Goal: Task Accomplishment & Management: Manage account settings

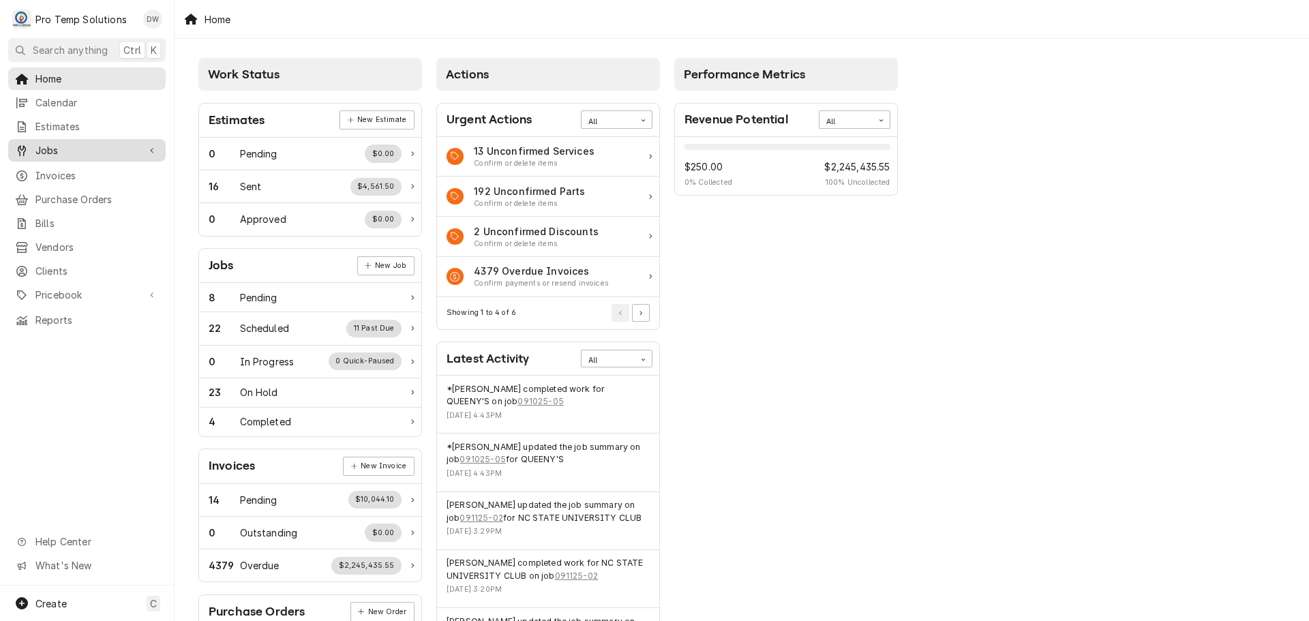
click at [42, 147] on span "Jobs" at bounding box center [86, 150] width 103 height 14
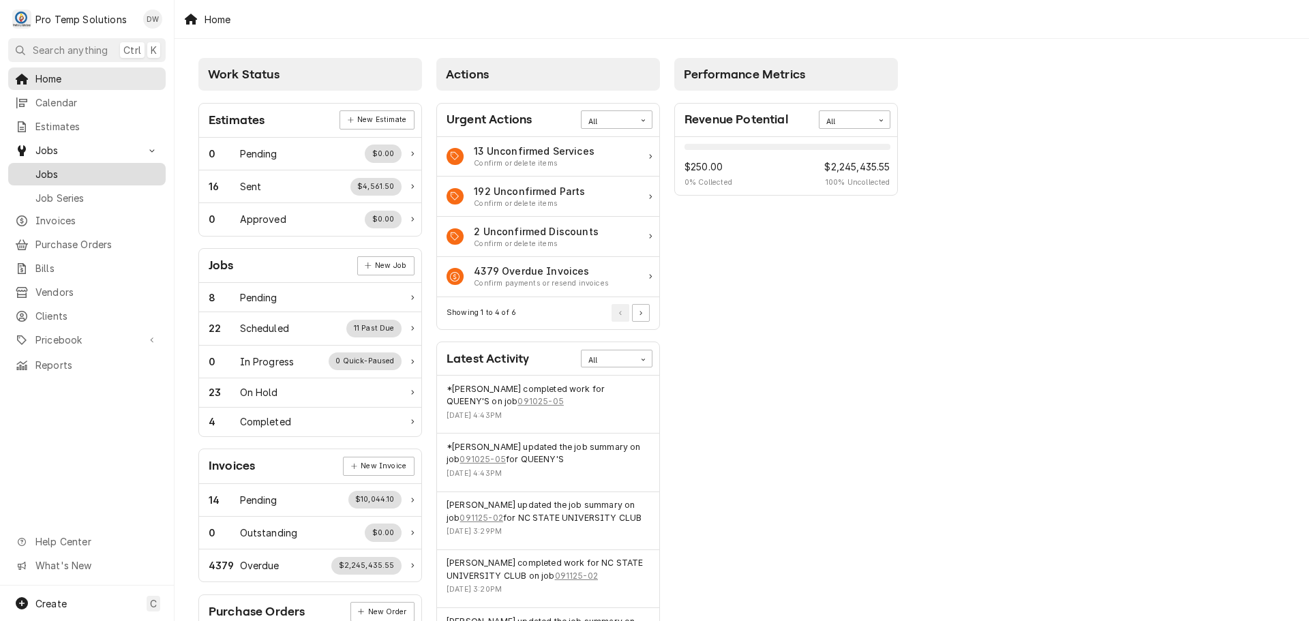
click at [54, 171] on span "Jobs" at bounding box center [96, 174] width 123 height 14
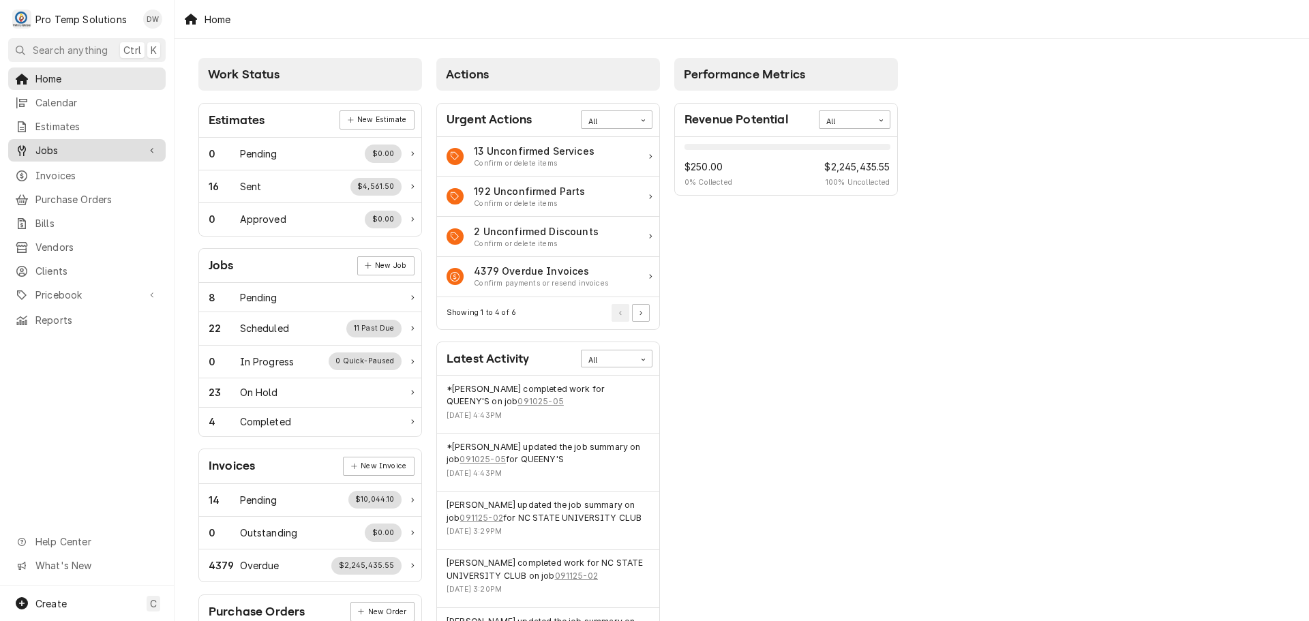
click at [46, 143] on span "Jobs" at bounding box center [86, 150] width 103 height 14
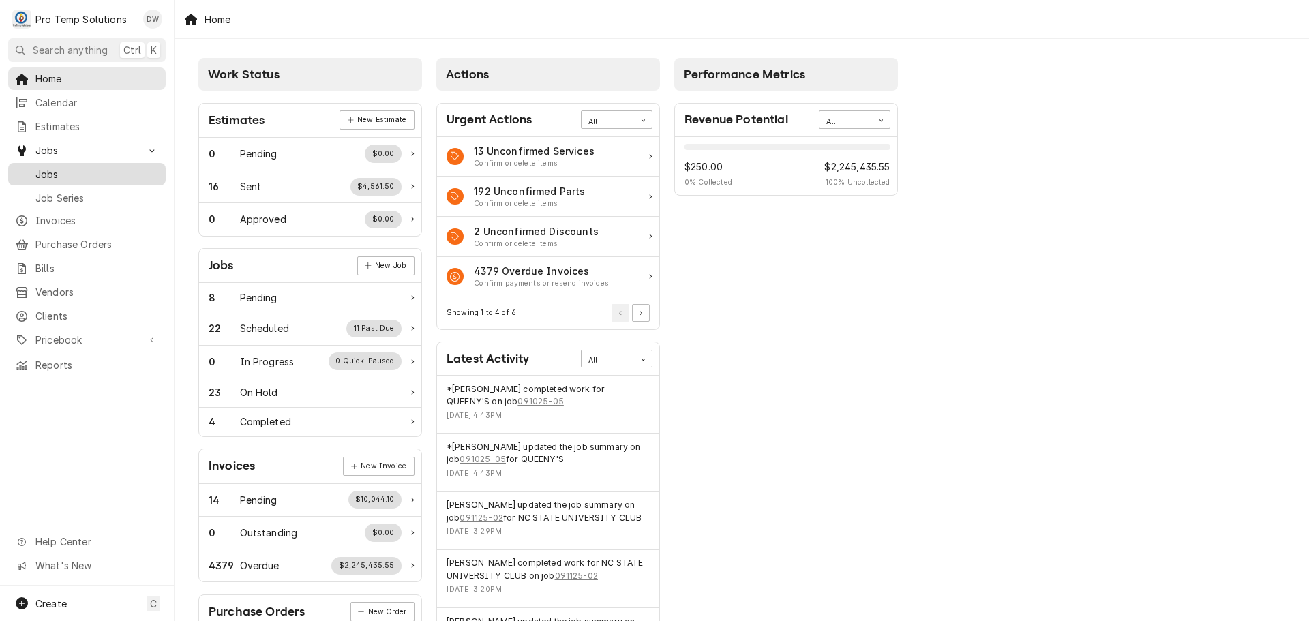
click at [50, 169] on span "Jobs" at bounding box center [96, 174] width 123 height 14
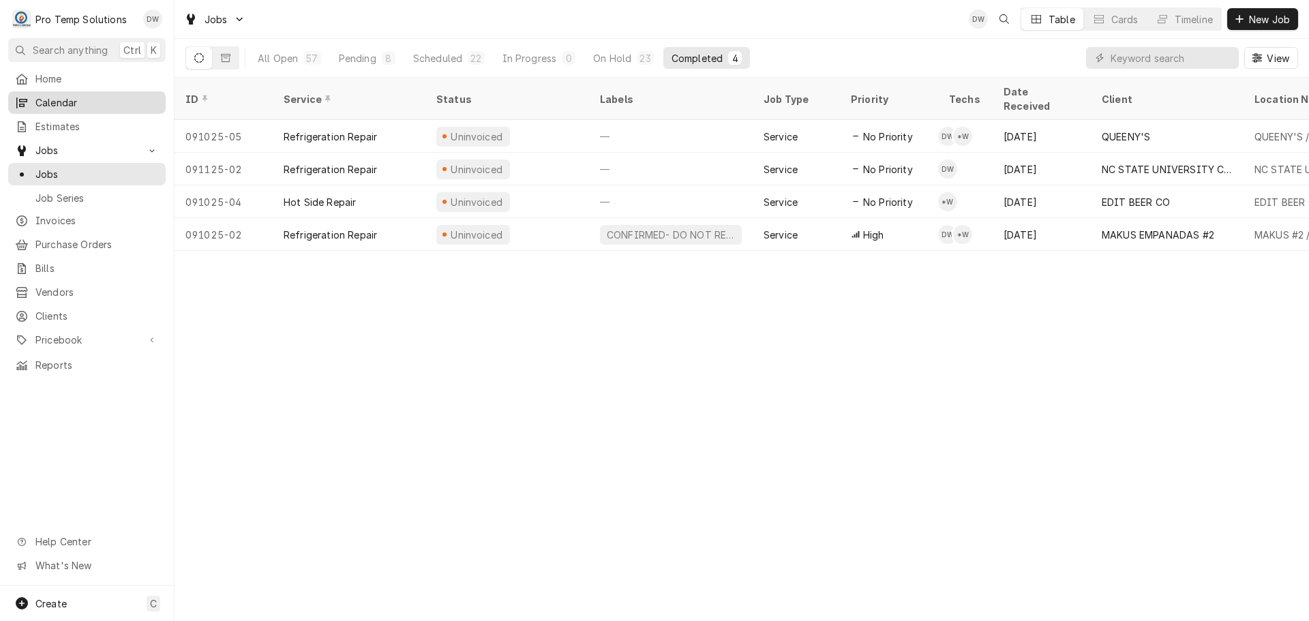
click at [63, 97] on span "Calendar" at bounding box center [96, 102] width 123 height 14
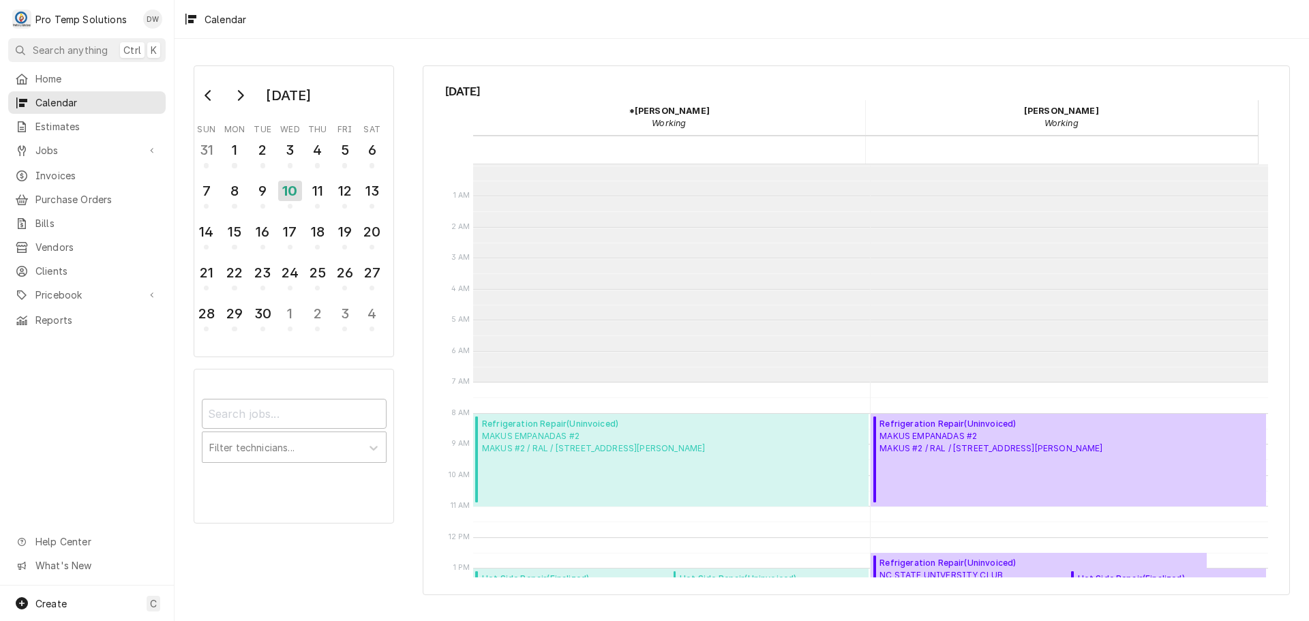
scroll to position [217, 0]
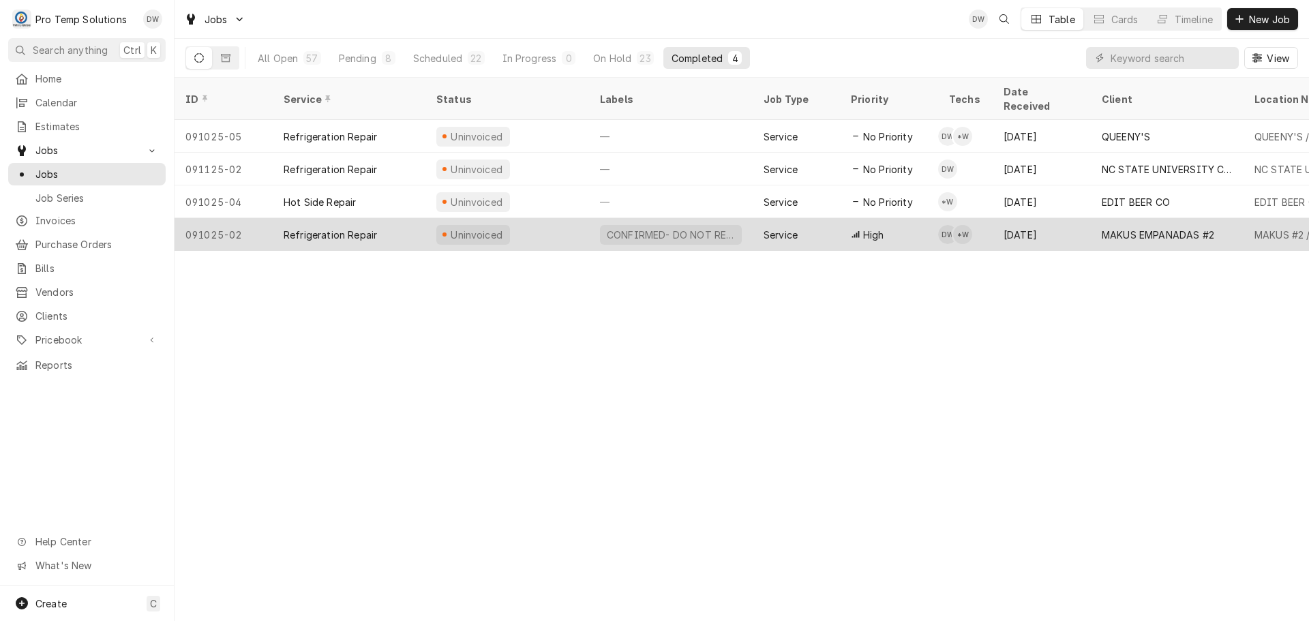
click at [684, 228] on div "CONFIRMED- DO NOT RESCHEDULE" at bounding box center [670, 235] width 131 height 14
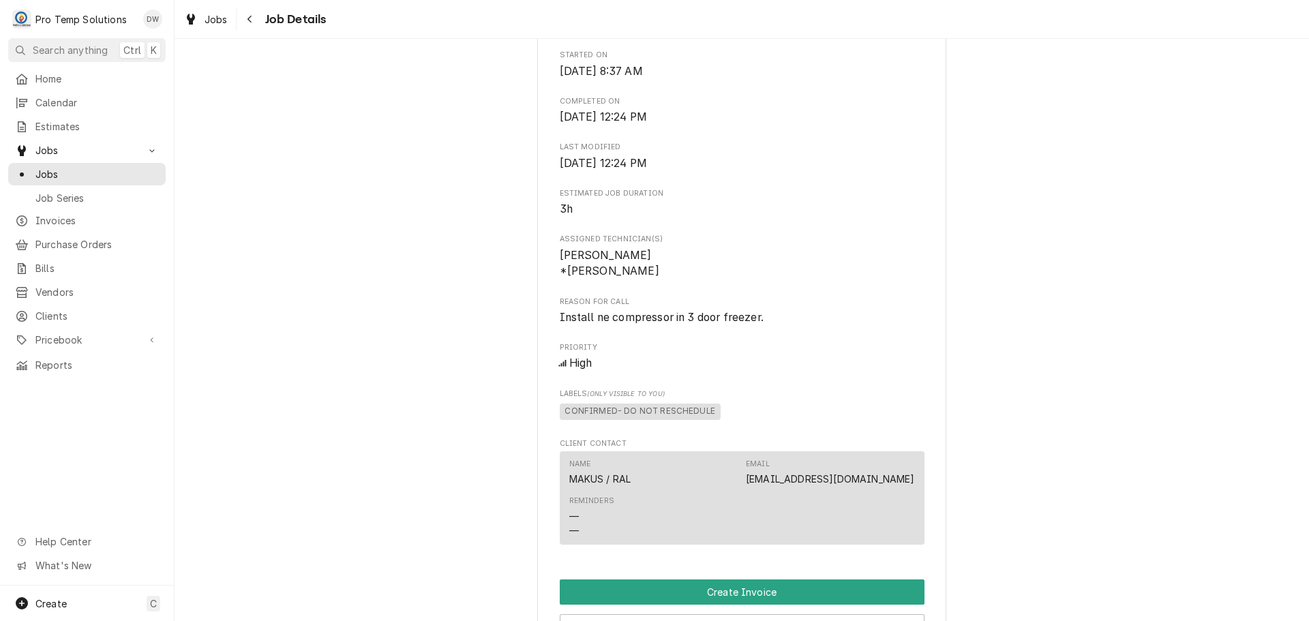
scroll to position [818, 0]
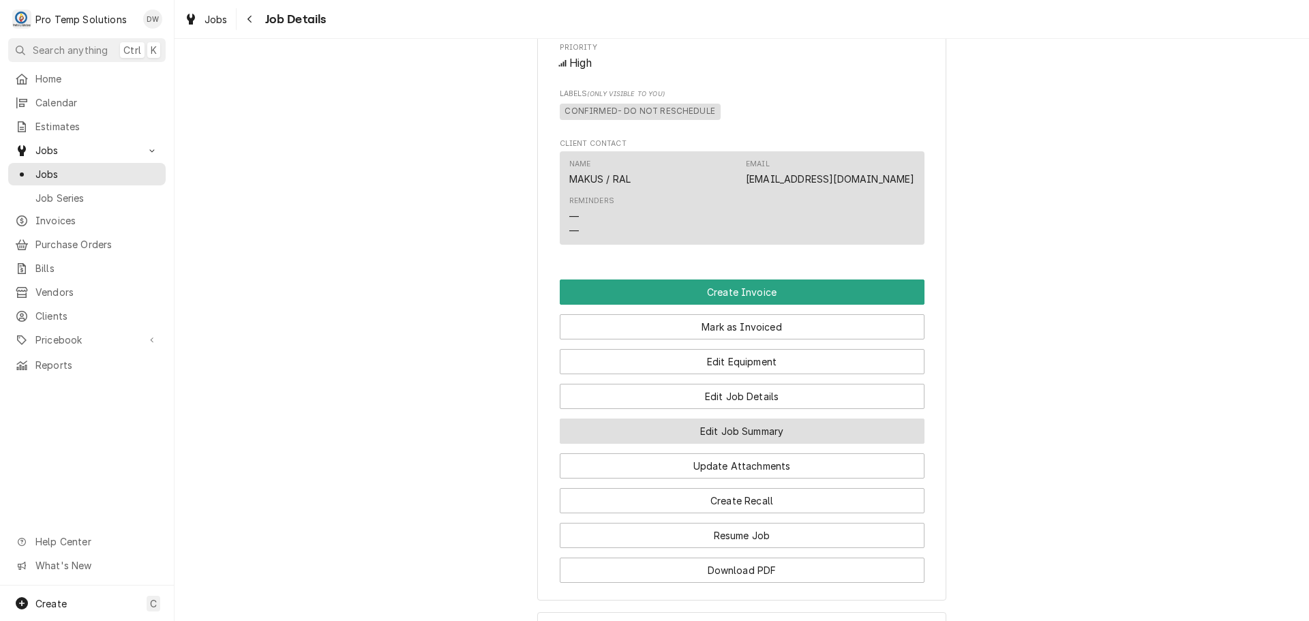
click at [710, 444] on button "Edit Job Summary" at bounding box center [742, 430] width 365 height 25
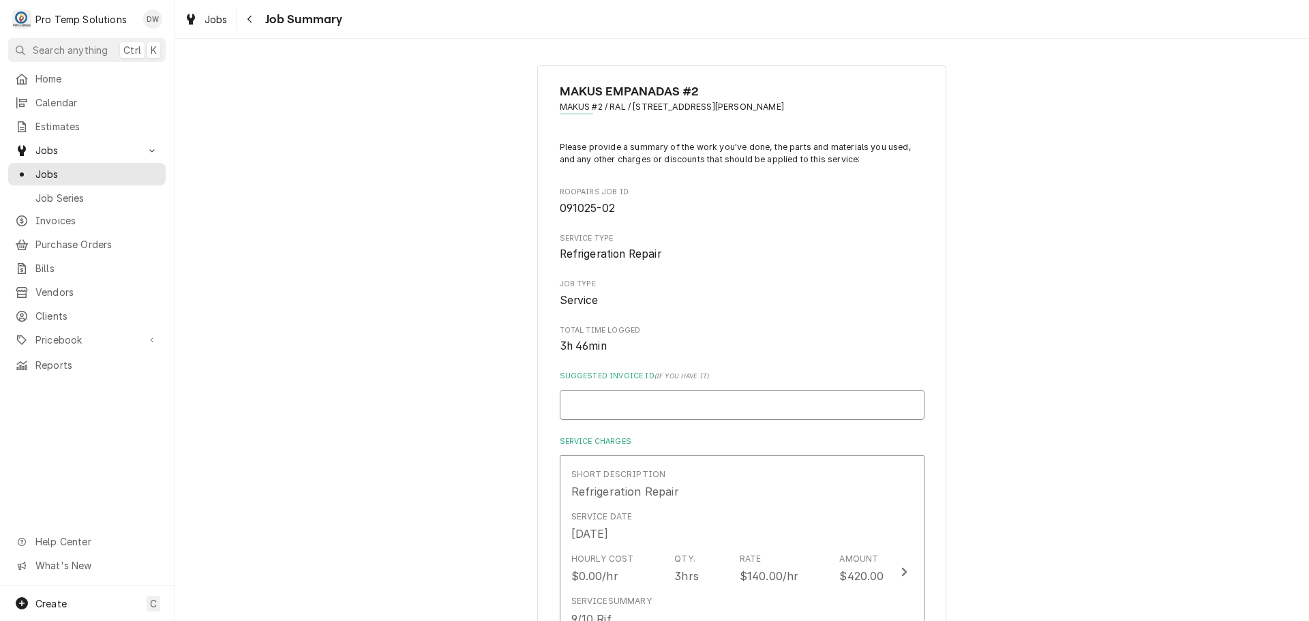
click at [721, 407] on input "Suggested Invoice ID ( if you have it )" at bounding box center [742, 405] width 365 height 30
type textarea "x"
type input "@"
type textarea "x"
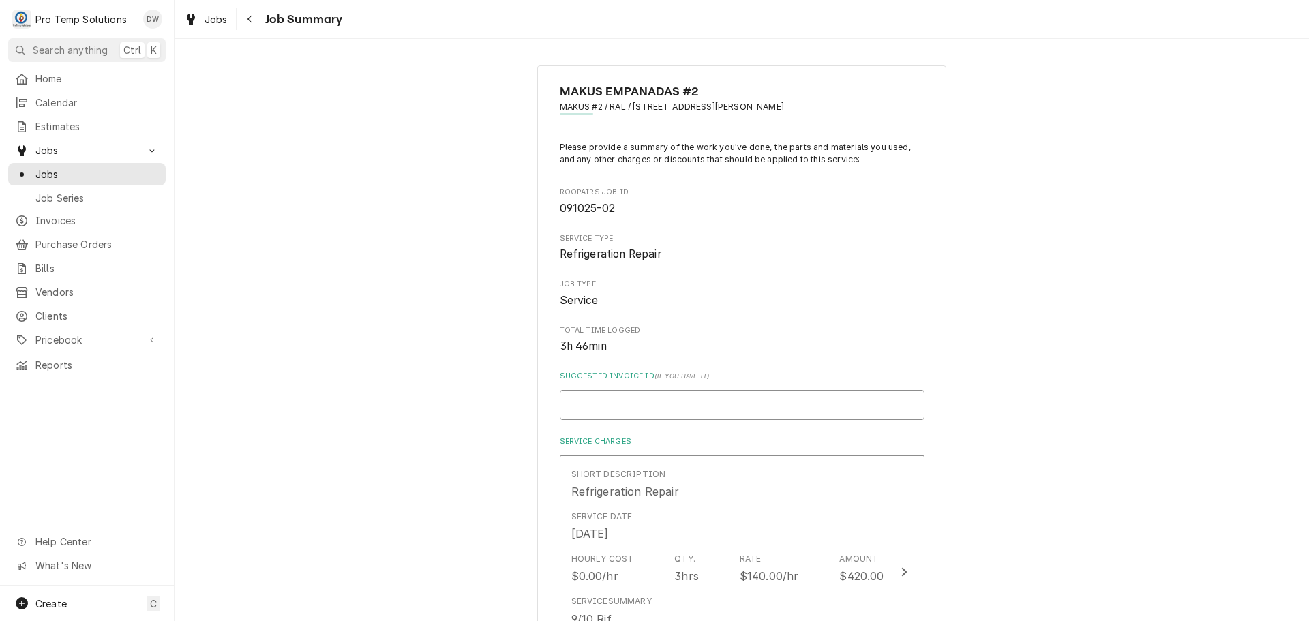
type input "#"
type textarea "x"
type input "#0"
type textarea "x"
type input "#09"
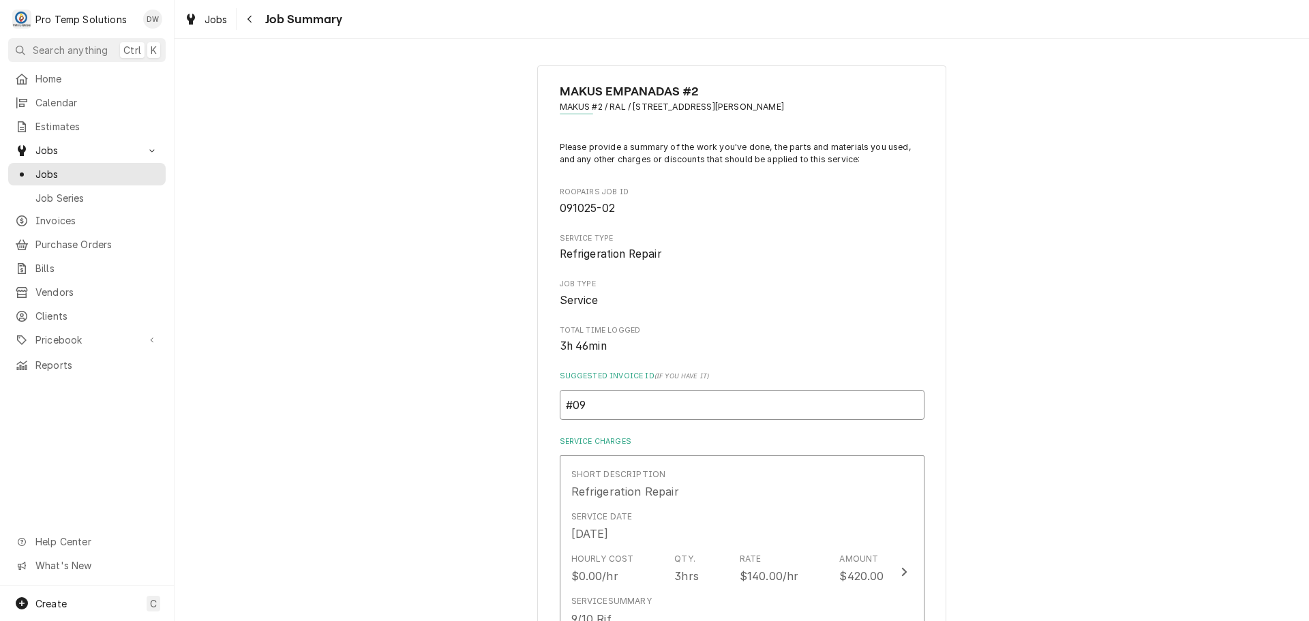
type textarea "x"
type input "#091"
type textarea "x"
type input "#0910"
type textarea "x"
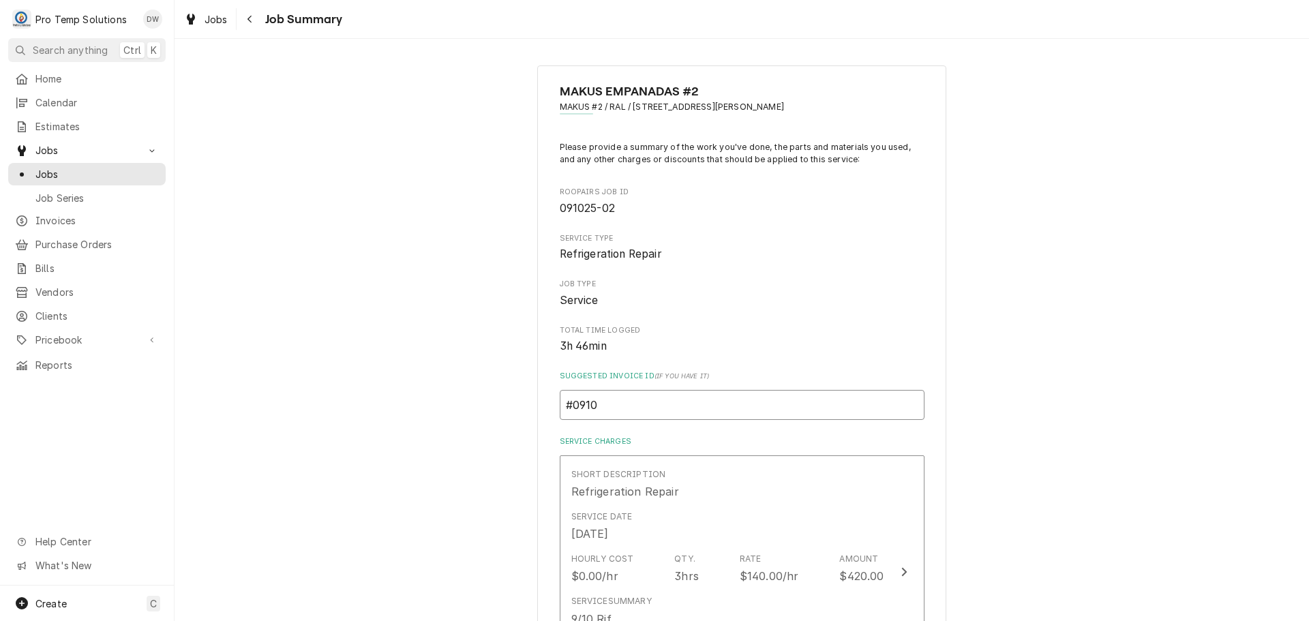
type input "#09102"
type textarea "x"
type input "#091025"
type textarea "x"
type input "#0910250"
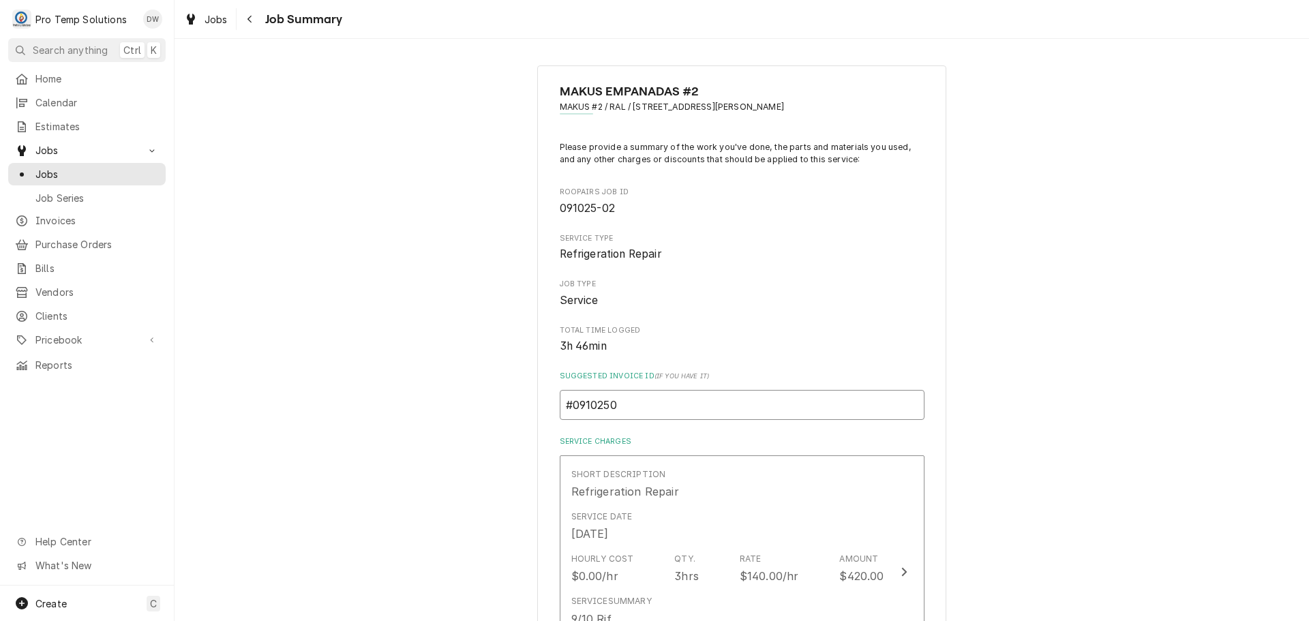
type textarea "x"
type input "#09102500"
type textarea "x"
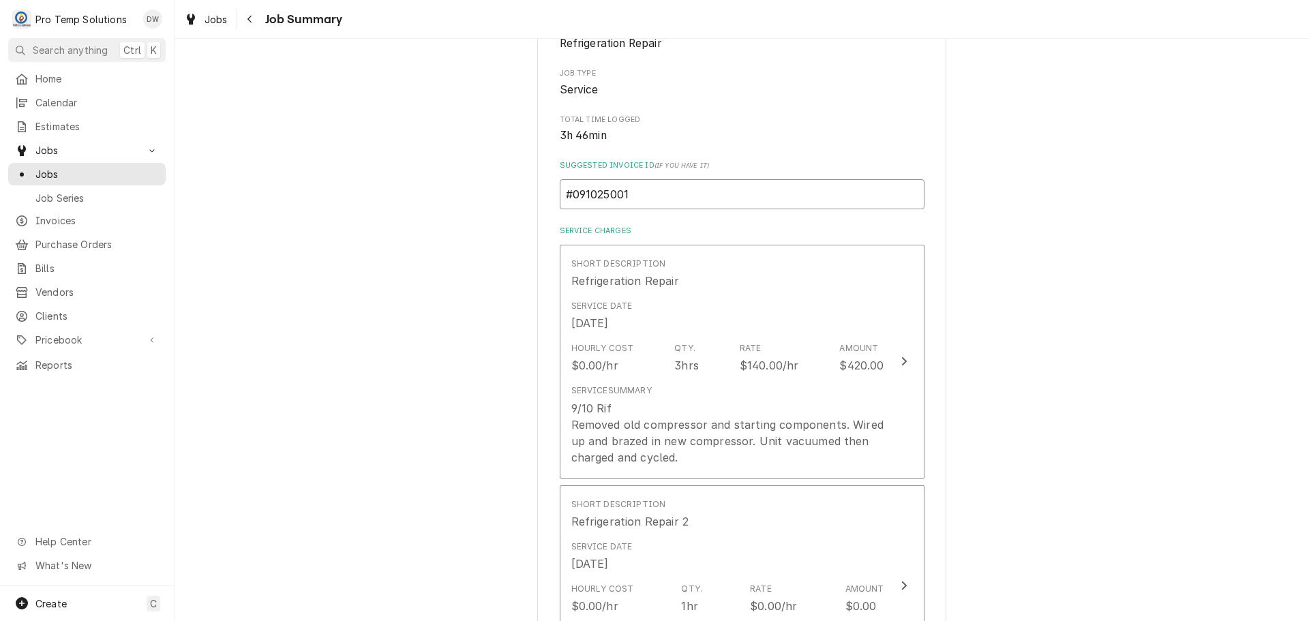
scroll to position [273, 0]
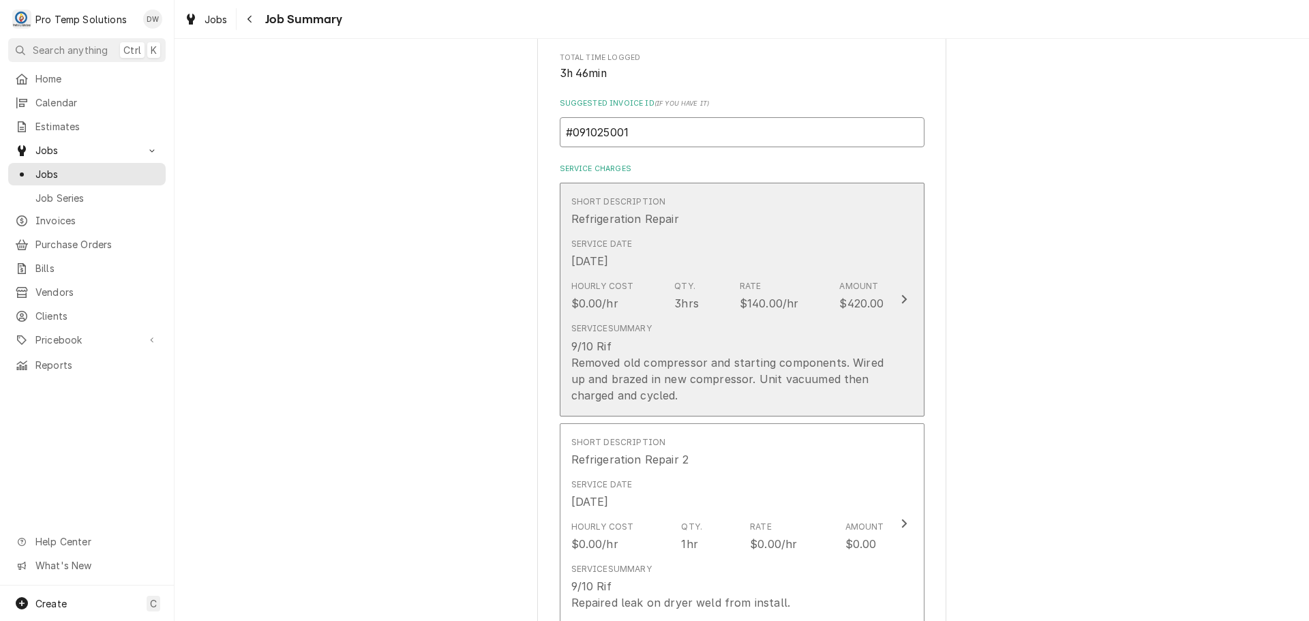
type input "#091025001"
click at [900, 295] on icon "Update Line Item" at bounding box center [903, 299] width 7 height 11
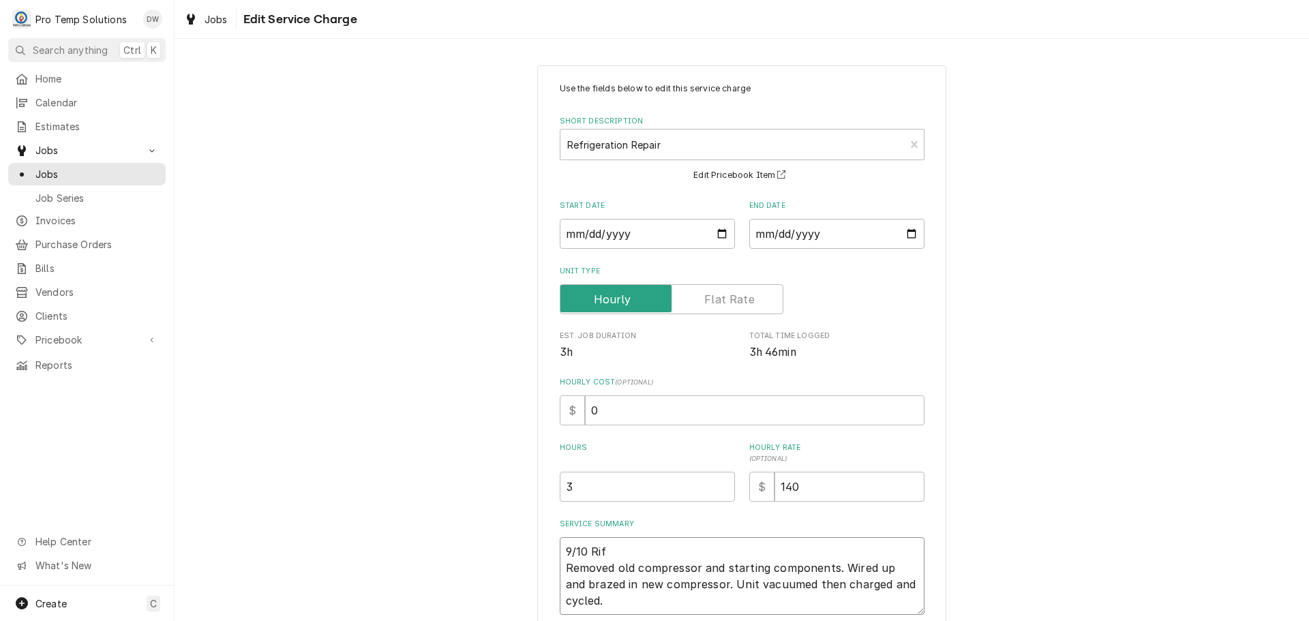
click at [620, 550] on textarea "9/10 Rif Removed old compressor and starting components. Wired up and brazed in…" at bounding box center [742, 576] width 365 height 78
type textarea "x"
type textarea "9/10 Rif Removed old compressor and starting components. Wired up and brazed in…"
type textarea "x"
type textarea "9/10 Rif 8 Removed old compressor and starting components. Wired up and brazed …"
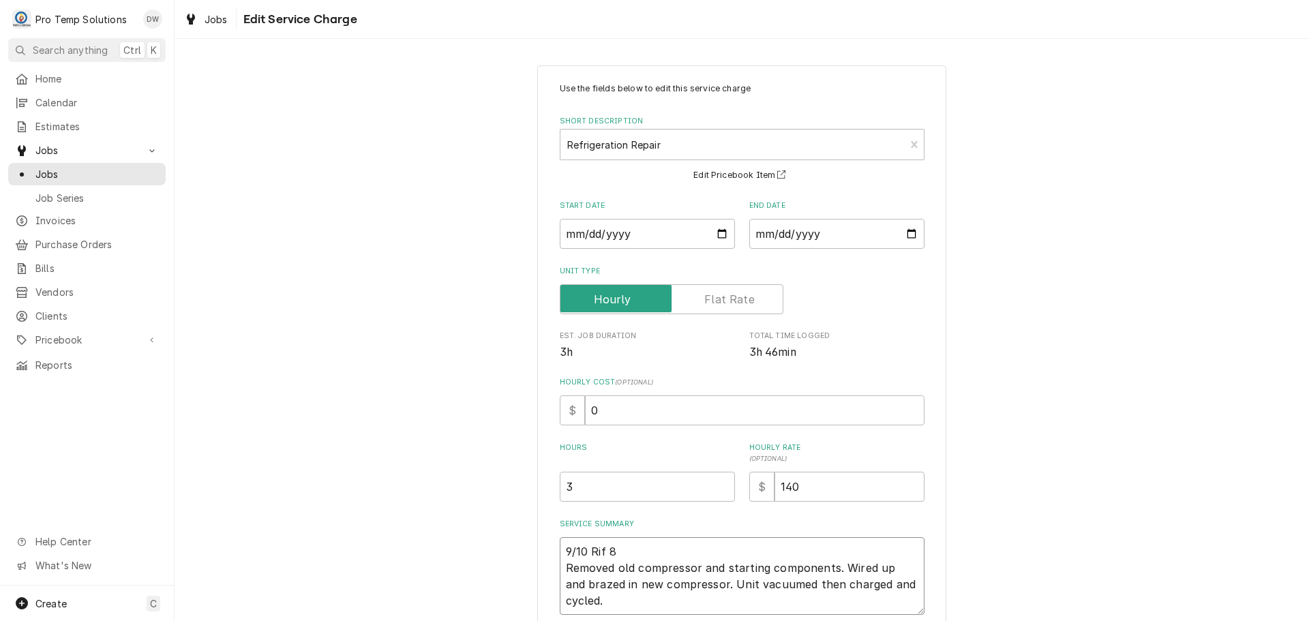
type textarea "x"
type textarea "9/10 Rif 83 Removed old compressor and starting components. Wired up and brazed…"
type textarea "x"
type textarea "9/10 Rif 830 Removed old compressor and starting components. Wired up and braze…"
type textarea "x"
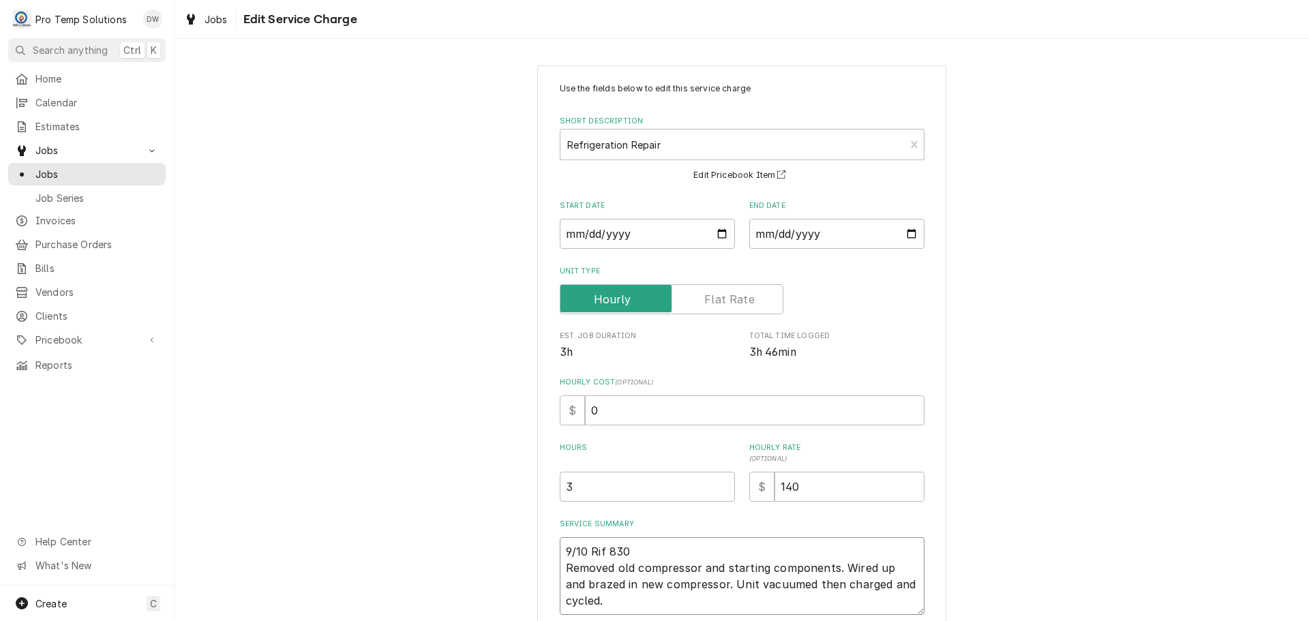
type textarea "9/10 Rif 830- Removed old compressor and starting components. Wired up and braz…"
type textarea "x"
type textarea "9/10 Rif 830-1 Removed old compressor and starting components. Wired up and bra…"
type textarea "x"
type textarea "9/10 Rif 830-12 Removed old compressor and starting components. Wired up and br…"
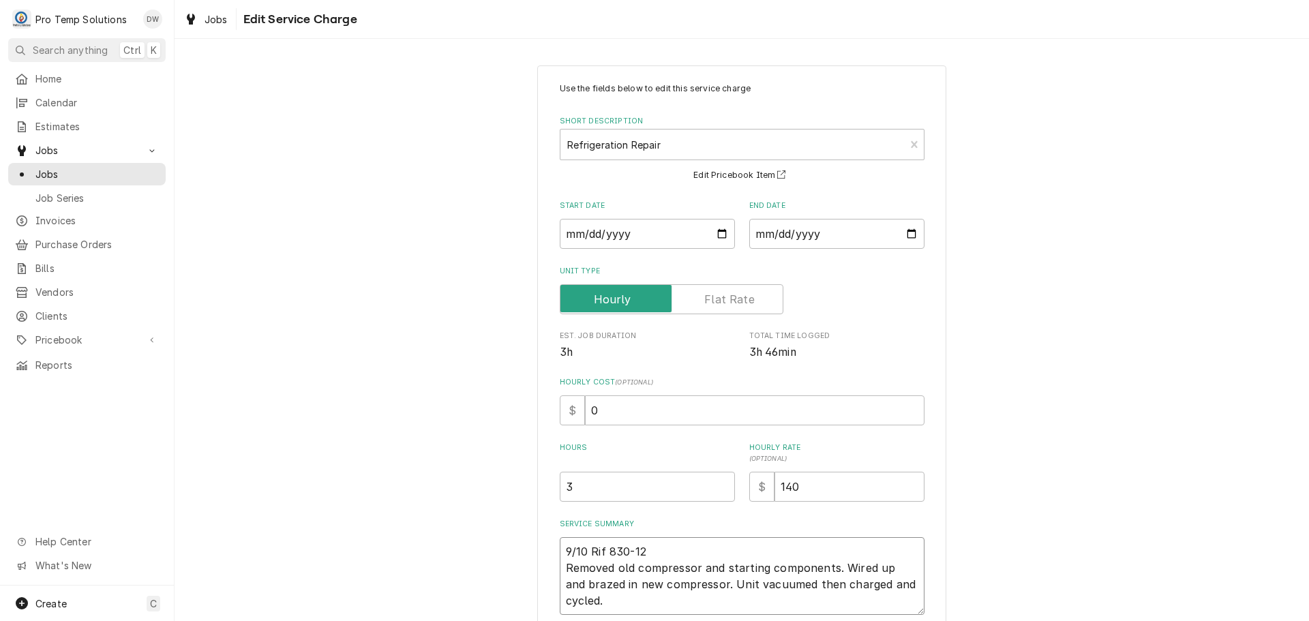
type textarea "x"
type textarea "9/10 Rif 830-123 Removed old compressor and starting components. Wired up and b…"
type textarea "x"
type textarea "9/10 Rif 830-1230 Removed old compressor and starting components. Wired up and …"
type textarea "x"
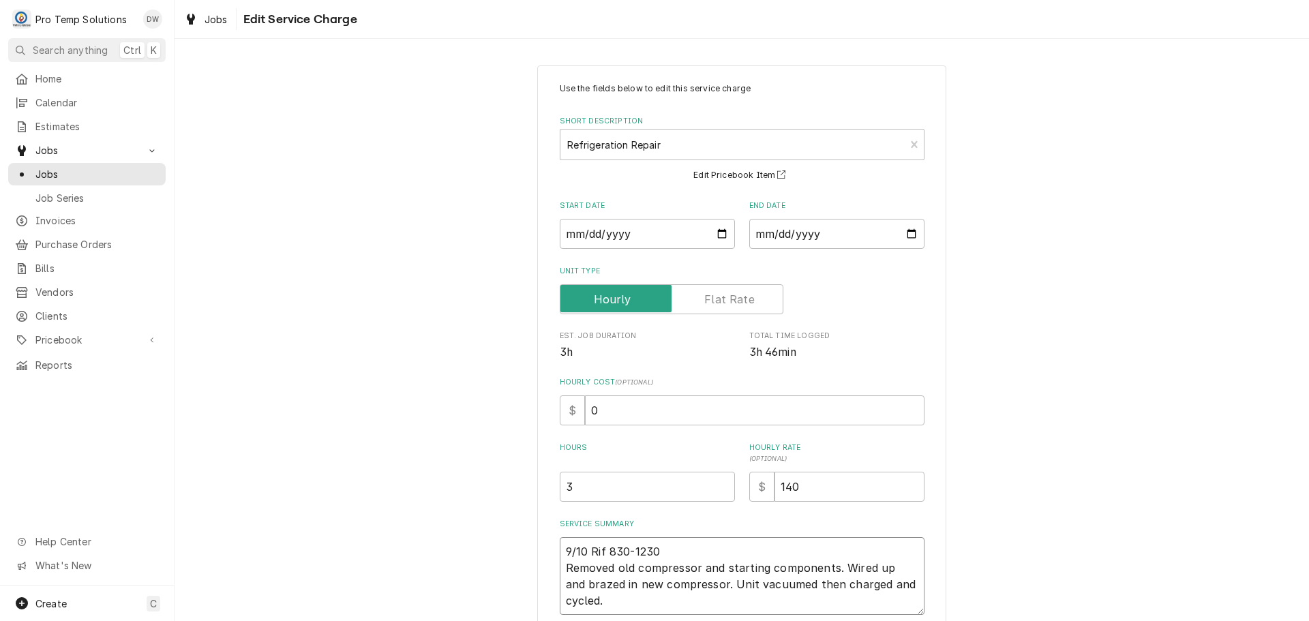
type textarea "9/10 Rif 830-1230 Removed old compressor and starting components. Wired up and …"
type textarea "x"
type textarea "9/10 Rif 830-1230 k Removed old compressor and starting components. Wired up an…"
type textarea "x"
type textarea "9/10 Rif 830-1230 ko Removed old compressor and starting components. Wired up a…"
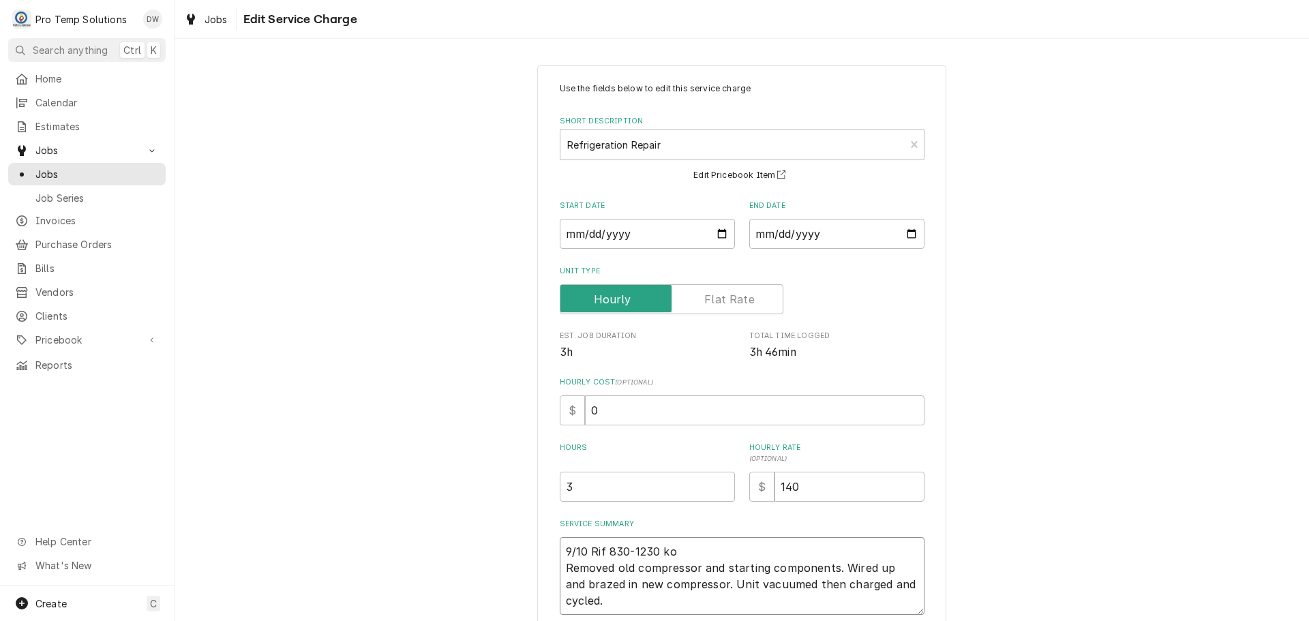
type textarea "x"
type textarea "9/10 Rif 830-1230 kot Removed old compressor and starting components. Wired up …"
type textarea "x"
type textarea "9/10 Rif 830-1230 koty Removed old compressor and starting components. Wired up…"
type textarea "x"
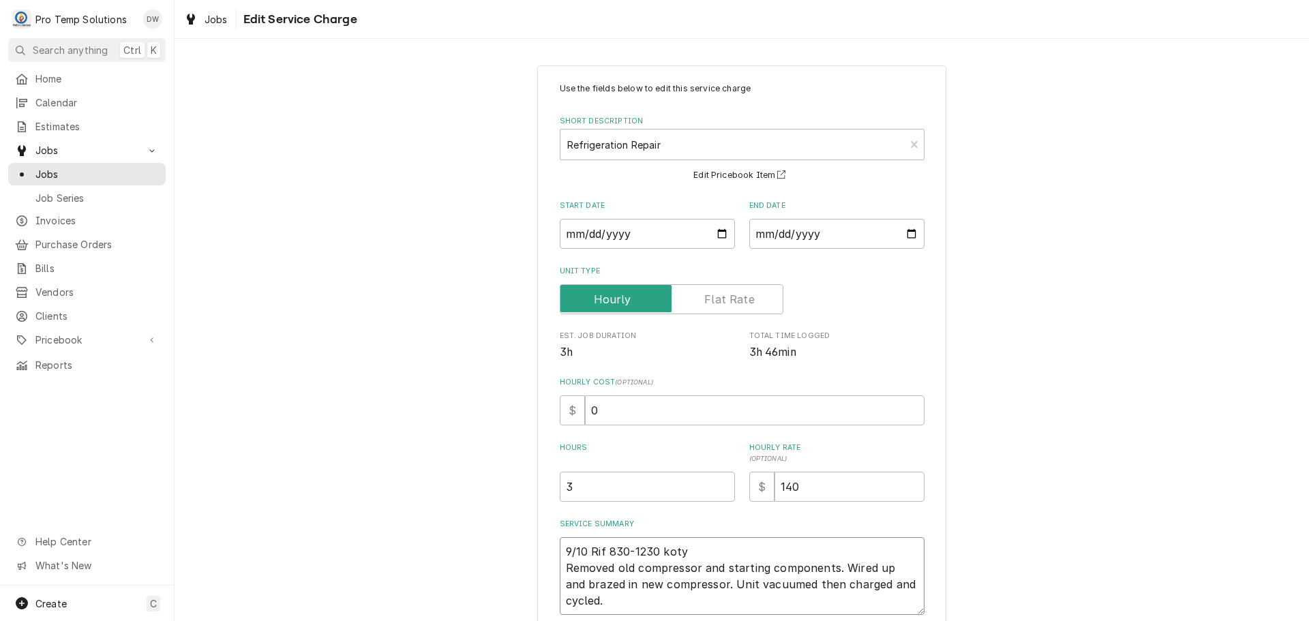
type textarea "9/10 Rif 830-1230 koty Removed old compressor and starting components. Wired up…"
type textarea "x"
type textarea "9/10 Rif 830-1230 koty 9 Removed old compressor and starting components. Wired …"
type textarea "x"
type textarea "9/10 Rif 830-1230 koty 90 Removed old compressor and starting components. Wired…"
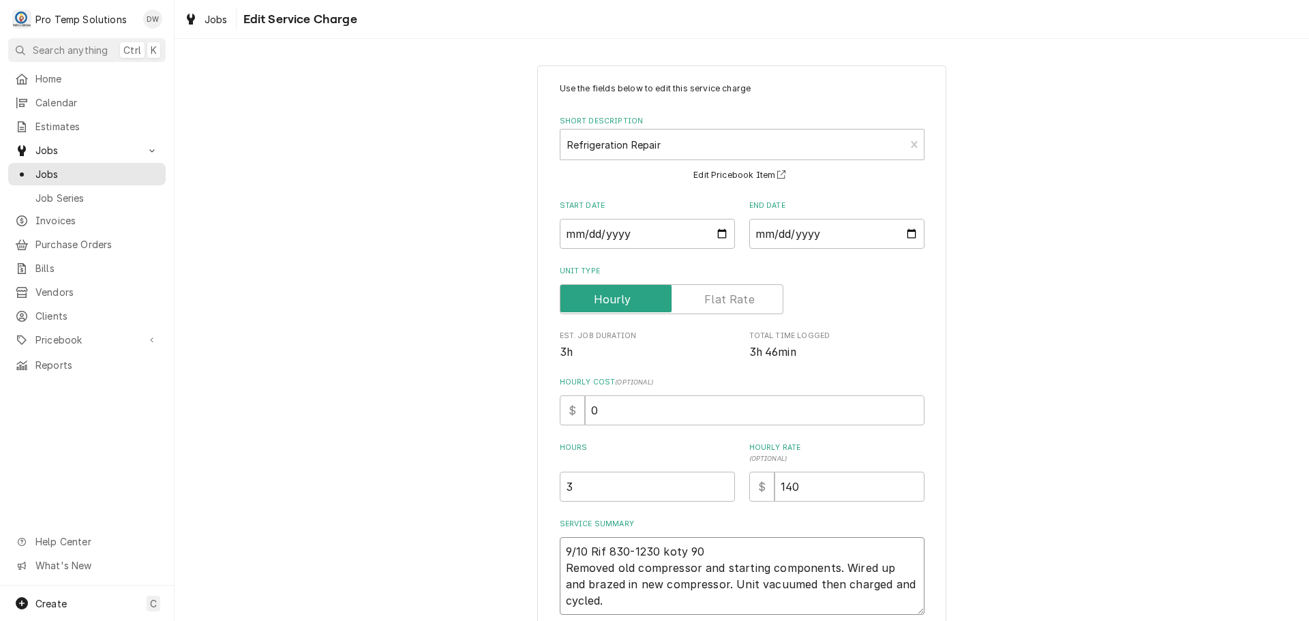
type textarea "x"
type textarea "9/10 Rif 830-1230 koty 900 Removed old compressor and starting components. Wire…"
type textarea "x"
type textarea "9/10 Rif 830-1230 koty 900- Removed old compressor and starting components. Wir…"
type textarea "x"
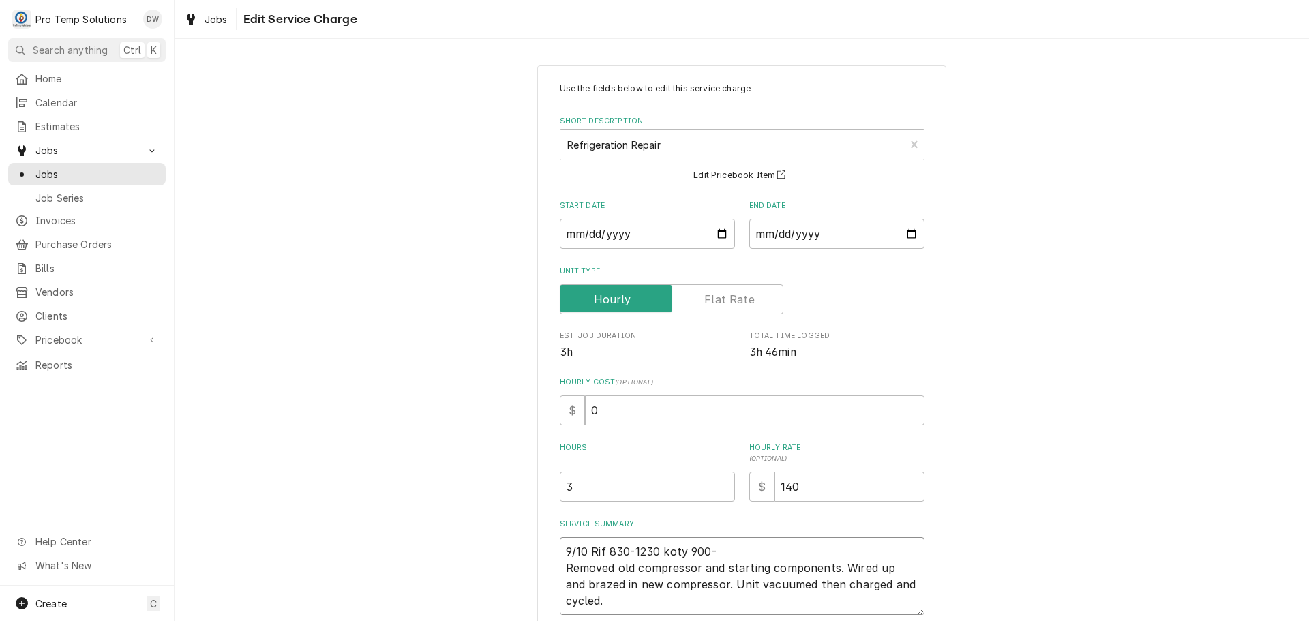
type textarea "9/10 Rif 830-1230 koty 900-1 Removed old compressor and starting components. Wi…"
type textarea "x"
type textarea "9/10 Rif 830-1230 koty 900-10 Removed old compressor and starting components. W…"
type textarea "x"
type textarea "9/10 Rif 830-1230 koty 900-100 Removed old compressor and starting components. …"
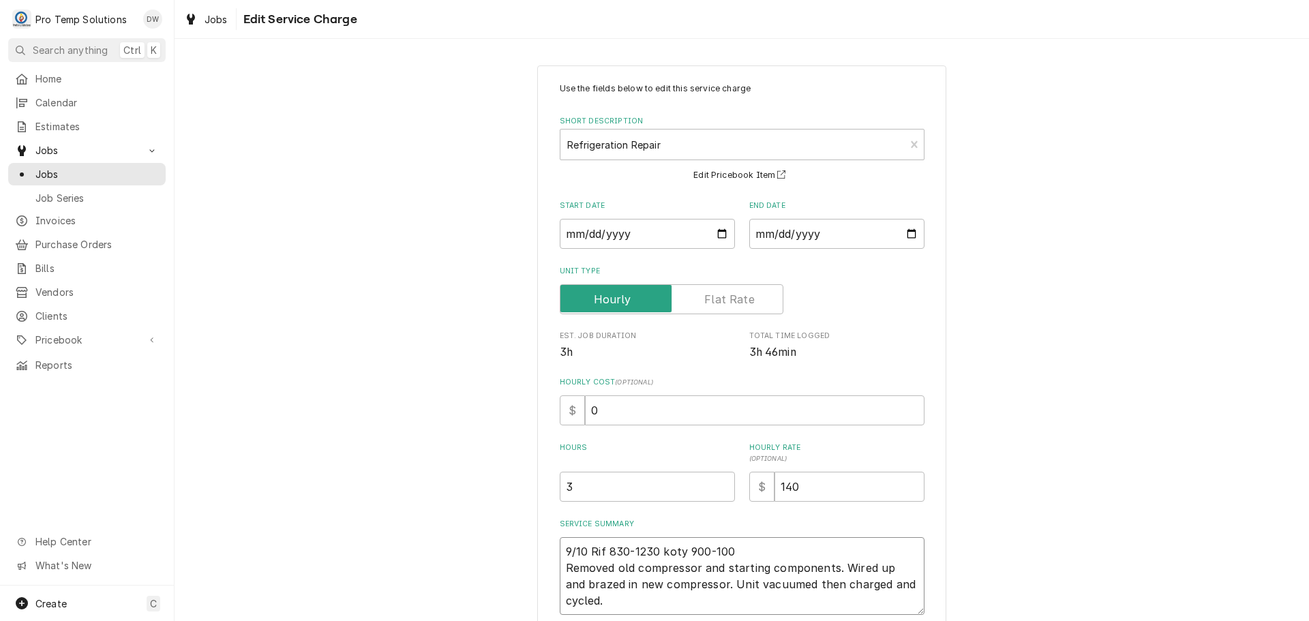
click at [679, 551] on textarea "9/10 Rif 830-1230 koty 900-100 Removed old compressor and starting components. …" at bounding box center [742, 576] width 365 height 78
type textarea "x"
type textarea "9/10 Rif 830-1230 kot 900-100 Removed old compressor and starting components. W…"
type textarea "x"
type textarea "9/10 Rif 830-1230 ko 900-100 Removed old compressor and starting components. Wi…"
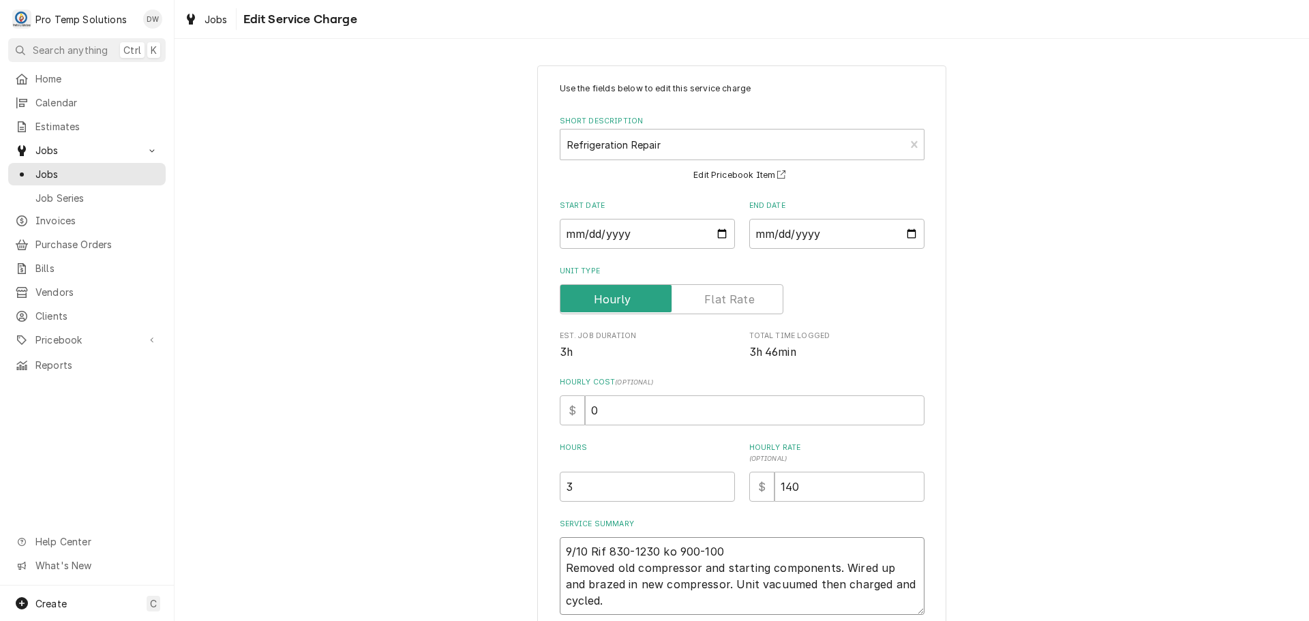
type textarea "x"
type textarea "9/10 Rif 830-1230 k 900-100 Removed old compressor and starting components. Wir…"
type textarea "x"
type textarea "9/10 Rif 830-1230 900-100 Removed old compressor and starting components. Wired…"
type textarea "x"
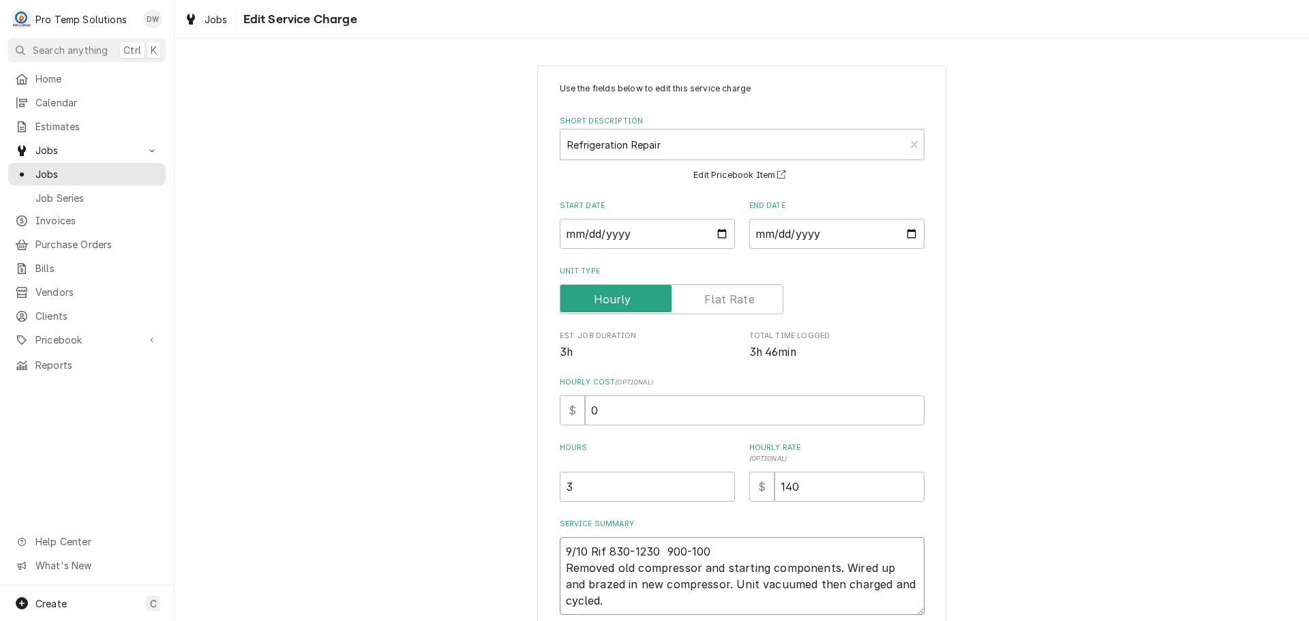
type textarea "9/10 Rif 830-1230 K 900-100 Removed old compressor and starting components. Wir…"
type textarea "x"
type textarea "9/10 Rif 830-1230 KO 900-100 Removed old compressor and starting components. Wi…"
type textarea "x"
type textarea "9/10 Rif 830-1230 KOT 900-100 Removed old compressor and starting components. W…"
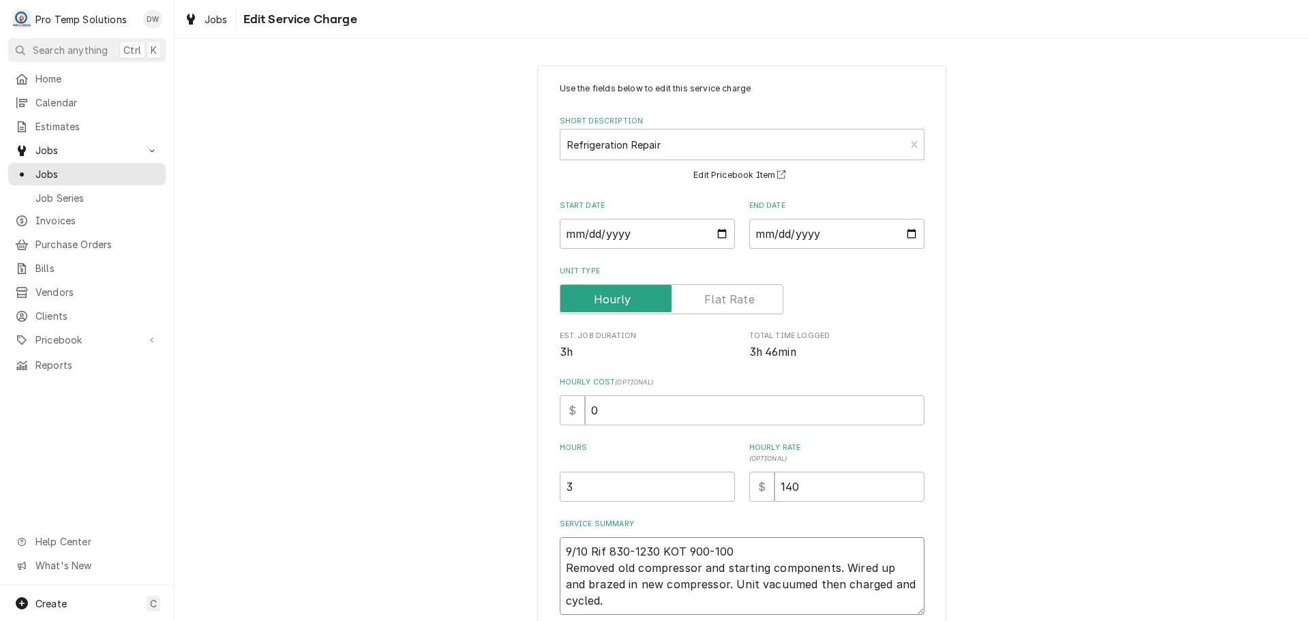
type textarea "x"
type textarea "9/10 Rif 830-1230 KOTY 900-100 Removed old compressor and starting components. …"
click at [746, 549] on textarea "9/10 Rif 830-1230 KOTY 900-100 Removed old compressor and starting components. …" at bounding box center [742, 576] width 365 height 78
type textarea "x"
type textarea "9/10 Rif 830-1230 KOTY 900-100 Removed old compressor and starting components. …"
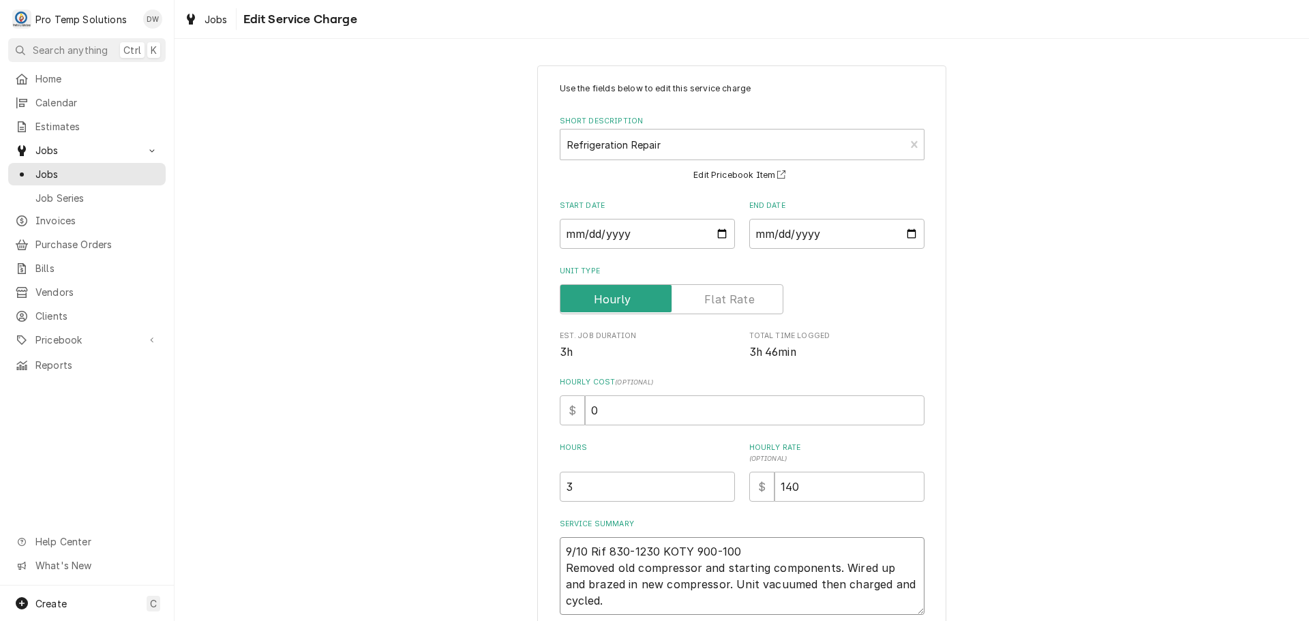
type textarea "x"
type textarea "9/10 Rif 830-1230 KOTY 900-100 K Removed old compressor and starting components…"
type textarea "x"
type textarea "9/10 Rif 830-1230 KOTY 900-100 KE Removed old compressor and starting component…"
type textarea "x"
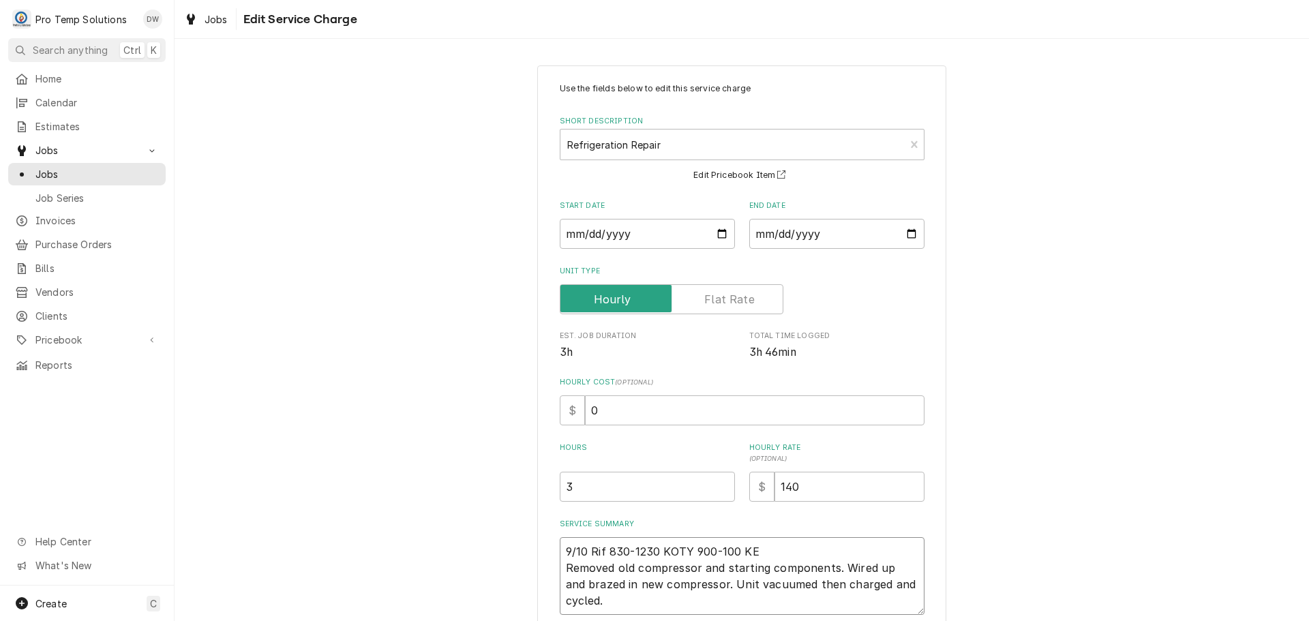
type textarea "9/10 Rif 830-1230 KOTY 900-100 KEV Removed old compressor and starting componen…"
type textarea "x"
type textarea "9/10 Rif 830-1230 KOTY 900-100 KEVI Removed old compressor and starting compone…"
type textarea "x"
type textarea "9/10 Rif 830-1230 KOTY 900-100 [PERSON_NAME] Removed old compressor and startin…"
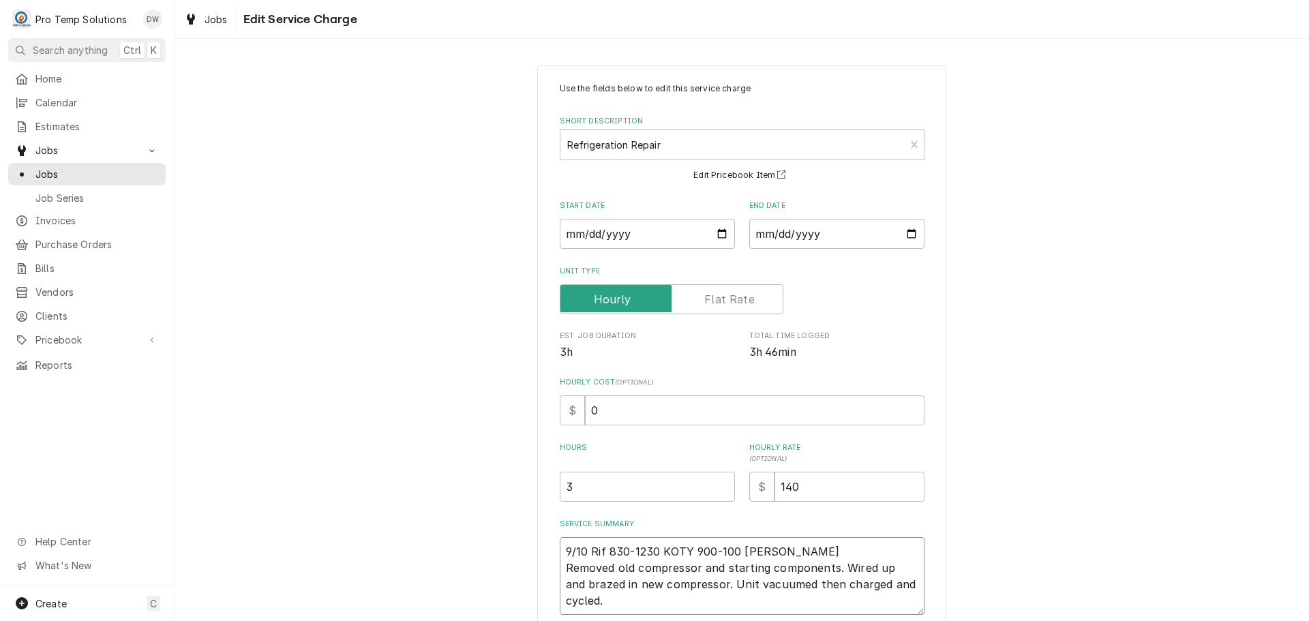
type textarea "x"
type textarea "9/10 Rif 830-1230 KOTY 900-100 [PERSON_NAME] Removed old compressor and startin…"
click at [568, 484] on input "3" at bounding box center [647, 487] width 175 height 30
type textarea "x"
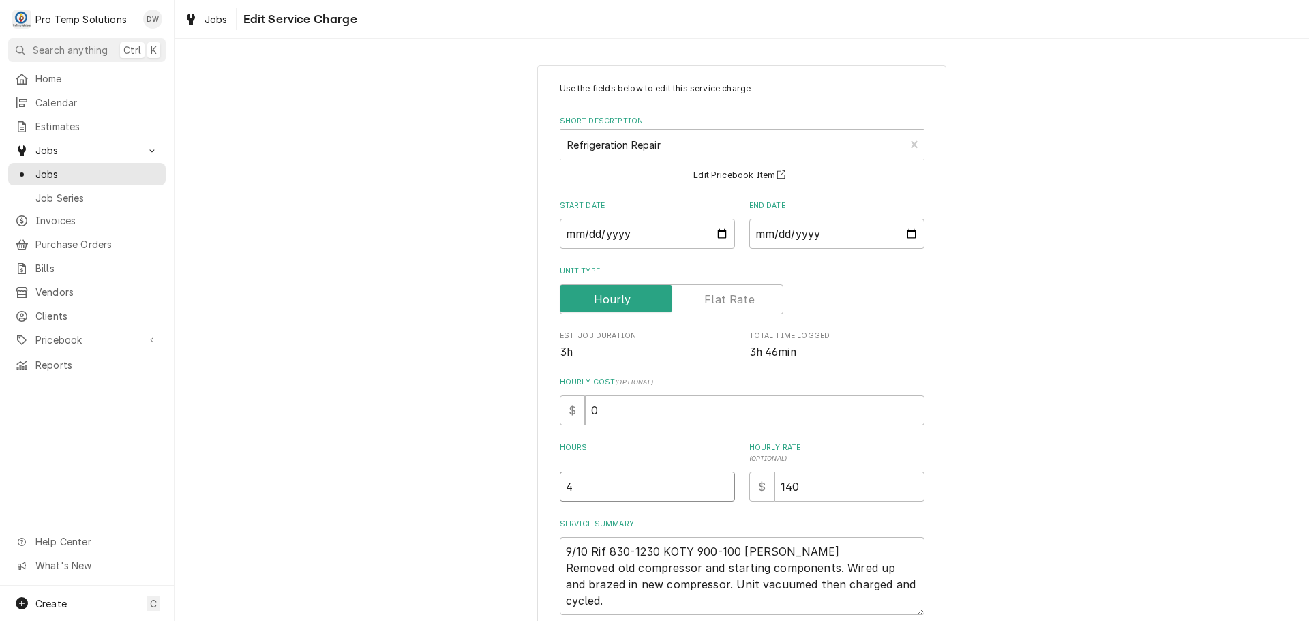
type input "4"
click at [733, 550] on textarea "9/10 Rif 830-1230 KOTY 900-100 [PERSON_NAME] Removed old compressor and startin…" at bounding box center [742, 576] width 365 height 78
type textarea "x"
type textarea "9/10 Rif 830-1230 KOTY 900-10 [PERSON_NAME] Removed old compressor and starting…"
type textarea "x"
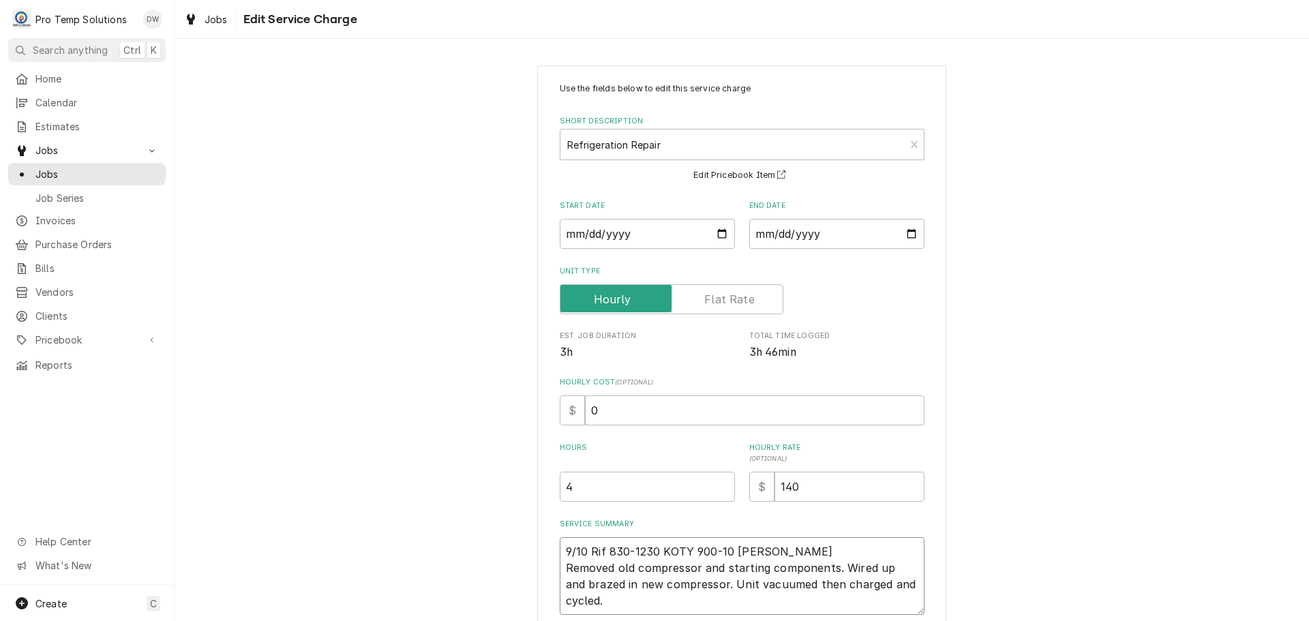
type textarea "9/10 Rif 830-1230 KOTY 900-1 [PERSON_NAME] Removed old compressor and starting …"
type textarea "x"
type textarea "9/10 Rif 830-1230 KOTY 900-12 [PERSON_NAME] Removed old compressor and starting…"
type textarea "x"
type textarea "9/10 Rif 830-1230 KOTY 900-124 [PERSON_NAME] Removed old compressor and startin…"
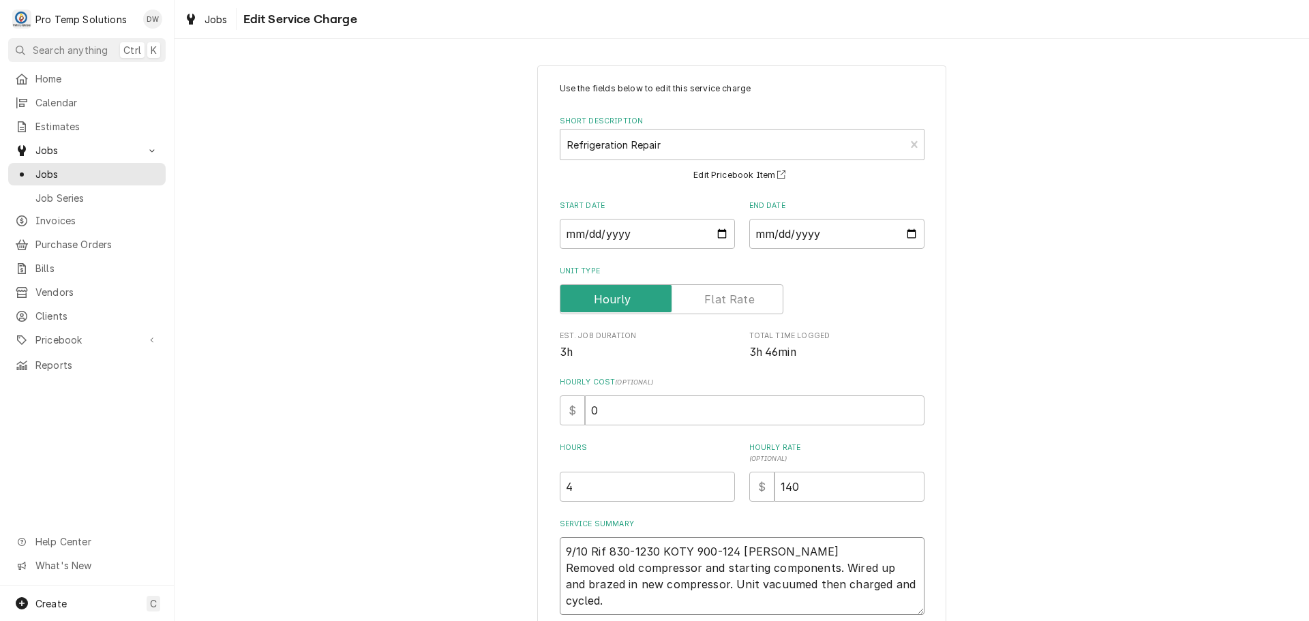
type textarea "x"
type textarea "9/10 Rif 830-1230 KOTY 900-1240 [PERSON_NAME] Removed old compressor and starti…"
click at [807, 547] on textarea "9/10 Rif 830-1230 KOTY 900-1240 [PERSON_NAME] Removed old compressor and starti…" at bounding box center [742, 576] width 365 height 78
type textarea "x"
type textarea "9/10 Rif 830-1230 KOTY 900-1240 [PERSON_NAME] ( Removed old compressor and star…"
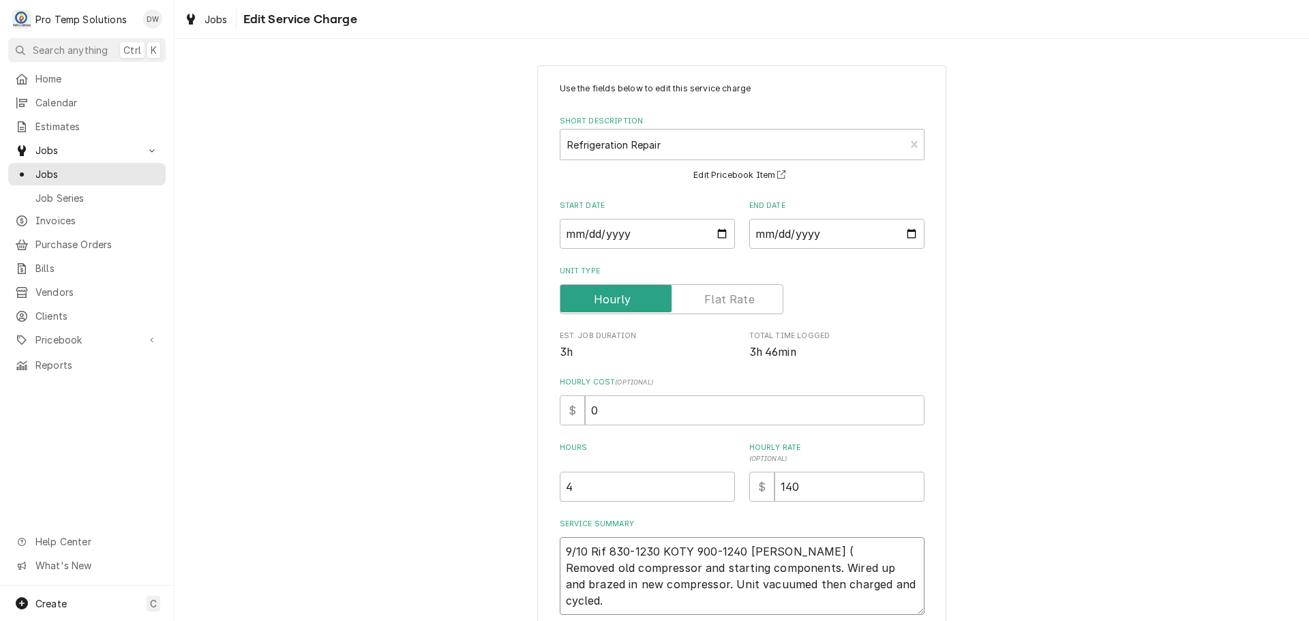
type textarea "x"
type textarea "9/10 Rif 830-1230 KOTY 900-1240 [PERSON_NAME] ( Removed old compressor and star…"
type textarea "x"
type textarea "9/10 Rif 830-1230 KOTY 900-1240 [PERSON_NAME] ( K Removed old compressor and st…"
type textarea "x"
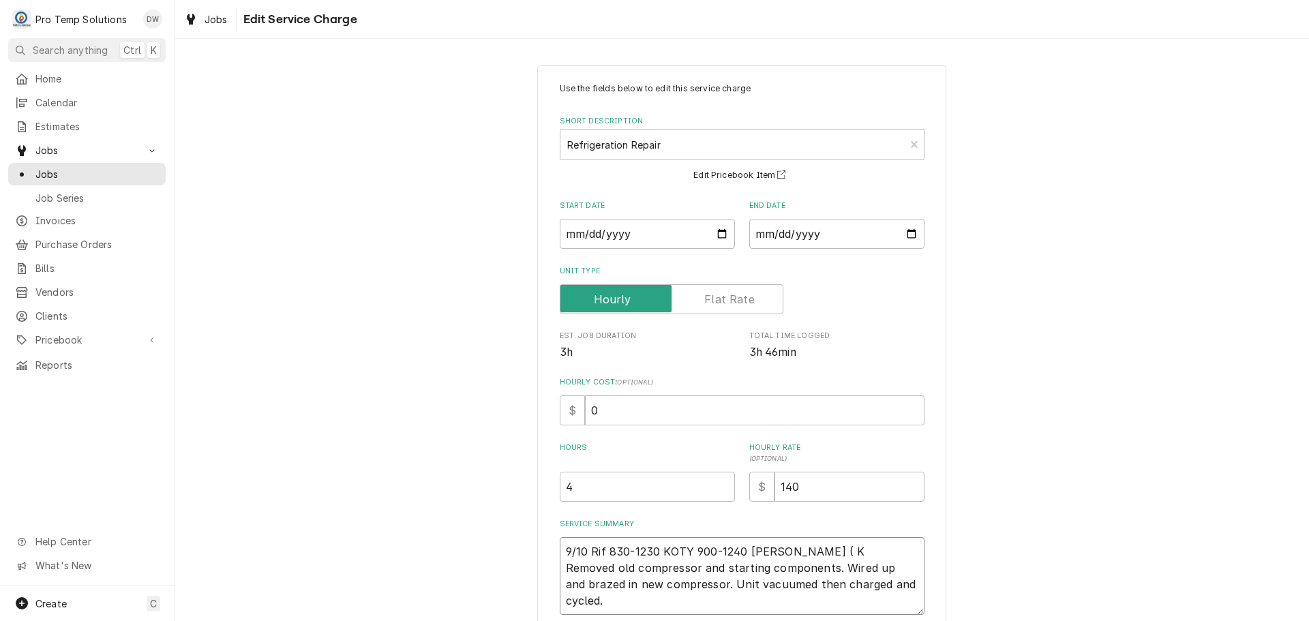
type textarea "9/10 Rif 830-1230 KOTY 900-1240 [PERSON_NAME] ( KE Removed old compressor and s…"
type textarea "x"
type textarea "9/10 Rif 830-1230 KOTY 900-1240 [PERSON_NAME] ( KE Removed old compressor and s…"
type textarea "x"
type textarea "9/10 Rif 830-1230 KOTY 900-1240 [PERSON_NAME] ( KE 9 Removed old compressor and…"
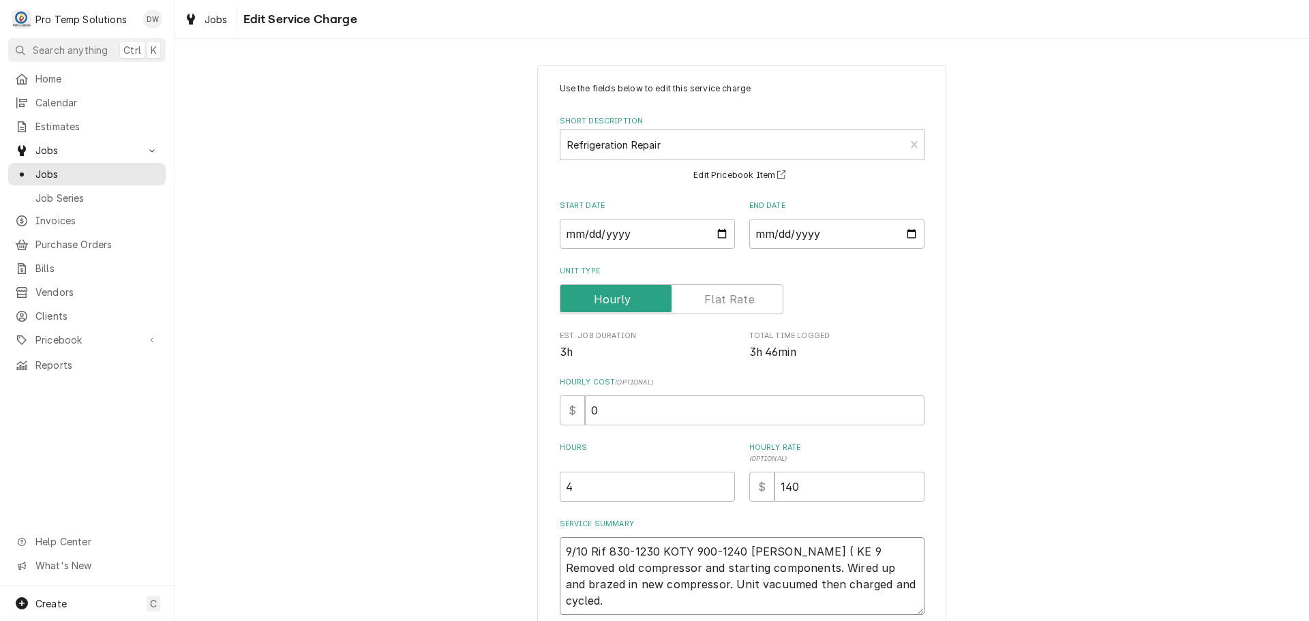
type textarea "x"
type textarea "9/10 Rif 830-1230 KOTY 900-1240 [PERSON_NAME] ( KE 90 Removed old compressor an…"
type textarea "x"
type textarea "9/10 Rif 830-1230 KOTY 900-1240 [PERSON_NAME] ( KE 900 Removed old compressor a…"
type textarea "x"
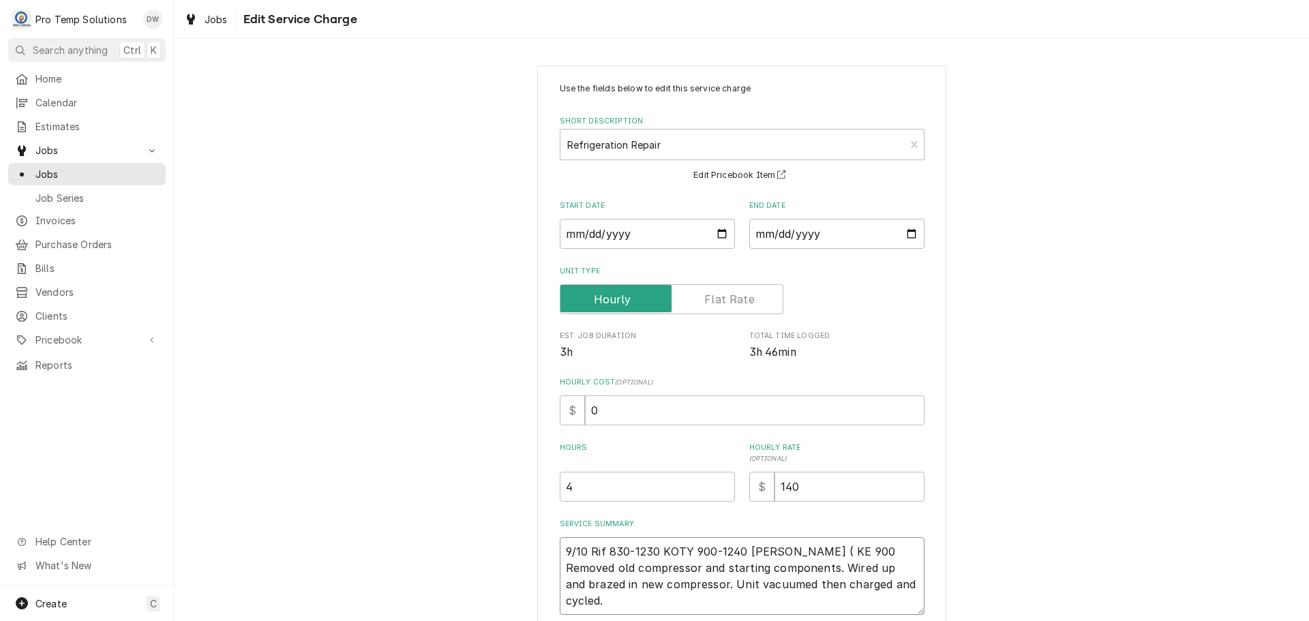
type textarea "9/10 Rif 830-1230 KOTY 900-1240 [PERSON_NAME] ( KE 900- Removed old compressor …"
type textarea "x"
type textarea "9/10 Rif 830-1230 KOTY 900-1240 [PERSON_NAME] ( KE 900-1 Removed old compressor…"
type textarea "x"
type textarea "9/10 Rif 830-1230 KOTY 900-1240 [PERSON_NAME] ( KE 900-10 Removed old compresso…"
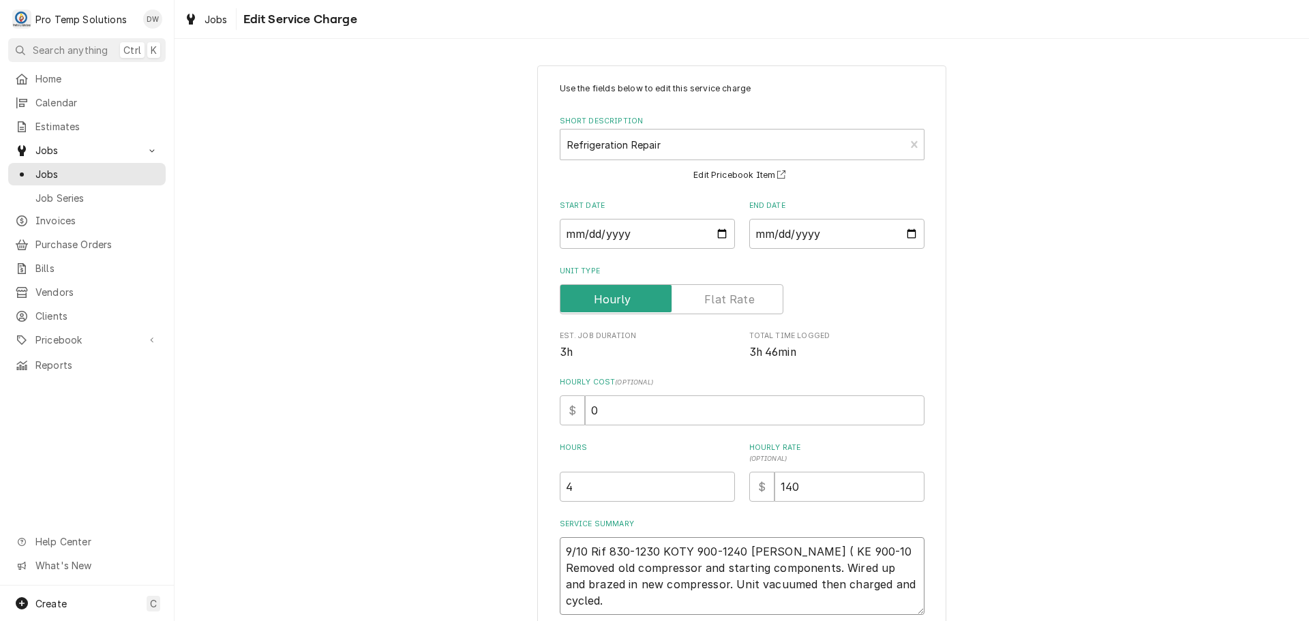
type textarea "x"
type textarea "9/10 Rif 830-1230 KOTY 900-1240 [PERSON_NAME] ( KE 900-100 Removed old compress…"
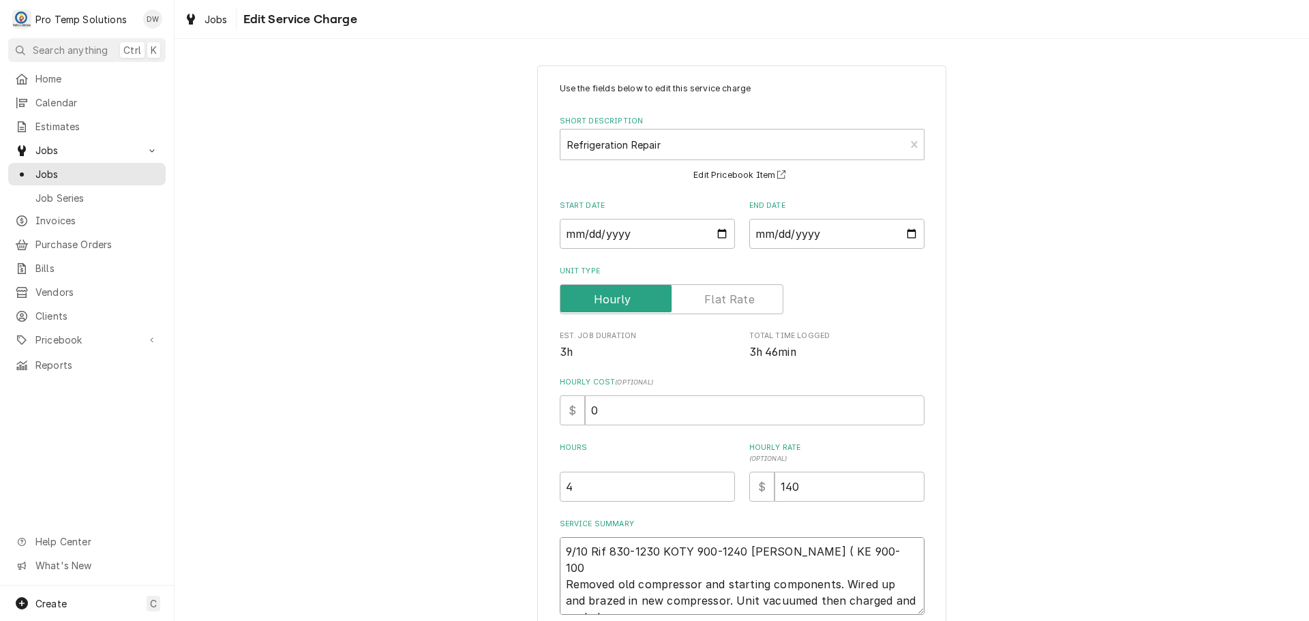
type textarea "x"
type textarea "9/10 Rif 830-1230 KOTY 900-1240 [PERSON_NAME] ( KE 900-100P Removed old compres…"
type textarea "x"
type textarea "9/10 Rif 830-1230 KOTY 900-1240 [PERSON_NAME] ( KE 900-100P? Removed old compre…"
type textarea "x"
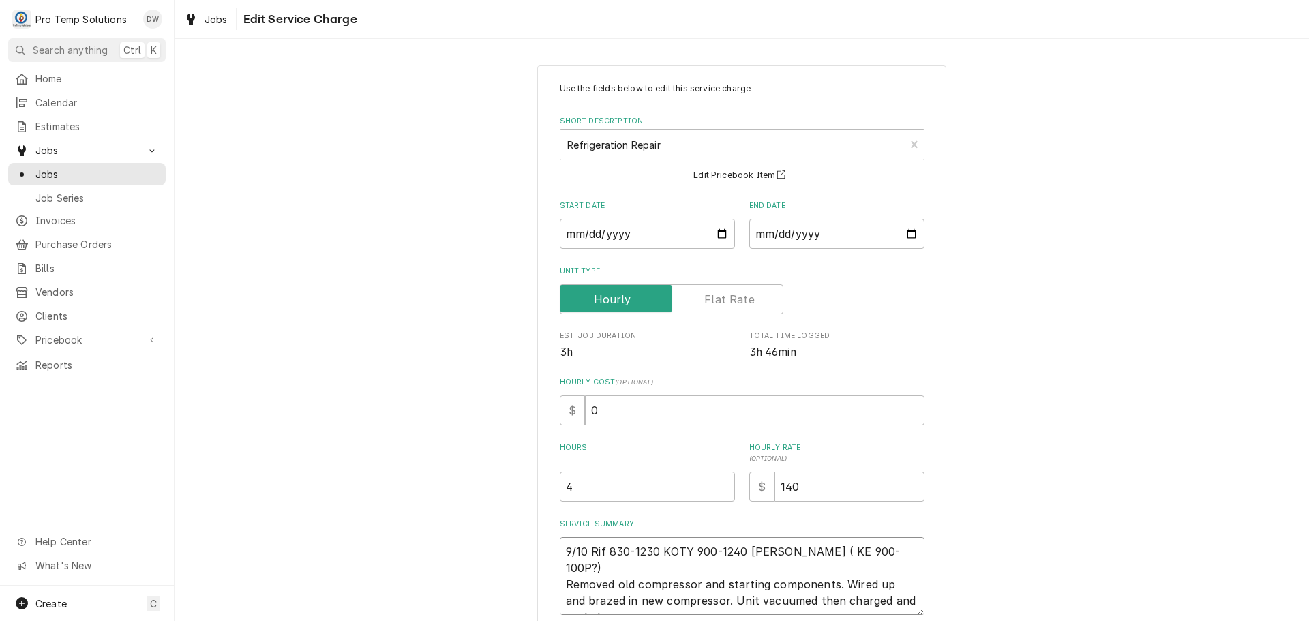
type textarea "9/10 Rif 830-1230 KOTY 900-1240 [PERSON_NAME] ( KE 900-100P?) Removed old compr…"
click at [566, 482] on input "4" at bounding box center [647, 487] width 175 height 30
type textarea "x"
type input "3"
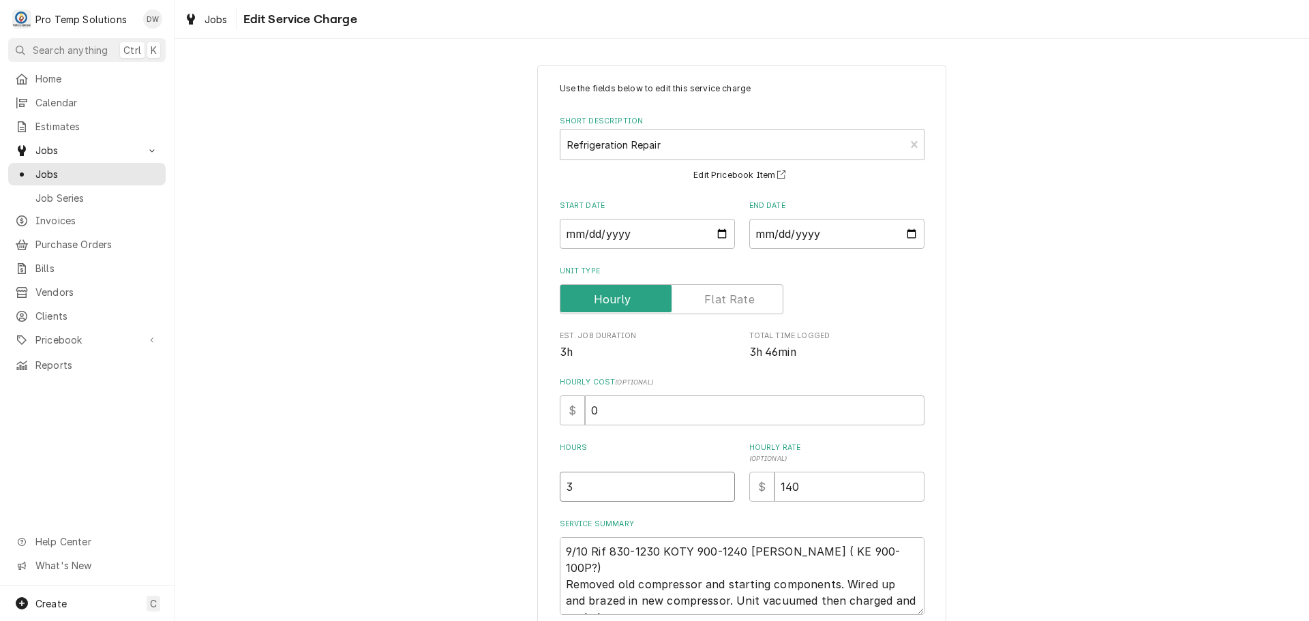
type textarea "x"
type input "37"
type textarea "x"
type input "375"
click at [609, 414] on input "0" at bounding box center [754, 410] width 339 height 30
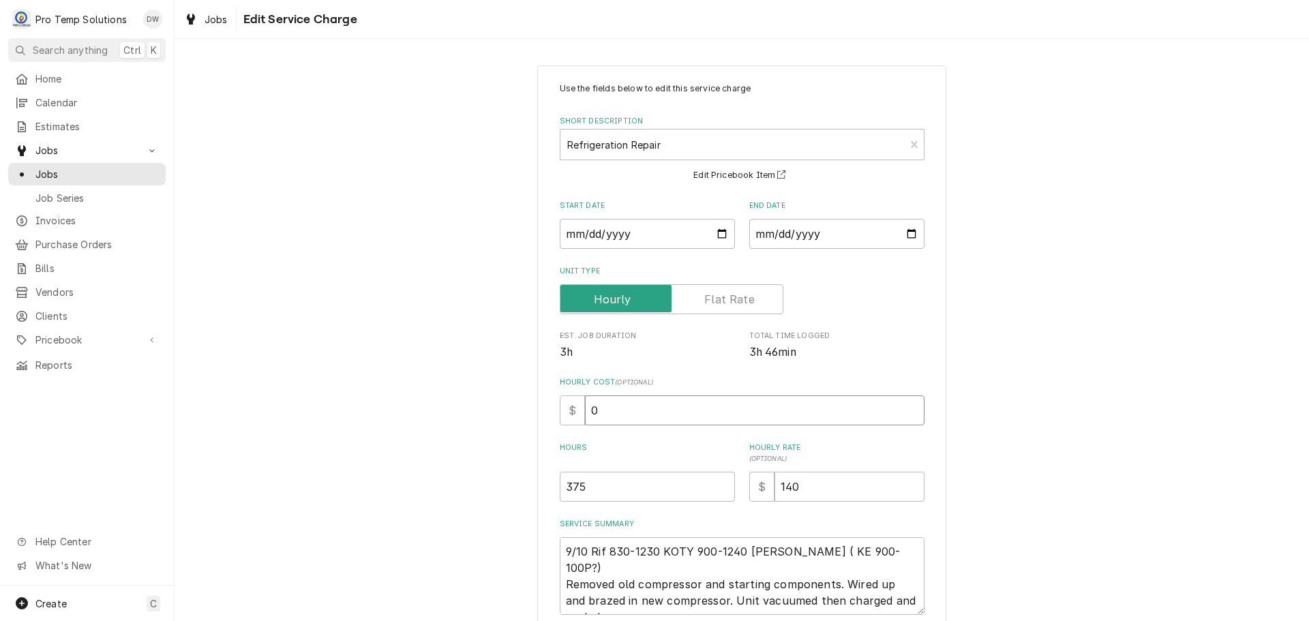
type textarea "x"
click at [617, 485] on input "375" at bounding box center [647, 487] width 175 height 30
type textarea "x"
type input "37"
type textarea "x"
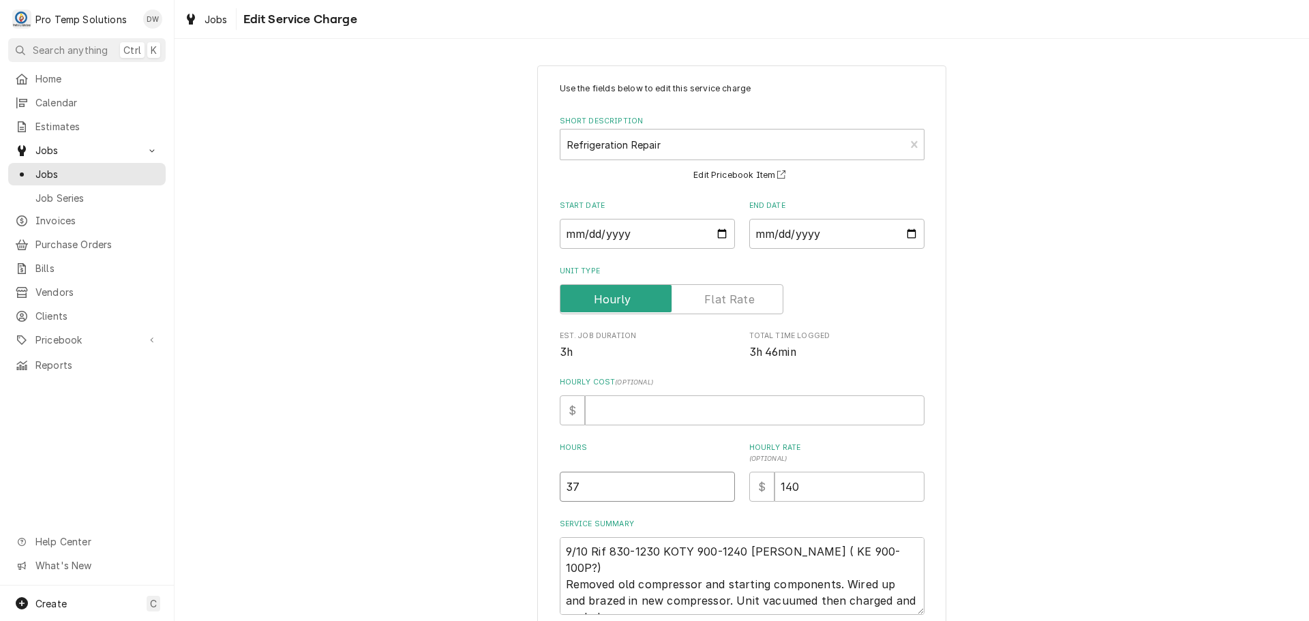
type input "3"
type textarea "x"
type input "4"
click at [609, 410] on input "Hourly Cost ( optional )" at bounding box center [754, 410] width 339 height 30
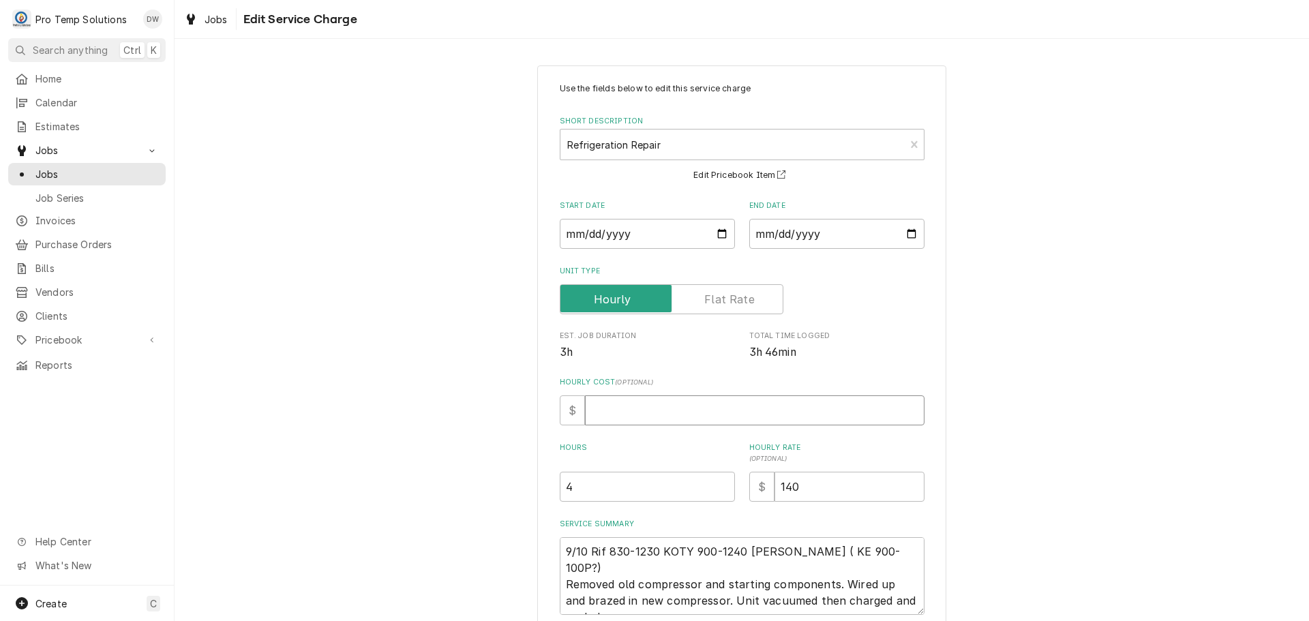
type textarea "x"
type input "1"
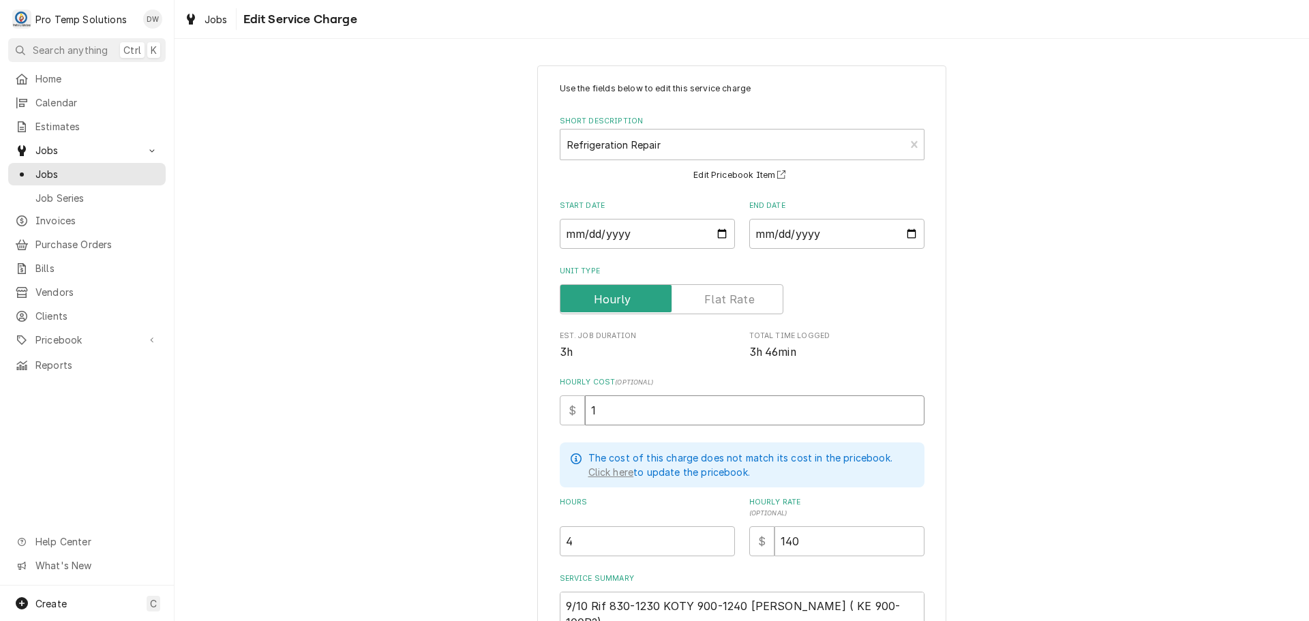
type textarea "x"
type input "18"
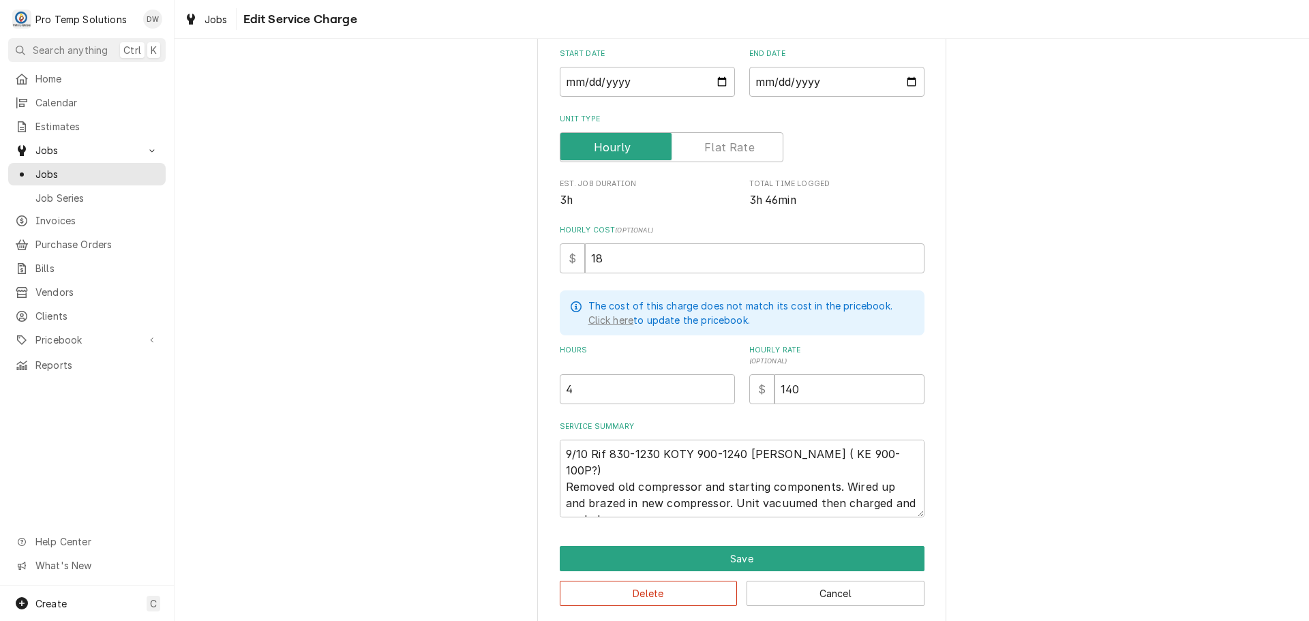
scroll to position [165, 0]
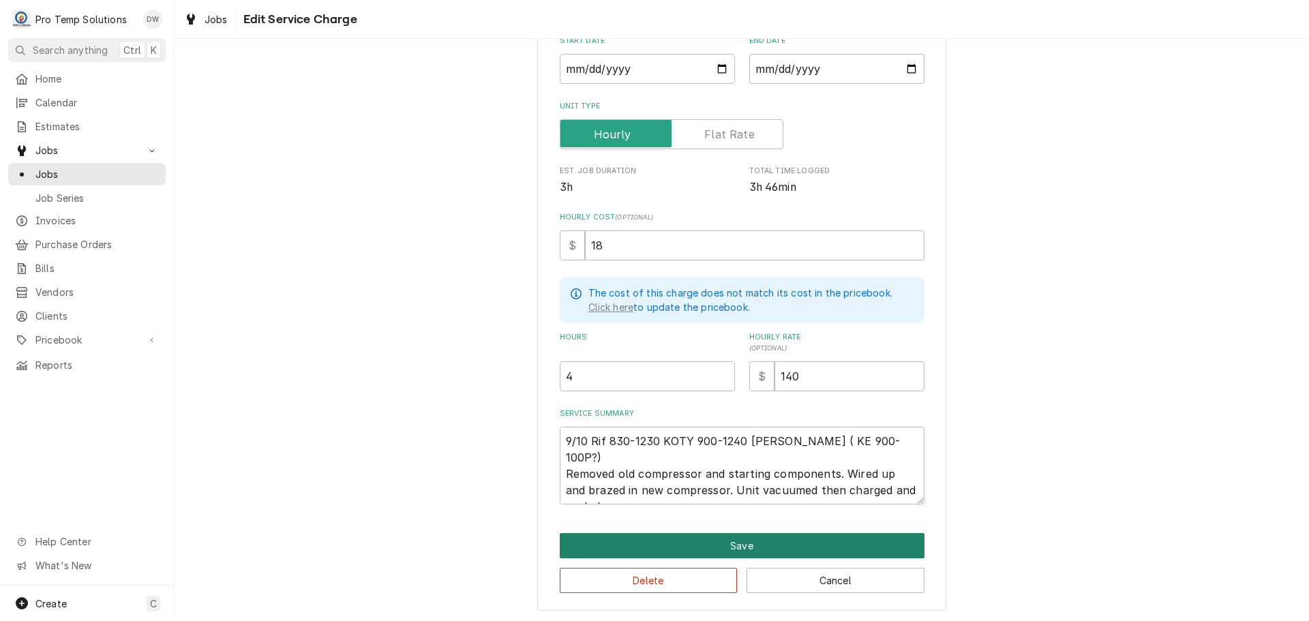
click at [731, 543] on button "Save" at bounding box center [742, 545] width 365 height 25
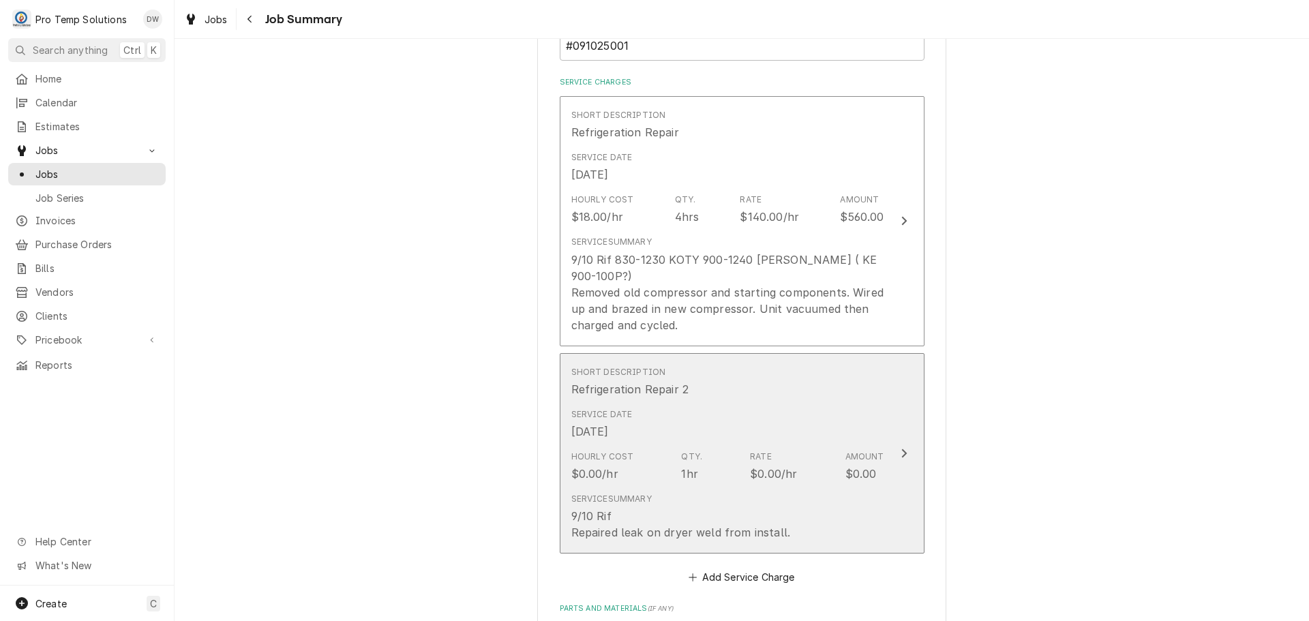
scroll to position [341, 0]
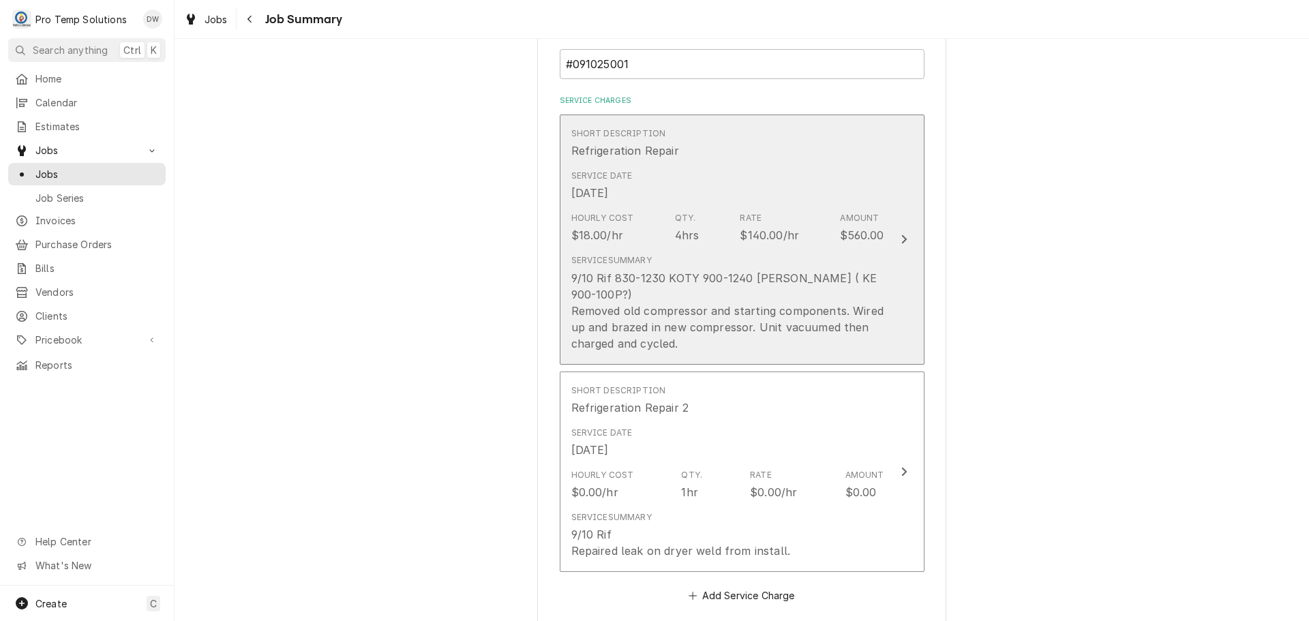
click at [901, 235] on icon "Update Line Item" at bounding box center [903, 239] width 5 height 9
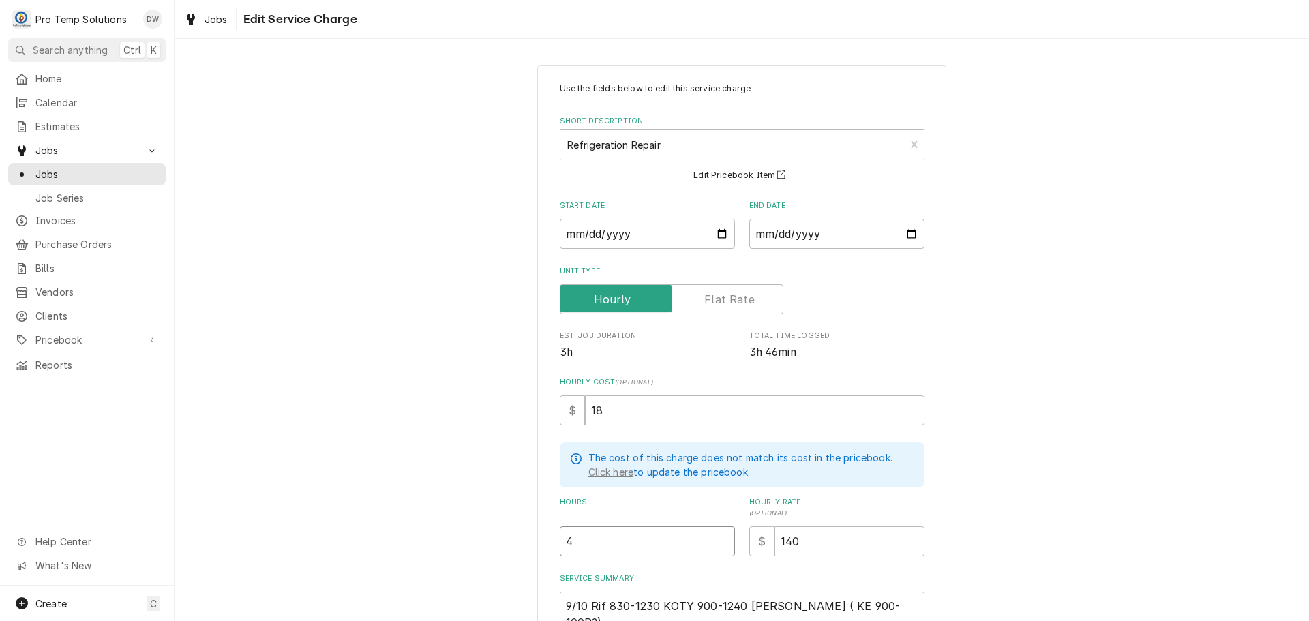
click at [570, 538] on input "4" at bounding box center [647, 541] width 175 height 30
type textarea "x"
type input "3"
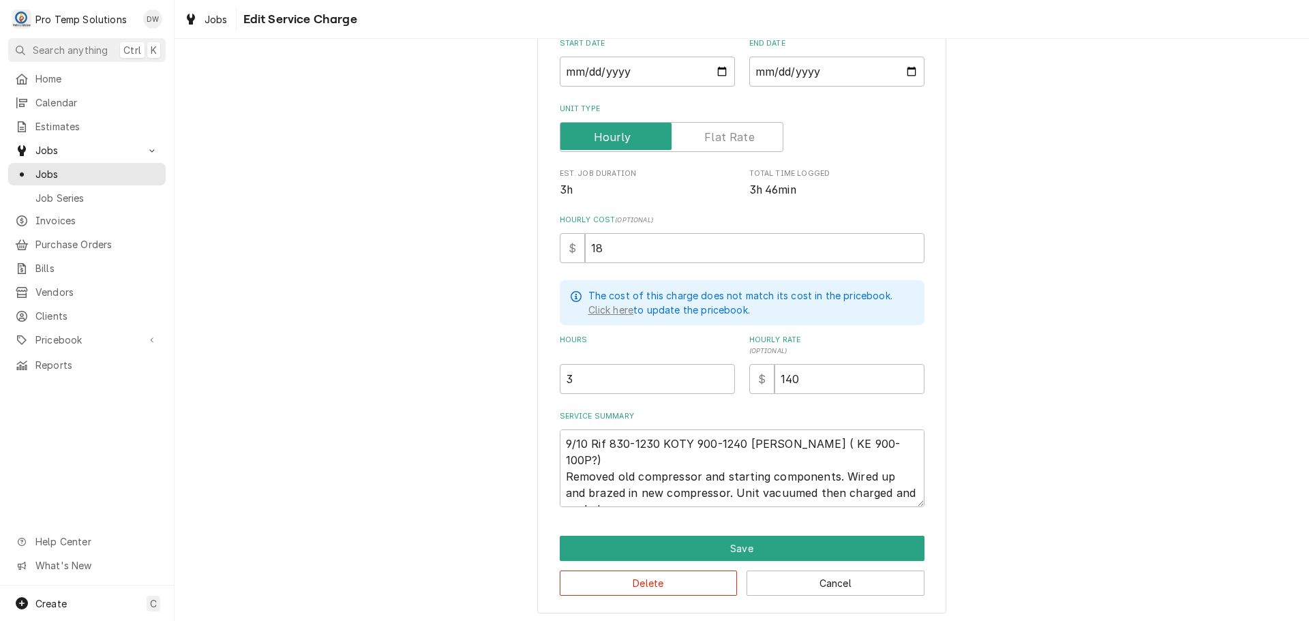
scroll to position [165, 0]
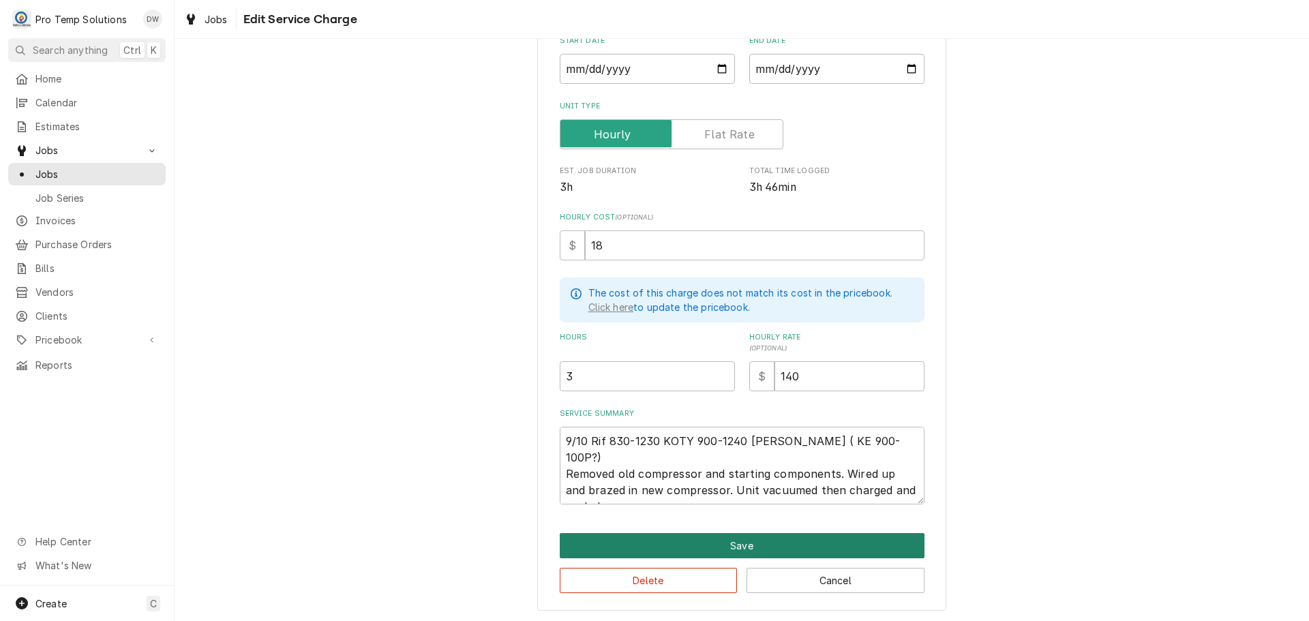
click at [734, 543] on button "Save" at bounding box center [742, 545] width 365 height 25
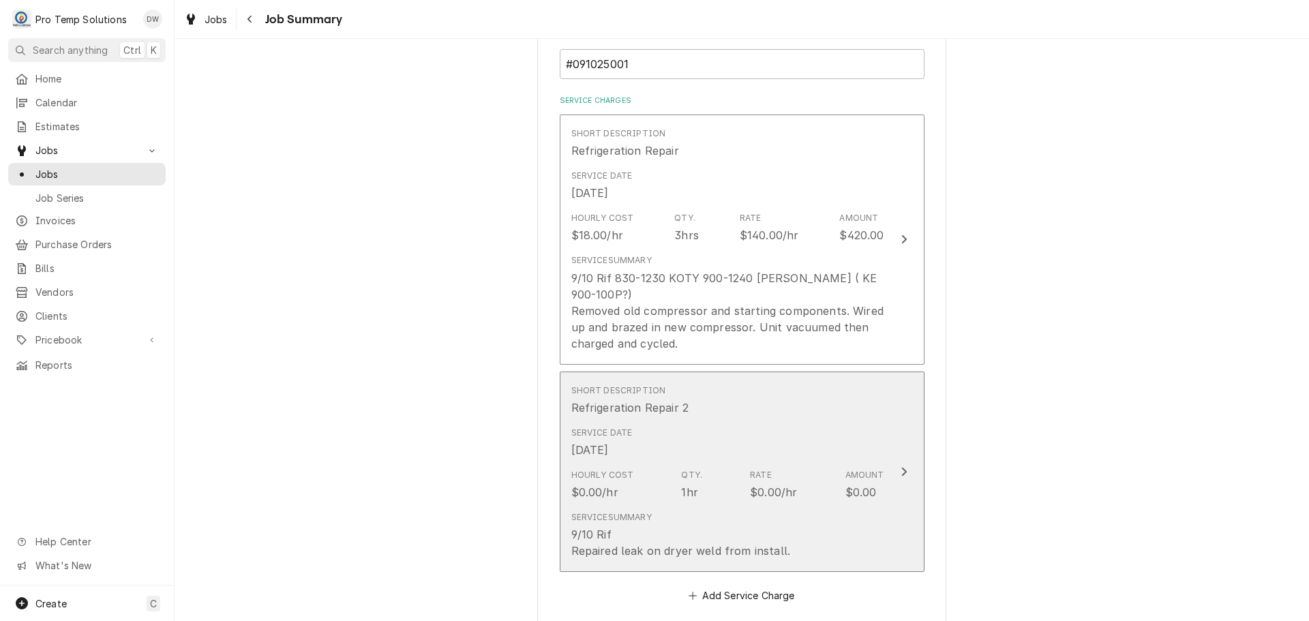
click at [901, 467] on icon "Update Line Item" at bounding box center [903, 471] width 5 height 9
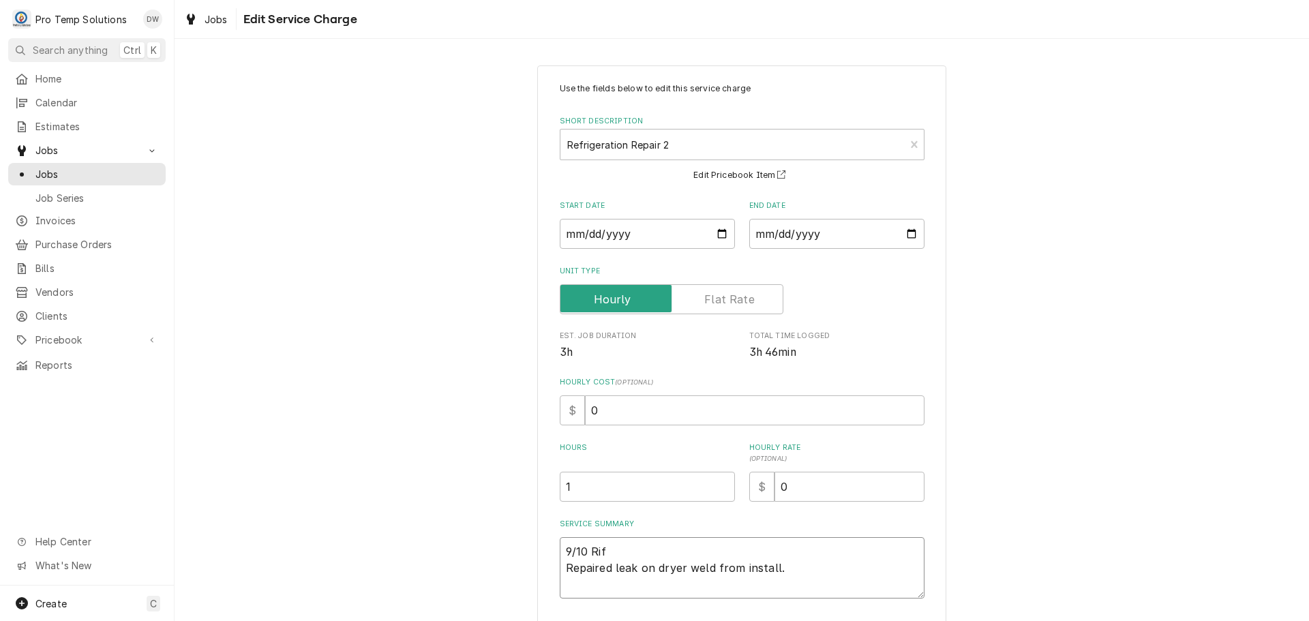
click at [615, 547] on textarea "9/10 Rif Repaired leak on dryer weld from install." at bounding box center [742, 567] width 365 height 61
type textarea "x"
type textarea "9/10 Rif Repaired leak on dryer weld from install."
type textarea "x"
type textarea "9/10 Rif 1 Repaired leak on dryer weld from install."
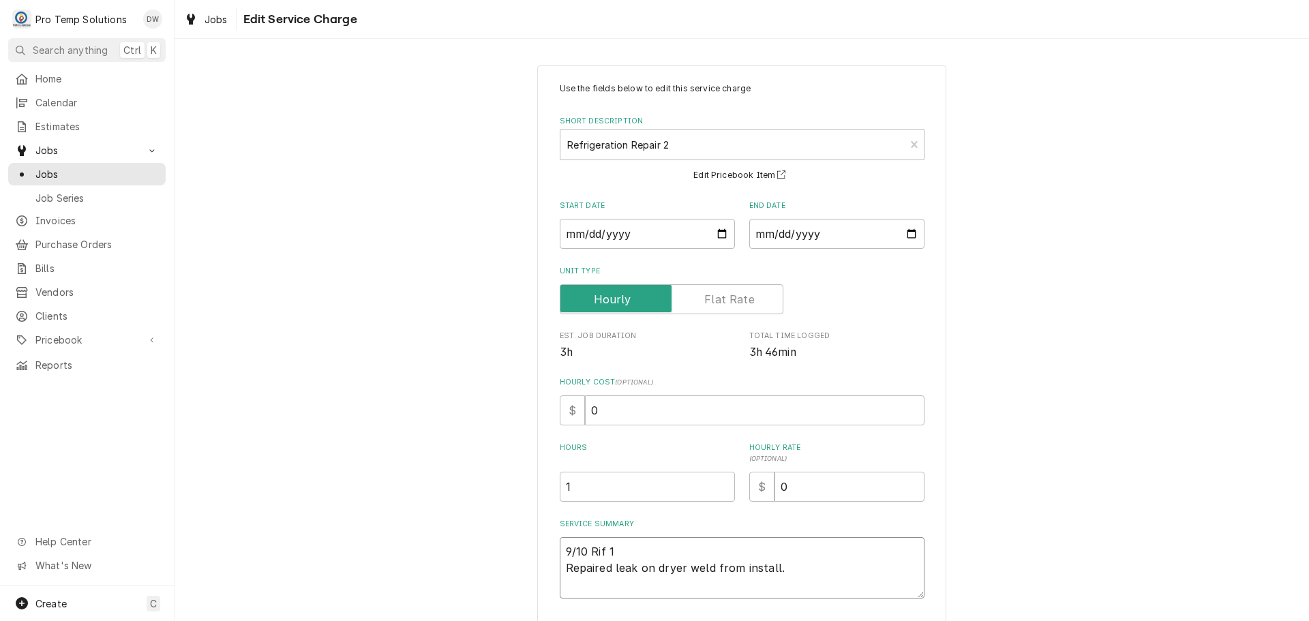
type textarea "x"
type textarea "9/10 Rif 12 Repaired leak on dryer weld from install."
type textarea "x"
type textarea "9/10 Rif 120 Repaired leak on dryer weld from install."
type textarea "x"
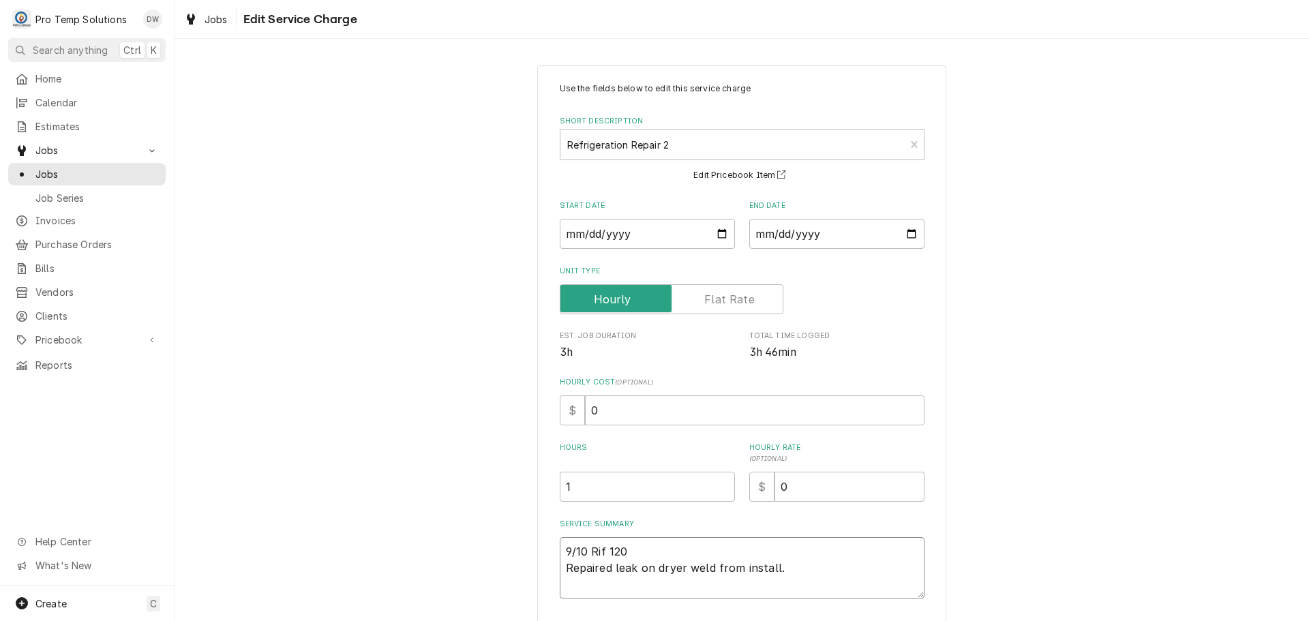
type textarea "9/10 Rif 1200 Repaired leak on dryer weld from install."
type textarea "x"
type textarea "9/10 Rif 1200- Repaired leak on dryer weld from install."
type textarea "x"
type textarea "9/10 Rif 1200-1 Repaired leak on dryer weld from install."
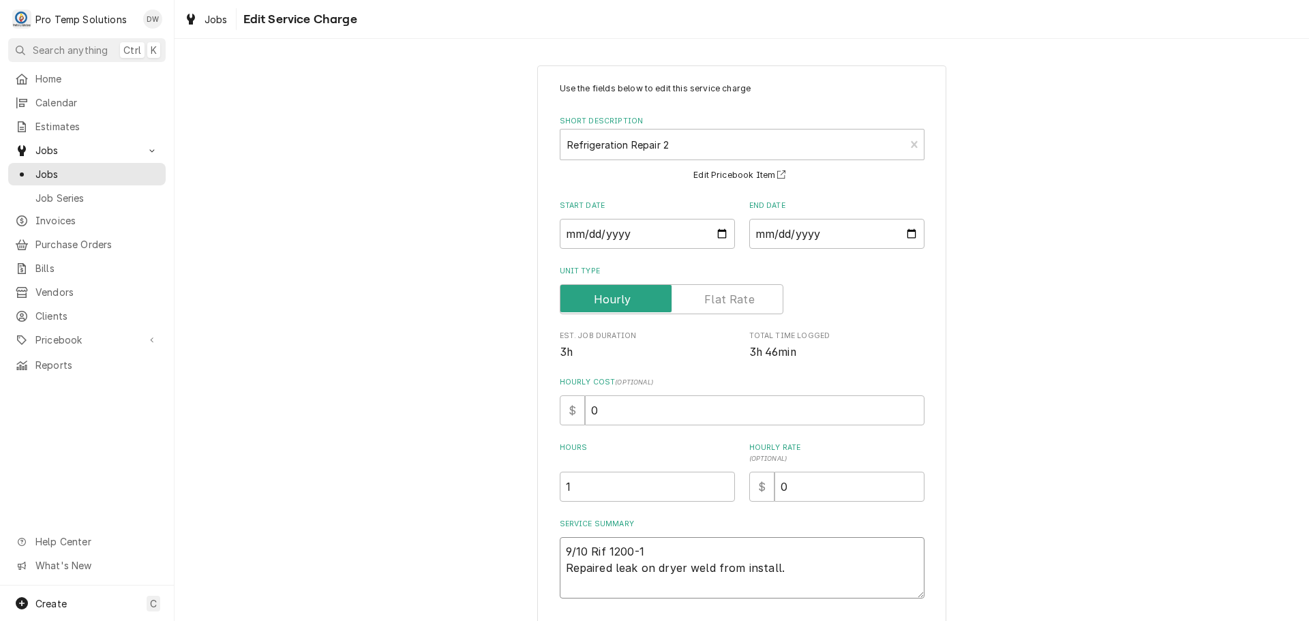
type textarea "x"
type textarea "9/10 Rif 1200-10 Repaired leak on dryer weld from install."
type textarea "x"
type textarea "9/10 Rif 1200-100 Repaired leak on dryer weld from install."
type textarea "x"
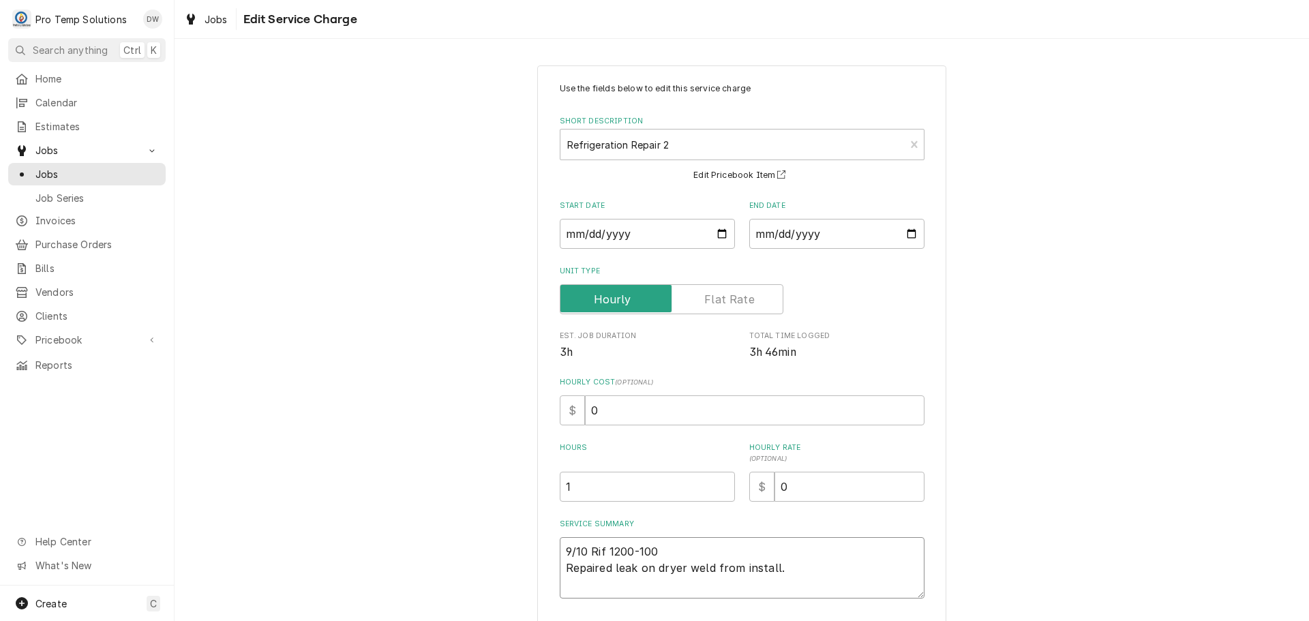
type textarea "9/10 Rif 1200-100 Repaired leak on dryer weld from install."
type textarea "x"
type textarea "9/10 Rif 1200-100 K Repaired leak on dryer weld from install."
type textarea "x"
type textarea "9/10 Rif 1200-100 KE Repaired leak on dryer weld from install."
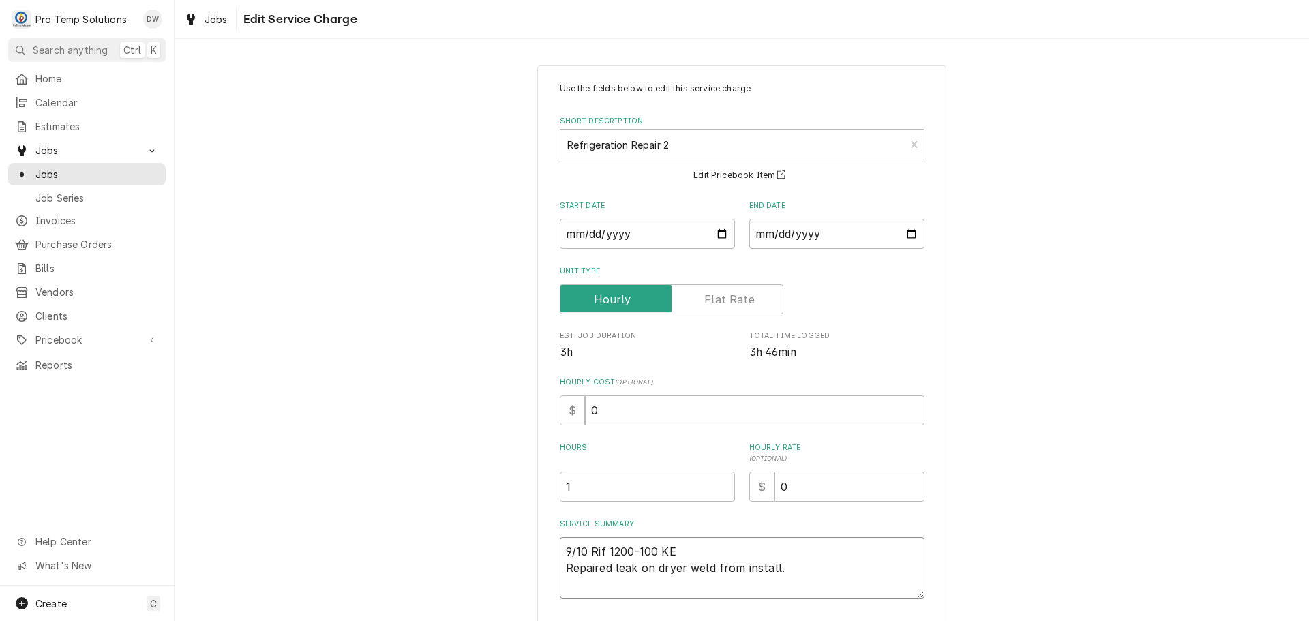
type textarea "x"
type textarea "9/10 Rif 1200-100 KEV Repaired leak on dryer weld from install."
type textarea "x"
type textarea "9/10 Rif 1200-100 KEVI Repaired leak on dryer weld from install."
type textarea "x"
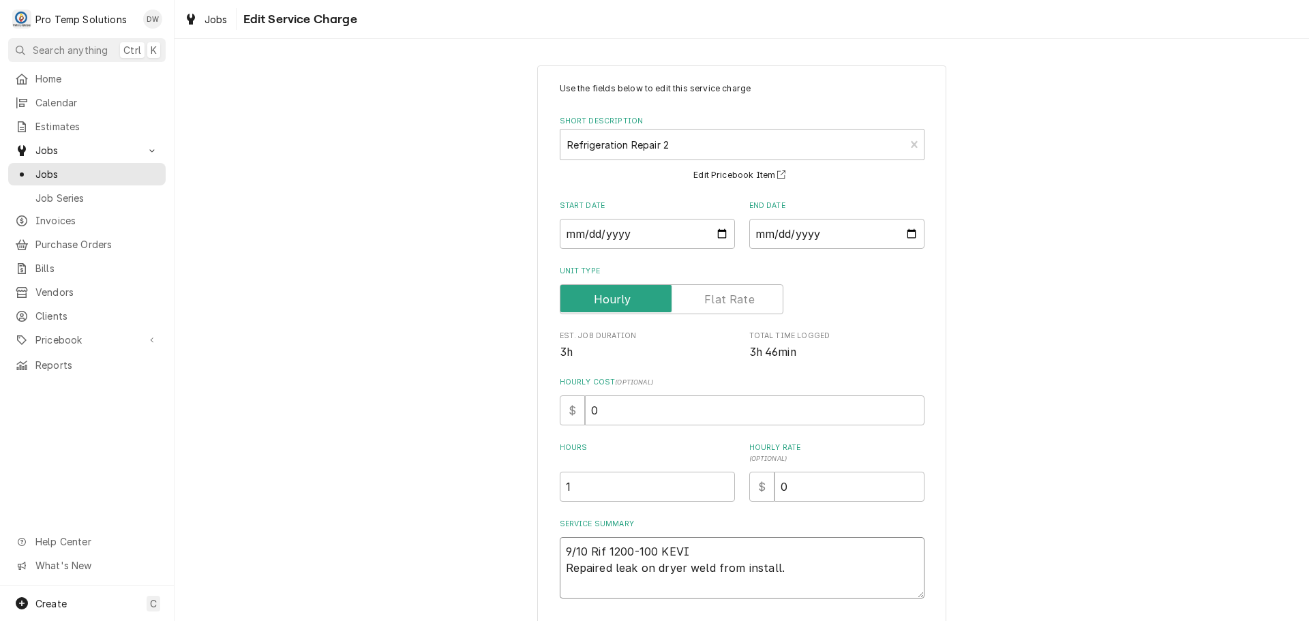
type textarea "9/10 Rif 1200-100 [PERSON_NAME] leak on dryer weld from install."
type textarea "x"
type textarea "9/10 Rif 1200-100 KEVIN Repaired leak on dryer weld from install."
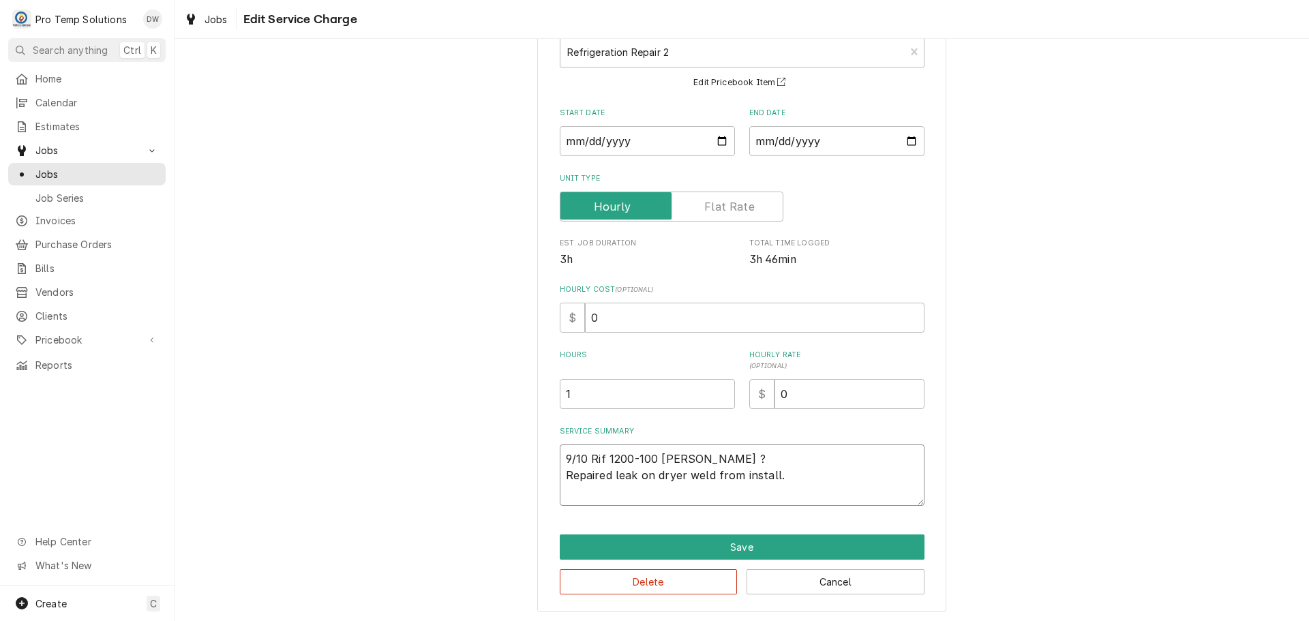
scroll to position [95, 0]
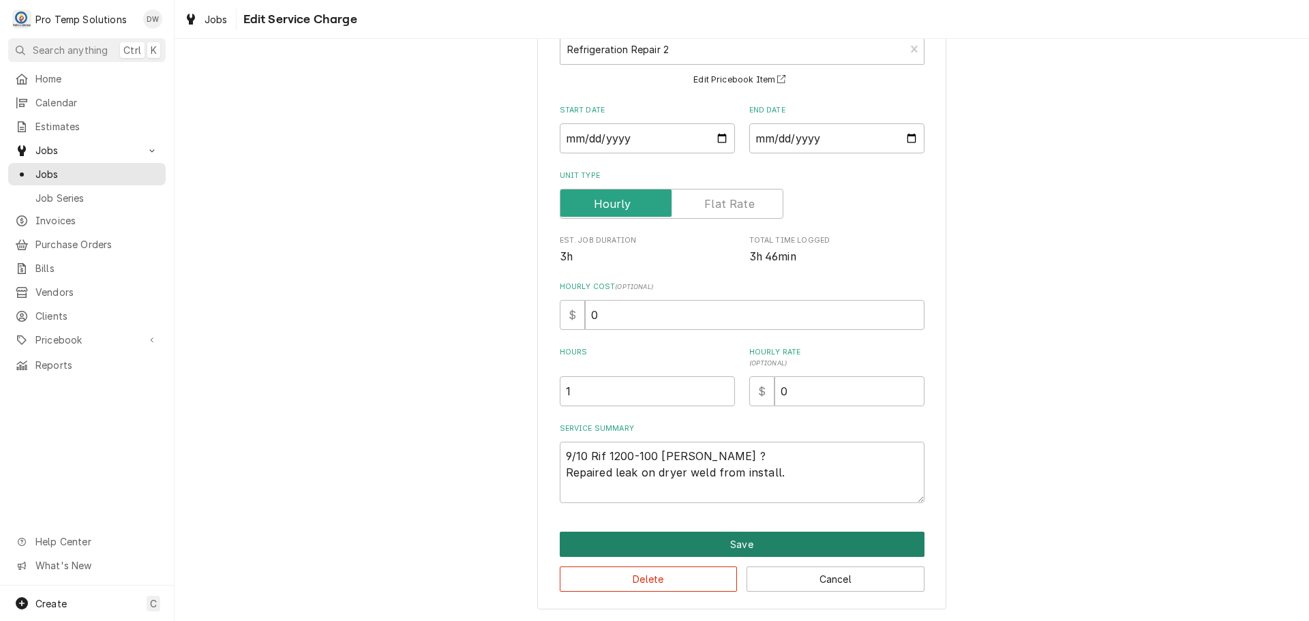
click at [729, 543] on button "Save" at bounding box center [742, 544] width 365 height 25
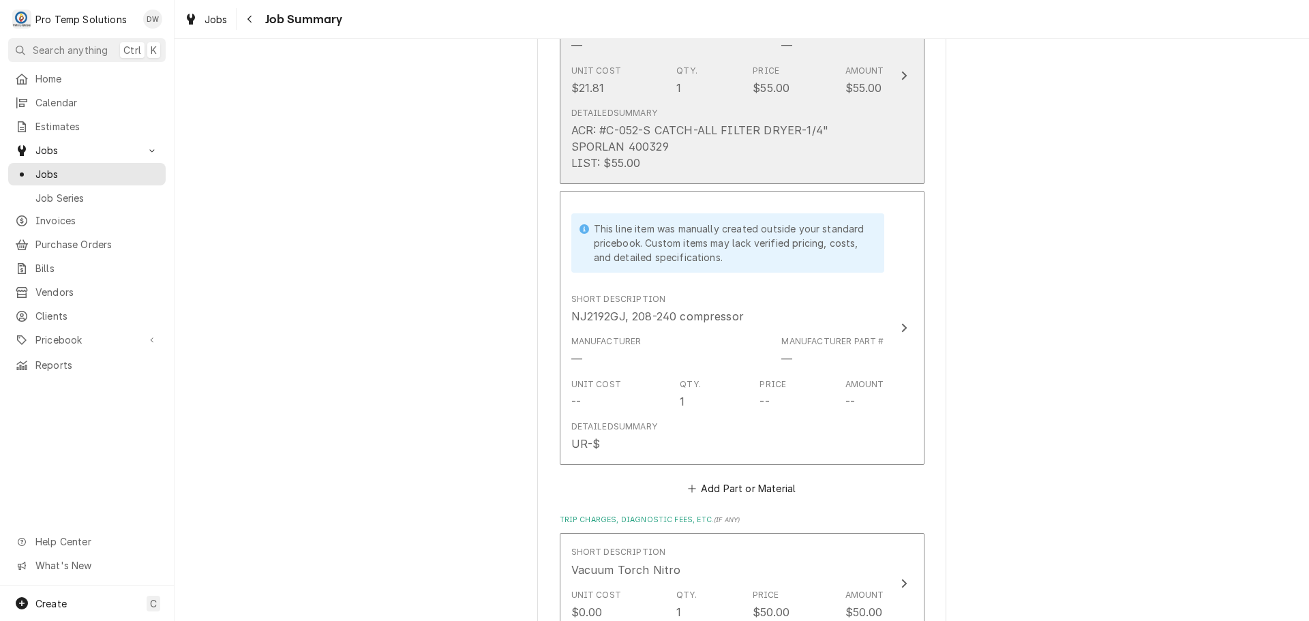
scroll to position [1227, 0]
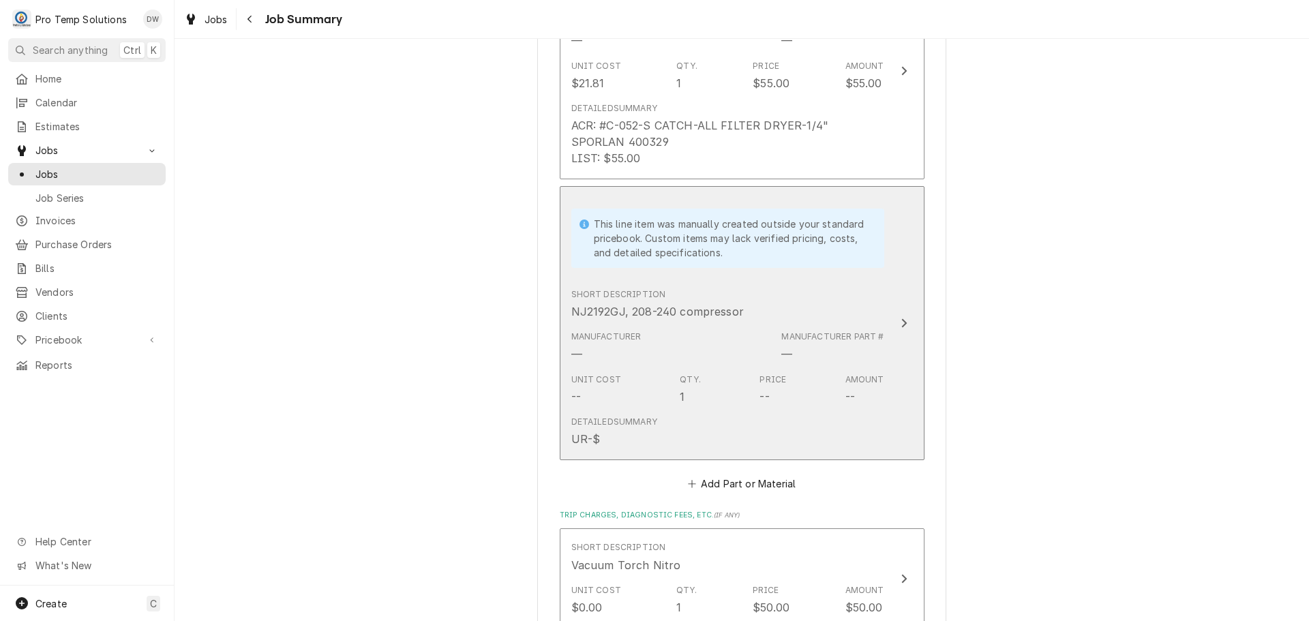
click at [901, 319] on icon "Update Line Item" at bounding box center [903, 323] width 5 height 9
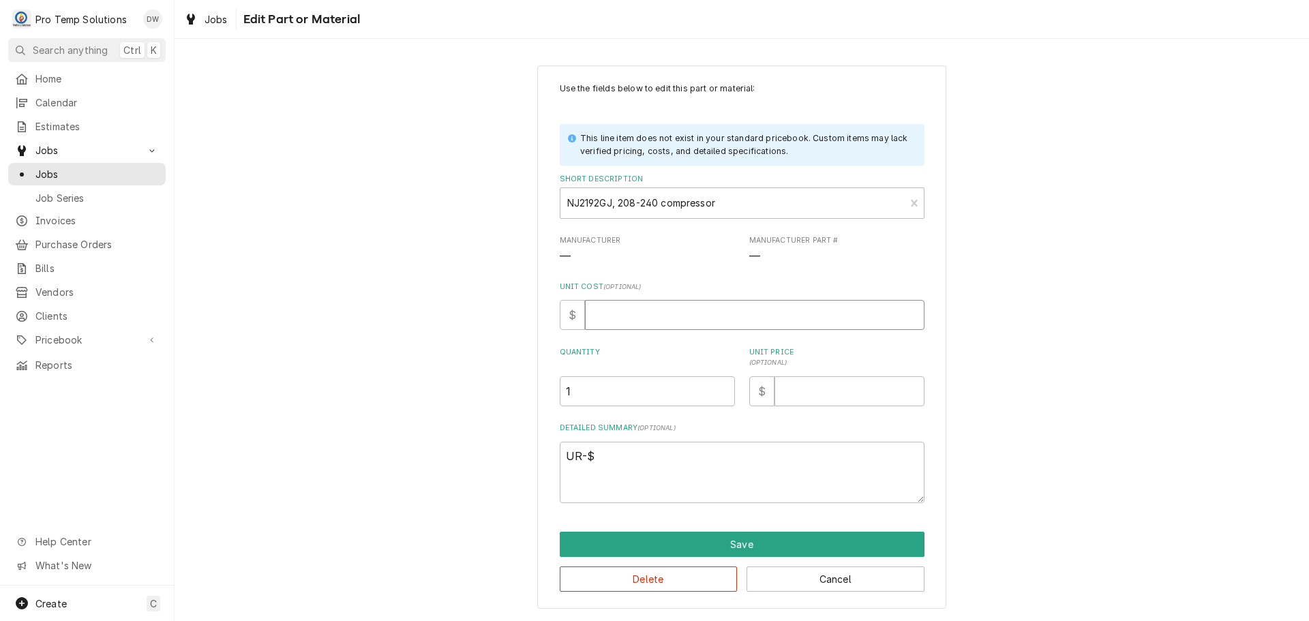
click at [644, 312] on input "Unit Cost ( optional )" at bounding box center [754, 315] width 339 height 30
click at [835, 388] on input "Unit Price ( optional )" at bounding box center [849, 391] width 150 height 30
click at [605, 457] on textarea "UR-$" at bounding box center [742, 472] width 365 height 61
click at [654, 455] on textarea "UR-$742.08 / uri list $1613.20" at bounding box center [742, 472] width 365 height 61
click at [788, 461] on textarea "UR-$742.08 / URI list $1613.20" at bounding box center [742, 472] width 365 height 61
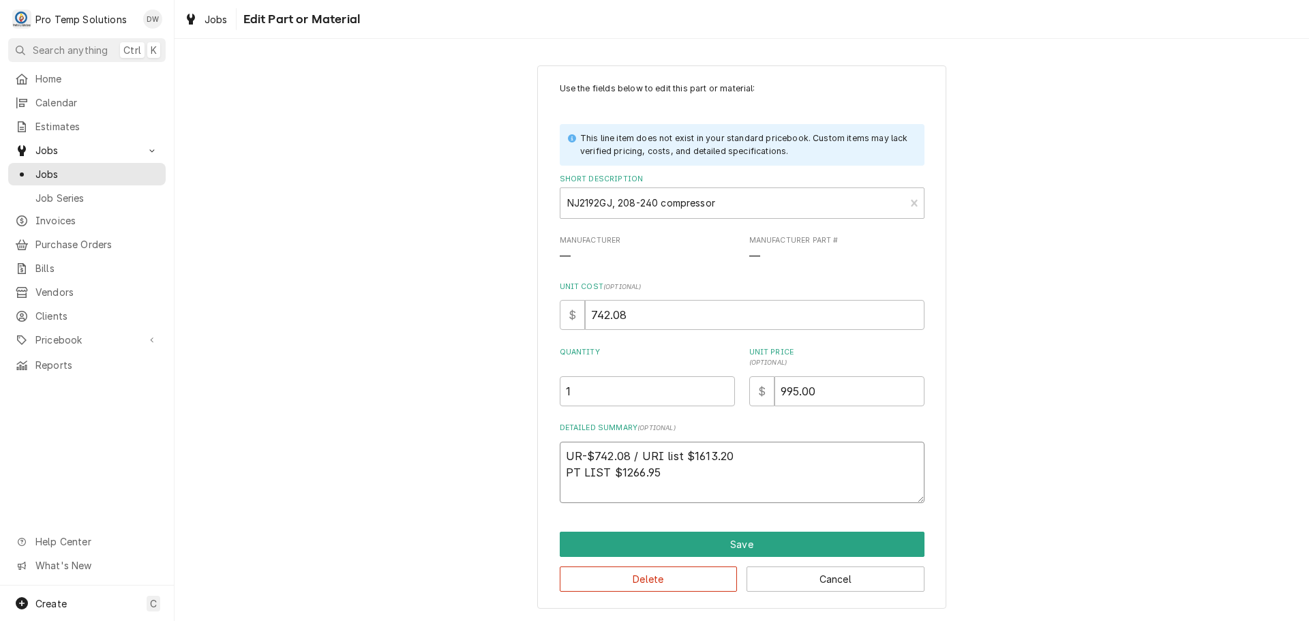
click at [677, 455] on textarea "UR-$742.08 / URI list $1613.20 PT LIST $1266.95" at bounding box center [742, 472] width 365 height 61
click at [579, 455] on textarea "UR-$742.08 / URI LIST $1613.20 PT LIST $1266.95" at bounding box center [742, 472] width 365 height 61
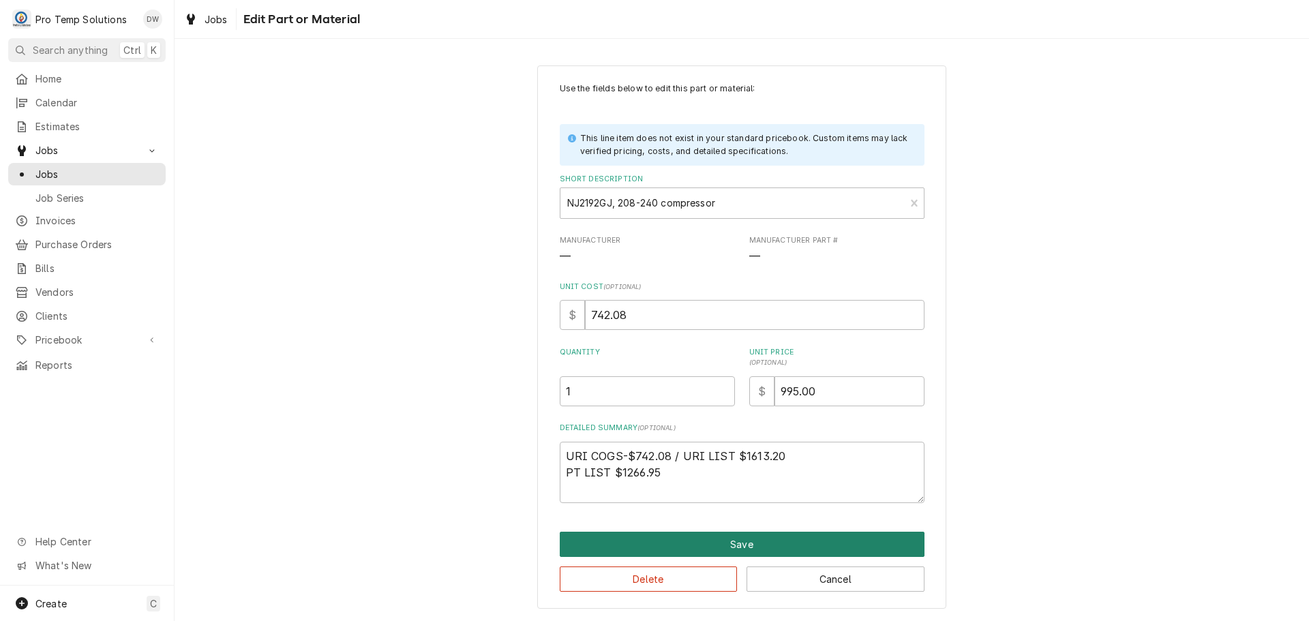
click at [746, 543] on button "Save" at bounding box center [742, 544] width 365 height 25
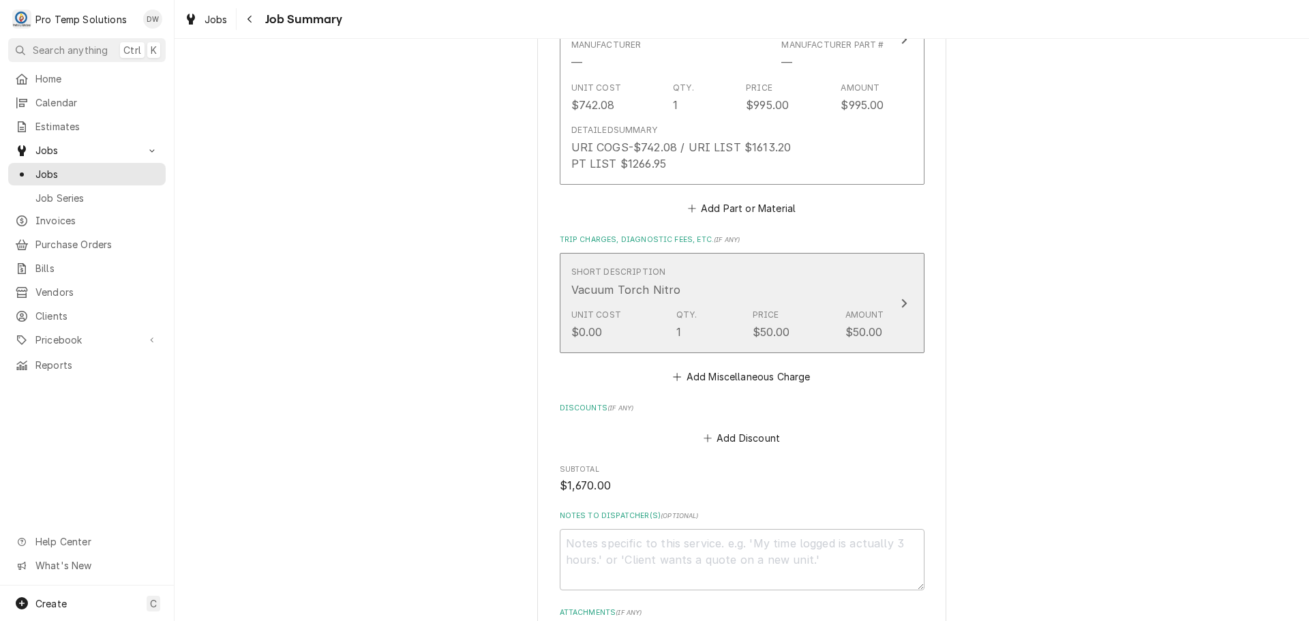
scroll to position [1745, 0]
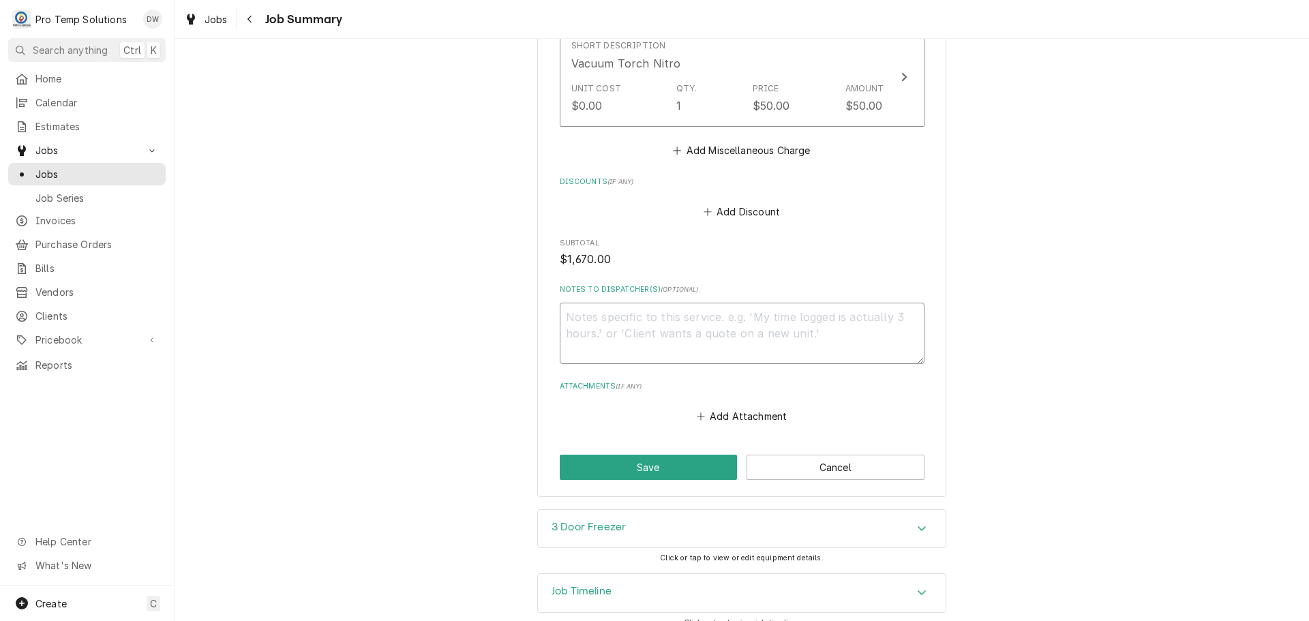
click at [590, 305] on textarea "Notes to Dispatcher(s) ( optional )" at bounding box center [742, 333] width 365 height 61
click at [636, 455] on button "Save" at bounding box center [649, 467] width 178 height 25
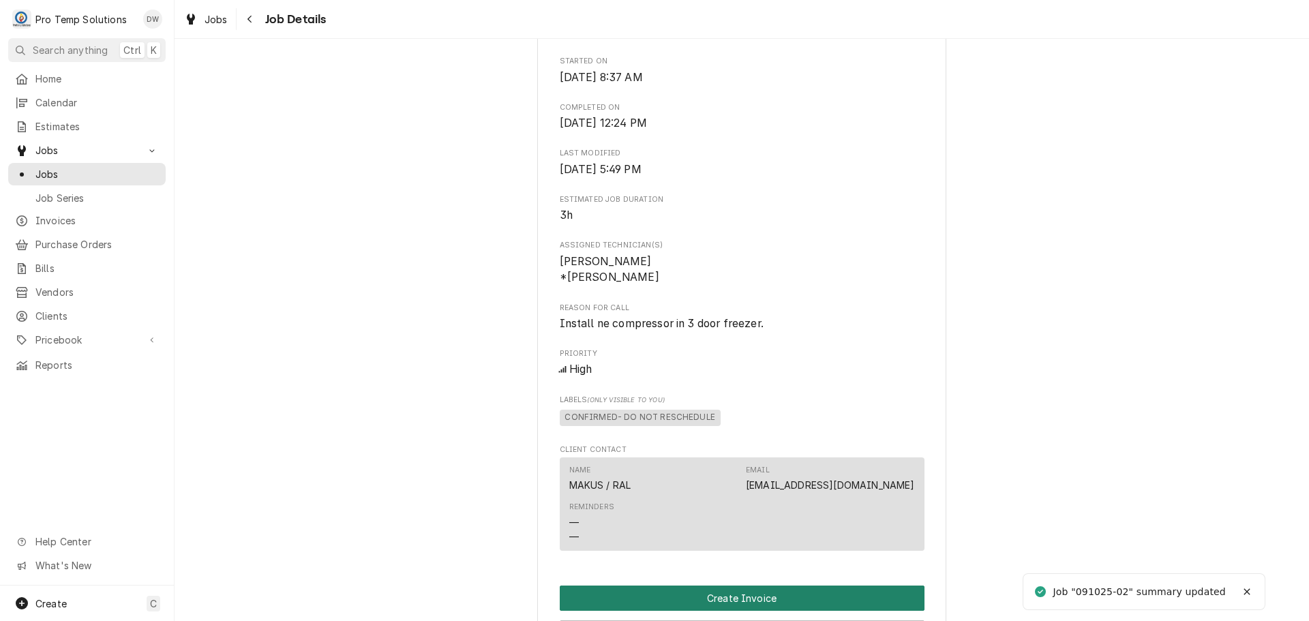
scroll to position [750, 0]
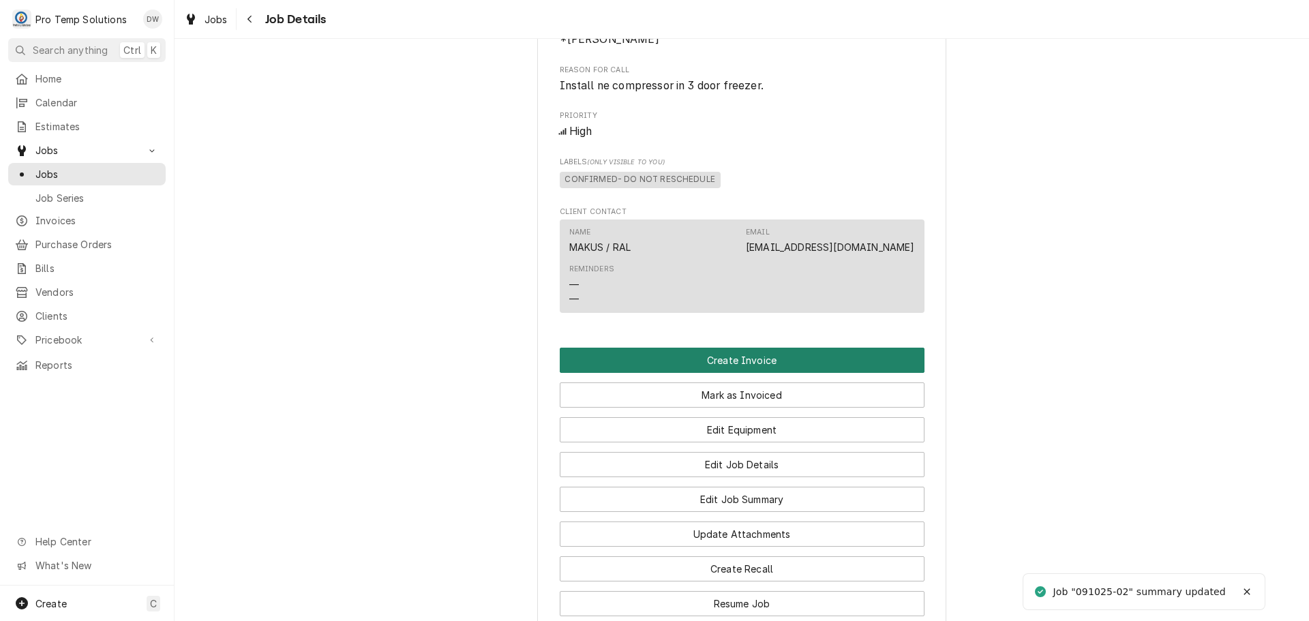
click at [735, 373] on button "Create Invoice" at bounding box center [742, 360] width 365 height 25
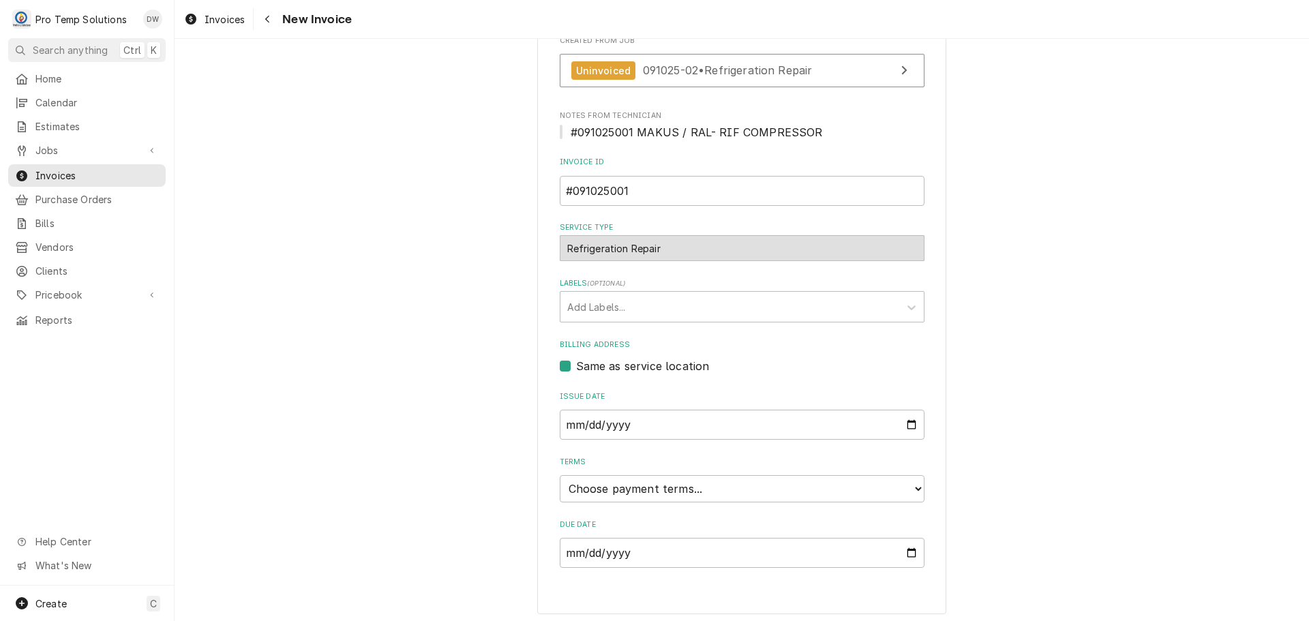
scroll to position [361, 0]
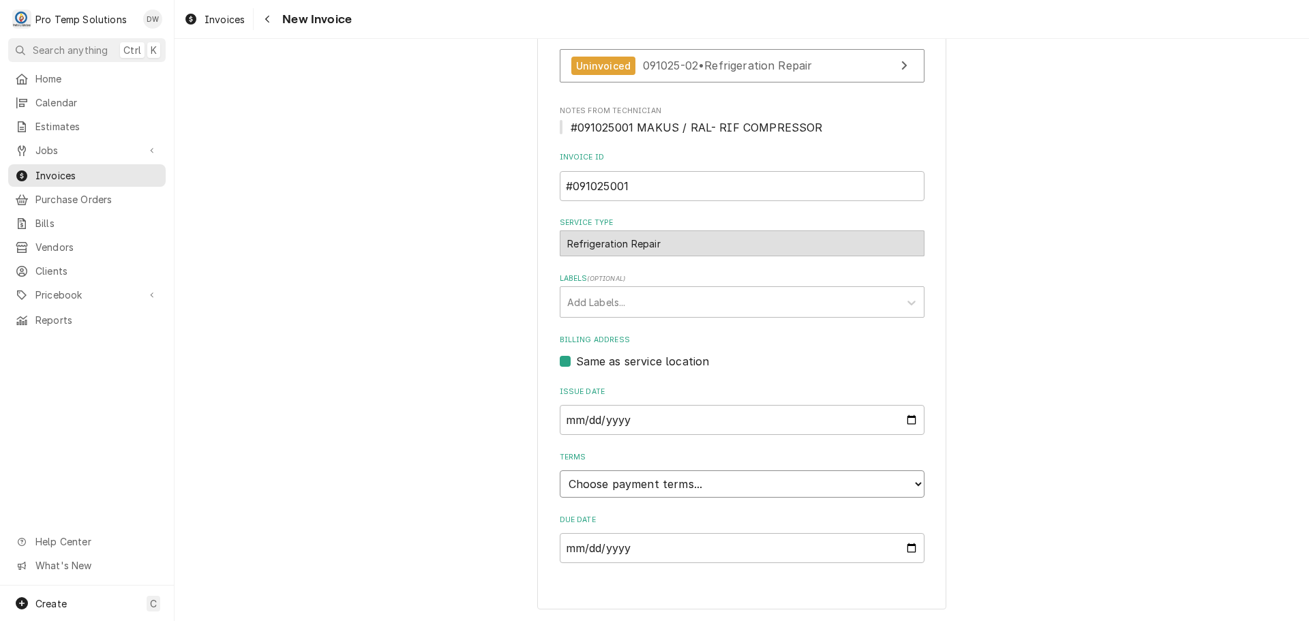
click at [613, 483] on select "Choose payment terms... Same Day Net 7 Net 14 Net 21 Net 30 Net 45 Net 60 Net 90" at bounding box center [742, 483] width 365 height 27
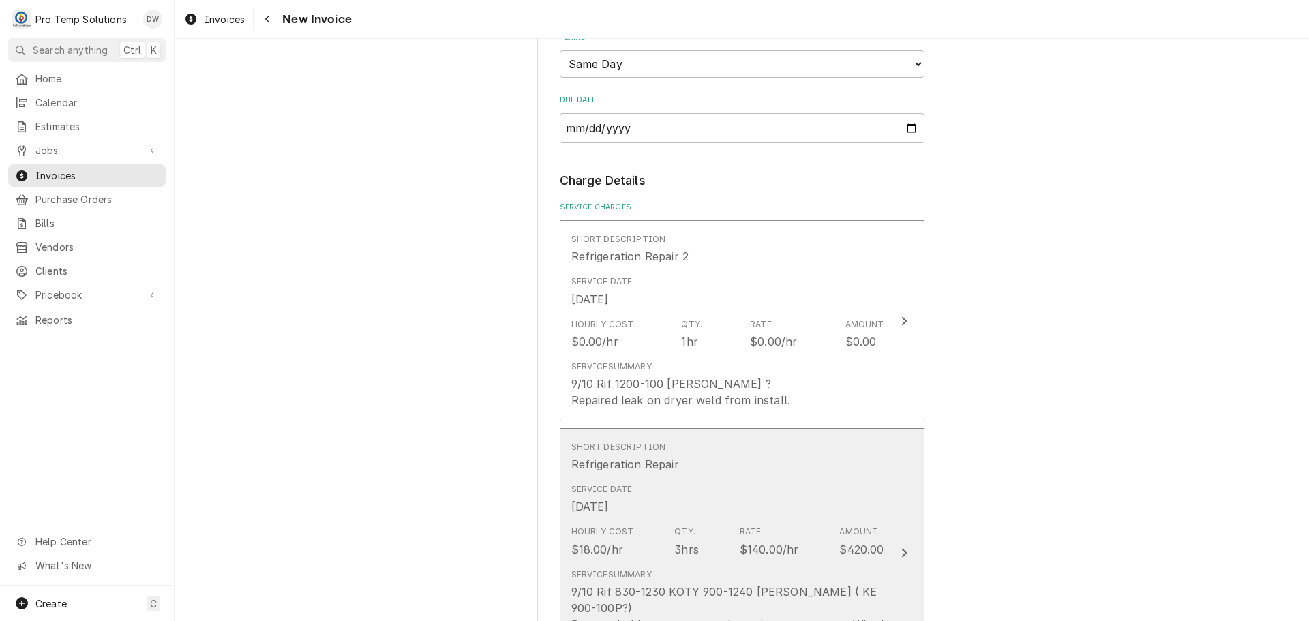
scroll to position [770, 0]
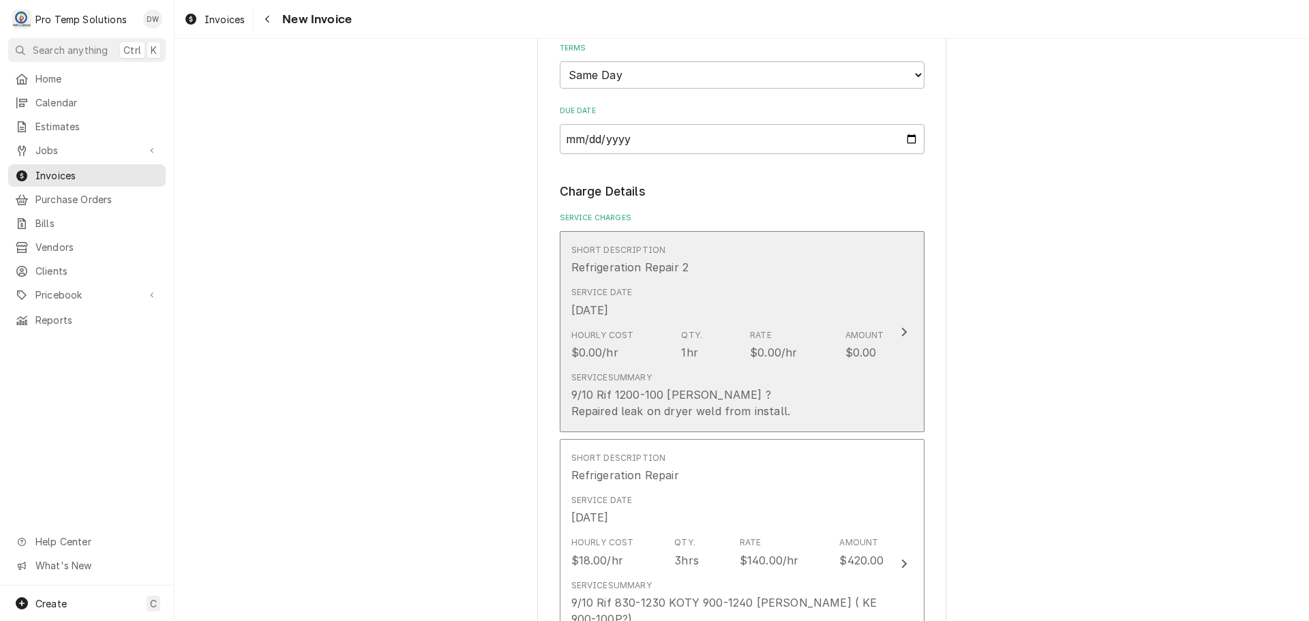
click at [902, 334] on div "Update Line Item" at bounding box center [904, 332] width 18 height 16
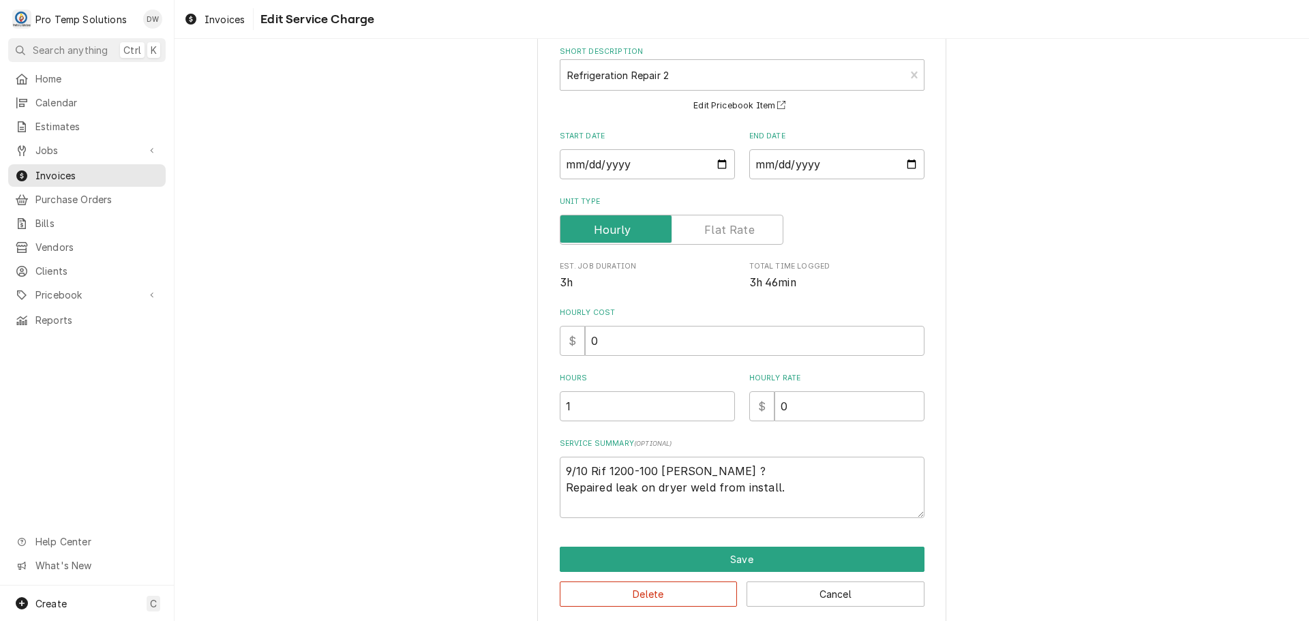
scroll to position [85, 0]
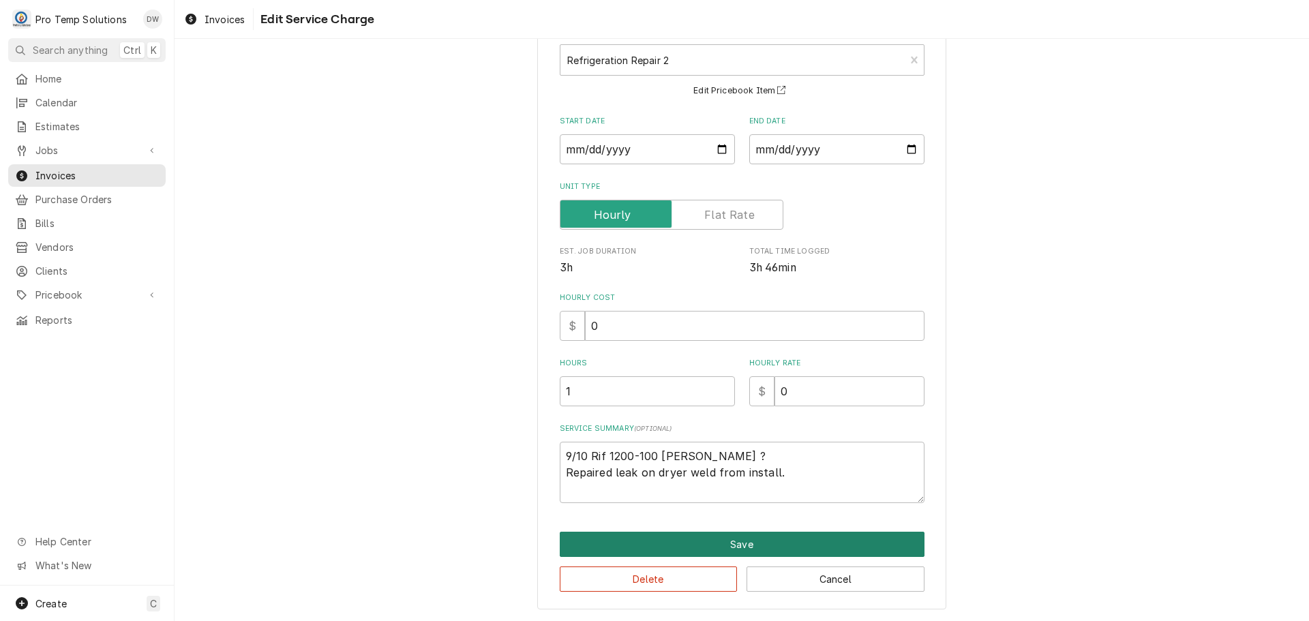
click at [742, 545] on button "Save" at bounding box center [742, 544] width 365 height 25
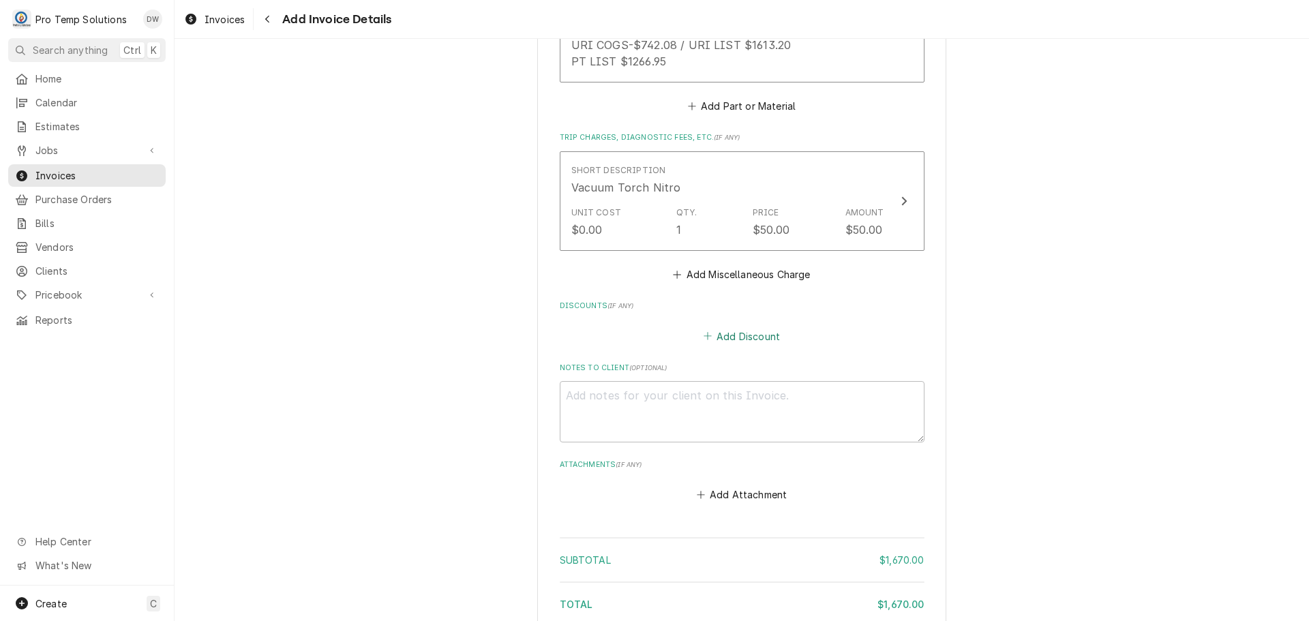
scroll to position [2292, 0]
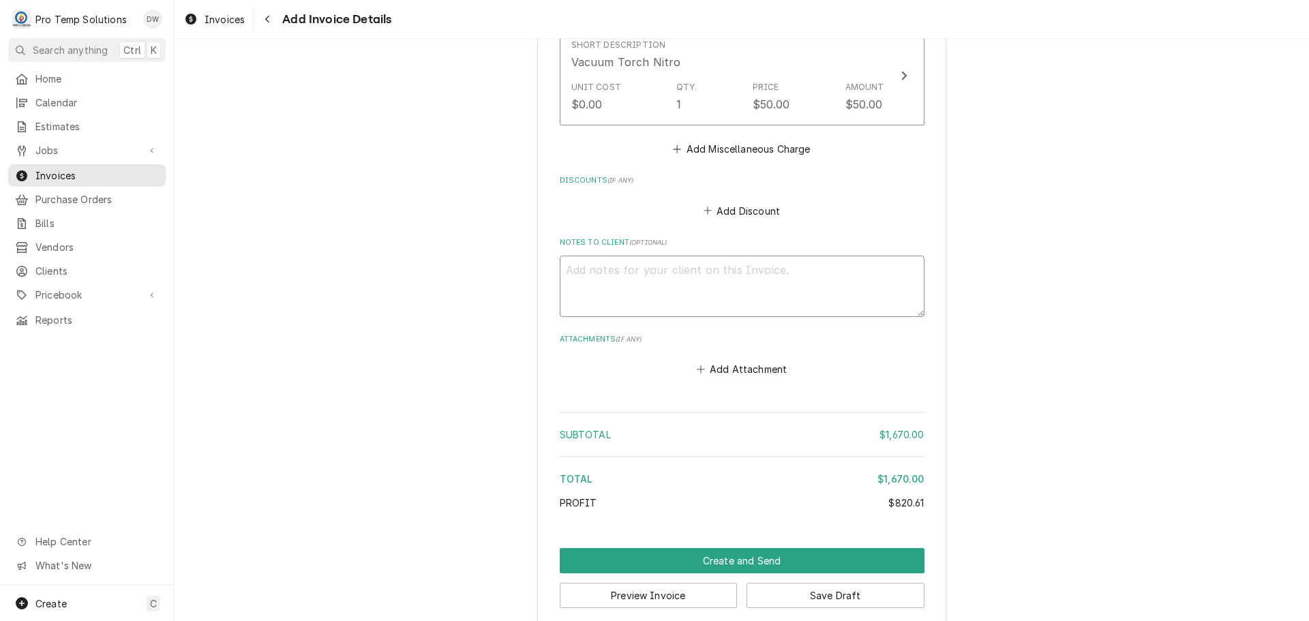
click at [605, 260] on textarea "Notes to Client ( optional )" at bounding box center [742, 286] width 365 height 61
type textarea "x"
type textarea "#"
type textarea "x"
type textarea "#0"
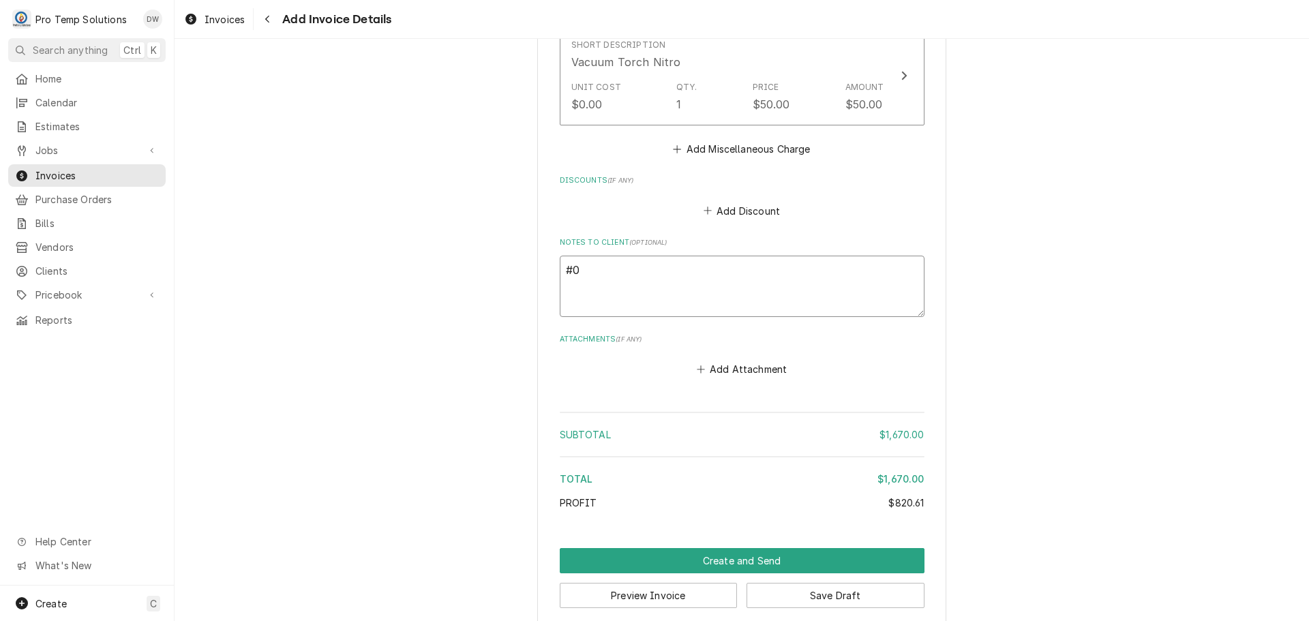
type textarea "x"
type textarea "#09"
type textarea "x"
type textarea "#091"
type textarea "x"
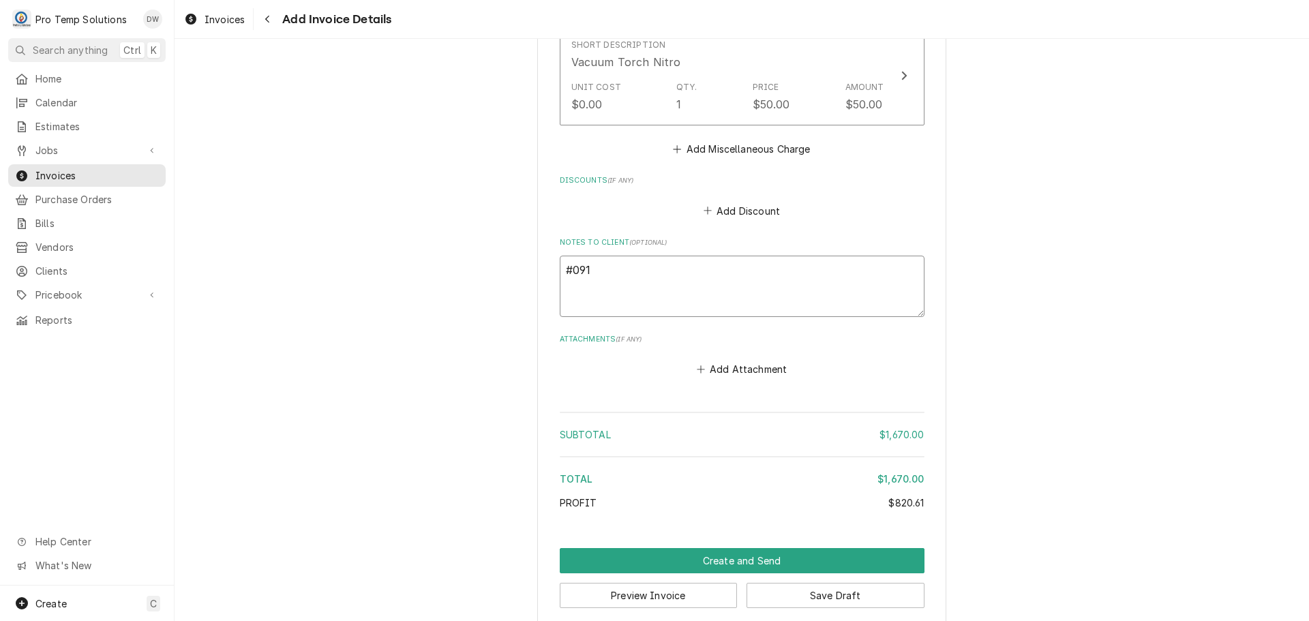
type textarea "#0910"
type textarea "x"
type textarea "#09102"
type textarea "x"
type textarea "#091025"
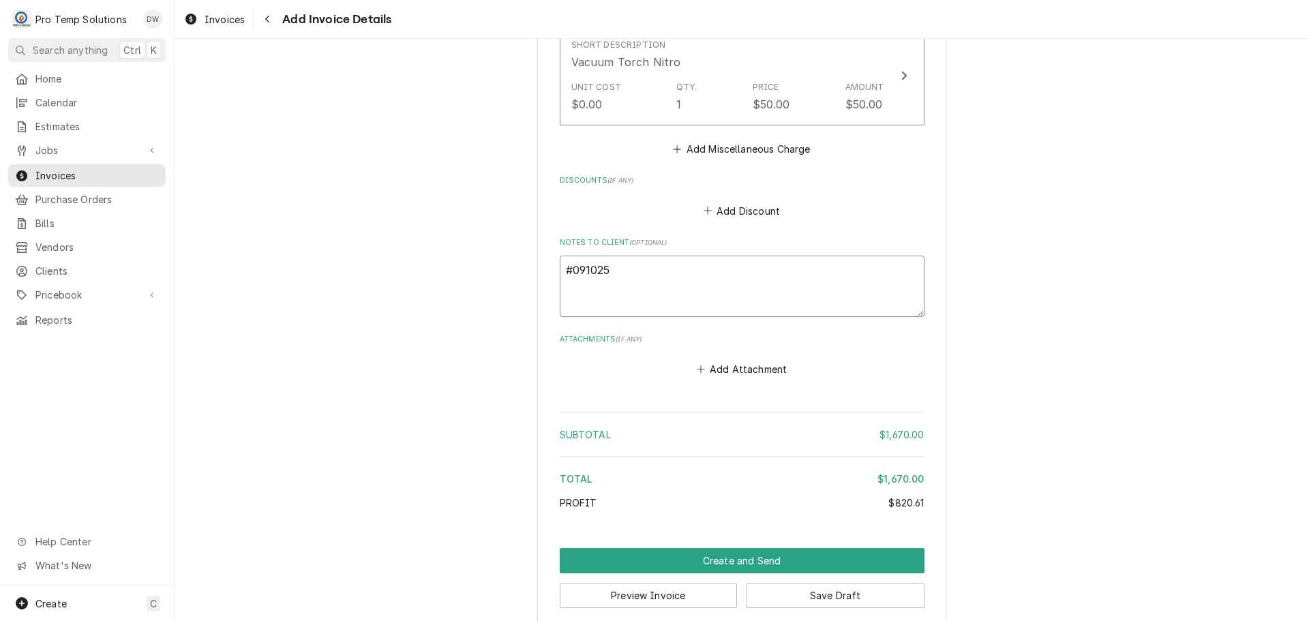
type textarea "x"
type textarea "#0910250"
type textarea "x"
type textarea "#09102500"
type textarea "x"
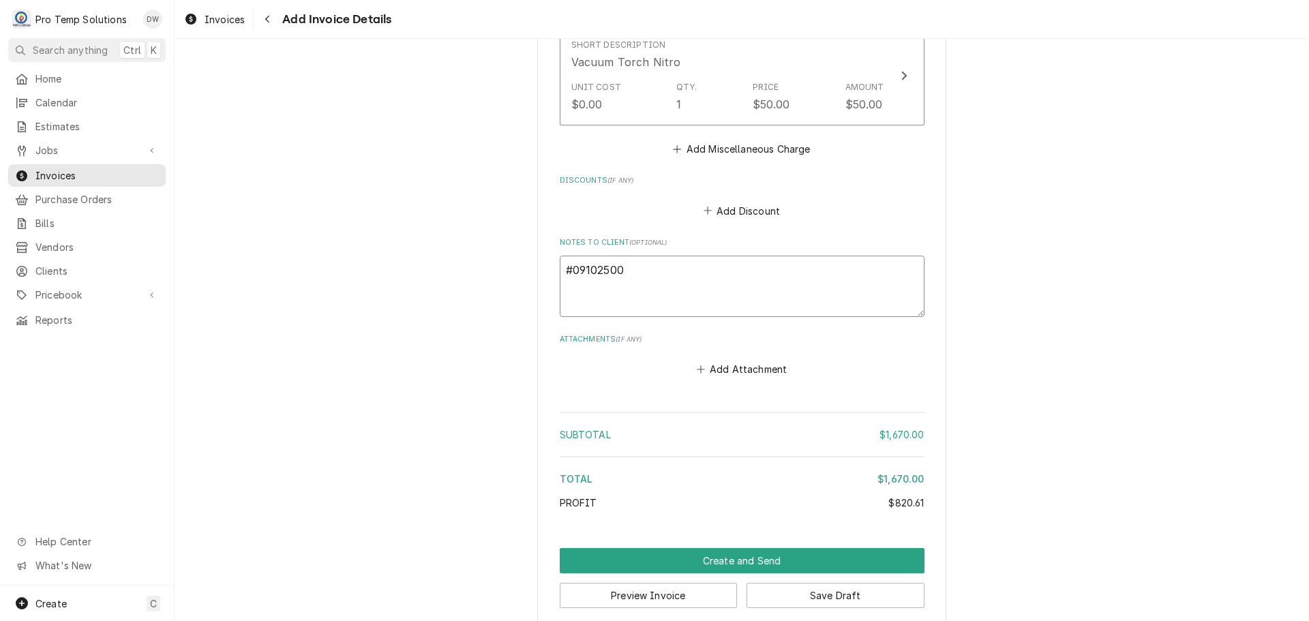
type textarea "#091025001"
type textarea "x"
type textarea "#091025001"
type textarea "x"
type textarea "#091025001 M"
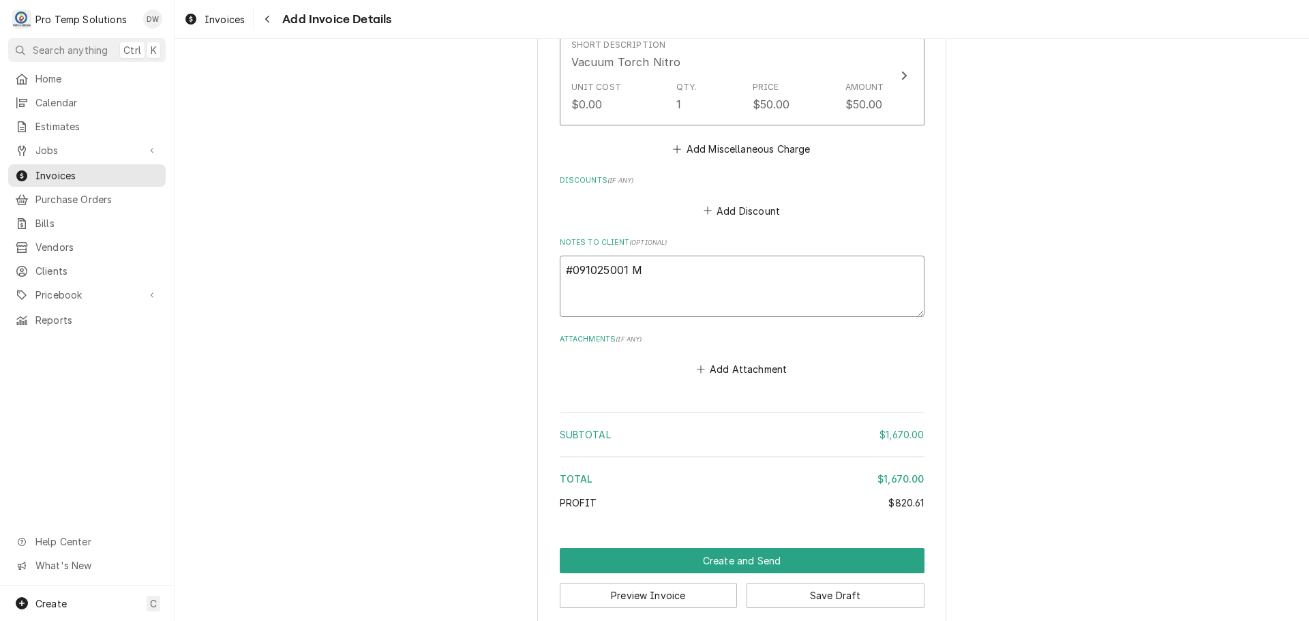
type textarea "x"
type textarea "#091025001 MA"
type textarea "x"
type textarea "#091025001 MAK"
type textarea "x"
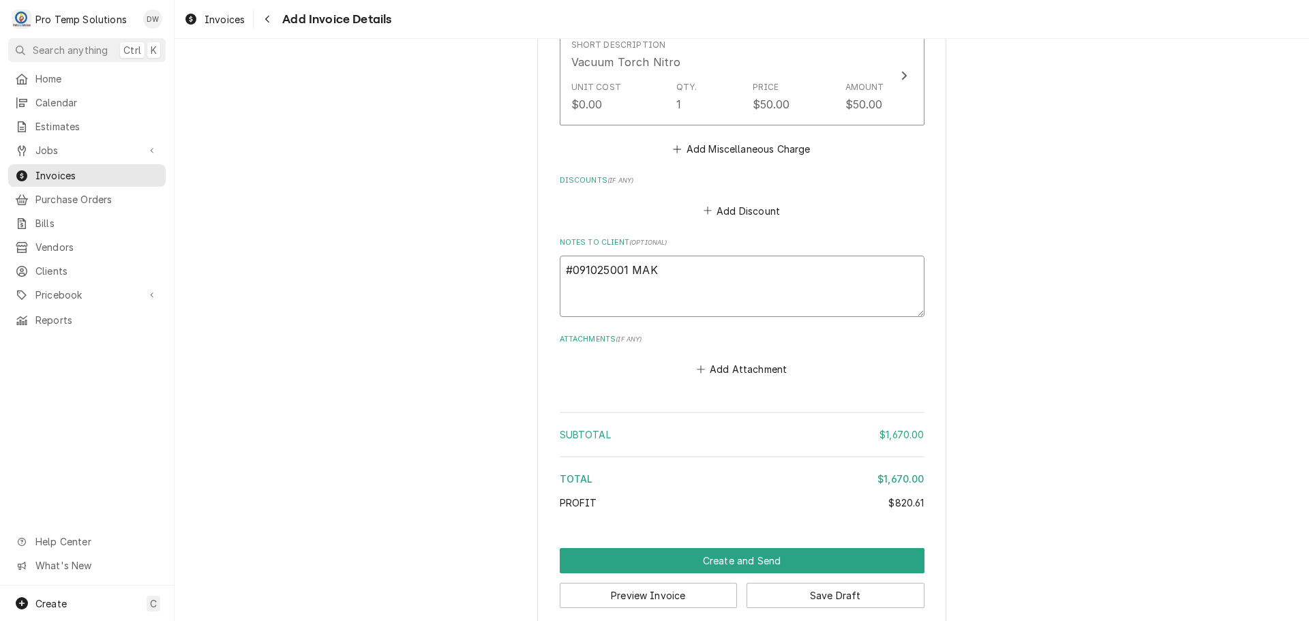
type textarea "#091025001 MAKU"
type textarea "x"
type textarea "#091025001 MAKUS"
type textarea "x"
type textarea "#091025001 MAKUS"
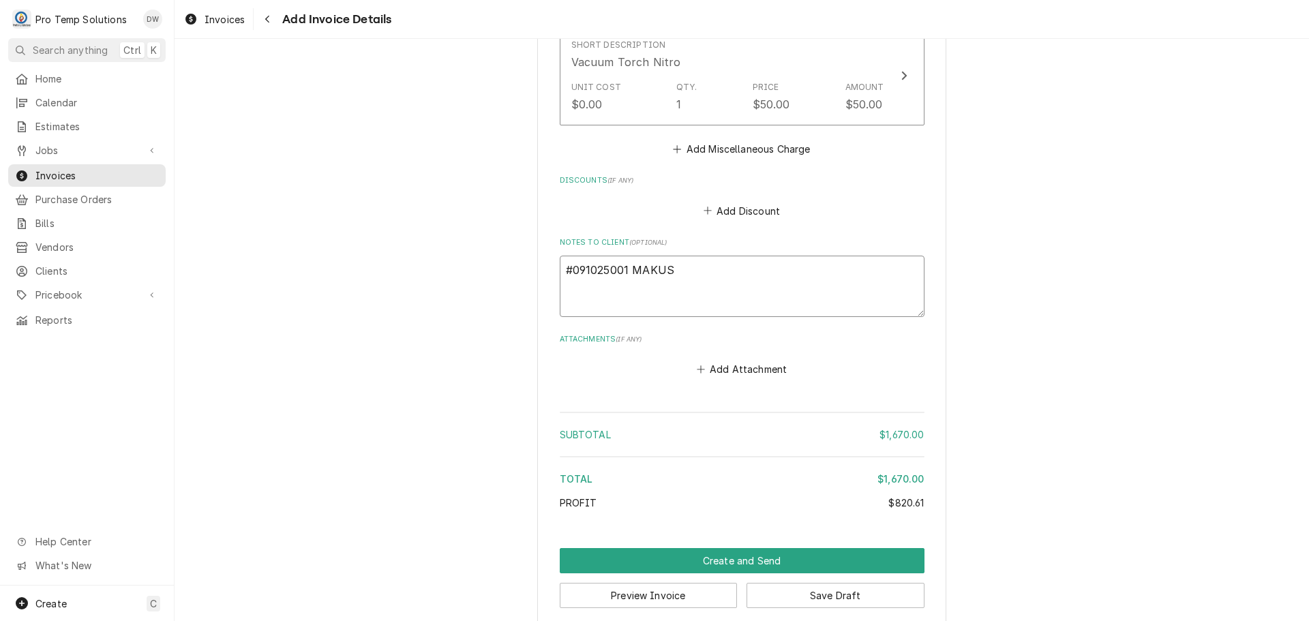
type textarea "x"
type textarea "#091025001 MAKUS /"
type textarea "x"
type textarea "#091025001 MAKUS /"
type textarea "x"
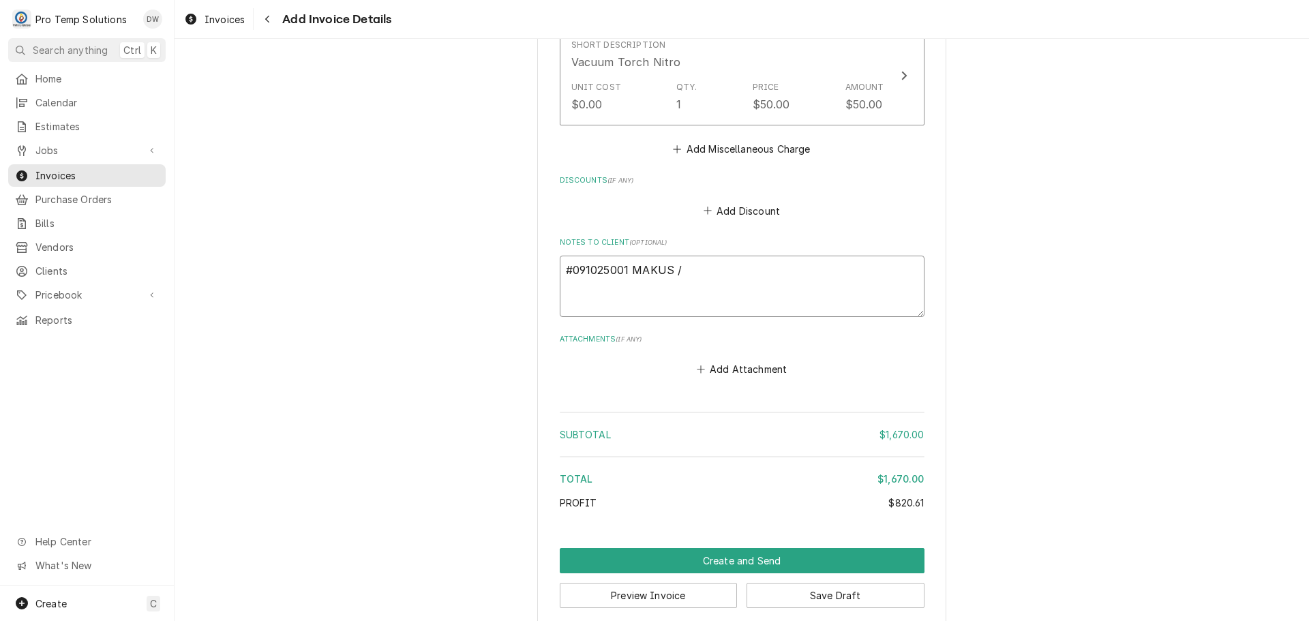
type textarea "#091025001 MAKUS / R"
type textarea "x"
type textarea "#091025001 MAKUS / RA"
type textarea "x"
type textarea "#091025001 MAKUS / RAL"
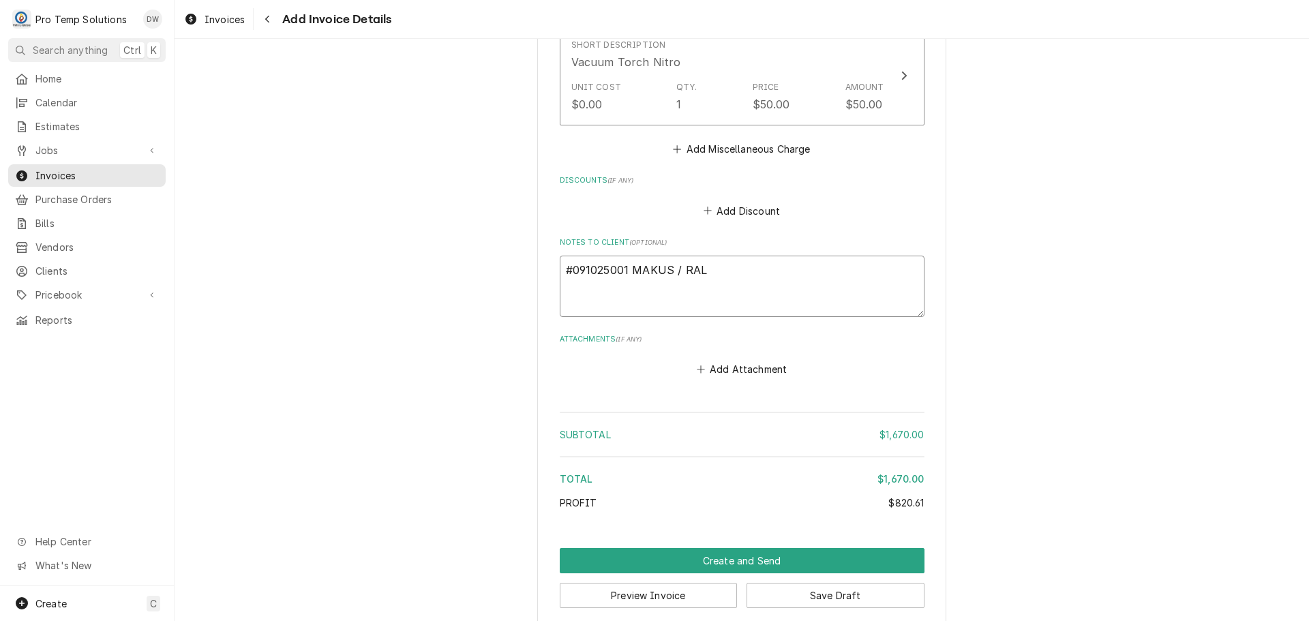
type textarea "x"
type textarea "#091025001 MAKUS / RAL-"
type textarea "x"
type textarea "#091025001 MAKUS / RAL-"
type textarea "x"
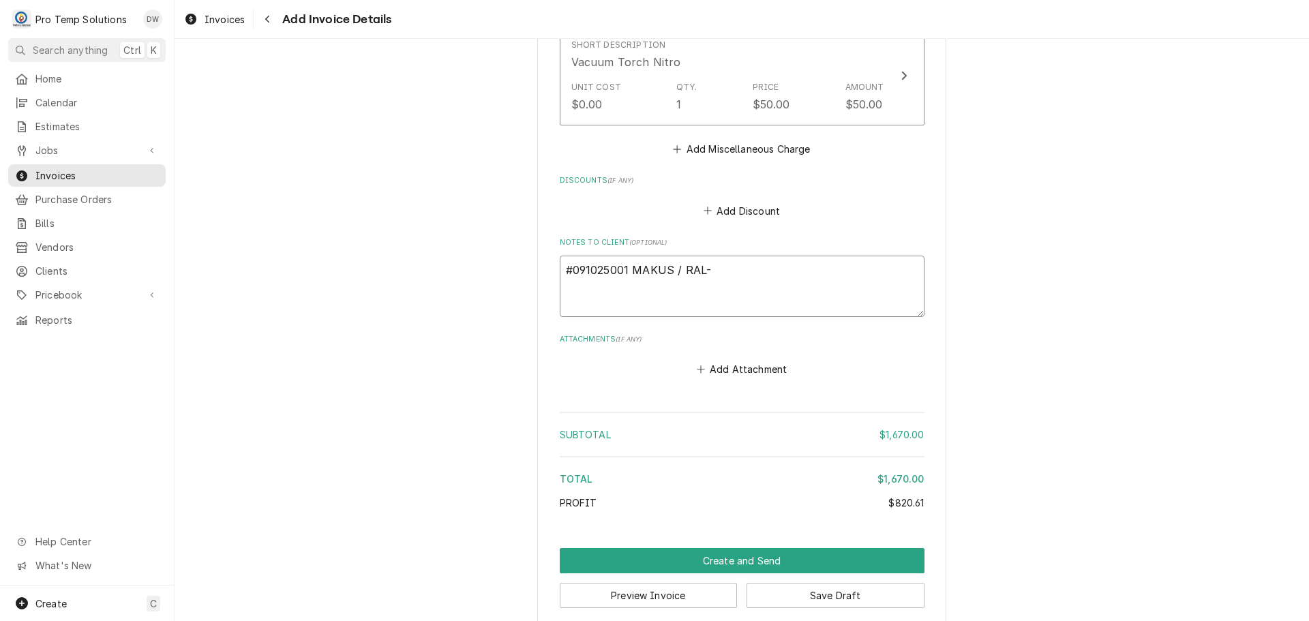
type textarea "#091025001 MAKUS / RAL- 3"
type textarea "x"
type textarea "#091025001 MAKUS / RAL- 3D"
type textarea "x"
type textarea "#091025001 MAKUS / RAL- 3DR"
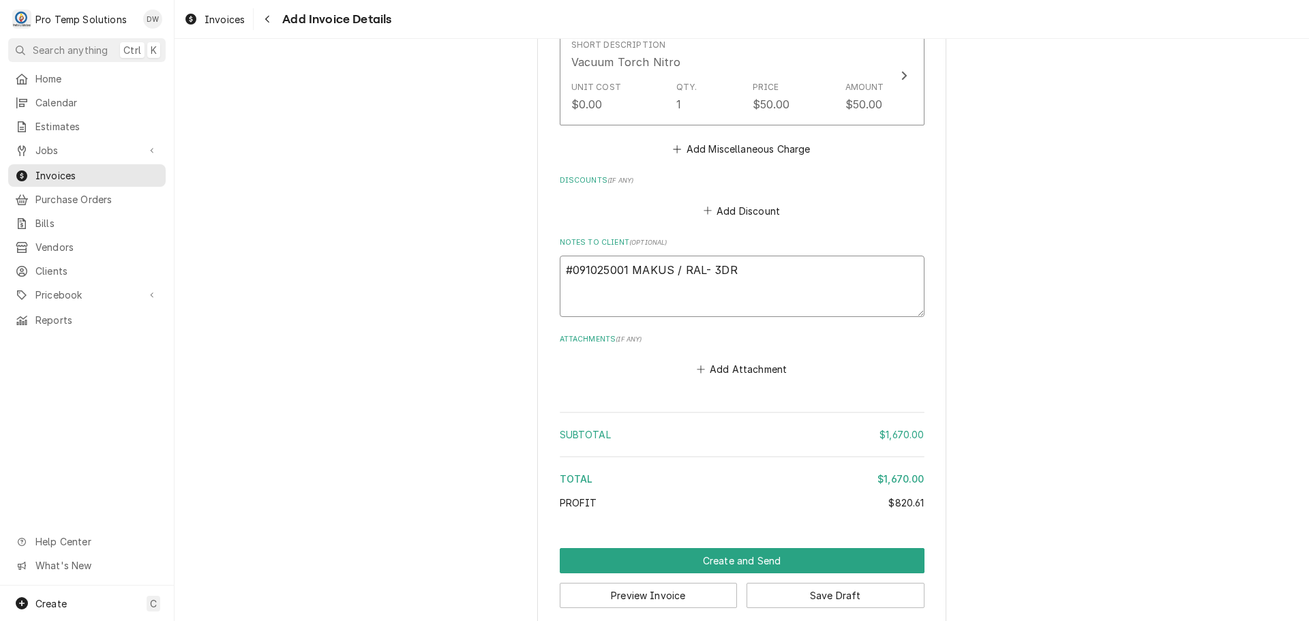
type textarea "x"
type textarea "#091025001 MAKUS / RAL- 3DR"
type textarea "x"
type textarea "#091025001 MAKUS / RAL- 3DR R"
type textarea "x"
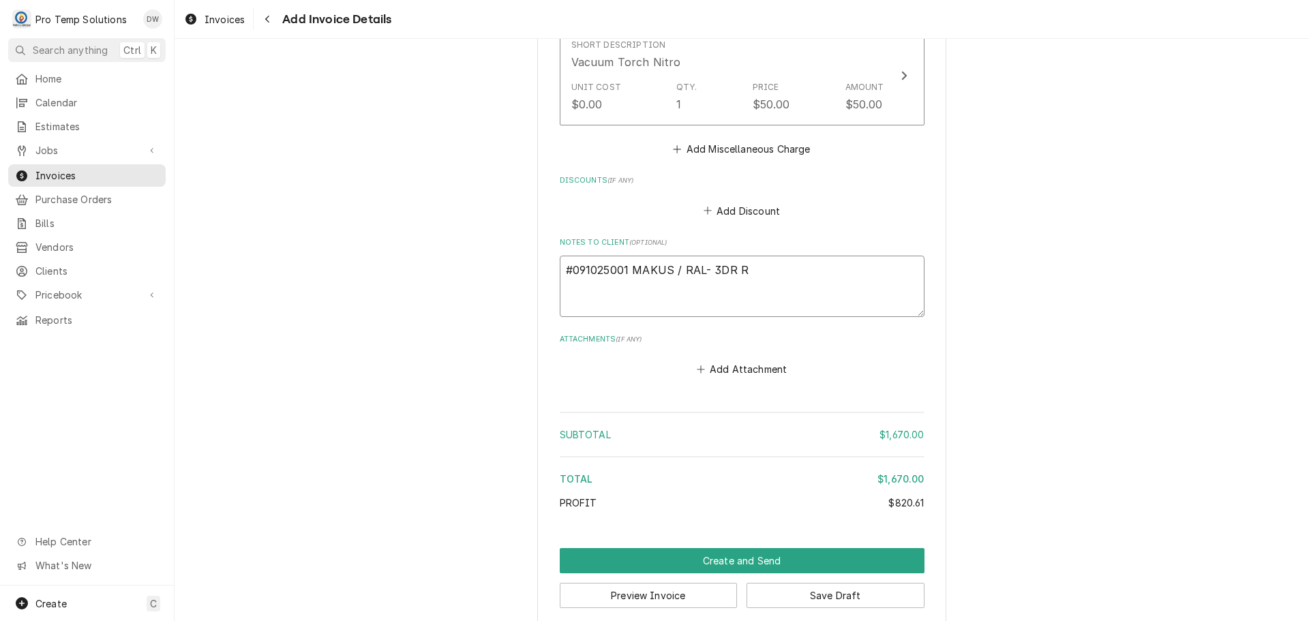
type textarea "#091025001 MAKUS / RAL- 3DR RI"
type textarea "x"
type textarea "#091025001 MAKUS / RAL- 3DR RIF"
type textarea "x"
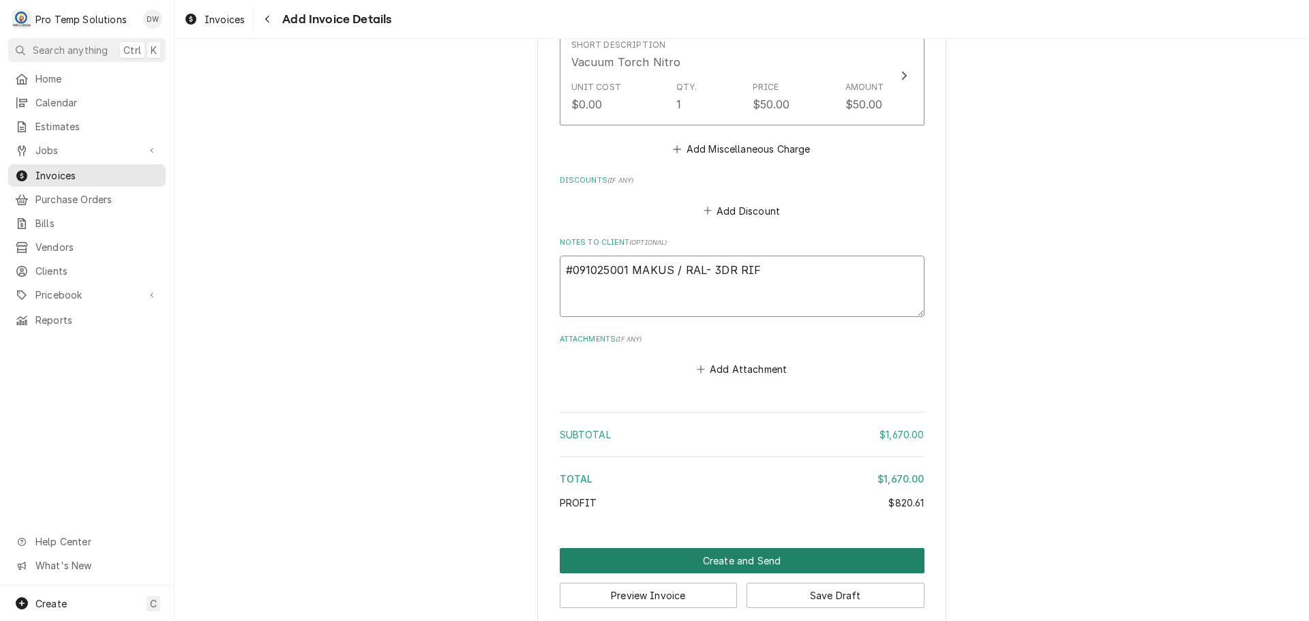
type textarea "#091025001 MAKUS / RAL- 3DR RIF"
click at [723, 548] on button "Create and Send" at bounding box center [742, 560] width 365 height 25
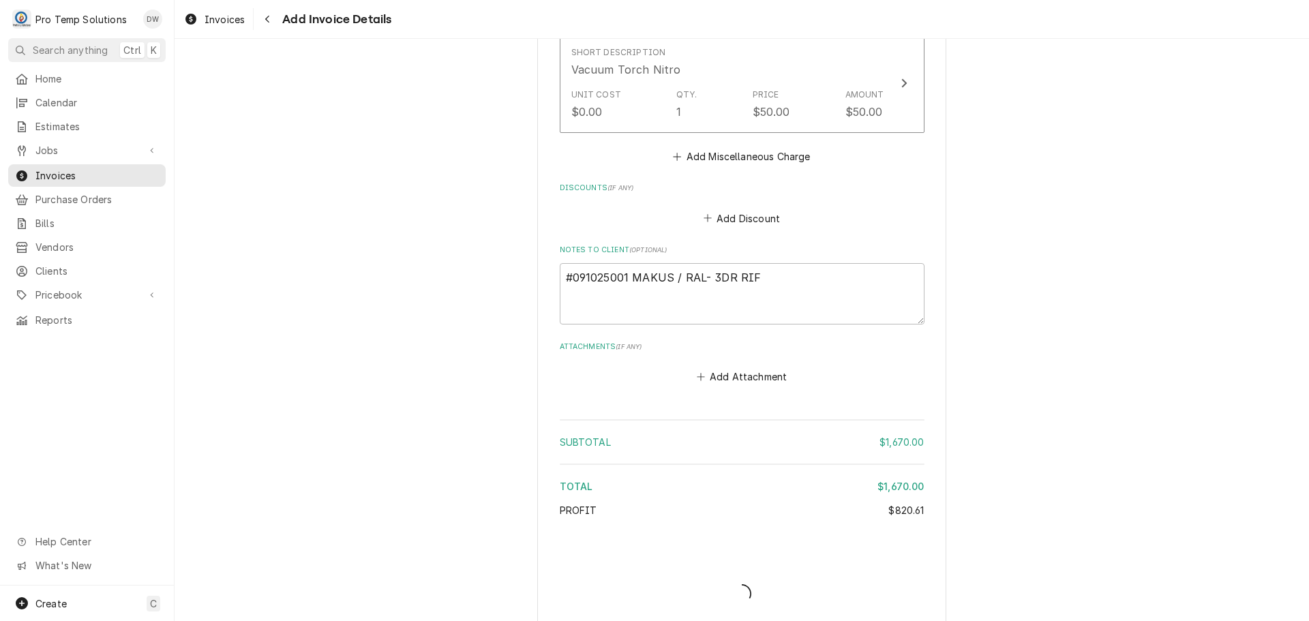
type textarea "x"
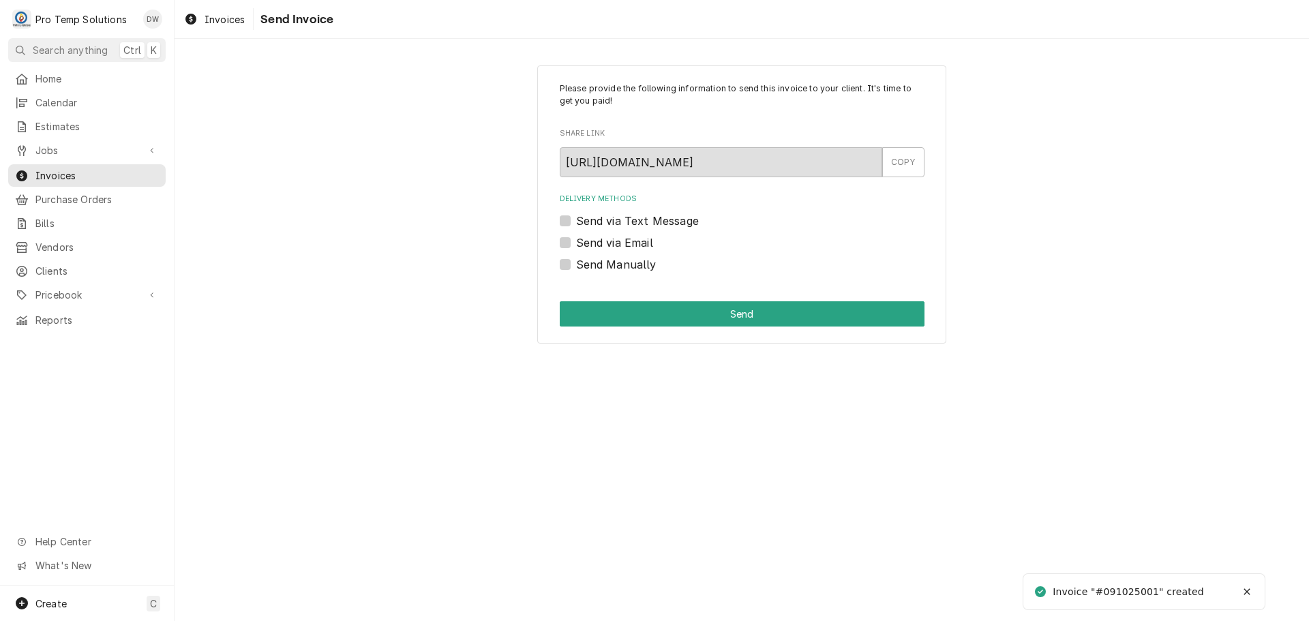
click at [576, 241] on label "Send via Email" at bounding box center [614, 242] width 77 height 16
click at [576, 241] on input "Send via Email" at bounding box center [758, 249] width 365 height 30
checkbox input "true"
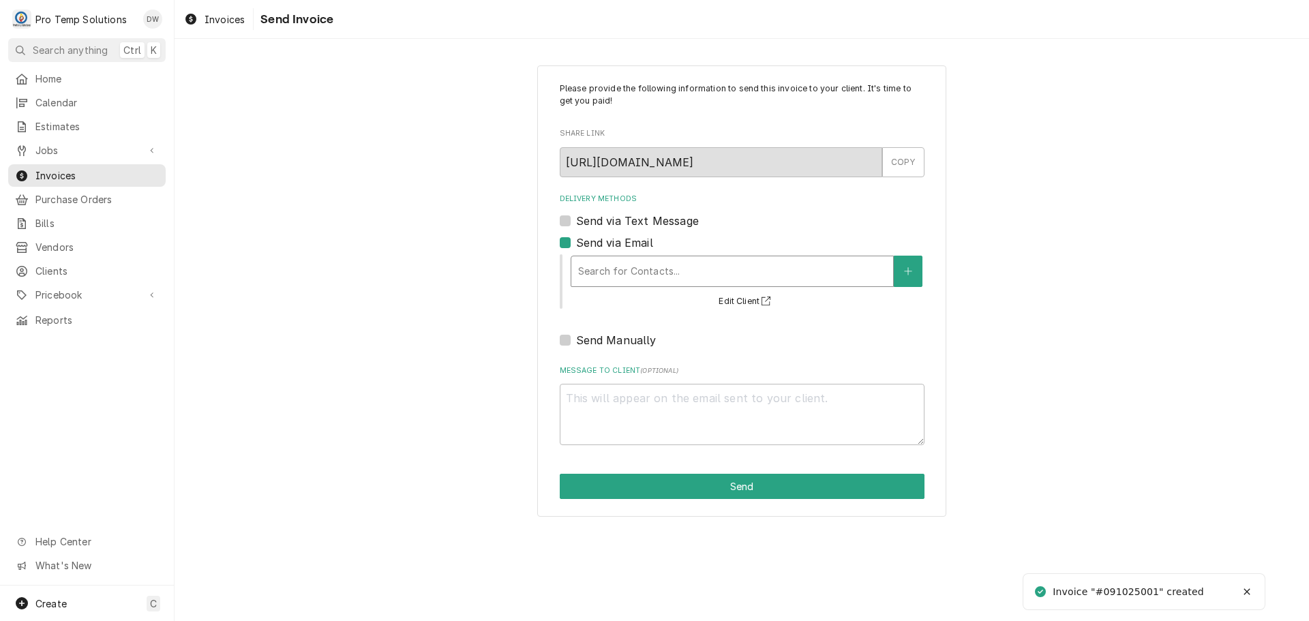
click at [653, 262] on div "Delivery Methods" at bounding box center [732, 271] width 308 height 25
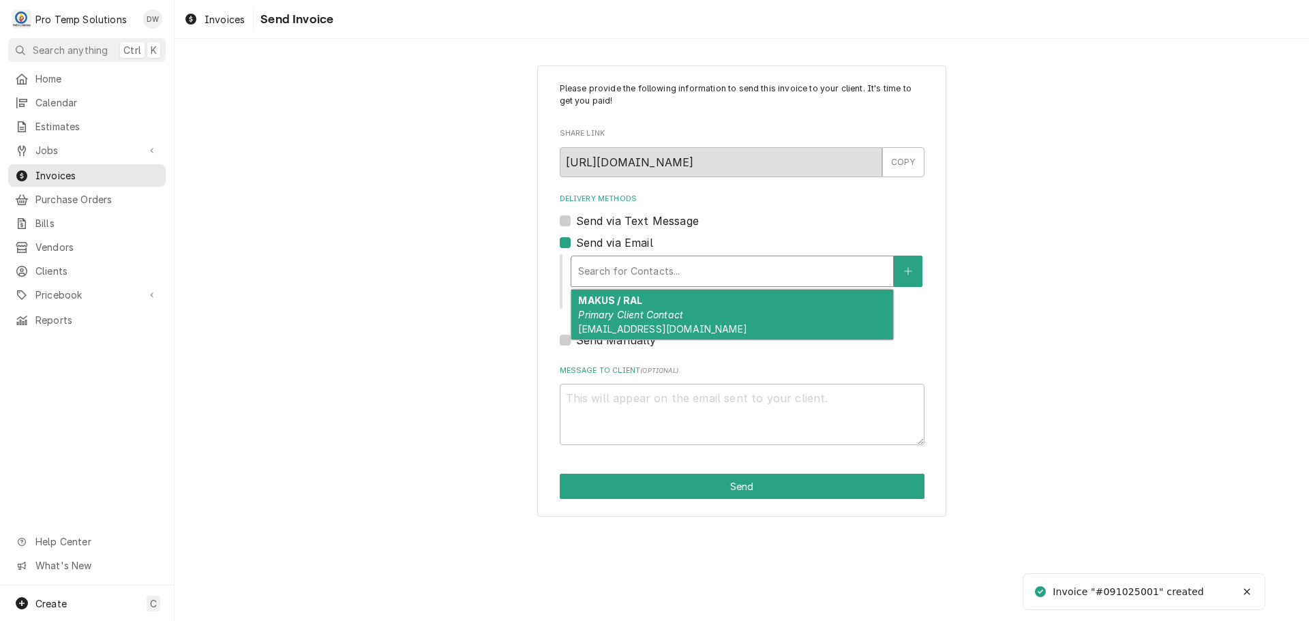
click at [639, 313] on em "Primary Client Contact" at bounding box center [630, 315] width 105 height 12
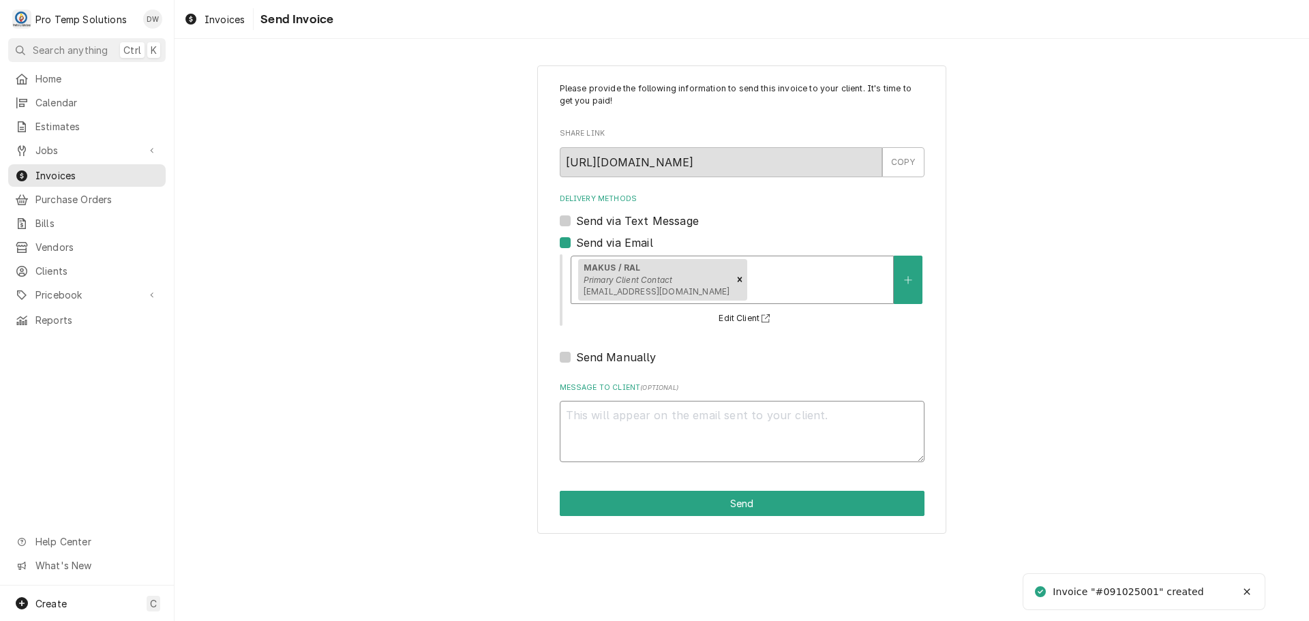
click at [602, 425] on textarea "Message to Client ( optional )" at bounding box center [742, 431] width 365 height 61
type textarea "x"
type textarea "#"
type textarea "x"
type textarea "#0"
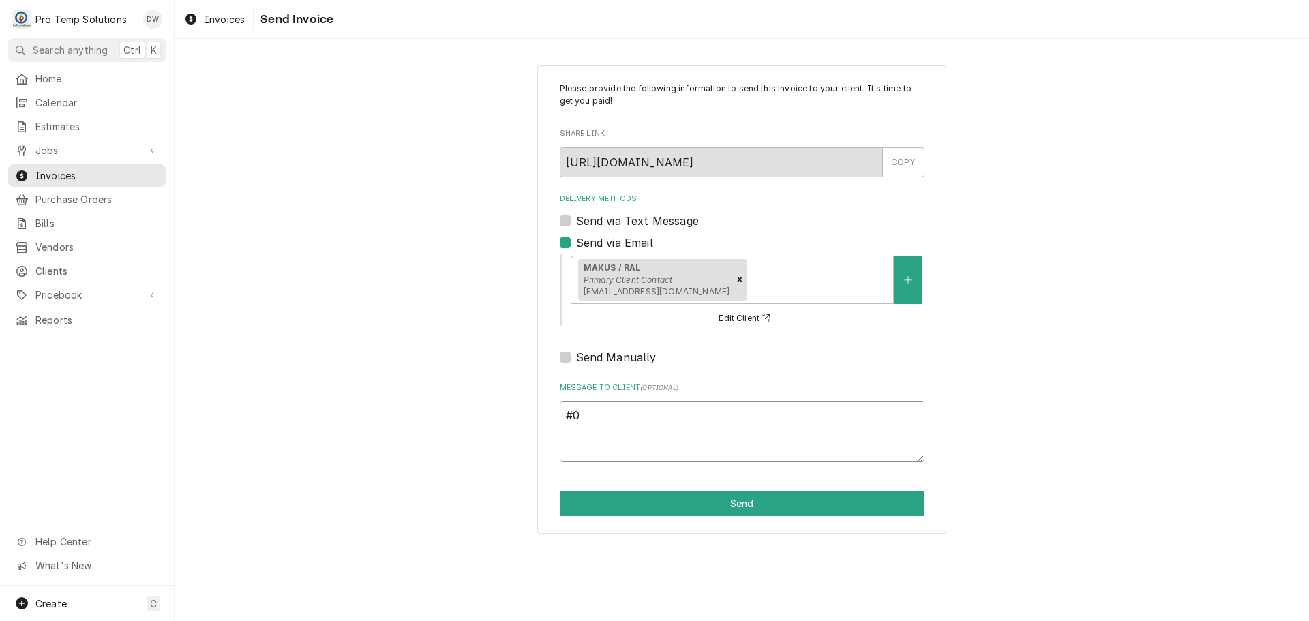
type textarea "x"
type textarea "#09"
type textarea "x"
type textarea "#091"
type textarea "x"
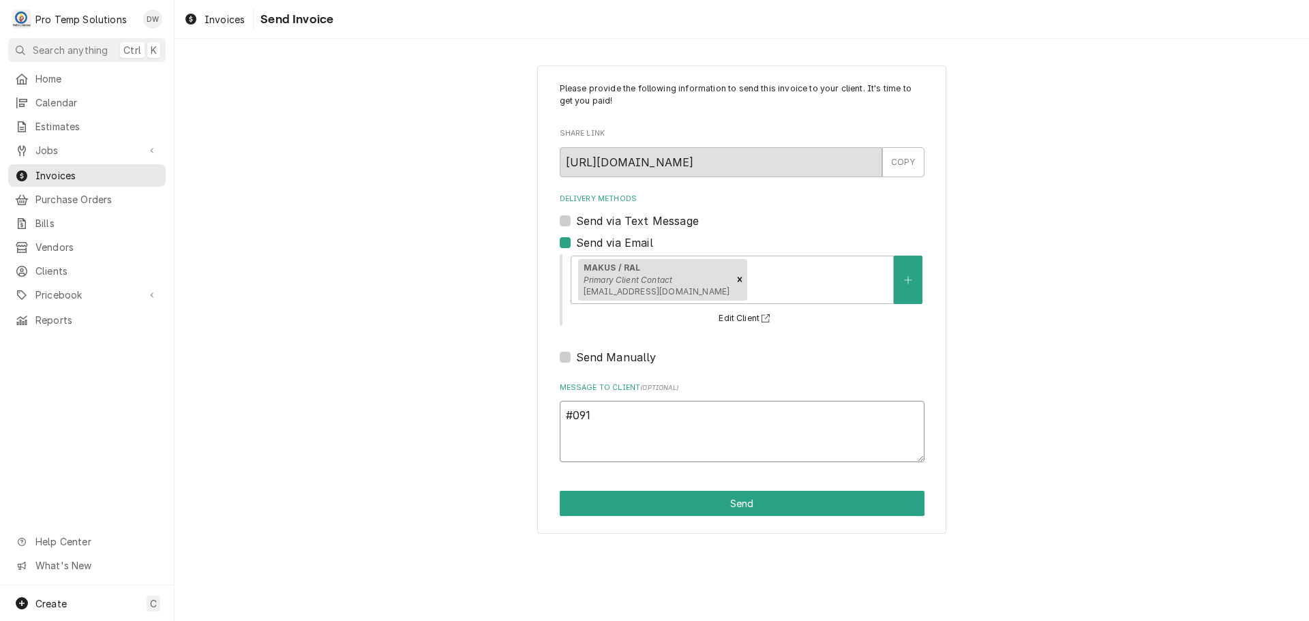
type textarea "#0910"
type textarea "x"
type textarea "#09102"
type textarea "x"
type textarea "#091025"
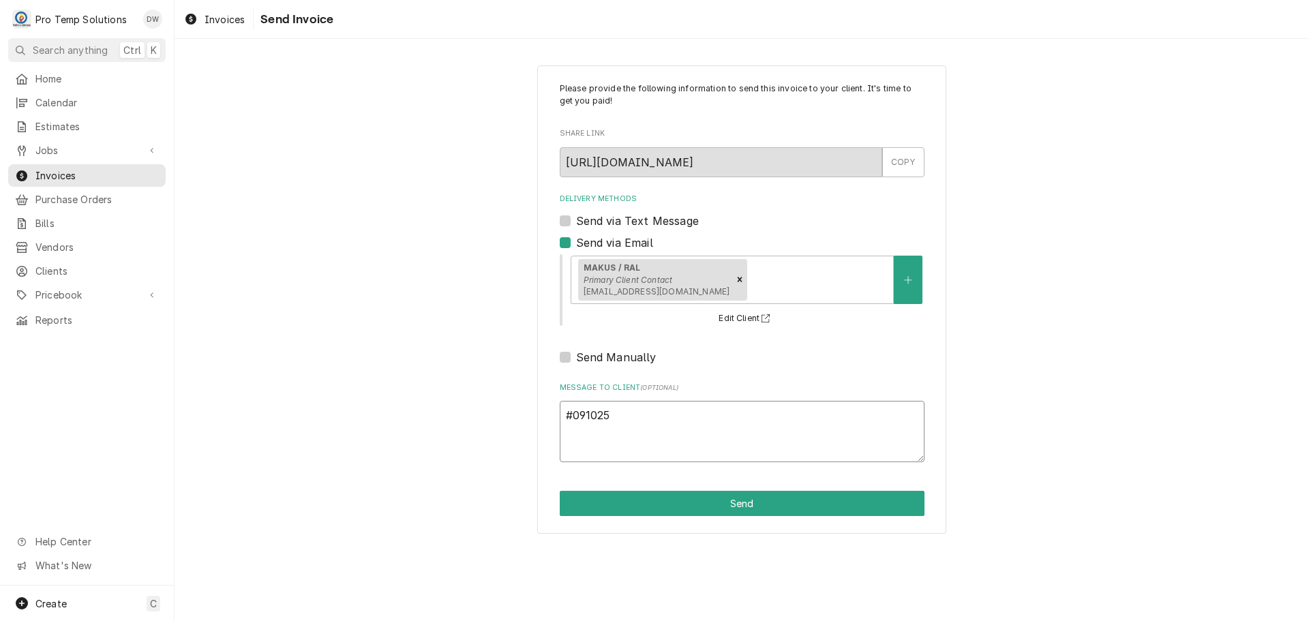
type textarea "x"
type textarea "#0910250"
type textarea "x"
type textarea "#09102500"
type textarea "x"
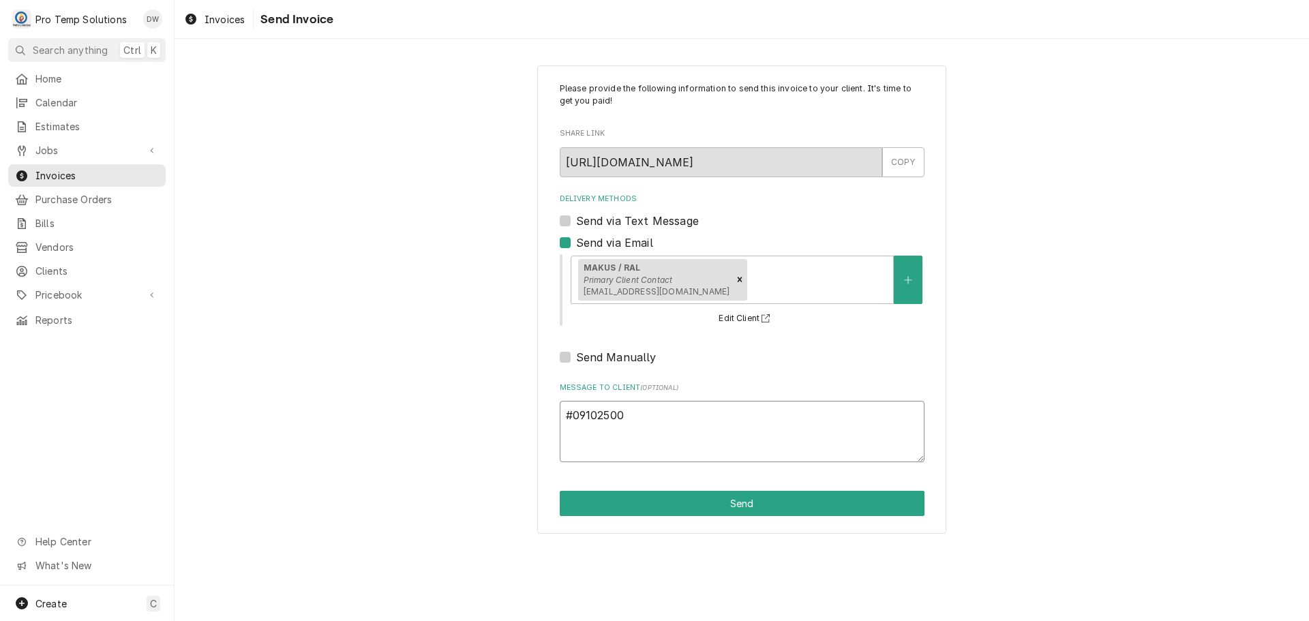
type textarea "#091025001"
type textarea "x"
type textarea "#091025001"
type textarea "x"
type textarea "#091025001 M"
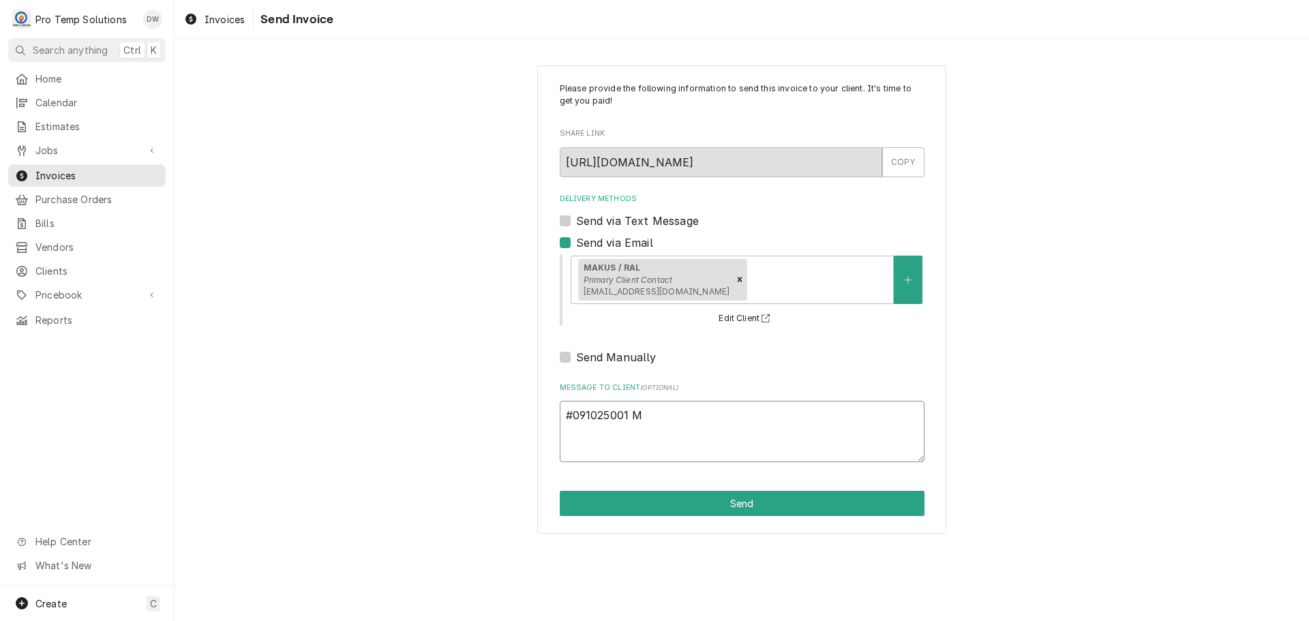
type textarea "x"
type textarea "#091025001 MA"
type textarea "x"
type textarea "#091025001 MAK"
type textarea "x"
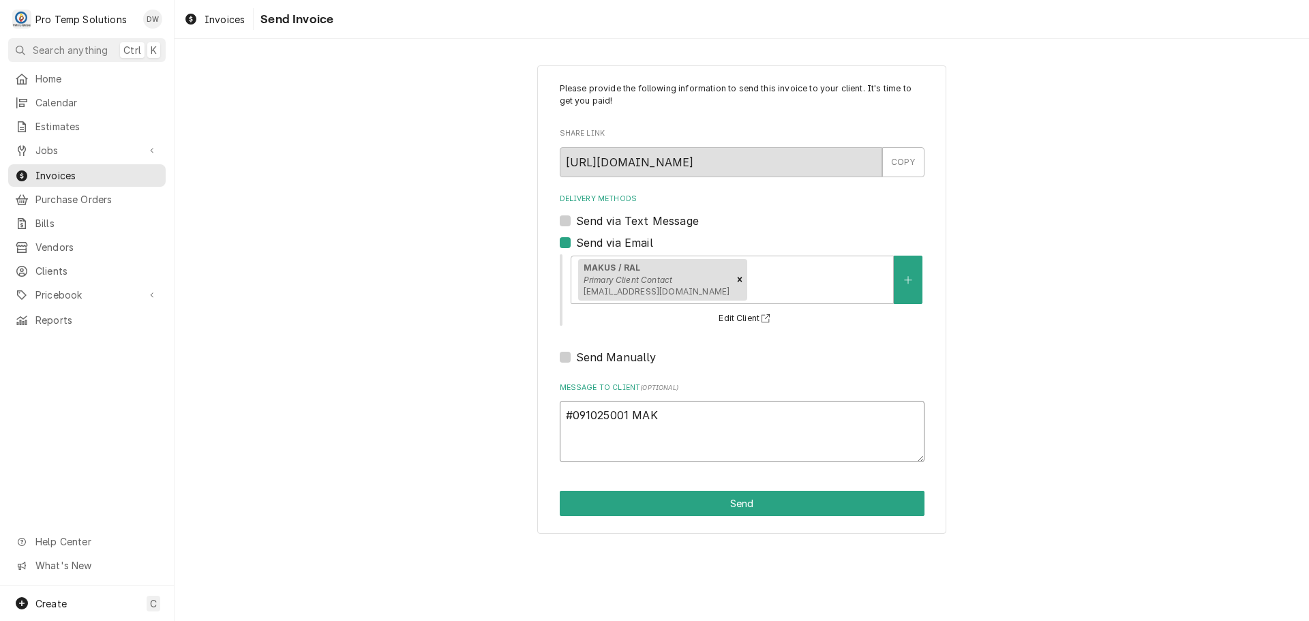
type textarea "#091025001 MAKU"
type textarea "x"
type textarea "#091025001 MAKUS"
type textarea "x"
type textarea "#091025001 MAKUS"
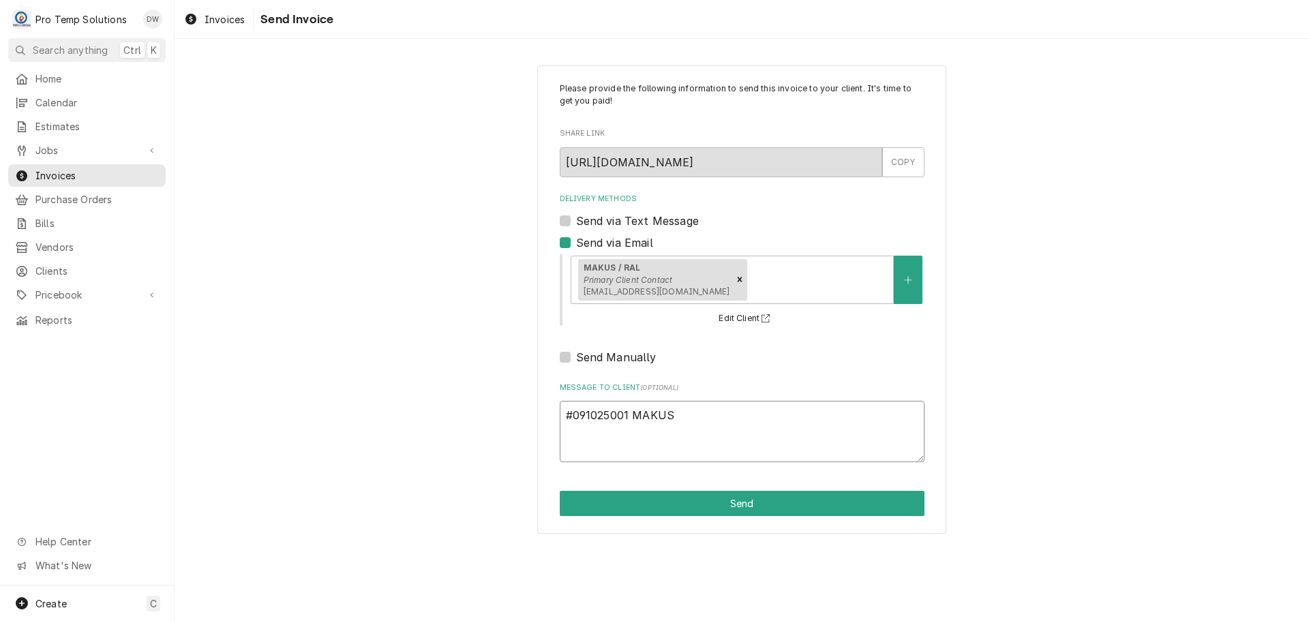
type textarea "x"
type textarea "#091025001 MAKUS /"
type textarea "x"
type textarea "#091025001 MAKUS /"
type textarea "x"
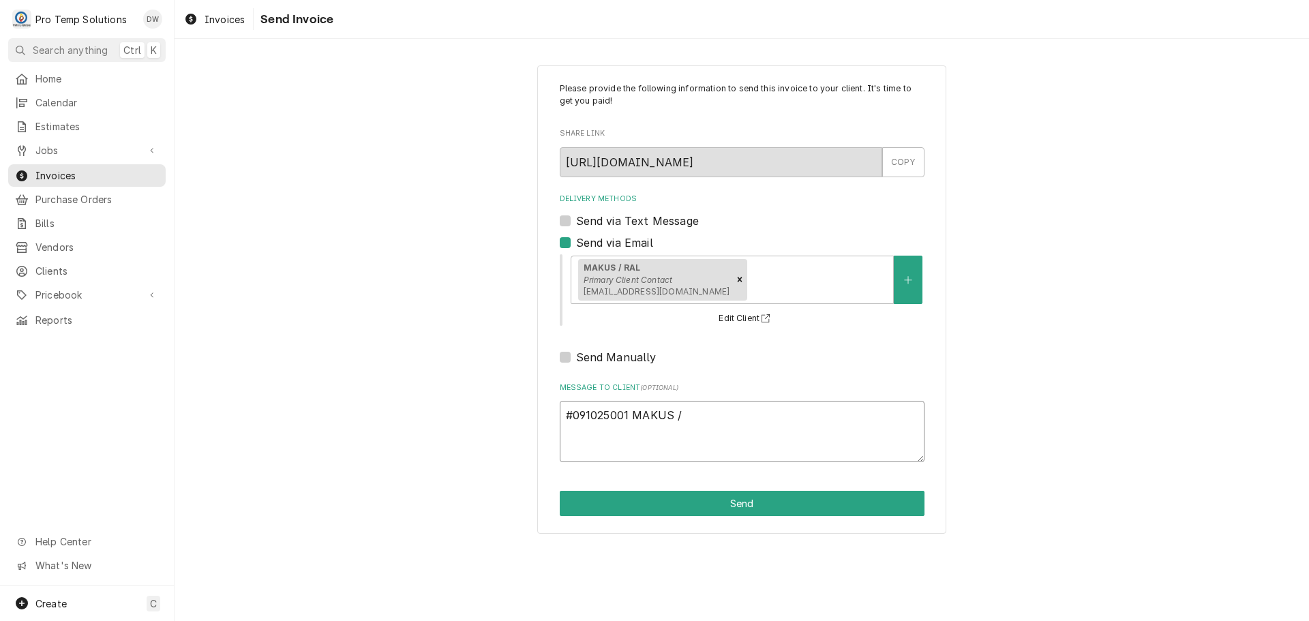
type textarea "#091025001 MAKUS / R"
type textarea "x"
type textarea "#091025001 MAKUS / RA"
type textarea "x"
type textarea "#091025001 MAKUS / RAL"
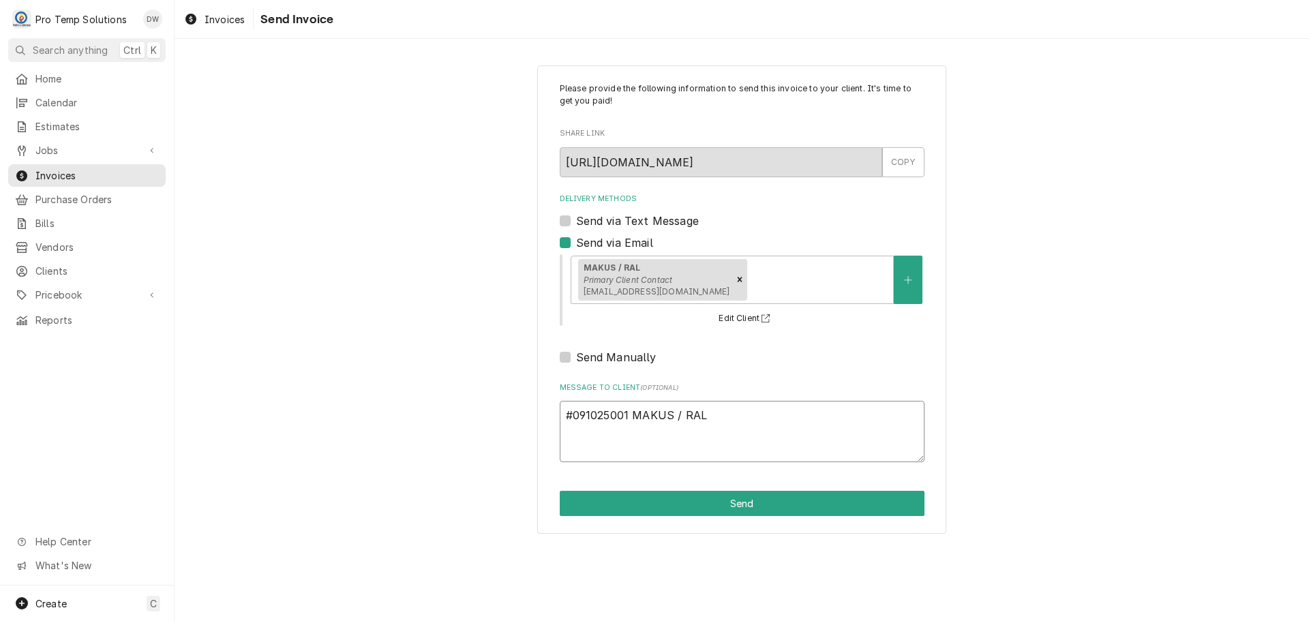
type textarea "x"
type textarea "#091025001 MAKUS / RAL-"
type textarea "x"
type textarea "#091025001 MAKUS / RAL-"
type textarea "x"
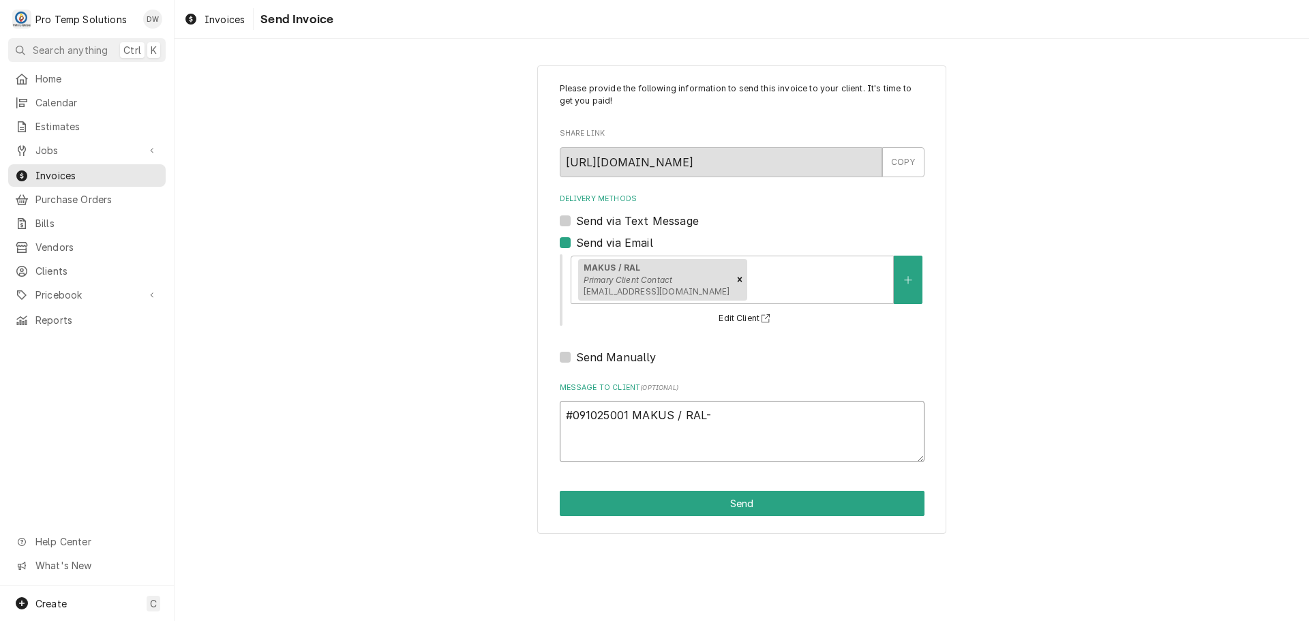
type textarea "#091025001 MAKUS / RAL- 3"
type textarea "x"
type textarea "#091025001 MAKUS / RAL- 3D"
type textarea "x"
type textarea "#091025001 MAKUS / RAL- 3DR"
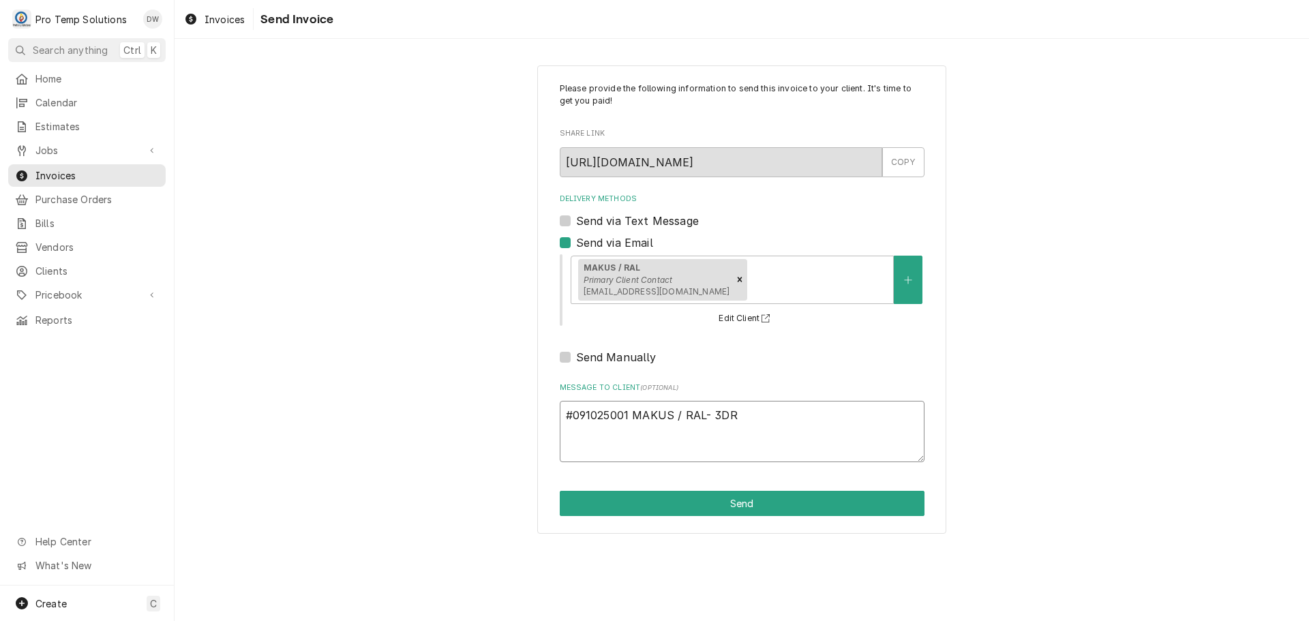
type textarea "x"
type textarea "#091025001 MAKUS / RAL- 3DR"
type textarea "x"
type textarea "#091025001 MAKUS / RAL- 3DR R"
type textarea "x"
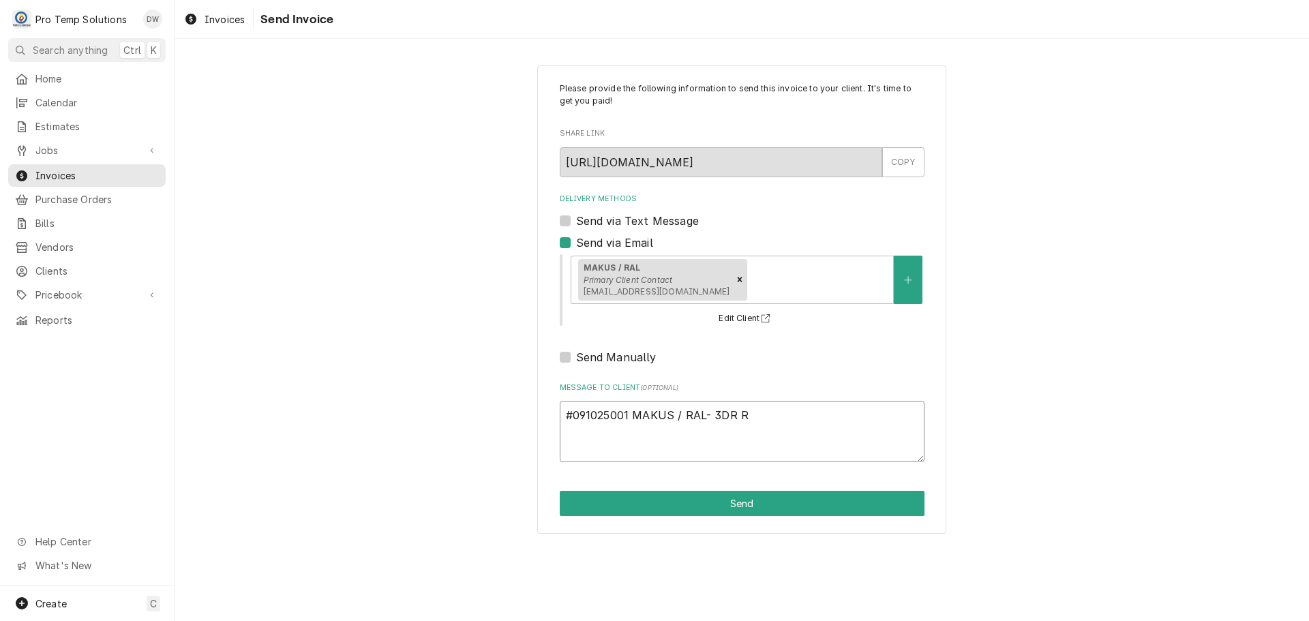
type textarea "#091025001 MAKUS / RAL- 3DR RI"
type textarea "x"
type textarea "#091025001 MAKUS / RAL- 3DR RIF"
type textarea "x"
type textarea "#091025001 MAKUS / RAL- 3DR RIF"
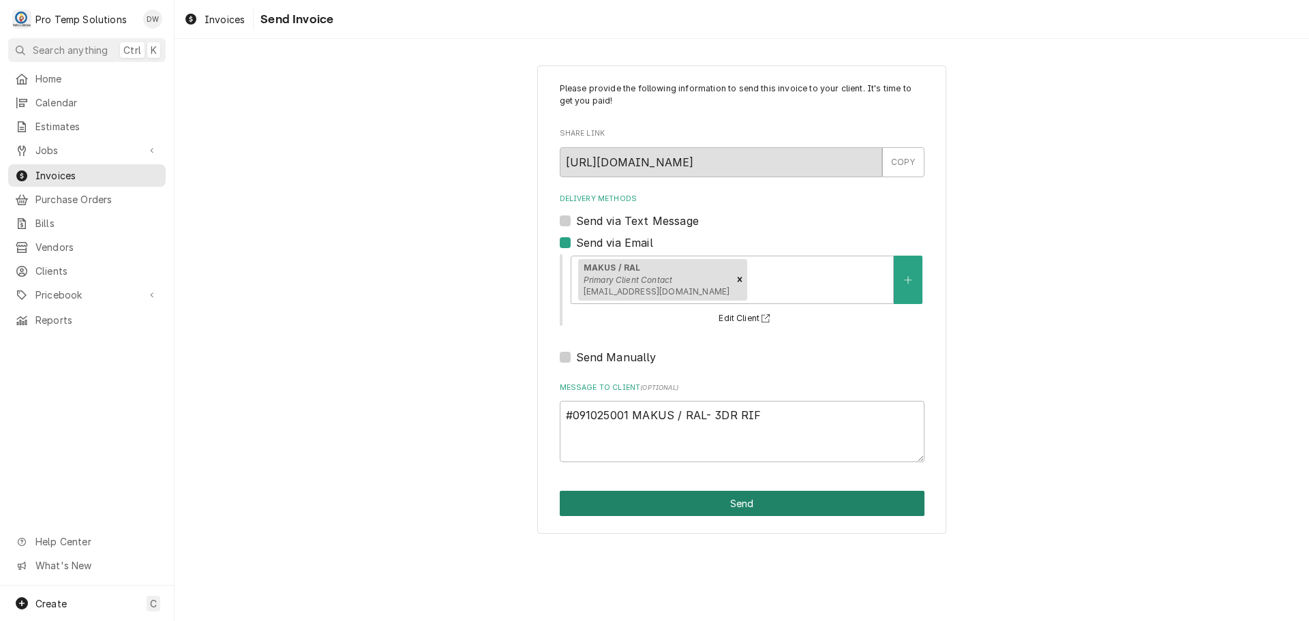
click at [736, 502] on button "Send" at bounding box center [742, 503] width 365 height 25
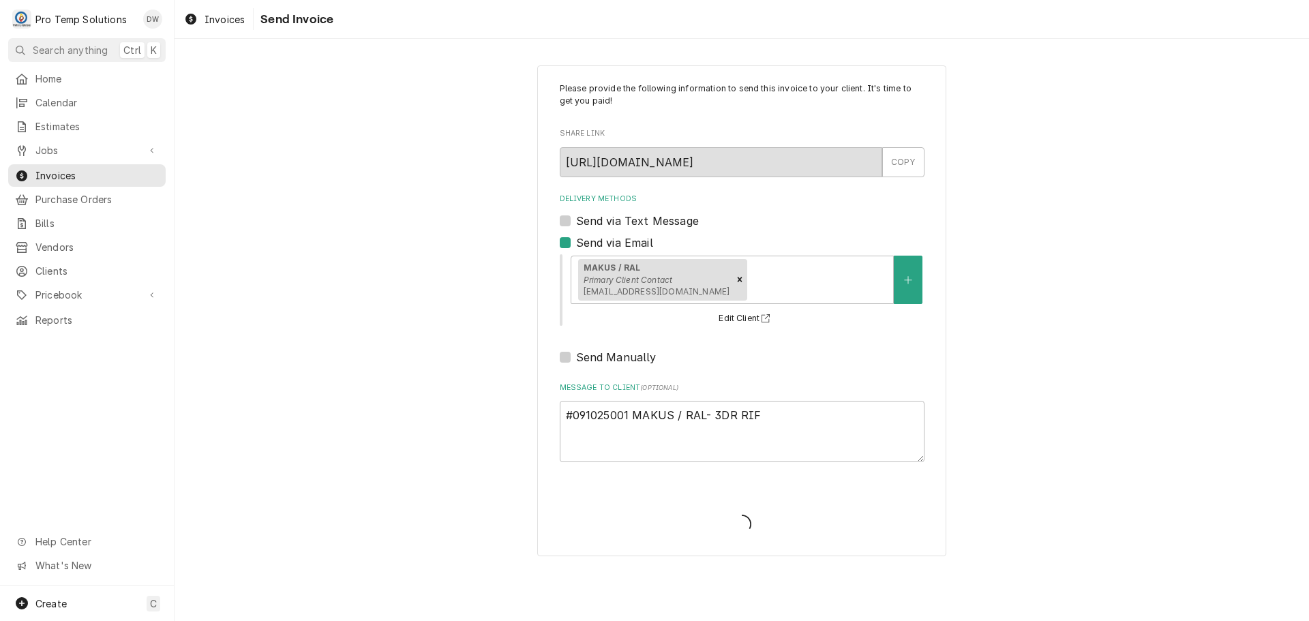
type textarea "x"
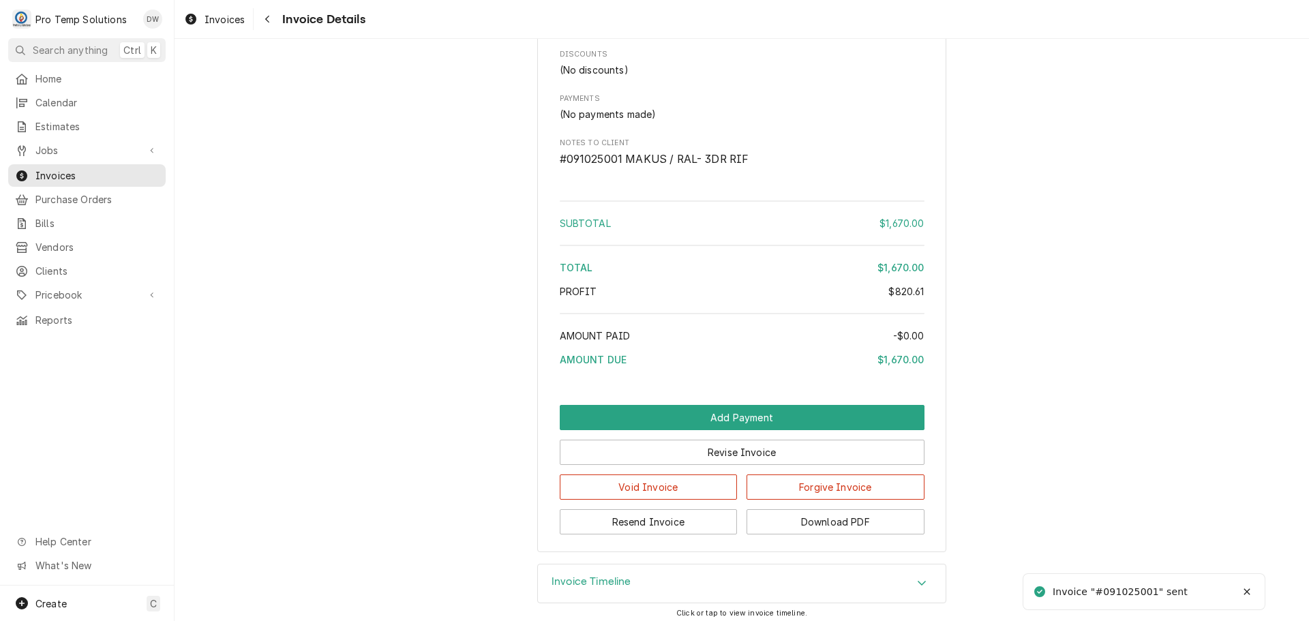
scroll to position [1982, 0]
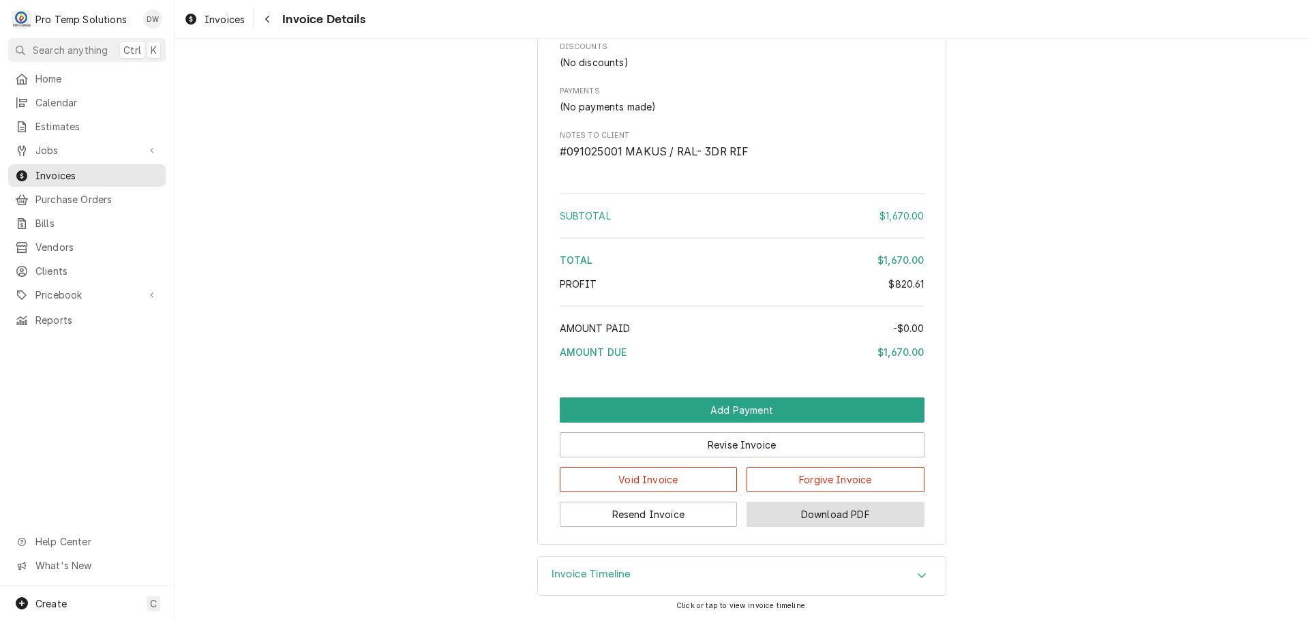
click at [823, 513] on button "Download PDF" at bounding box center [835, 514] width 178 height 25
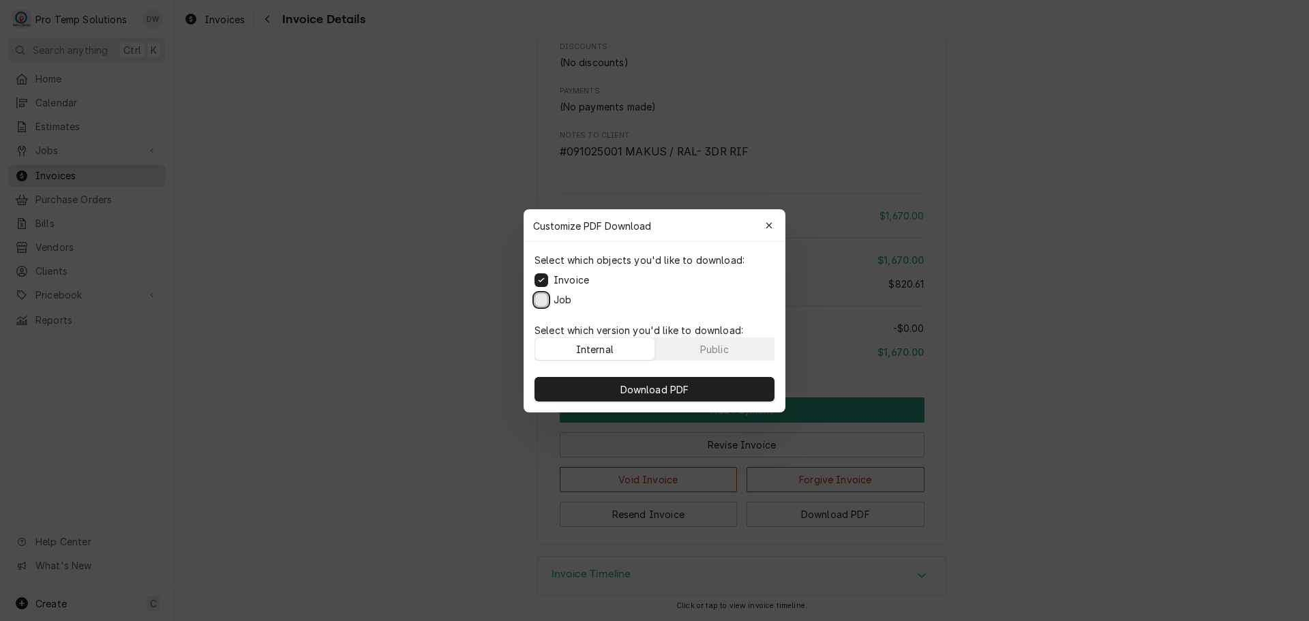
click at [540, 294] on button "Job" at bounding box center [541, 299] width 14 height 14
click at [660, 393] on span "Download PDF" at bounding box center [654, 389] width 74 height 14
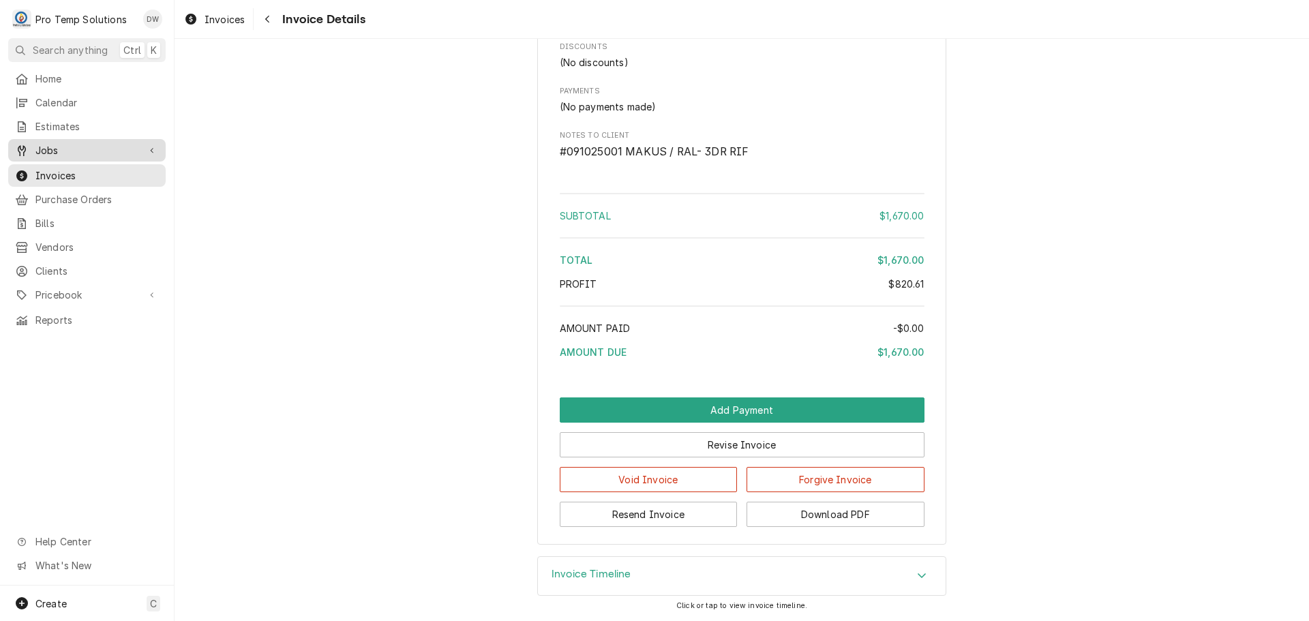
click at [70, 146] on span "Jobs" at bounding box center [86, 150] width 103 height 14
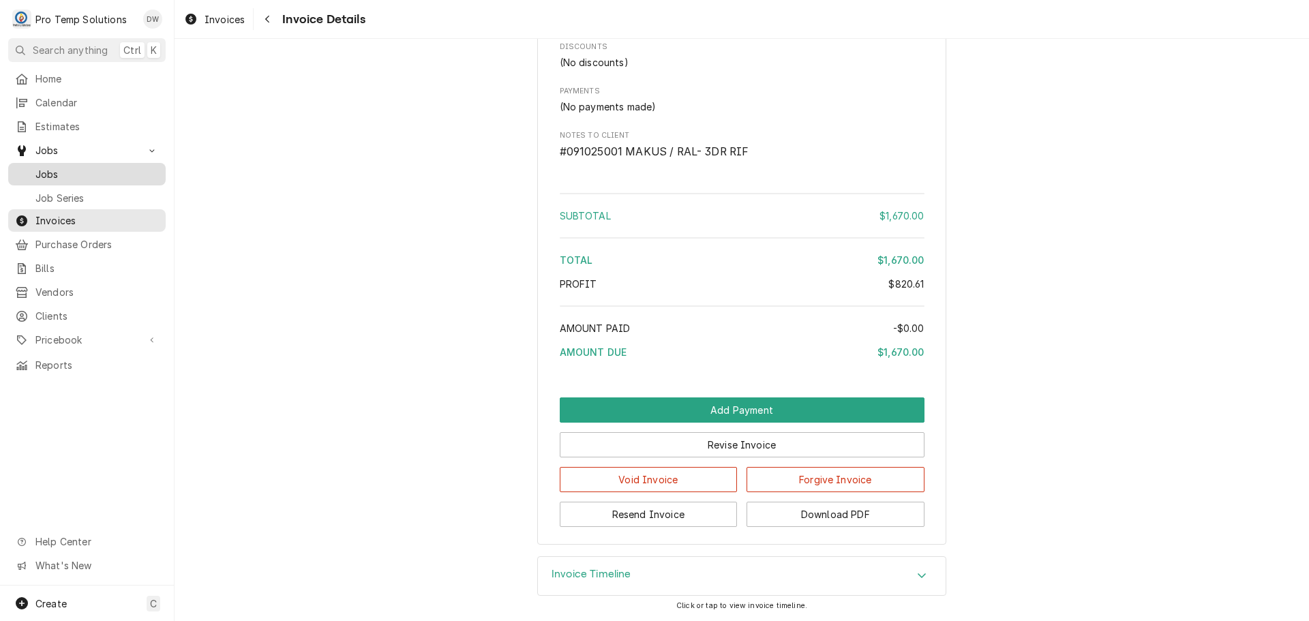
click at [62, 167] on span "Jobs" at bounding box center [96, 174] width 123 height 14
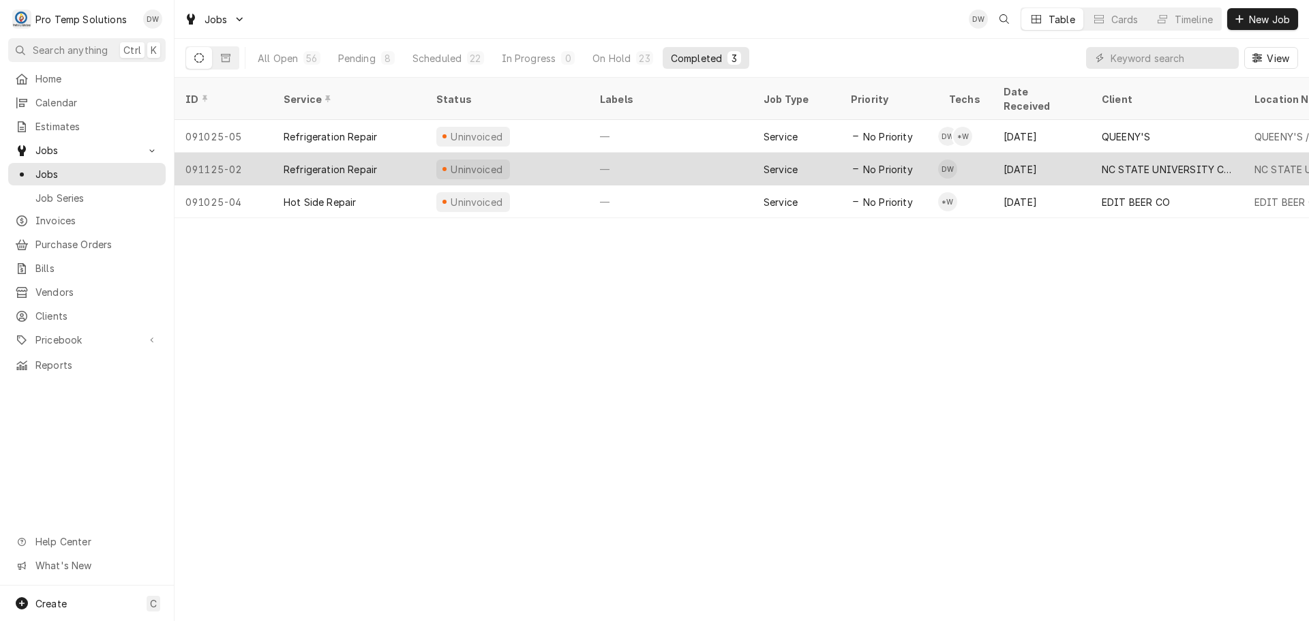
click at [665, 153] on div "—" at bounding box center [671, 169] width 164 height 33
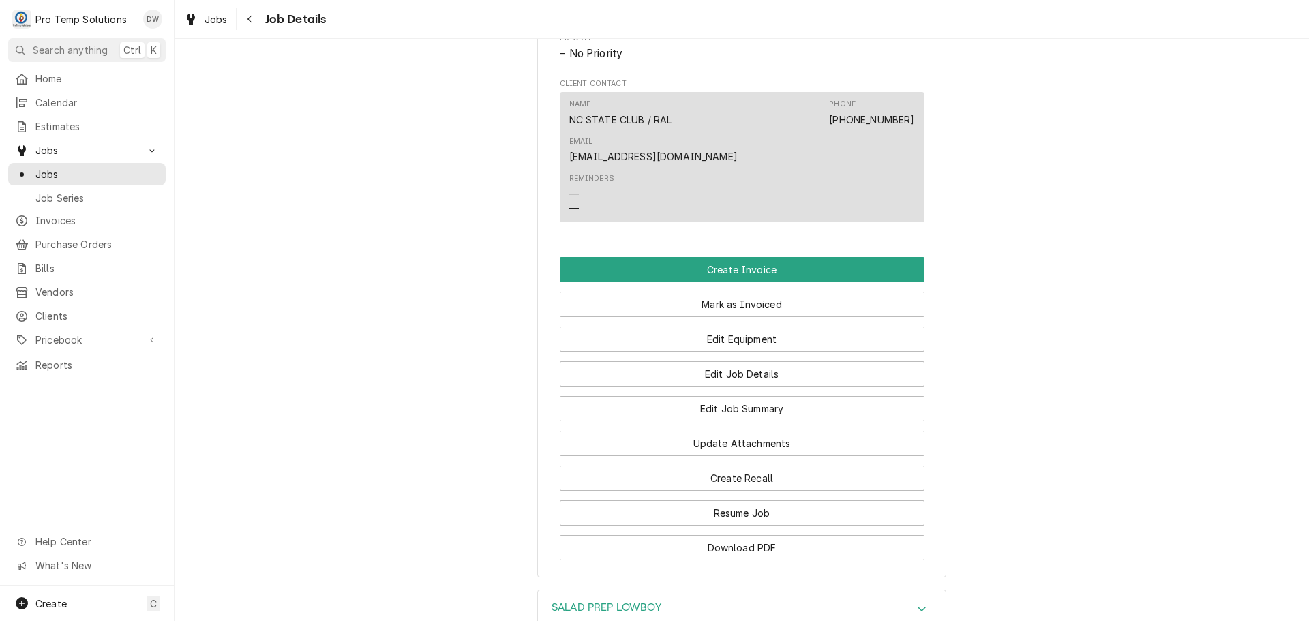
scroll to position [818, 0]
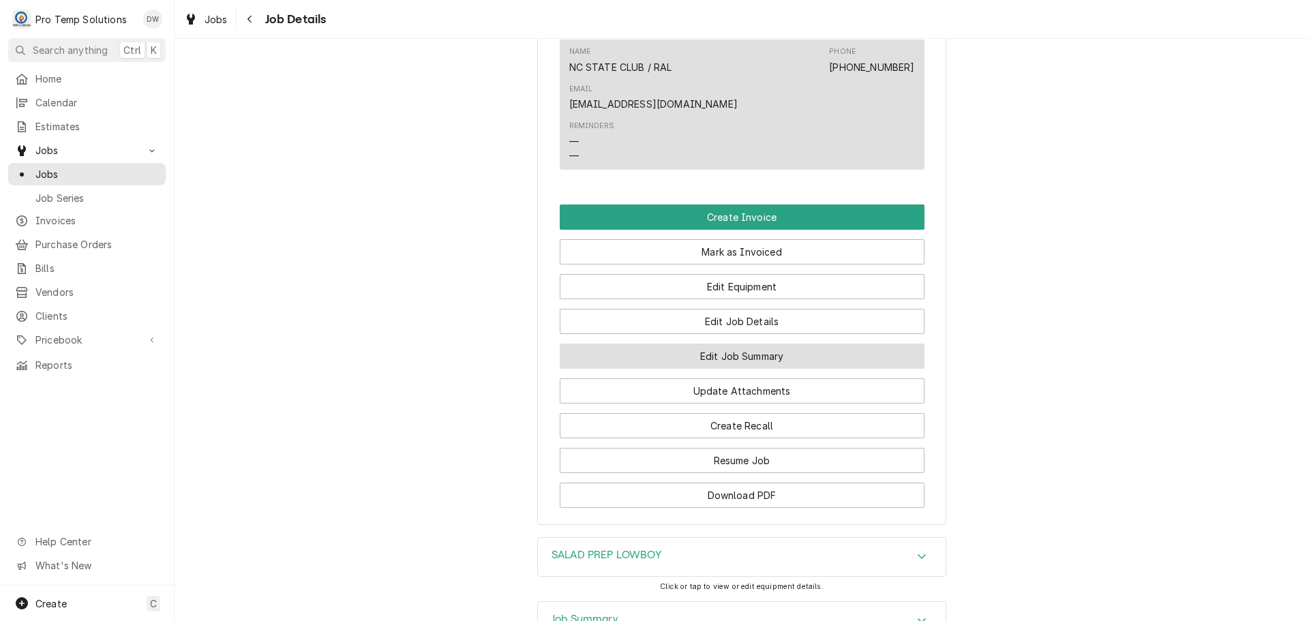
click at [741, 344] on button "Edit Job Summary" at bounding box center [742, 356] width 365 height 25
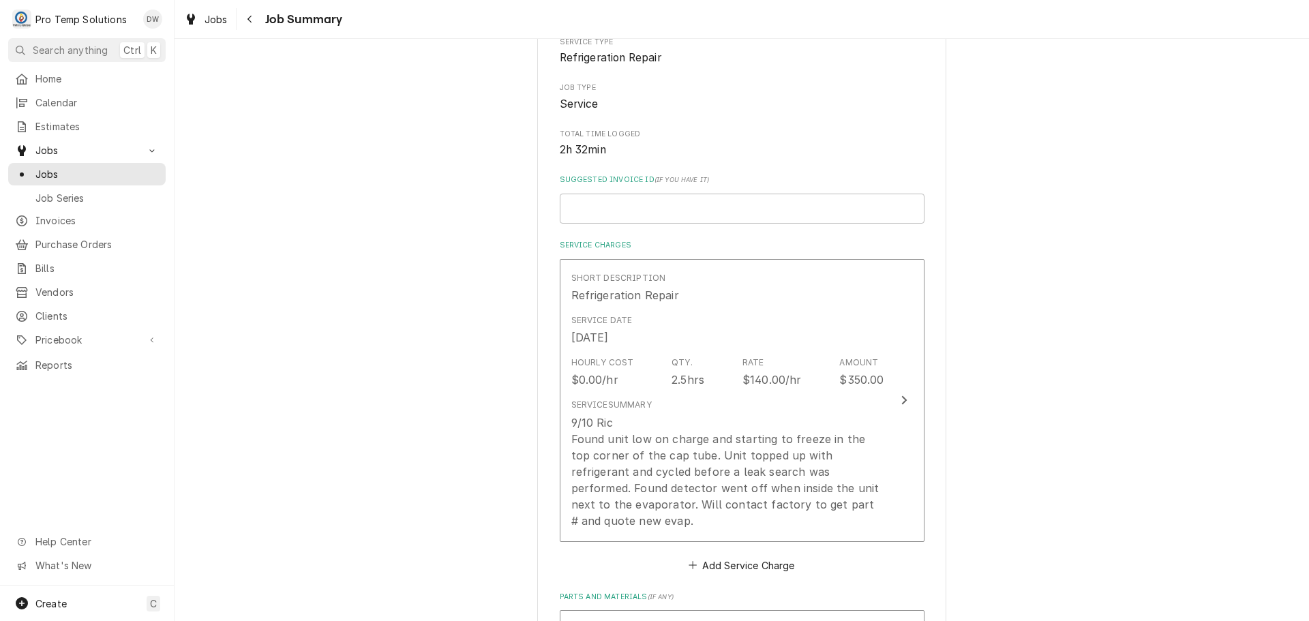
scroll to position [204, 0]
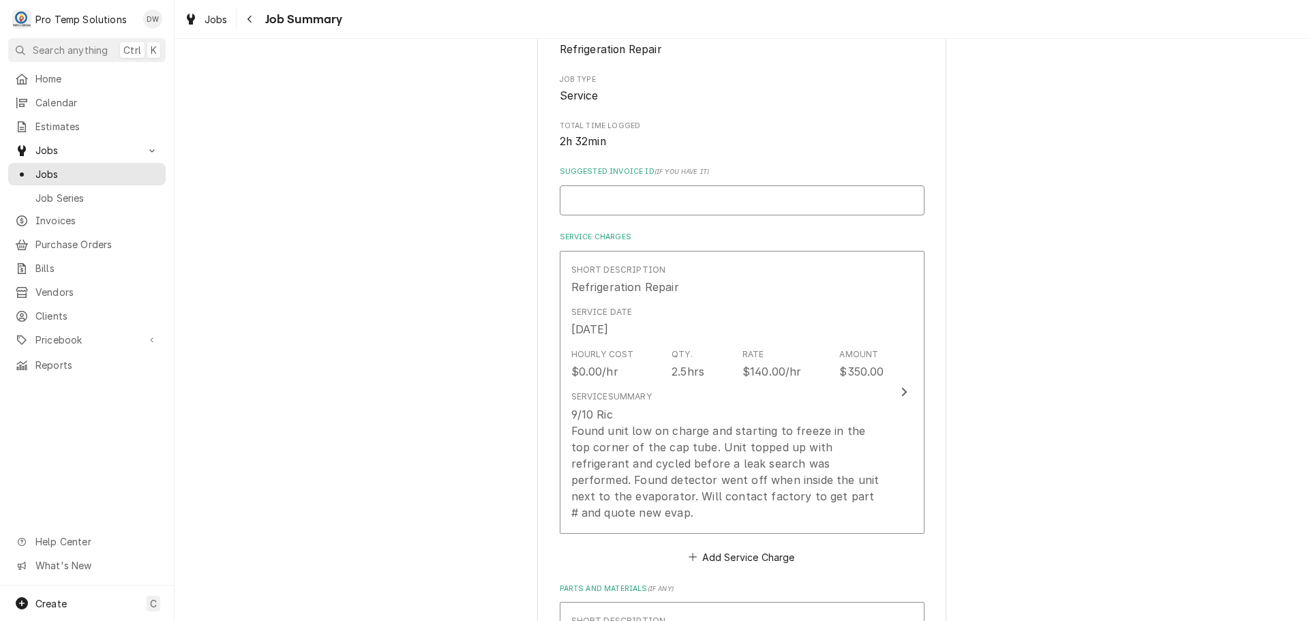
click at [649, 189] on input "Suggested Invoice ID ( if you have it )" at bounding box center [742, 200] width 365 height 30
type textarea "x"
type input "#"
type textarea "x"
type input "#0"
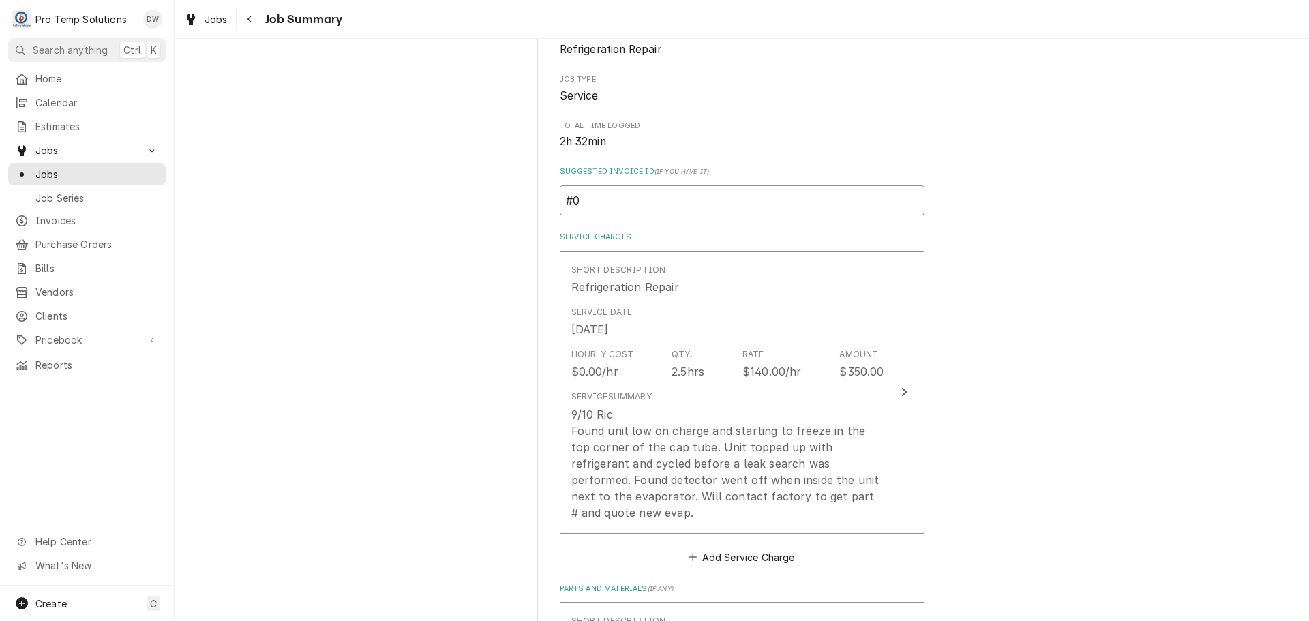
type textarea "x"
type input "#09"
type textarea "x"
type input "#091"
type textarea "x"
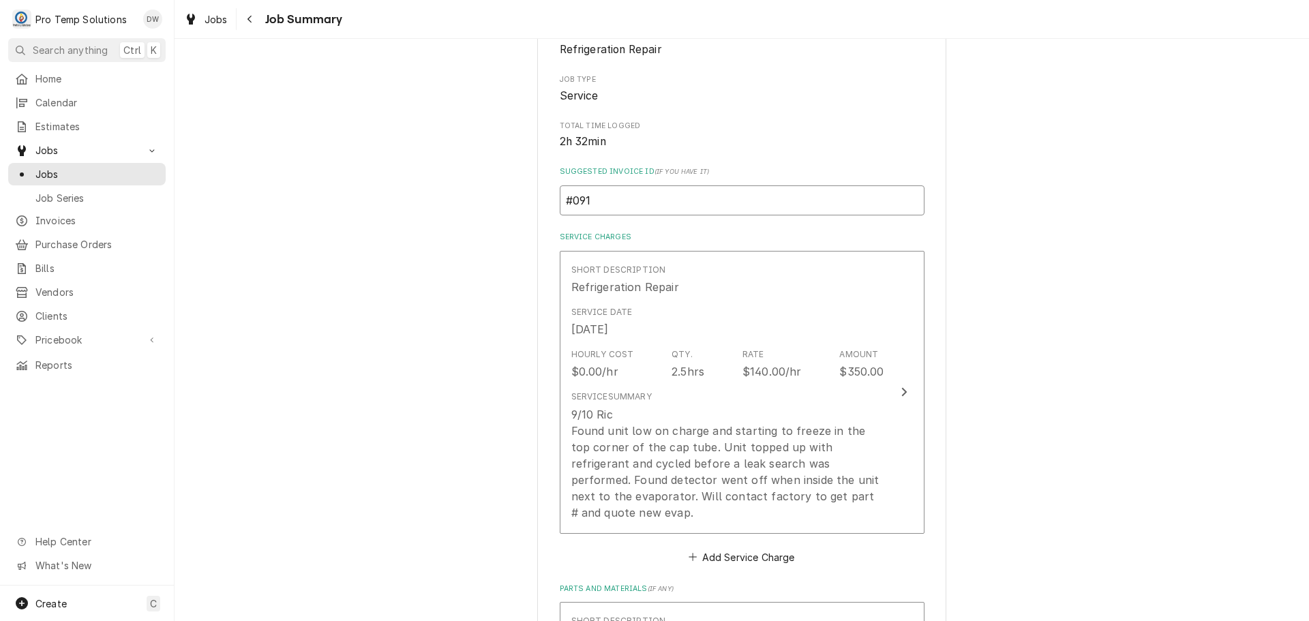
type input "#0910"
type textarea "x"
type input "#09102"
type textarea "x"
type input "#091025"
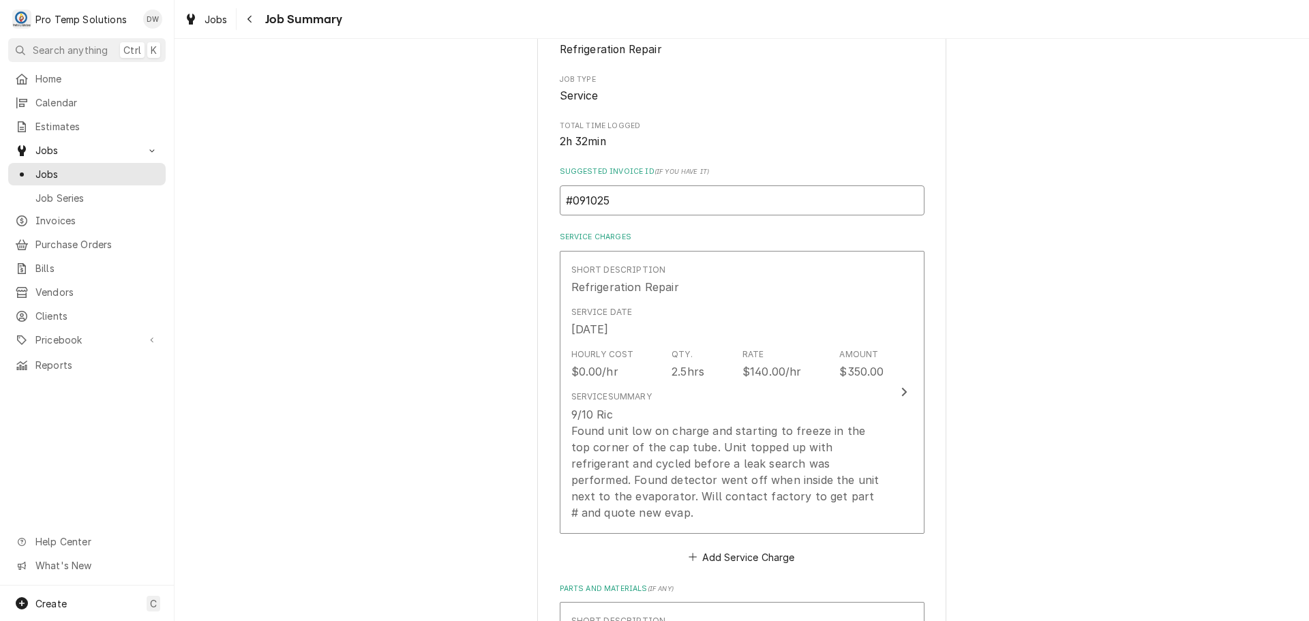
type textarea "x"
type input "#0910250"
type textarea "x"
type input "#09102500"
type textarea "x"
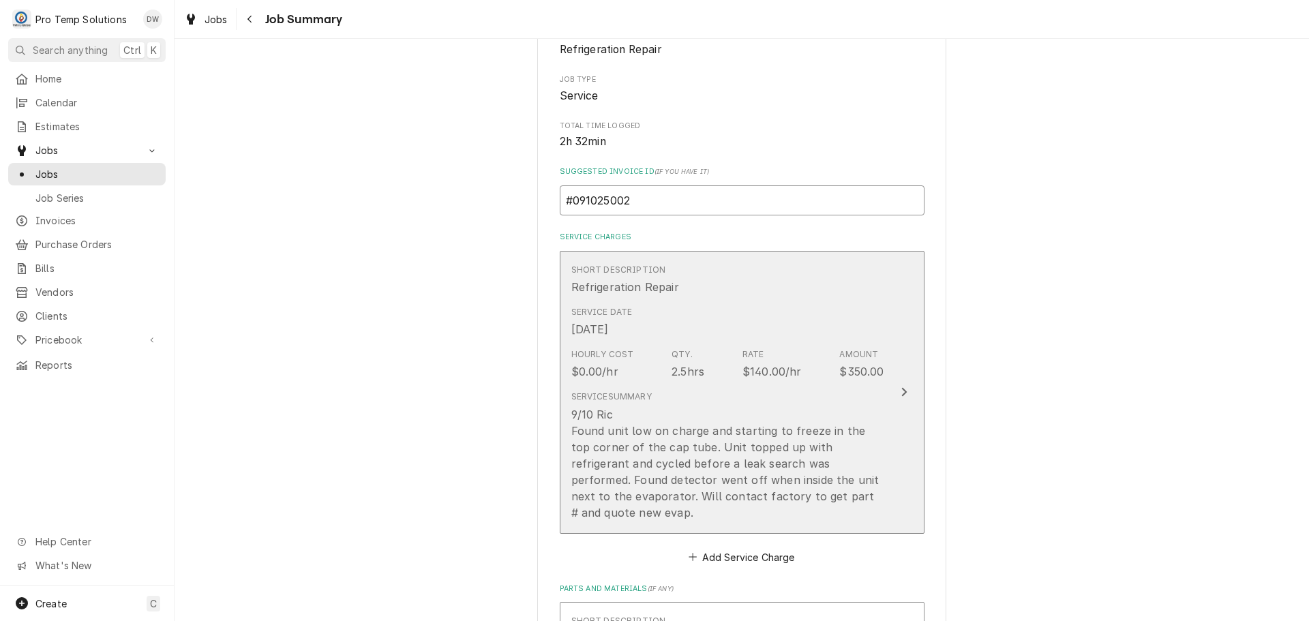
type input "#091025002"
click at [904, 387] on div "Update Line Item" at bounding box center [904, 392] width 18 height 16
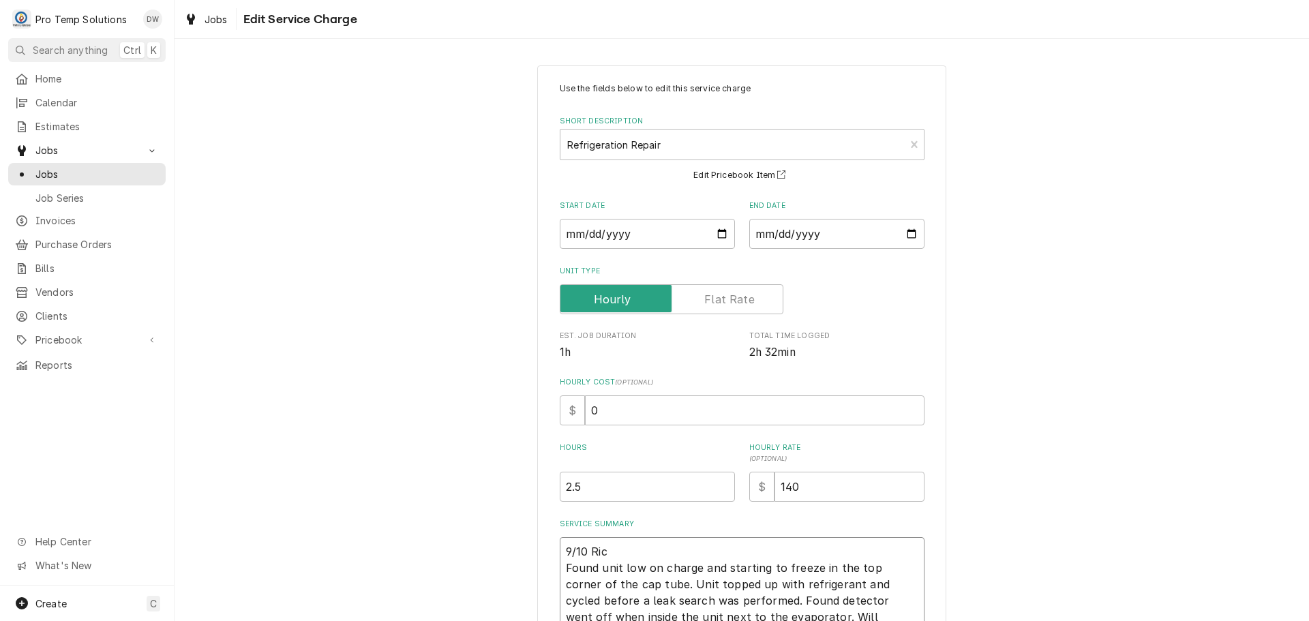
click at [628, 553] on textarea "9/10 Ric Found unit low on charge and starting to freeze in the top corner of t…" at bounding box center [742, 592] width 365 height 110
type textarea "x"
type textarea "9/10 Ric Found unit low on charge and starting to freeze in the top corner of t…"
type textarea "x"
type textarea "9/10 Ric 1 Found unit low on charge and starting to freeze in the top corner of…"
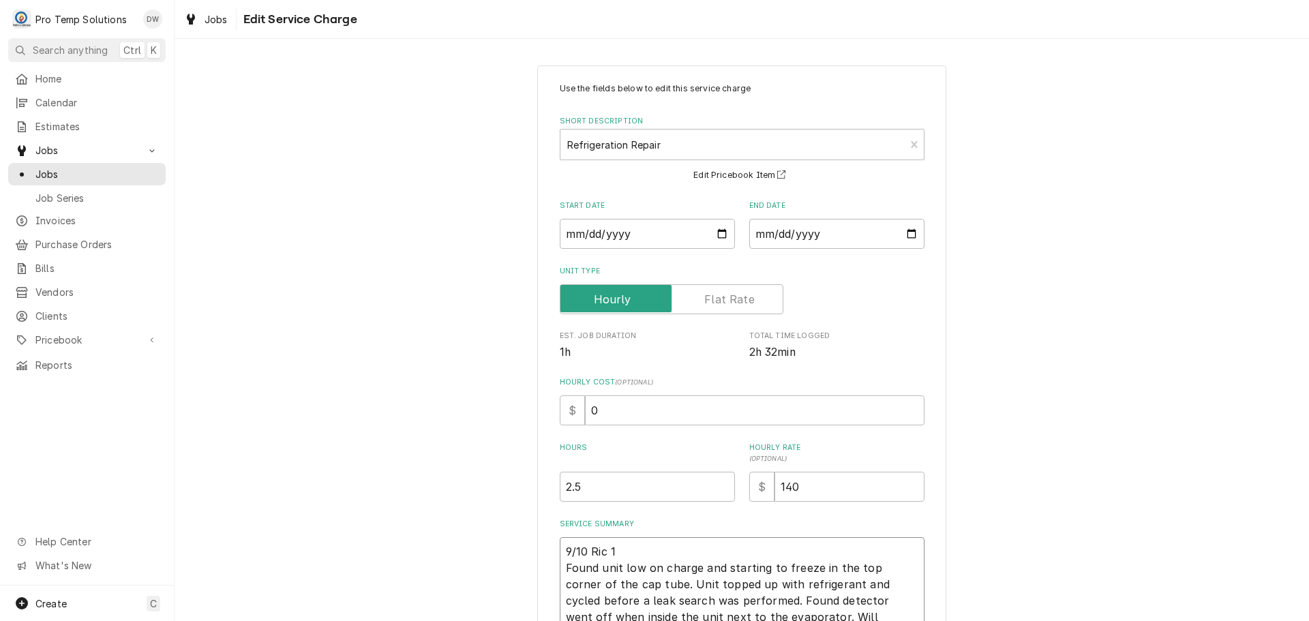
type textarea "x"
type textarea "9/10 Ric 12 Found unit low on charge and starting to freeze in the top corner o…"
type textarea "x"
type textarea "9/10 Ric 124 Found unit low on charge and starting to freeze in the top corner …"
type textarea "x"
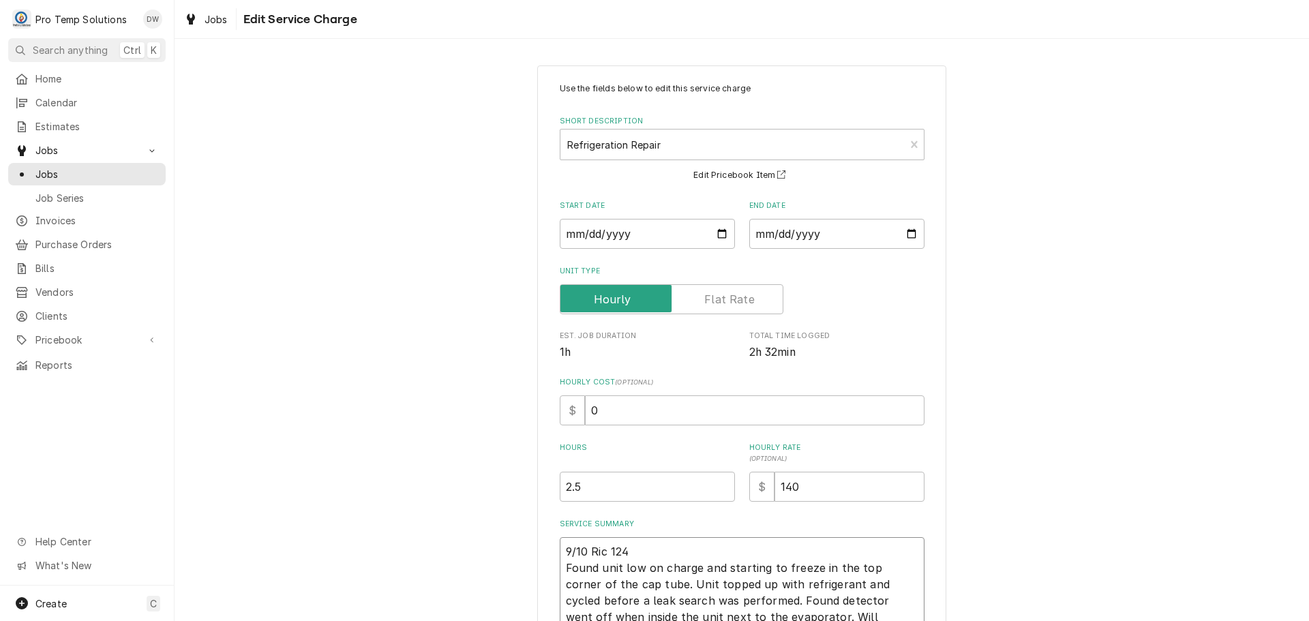
type textarea "9/10 Ric 1245 Found unit low on charge and starting to freeze in the top corner…"
type textarea "x"
type textarea "9/10 Ric 1245- Found unit low on charge and starting to freeze in the top corne…"
type textarea "x"
type textarea "9/10 Ric 1245-3 Found unit low on charge and starting to freeze in the top corn…"
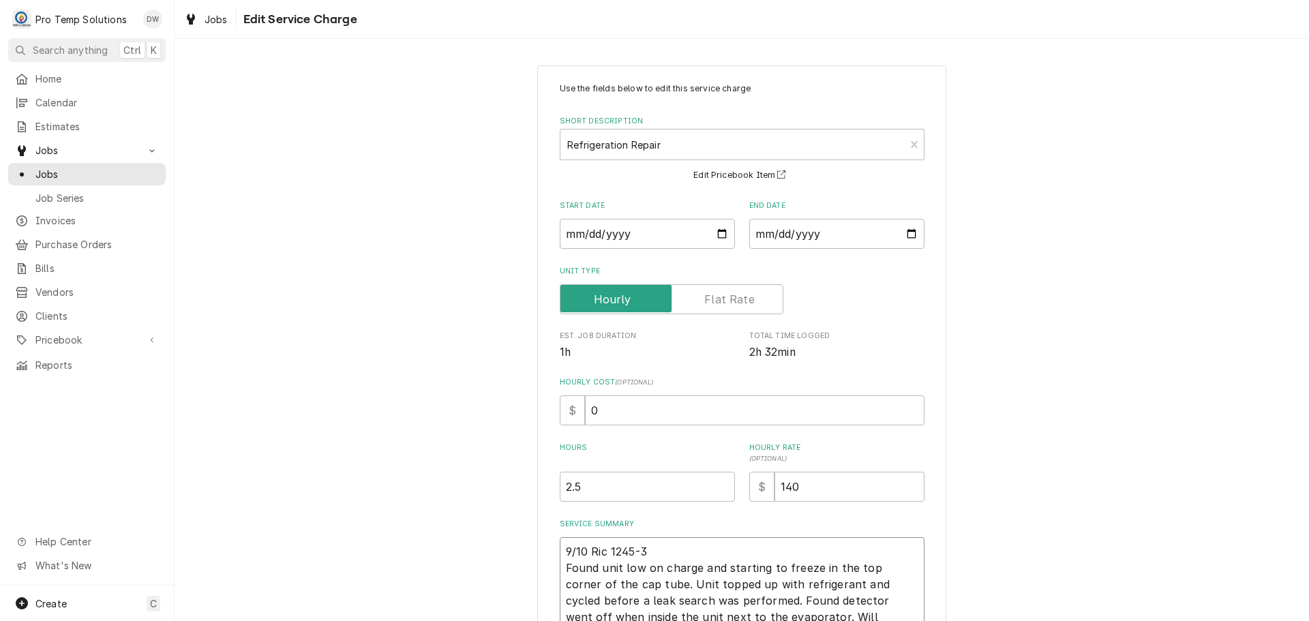
type textarea "x"
type textarea "9/10 Ric 1245-32 Found unit low on charge and starting to freeze in the top cor…"
type textarea "x"
type textarea "9/10 Ric 1245-320 Found unit low on charge and starting to freeze in the top co…"
type textarea "x"
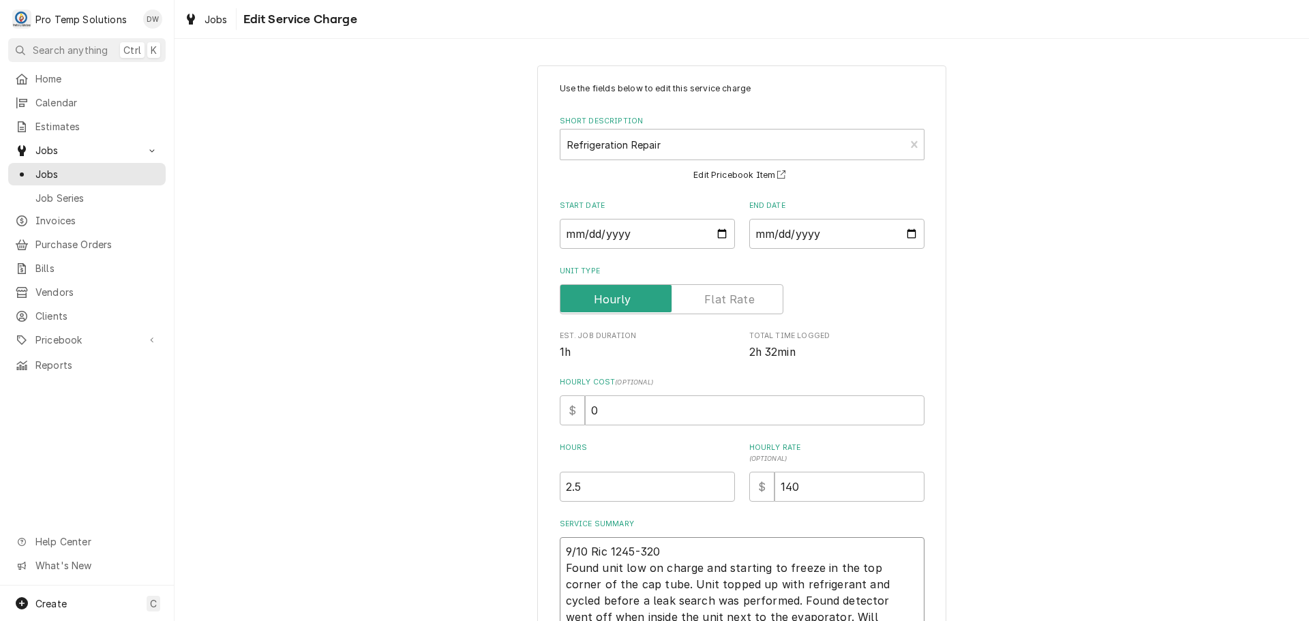
type textarea "9/10 Ric 1245-320 Found unit low on charge and starting to freeze in the top co…"
type textarea "x"
type textarea "9/10 Ric 1245-320 K Found unit low on charge and starting to freeze in the top …"
type textarea "x"
type textarea "9/10 Ric 1245-320 KO Found unit low on charge and starting to freeze in the top…"
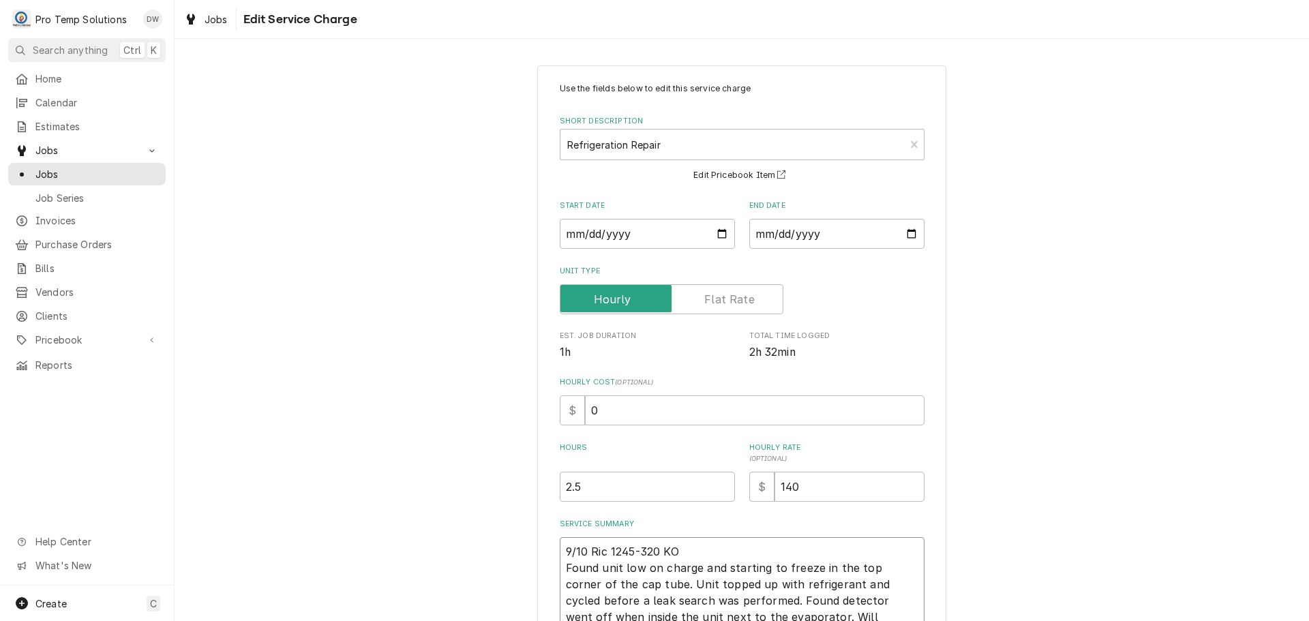
type textarea "x"
type textarea "9/10 Ric 1245-320 KOT Found unit low on charge and starting to freeze in the to…"
type textarea "x"
type textarea "9/10 Ric 1245-320 KOTY Found unit low on charge and starting to freeze in the t…"
type textarea "x"
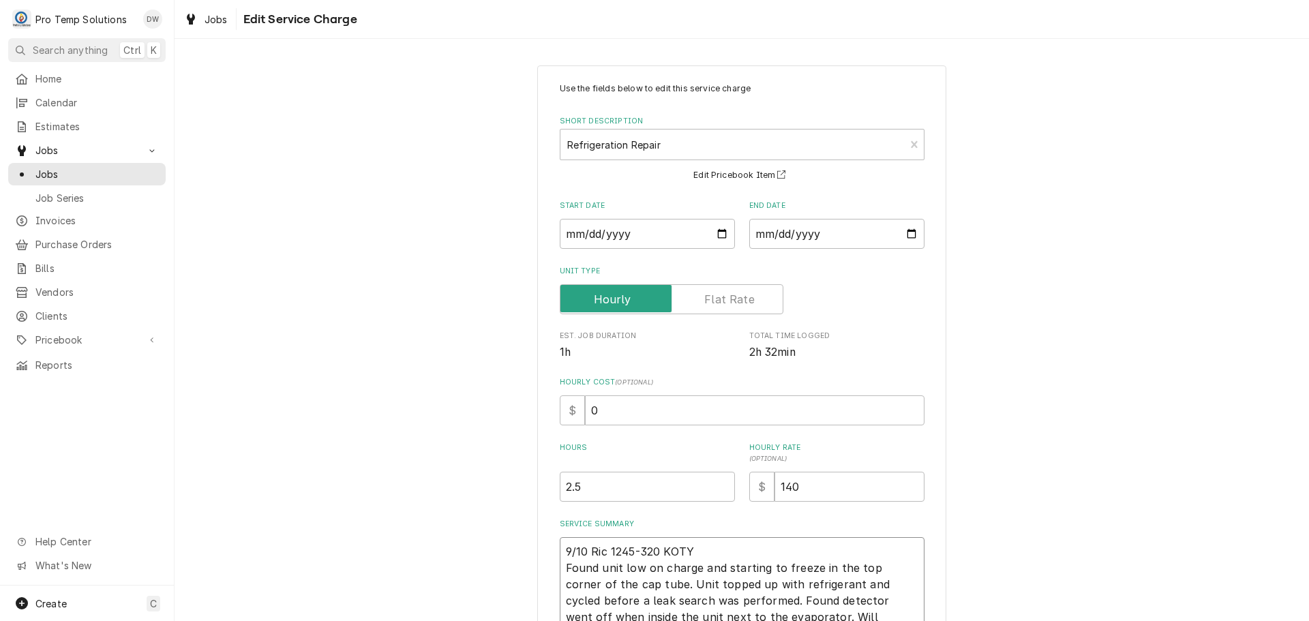
type textarea "9/10 Ric 1245-320 KOTY Found unit low on charge and starting to freeze in the t…"
click at [591, 404] on input "0" at bounding box center [754, 410] width 339 height 30
type textarea "x"
type input "1"
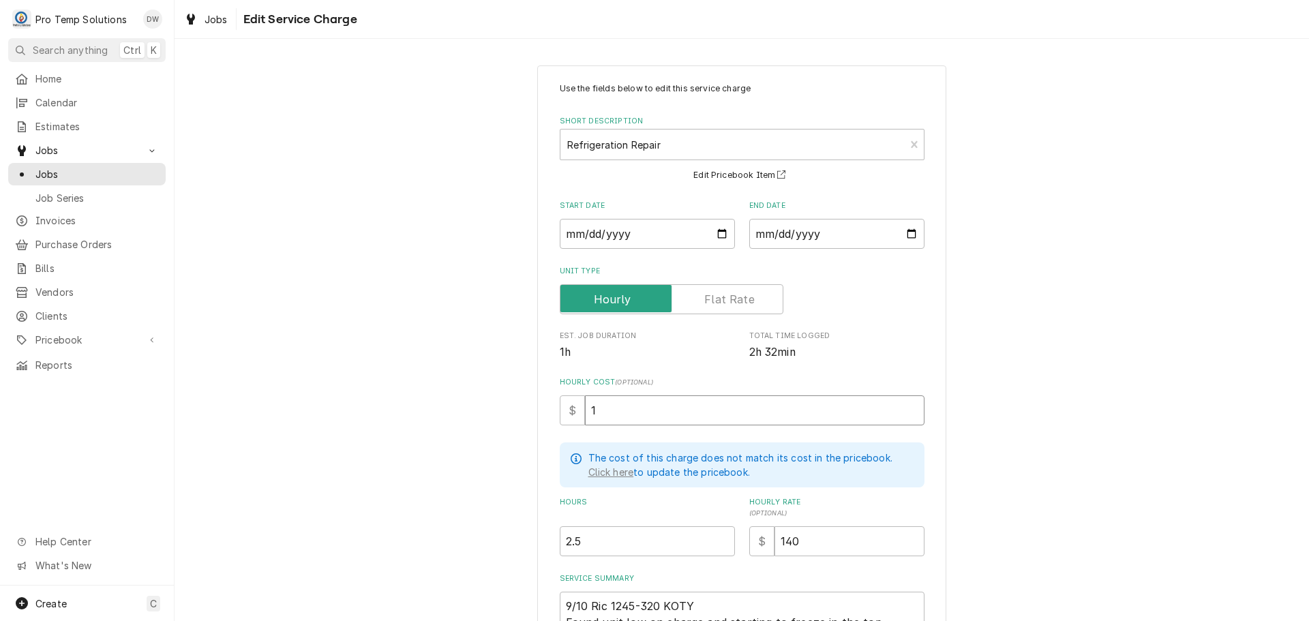
type textarea "x"
type input "18"
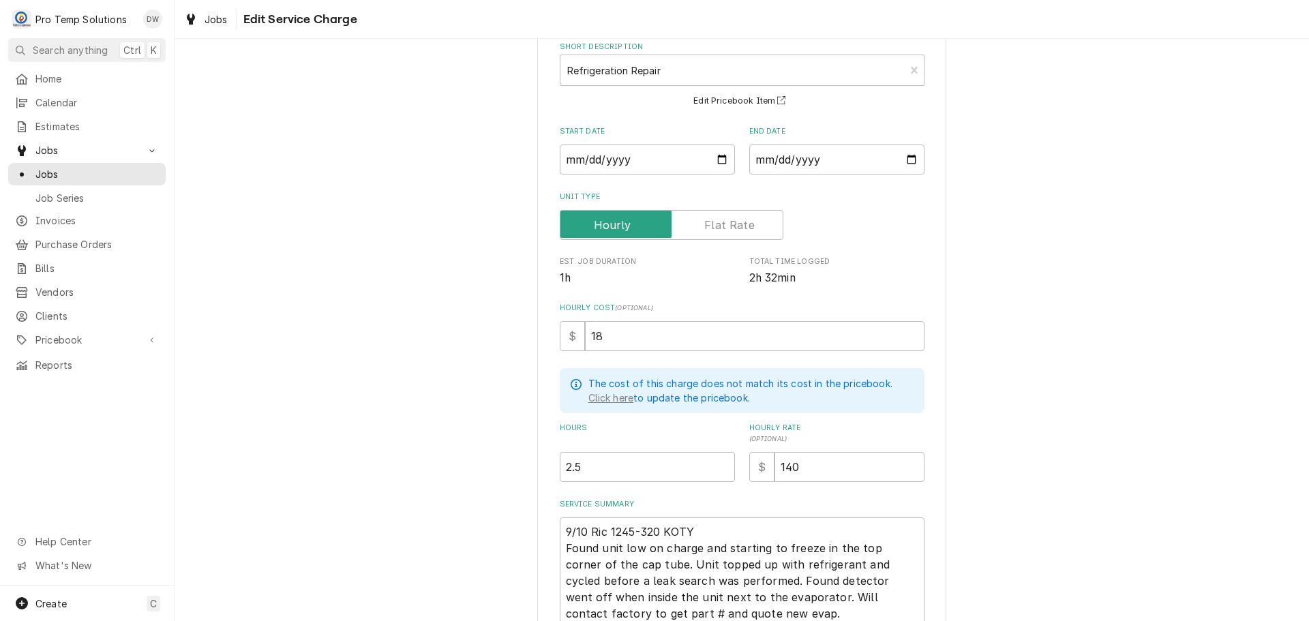
scroll to position [198, 0]
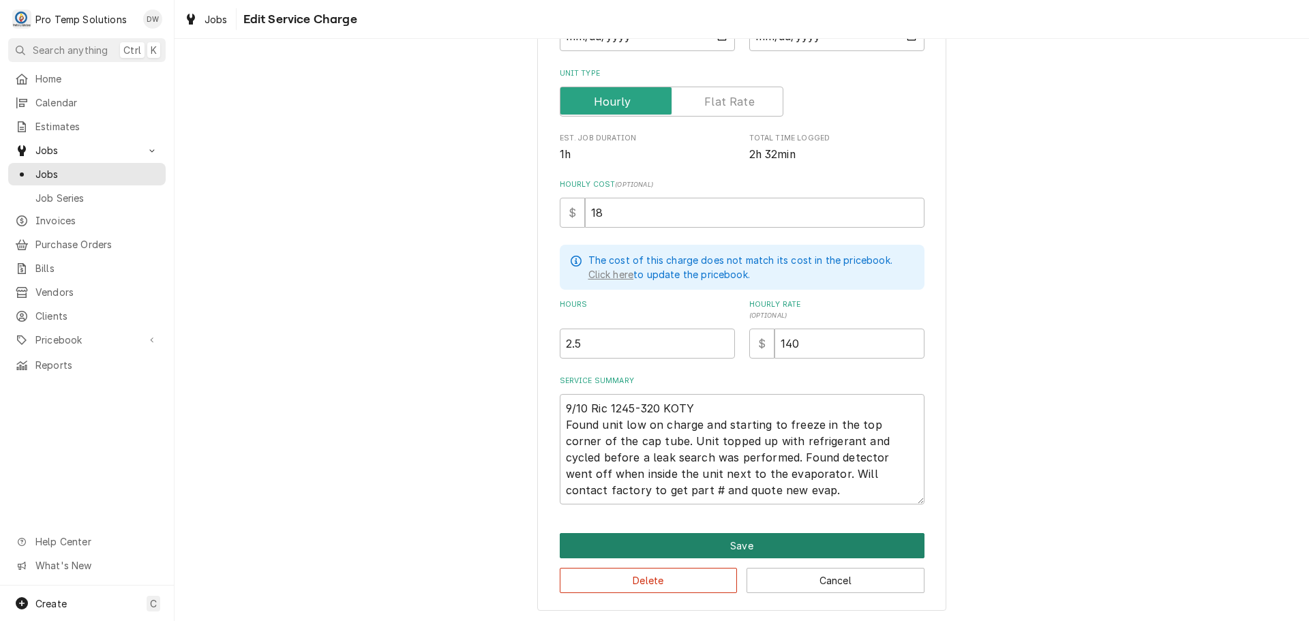
click at [727, 543] on button "Save" at bounding box center [742, 545] width 365 height 25
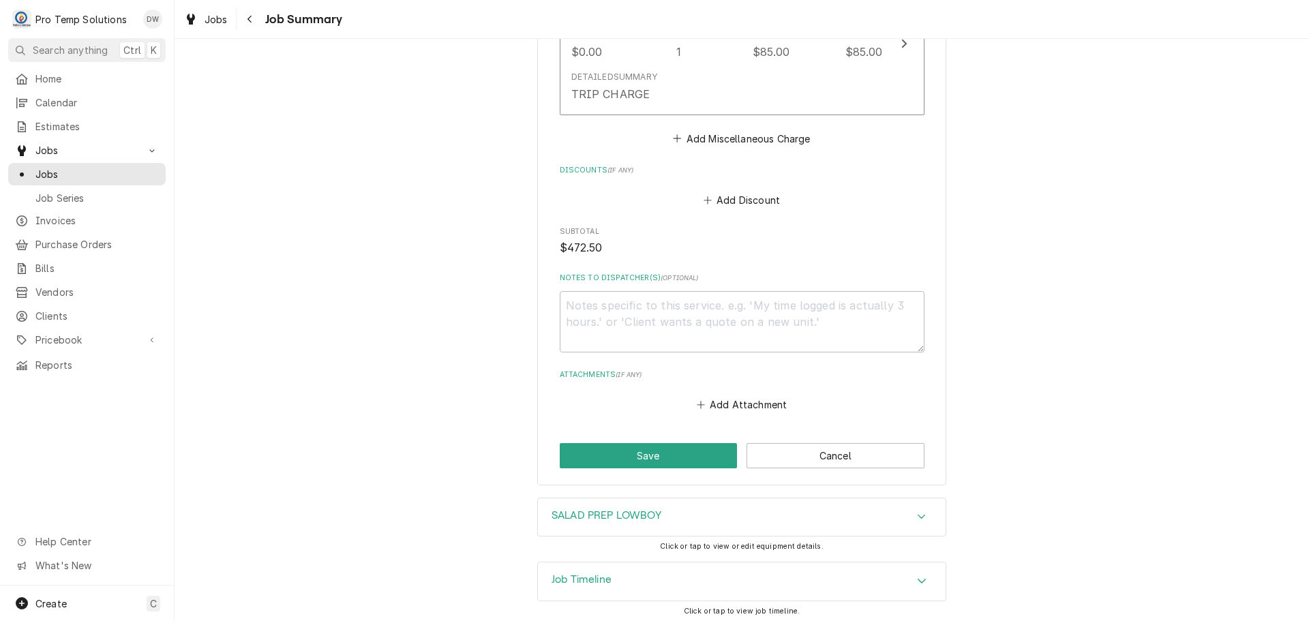
scroll to position [1090, 0]
click at [597, 301] on textarea "Notes to Dispatcher(s) ( optional )" at bounding box center [742, 317] width 365 height 61
type textarea "x"
type textarea "#"
type textarea "x"
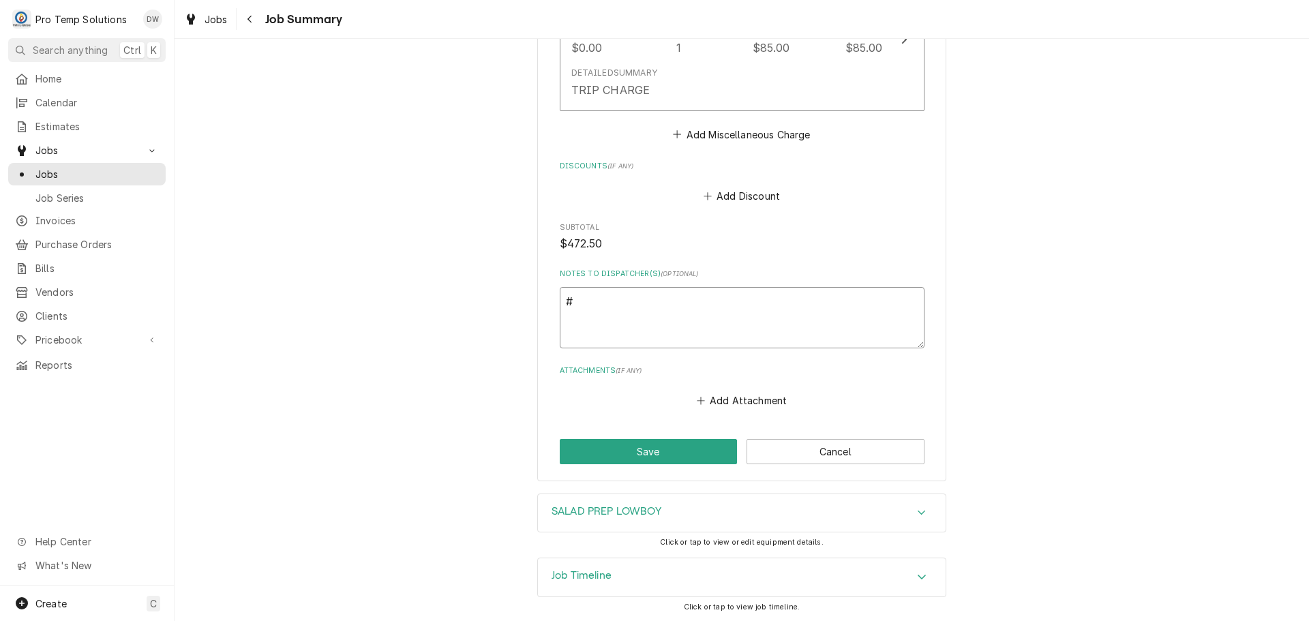
type textarea "#0"
type textarea "x"
type textarea "#09"
type textarea "x"
type textarea "#091"
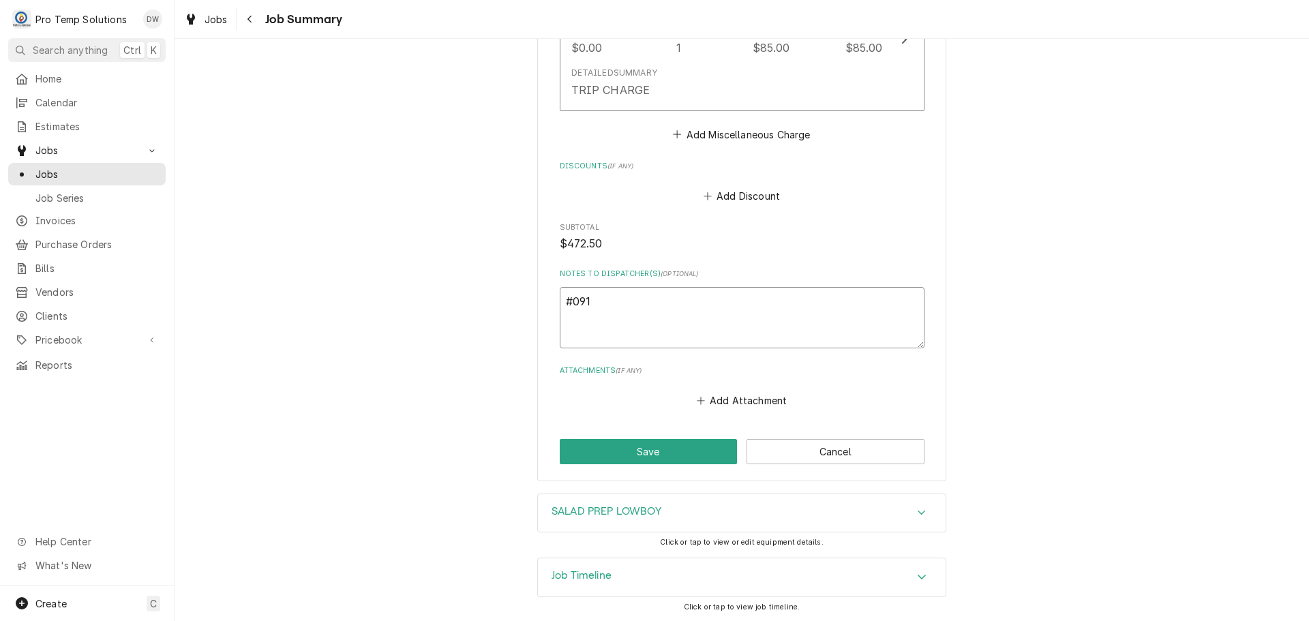
type textarea "x"
type textarea "#0910"
type textarea "x"
type textarea "#09102"
type textarea "x"
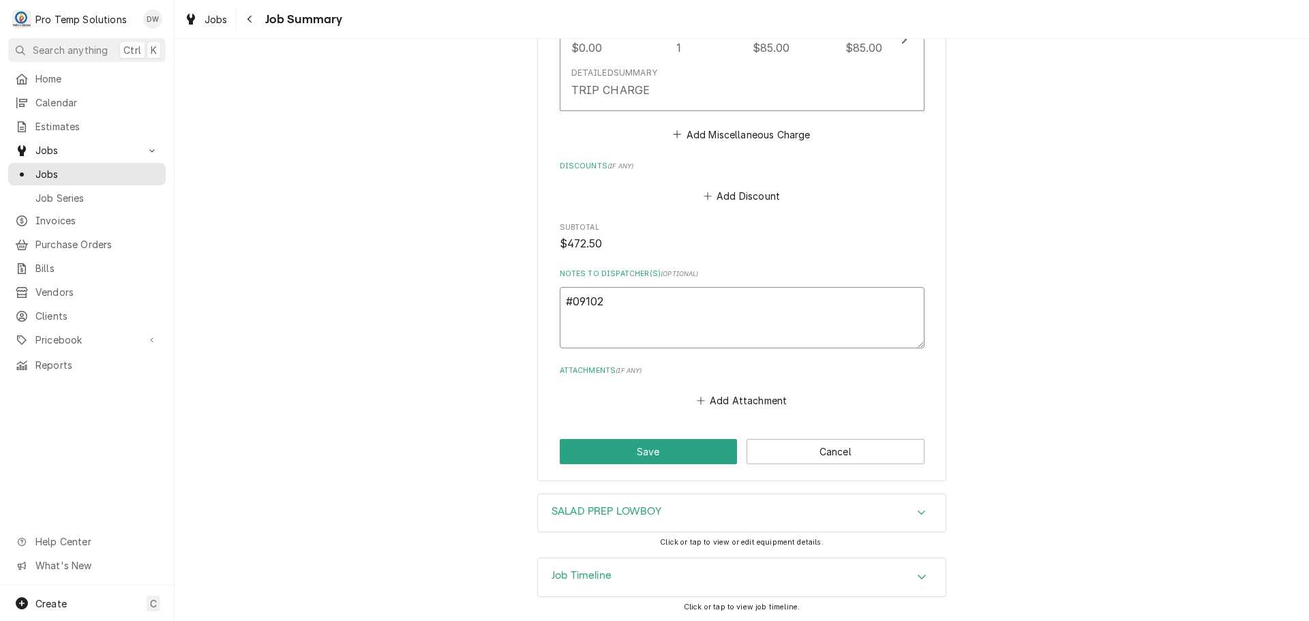
type textarea "#091025"
type textarea "x"
type textarea "#0910250"
type textarea "x"
type textarea "#09102500"
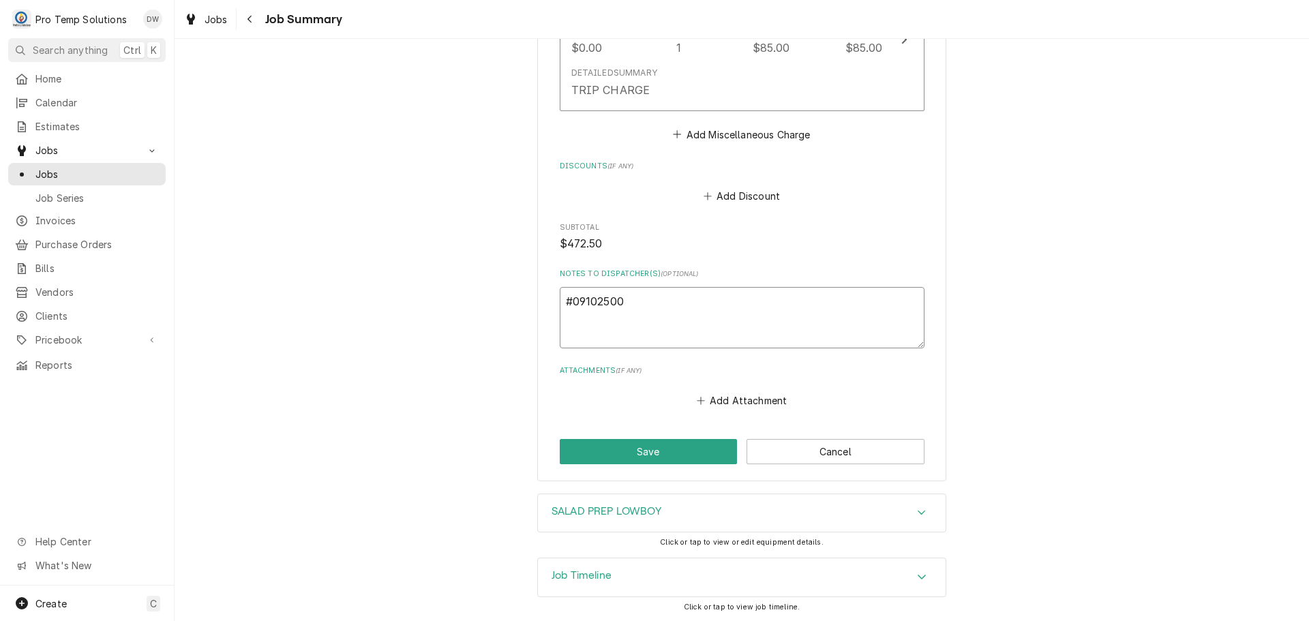
type textarea "x"
type textarea "#091025002"
type textarea "x"
type textarea "#091025002"
type textarea "x"
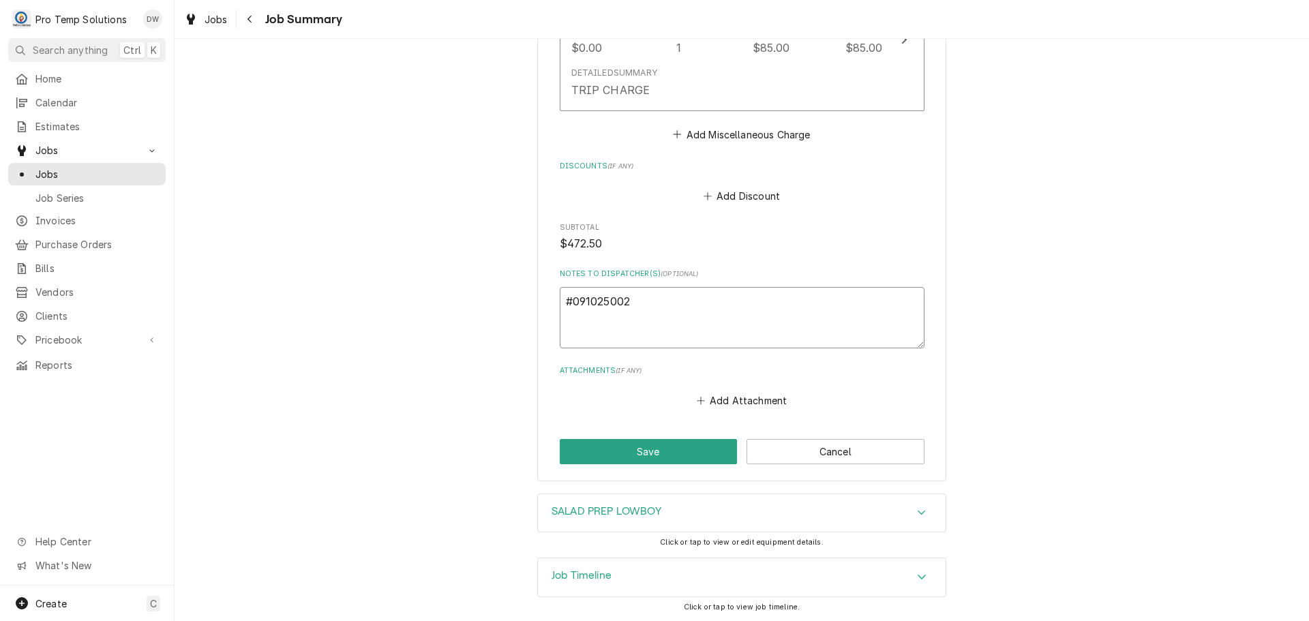
type textarea "#091025002 N"
type textarea "x"
type textarea "#091025002 NC"
type textarea "x"
type textarea "#091025002 NC"
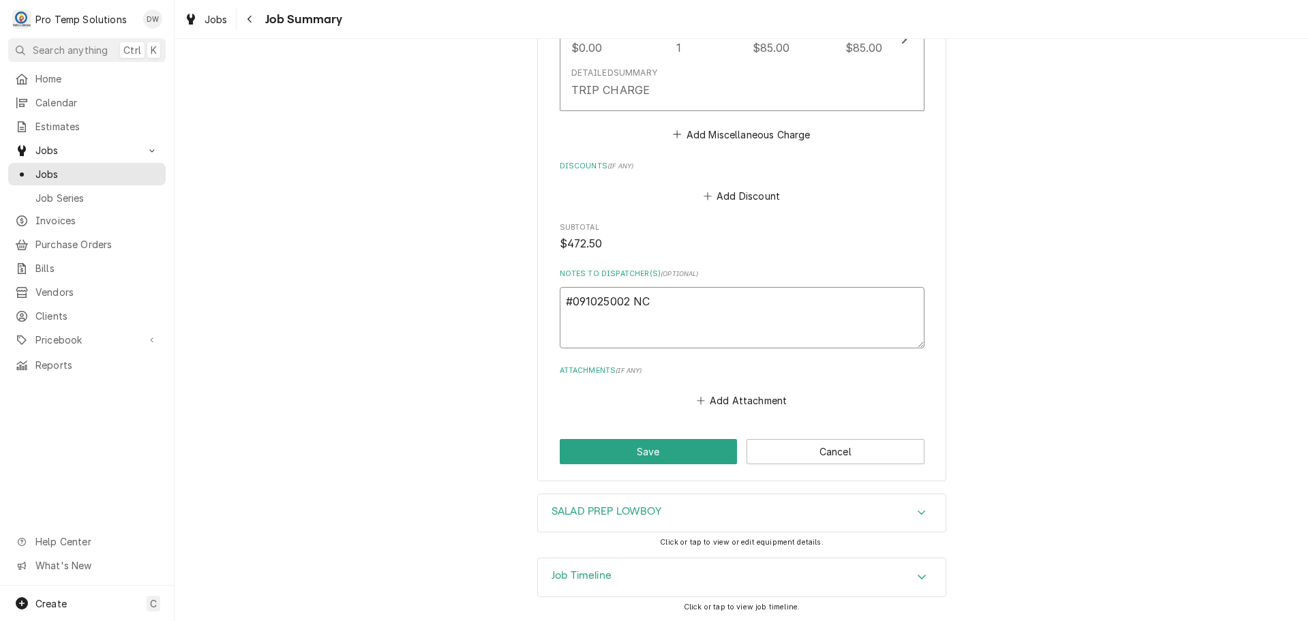
type textarea "x"
type textarea "#091025002 NC S"
type textarea "x"
type textarea "#091025002 NC ST"
type textarea "x"
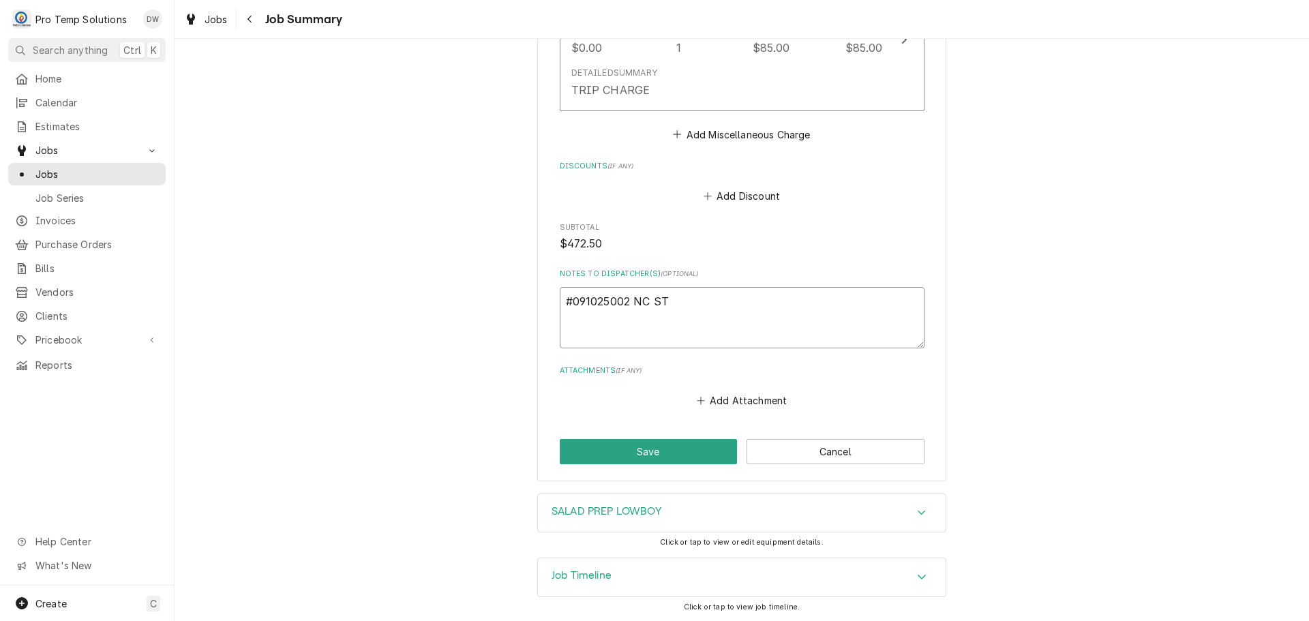
type textarea "#091025002 NC STA"
type textarea "x"
type textarea "#091025002 NC STAT"
type textarea "x"
type textarea "#091025002 NC STATE"
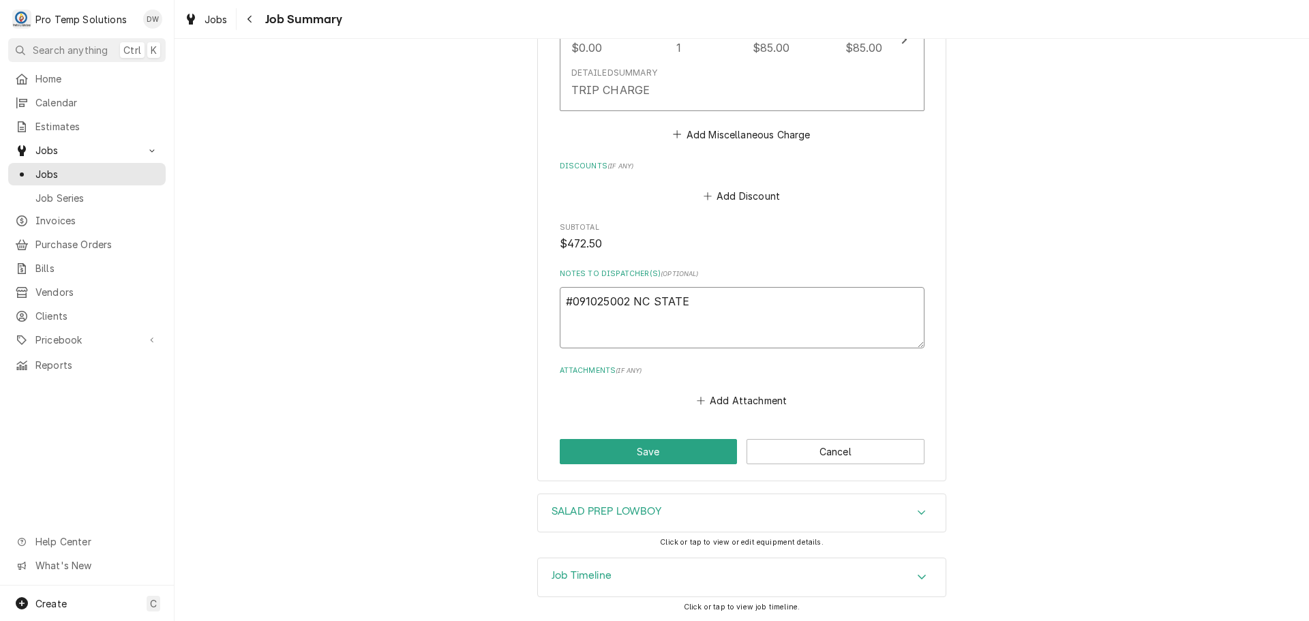
type textarea "x"
type textarea "#091025002 NC STATE"
type textarea "x"
type textarea "#091025002 NC STATE -"
type textarea "x"
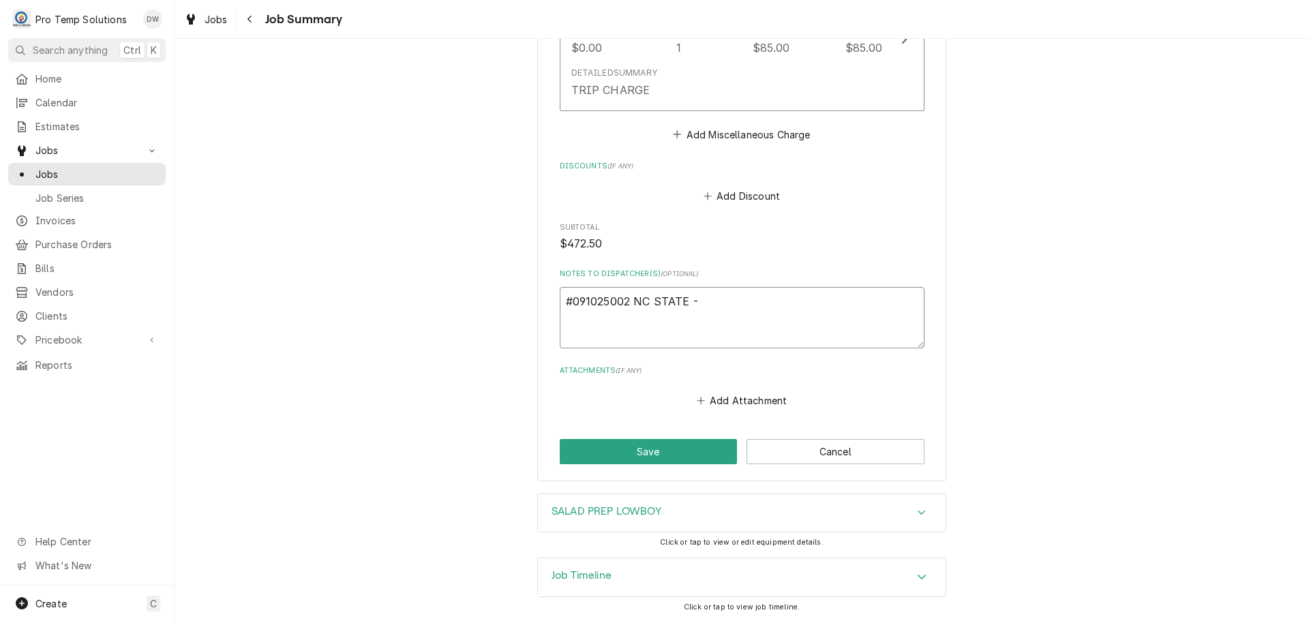
type textarea "#091025002 NC STATE -"
type textarea "x"
type textarea "#091025002 NC STATE - R"
type textarea "x"
type textarea "#091025002 NC STATE - RI"
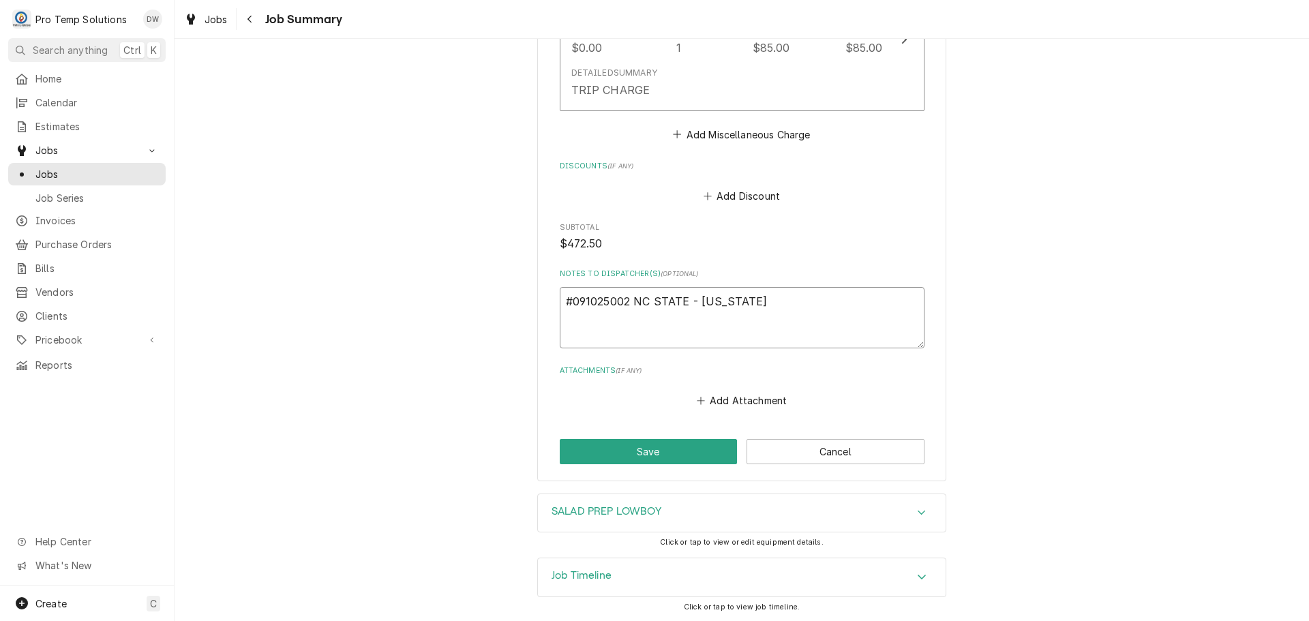
type textarea "x"
type textarea "#091025002 NC STATE - RIC"
type textarea "x"
type textarea "#091025002 NC STATE - RIC"
click at [698, 299] on textarea "#091025002 NC STATE - RIC" at bounding box center [742, 317] width 365 height 61
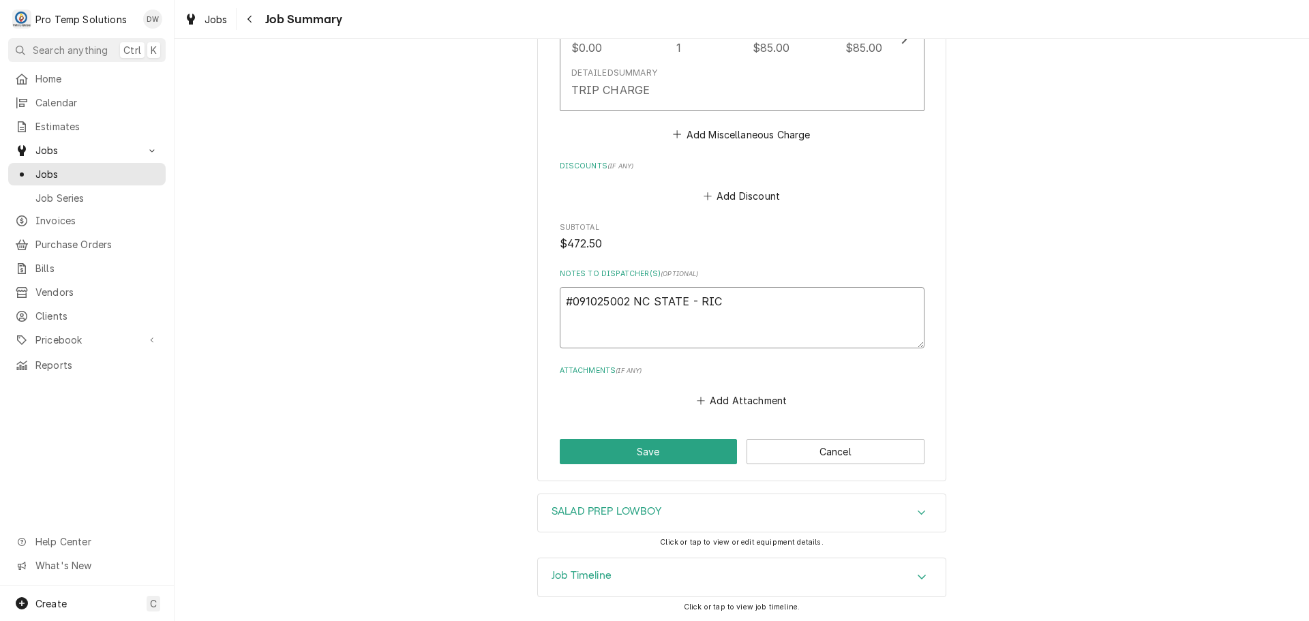
click at [695, 301] on textarea "#091025002 NC STATE - RIC" at bounding box center [742, 317] width 365 height 61
type textarea "x"
type textarea "#091025002 NC STATE - SRIC"
type textarea "x"
type textarea "#091025002 NC STATE - SARIC"
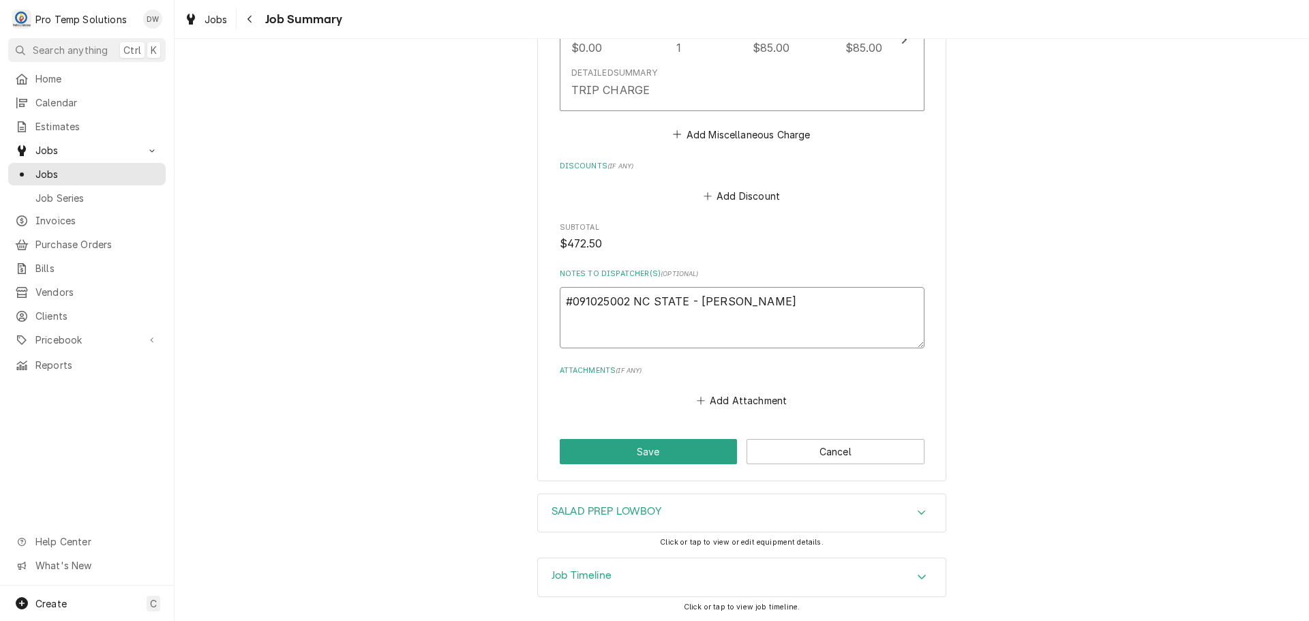
type textarea "x"
type textarea "#091025002 NC STATE - SALRIC"
type textarea "x"
type textarea "#091025002 NC STATE - SALARIC"
type textarea "x"
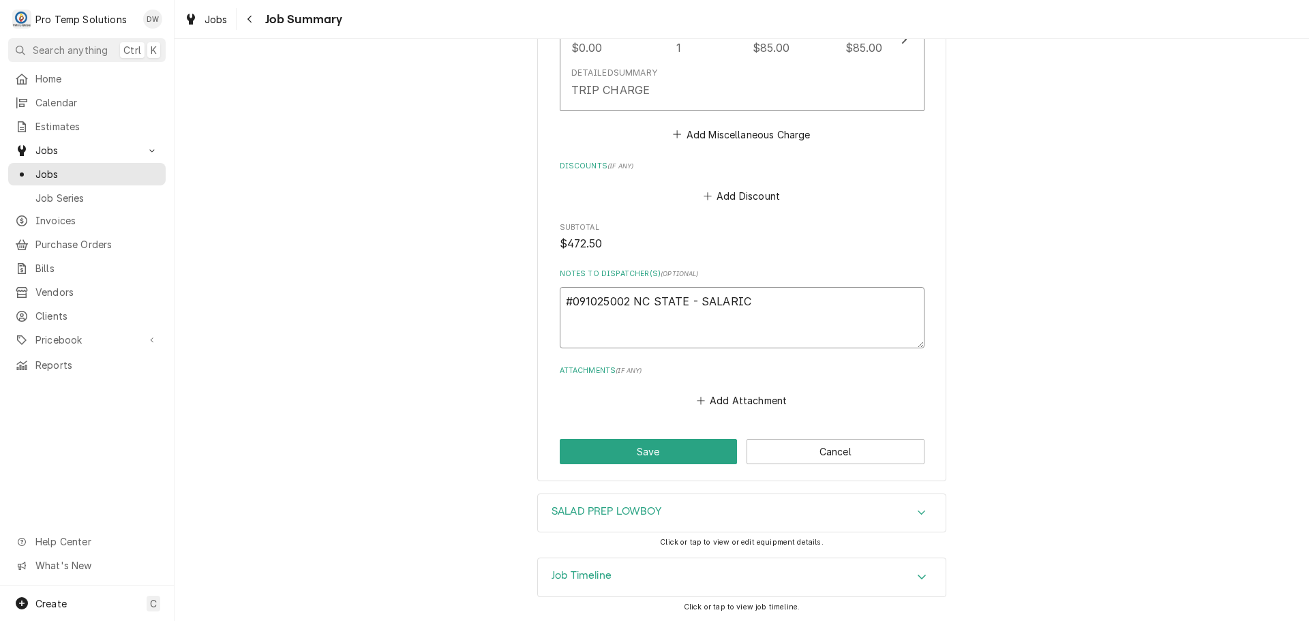
type textarea "#091025002 NC STATE - SALADRIC"
type textarea "x"
type textarea "#091025002 NC STATE - SALAD RIC"
type textarea "x"
type textarea "#091025002 NC STATE - SALAD PRIC"
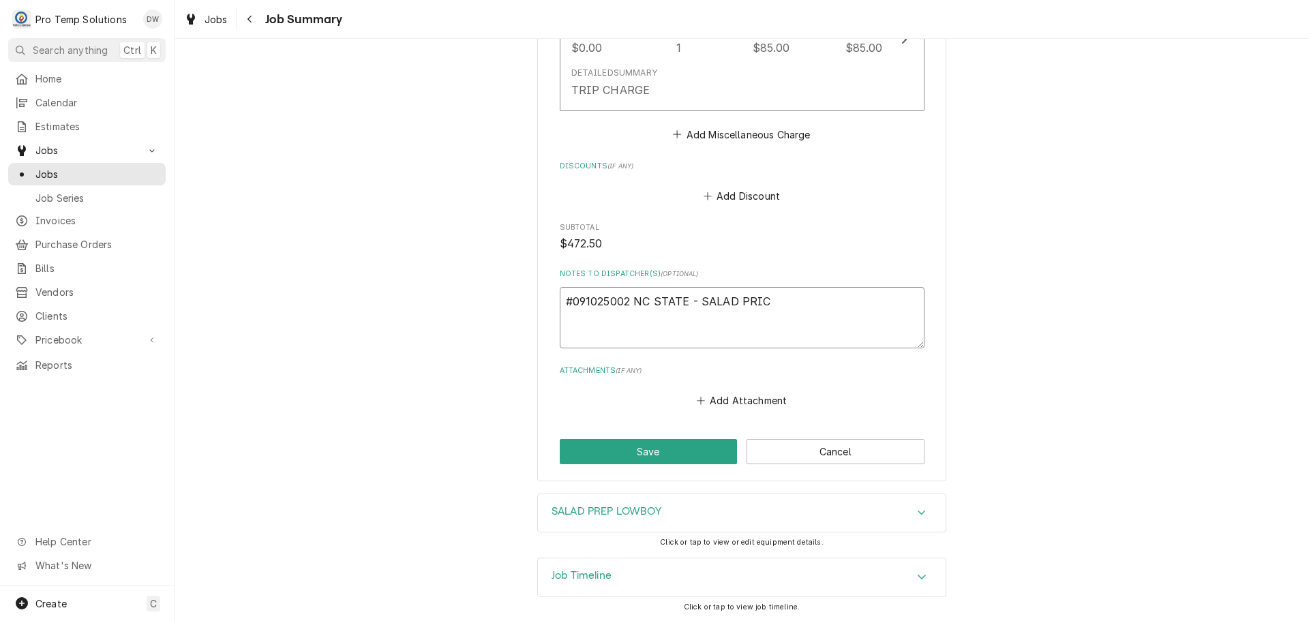
type textarea "x"
type textarea "#091025002 NC STATE - SALAD PRRIC"
type textarea "x"
type textarea "#091025002 NC STATE - SALAD PRERIC"
type textarea "x"
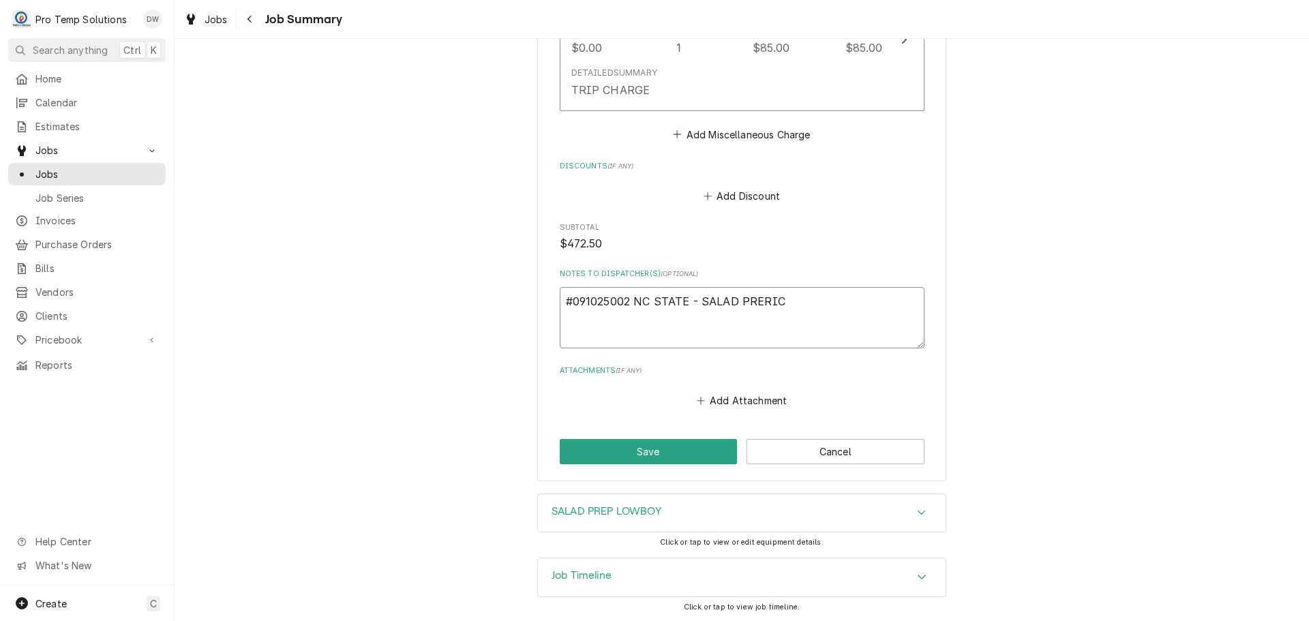
type textarea "#091025002 NC STATE - SALAD PREPRIC"
type textarea "x"
type textarea "#091025002 NC STATE - SALAD PREP RIC"
click at [653, 459] on button "Save" at bounding box center [649, 451] width 178 height 25
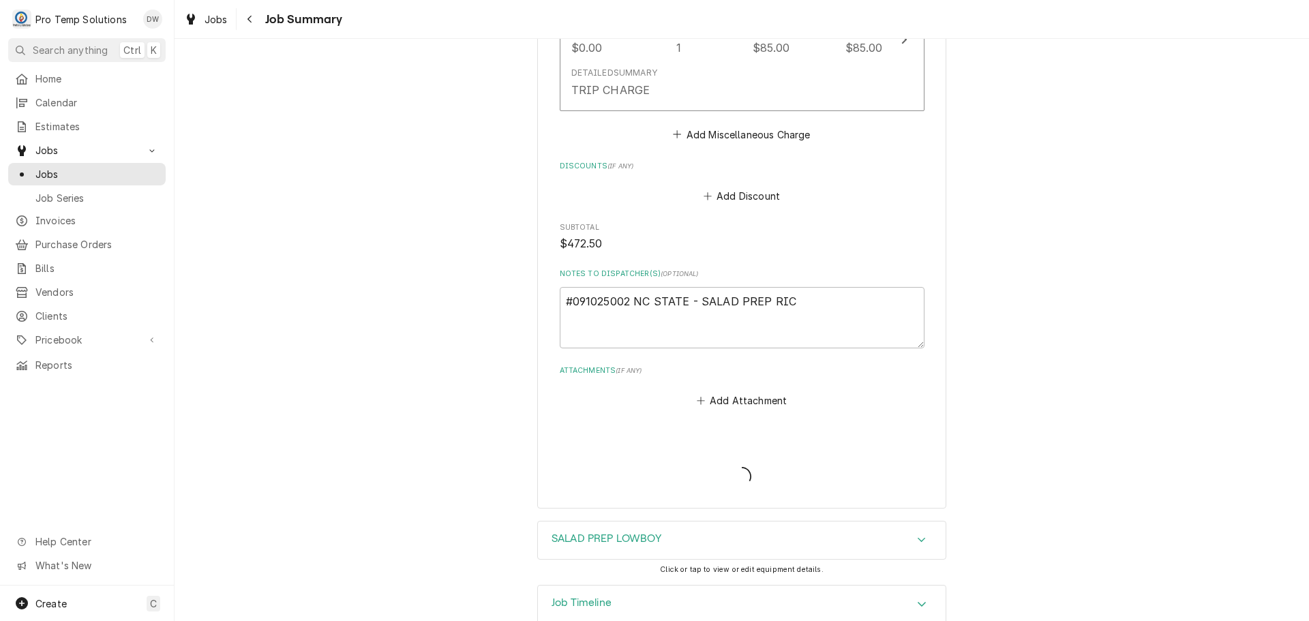
type textarea "x"
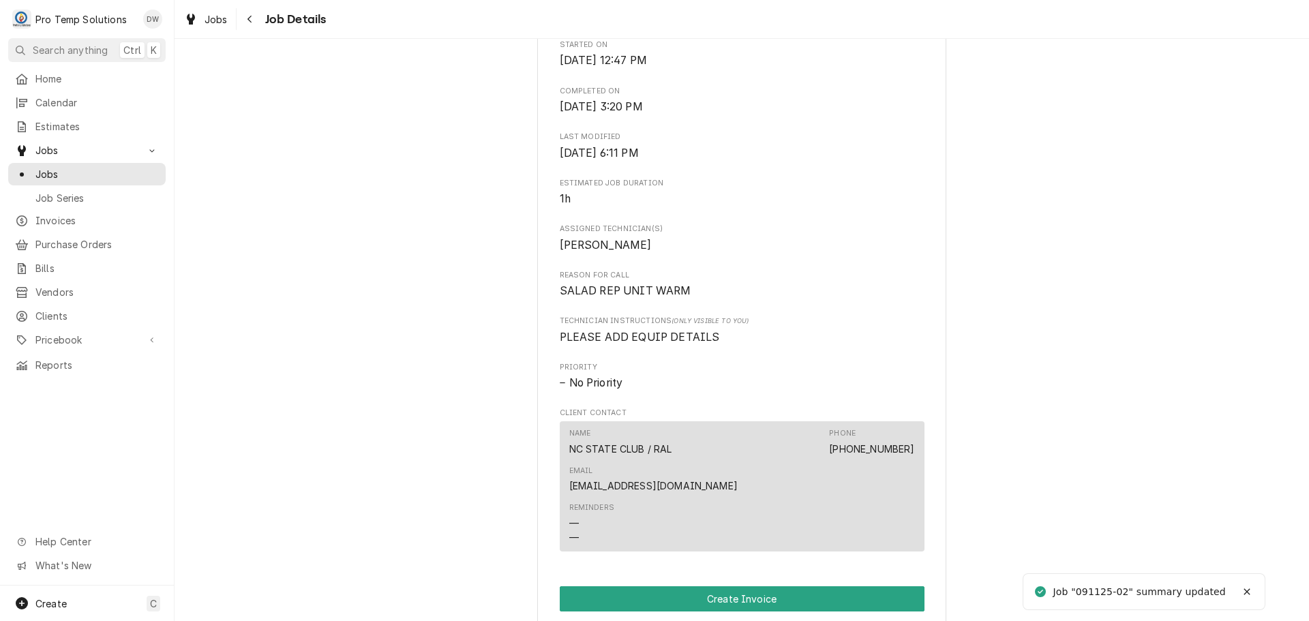
scroll to position [682, 0]
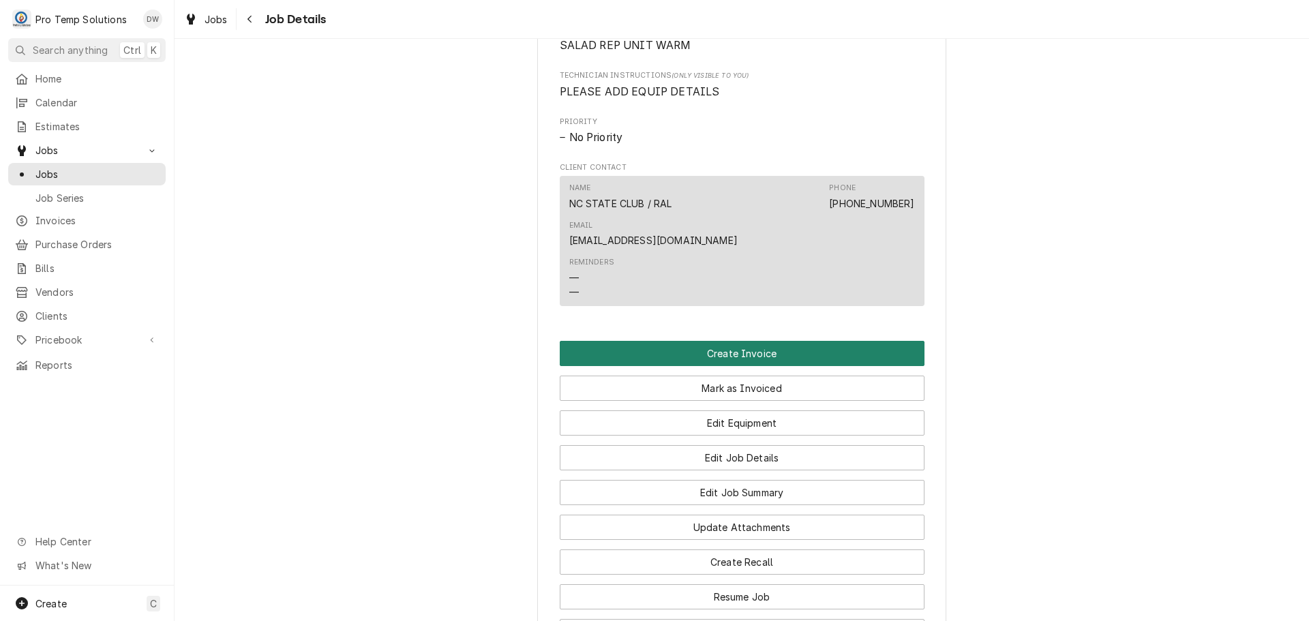
click at [719, 341] on button "Create Invoice" at bounding box center [742, 353] width 365 height 25
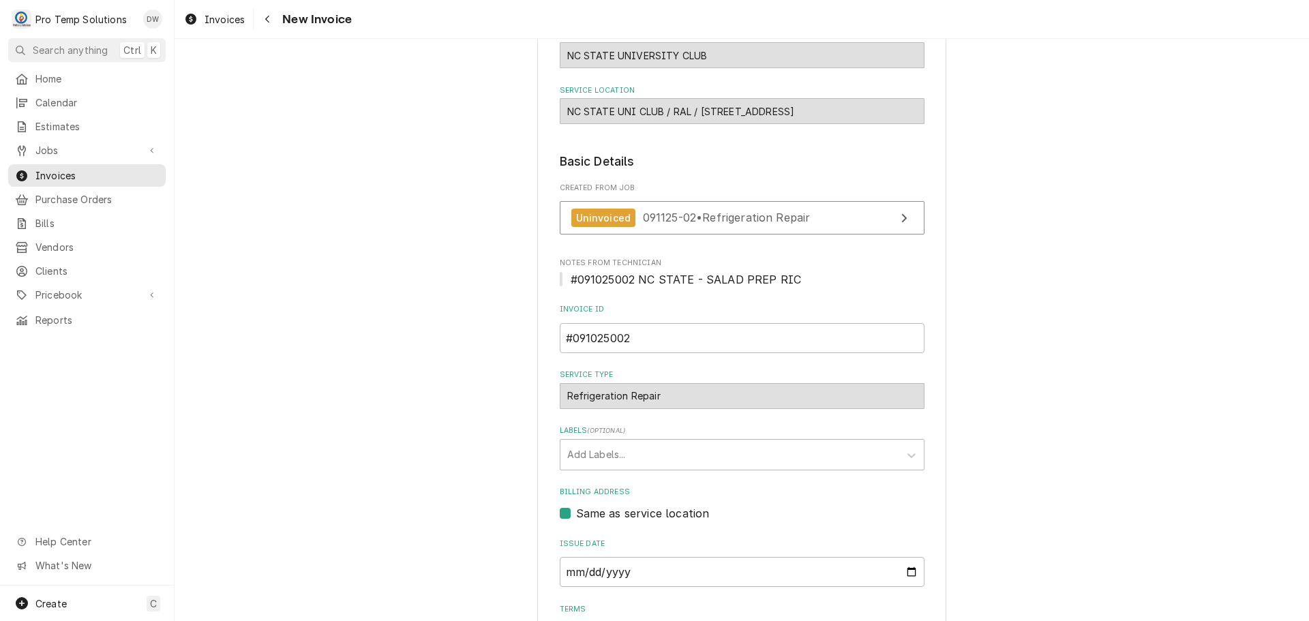
scroll to position [269, 0]
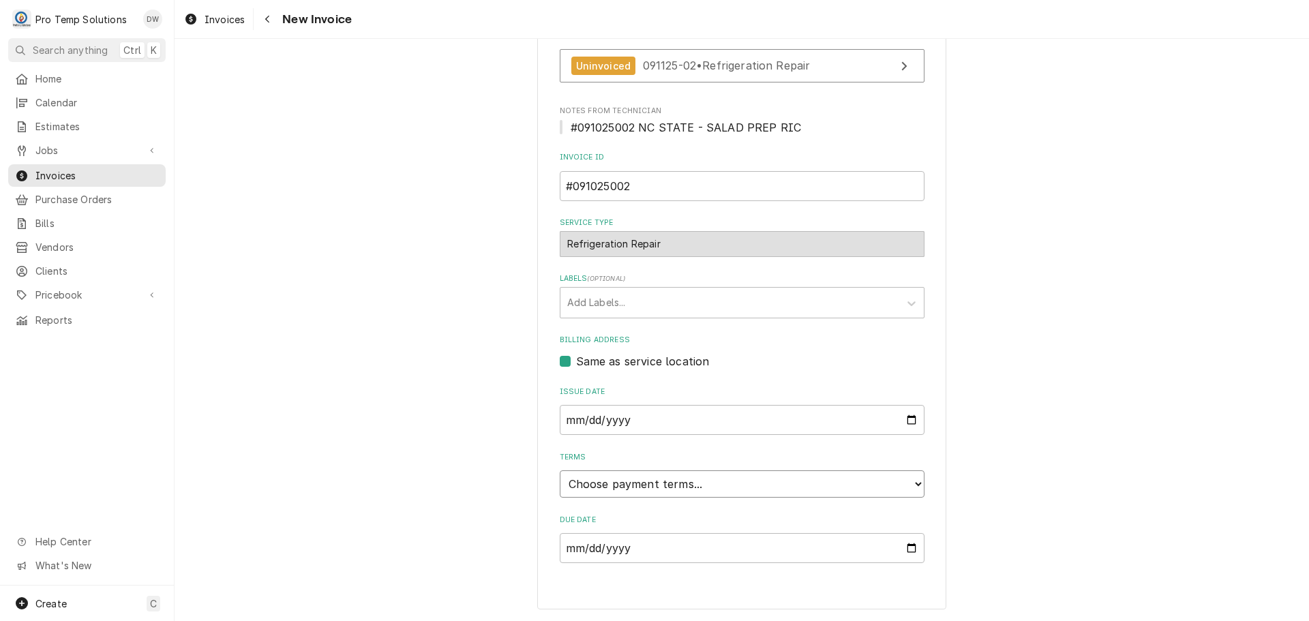
click at [629, 482] on select "Choose payment terms... Same Day Net 7 Net 14 Net 21 Net 30 Net 45 Net 60 Net 90" at bounding box center [742, 483] width 365 height 27
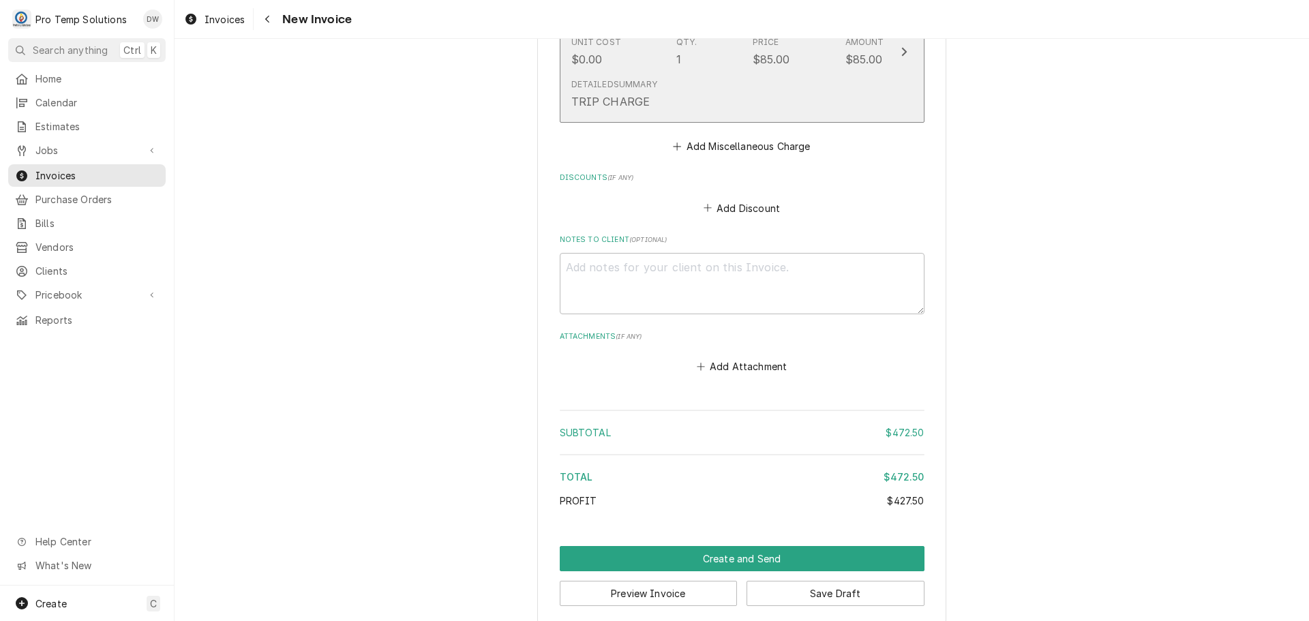
scroll to position [1546, 0]
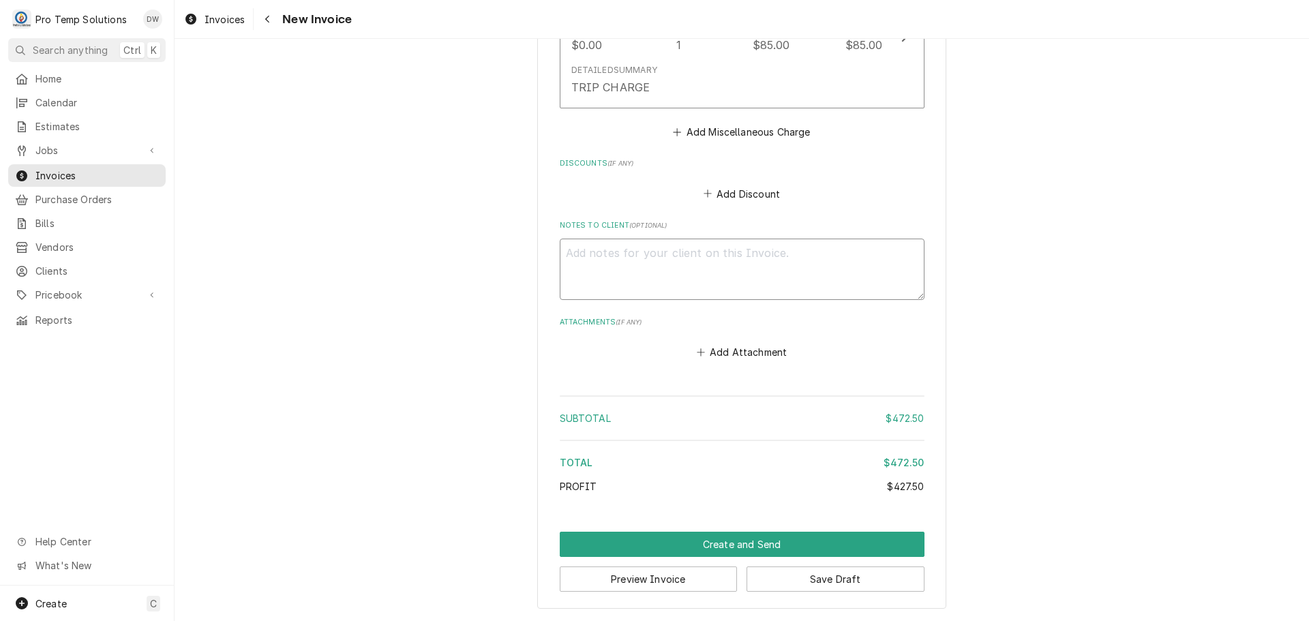
click at [580, 260] on textarea "Notes to Client ( optional )" at bounding box center [742, 269] width 365 height 61
type textarea "x"
type textarea "#"
type textarea "x"
type textarea "#0"
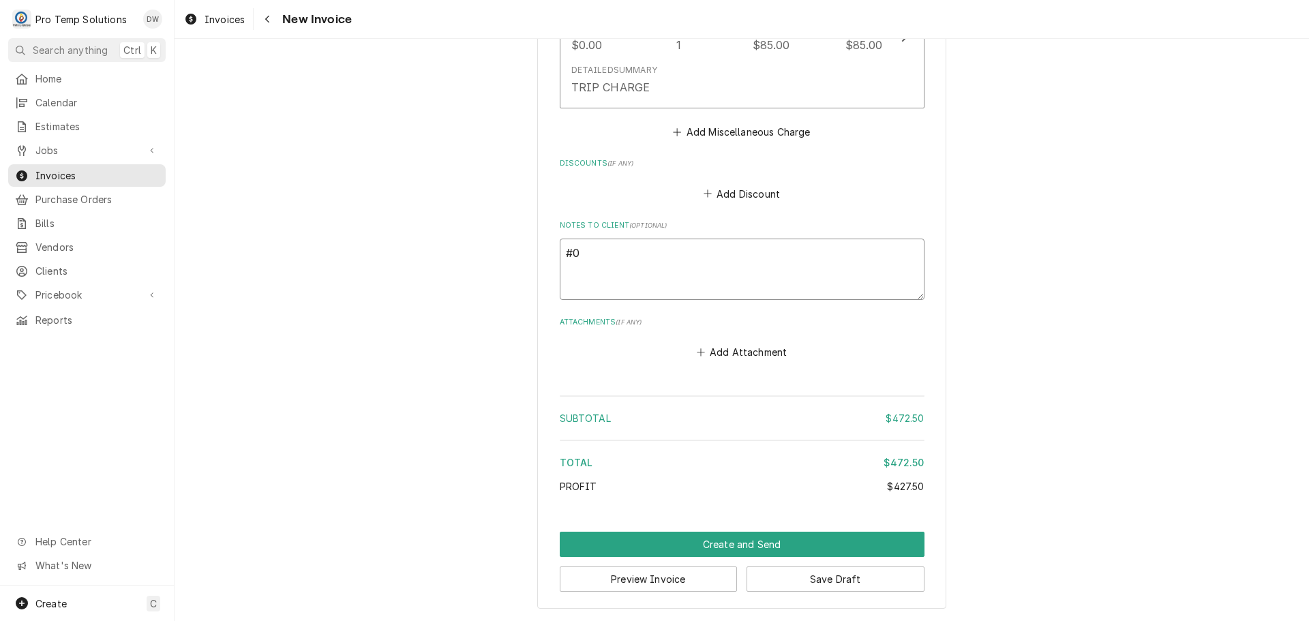
type textarea "x"
type textarea "#09"
type textarea "x"
type textarea "#091"
type textarea "x"
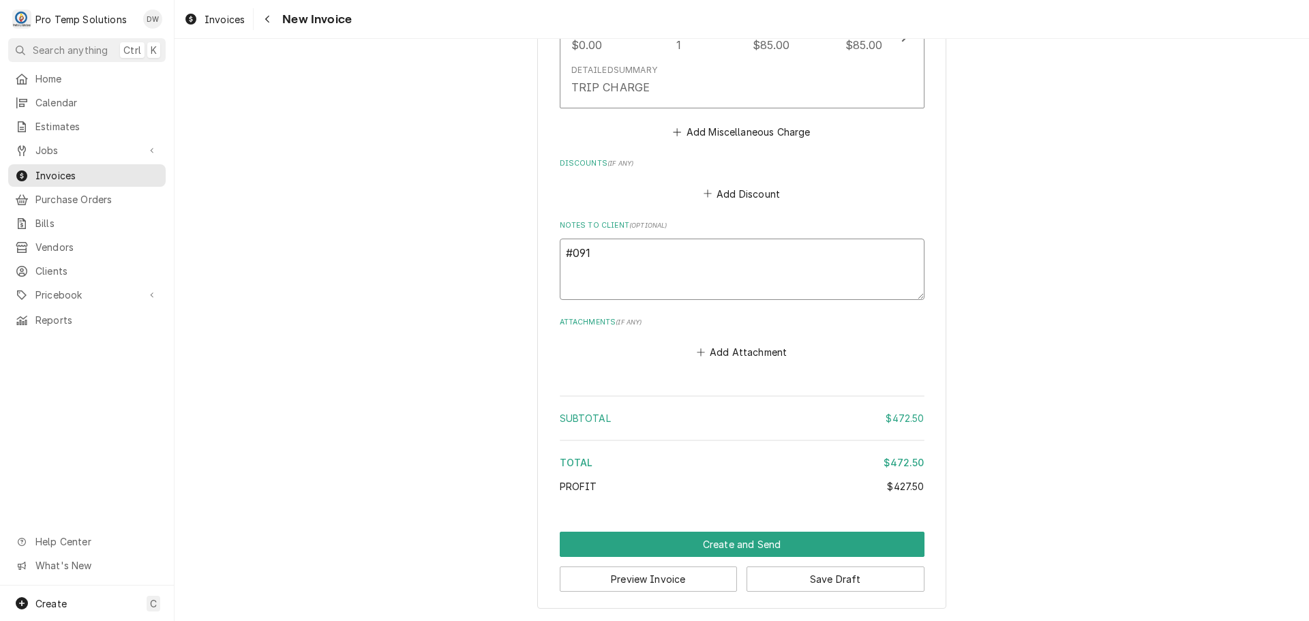
type textarea "#0910"
type textarea "x"
type textarea "#09102"
type textarea "x"
type textarea "#091025"
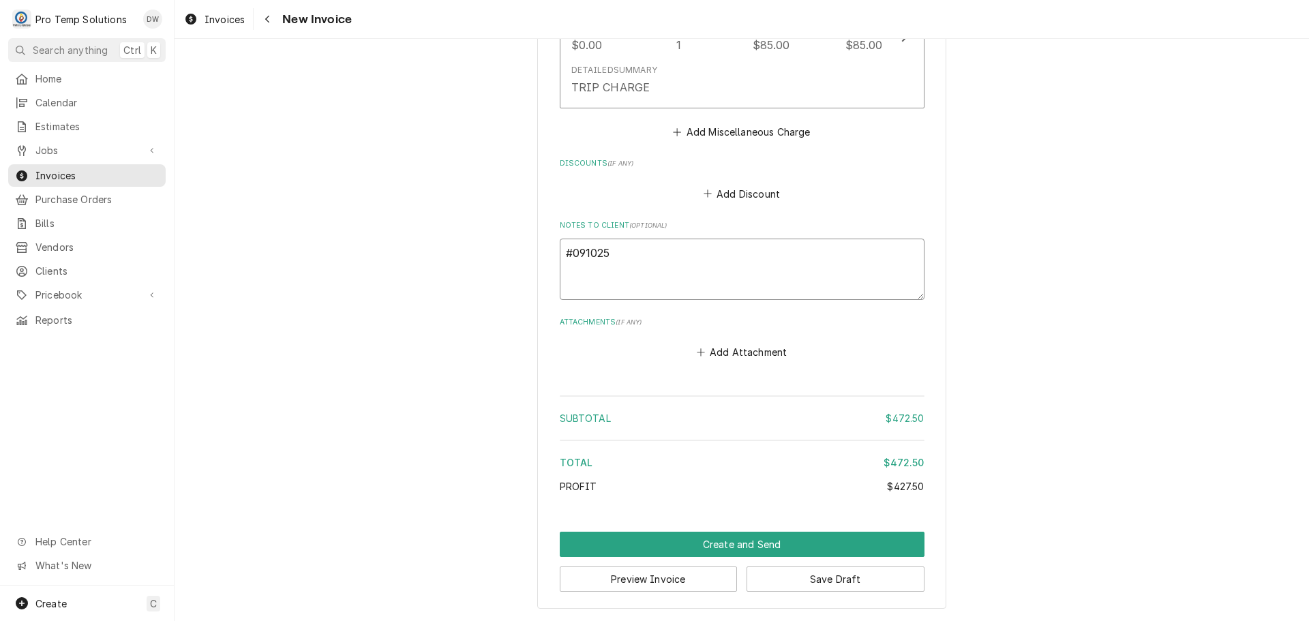
type textarea "x"
type textarea "#0910250"
type textarea "x"
type textarea "#09102500"
type textarea "x"
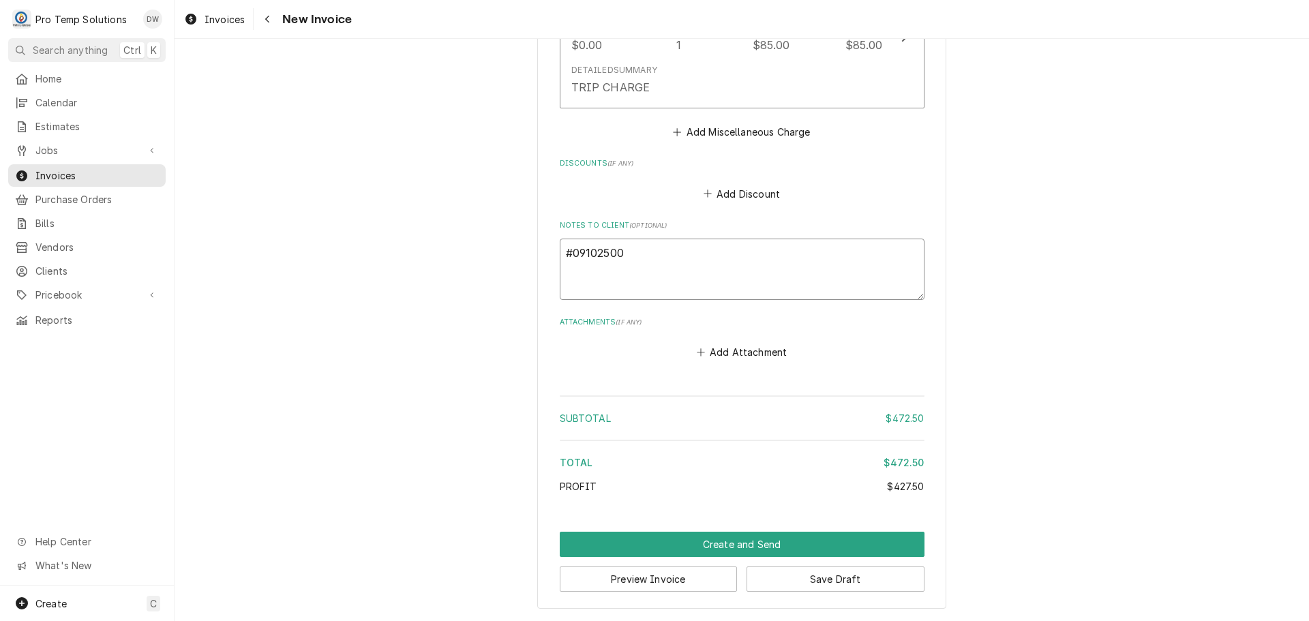
type textarea "#091025002"
type textarea "x"
type textarea "#091025002"
type textarea "x"
type textarea "#091025002 N"
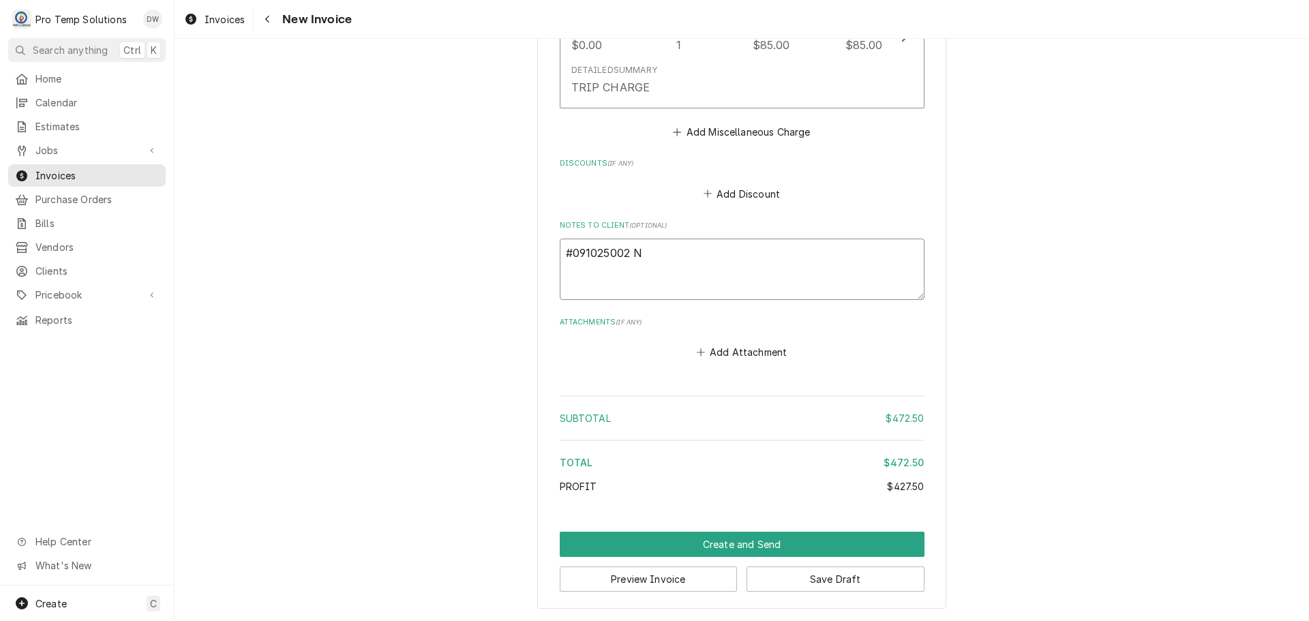
type textarea "x"
type textarea "#091025002 NC"
type textarea "x"
type textarea "#091025002 NC"
type textarea "x"
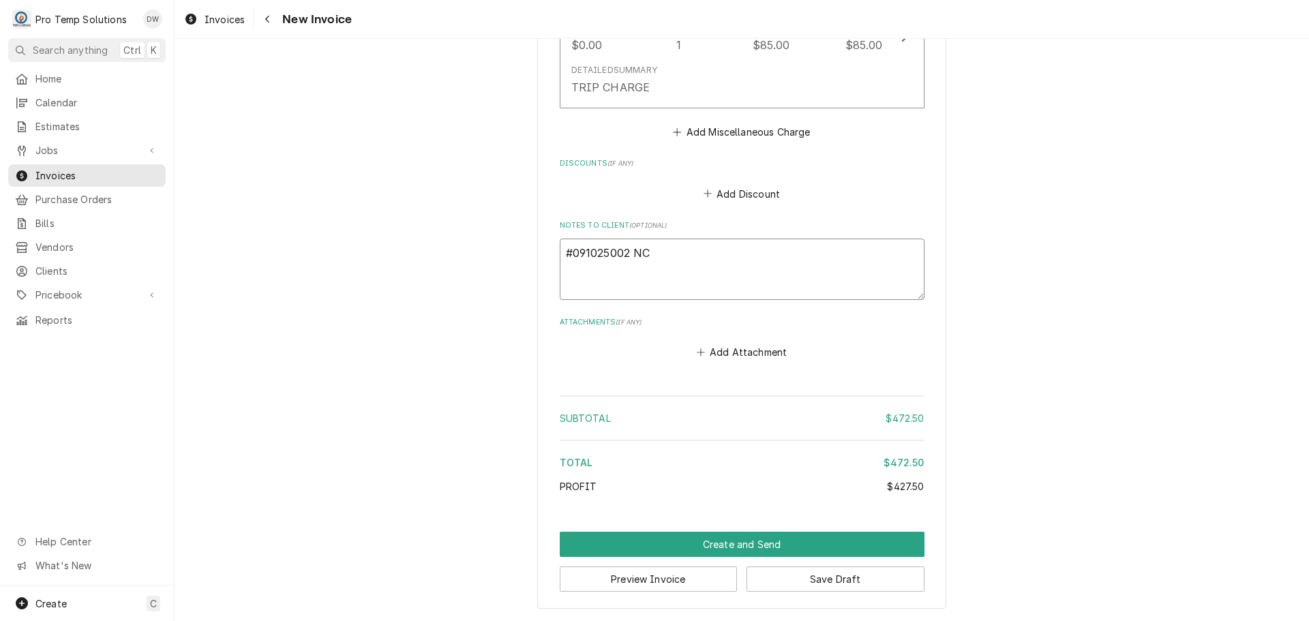
type textarea "#091025002 NC S"
type textarea "x"
type textarea "#091025002 NC ST"
type textarea "x"
type textarea "#091025002 NC STA"
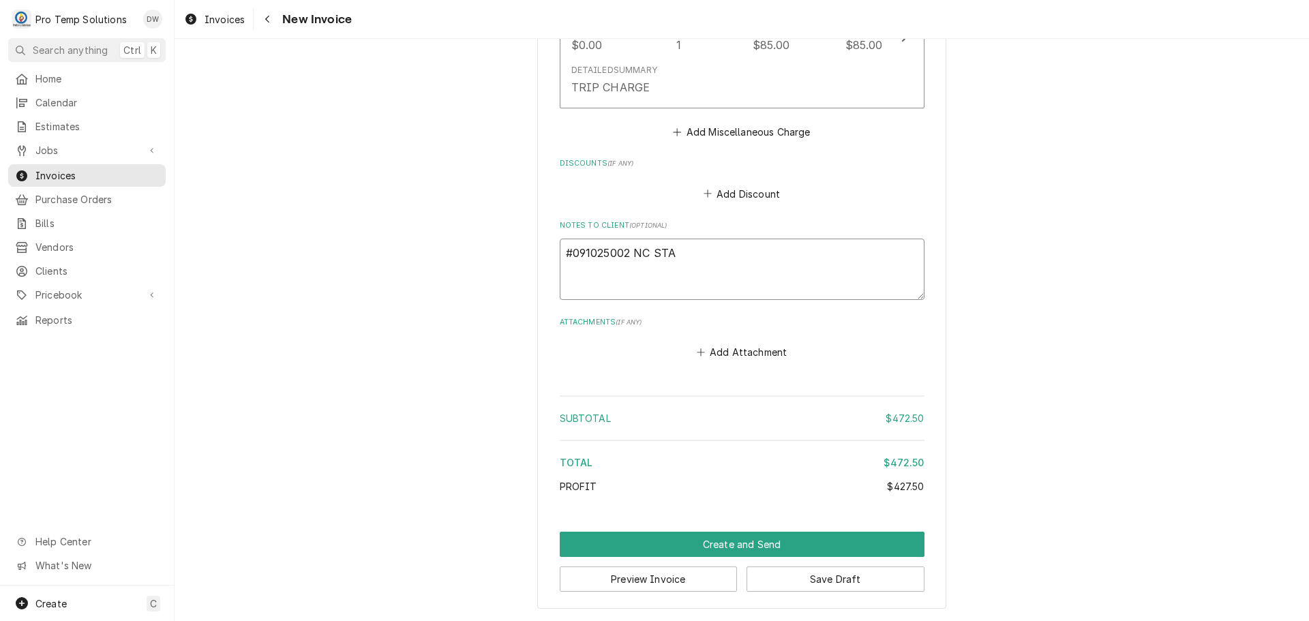
type textarea "x"
type textarea "#091025002 NC STAT"
type textarea "x"
type textarea "#091025002 NC STATE"
type textarea "x"
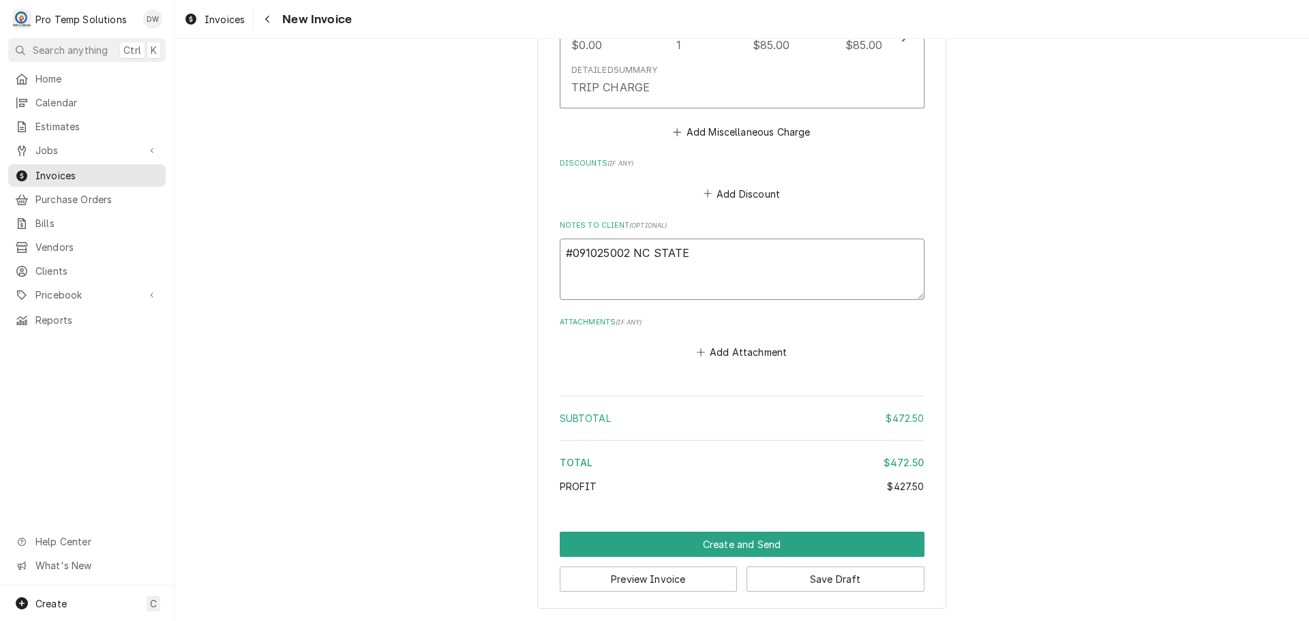
type textarea "#091025002 NC STATE-"
type textarea "x"
type textarea "#091025002 NC STATE-"
type textarea "x"
type textarea "#091025002 NC STATE- S"
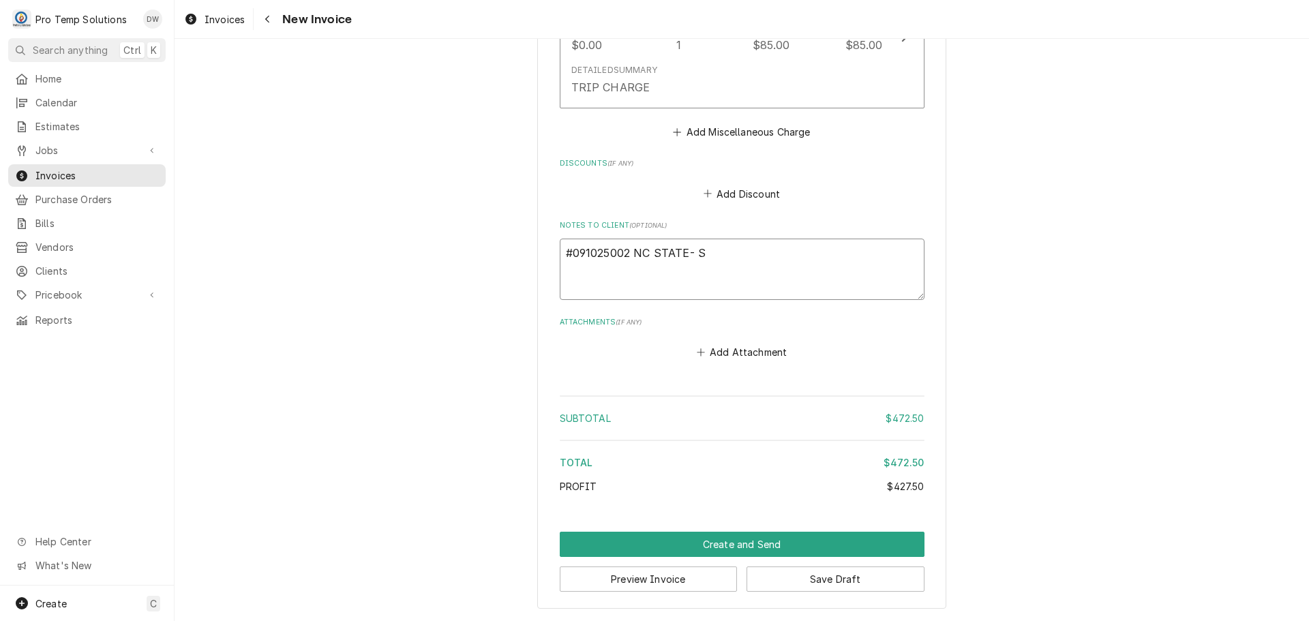
type textarea "x"
type textarea "#091025002 NC STATE- SA"
type textarea "x"
type textarea "#091025002 NC STATE- SAL"
type textarea "x"
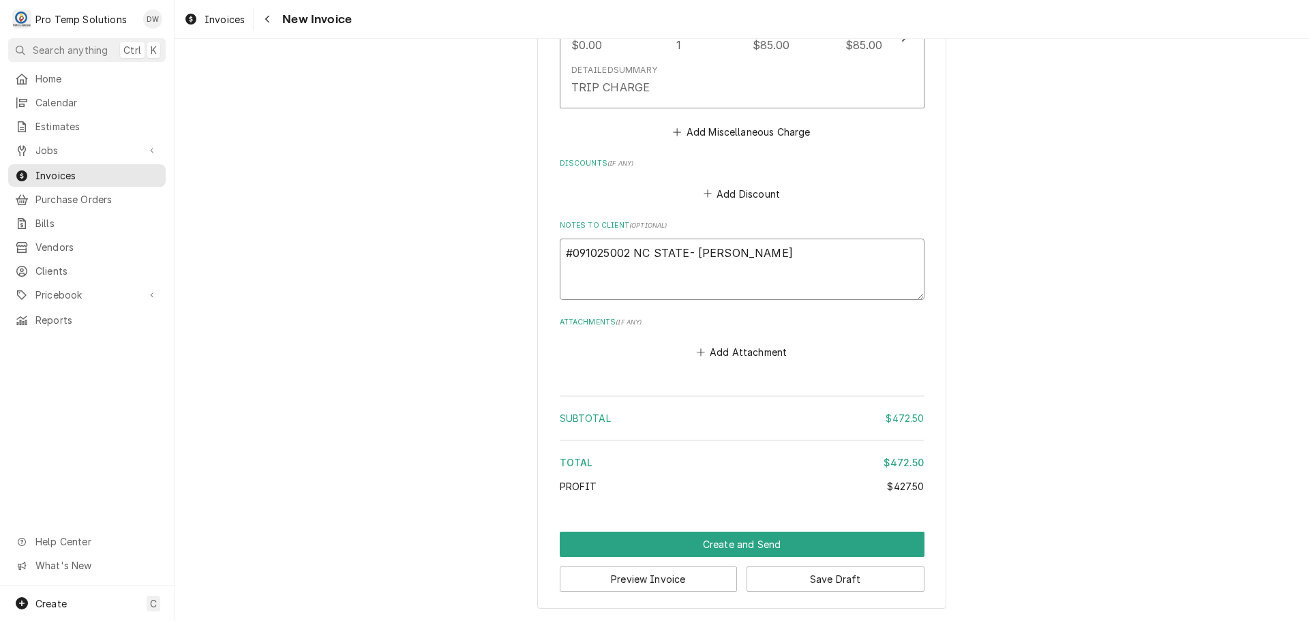
type textarea "#091025002 NC STATE- SALA"
type textarea "x"
type textarea "#091025002 NC STATE- SALAD"
type textarea "x"
type textarea "#091025002 NC STATE- SALAD"
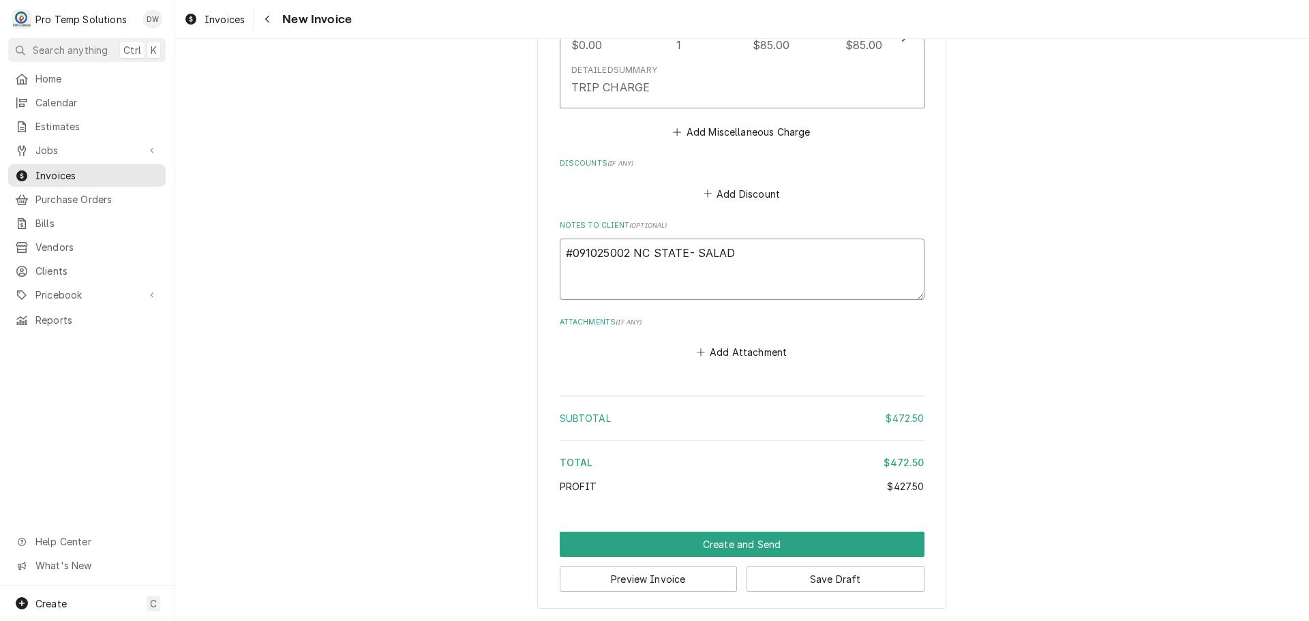
type textarea "x"
type textarea "#091025002 NC STATE- SALAD P"
type textarea "x"
type textarea "#091025002 NC STATE- SALAD PR"
type textarea "x"
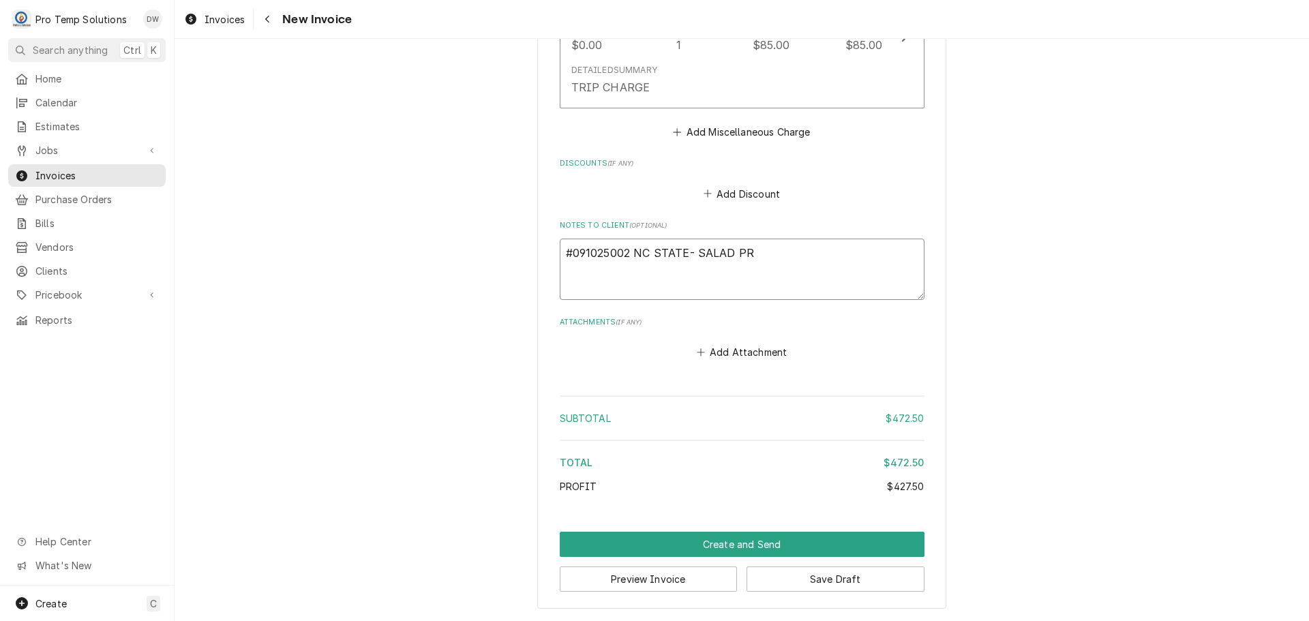
type textarea "#091025002 NC STATE- SALAD PRE"
type textarea "x"
type textarea "#091025002 NC STATE- SALAD PREP"
type textarea "x"
type textarea "#091025002 NC STATE- SALAD PREP"
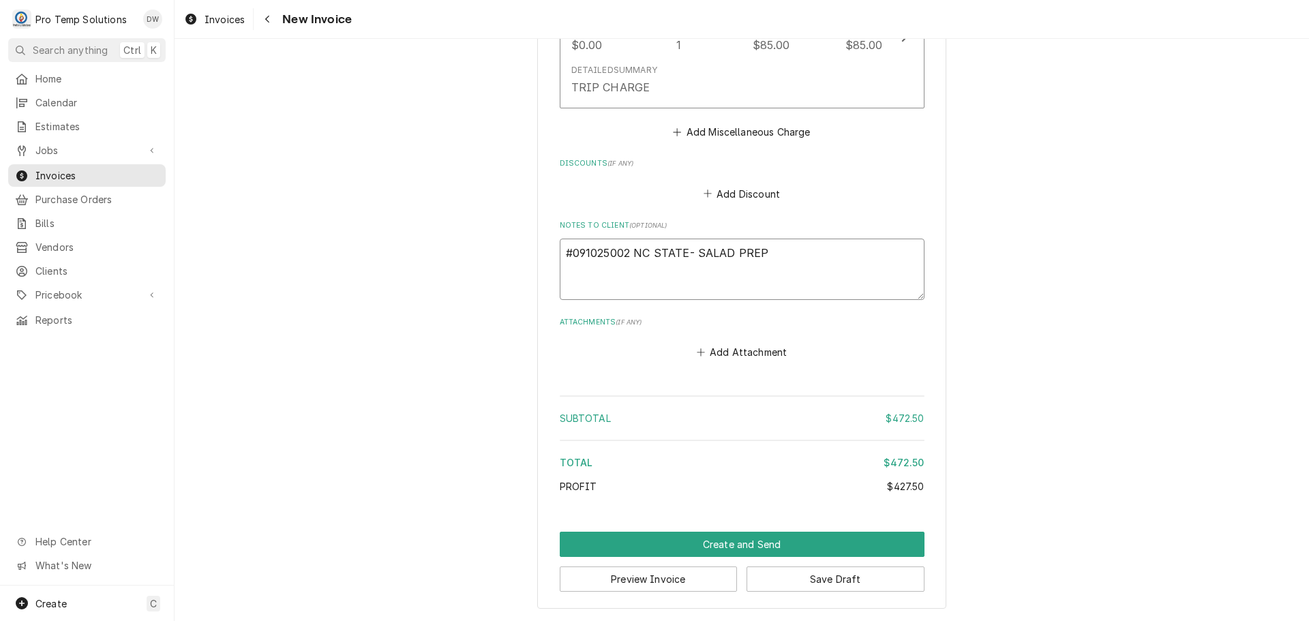
type textarea "x"
type textarea "#091025002 NC STATE- SALAD PREP R"
type textarea "x"
type textarea "#091025002 NC STATE- SALAD PREP RI"
type textarea "x"
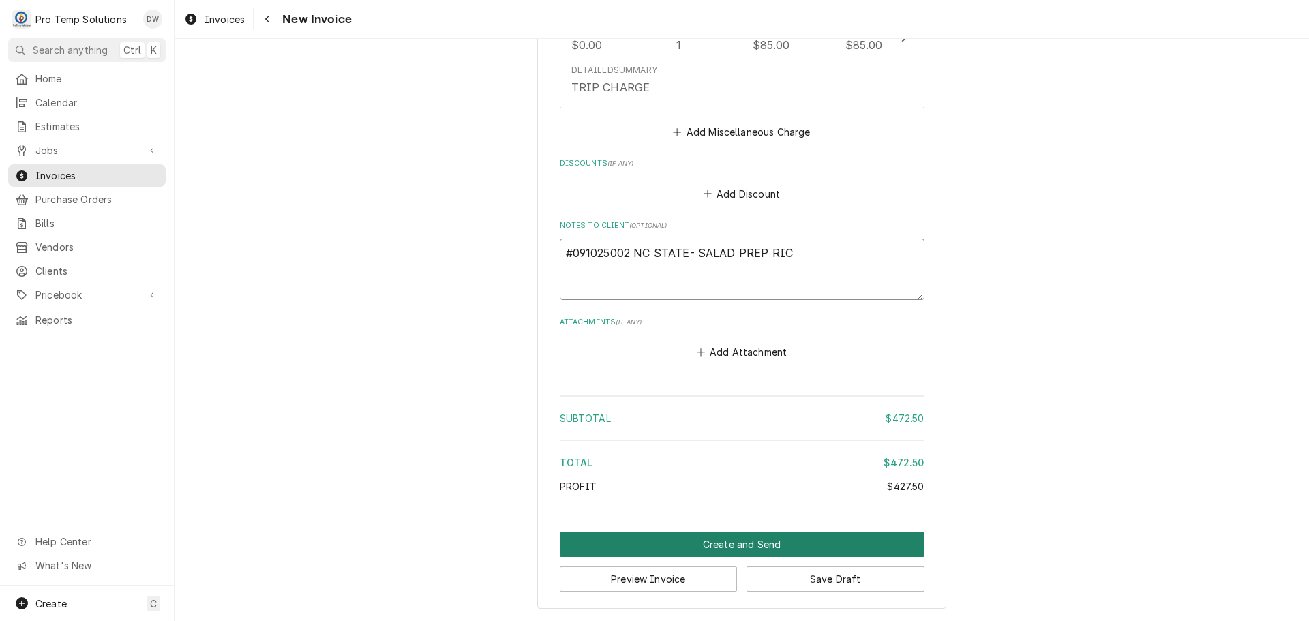
type textarea "#091025002 NC STATE- SALAD PREP RIC"
click at [741, 543] on button "Create and Send" at bounding box center [742, 544] width 365 height 25
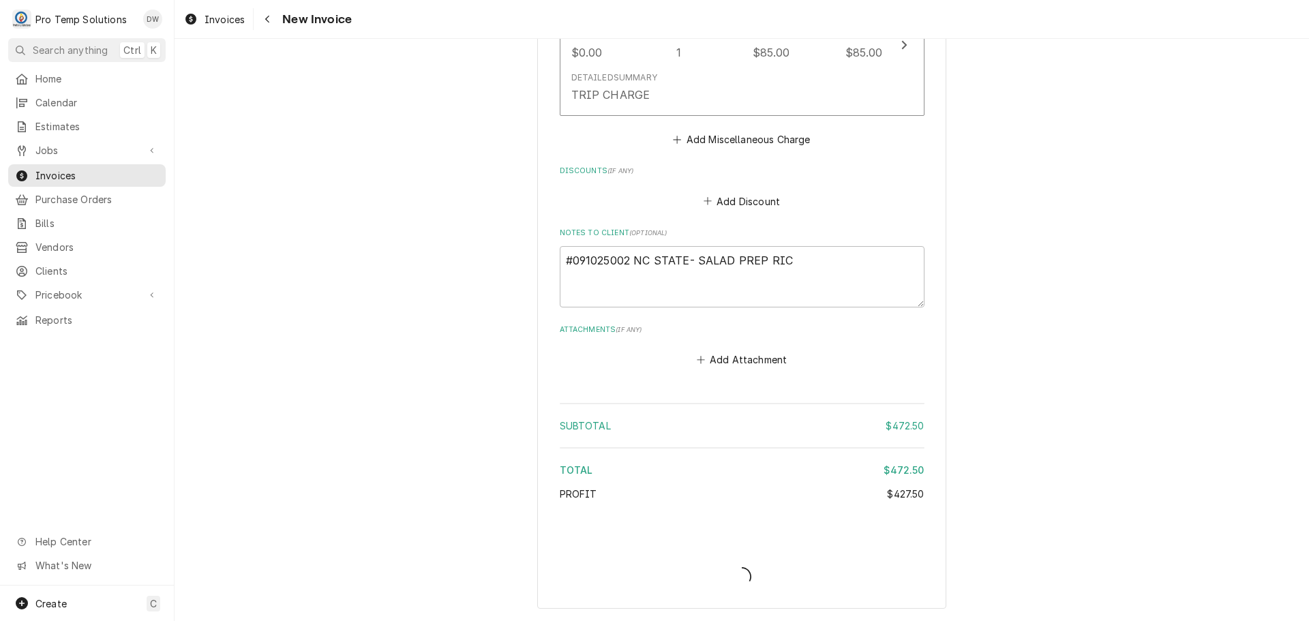
type textarea "x"
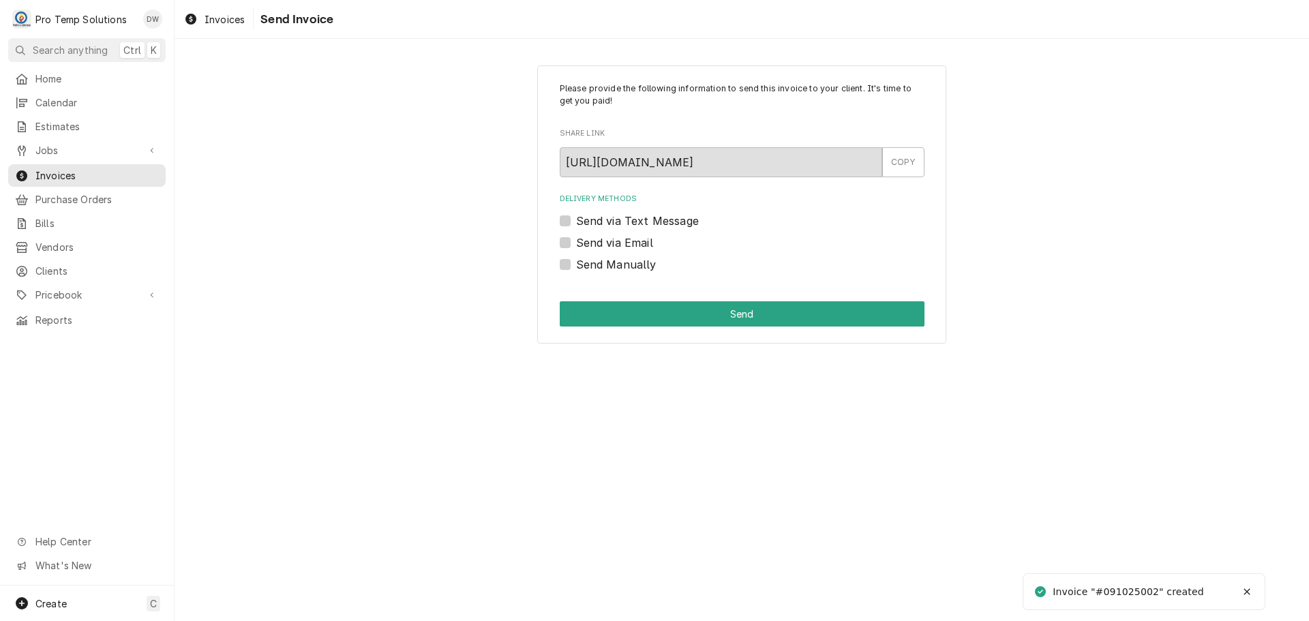
click at [576, 240] on label "Send via Email" at bounding box center [614, 242] width 77 height 16
click at [576, 240] on input "Send via Email" at bounding box center [758, 249] width 365 height 30
checkbox input "true"
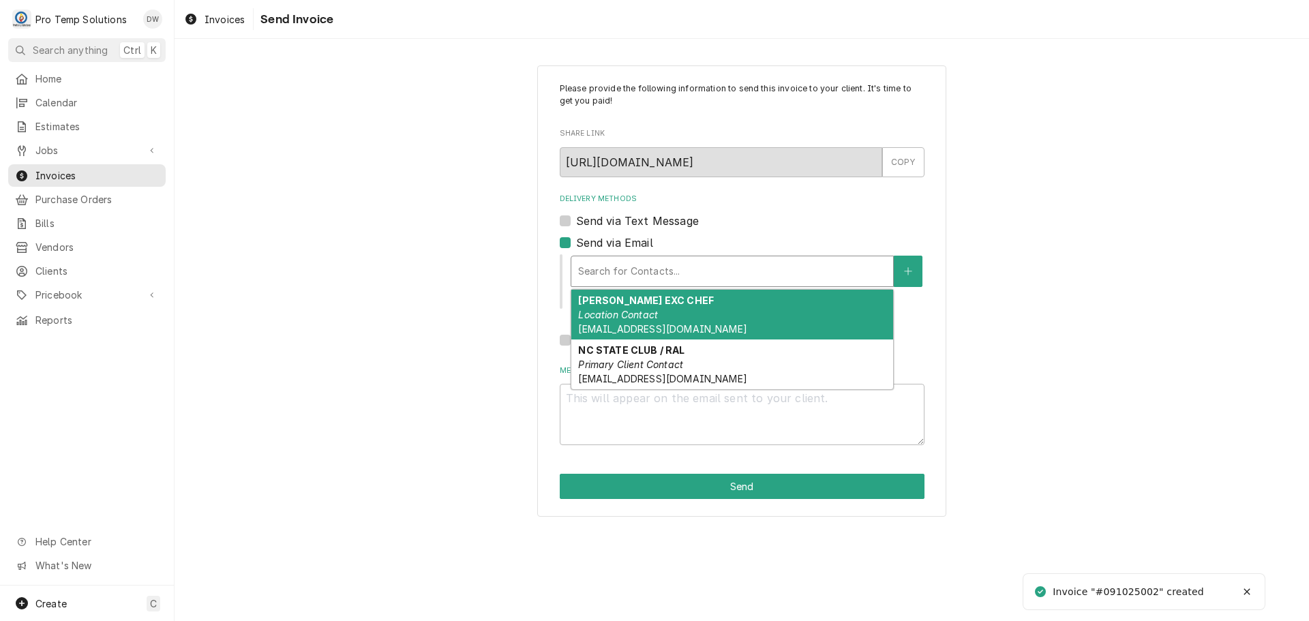
click at [677, 266] on div "Delivery Methods" at bounding box center [732, 271] width 308 height 25
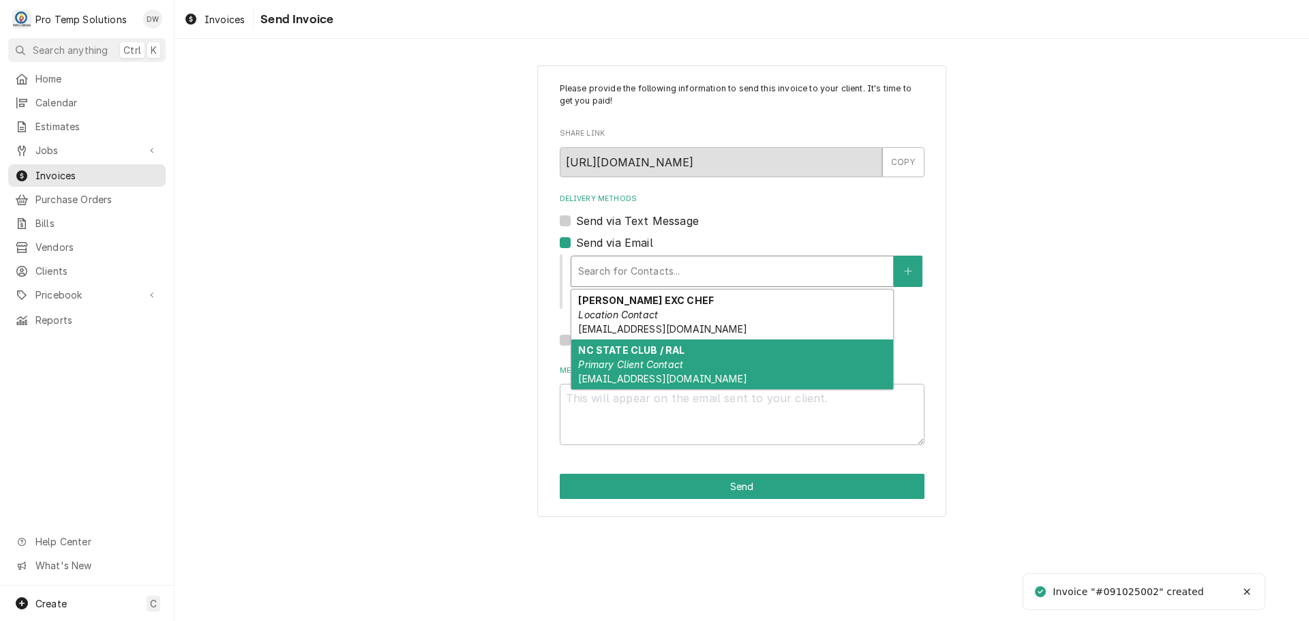
click at [666, 352] on strong "NC STATE CLUB / RAL" at bounding box center [631, 350] width 106 height 12
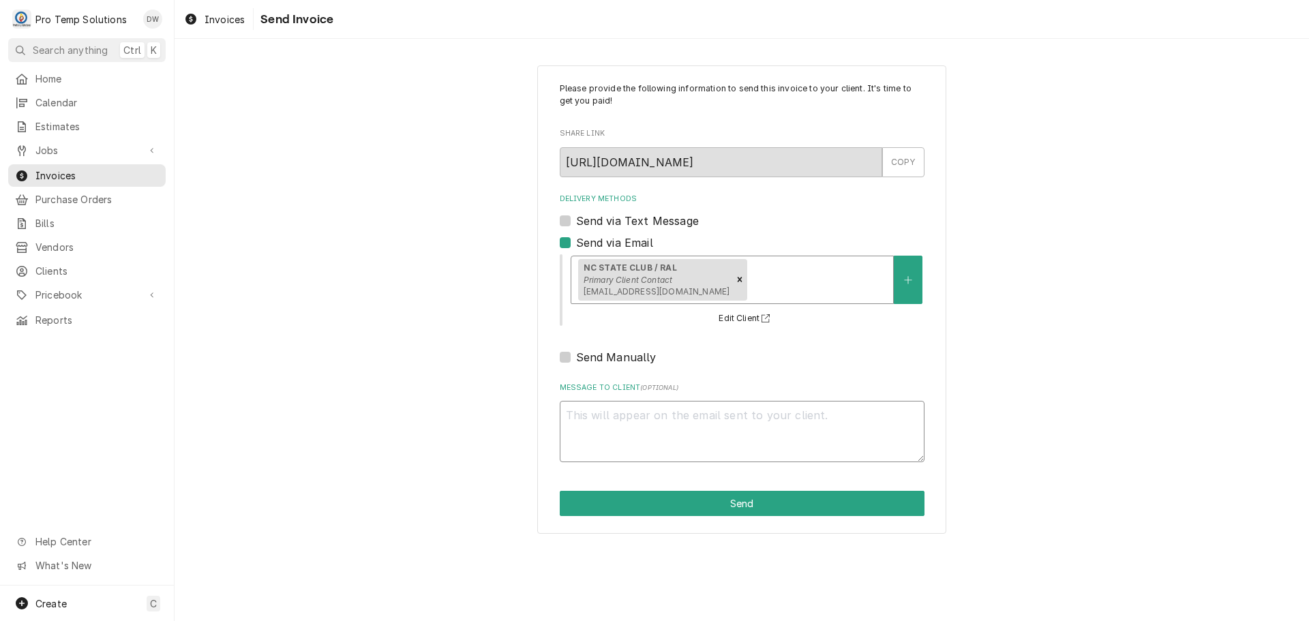
click at [634, 417] on textarea "Message to Client ( optional )" at bounding box center [742, 431] width 365 height 61
type textarea "x"
type textarea "#"
type textarea "x"
type textarea "#0"
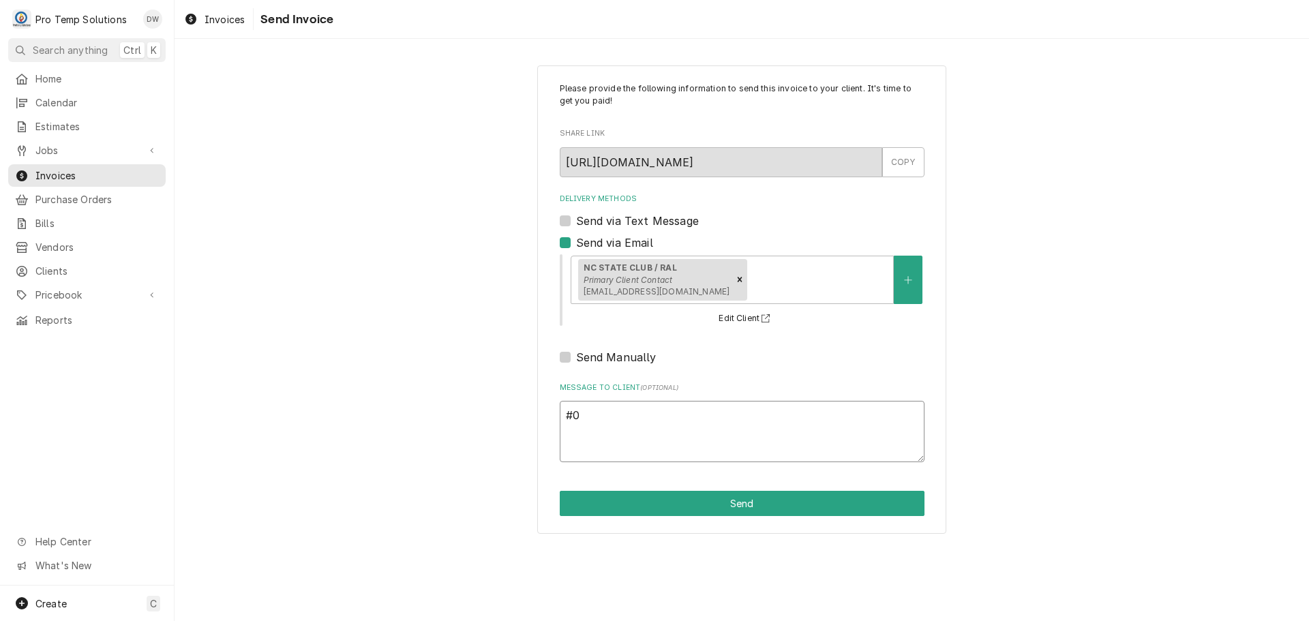
type textarea "x"
type textarea "#09"
type textarea "x"
type textarea "#091"
type textarea "x"
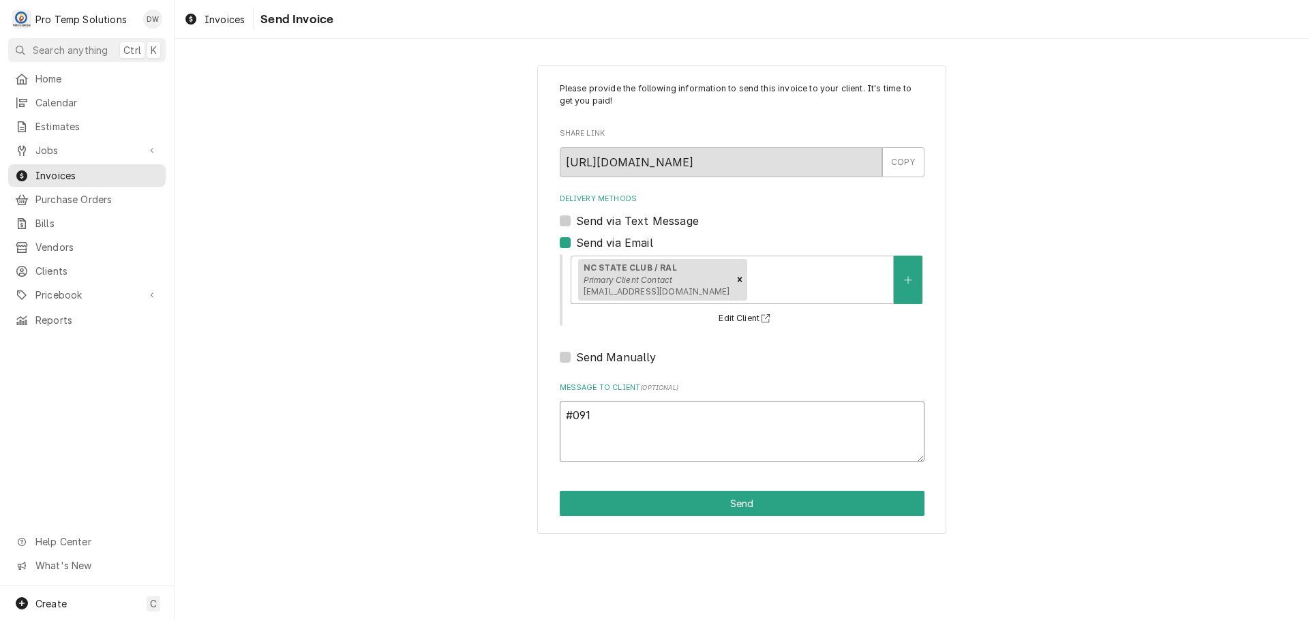
type textarea "#0910"
type textarea "x"
type textarea "#09102"
type textarea "x"
type textarea "#091025"
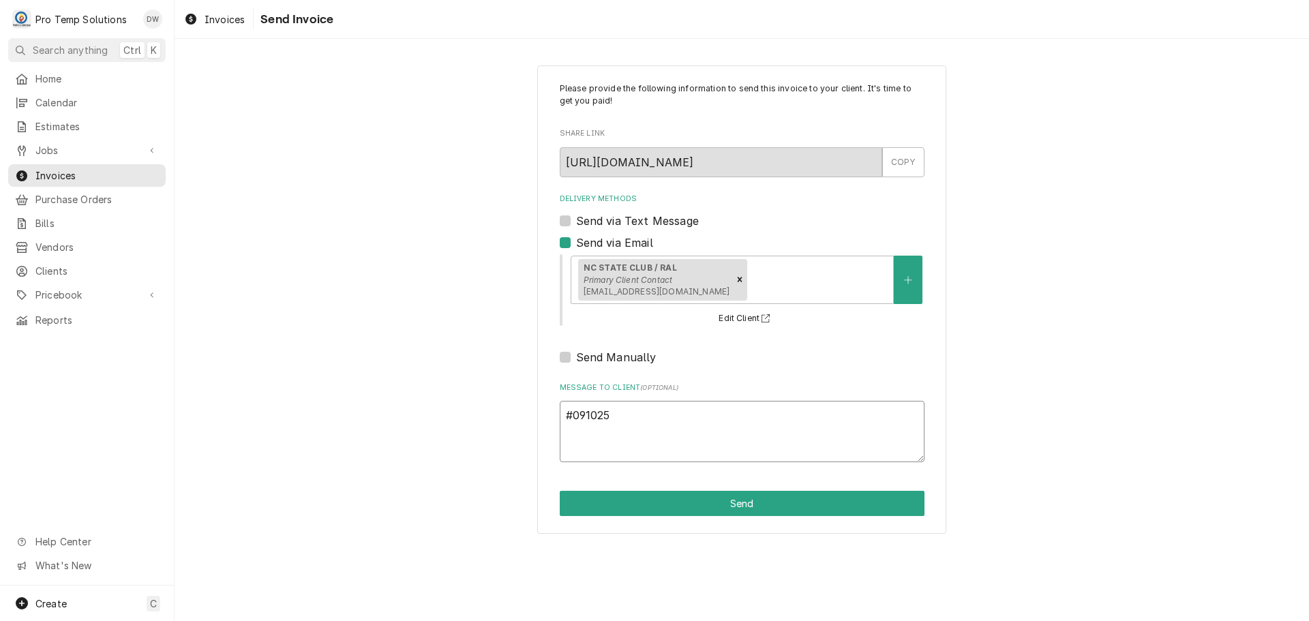
type textarea "x"
type textarea "#0910250"
type textarea "x"
type textarea "#09102500"
type textarea "x"
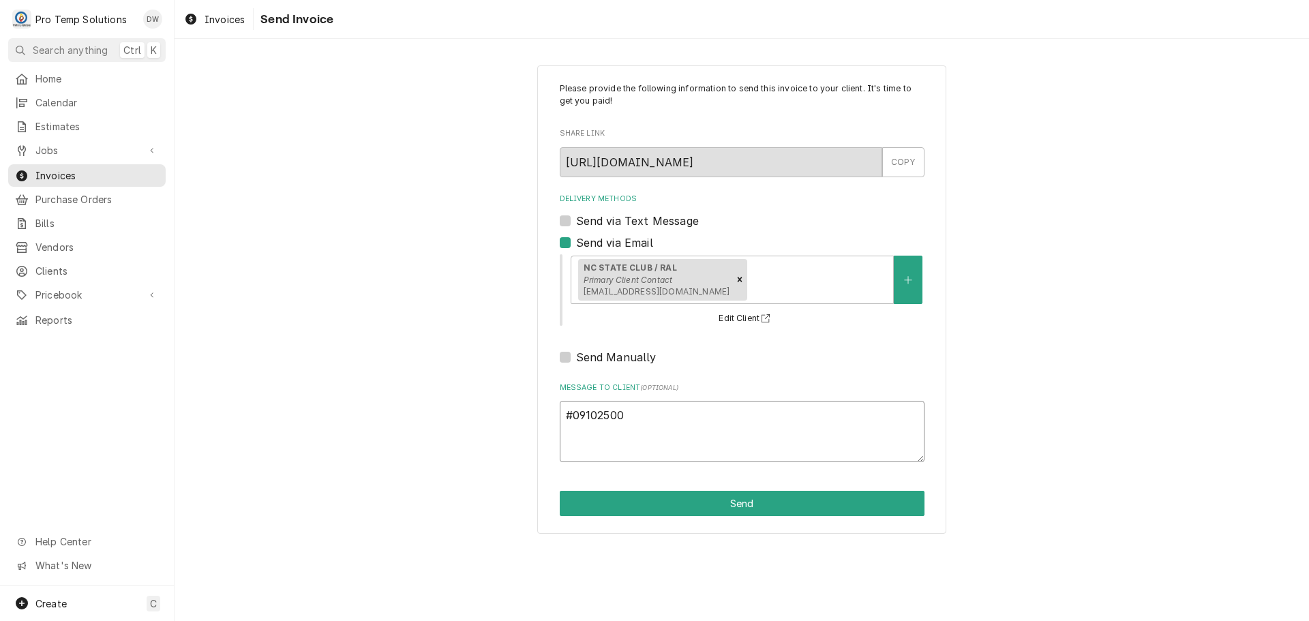
type textarea "#091025002"
type textarea "x"
type textarea "#091025002"
type textarea "x"
type textarea "#091025002 N"
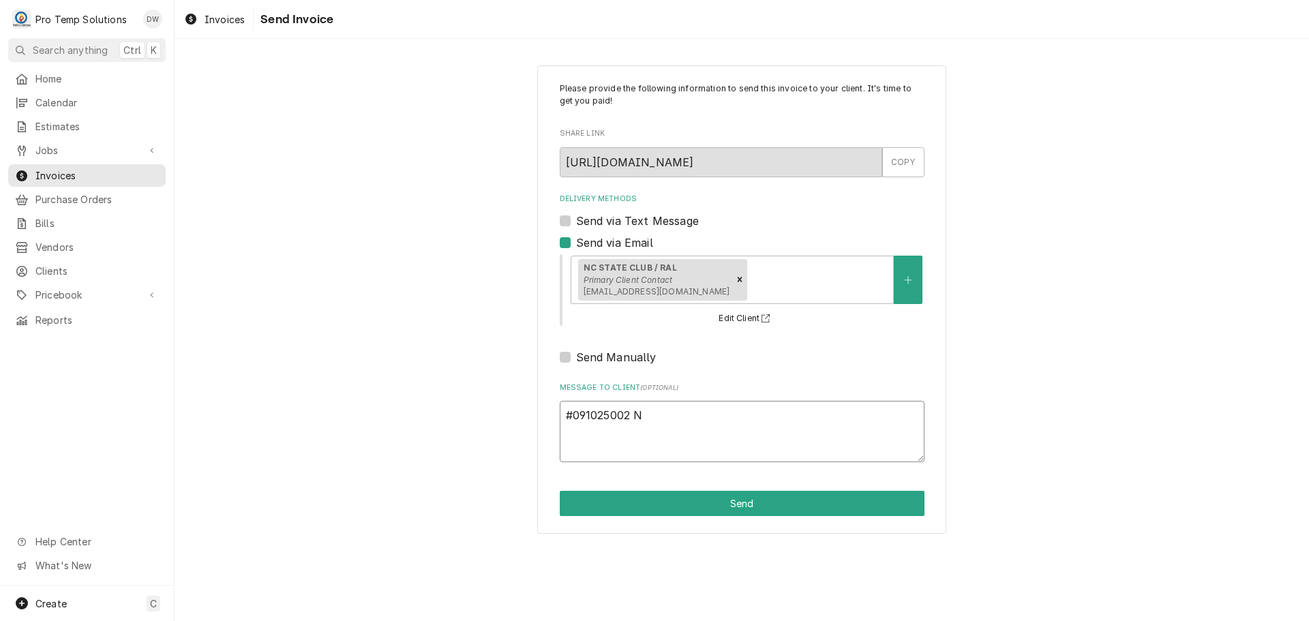
type textarea "x"
type textarea "#091025002 NC"
type textarea "x"
type textarea "#091025002 NC S"
type textarea "x"
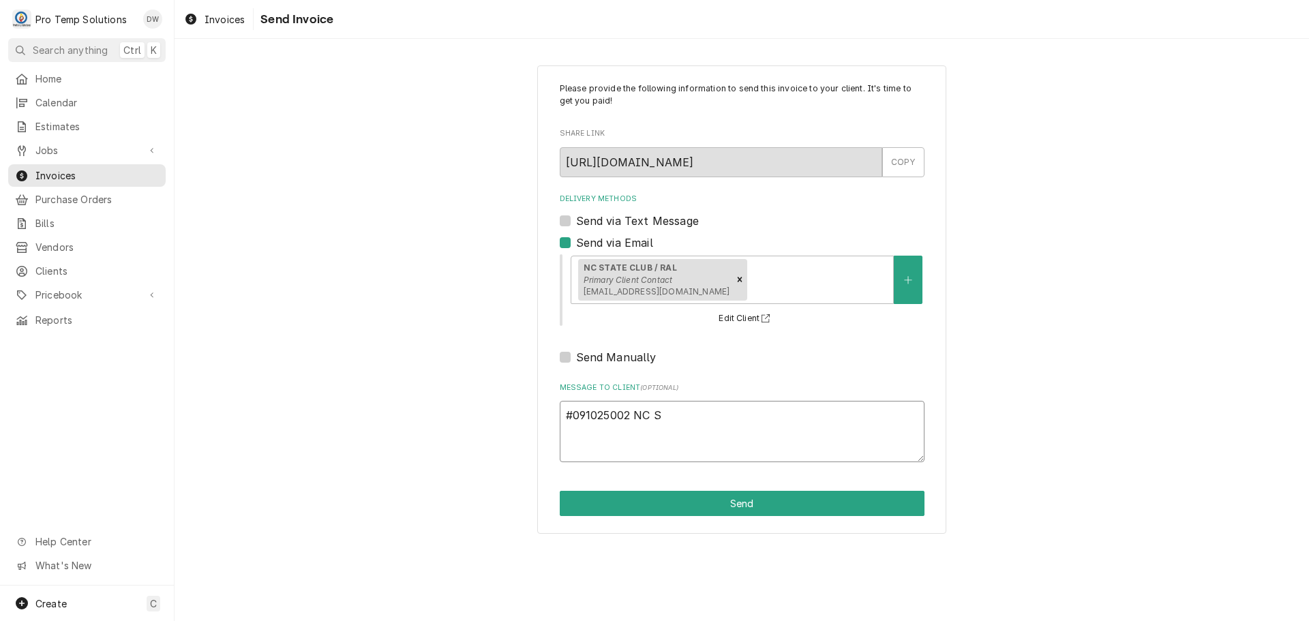
type textarea "#091025002 NC ST"
type textarea "x"
type textarea "#091025002 NC STA"
type textarea "x"
type textarea "#091025002 NC STAT"
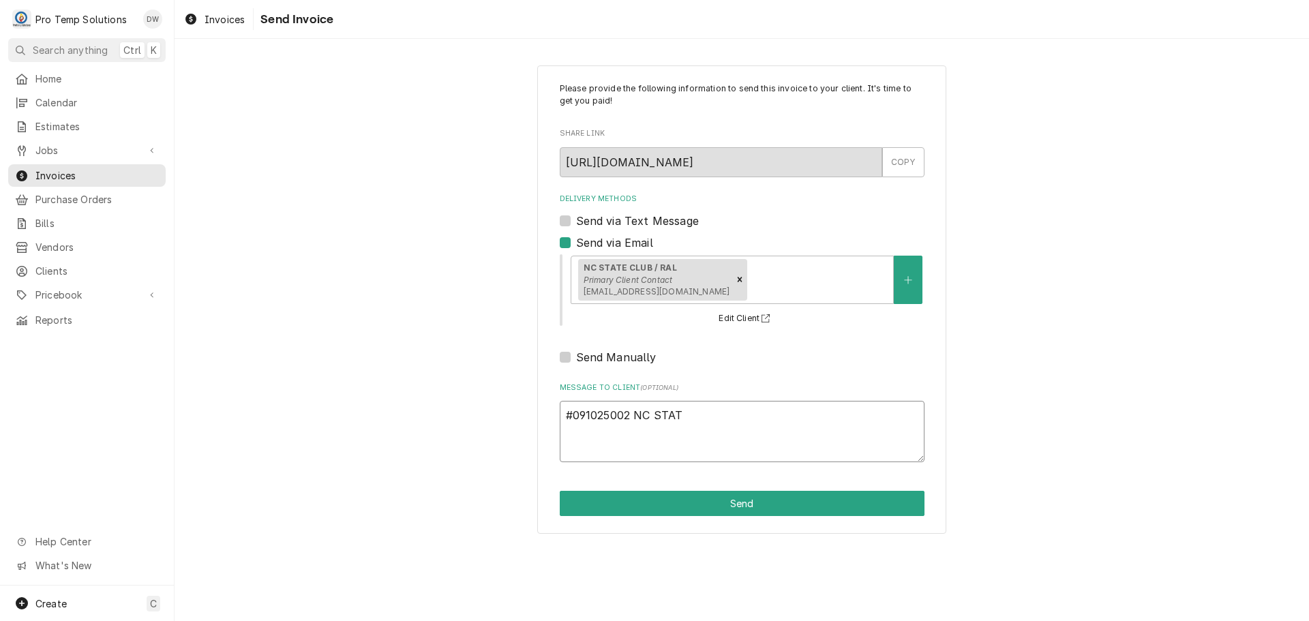
type textarea "x"
type textarea "#091025002 NC STATE"
type textarea "x"
type textarea "#091025002 NC STATE"
type textarea "x"
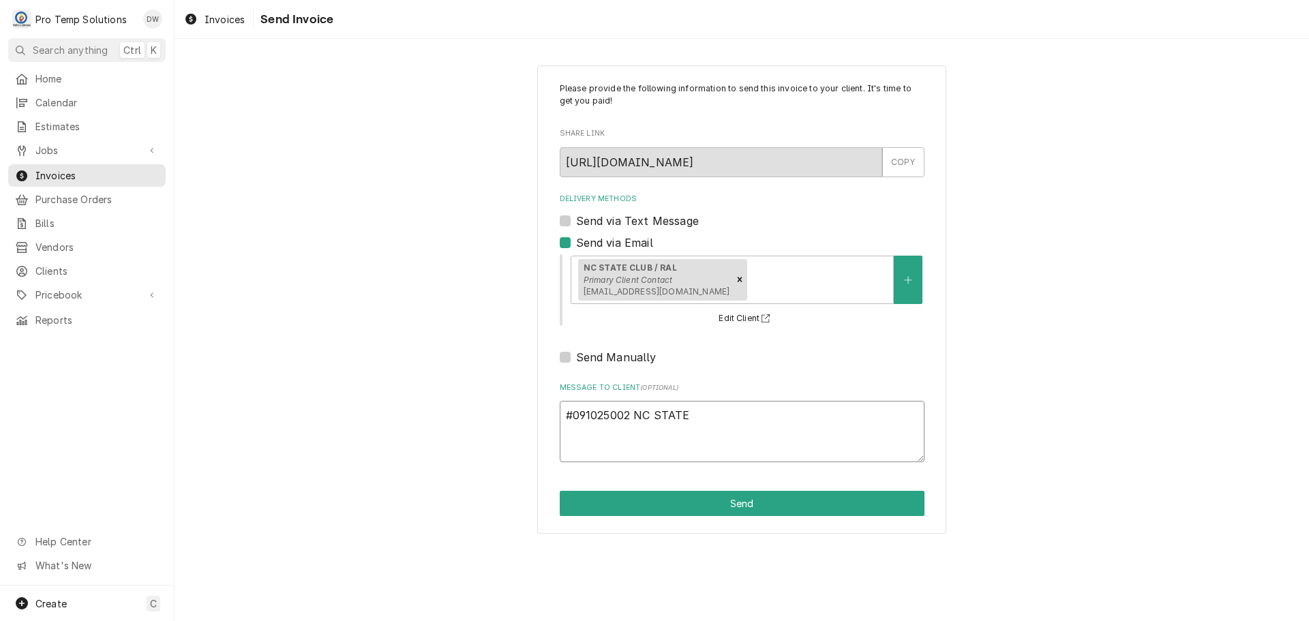
type textarea "#091025002 NC STATE C"
type textarea "x"
type textarea "#091025002 NC STATE CL"
type textarea "x"
type textarea "#091025002 NC STATE CLU"
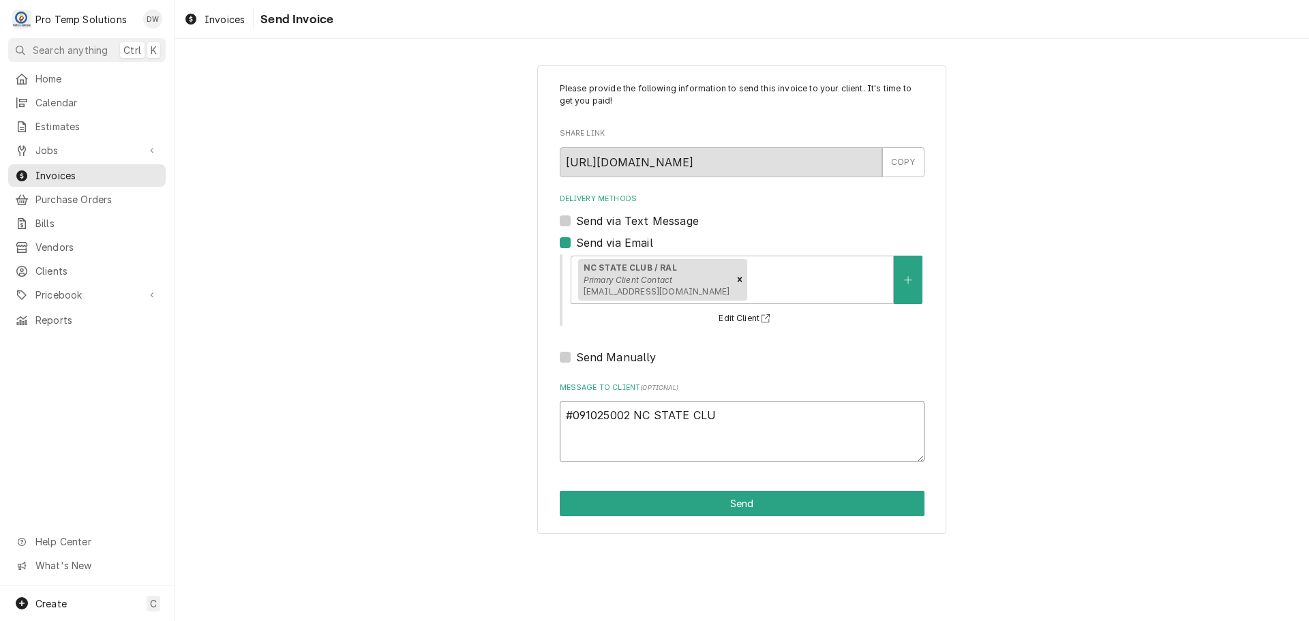
type textarea "x"
type textarea "#091025002 NC STATE CLUB"
type textarea "x"
type textarea "#091025002 NC STATE CLUB-"
type textarea "x"
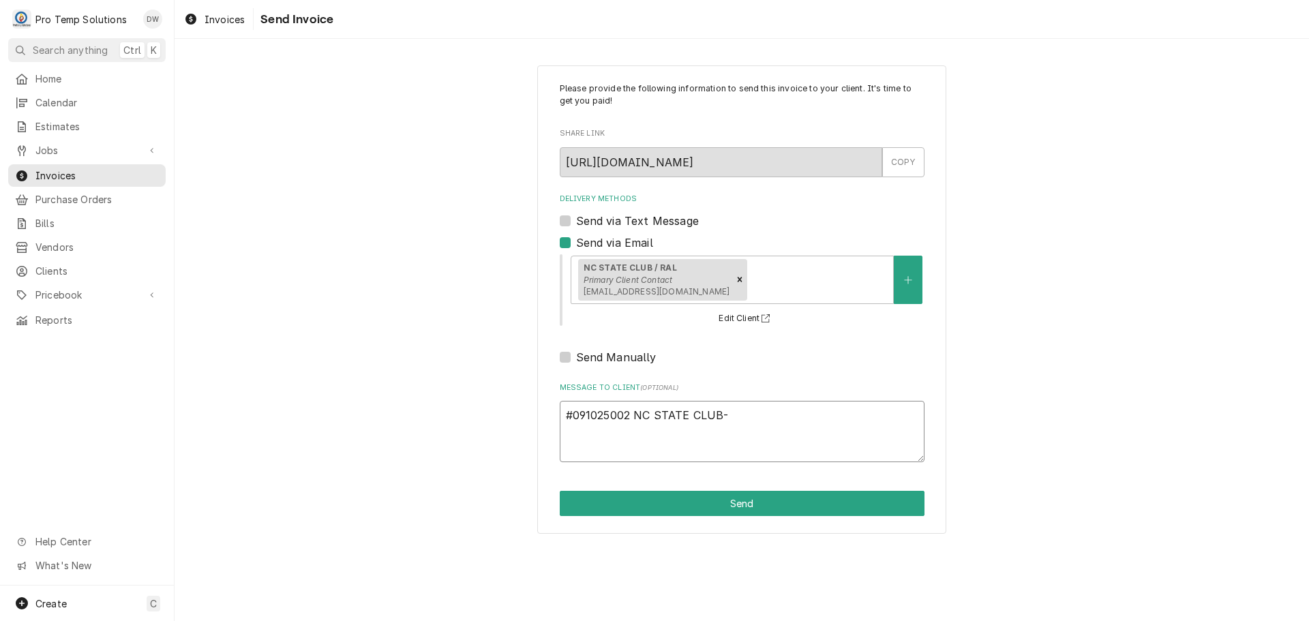
type textarea "#091025002 NC STATE CLUB-"
type textarea "x"
type textarea "#091025002 NC STATE CLUB- S"
type textarea "x"
type textarea "#091025002 NC STATE CLUB- SA"
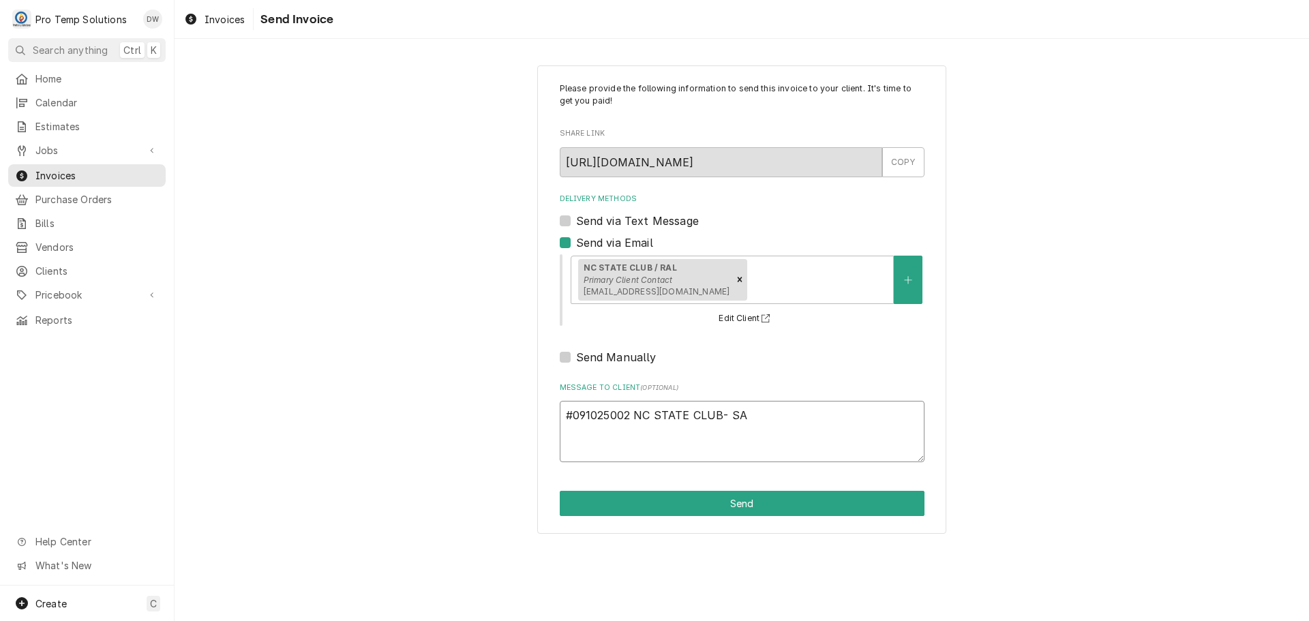
type textarea "x"
type textarea "#091025002 NC STATE CLUB- SAL"
type textarea "x"
type textarea "#091025002 NC STATE CLUB- SALA"
type textarea "x"
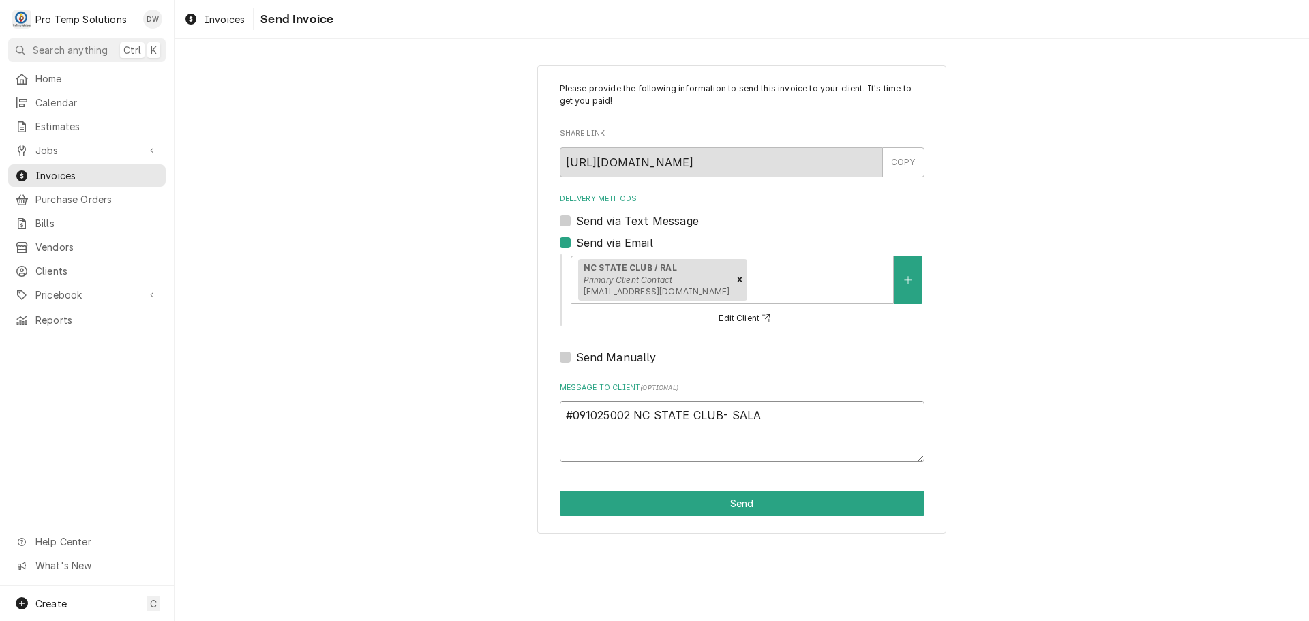
type textarea "#091025002 NC STATE CLUB- SALAD"
type textarea "x"
type textarea "#091025002 NC STATE CLUB- SALAD"
type textarea "x"
type textarea "#091025002 NC STATE CLUB- SALAD P"
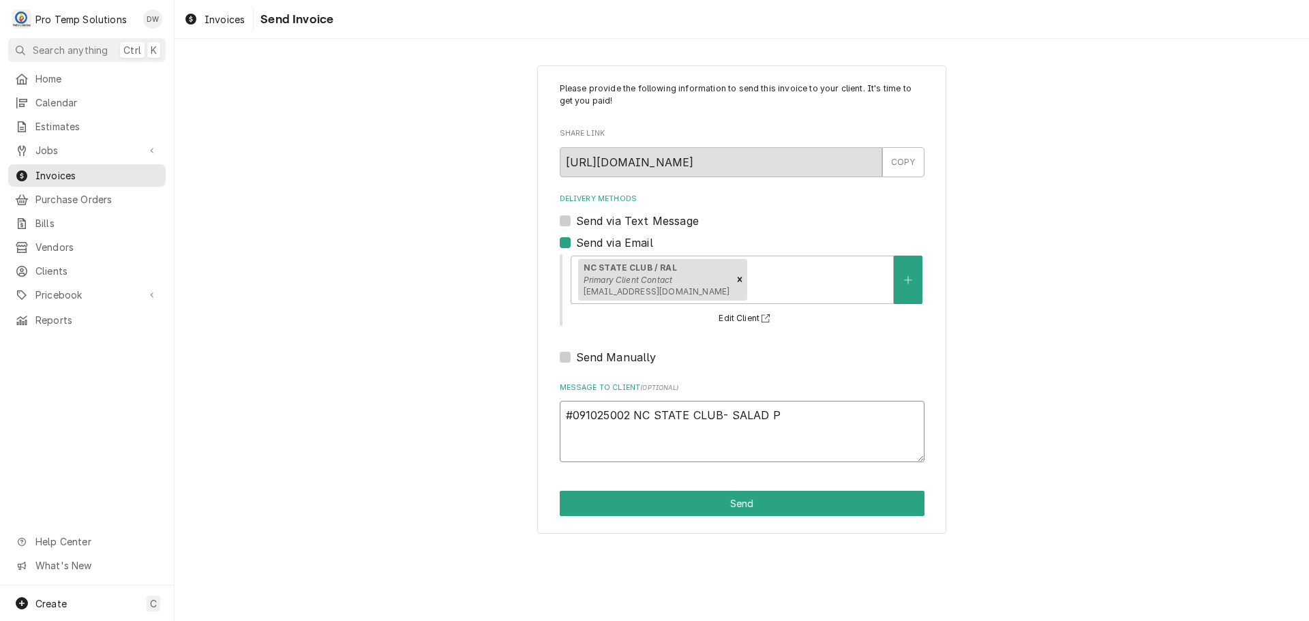
type textarea "x"
type textarea "#091025002 NC STATE CLUB- SALAD PR"
type textarea "x"
type textarea "#091025002 NC STATE CLUB- SALAD PREP"
type textarea "x"
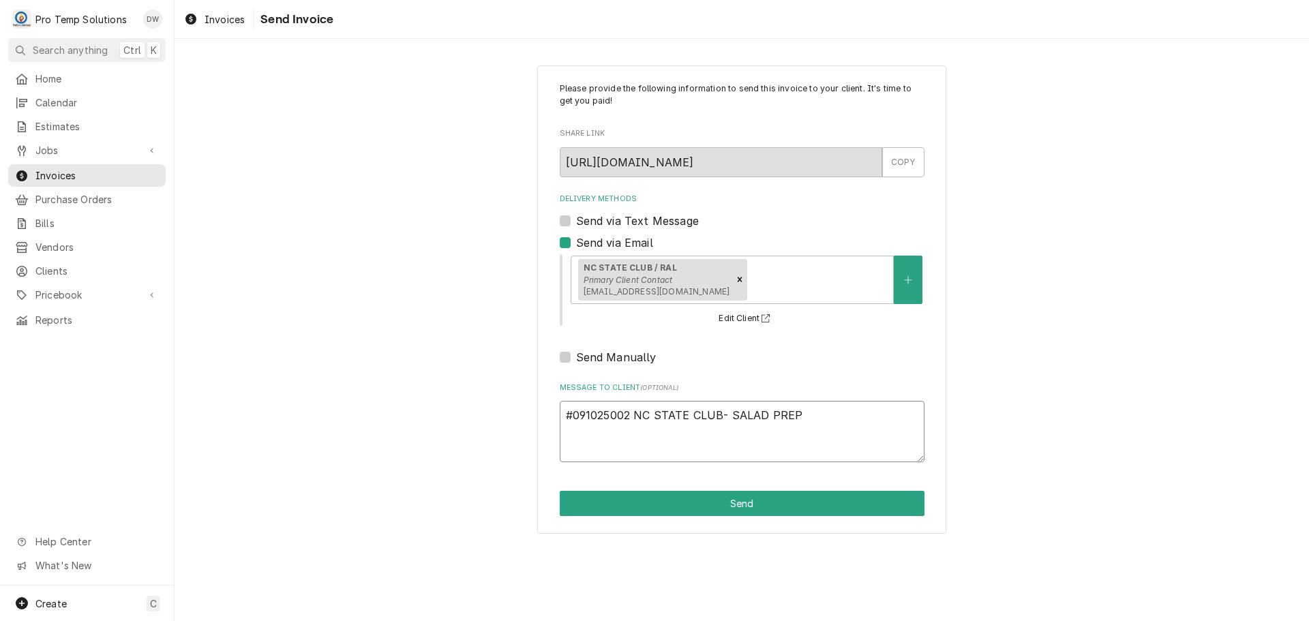
type textarea "#091025002 NC STATE CLUB- SALAD PREP"
type textarea "x"
type textarea "#091025002 NC STATE CLUB- SALAD PREP R"
type textarea "x"
type textarea "#091025002 NC STATE CLUB- SALAD PREP RI"
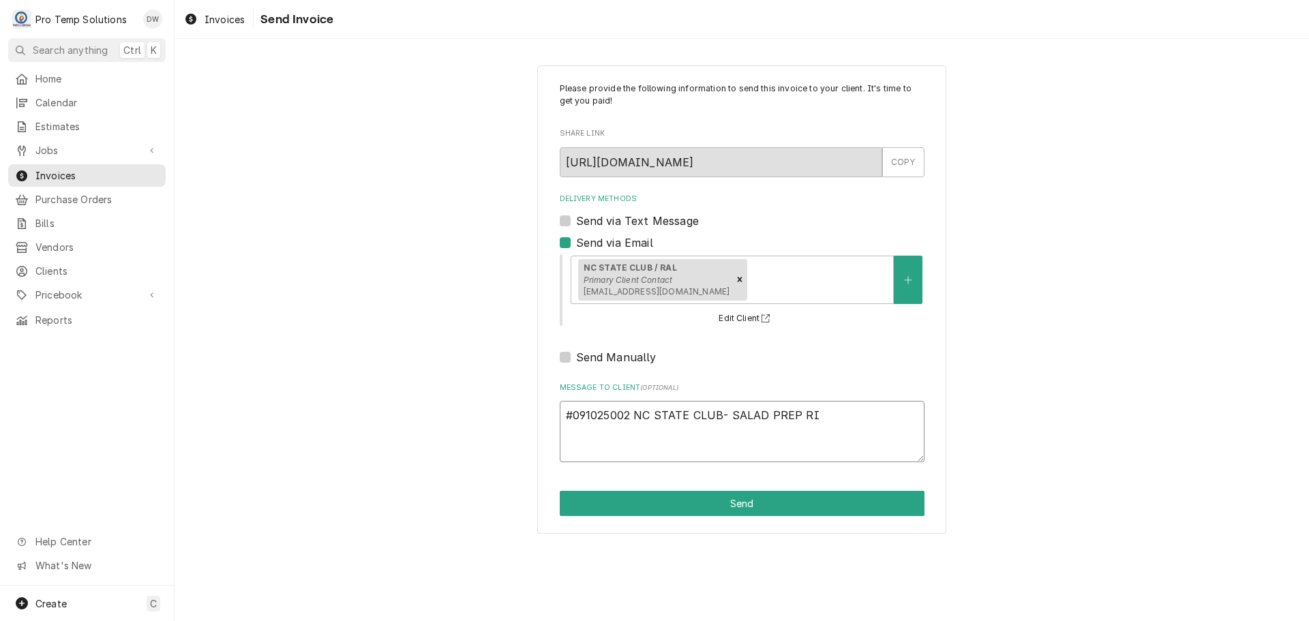
type textarea "x"
type textarea "#091025002 NC STATE CLUB- SALAD PREP RIC"
type textarea "x"
type textarea "#091025002 NC STATE CLUB- SALAD PREP RIC"
click at [744, 501] on button "Send" at bounding box center [742, 503] width 365 height 25
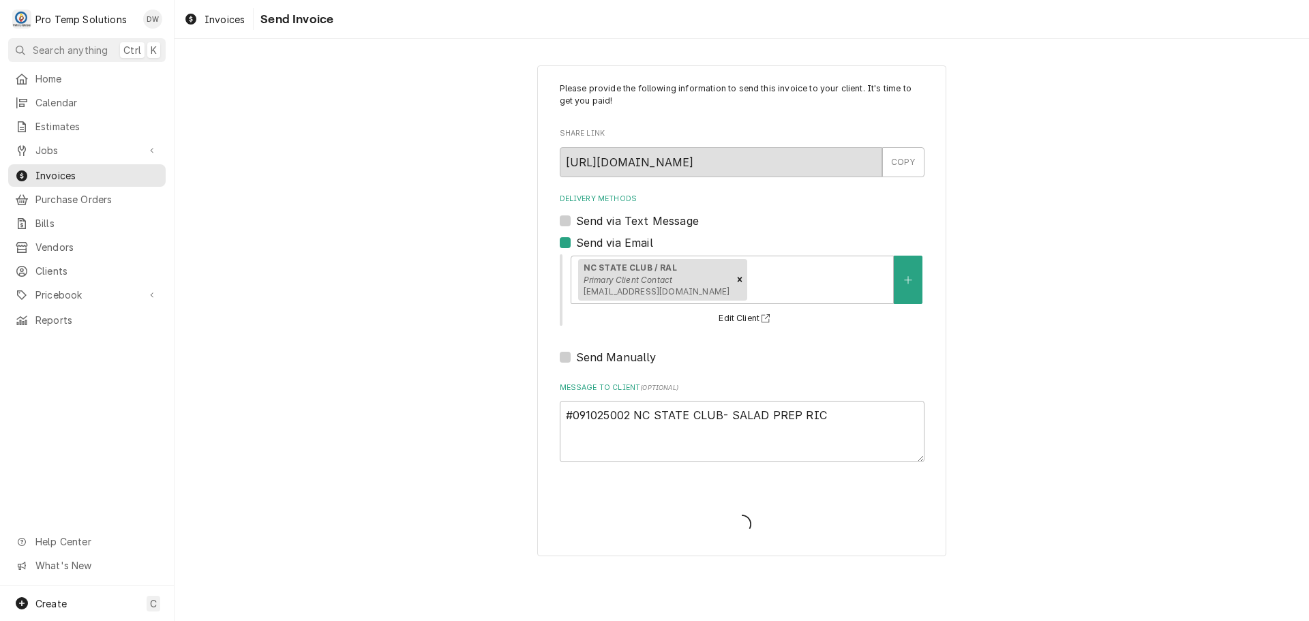
type textarea "x"
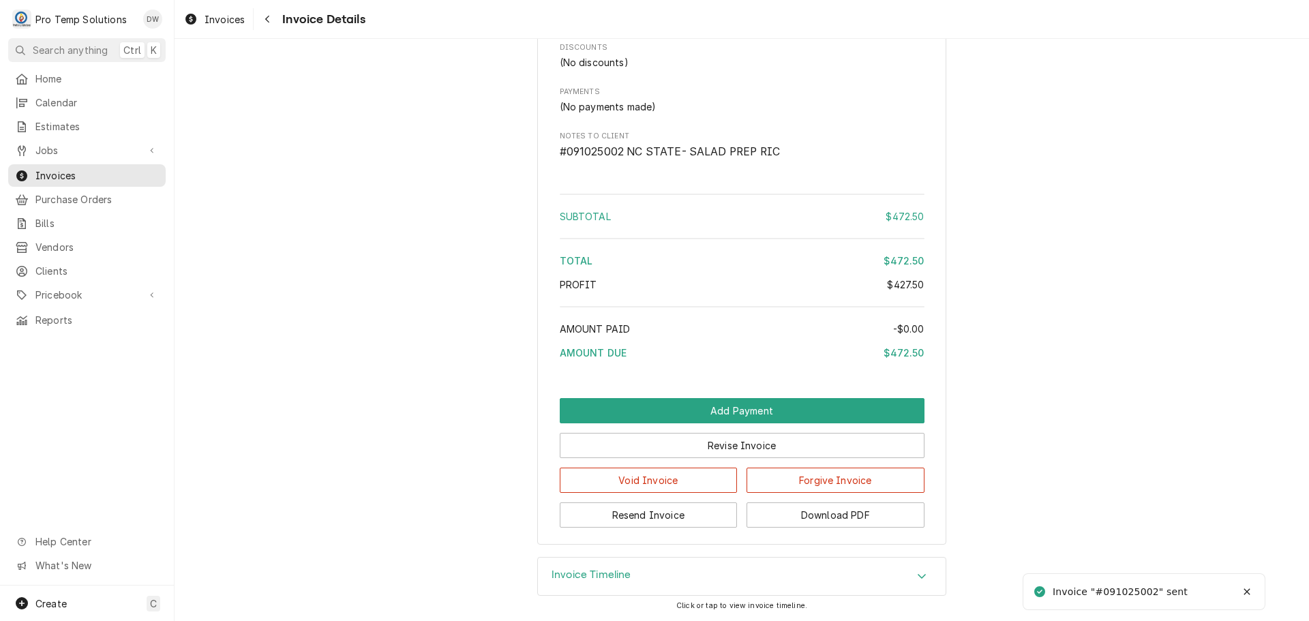
scroll to position [1434, 0]
click at [825, 515] on button "Download PDF" at bounding box center [835, 514] width 178 height 25
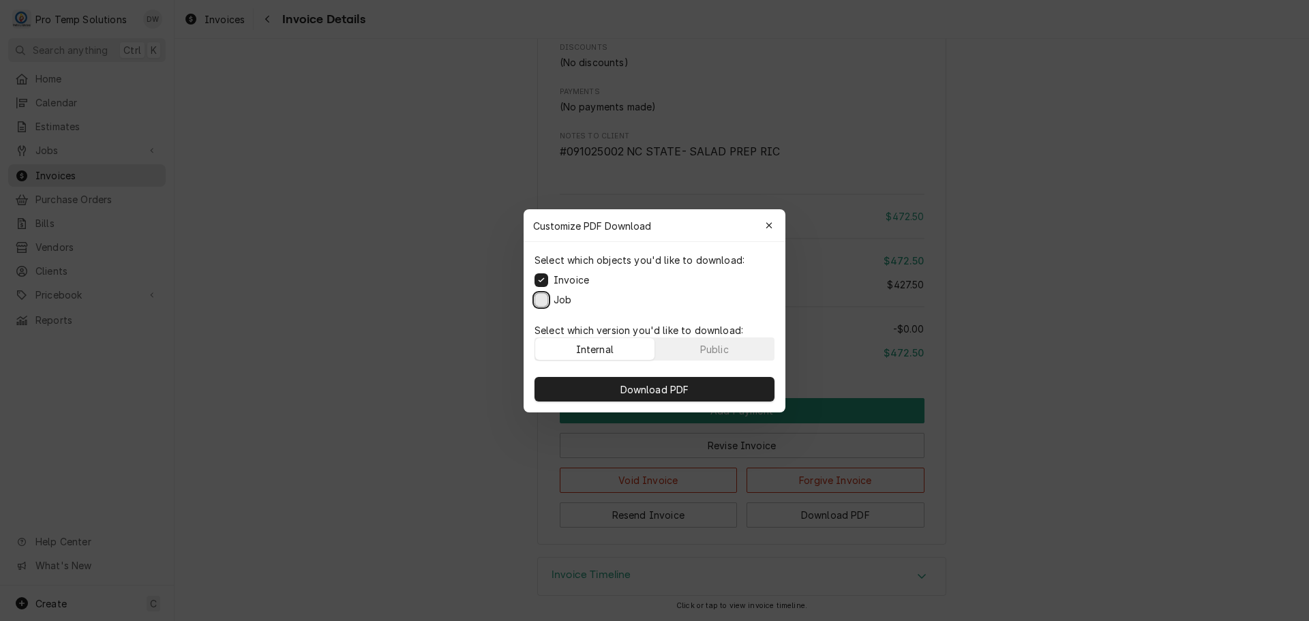
click at [541, 299] on button "Job" at bounding box center [541, 299] width 14 height 14
click at [657, 391] on span "Download PDF" at bounding box center [654, 389] width 74 height 14
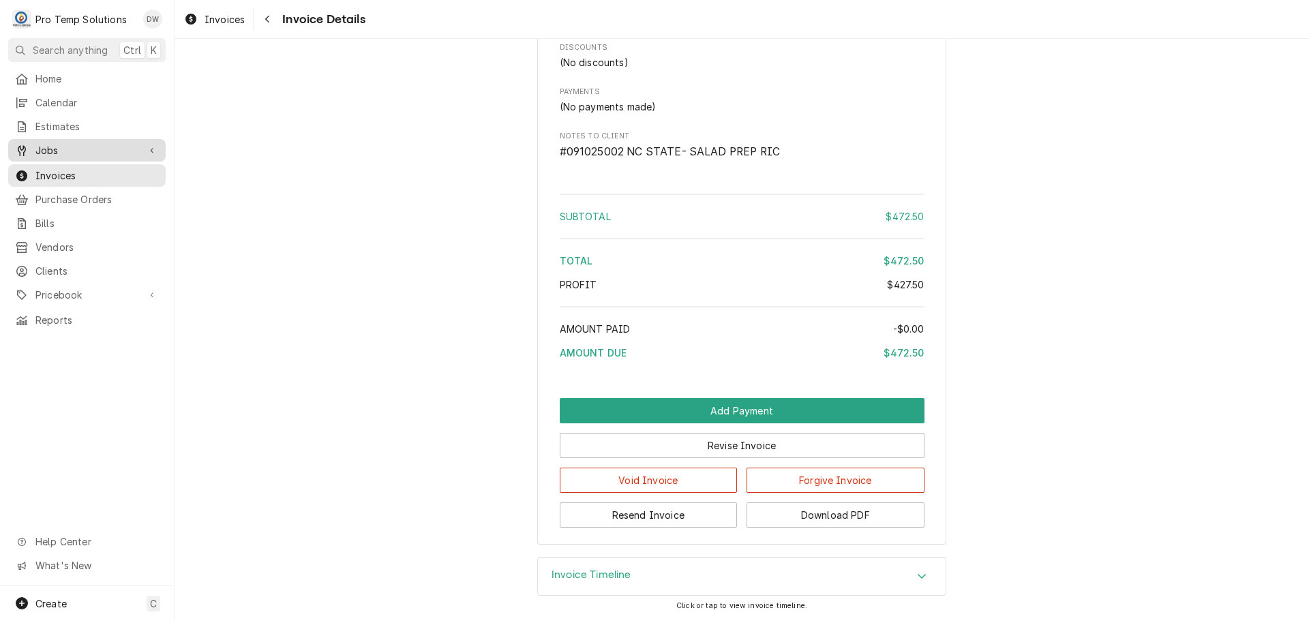
click at [67, 153] on div "Jobs" at bounding box center [87, 150] width 152 height 17
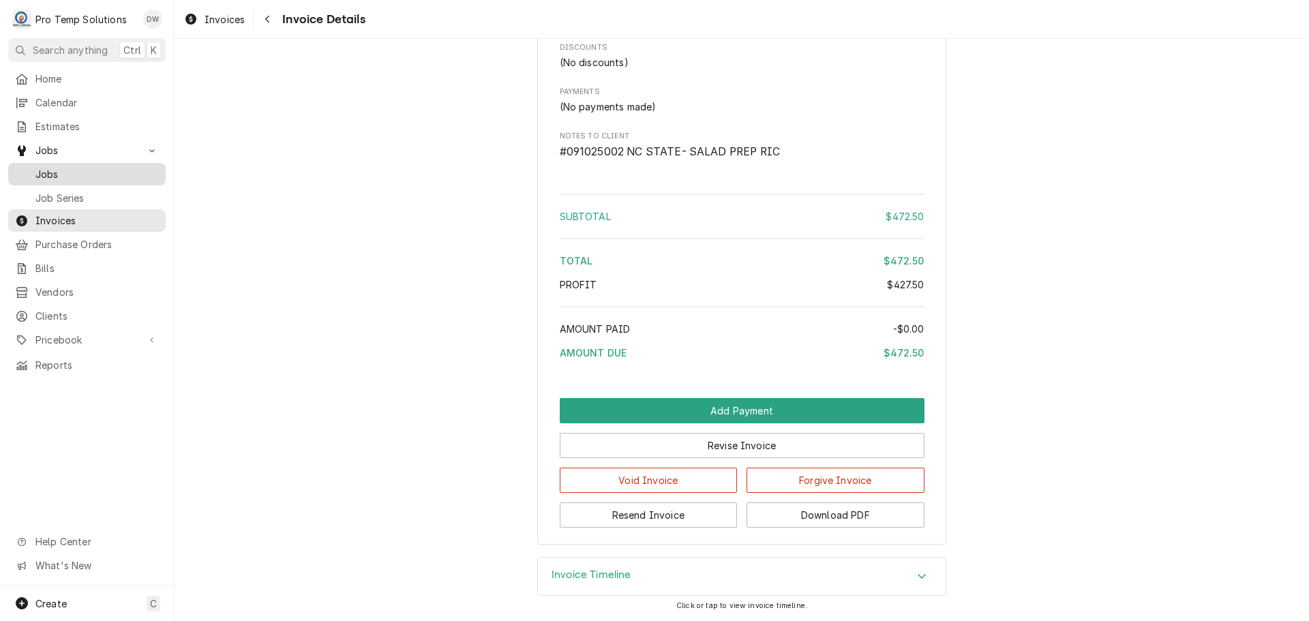
click at [61, 168] on span "Jobs" at bounding box center [96, 174] width 123 height 14
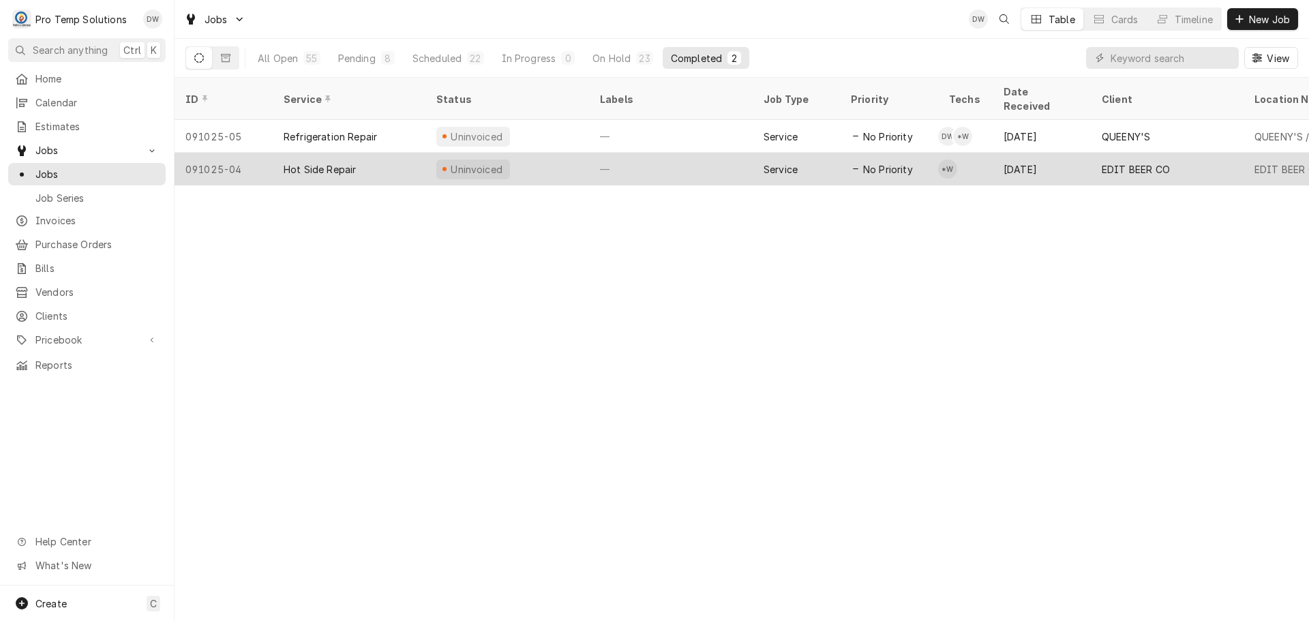
click at [686, 153] on div "—" at bounding box center [671, 169] width 164 height 33
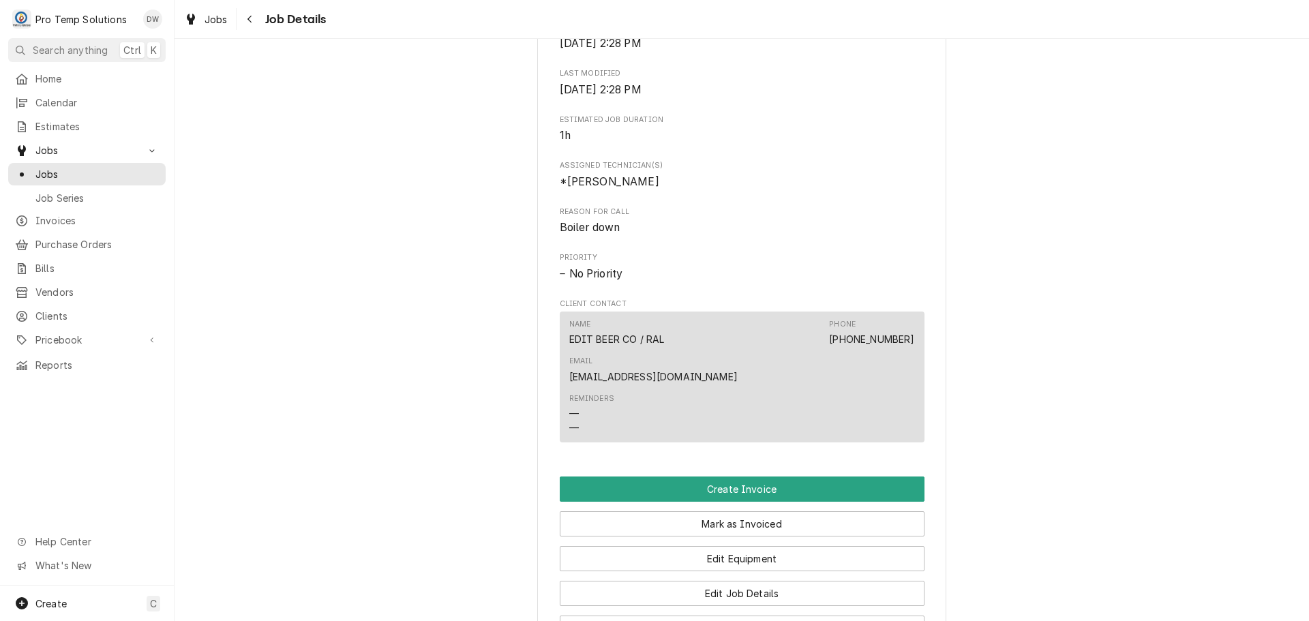
scroll to position [818, 0]
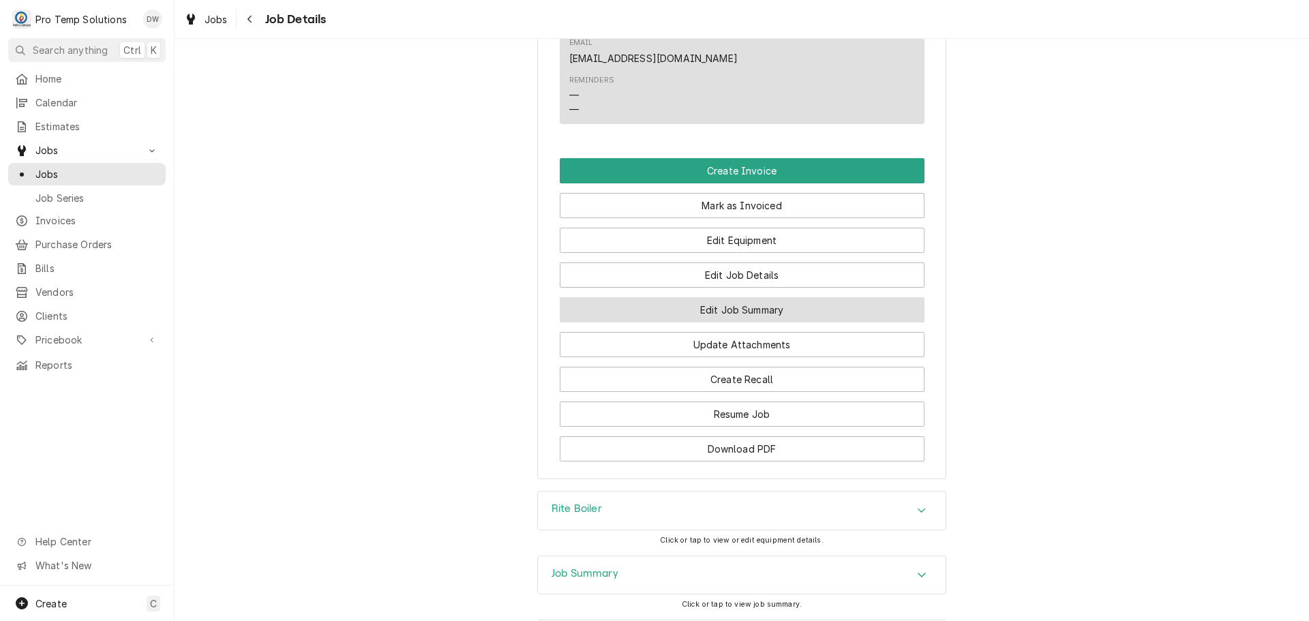
click at [729, 297] on button "Edit Job Summary" at bounding box center [742, 309] width 365 height 25
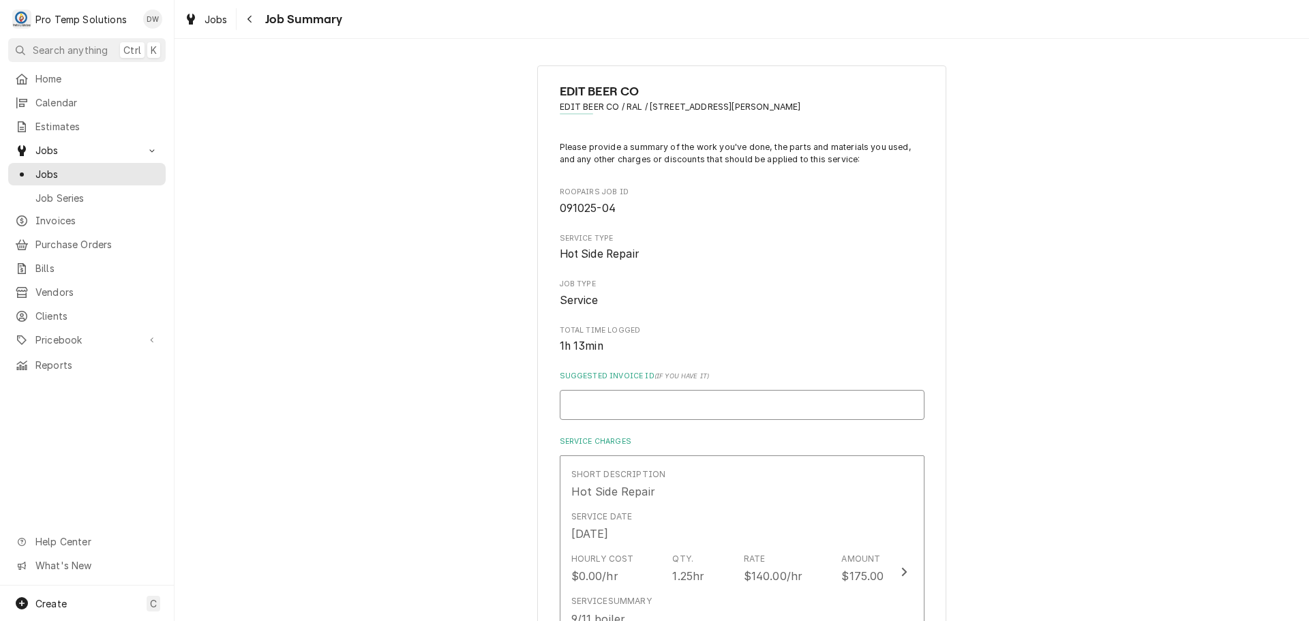
click at [649, 401] on input "Suggested Invoice ID ( if you have it )" at bounding box center [742, 405] width 365 height 30
type textarea "x"
type input "#"
type textarea "x"
type input "#0"
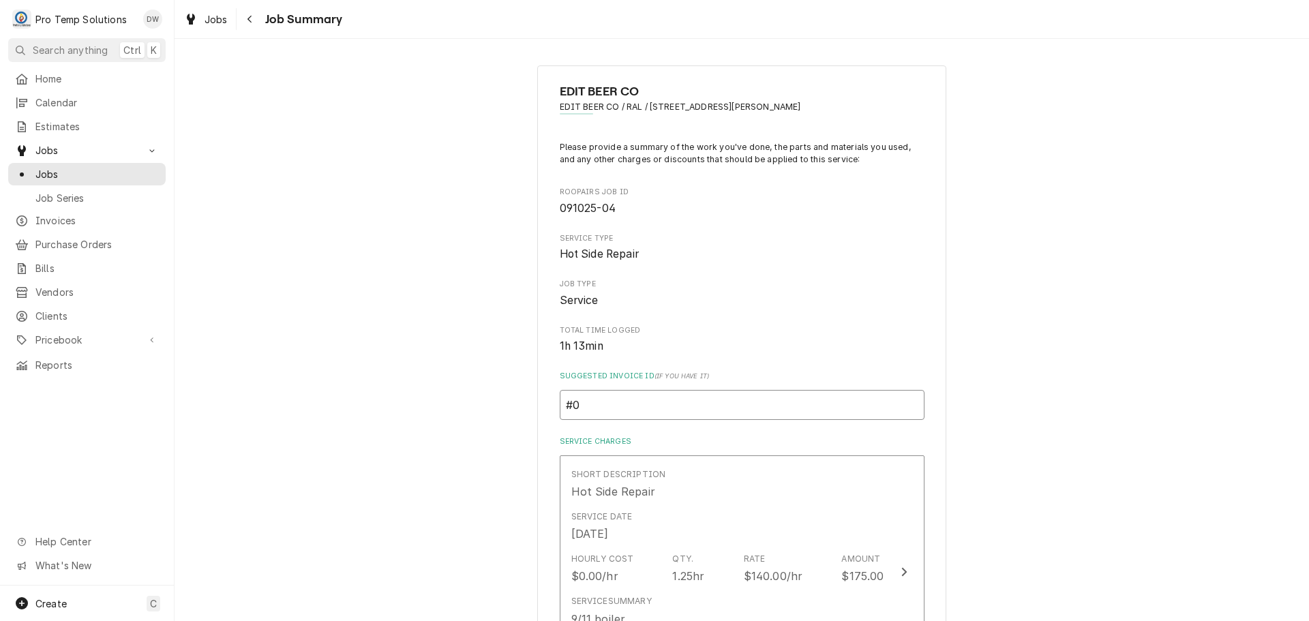
type textarea "x"
type input "#09"
type textarea "x"
type input "#091"
type textarea "x"
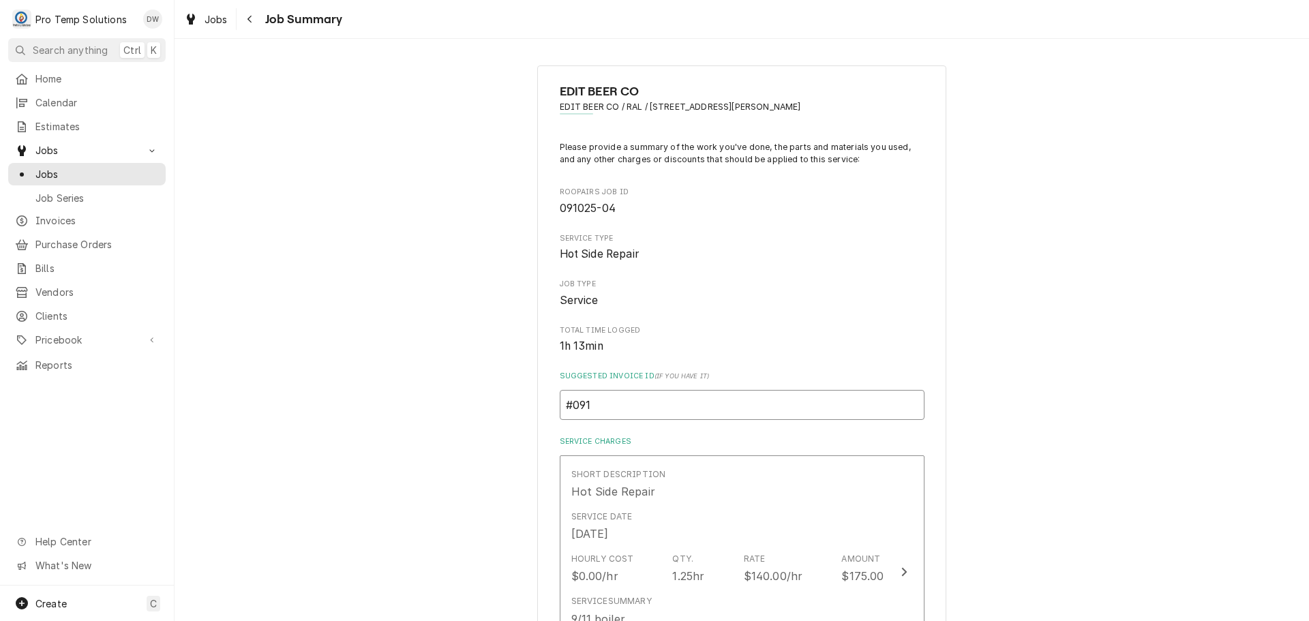
type input "#0910"
type textarea "x"
type input "#09102"
type textarea "x"
type input "#091025"
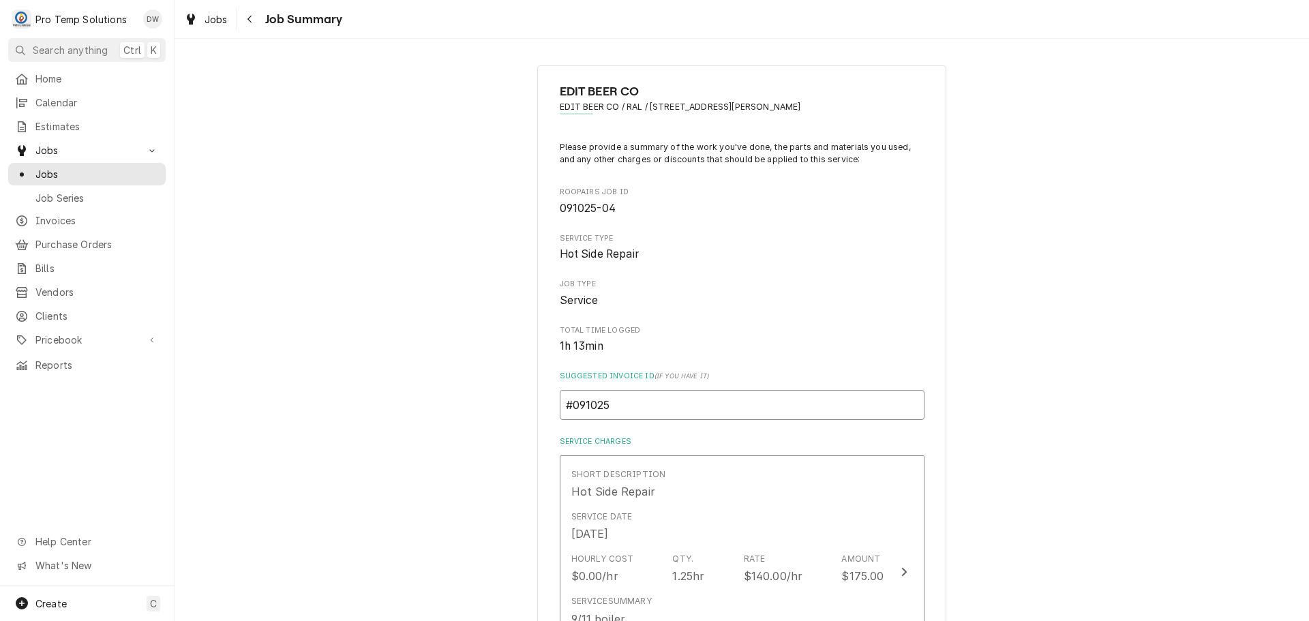
type textarea "x"
type input "#0910250"
type textarea "x"
type input "#09102500"
type textarea "x"
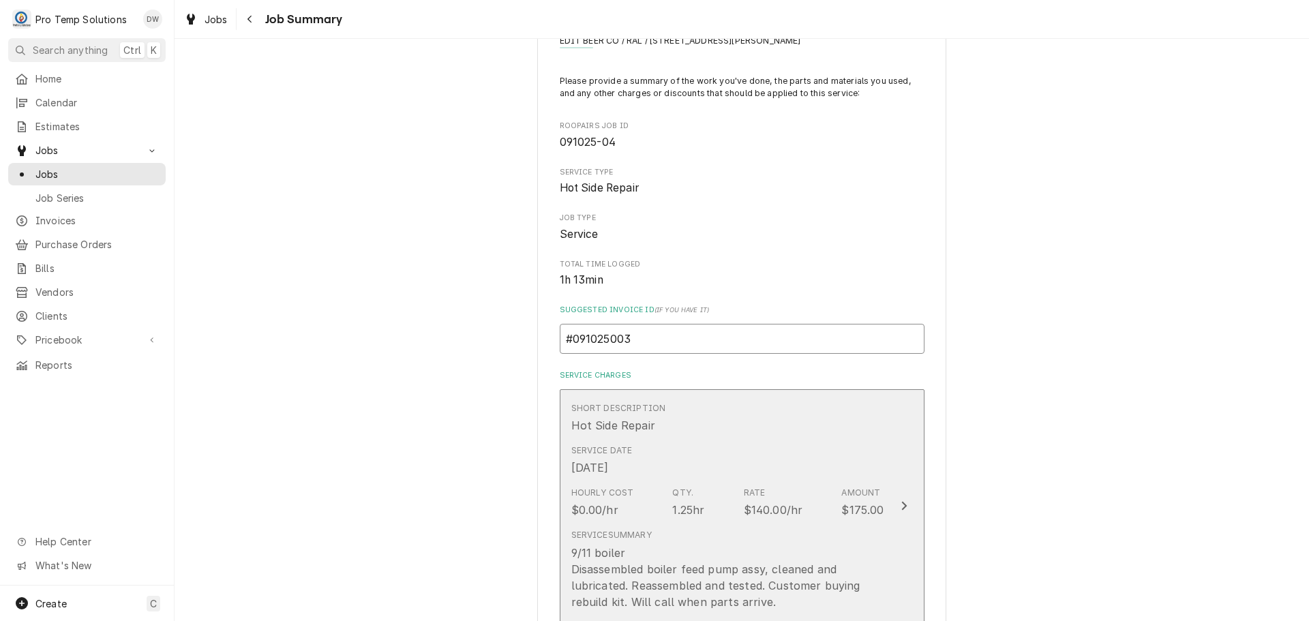
scroll to position [273, 0]
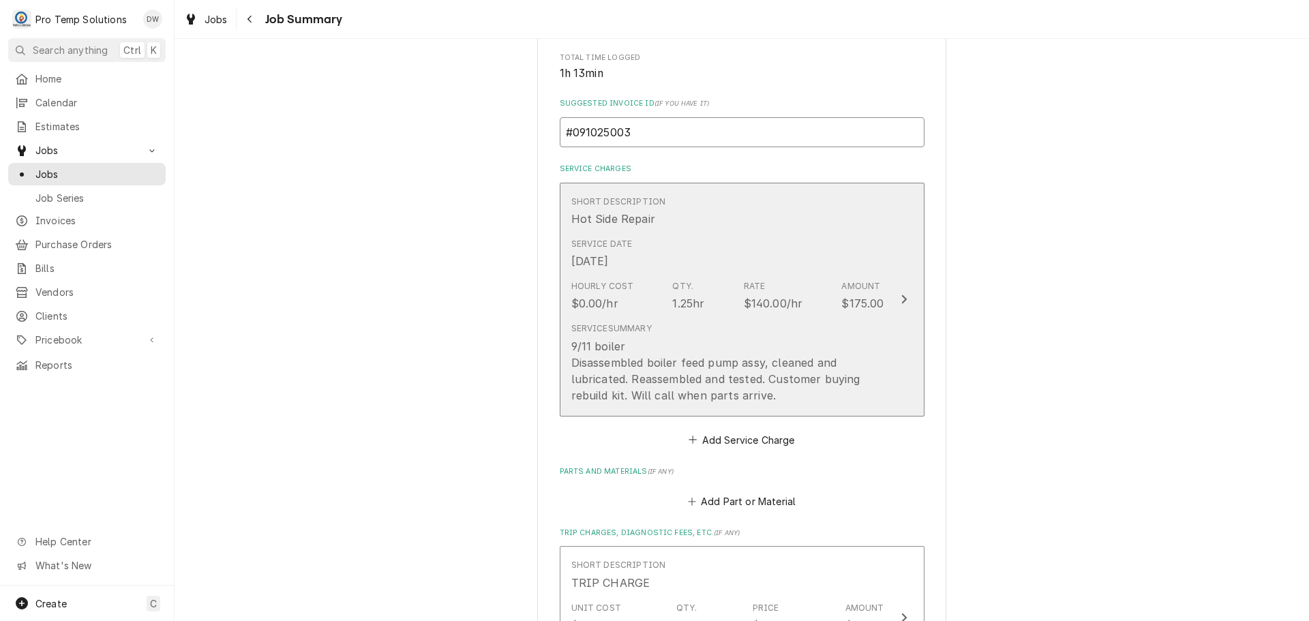
type input "#091025003"
click at [900, 296] on icon "Update Line Item" at bounding box center [903, 299] width 7 height 11
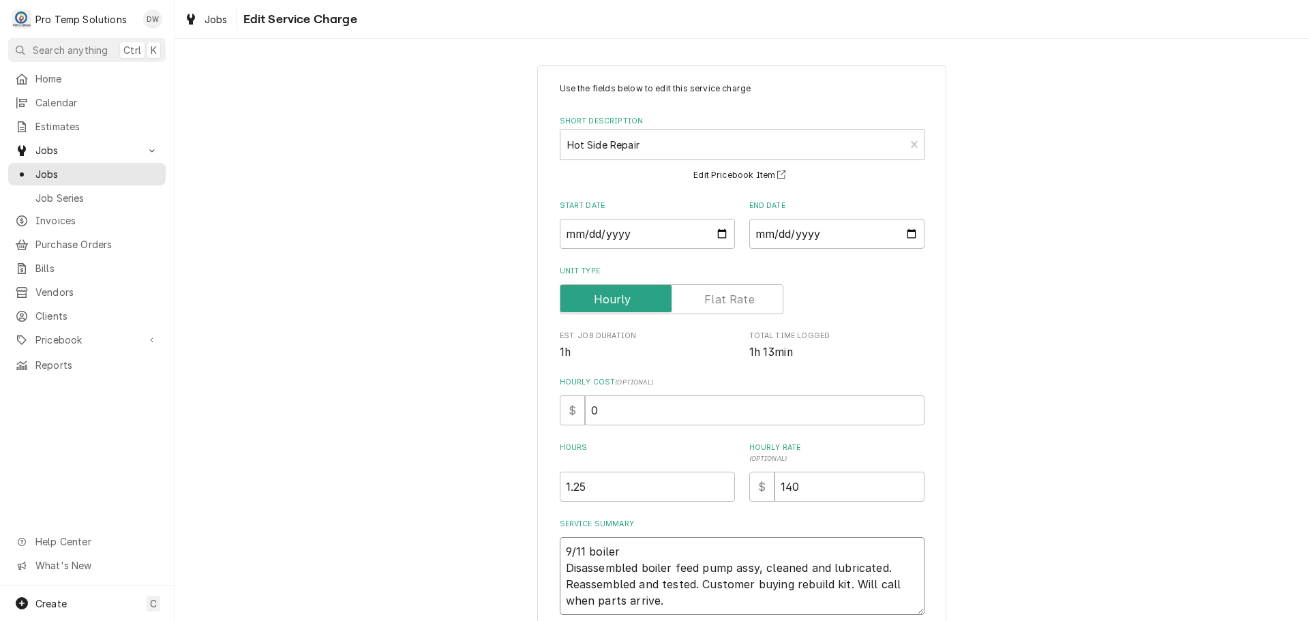
click at [618, 547] on textarea "9/11 boiler Disassembled boiler feed pump assy, cleaned and lubricated. Reassem…" at bounding box center [742, 576] width 365 height 78
type textarea "x"
type textarea "9/11 boile Disassembled boiler feed pump assy, cleaned and lubricated. Reassemb…"
type textarea "x"
type textarea "9/11 boil Disassembled boiler feed pump assy, cleaned and lubricated. Reassembl…"
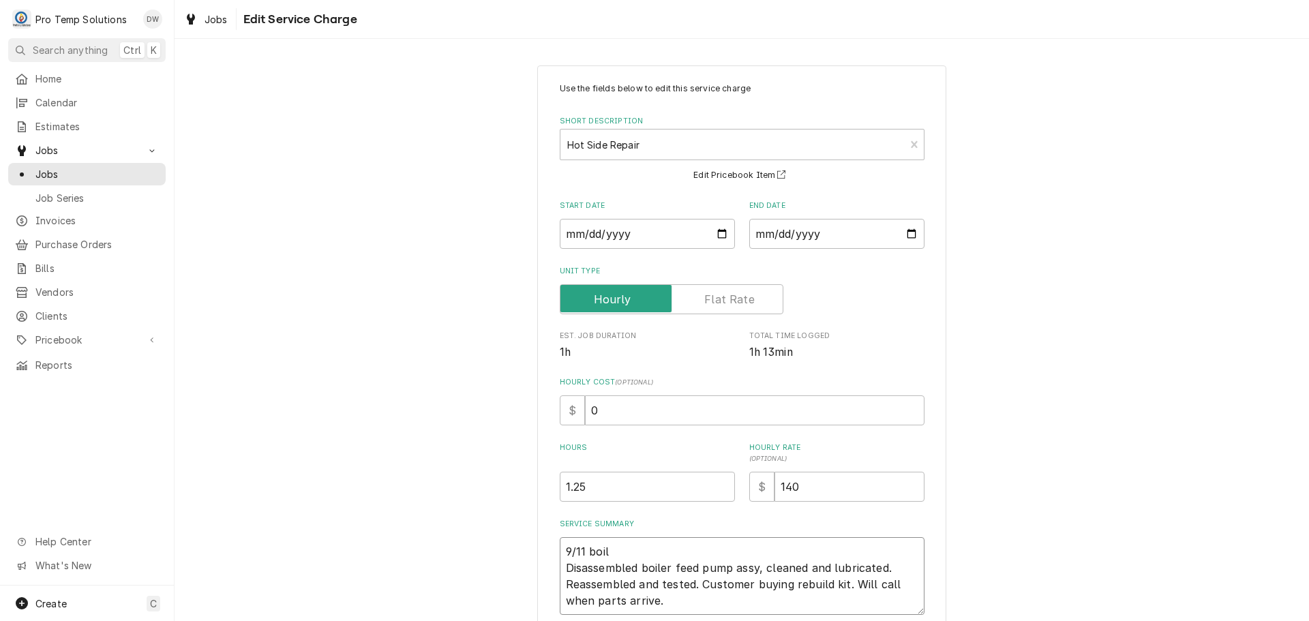
type textarea "x"
type textarea "9/11 boi Disassembled boiler feed pump assy, cleaned and lubricated. Reassemble…"
type textarea "x"
type textarea "9/11 bo Disassembled boiler feed pump assy, cleaned and lubricated. Reassembled…"
type textarea "x"
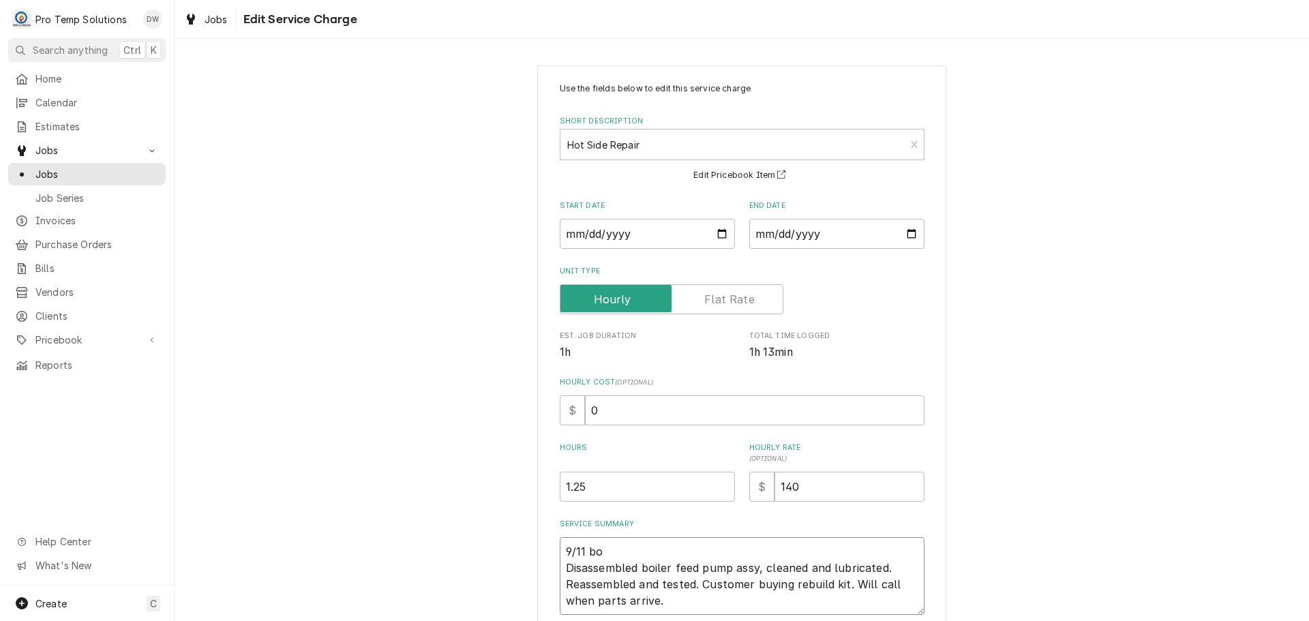
type textarea "9/11 b Disassembled boiler feed pump assy, cleaned and lubricated. Reassembled …"
type textarea "x"
type textarea "9/11 Disassembled boiler feed pump assy, cleaned and lubricated. Reassembled an…"
type textarea "x"
type textarea "9/11 B Disassembled boiler feed pump assy, cleaned and lubricated. Reassembled …"
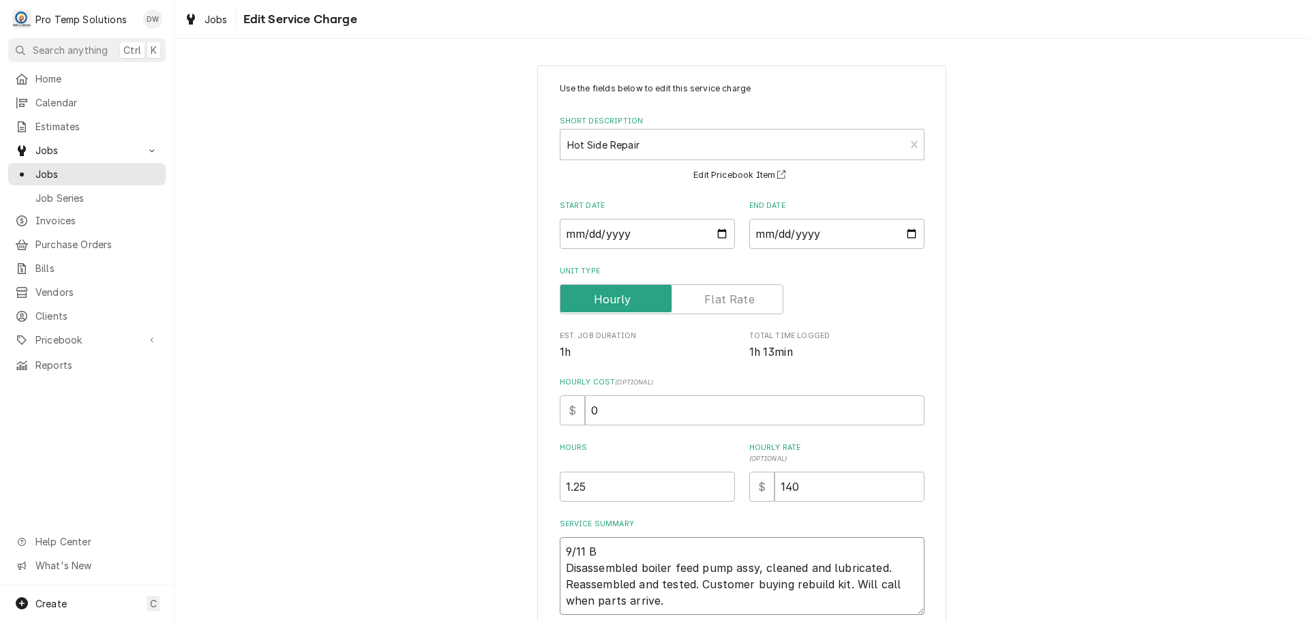
type textarea "x"
type textarea "9/11 BO Disassembled boiler feed pump assy, cleaned and lubricated. Reassembled…"
type textarea "x"
type textarea "9/11 BOI Disassembled boiler feed pump assy, cleaned and lubricated. Reassemble…"
type textarea "x"
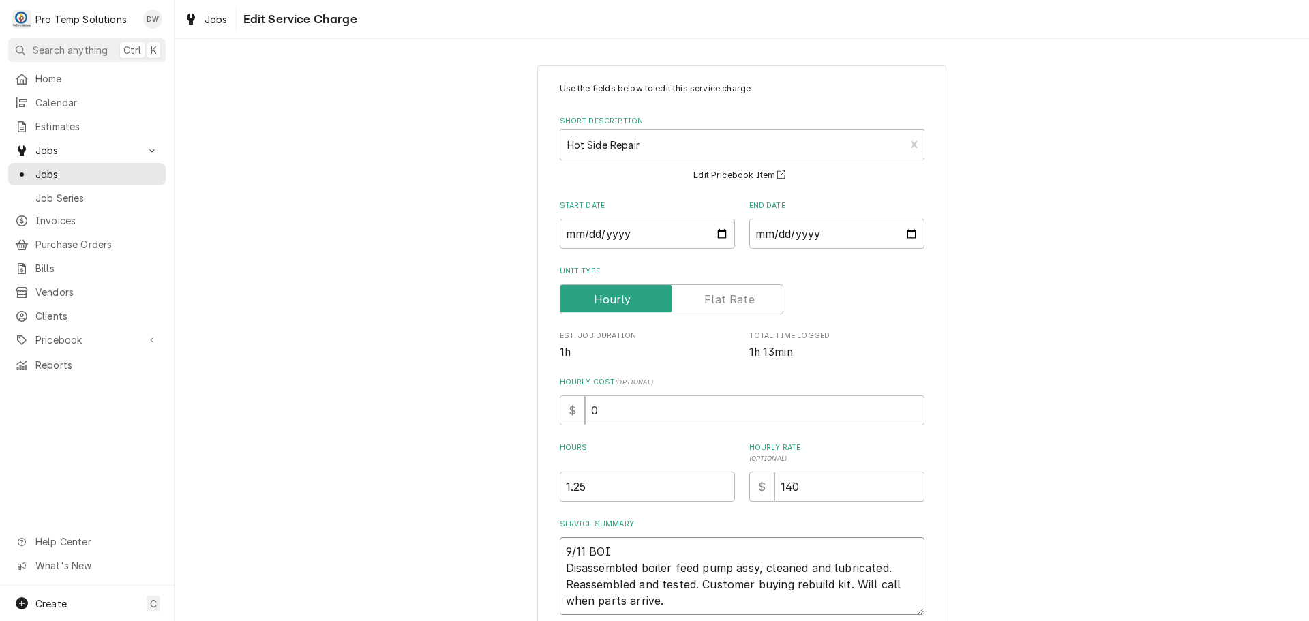
type textarea "9/11 BOIL Disassembled boiler feed pump assy, cleaned and lubricated. Reassembl…"
type textarea "x"
type textarea "9/11 BOILE Disassembled boiler feed pump assy, cleaned and lubricated. Reassemb…"
type textarea "x"
type textarea "9/11 BOILER Disassembled boiler feed pump assy, cleaned and lubricated. Reassem…"
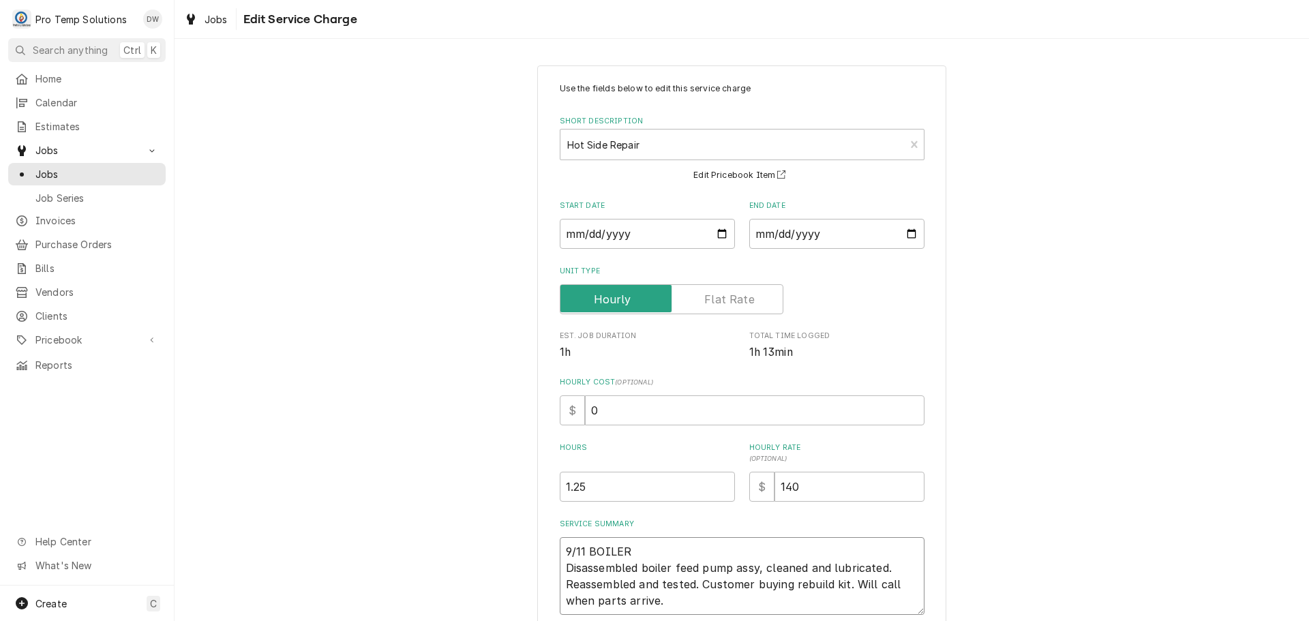
type textarea "x"
type textarea "9/11 BOILER Disassembled boiler feed pump assy, cleaned and lubricated. Reassem…"
type textarea "x"
type textarea "9/11 BOILER 1 Disassembled boiler feed pump assy, cleaned and lubricated. Reass…"
type textarea "x"
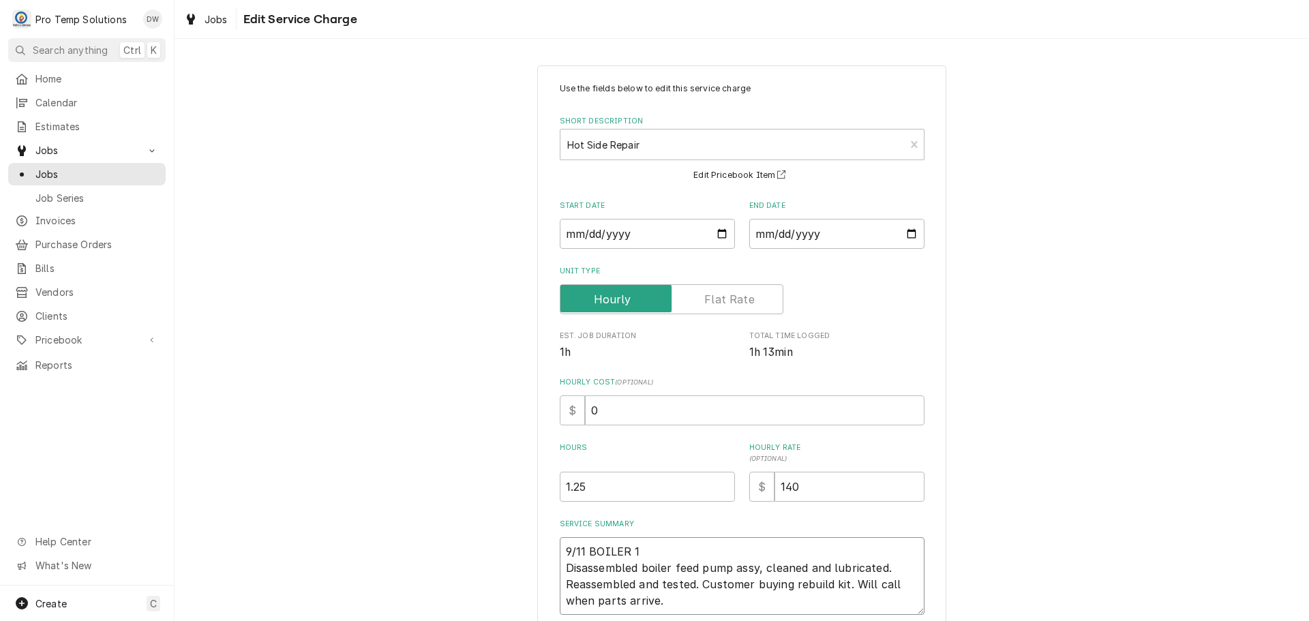
type textarea "9/11 BOILER 11 Disassembled boiler feed pump assy, cleaned and lubricated. Reas…"
type textarea "x"
type textarea "9/11 BOILER 115 Disassembled boiler feed pump assy, cleaned and lubricated. Rea…"
type textarea "x"
type textarea "9/11 BOILER 115- Disassembled boiler feed pump assy, cleaned and lubricated. Re…"
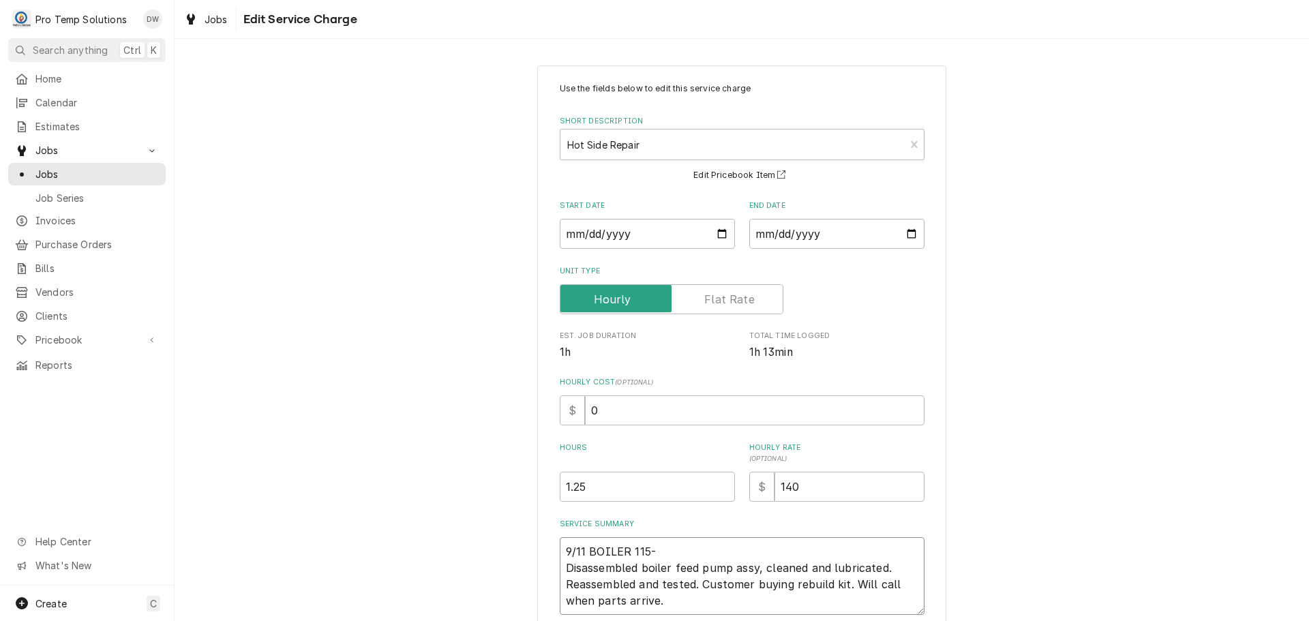
type textarea "x"
type textarea "9/11 BOILER 115-2 Disassembled boiler feed pump assy, cleaned and lubricated. R…"
type textarea "x"
type textarea "9/11 BOILER 115-23 Disassembled boiler feed pump assy, cleaned and lubricated. …"
type textarea "x"
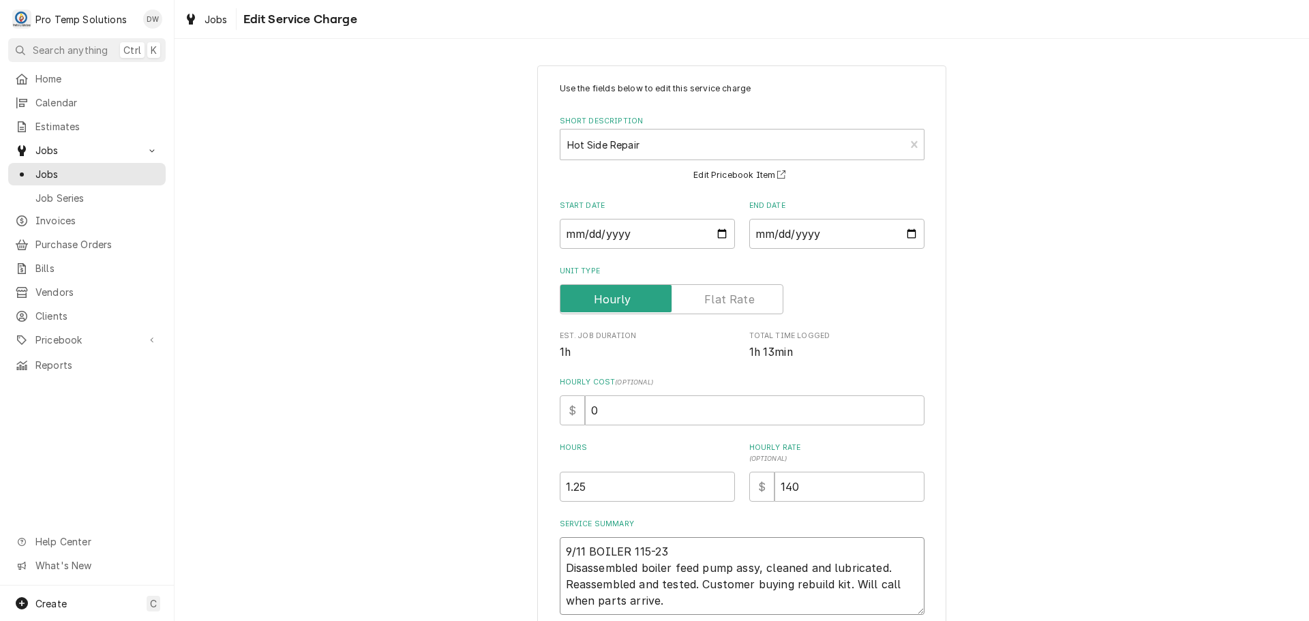
type textarea "9/11 BOILER 115-230 Disassembled boiler feed pump assy, cleaned and lubricated.…"
type textarea "x"
type textarea "9/11 BOILER 115-230 Disassembled boiler feed pump assy, cleaned and lubricated.…"
type textarea "x"
type textarea "9/11 BOILER 115-230 K Disassembled boiler feed pump assy, cleaned and lubricate…"
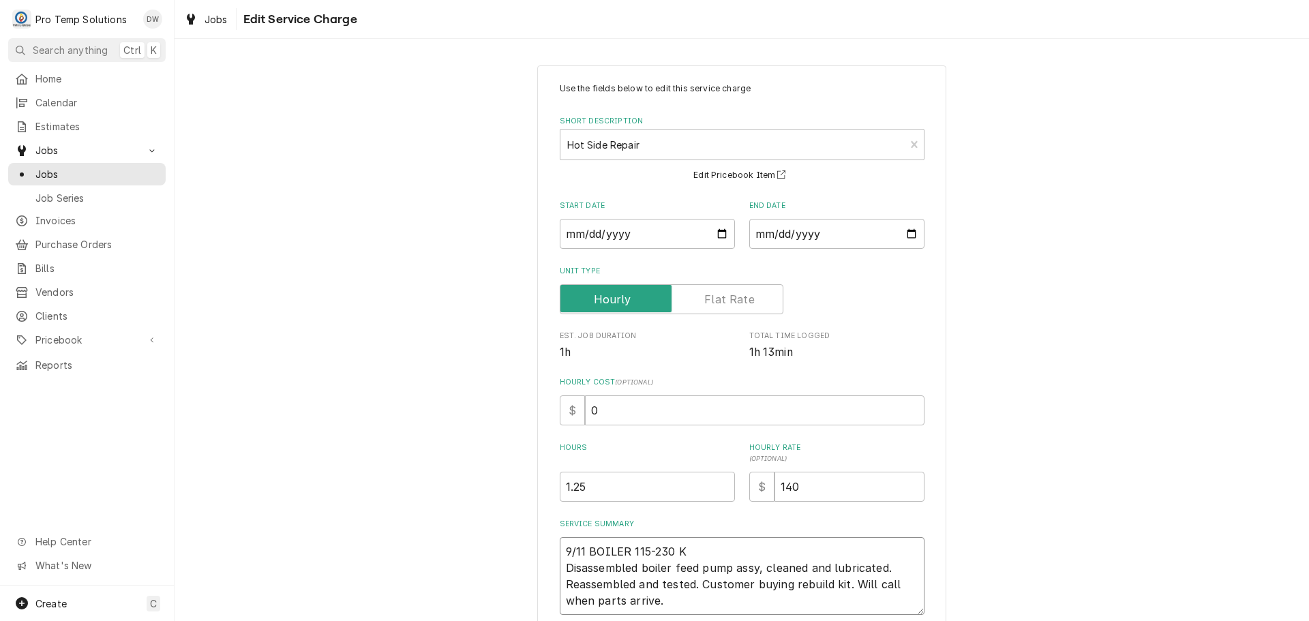
type textarea "x"
type textarea "9/11 BOILER 115-230 KE Disassembled boiler feed pump assy, cleaned and lubricat…"
type textarea "x"
type textarea "9/11 BOILER 115-230 KEV Disassembled boiler feed pump assy, cleaned and lubrica…"
type textarea "x"
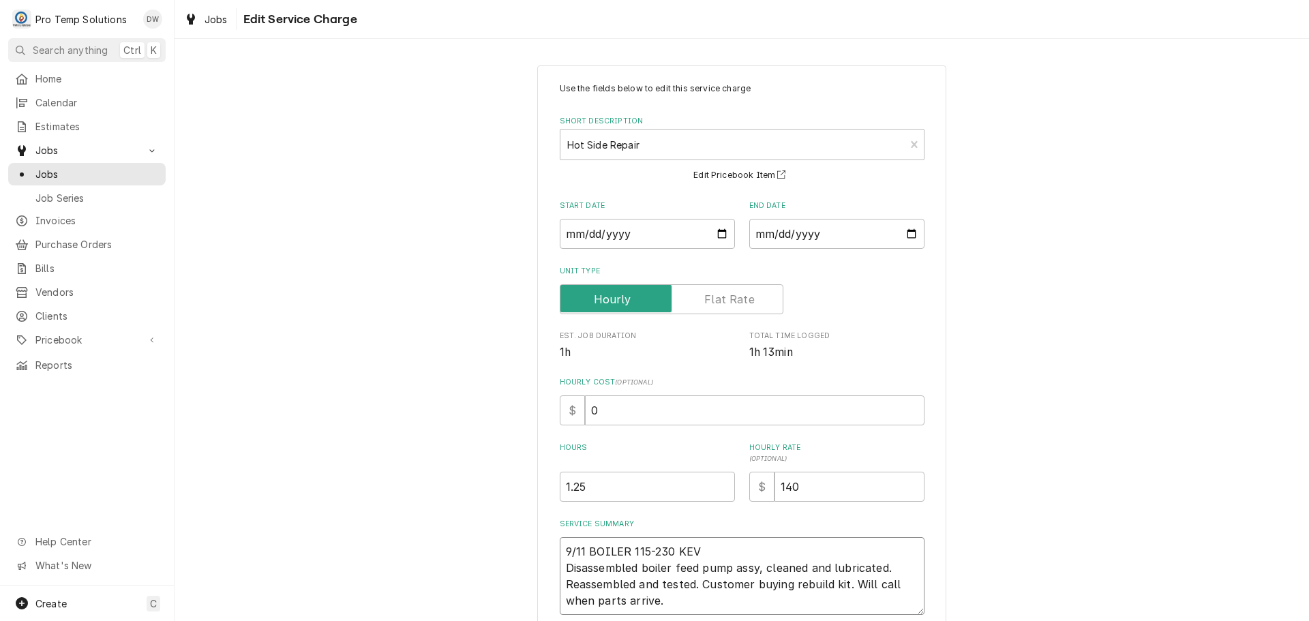
type textarea "9/11 BOILER 115-230 KEVI Disassembled boiler feed pump assy, cleaned and lubric…"
type textarea "x"
type textarea "9/11 BOILER 115-230 KEVIN Disassembled boiler feed pump assy, cleaned and lubri…"
type textarea "x"
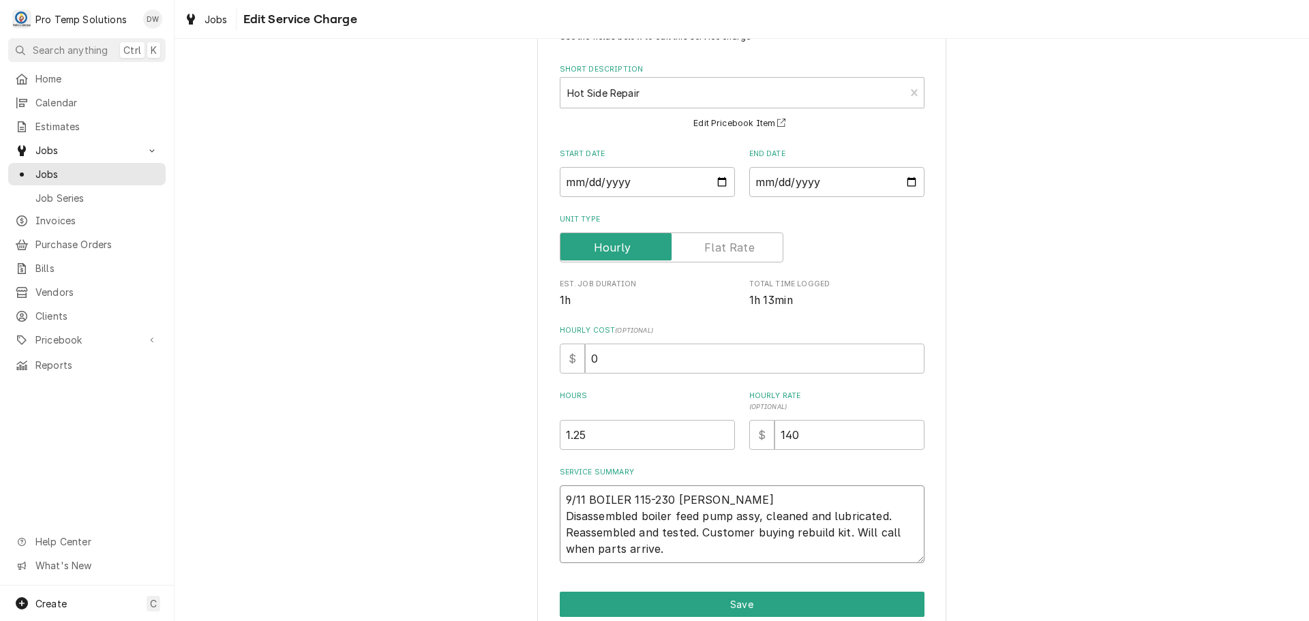
scroll to position [112, 0]
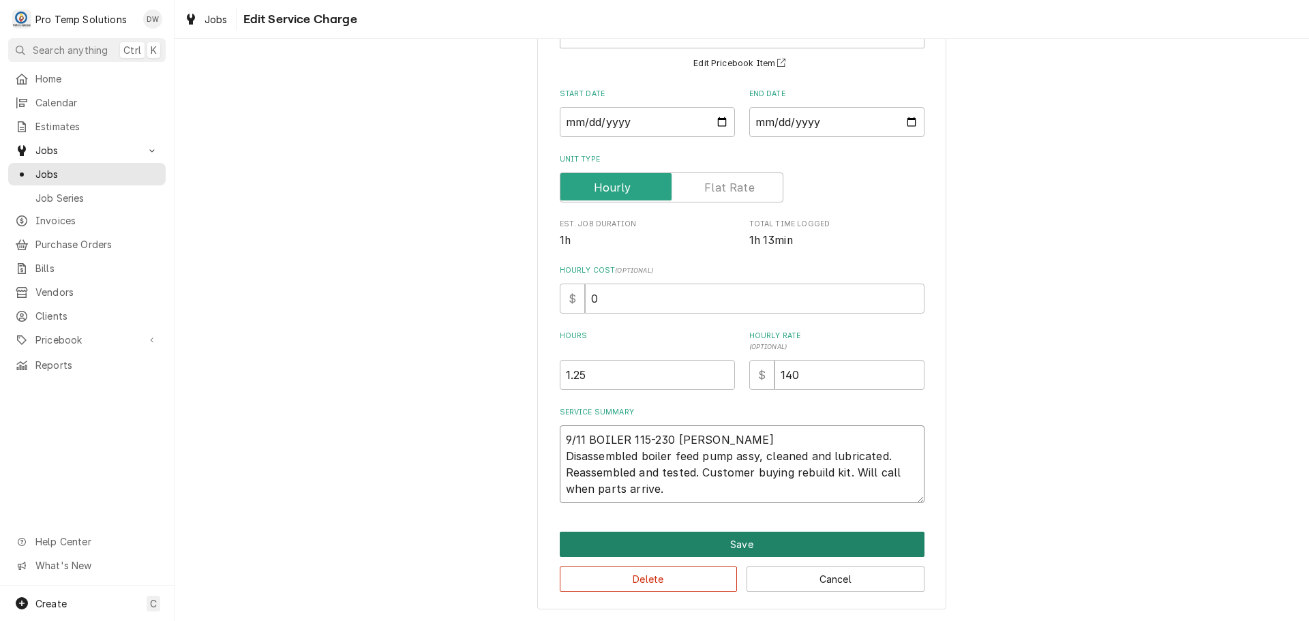
type textarea "9/11 BOILER 115-230 KEVIN Disassembled boiler feed pump assy, cleaned and lubri…"
click at [734, 541] on button "Save" at bounding box center [742, 544] width 365 height 25
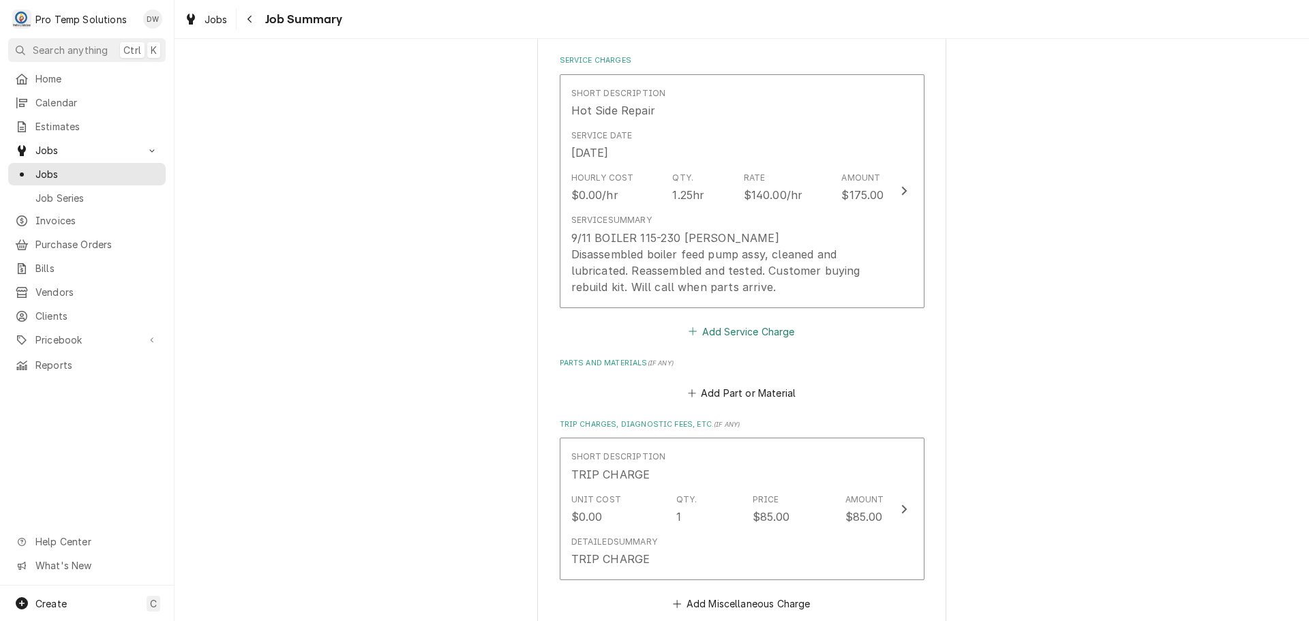
scroll to position [750, 0]
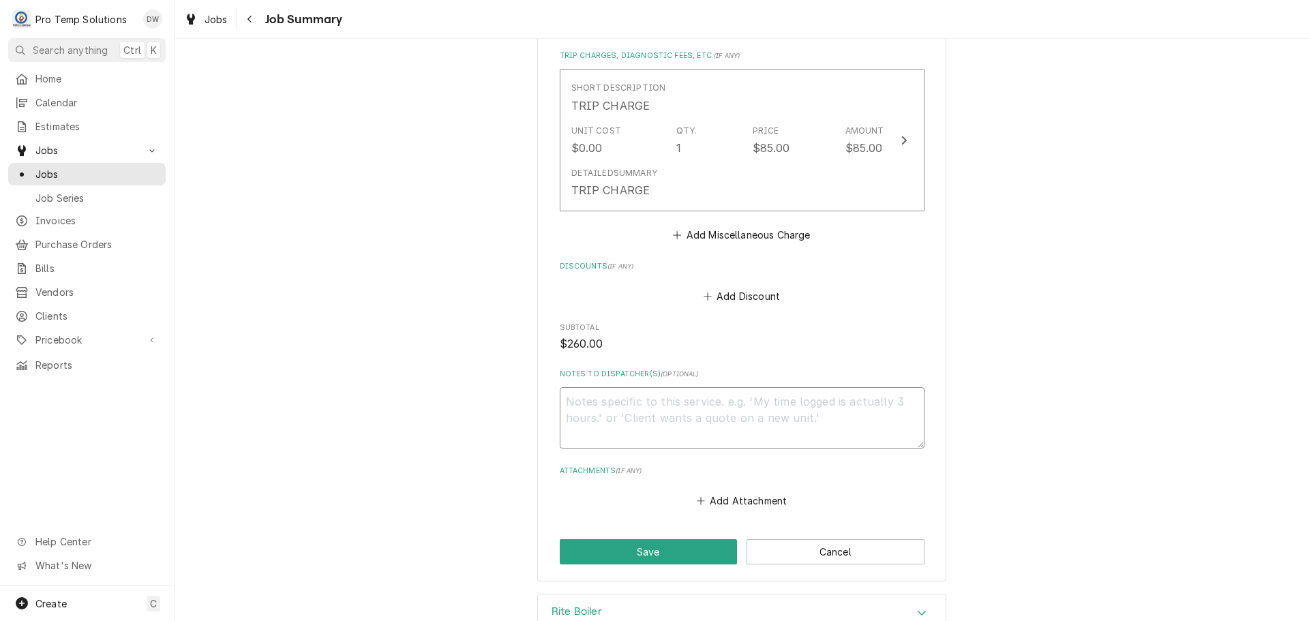
click at [632, 412] on textarea "Notes to Dispatcher(s) ( optional )" at bounding box center [742, 417] width 365 height 61
type textarea "x"
type textarea "#"
type textarea "x"
type textarea "#0"
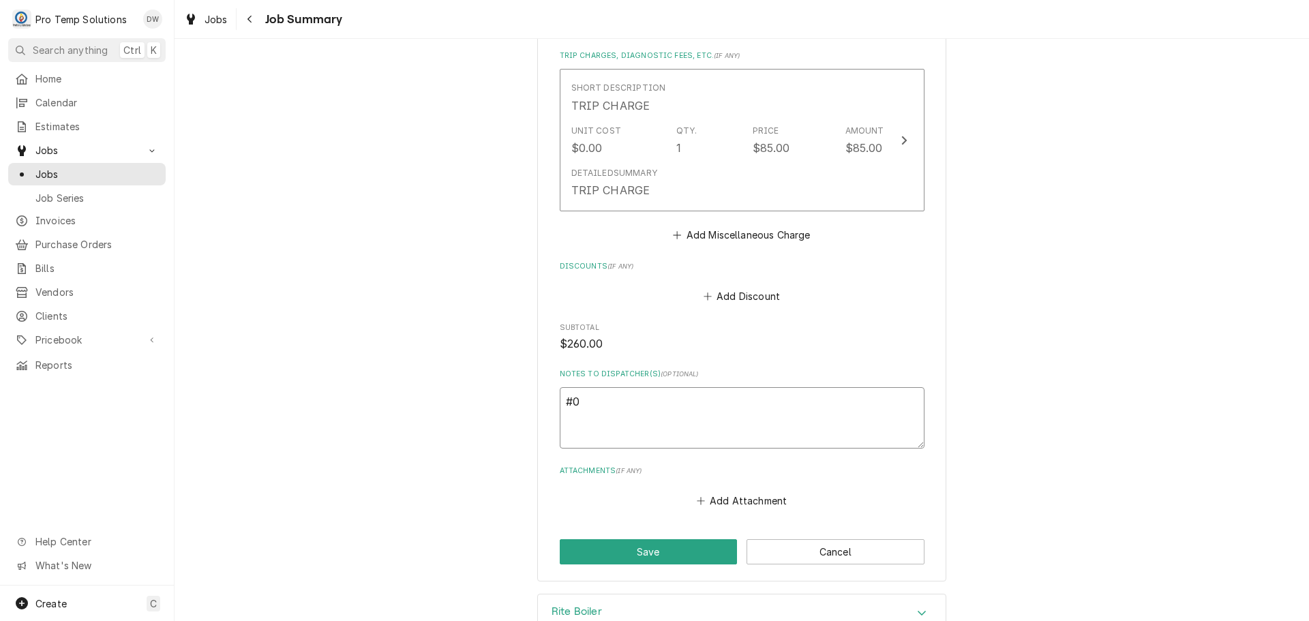
type textarea "x"
type textarea "#09"
type textarea "x"
type textarea "#091"
type textarea "x"
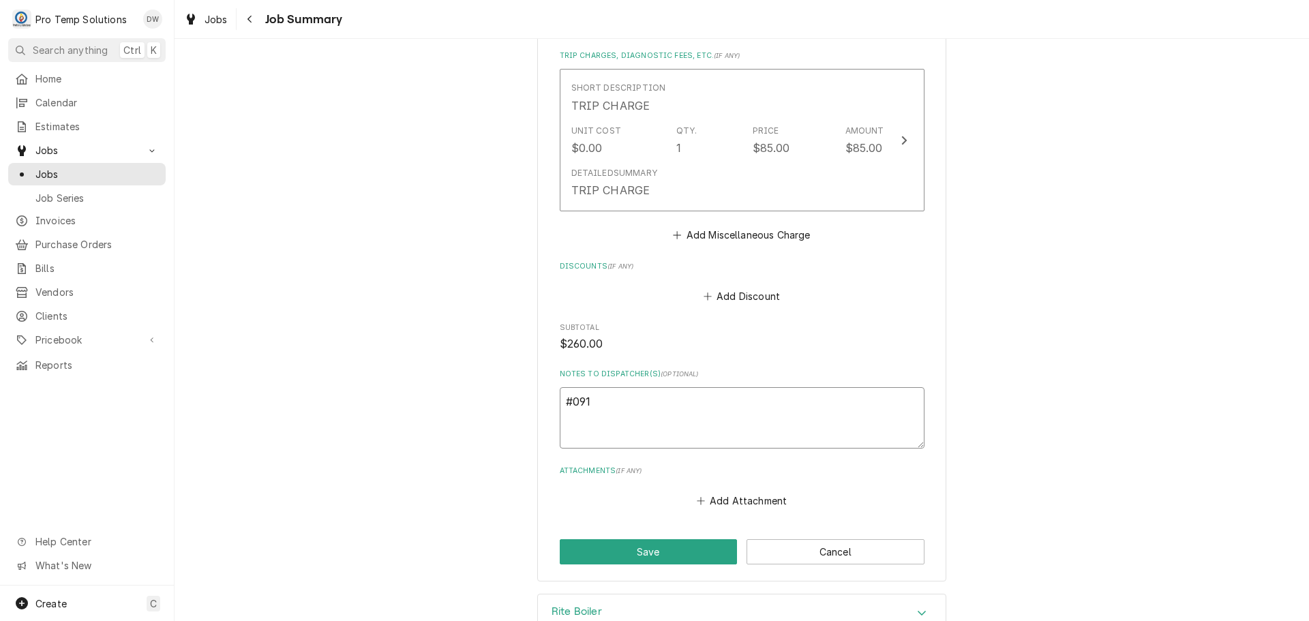
type textarea "#0910"
type textarea "x"
type textarea "#09102"
type textarea "x"
type textarea "#091025"
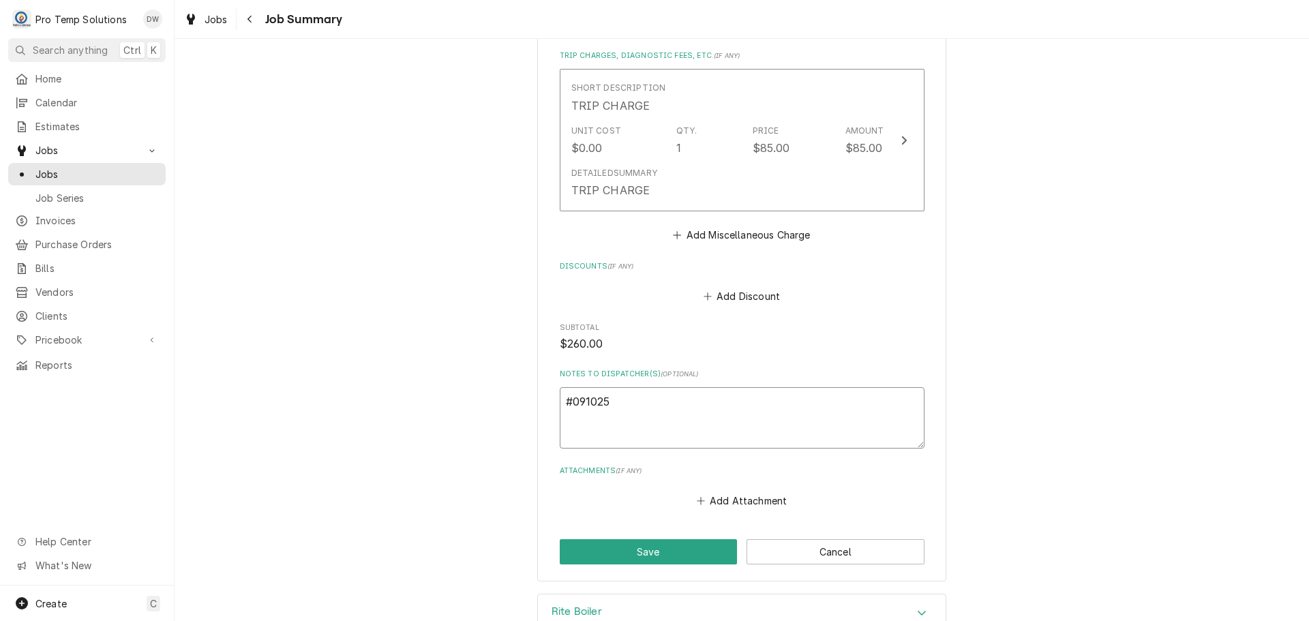
type textarea "x"
type textarea "#0910250"
type textarea "x"
type textarea "#09102500"
type textarea "x"
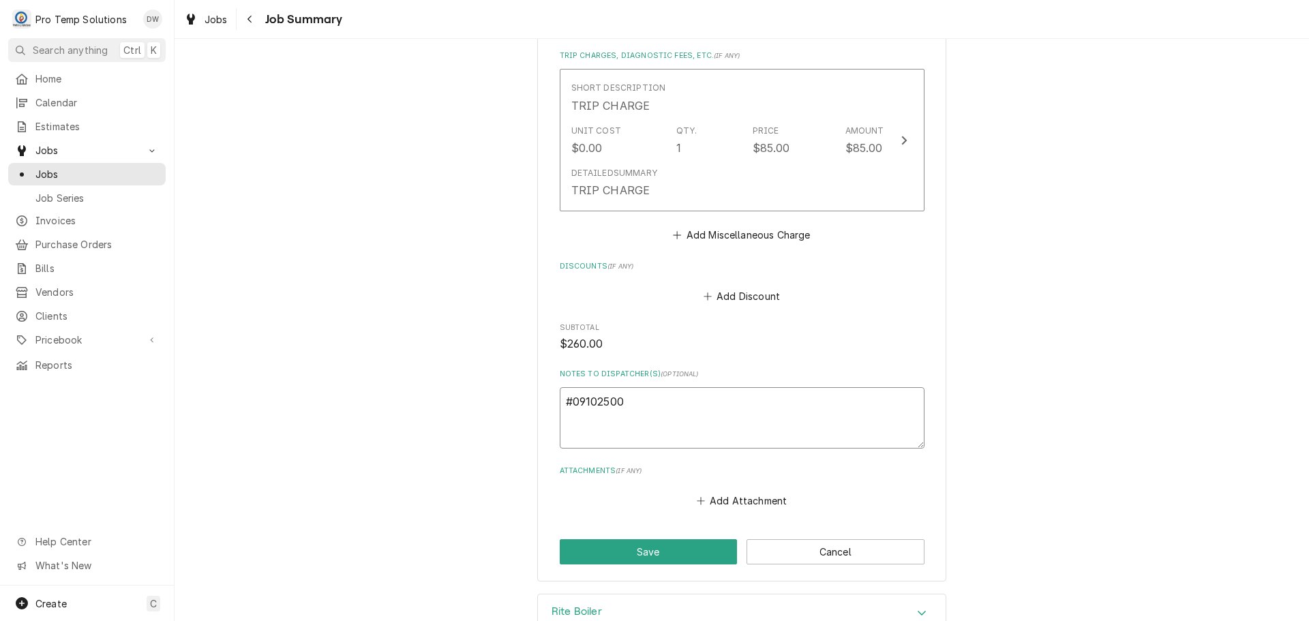
type textarea "#091025003"
type textarea "x"
type textarea "#091025003"
type textarea "x"
type textarea "#091025003 E"
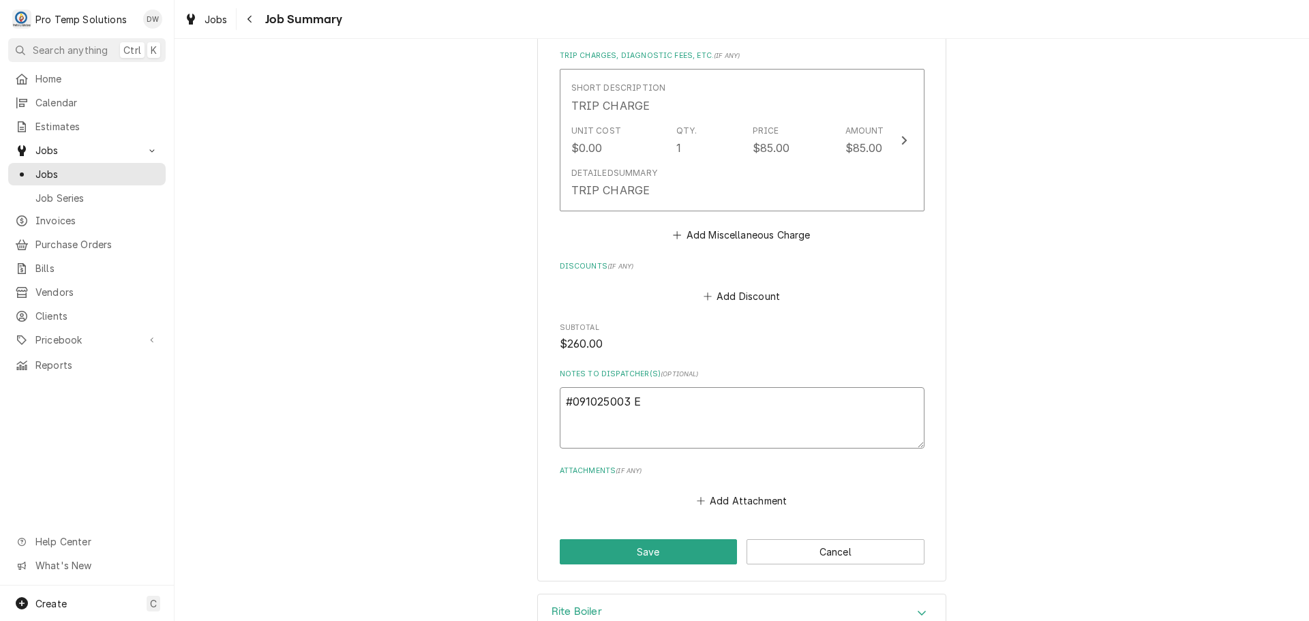
type textarea "x"
type textarea "#091025003 ED"
type textarea "x"
type textarea "#091025003 EDI"
type textarea "x"
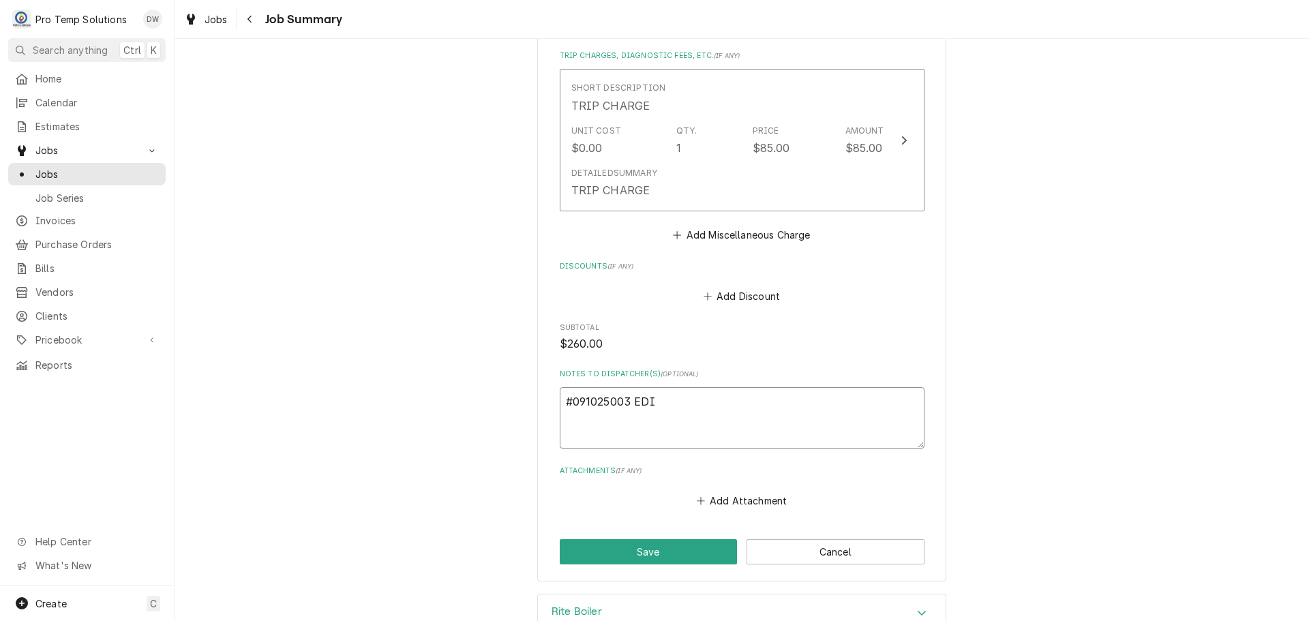
type textarea "#091025003 EDIT"
type textarea "x"
type textarea "#091025003 EDIT"
type textarea "x"
type textarea "#091025003 EDIT B"
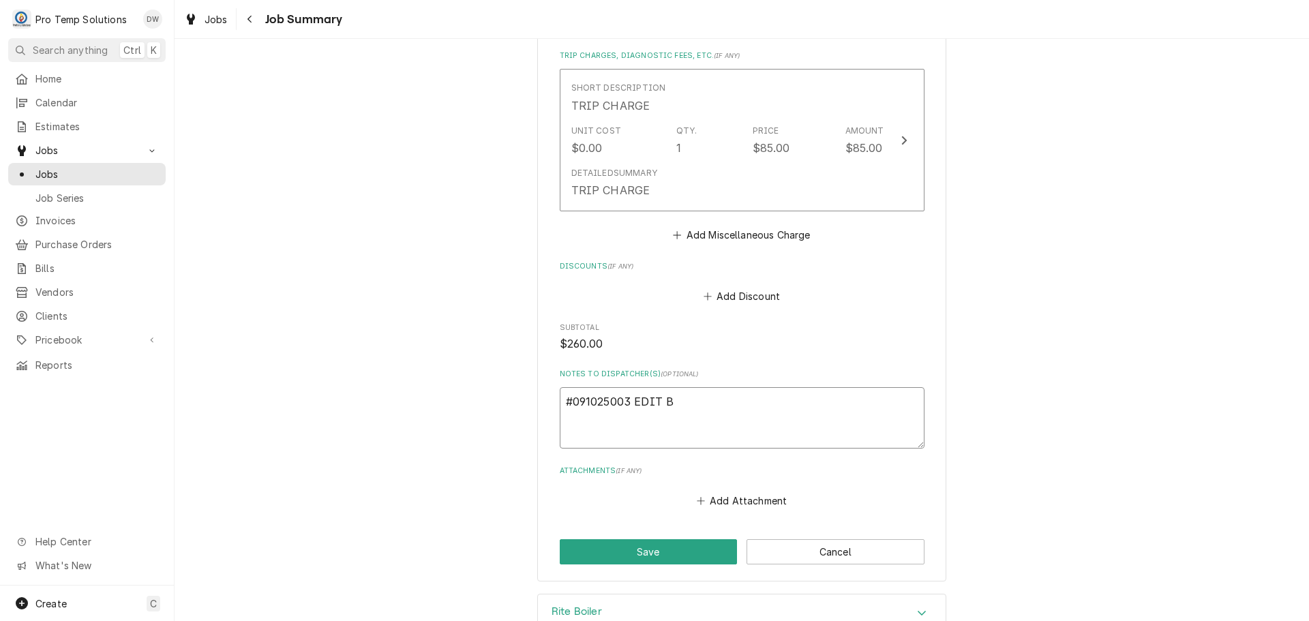
type textarea "x"
type textarea "#091025003 EDIT BR"
type textarea "x"
type textarea "#091025003 EDIT BRE"
type textarea "x"
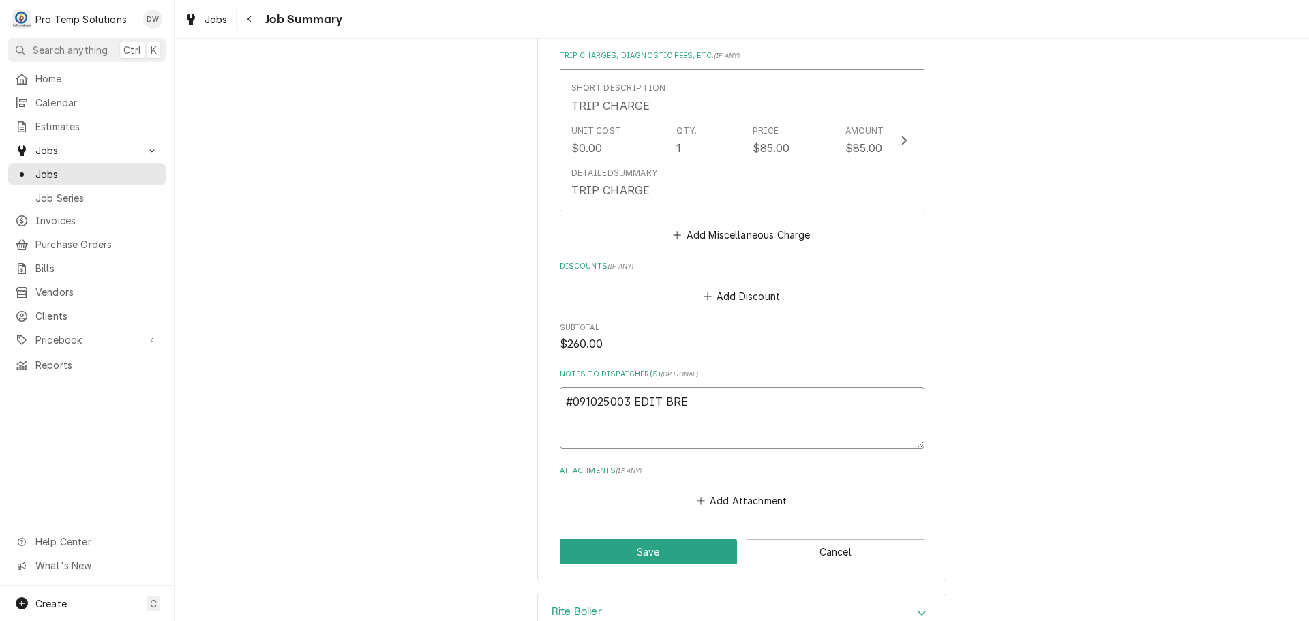
type textarea "#091025003 EDIT BREW"
type textarea "x"
type textarea "#091025003 EDIT BREWI"
type textarea "x"
type textarea "#091025003 EDIT BREWIN"
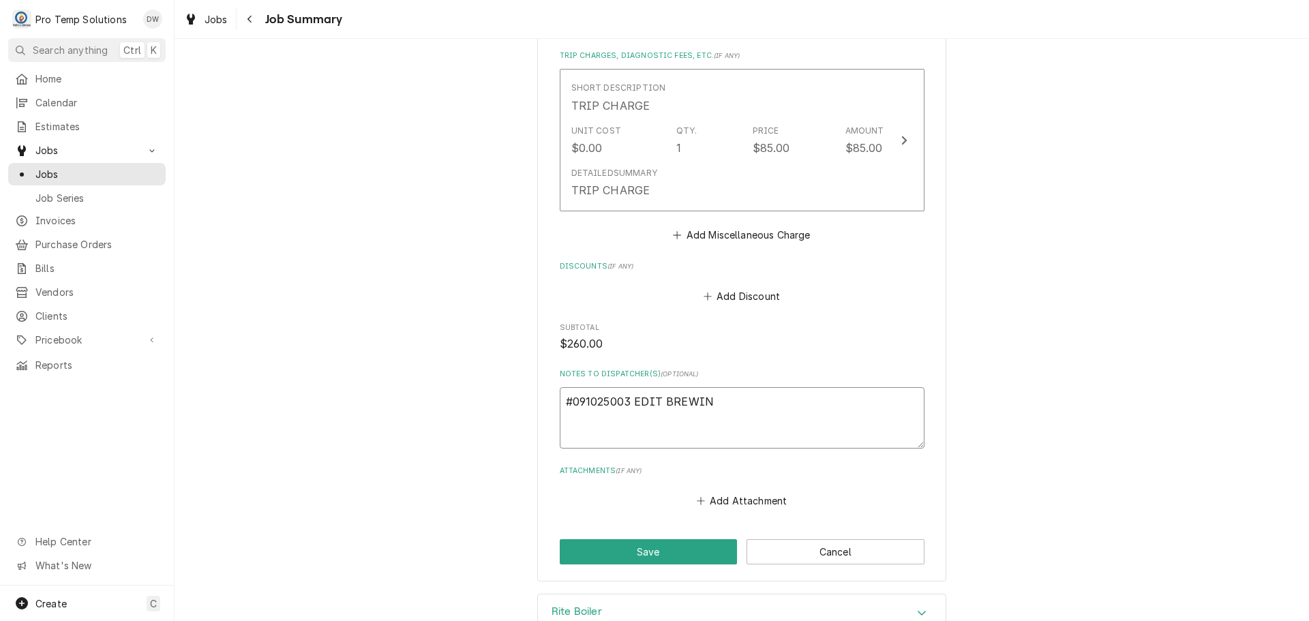
type textarea "x"
type textarea "#091025003 EDIT BREWING"
type textarea "x"
type textarea "#091025003 EDIT BREWING-"
type textarea "x"
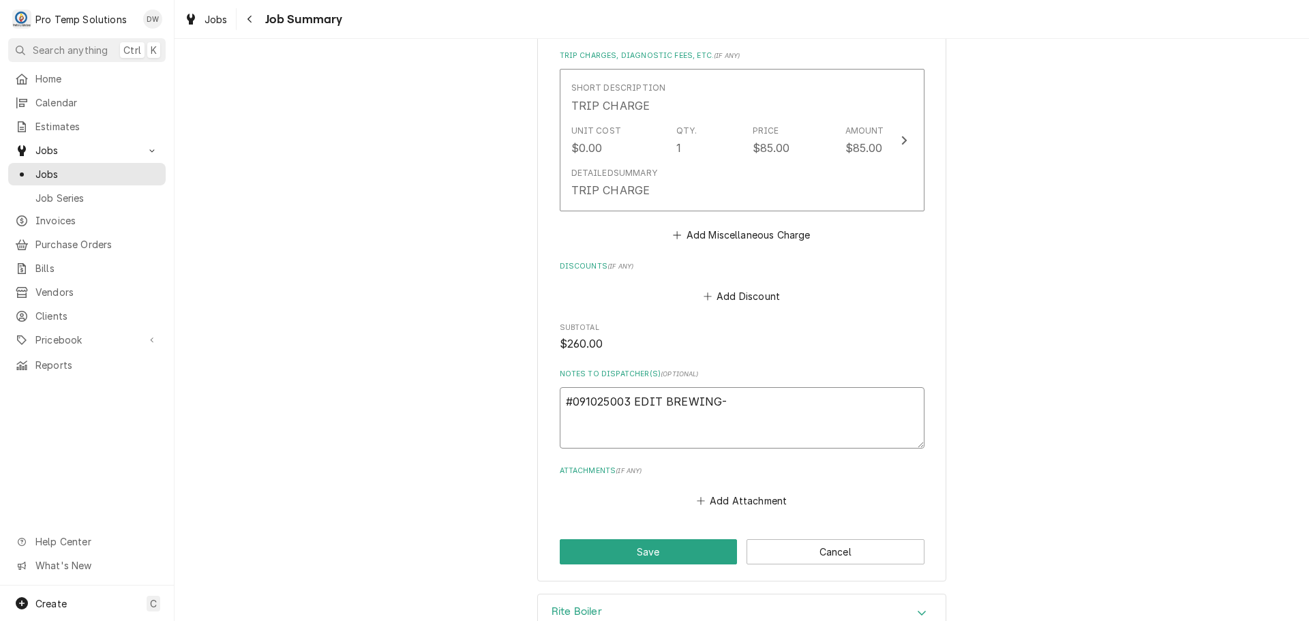
type textarea "#091025003 EDIT BREWING-"
type textarea "x"
type textarea "#091025003 EDIT BREWING- BO"
type textarea "x"
type textarea "#091025003 EDIT BREWING- BOI"
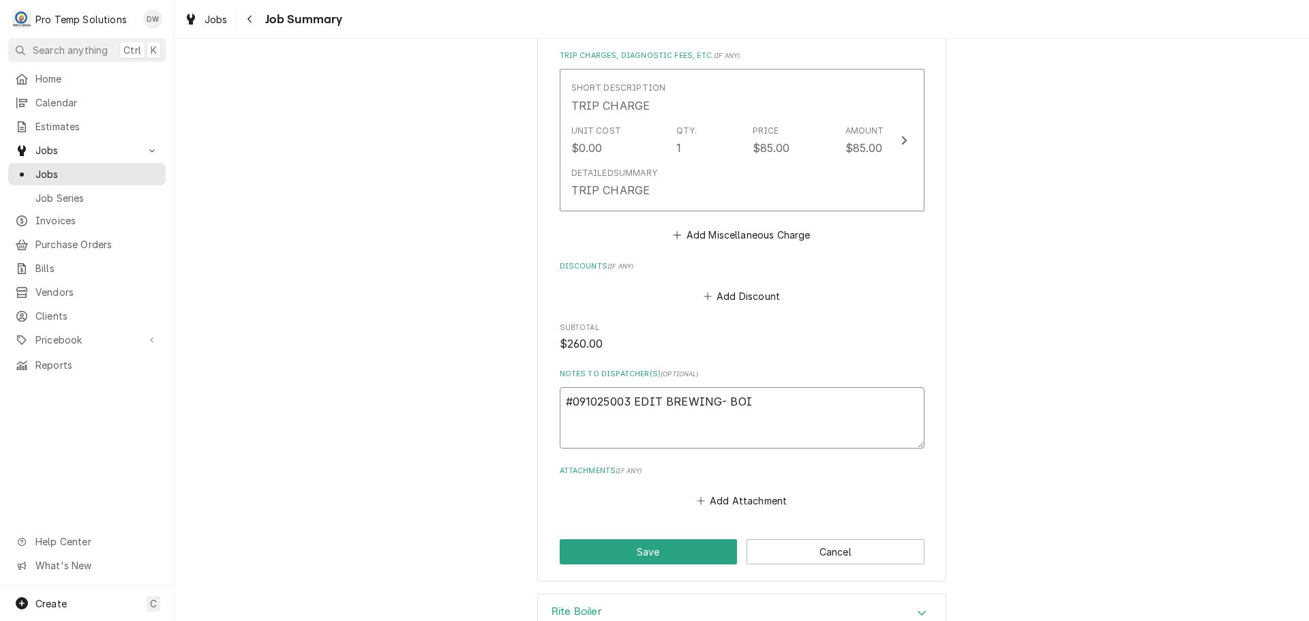
type textarea "x"
type textarea "#091025003 EDIT BREWING- BOIL"
type textarea "x"
type textarea "#091025003 EDIT BREWING- BOILE"
type textarea "x"
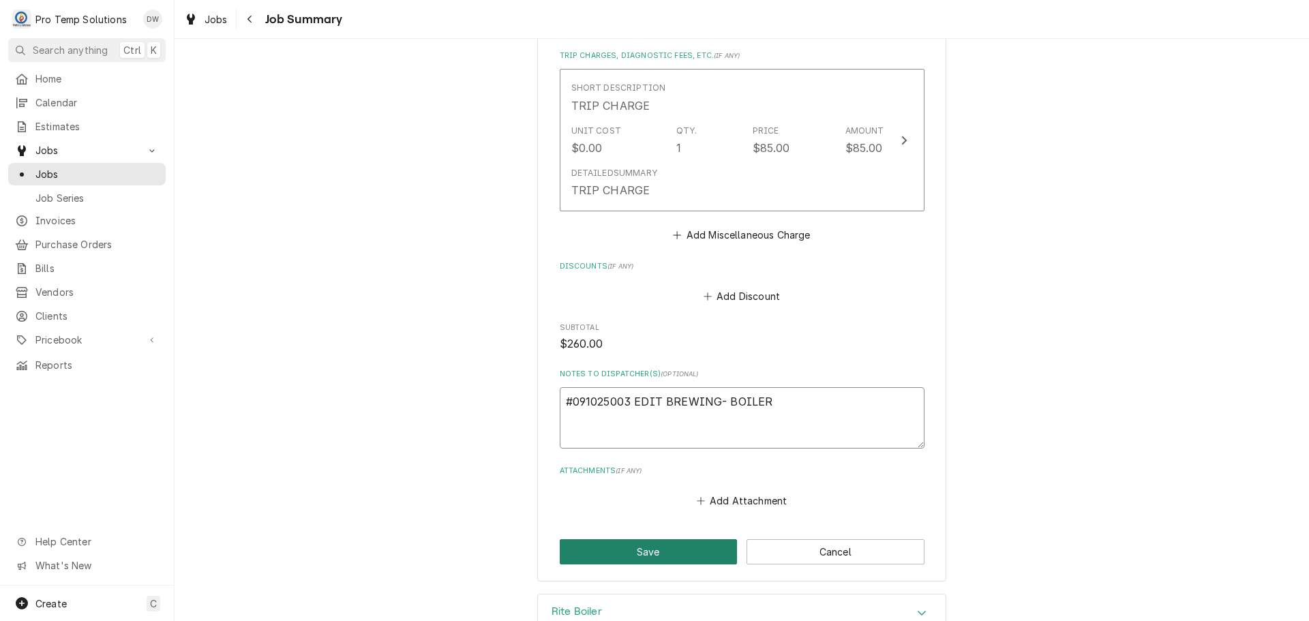
type textarea "#091025003 EDIT BREWING- BOILER"
click at [648, 554] on button "Save" at bounding box center [649, 551] width 178 height 25
type textarea "x"
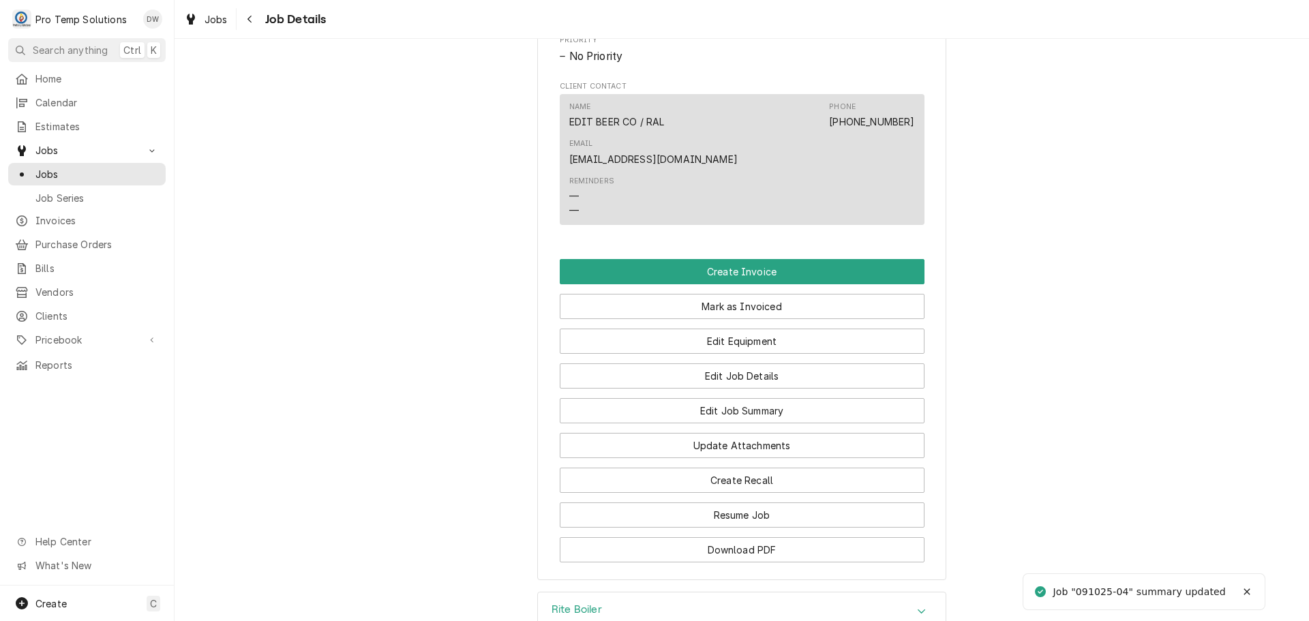
scroll to position [818, 0]
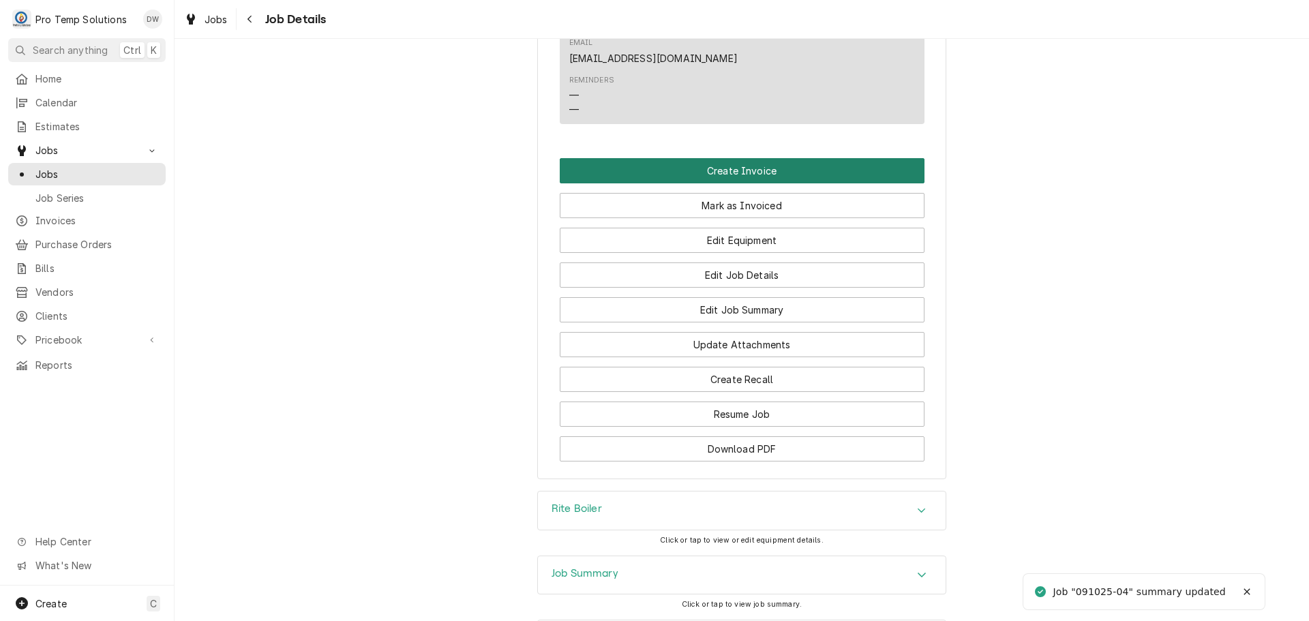
click at [724, 158] on button "Create Invoice" at bounding box center [742, 170] width 365 height 25
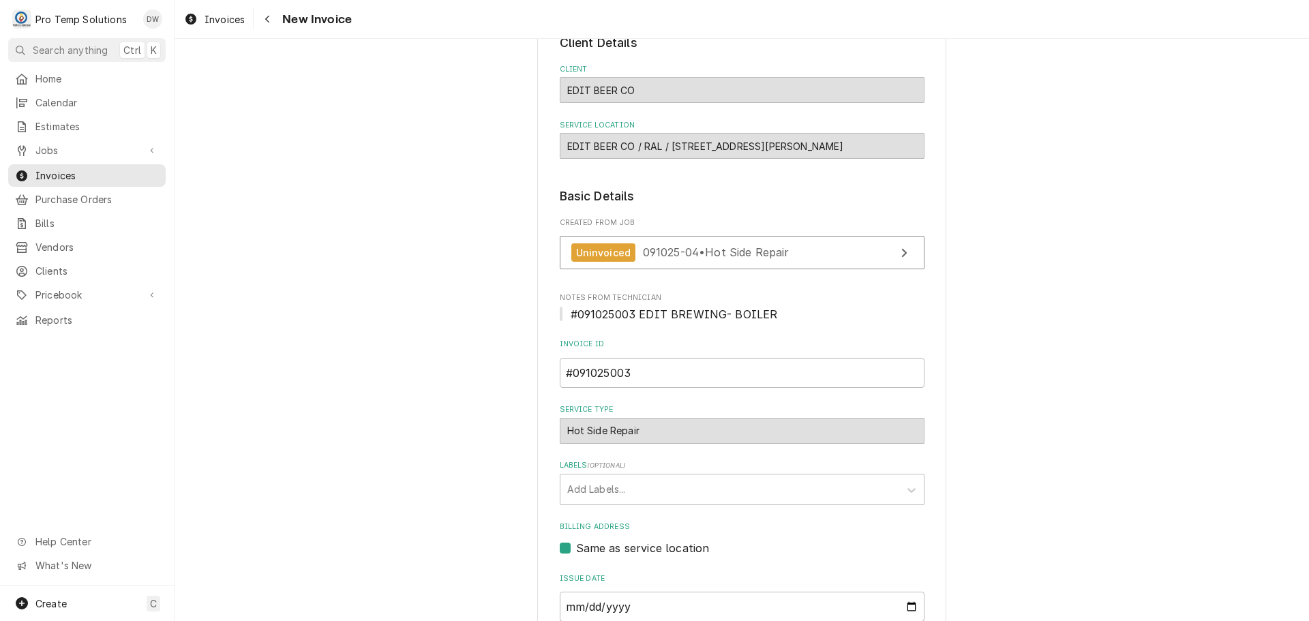
scroll to position [269, 0]
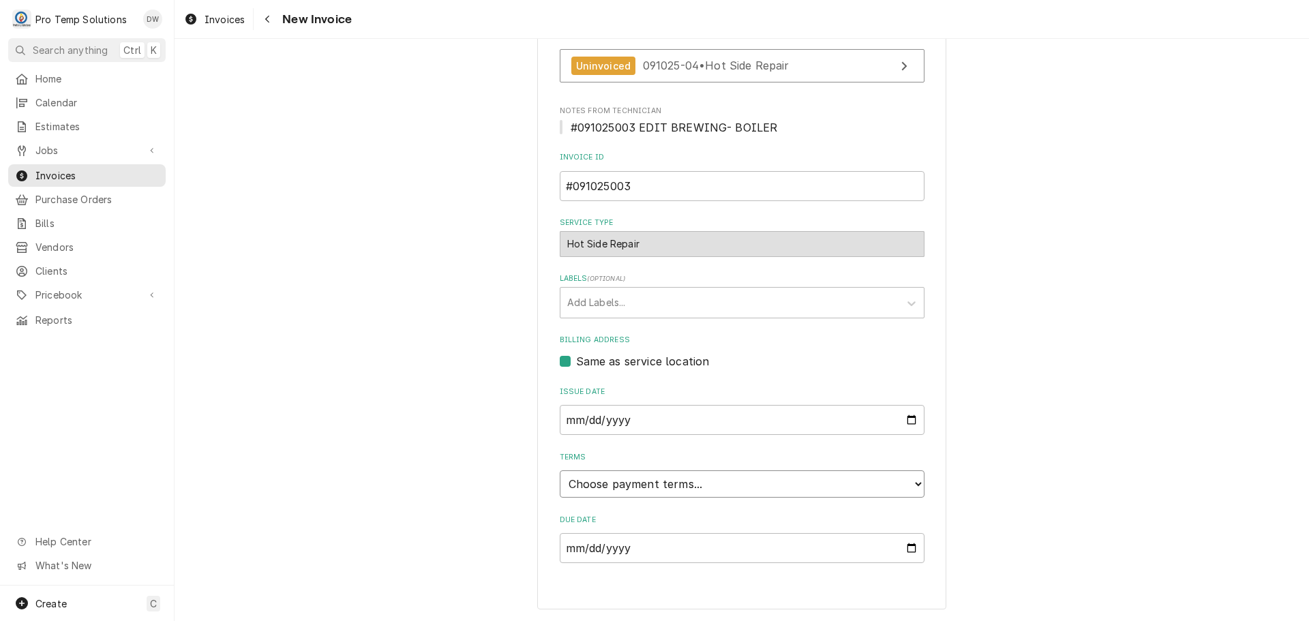
click at [625, 493] on select "Choose payment terms... Same Day Net 7 Net 14 Net 21 Net 30 Net 45 Net 60 Net 90" at bounding box center [742, 483] width 365 height 27
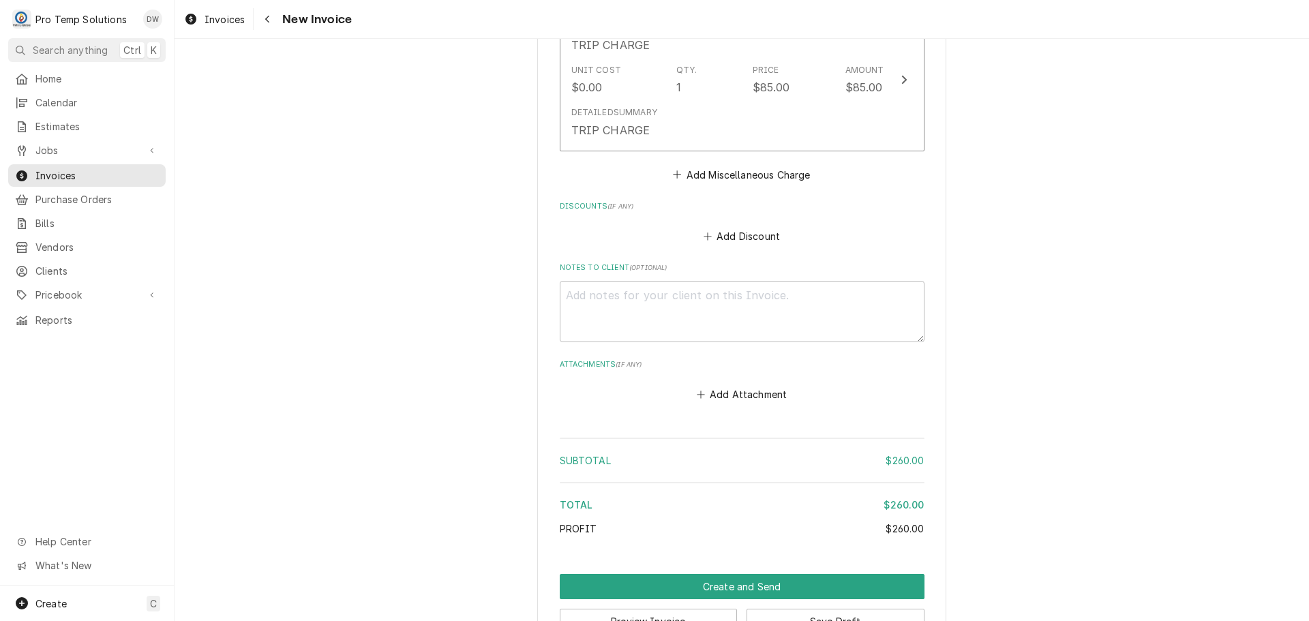
scroll to position [1306, 0]
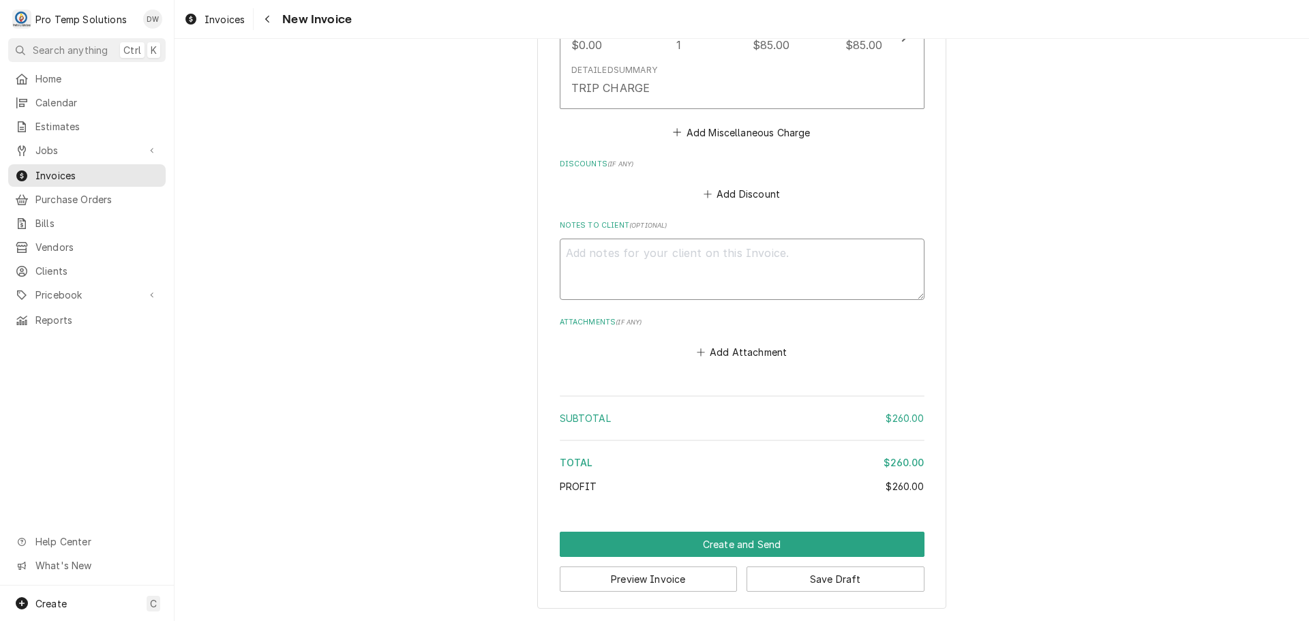
click at [585, 256] on textarea "Notes to Client ( optional )" at bounding box center [742, 269] width 365 height 61
type textarea "x"
type textarea "#"
type textarea "x"
type textarea "#0"
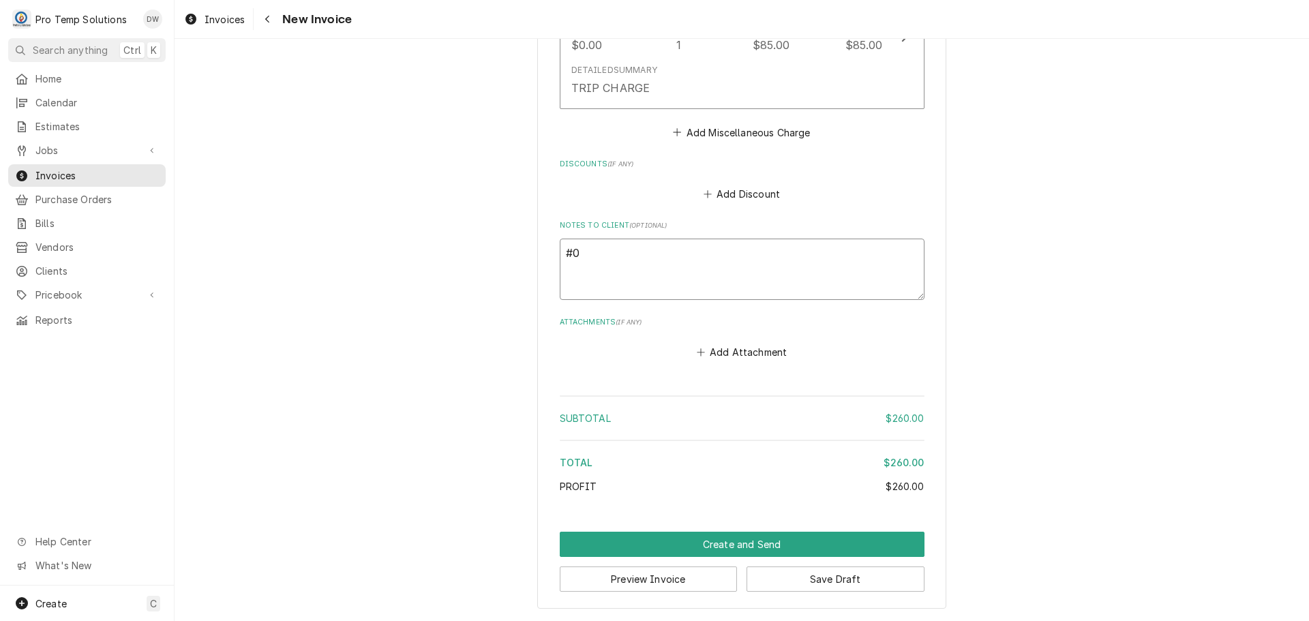
type textarea "x"
type textarea "#09"
type textarea "x"
type textarea "#091"
type textarea "x"
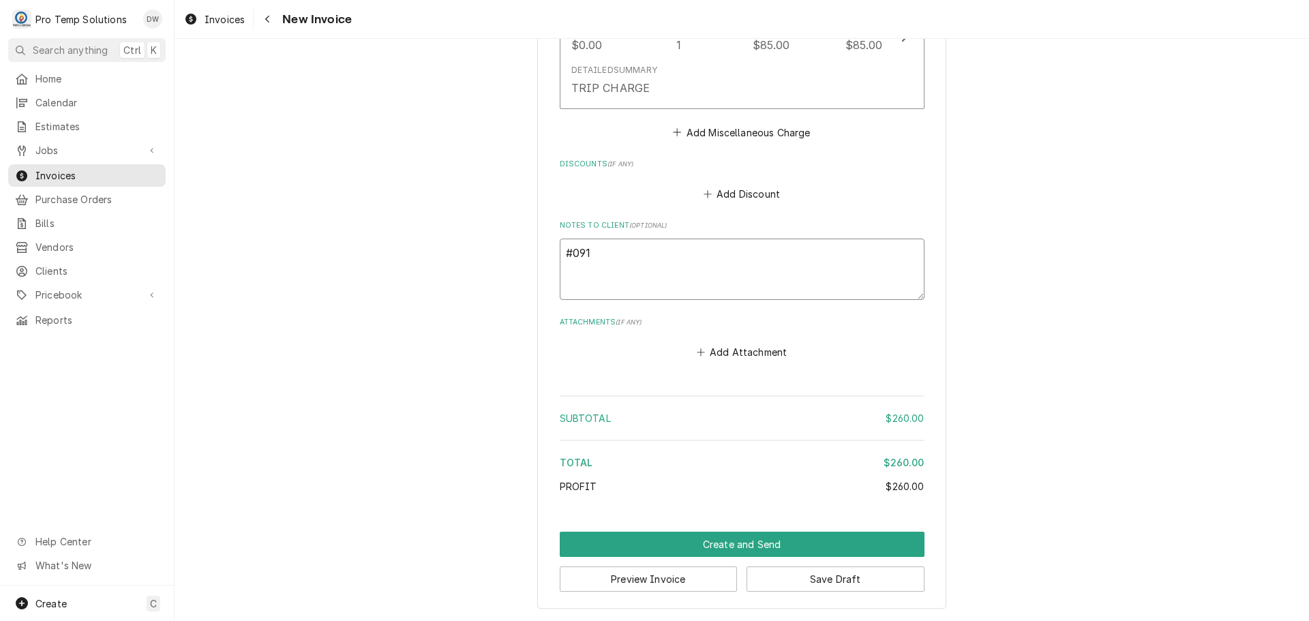
type textarea "#0910"
type textarea "x"
type textarea "#09100"
type textarea "x"
type textarea "#0910"
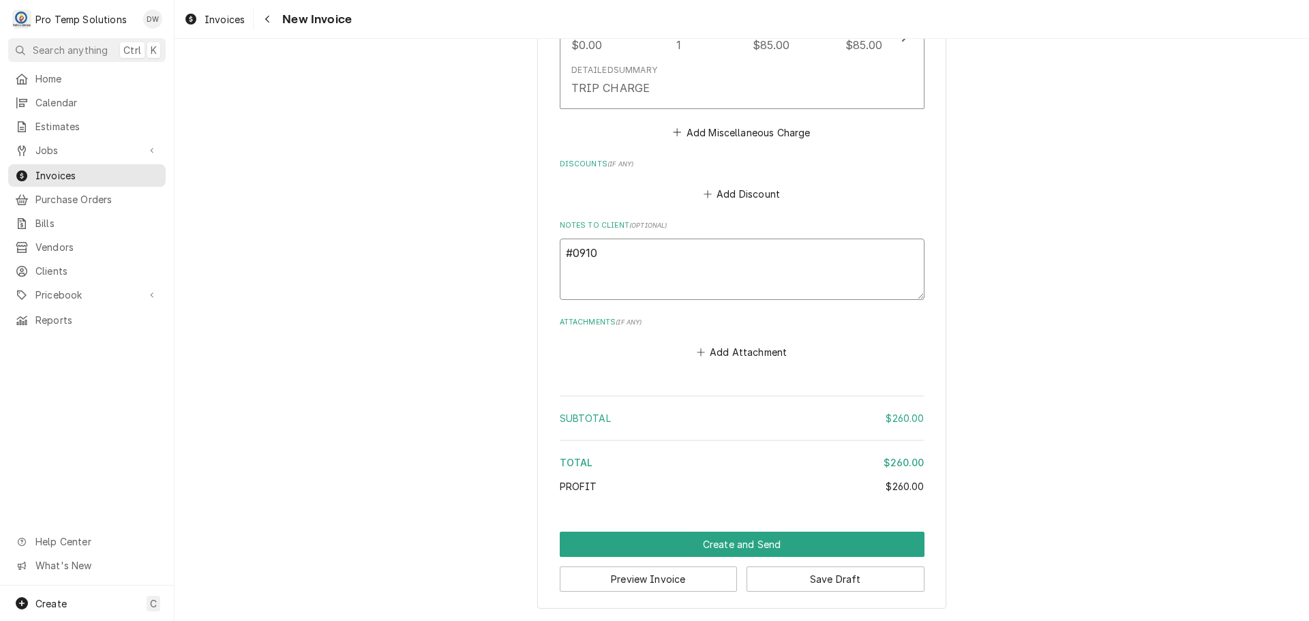
type textarea "x"
type textarea "#09102"
type textarea "x"
type textarea "#091025"
type textarea "x"
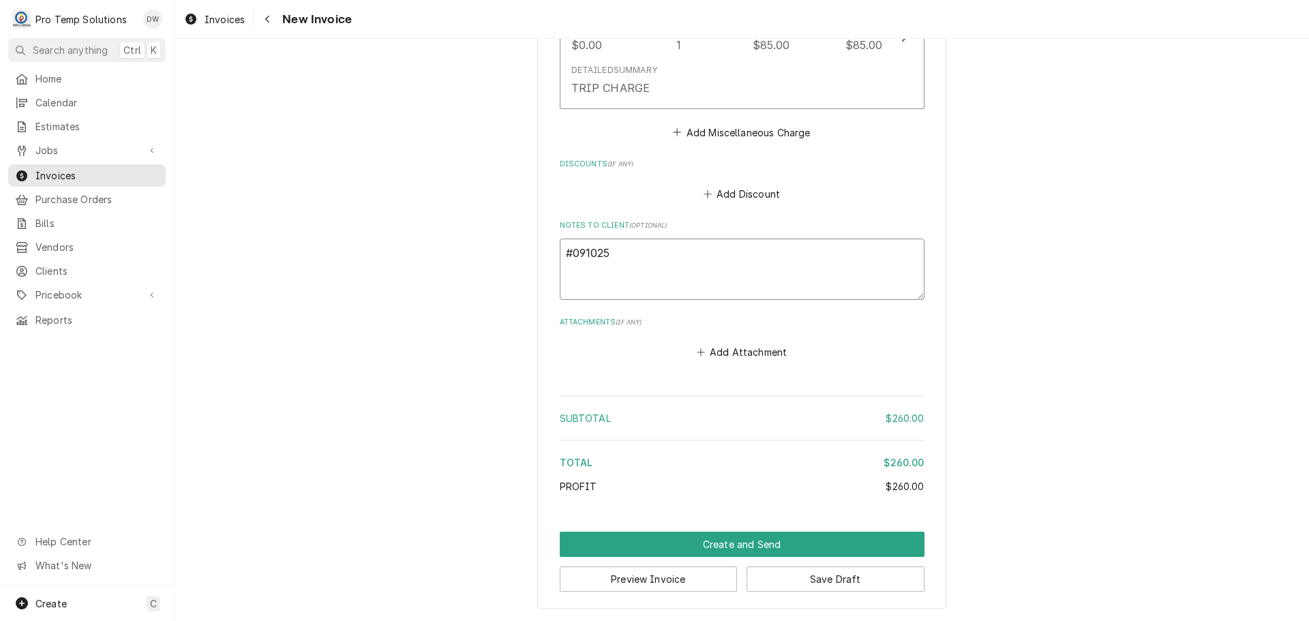
type textarea "#0910250"
type textarea "x"
type textarea "#09102500"
type textarea "x"
type textarea "#091025003"
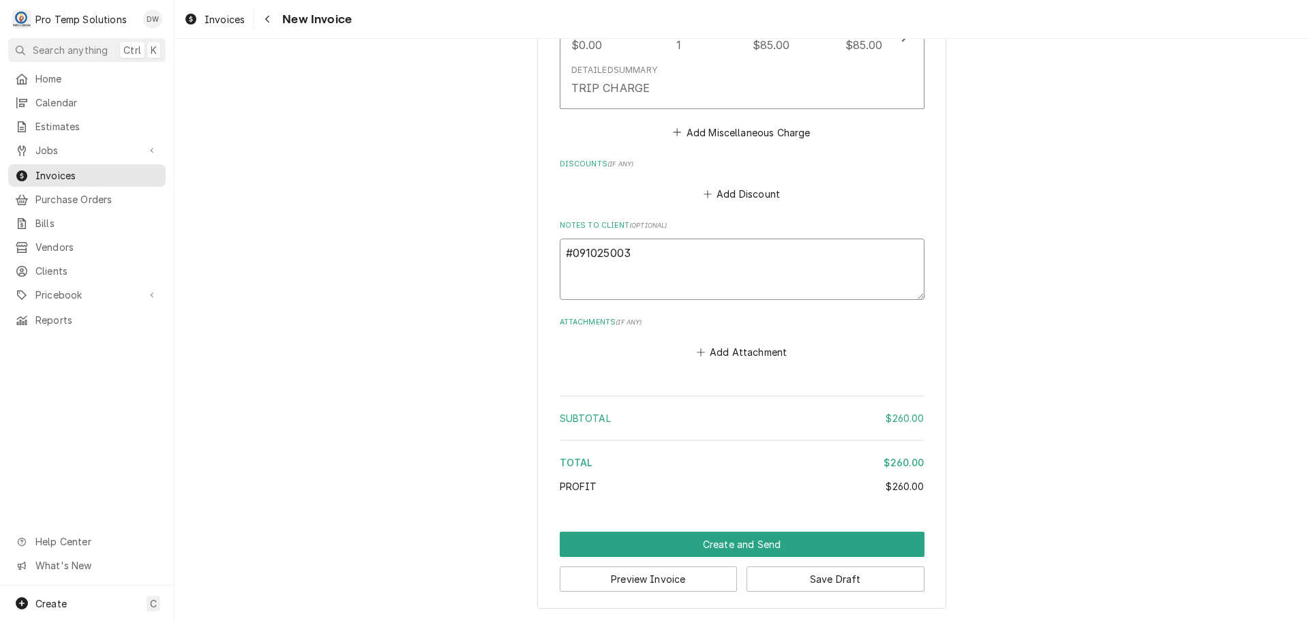
type textarea "x"
type textarea "#091025003"
type textarea "x"
type textarea "#091025003 E"
type textarea "x"
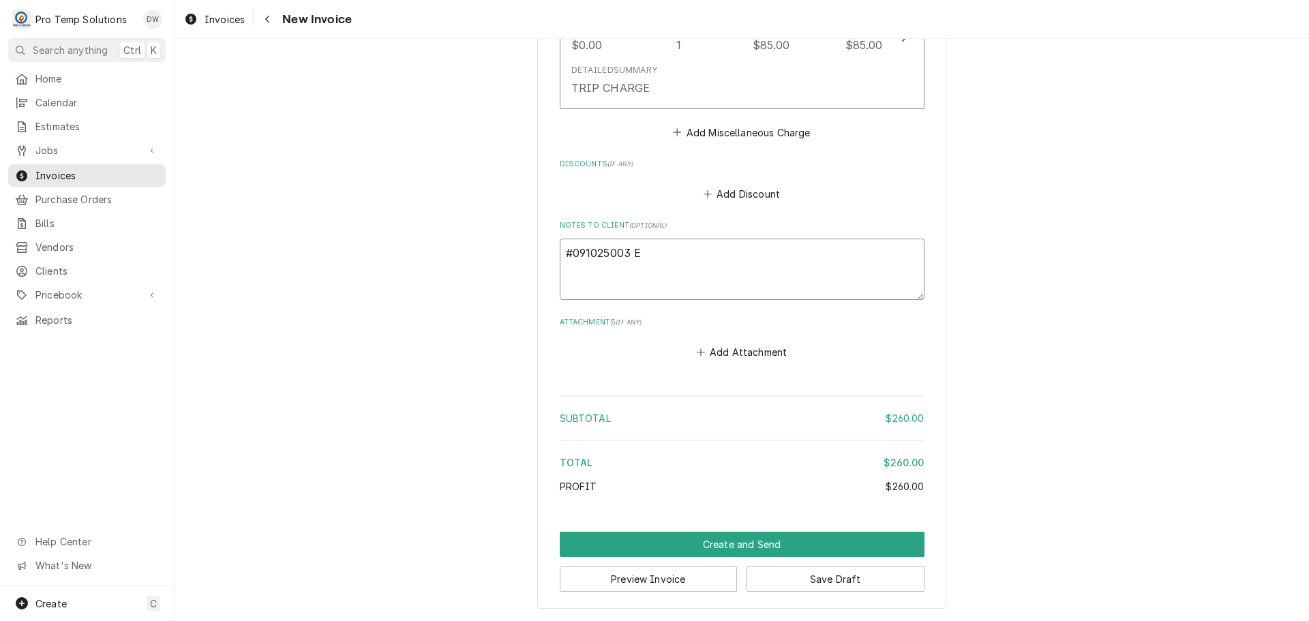
type textarea "#091025003 ED"
type textarea "x"
type textarea "#091025003 EDI"
type textarea "x"
type textarea "#091025003 EDIT"
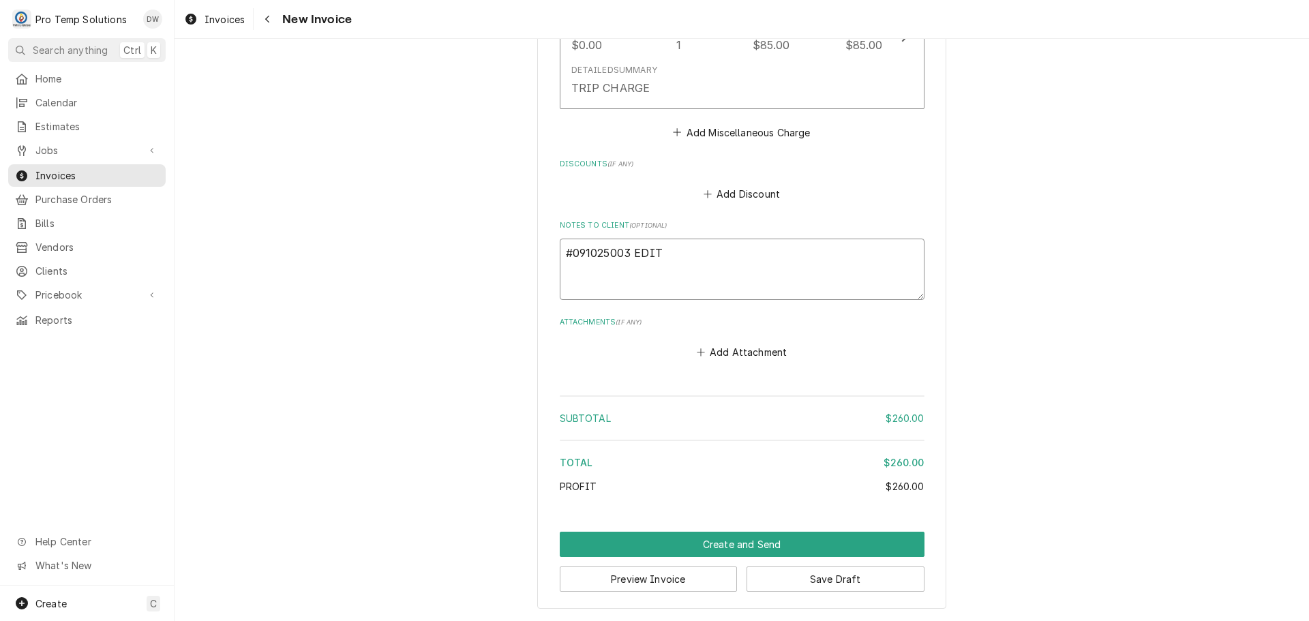
type textarea "x"
type textarea "#091025003 EDIT"
type textarea "x"
type textarea "#091025003 EDIT B"
type textarea "x"
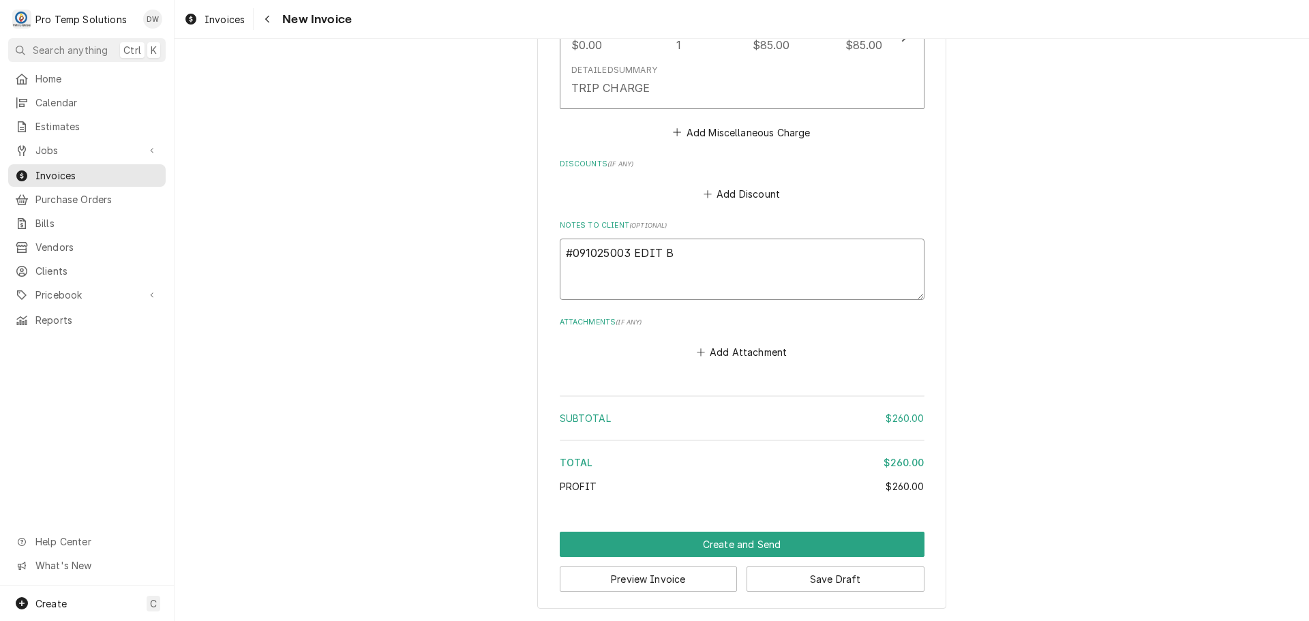
type textarea "#091025003 EDIT BR"
type textarea "x"
type textarea "#091025003 EDIT BRE"
type textarea "x"
type textarea "#091025003 EDIT [PERSON_NAME]"
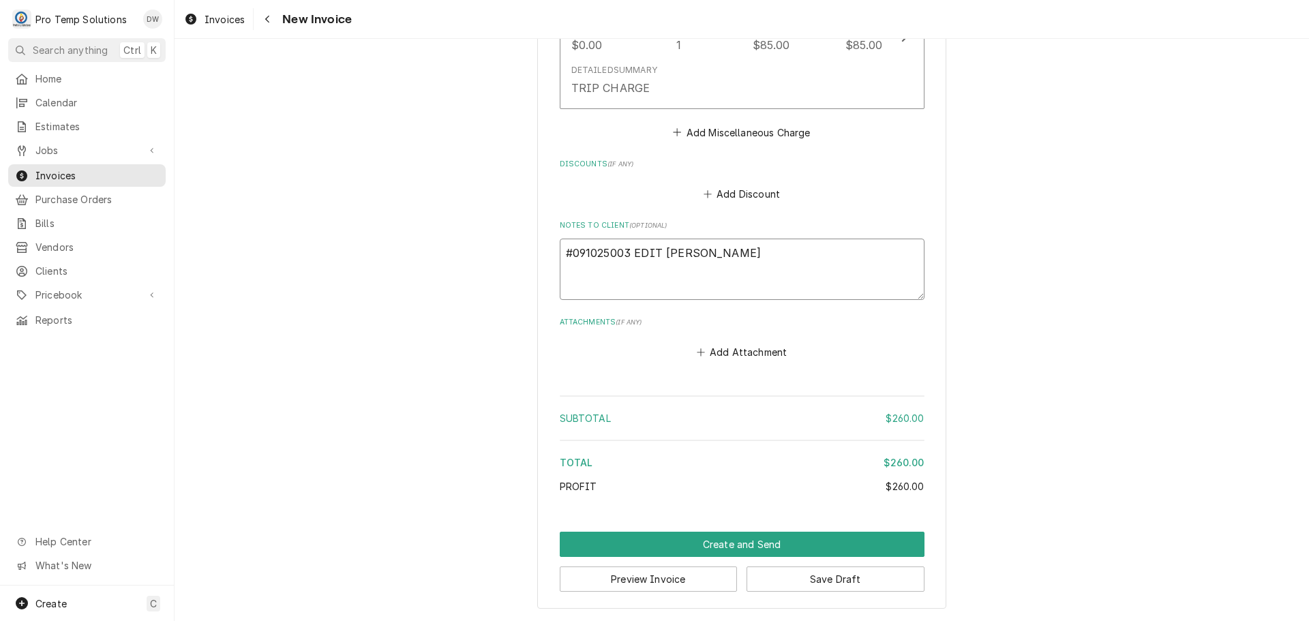
type textarea "x"
type textarea "#091025003 EDIT BREWIN"
type textarea "x"
type textarea "#091025003 EDIT BREWING"
type textarea "x"
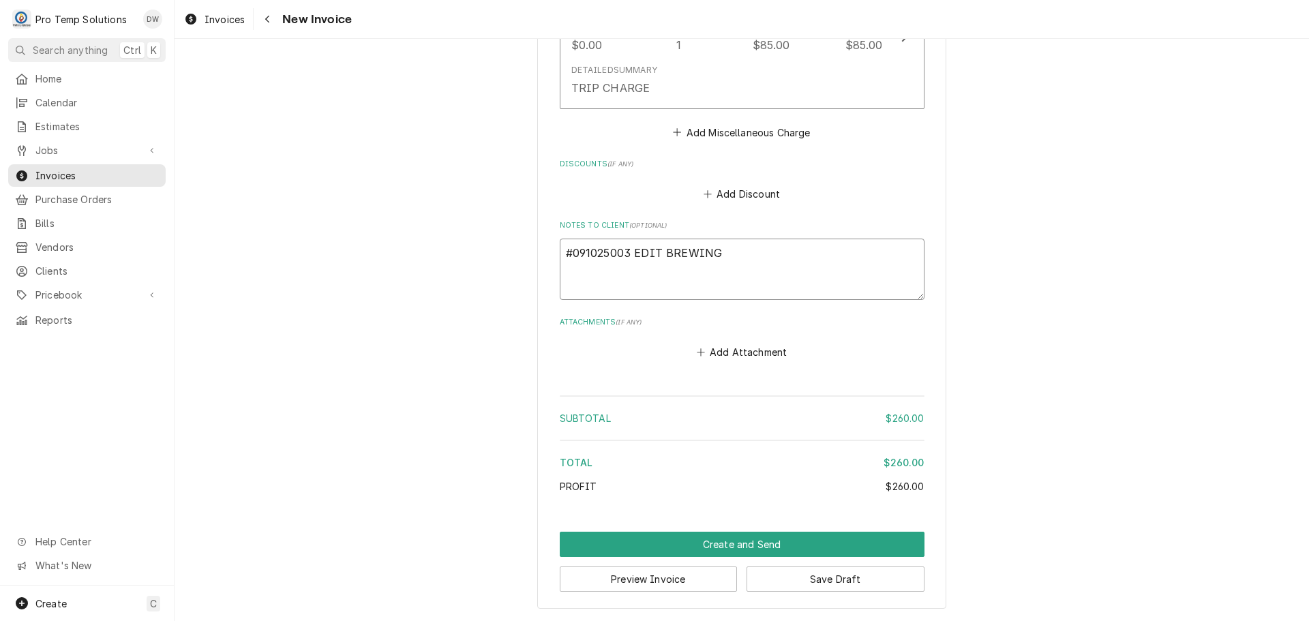
type textarea "#091025003 EDIT BREWING-"
type textarea "x"
type textarea "#091025003 EDIT BREWING-"
type textarea "x"
type textarea "#091025003 EDIT BREWING- B"
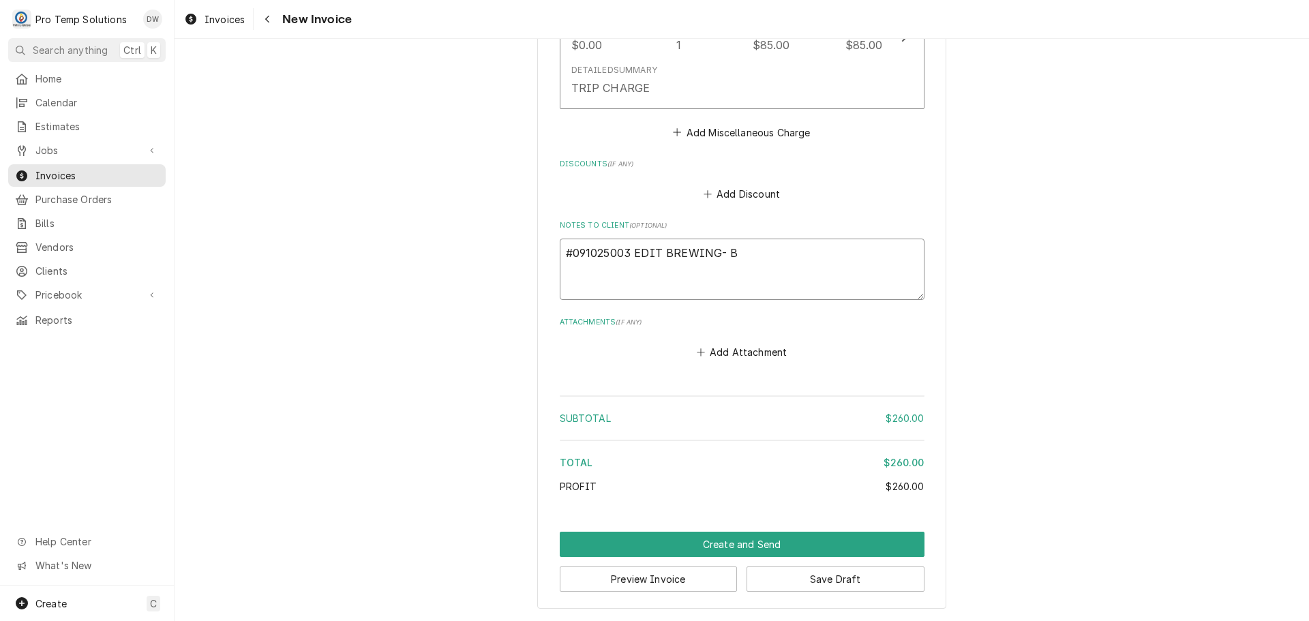
type textarea "x"
type textarea "#091025003 EDIT BREWING- BO"
type textarea "x"
type textarea "#091025003 EDIT BREWING- BOI"
type textarea "x"
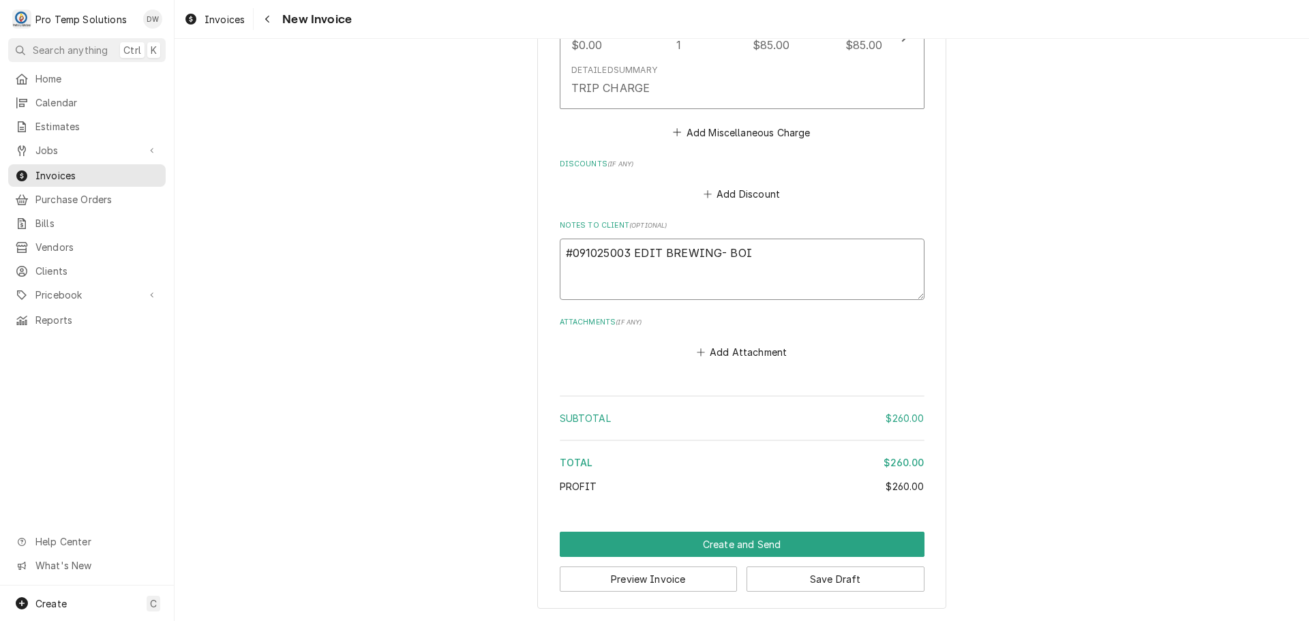
type textarea "#091025003 EDIT BREWING- BOIL"
type textarea "x"
type textarea "#091025003 EDIT BREWING- BOILE"
type textarea "x"
type textarea "#091025003 EDIT BREWING- BOILER"
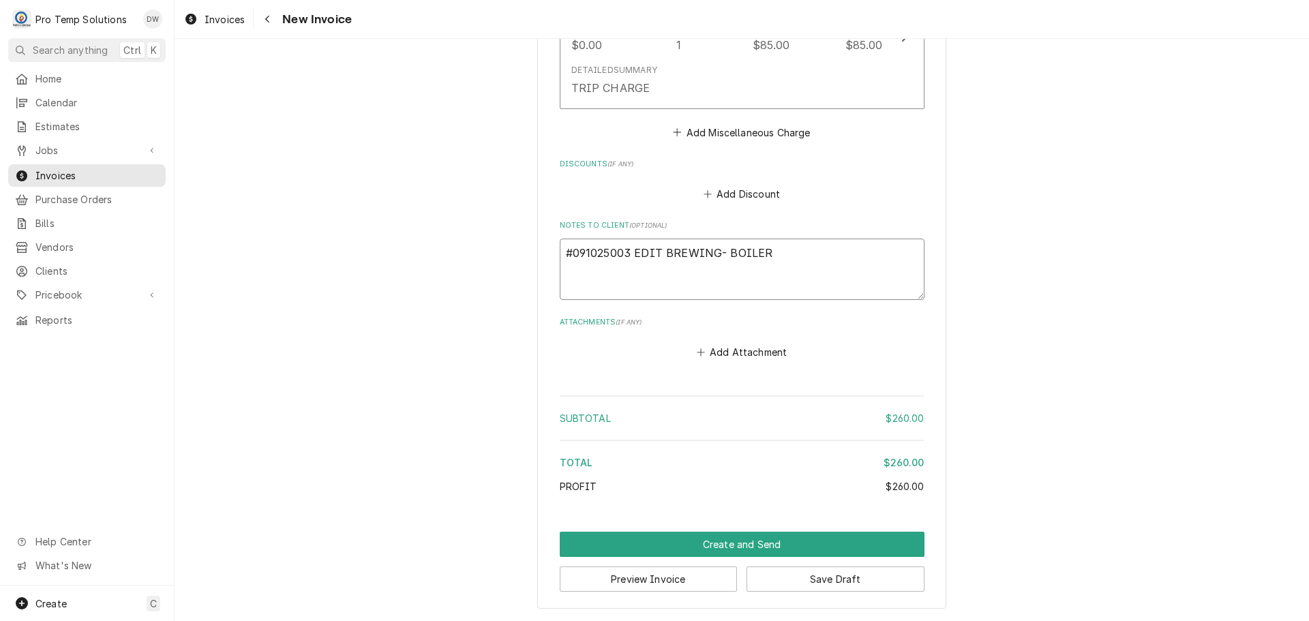
type textarea "x"
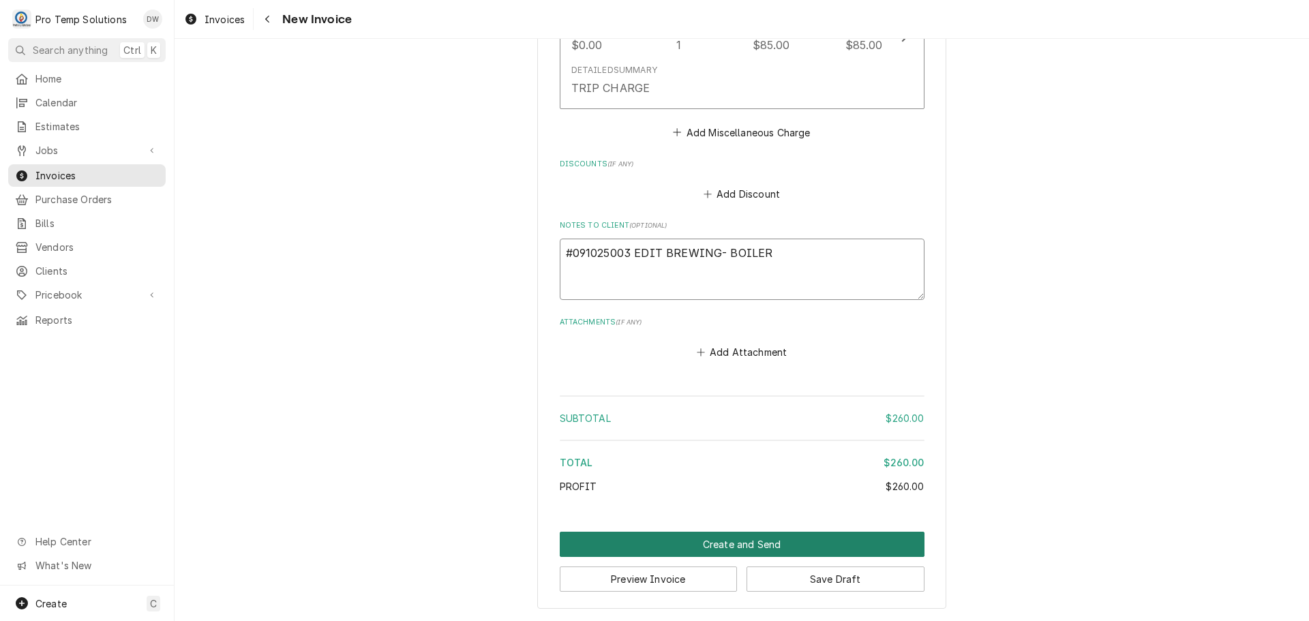
type textarea "#091025003 EDIT BREWING- BOILER"
click at [731, 549] on button "Create and Send" at bounding box center [742, 544] width 365 height 25
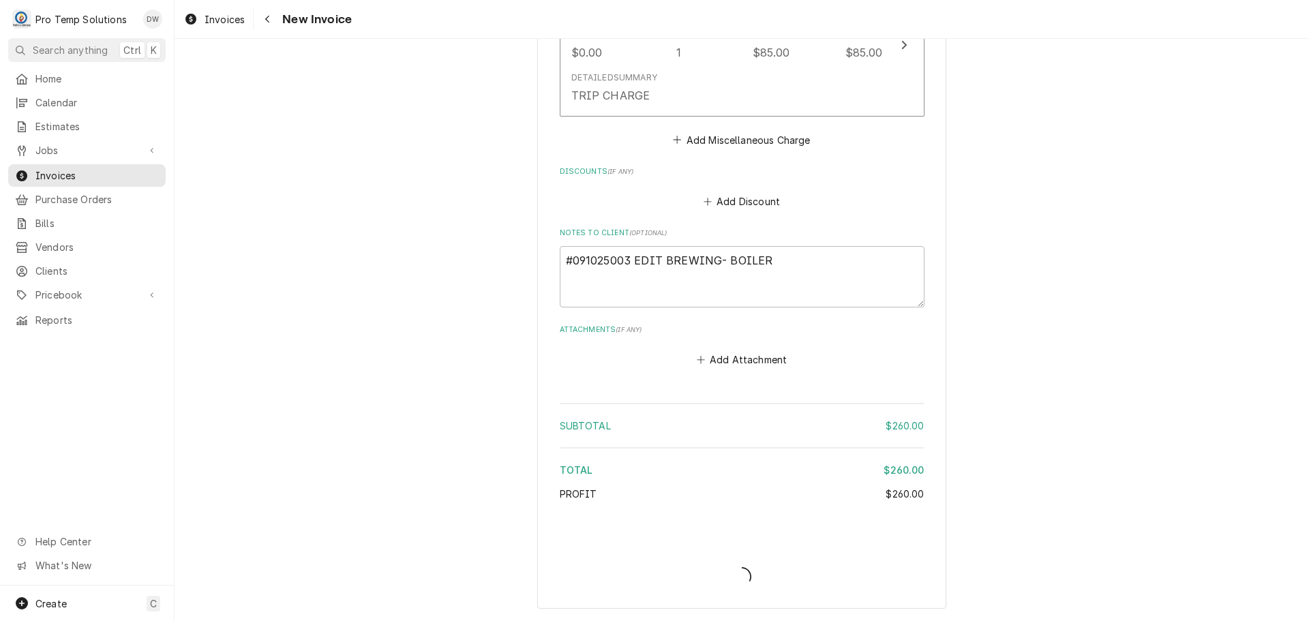
scroll to position [1298, 0]
type textarea "x"
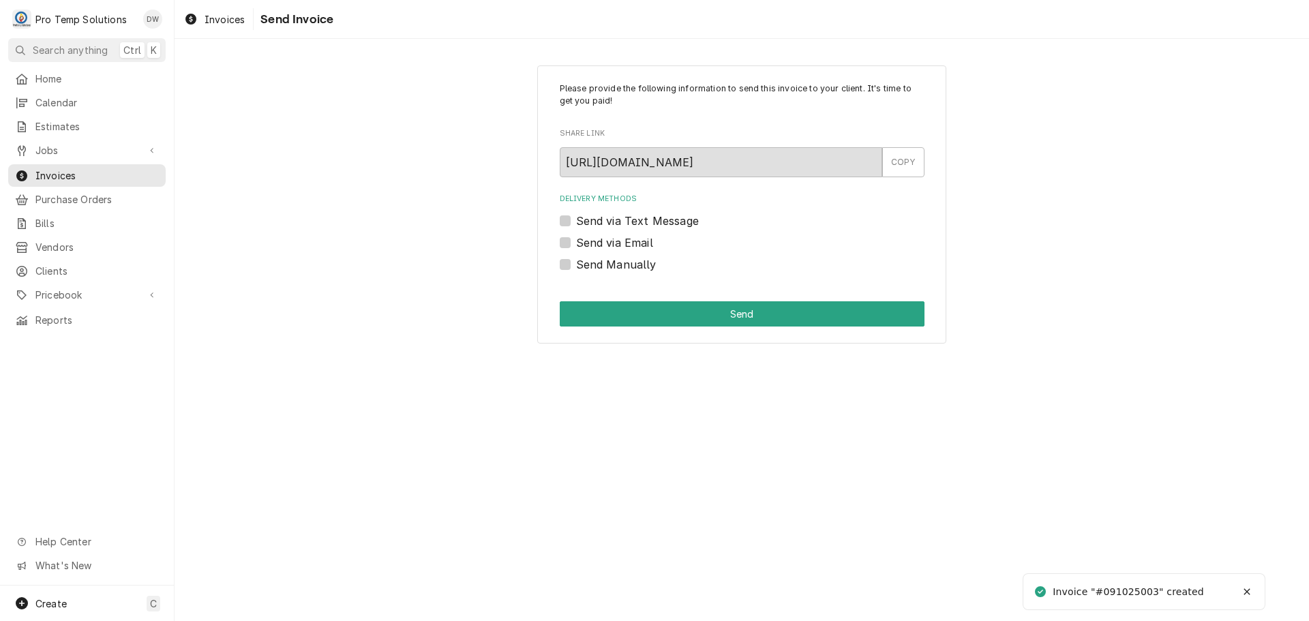
click at [576, 242] on label "Send via Email" at bounding box center [614, 242] width 77 height 16
click at [576, 242] on input "Send via Email" at bounding box center [758, 249] width 365 height 30
checkbox input "true"
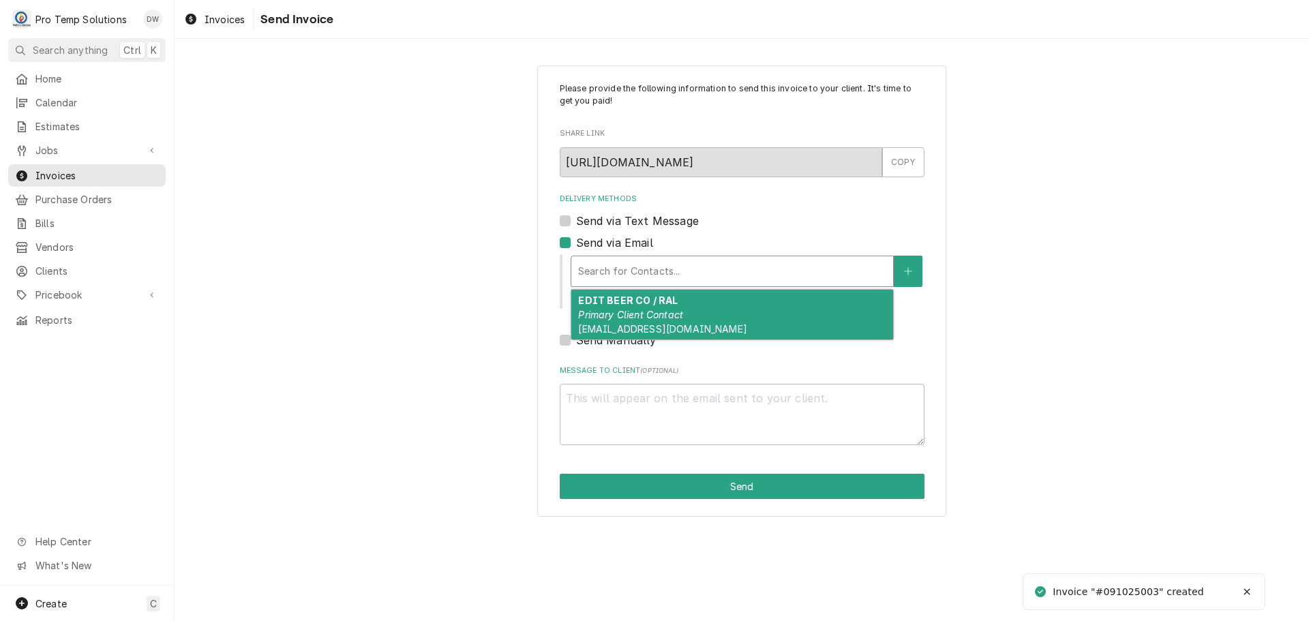
click at [638, 268] on div "Delivery Methods" at bounding box center [732, 271] width 308 height 25
click at [635, 301] on strong "EDIT BEER CO / RAL" at bounding box center [628, 300] width 100 height 12
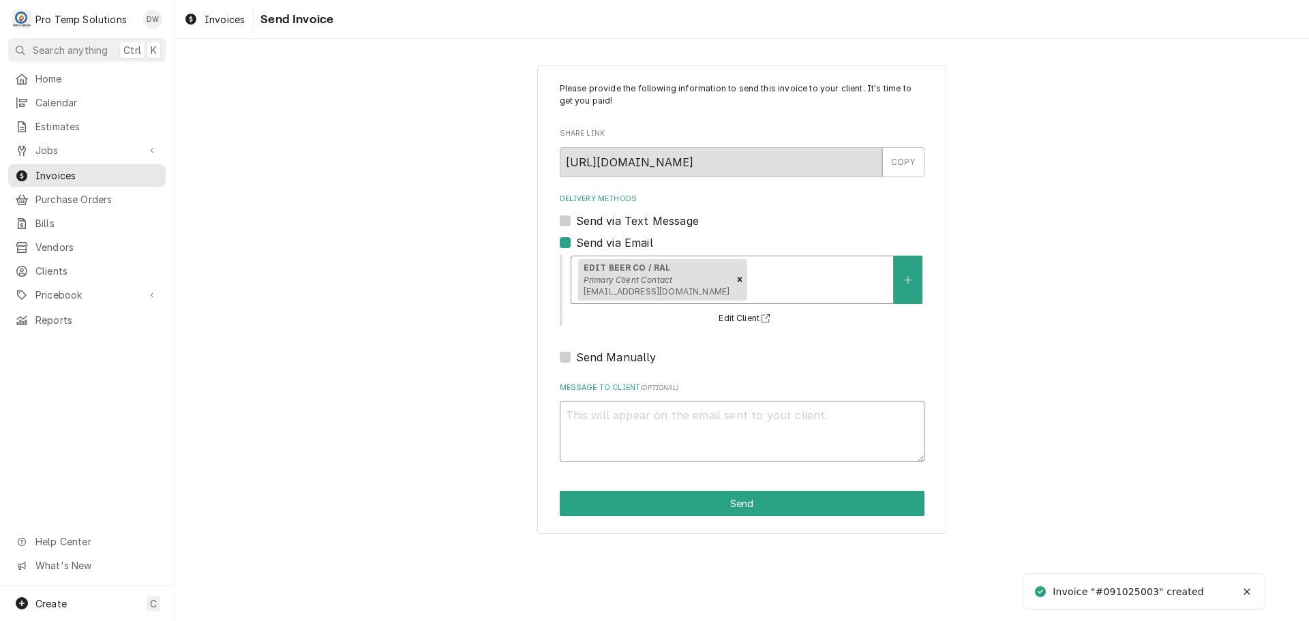
click at [605, 411] on textarea "Message to Client ( optional )" at bounding box center [742, 431] width 365 height 61
type textarea "x"
type textarea "#"
type textarea "x"
type textarea "#0"
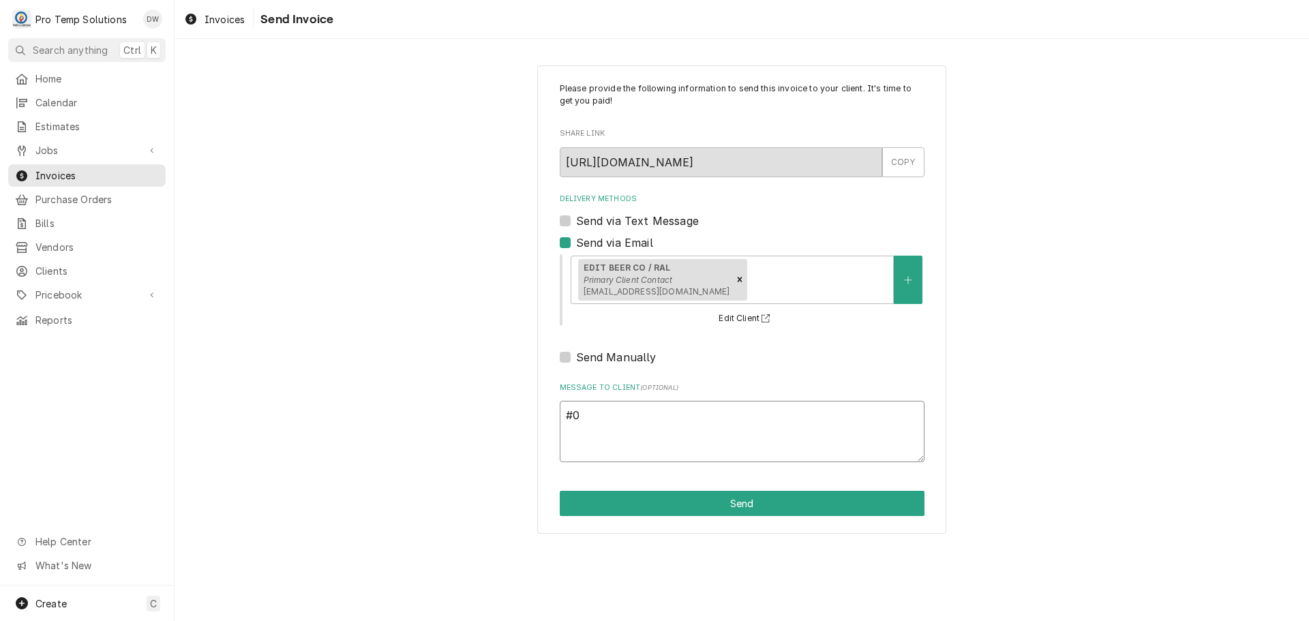
type textarea "x"
type textarea "#09"
type textarea "x"
type textarea "#091"
type textarea "x"
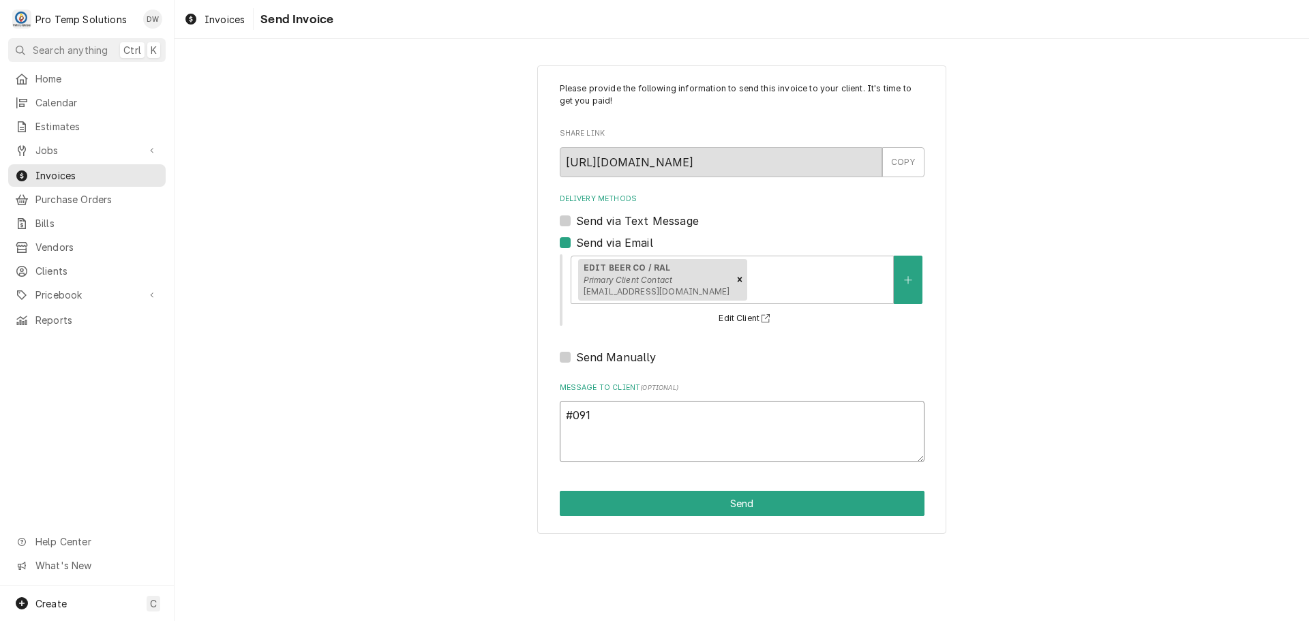
type textarea "#0910"
type textarea "x"
type textarea "#09102"
type textarea "x"
type textarea "#091025"
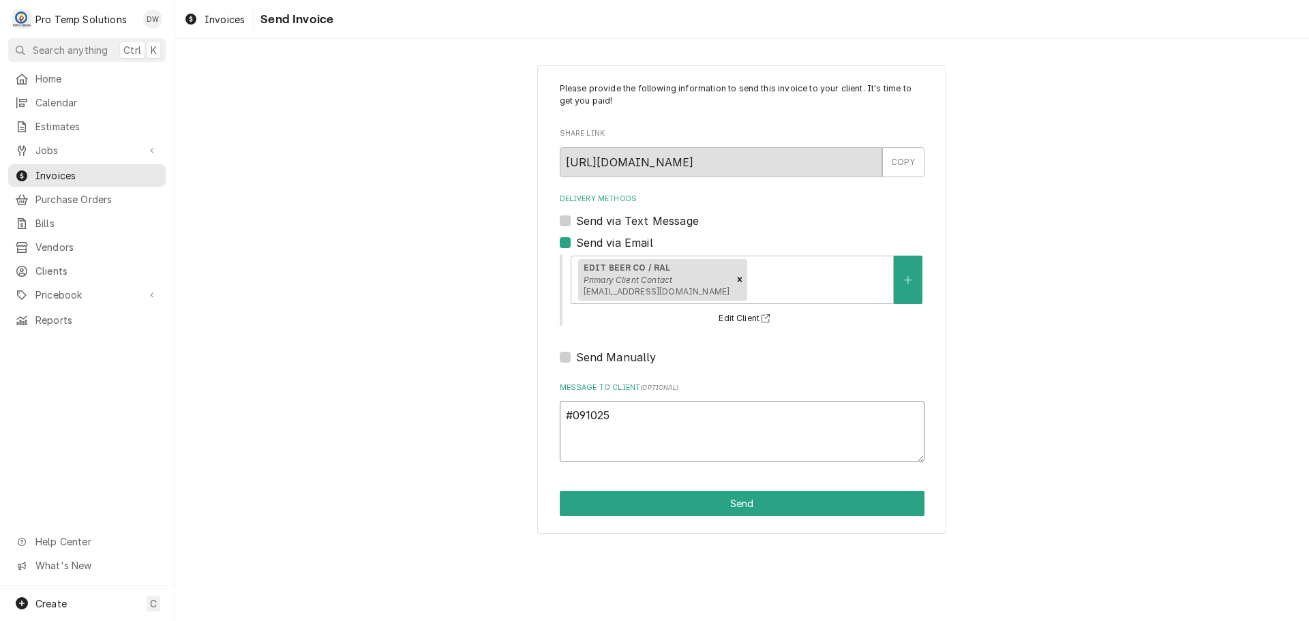
type textarea "x"
type textarea "#0910250"
type textarea "x"
type textarea "#09102500"
type textarea "x"
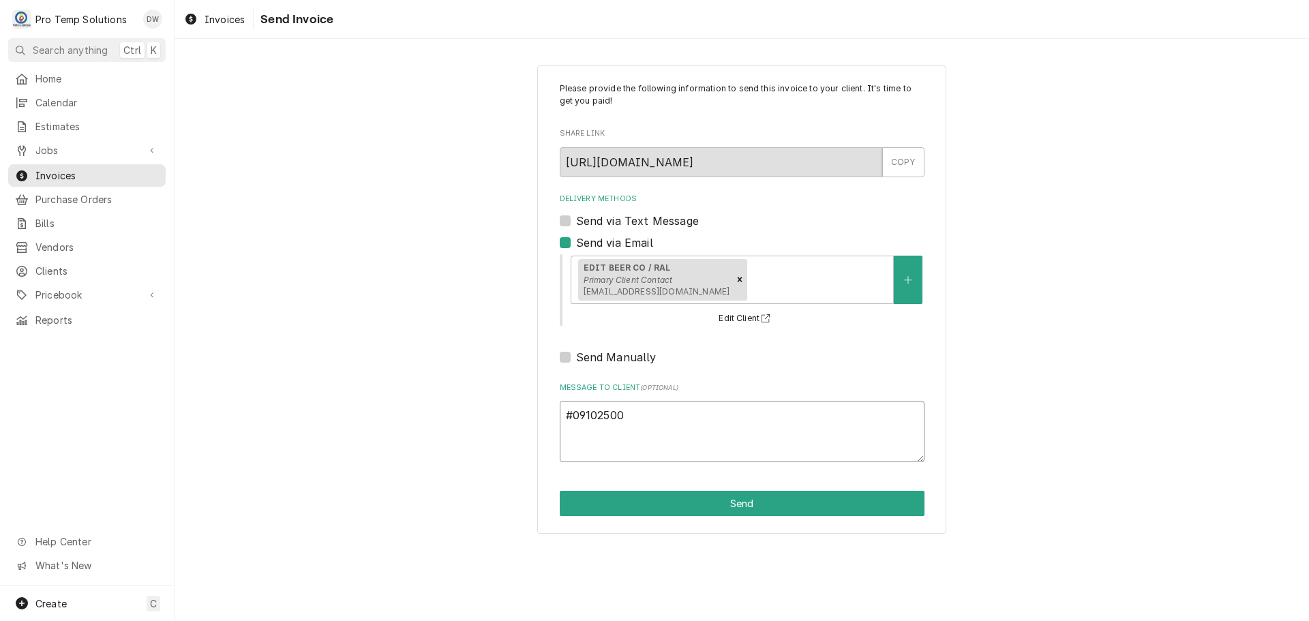
type textarea "#091025003"
type textarea "x"
type textarea "#091025003"
type textarea "x"
type textarea "#091025003 E"
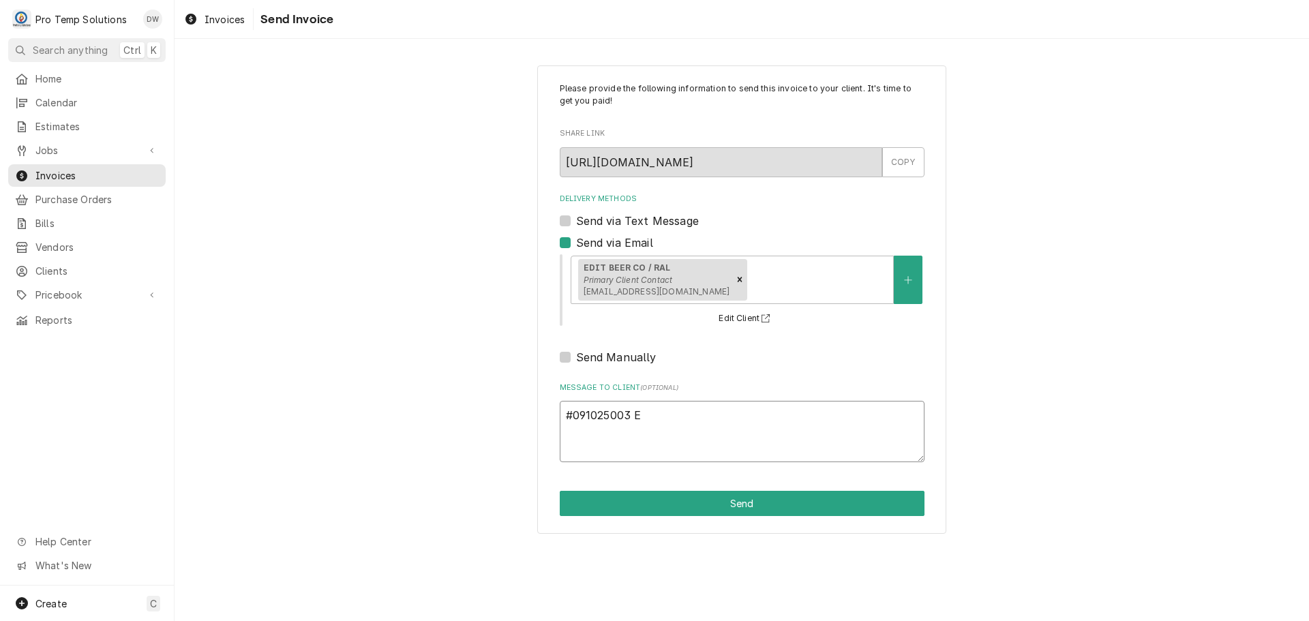
type textarea "x"
type textarea "#091025003 ED"
type textarea "x"
type textarea "#091025003 EDI"
type textarea "x"
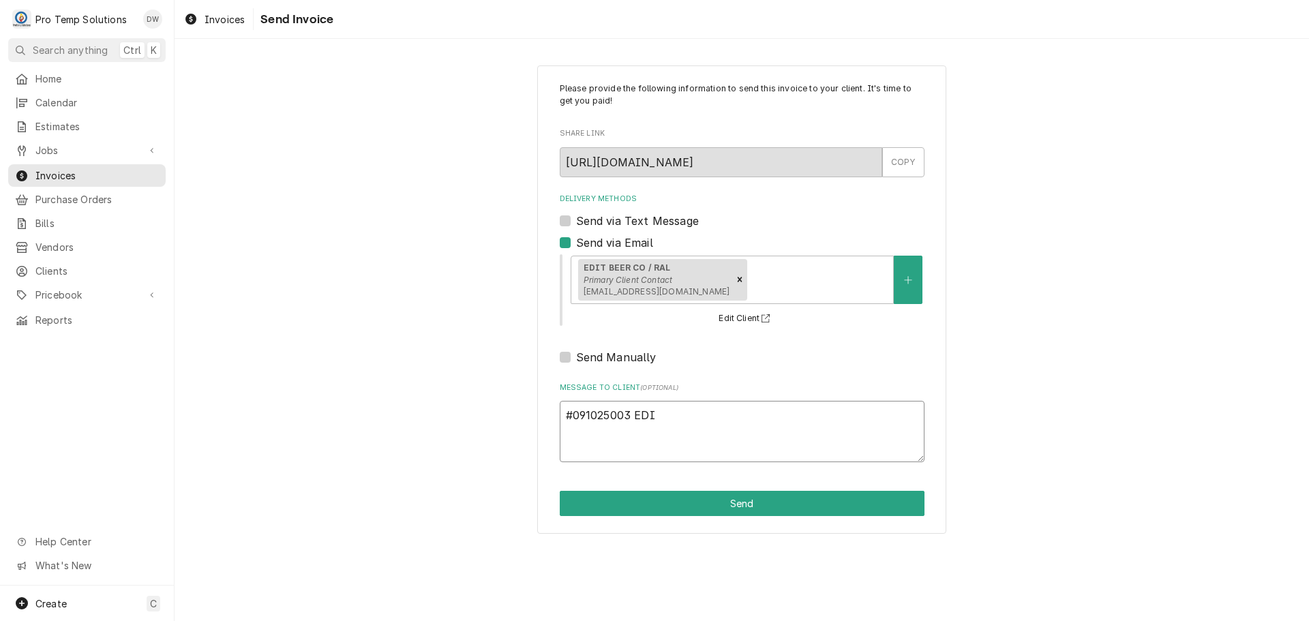
type textarea "#091025003 EDIT"
type textarea "x"
type textarea "#091025003 EDIT"
type textarea "x"
type textarea "#091025003 EDIT B"
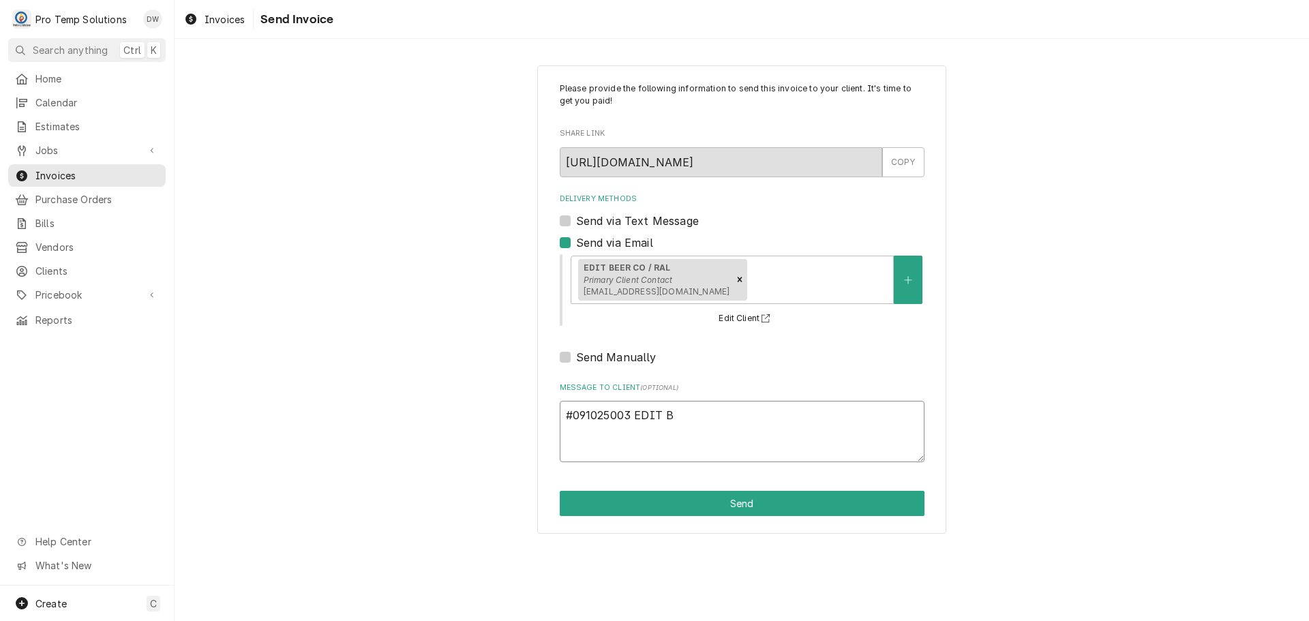
type textarea "x"
type textarea "#091025003 EDIT BR"
type textarea "x"
type textarea "#091025003 EDIT BRE"
type textarea "x"
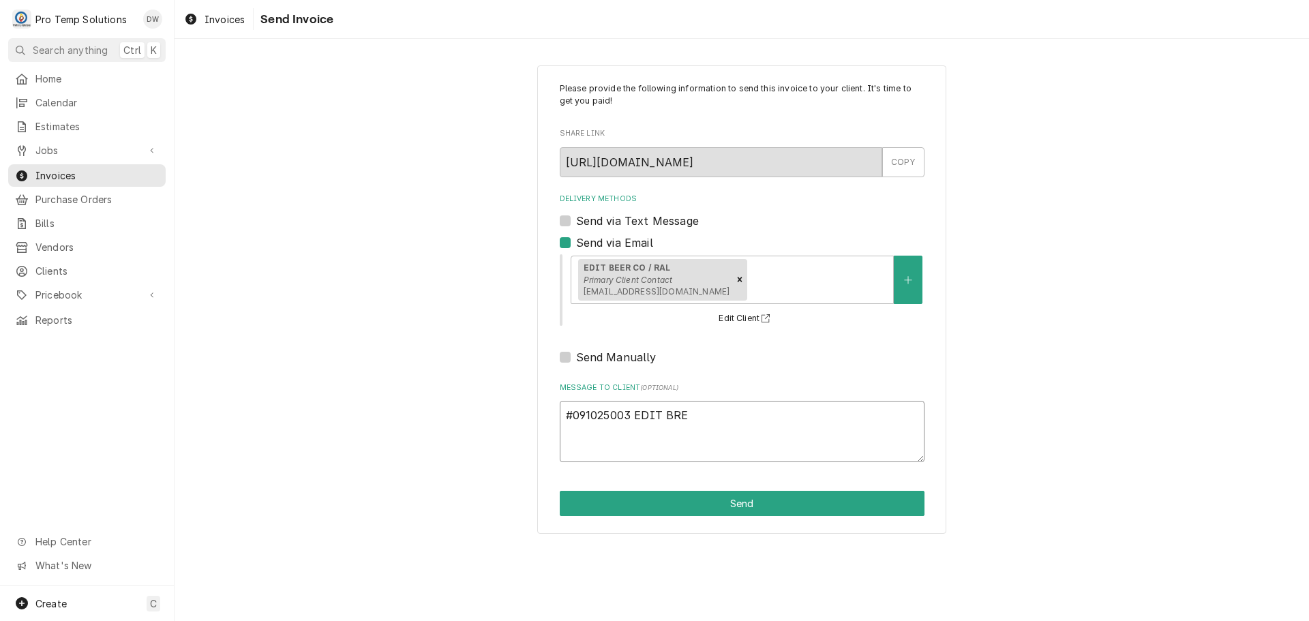
type textarea "#091025003 EDIT BREW"
type textarea "x"
type textarea "#091025003 EDIT BREWI"
type textarea "x"
type textarea "#091025003 EDIT BREWIN"
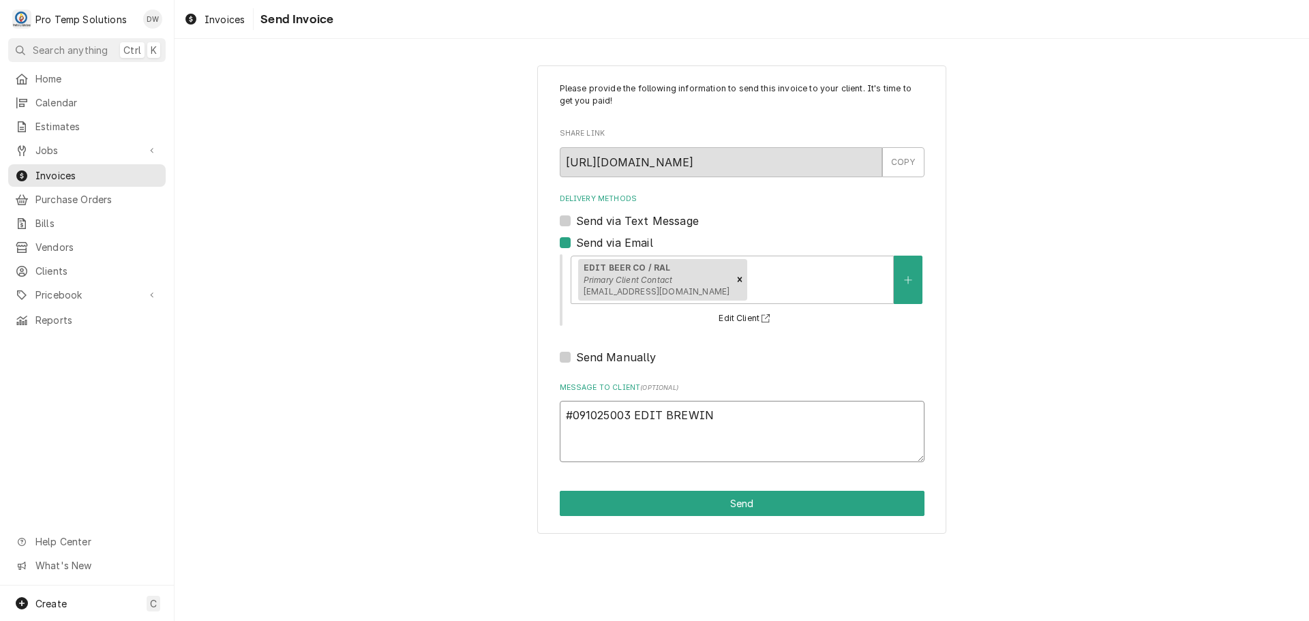
type textarea "x"
type textarea "#091025003 EDIT BREWING"
type textarea "x"
type textarea "#091025003 EDIT BREWING-"
type textarea "x"
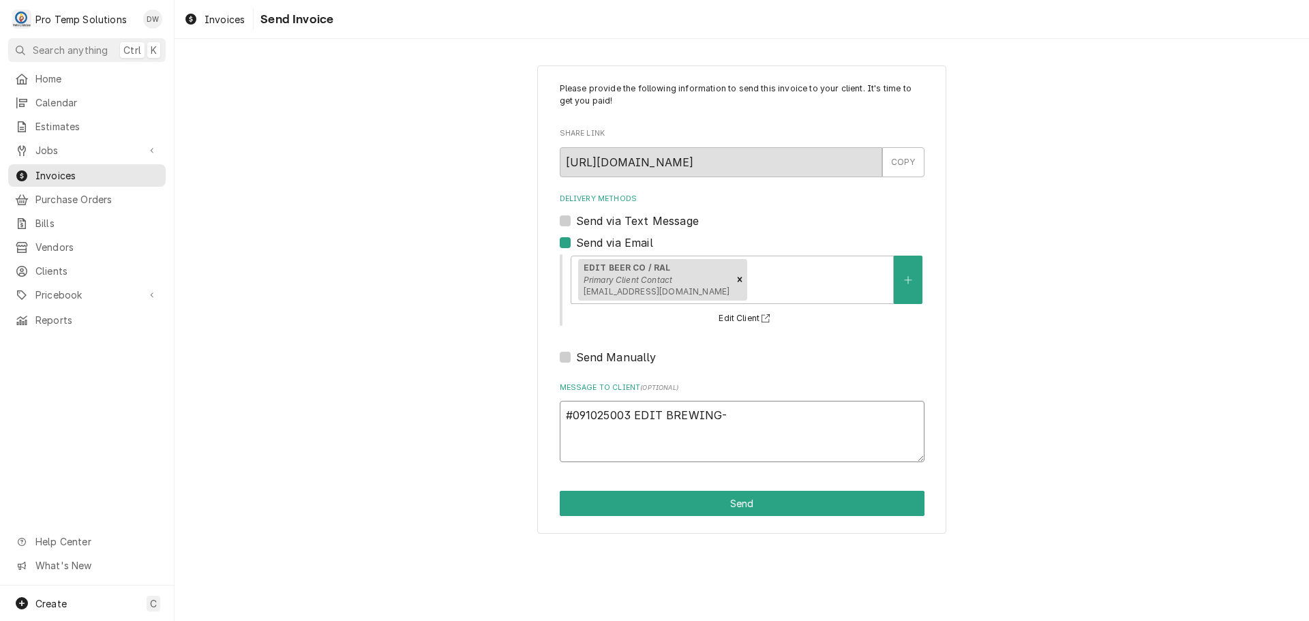
type textarea "#091025003 EDIT BREWING-"
type textarea "x"
type textarea "#091025003 EDIT BREWING- B"
type textarea "x"
type textarea "#091025003 EDIT BREWING- BO"
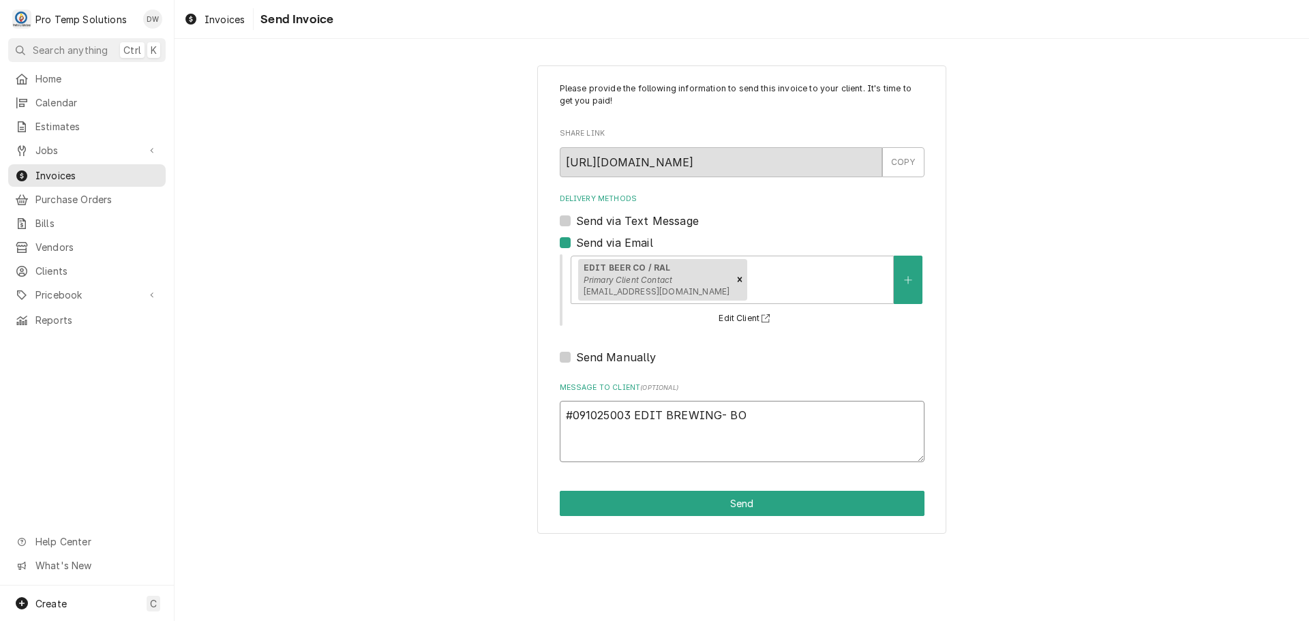
type textarea "x"
type textarea "#091025003 EDIT BREWING- BOI"
type textarea "x"
type textarea "#091025003 EDIT BREWING- BOIL"
type textarea "x"
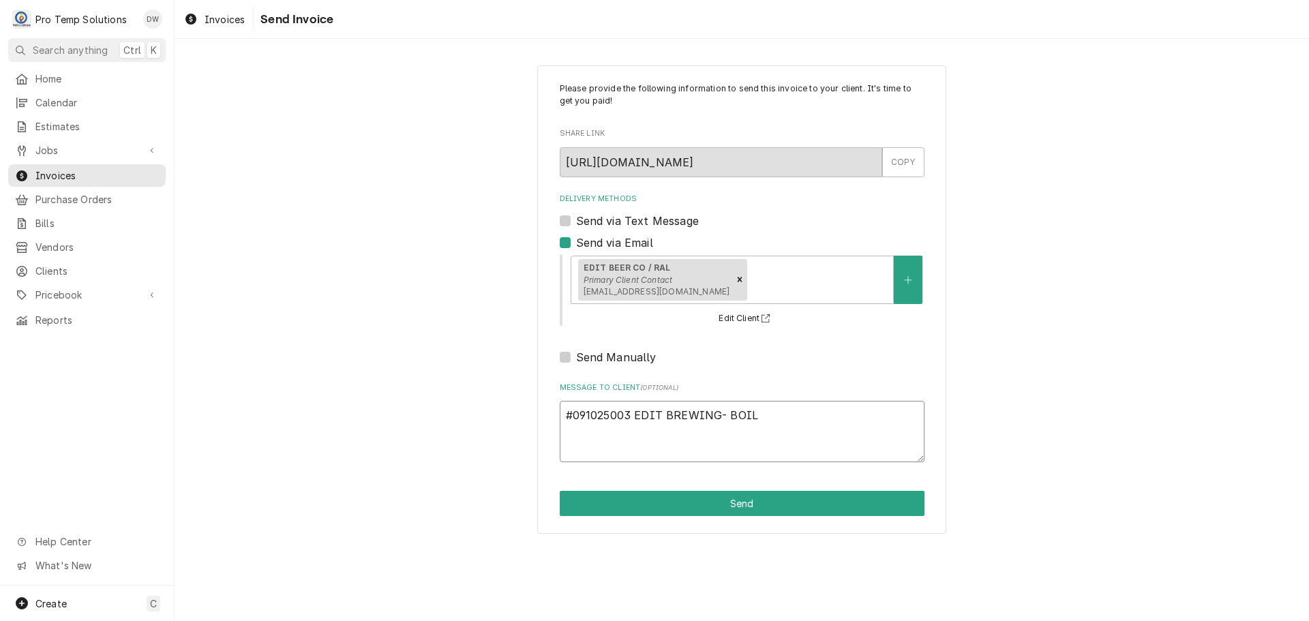
type textarea "#091025003 EDIT BREWING- BOILE"
type textarea "x"
type textarea "#091025003 EDIT BREWING- BOILER"
click at [750, 508] on button "Send" at bounding box center [742, 503] width 365 height 25
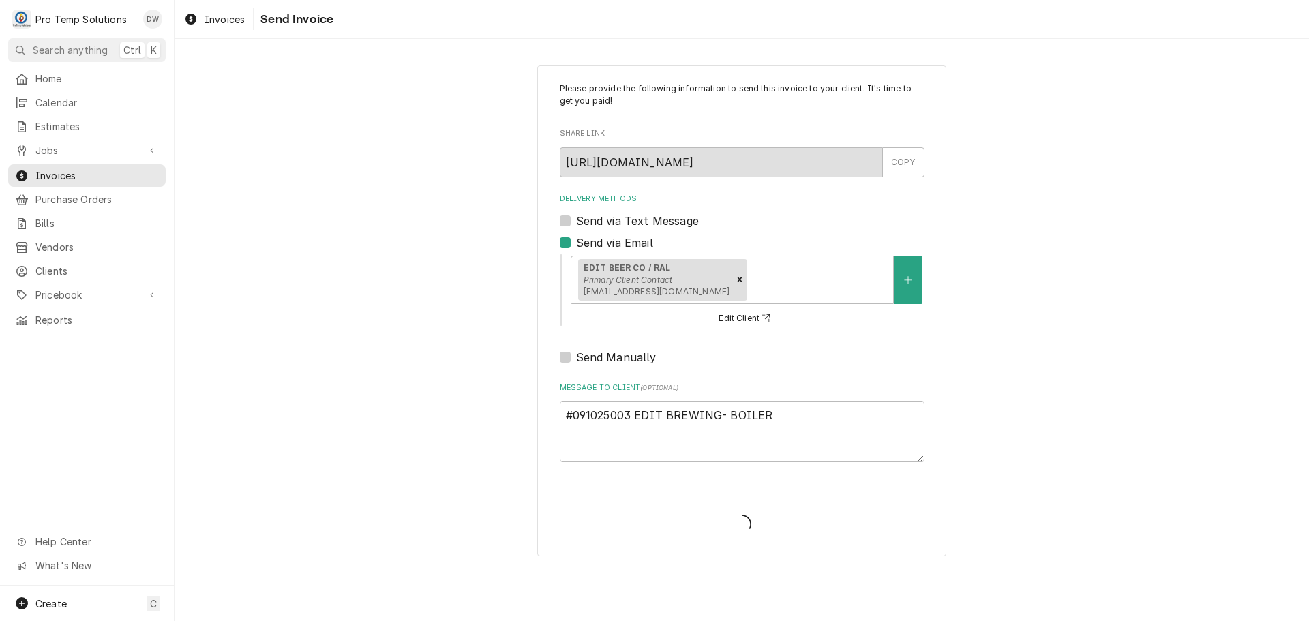
type textarea "x"
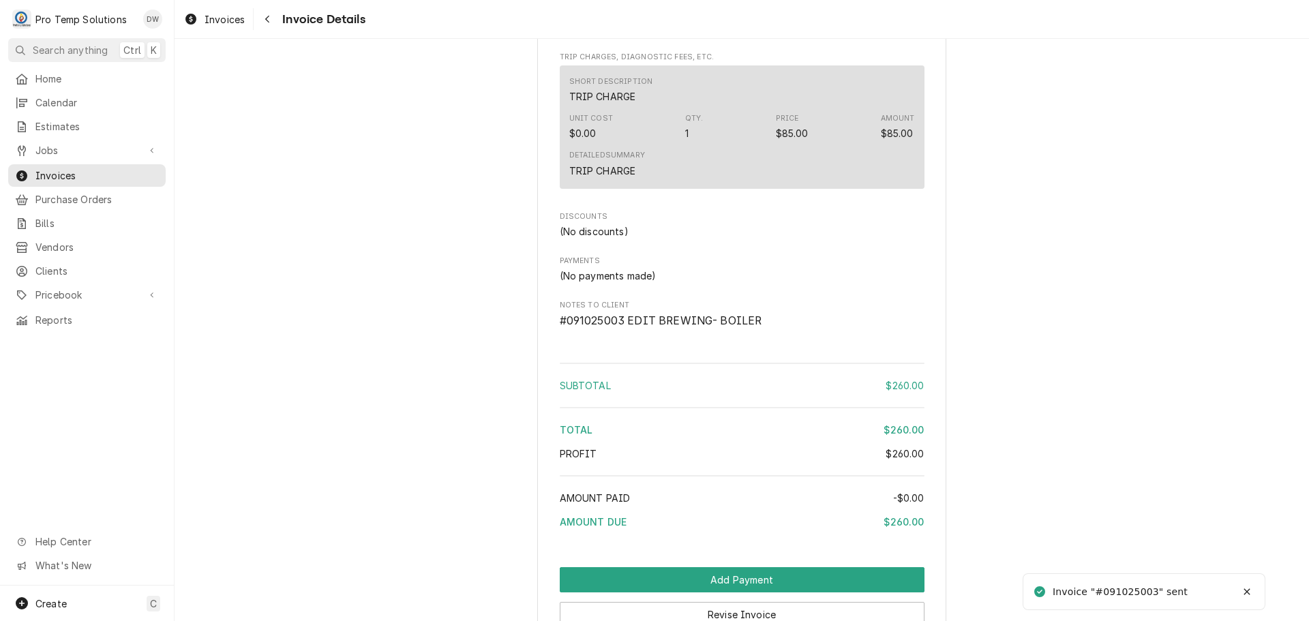
scroll to position [1268, 0]
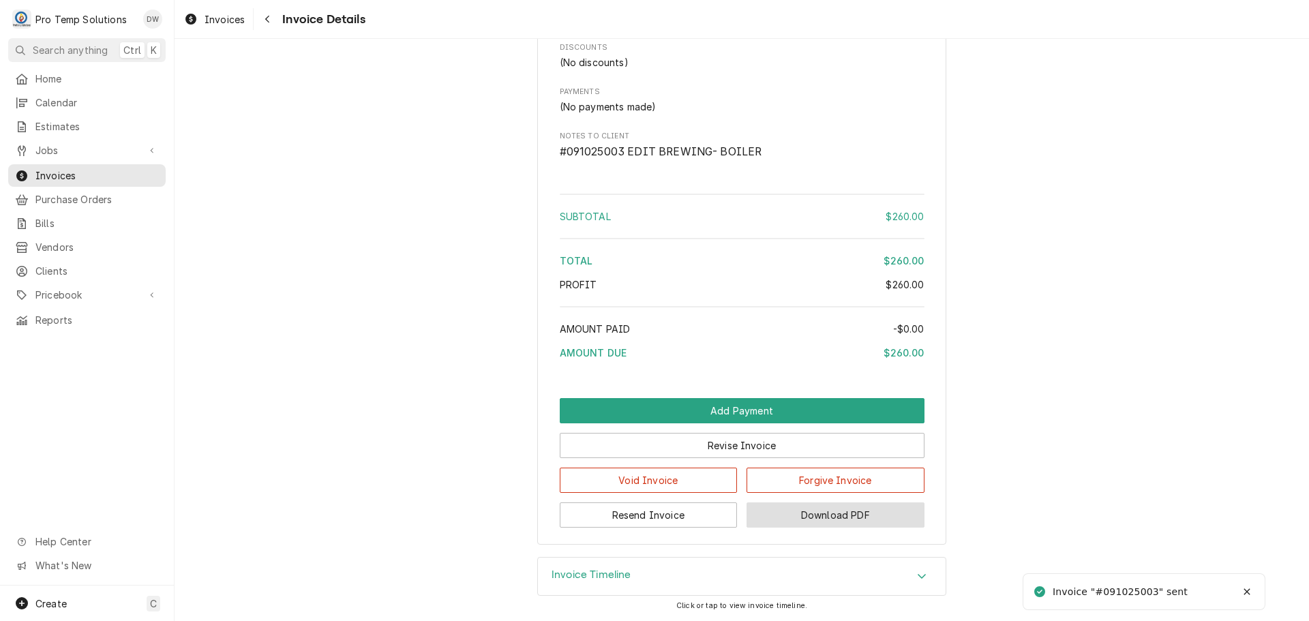
click at [826, 515] on button "Download PDF" at bounding box center [835, 514] width 178 height 25
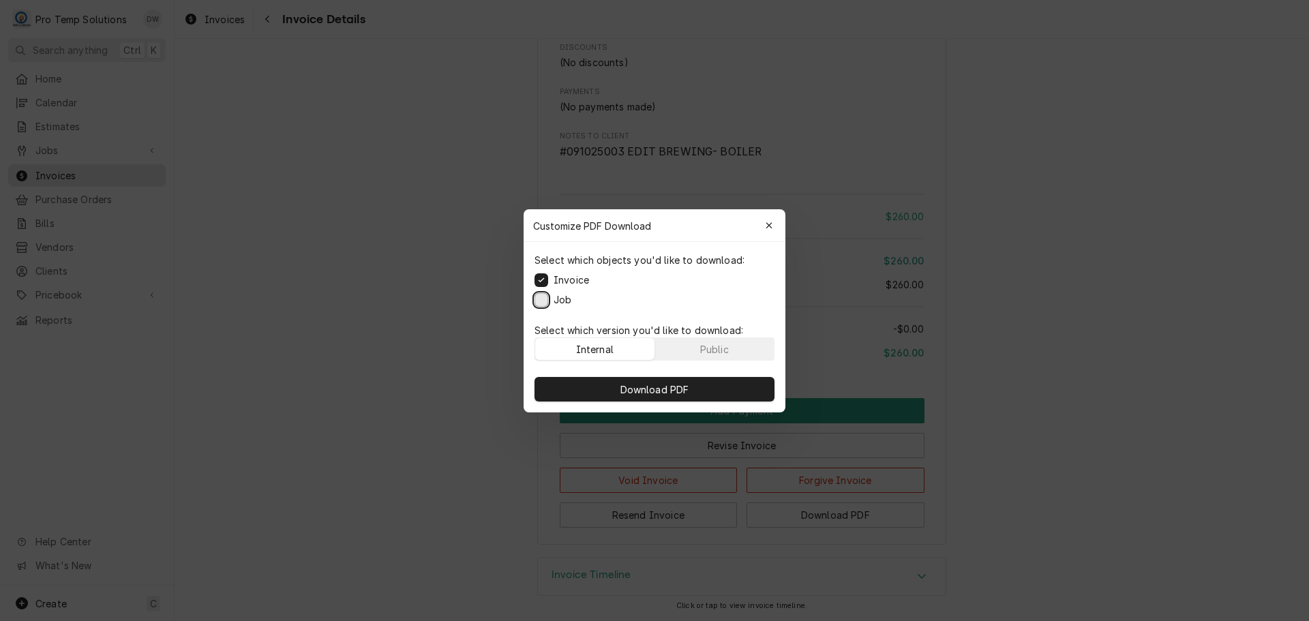
click at [542, 303] on button "Job" at bounding box center [541, 299] width 14 height 14
click at [645, 388] on span "Download PDF" at bounding box center [654, 389] width 74 height 14
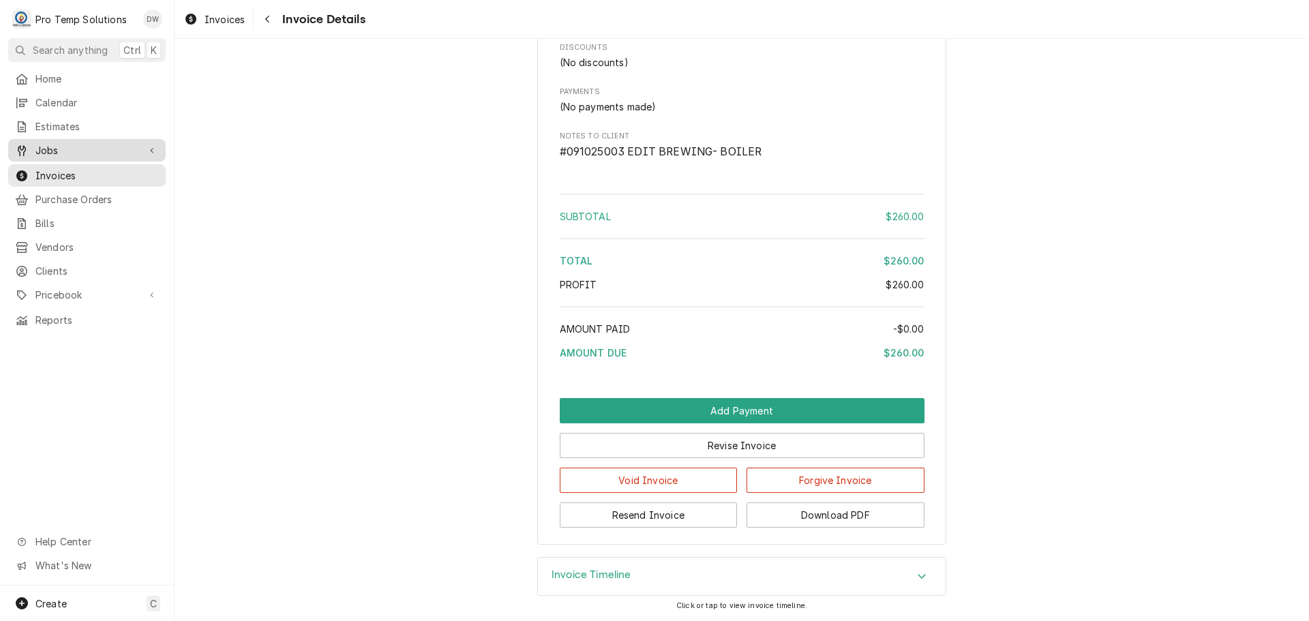
click at [50, 151] on span "Jobs" at bounding box center [86, 150] width 103 height 14
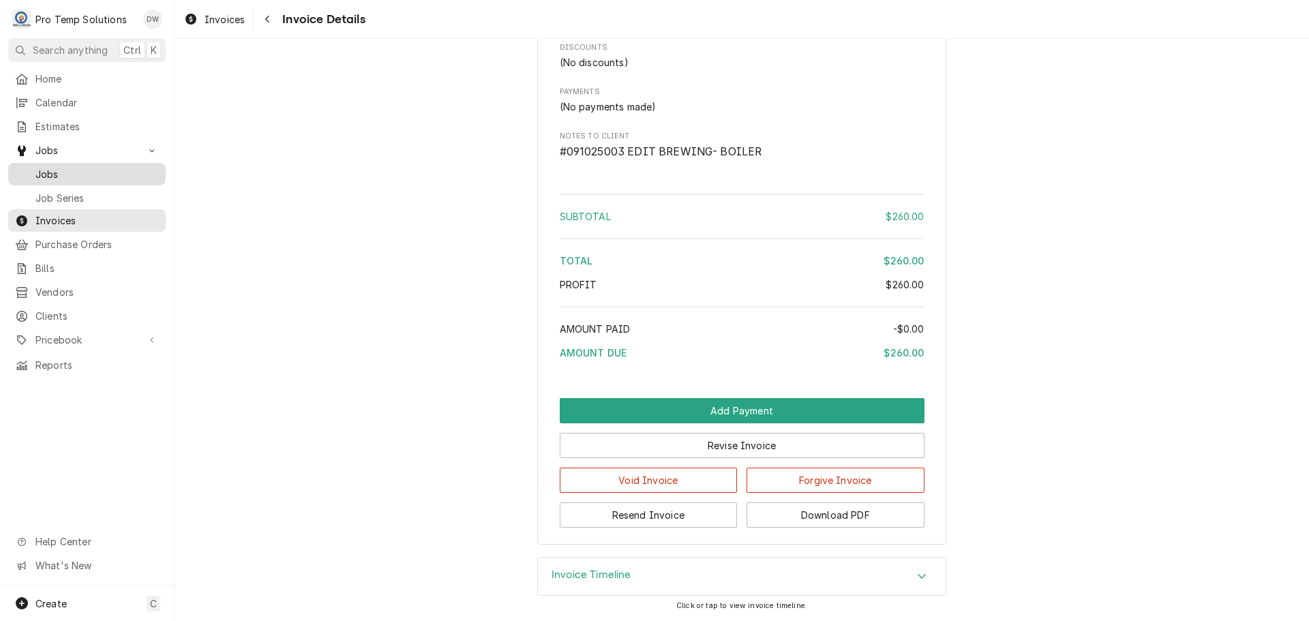
click at [46, 171] on span "Jobs" at bounding box center [96, 174] width 123 height 14
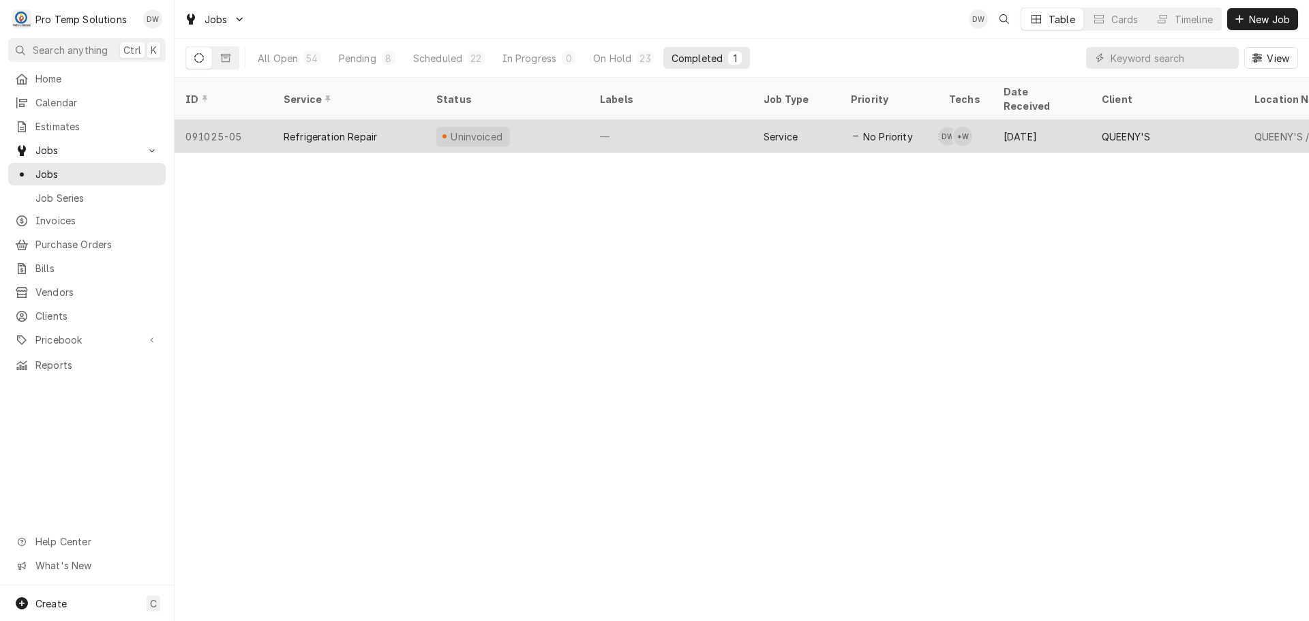
click at [672, 120] on div "—" at bounding box center [671, 136] width 164 height 33
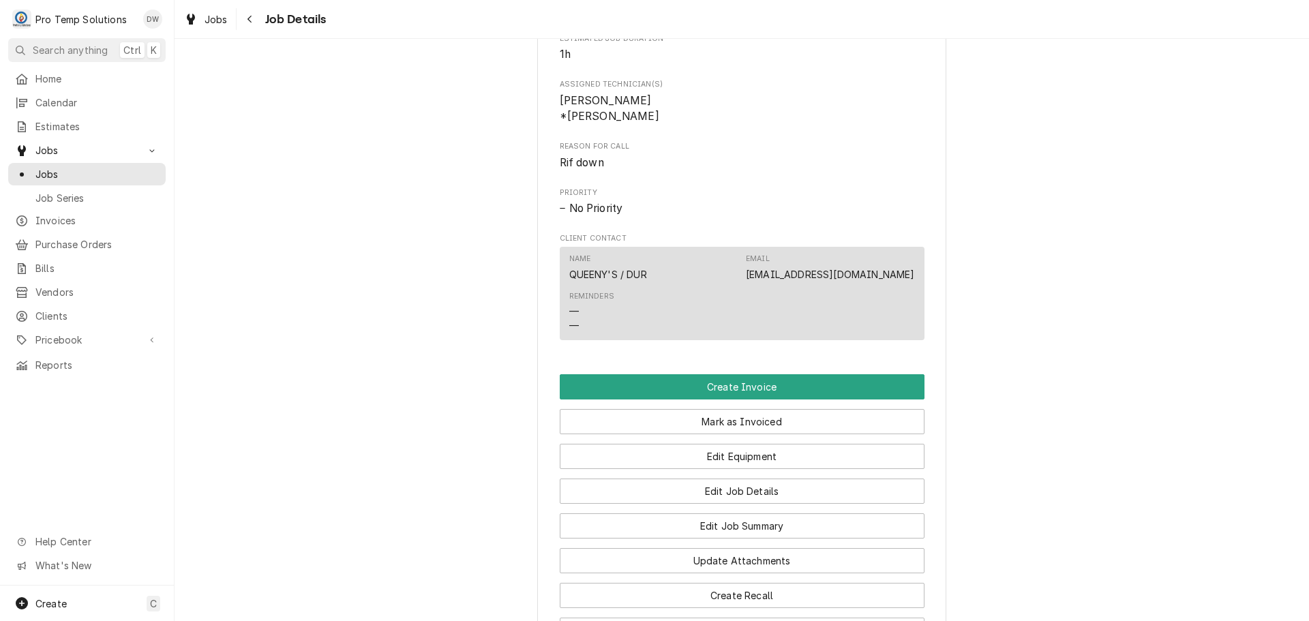
scroll to position [886, 0]
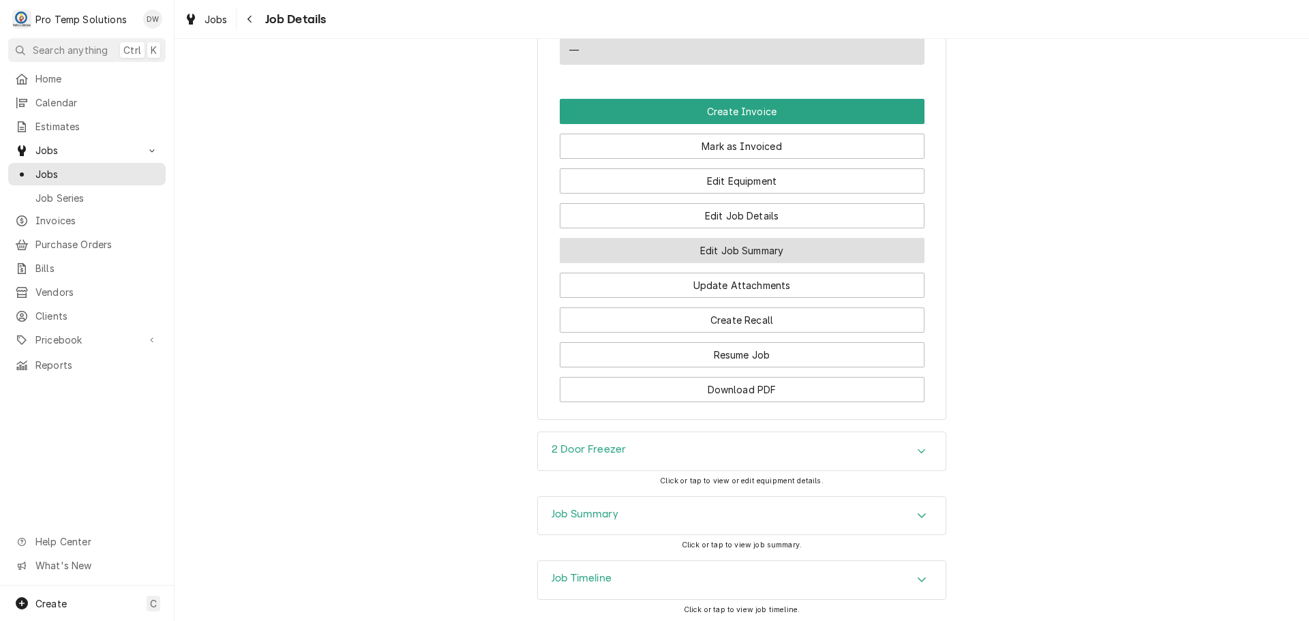
click at [724, 263] on button "Edit Job Summary" at bounding box center [742, 250] width 365 height 25
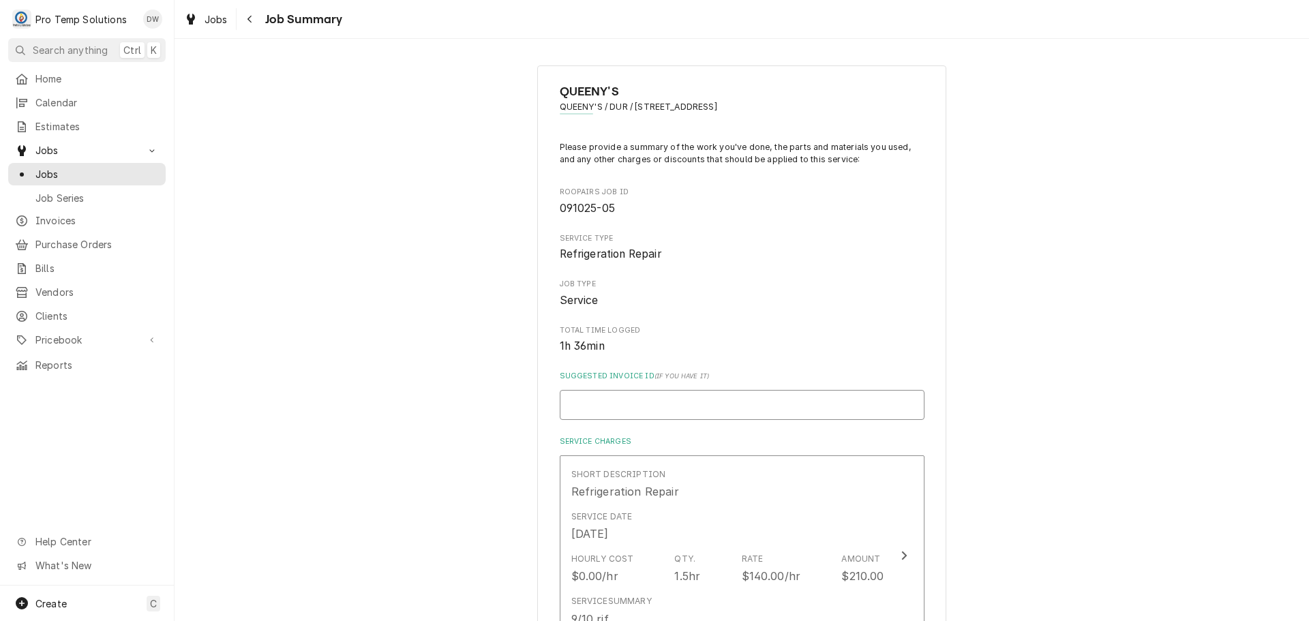
click at [671, 406] on input "Suggested Invoice ID ( if you have it )" at bounding box center [742, 405] width 365 height 30
type textarea "x"
type input "#"
type textarea "x"
type input "#0"
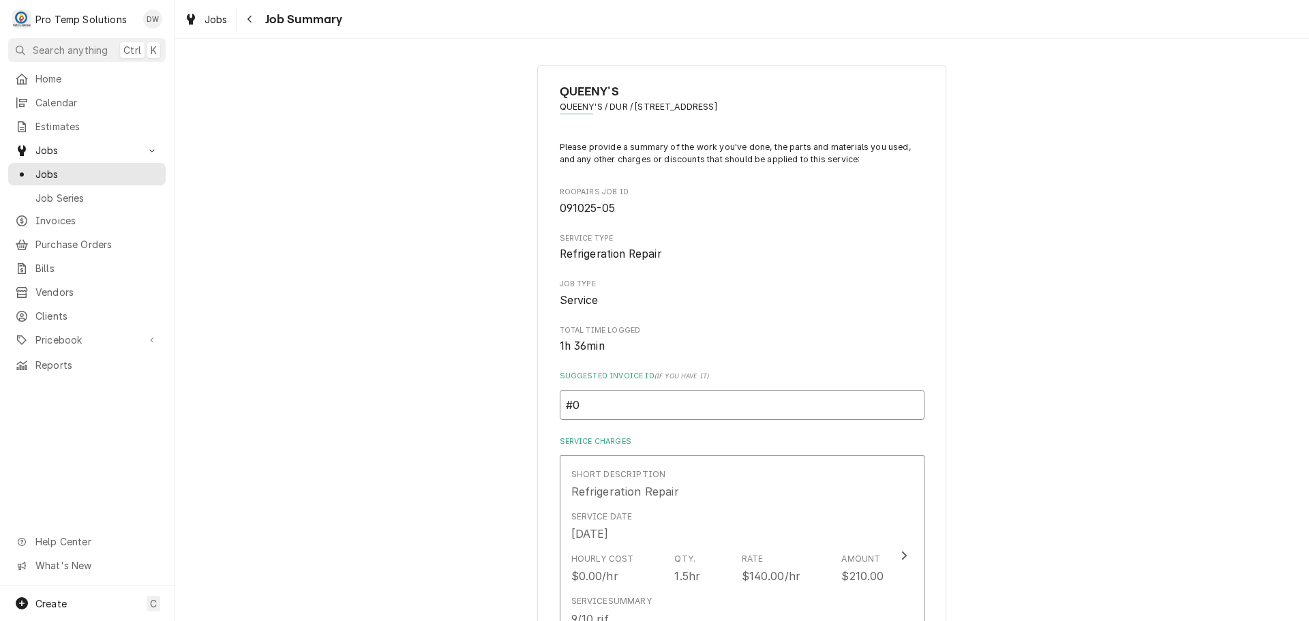
type textarea "x"
type input "#09"
type textarea "x"
type input "#091"
type textarea "x"
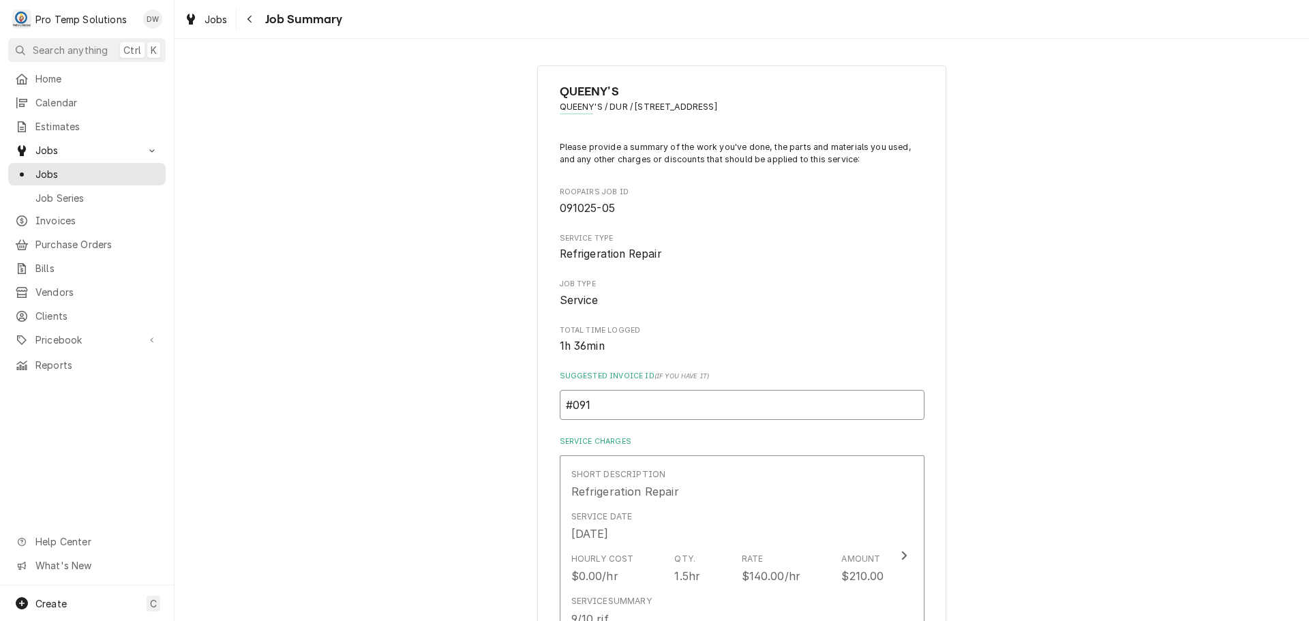
type input "#0910"
type textarea "x"
type input "#09102"
type textarea "x"
type input "#091025"
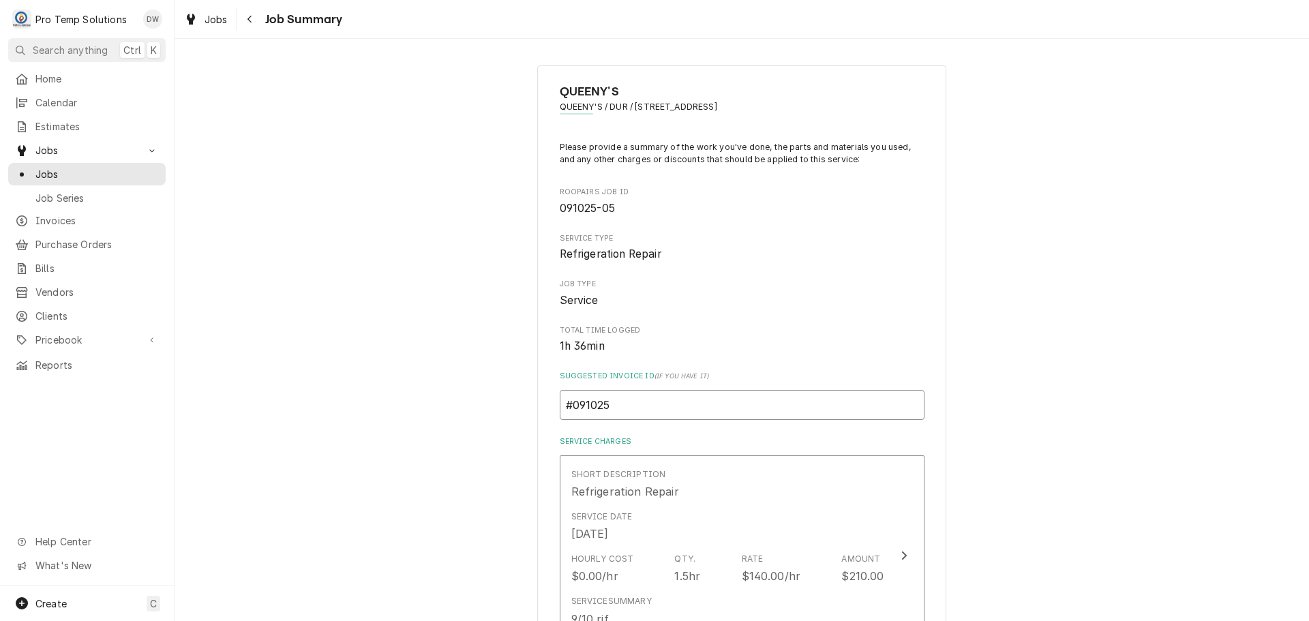
type textarea "x"
type input "#0910250"
type textarea "x"
type input "#09102500"
type textarea "x"
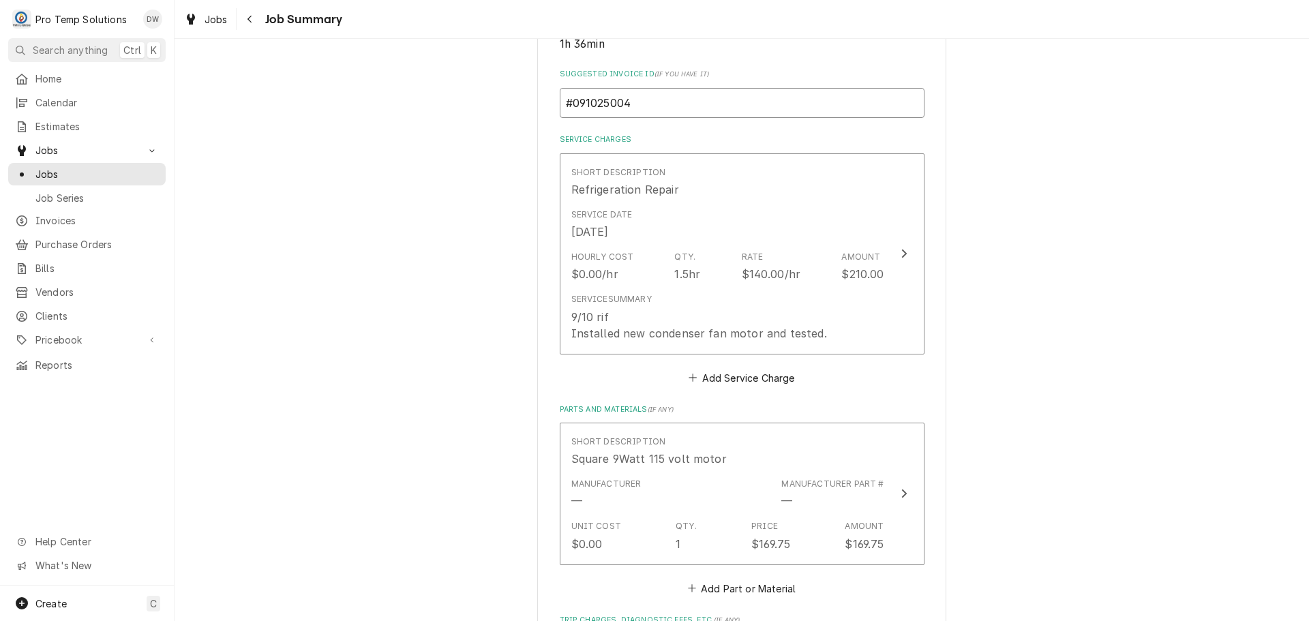
scroll to position [341, 0]
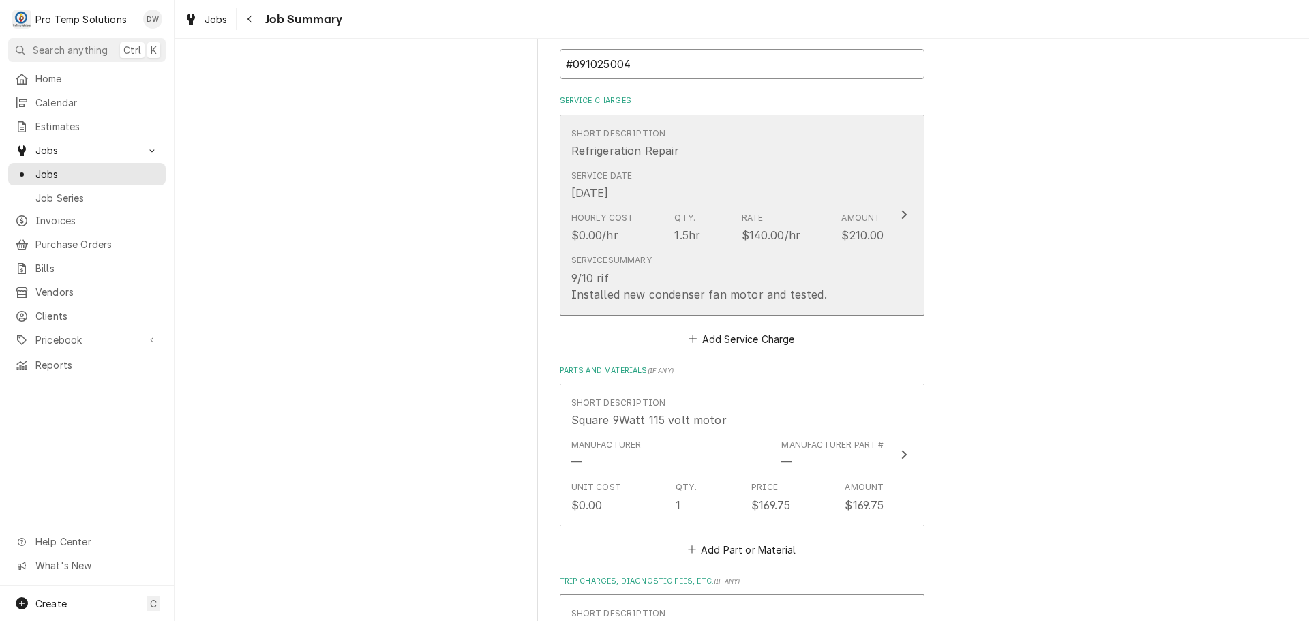
type input "#091025004"
click at [900, 213] on icon "Update Line Item" at bounding box center [903, 214] width 7 height 11
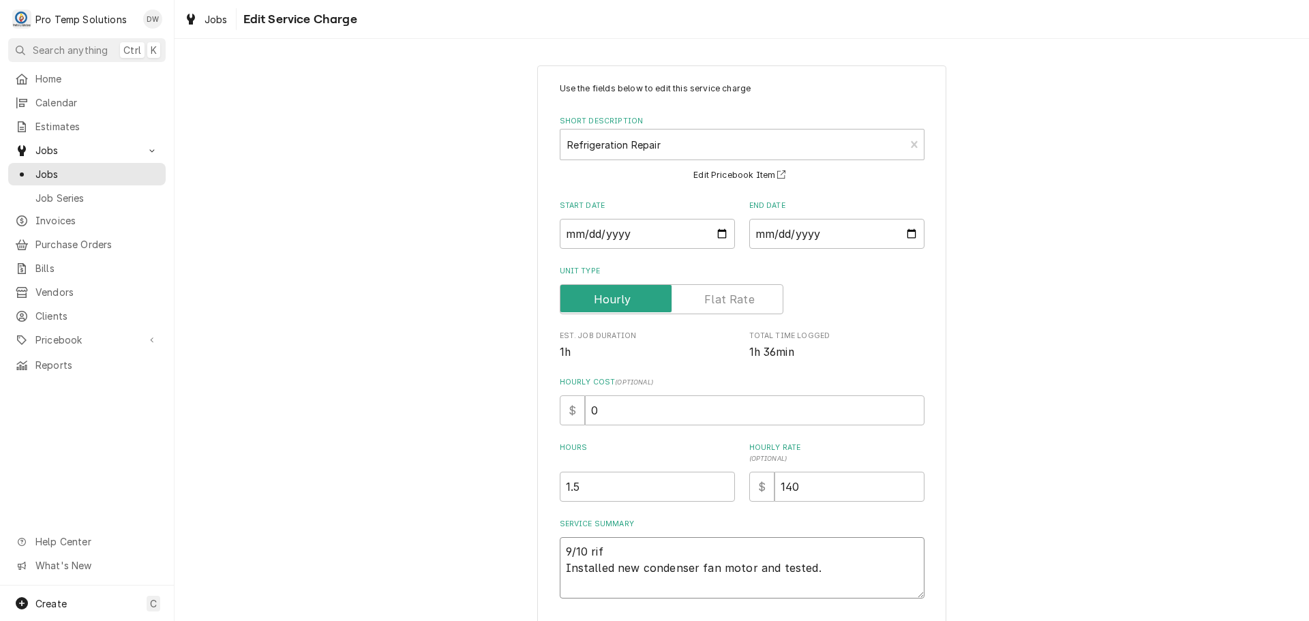
click at [602, 545] on textarea "9/10 rif Installed new condenser fan motor and tested." at bounding box center [742, 567] width 365 height 61
type textarea "x"
type textarea "9/10 ri Installed new condenser fan motor and tested."
type textarea "x"
type textarea "9/10 r Installed new condenser fan motor and tested."
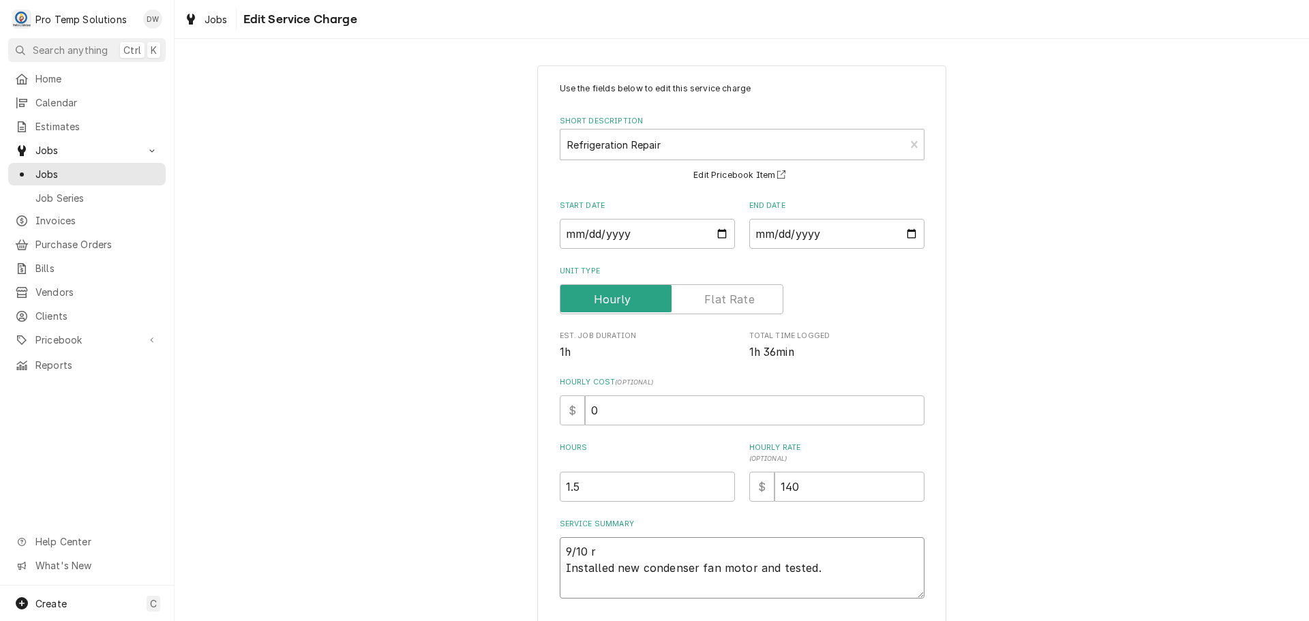
type textarea "x"
type textarea "9/10 Installed new condenser fan motor and tested."
type textarea "x"
type textarea "9/10 2 Installed new condenser fan motor and tested."
type textarea "x"
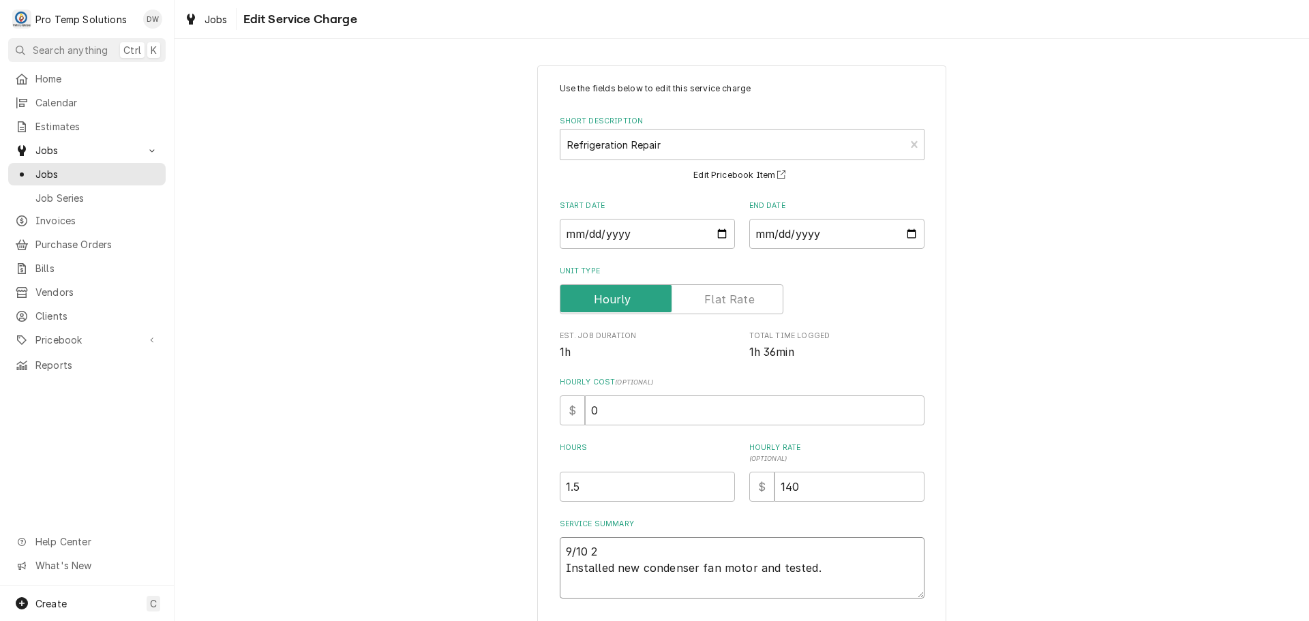
type textarea "9/10 2D Installed new condenser fan motor and tested."
type textarea "x"
type textarea "9/10 2DR Installed new condenser fan motor and tested."
type textarea "x"
type textarea "9/10 2DR Installed new condenser fan motor and tested."
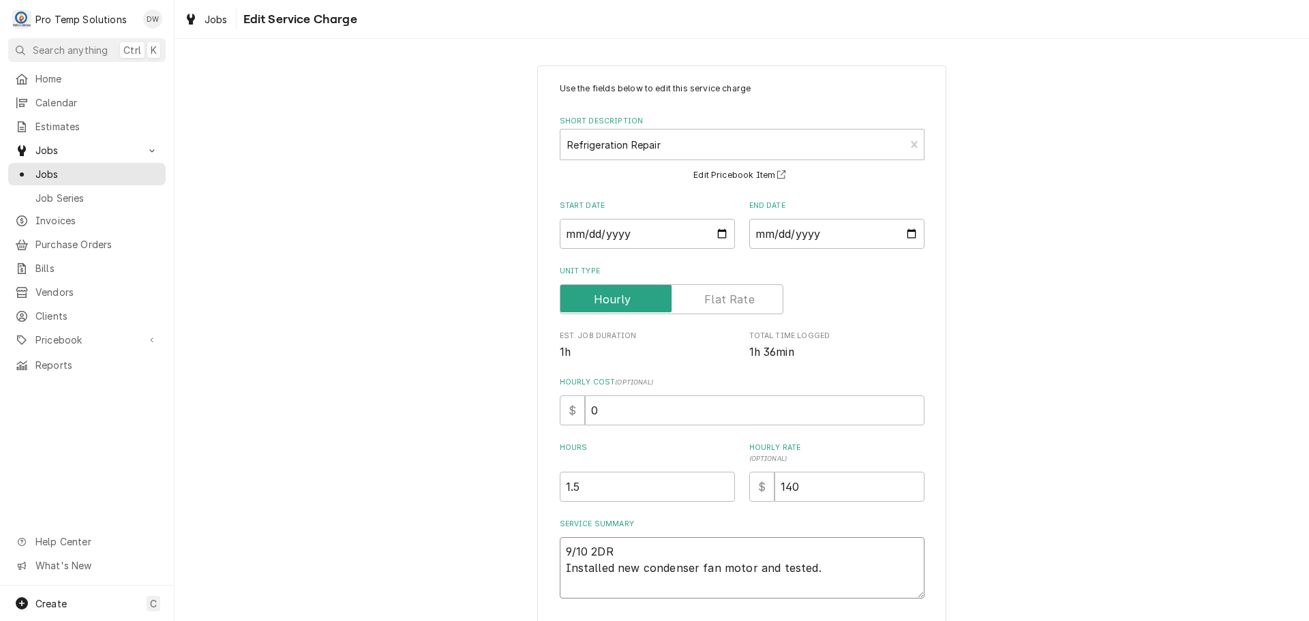
type textarea "x"
type textarea "9/10 2DR R Installed new condenser fan motor and tested."
type textarea "x"
type textarea "9/10 2DR RI Installed new condenser fan motor and tested."
type textarea "x"
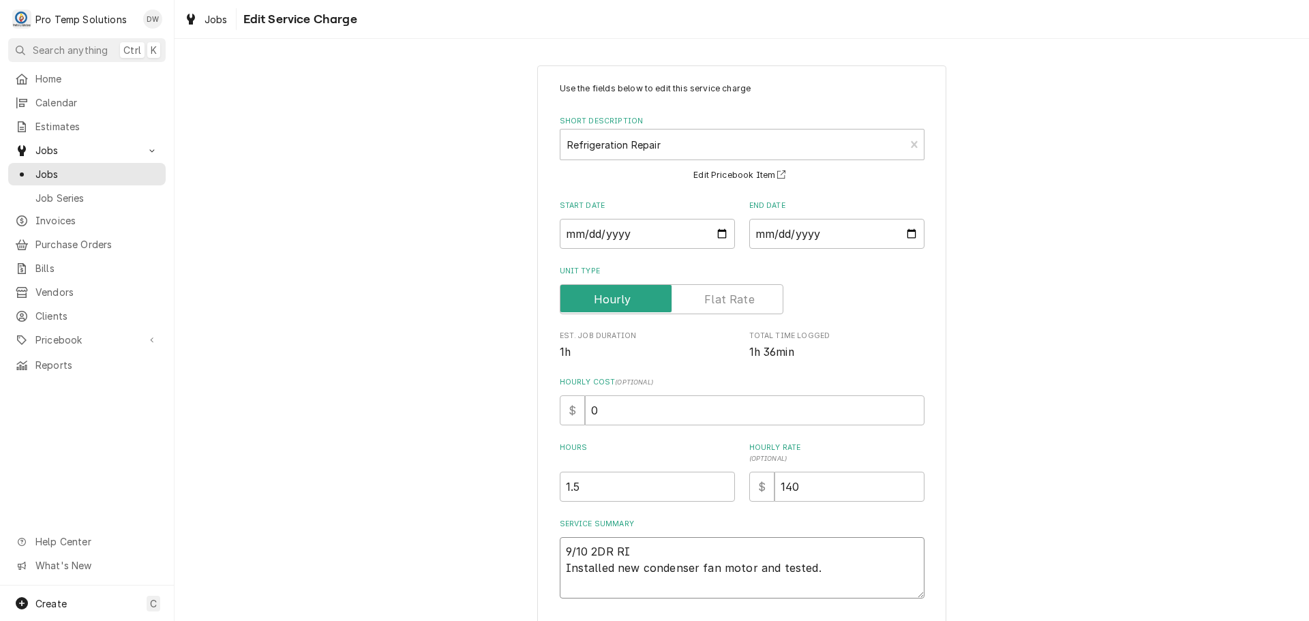
type textarea "9/10 2DR RIF Installed new condenser fan motor and tested."
type textarea "x"
type textarea "9/10 2DR RIF Installed new condenser fan motor and tested."
type textarea "x"
type textarea "9/10 2DR RIF 3 Installed new condenser fan motor and tested."
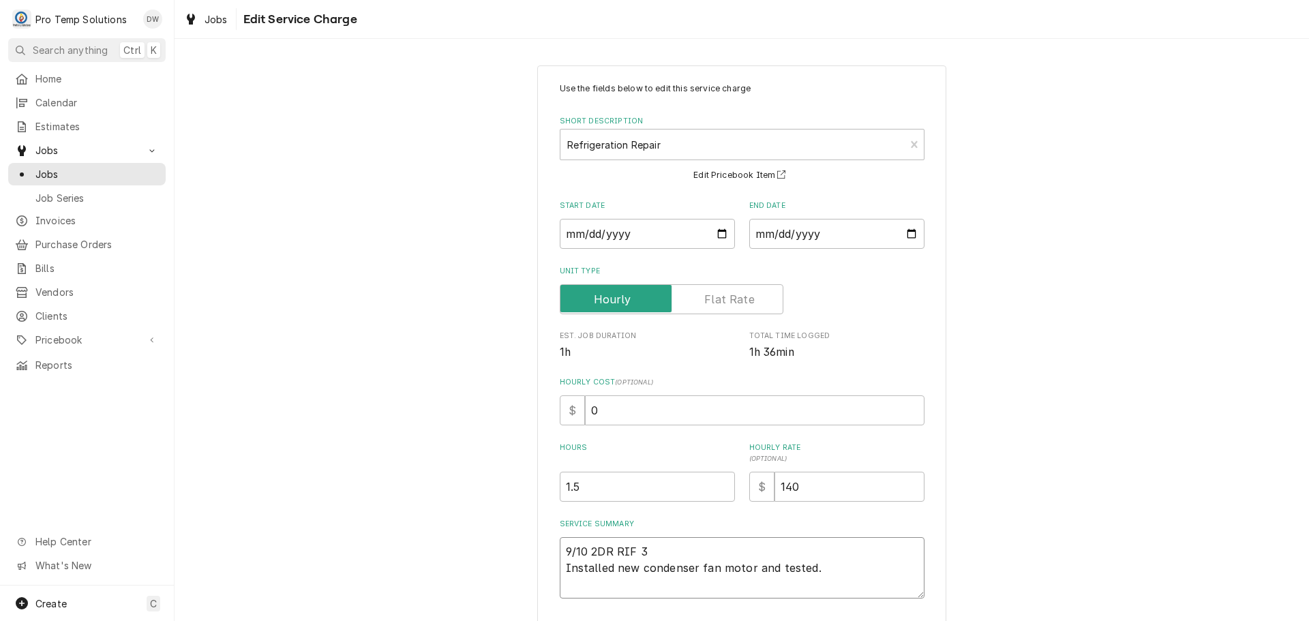
type textarea "x"
type textarea "9/10 2DR RIF 30 Installed new condenser fan motor and tested."
type textarea "x"
type textarea "9/10 2DR RIF 300 Installed new condenser fan motor and tested."
type textarea "x"
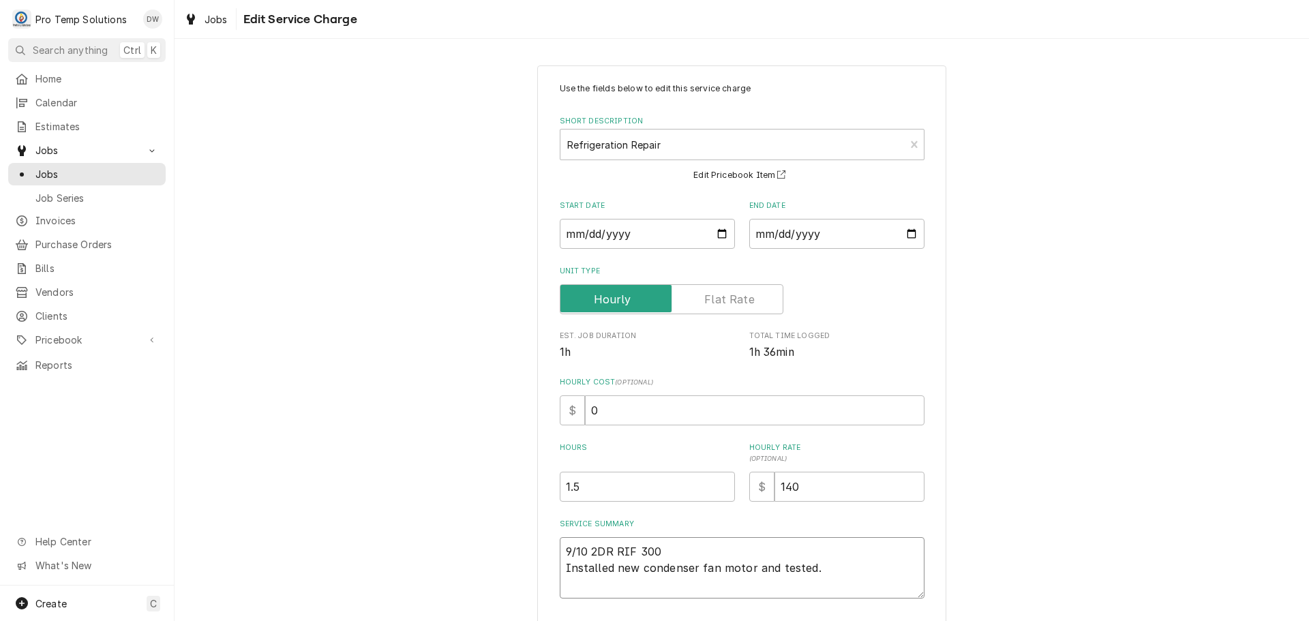
type textarea "9/10 2DR RIF 300- Installed new condenser fan motor and tested."
type textarea "x"
type textarea "9/10 2DR RIF 300-4 Installed new condenser fan motor and tested."
type textarea "x"
type textarea "9/10 2DR RIF 300-44 Installed new condenser fan motor and tested."
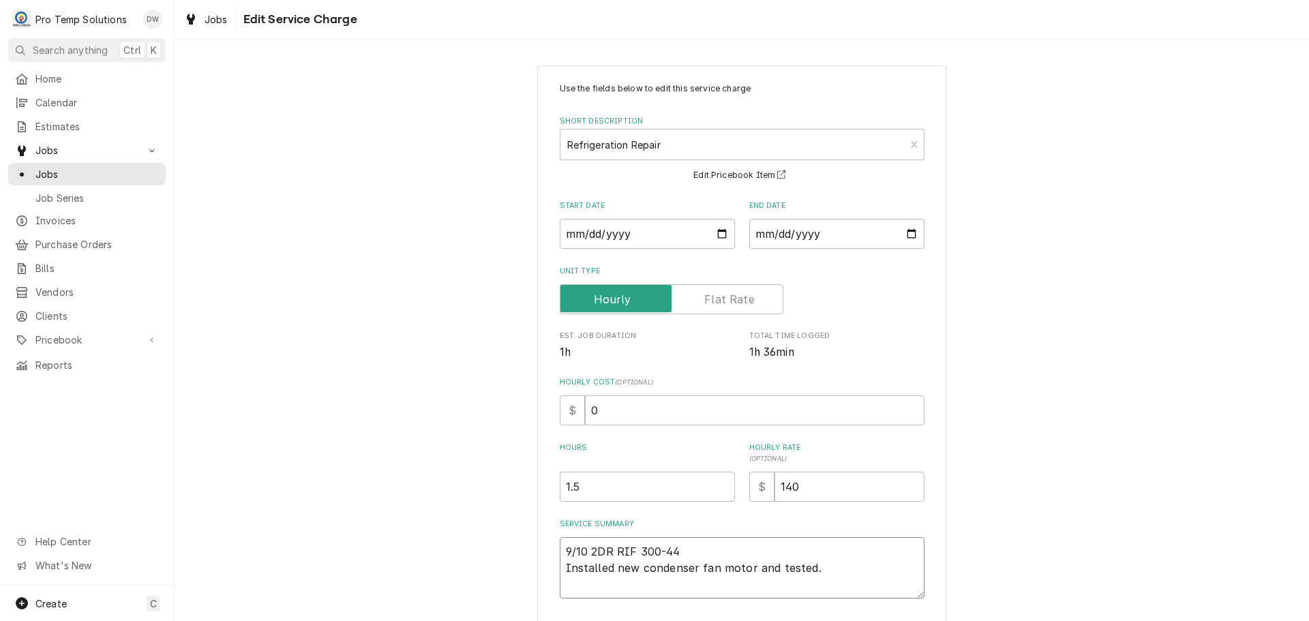
type textarea "x"
type textarea "9/10 2DR RIF 300-445 Installed new condenser fan motor and tested."
type textarea "x"
type textarea "9/10 2DR RIF 300-445 Installed new condenser fan motor and tested."
type textarea "x"
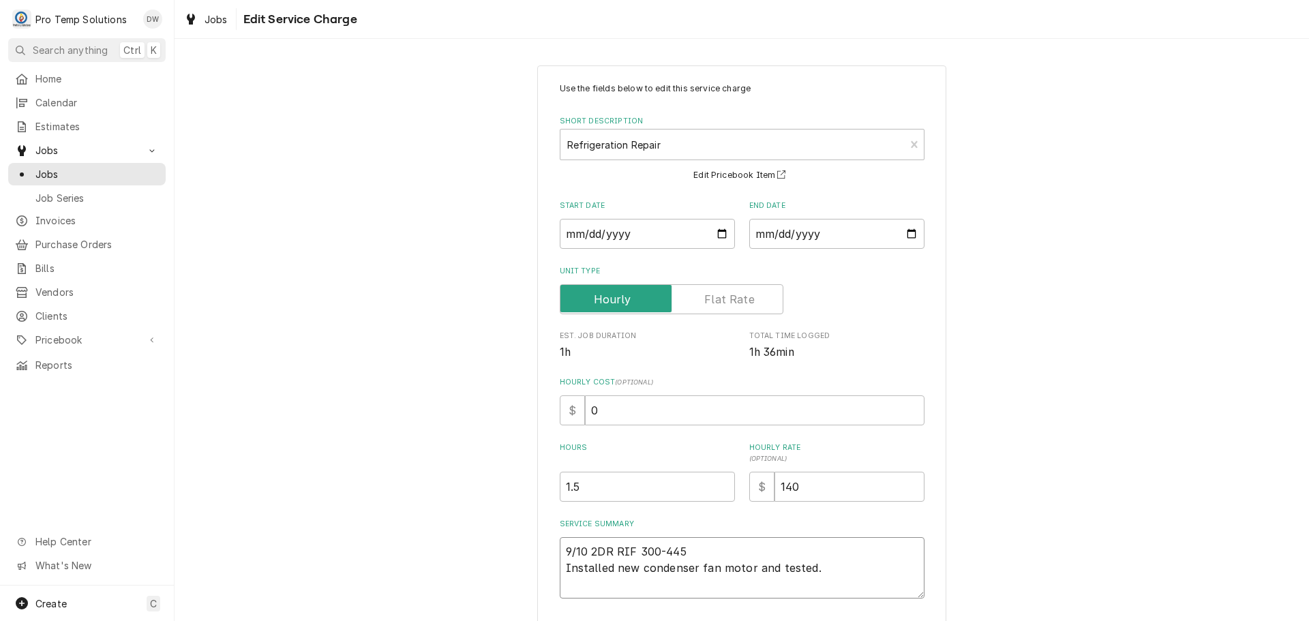
type textarea "9/10 2DR RIF 300-445 K Installed new condenser fan motor and tested."
type textarea "x"
type textarea "9/10 2DR RIF 300-445 KE Installed new condenser fan motor and tested."
type textarea "x"
type textarea "9/10 2DR RIF 300-445 KEV Installed new condenser fan motor and tested."
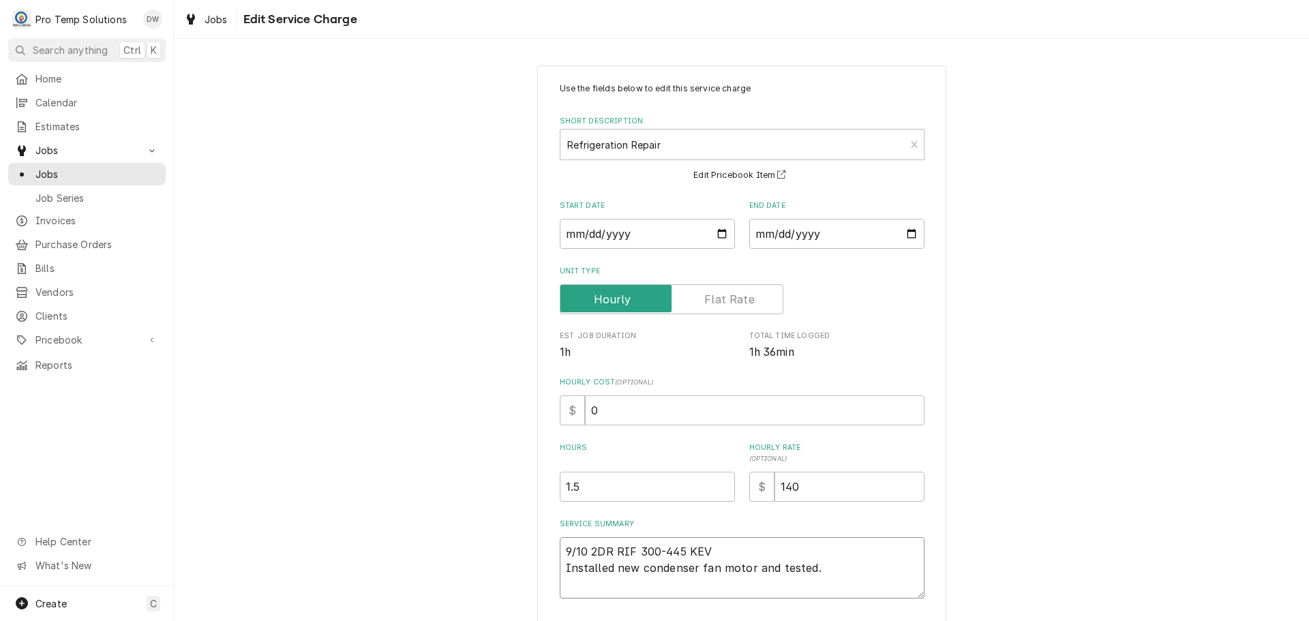
type textarea "x"
type textarea "9/10 2DR RIF 300-445 KEVI Installed new condenser fan motor and tested."
type textarea "x"
type textarea "9/10 2DR RIF 300-445 KEVIN Installed new condenser fan motor and tested."
type textarea "x"
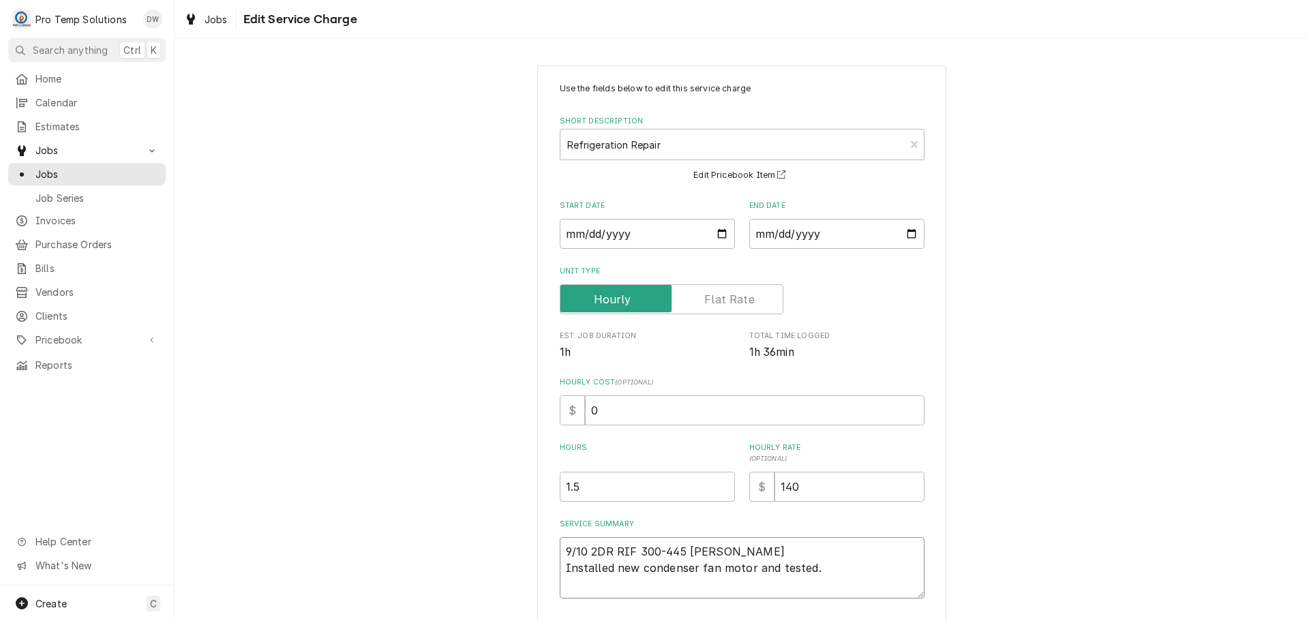
type textarea "9/10 2DR RIF 300-445 KEVIN Installed new condenser fan motor and tested."
click at [569, 486] on input "1.5" at bounding box center [647, 487] width 175 height 30
type textarea "x"
type input "1.75"
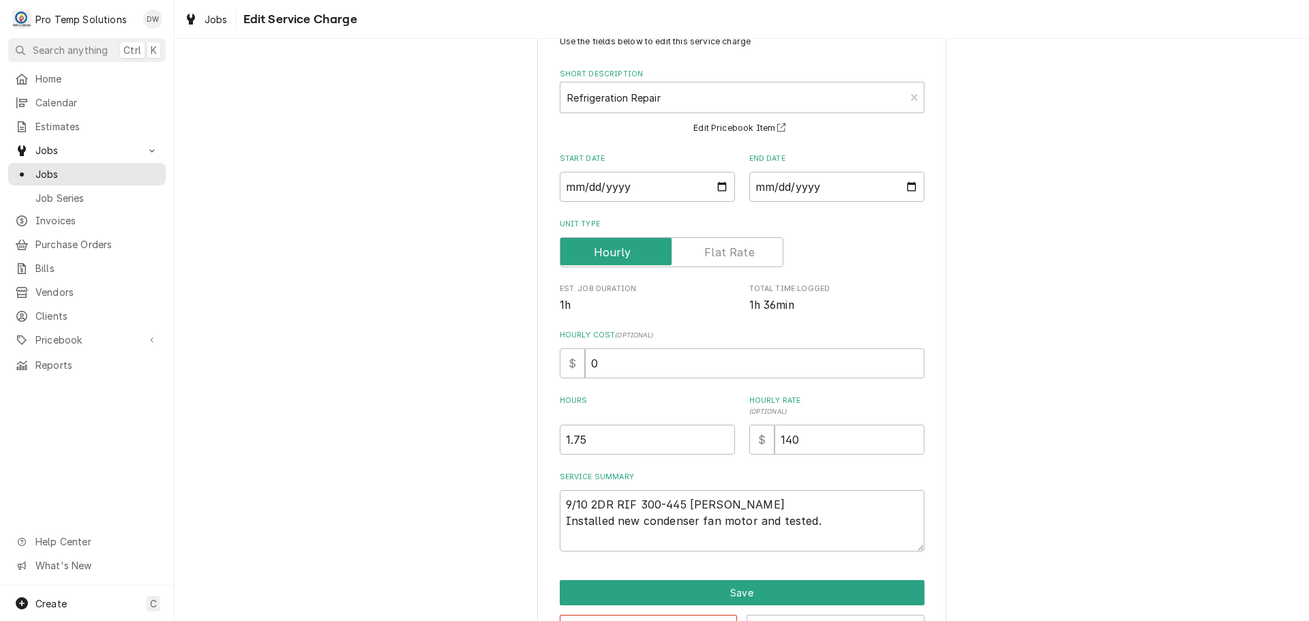
scroll to position [95, 0]
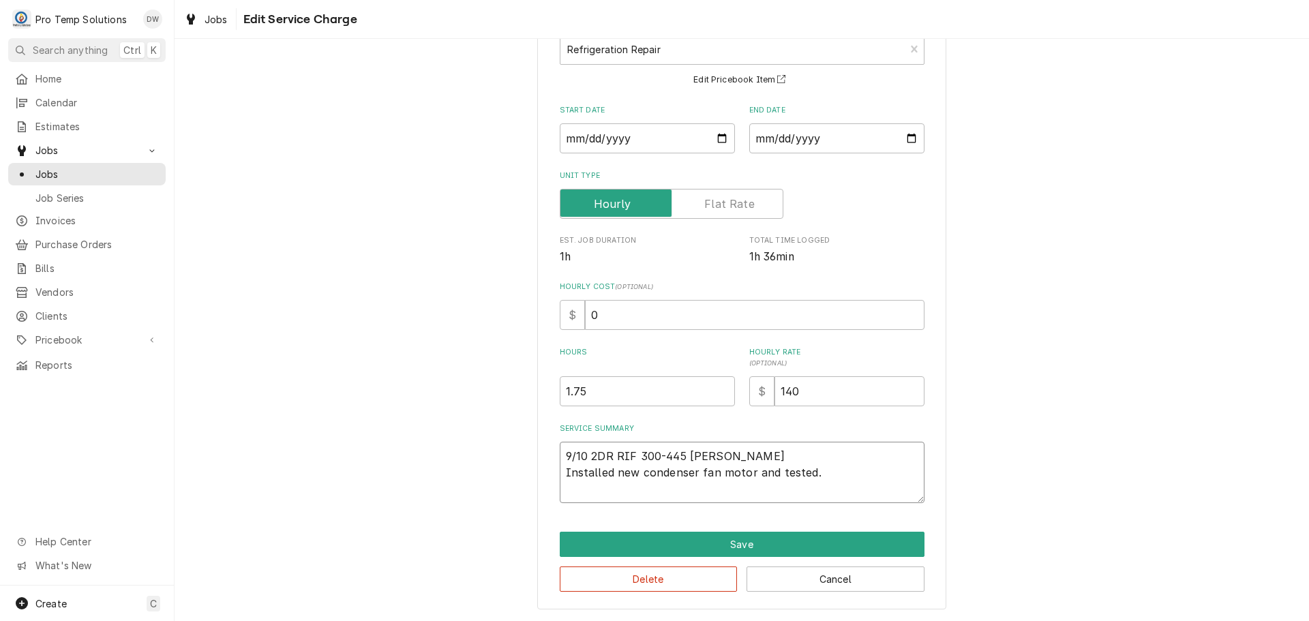
click at [831, 473] on textarea "9/10 2DR RIF 300-445 KEVIN Installed new condenser fan motor and tested." at bounding box center [742, 472] width 365 height 61
type textarea "x"
type textarea "9/10 2DR RIF 300-445 KEVIN Installed new condenser fan motor and tested."
type textarea "x"
type textarea "9/10 2DR RIF 300-445 KEVIN Installed new condenser fan motor and tested. ("
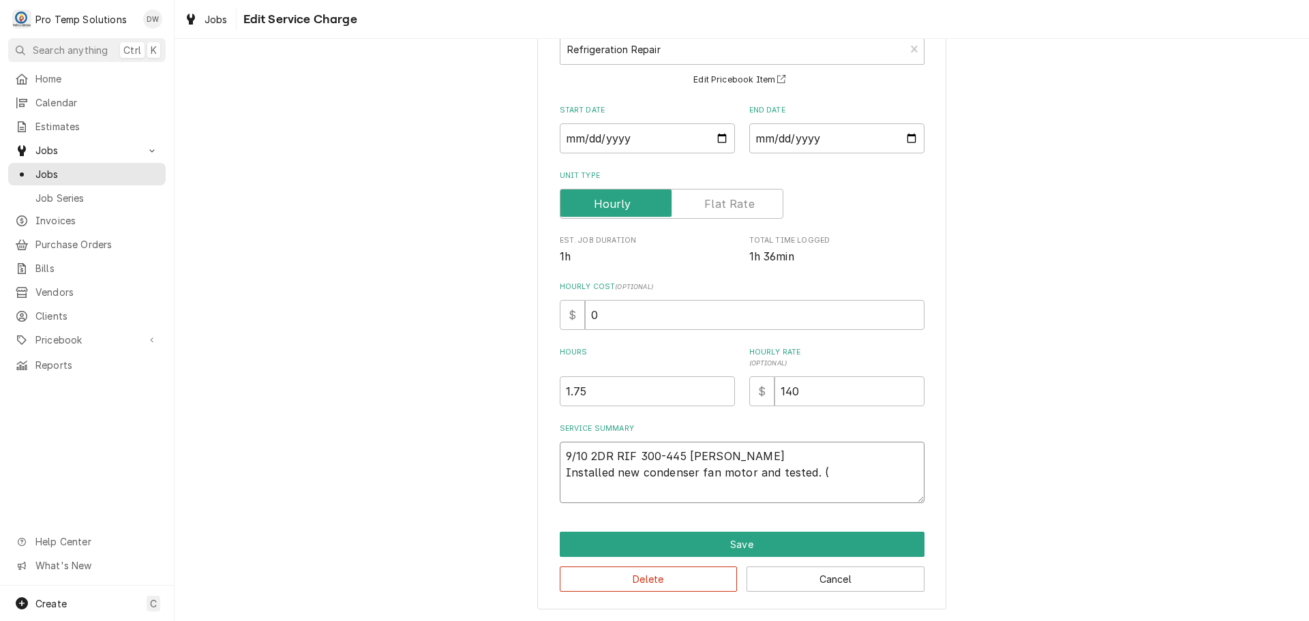
type textarea "x"
type textarea "9/10 2DR RIF 300-445 KEVIN Installed new condenser fan motor and tested. ("
type textarea "x"
type textarea "9/10 2DR RIF 300-445 KEVIN Installed new condenser fan motor and tested. ( A"
type textarea "x"
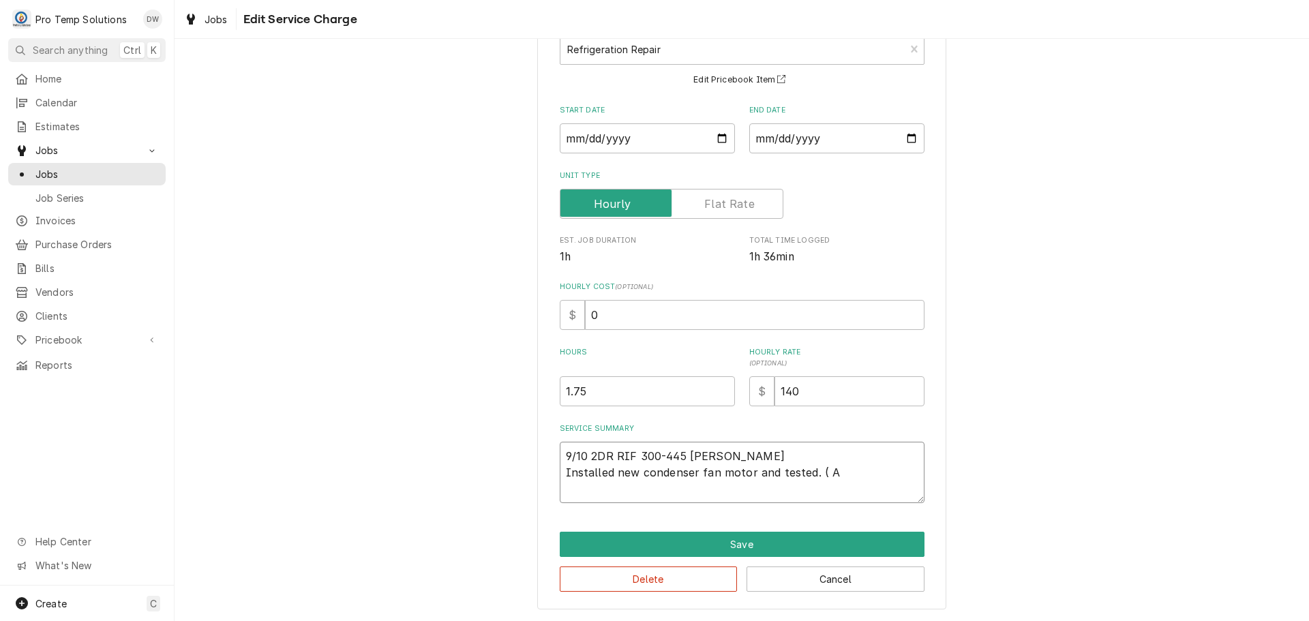
type textarea "9/10 2DR RIF 300-445 KEVIN Installed new condenser fan motor and tested. ( AC"
type textarea "x"
type textarea "9/10 2DR RIF 300-445 KEVIN Installed new condenser fan motor and tested. ( ACR"
type textarea "x"
type textarea "9/10 2DR RIF 300-445 KEVIN Installed new condenser fan motor and tested. ( ACR"
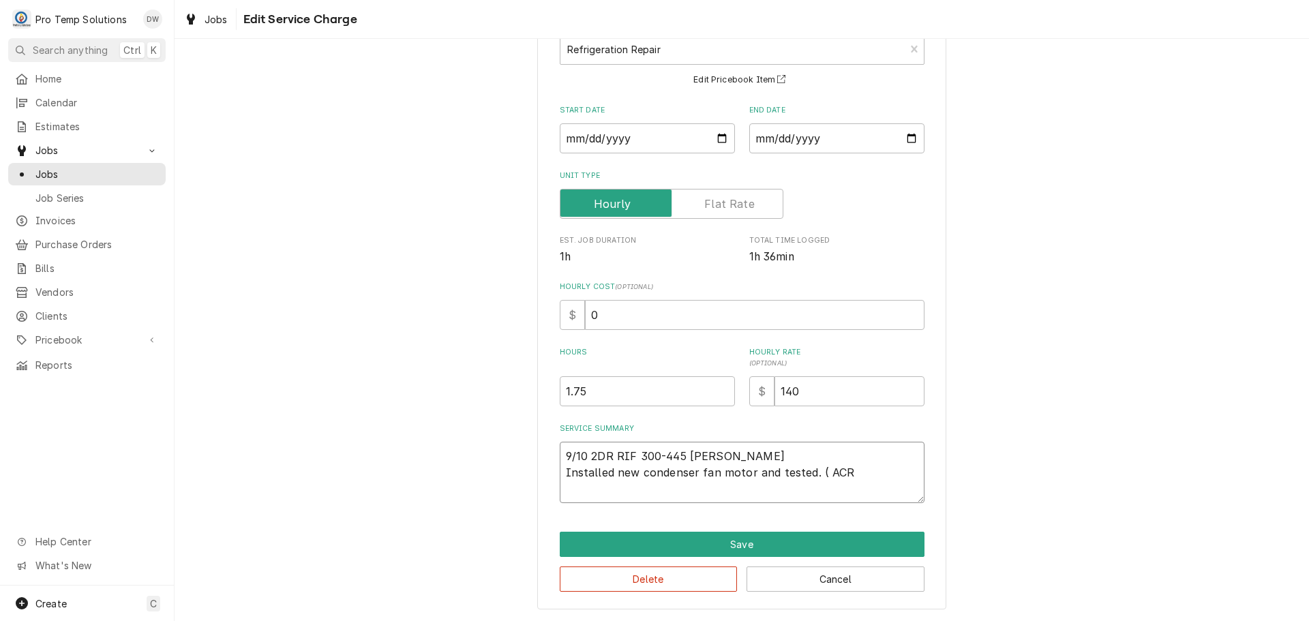
type textarea "x"
type textarea "9/10 2DR RIF 300-445 KEVIN Installed new condenser fan motor and tested. ( ACR $"
type textarea "x"
type textarea "9/10 2DR RIF 300-445 KEVIN Installed new condenser fan motor and tested. ( ACR …"
type textarea "x"
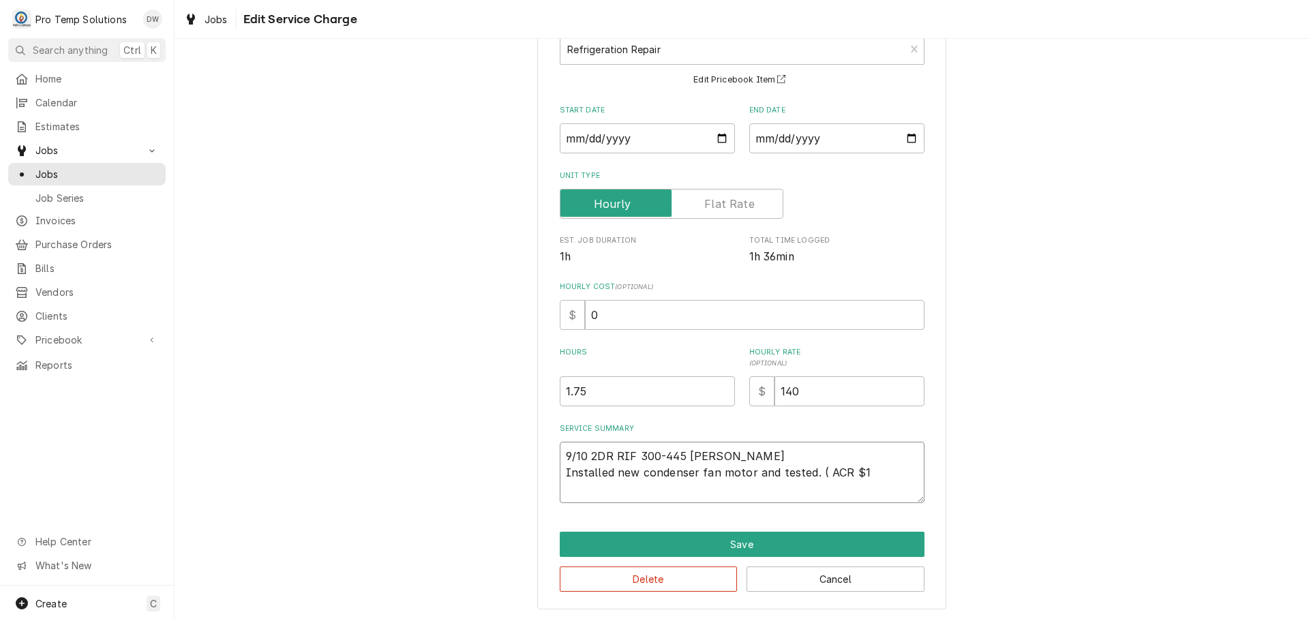
type textarea "9/10 2DR RIF 300-445 KEVIN Installed new condenser fan motor and tested. ( ACR …"
type textarea "x"
type textarea "9/10 2DR RIF 300-445 KEVIN Installed new condenser fan motor and tested. ( ACR …"
type textarea "x"
type textarea "9/10 2DR RIF 300-445 KEVIN Installed new condenser fan motor and tested. ( ACR …"
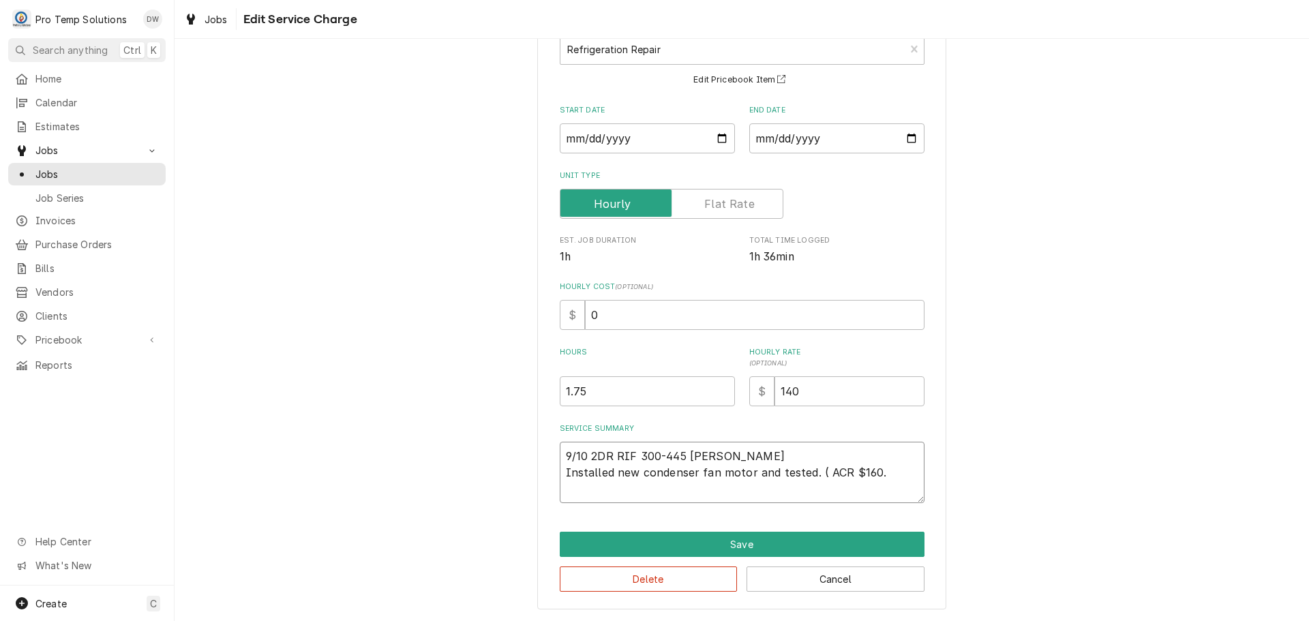
type textarea "x"
type textarea "9/10 2DR RIF 300-445 KEVIN Installed new condenser fan motor and tested. ( ACR …"
type textarea "x"
type textarea "9/10 2DR RIF 300-445 KEVIN Installed new condenser fan motor and tested. ( ACR …"
type textarea "x"
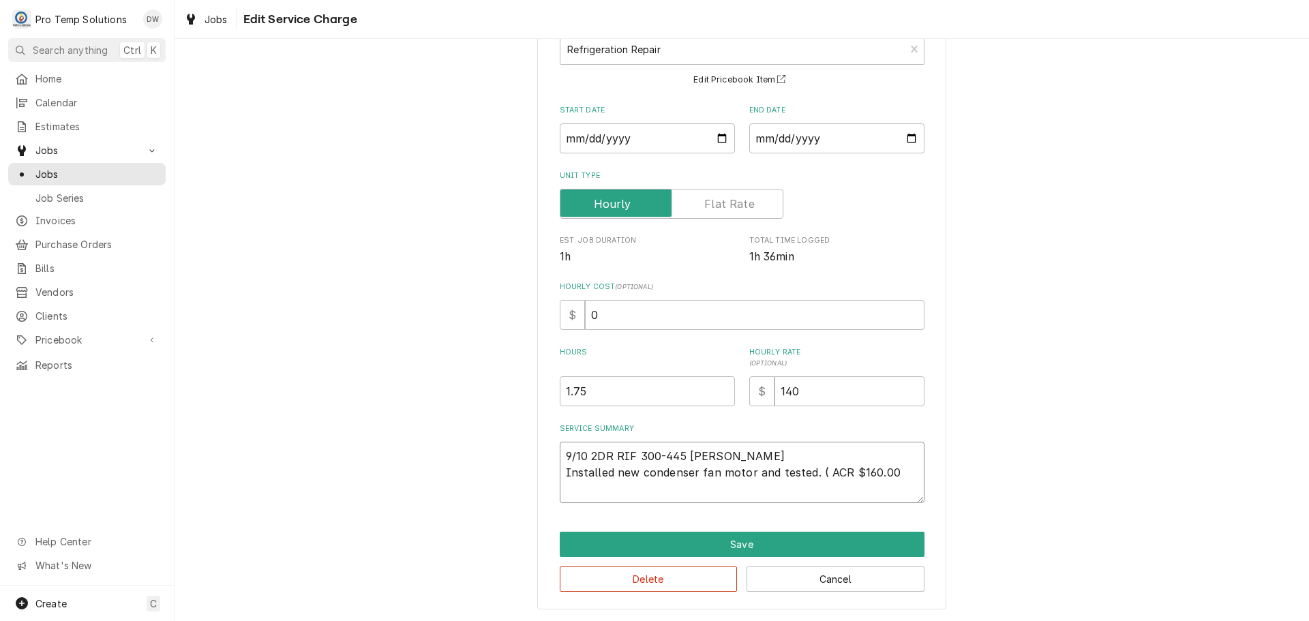
type textarea "9/10 2DR RIF 300-445 KEVIN Installed new condenser fan motor and tested. ( ACR …"
type textarea "x"
type textarea "9/10 2DR RIF 300-445 KEVIN Installed new condenser fan motor and tested. ( ACR …"
type textarea "x"
type textarea "9/10 2DR RIF 300-445 KEVIN Installed new condenser fan motor and tested. ( ACR …"
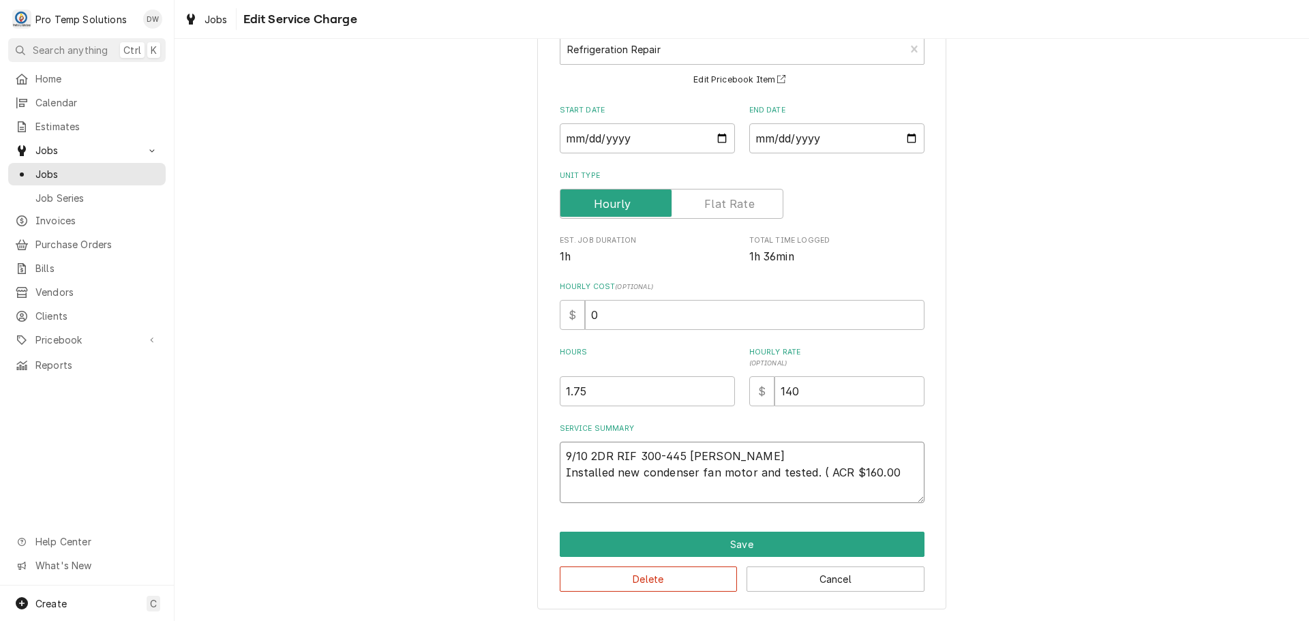
type textarea "x"
type textarea "9/10 2DR RIF 300-445 KEVIN Installed new condenser fan motor and tested. ( ACR …"
type textarea "x"
type textarea "9/10 2DR RIF 300-445 KEVIN Installed new condenser fan motor and tested. ( ACR …"
type textarea "x"
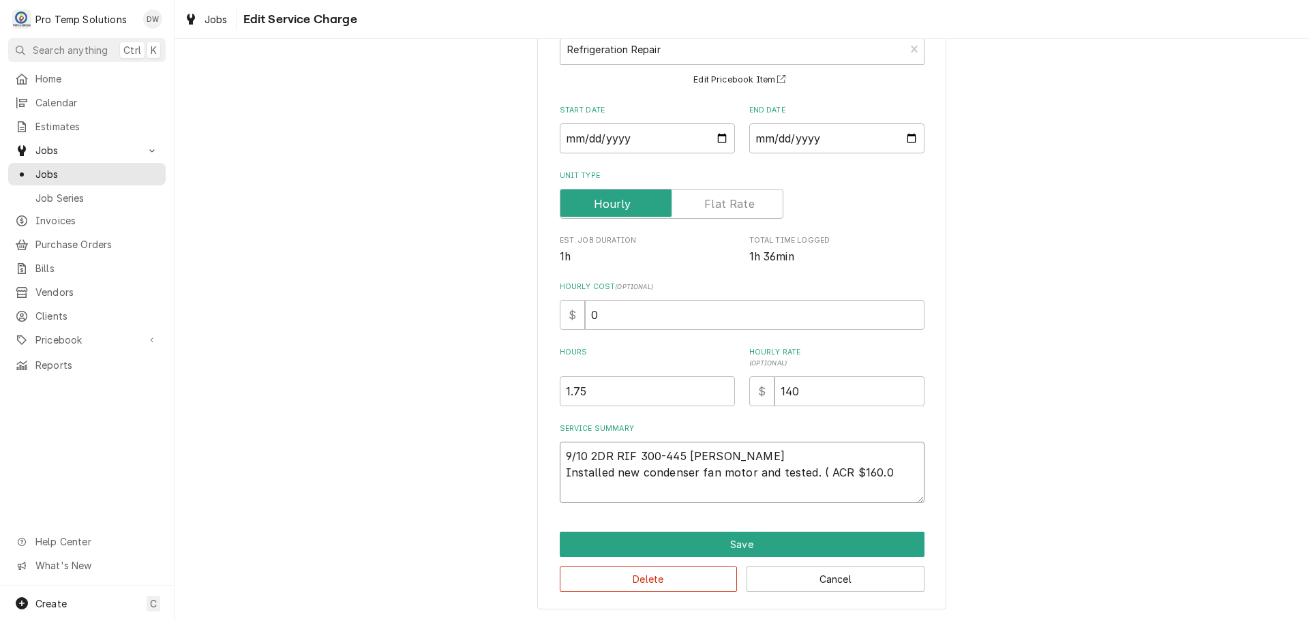
type textarea "9/10 2DR RIF 300-445 KEVIN Installed new condenser fan motor and tested. ( ACR …"
type textarea "x"
type textarea "9/10 2DR RIF 300-445 KEVIN Installed new condenser fan motor and tested. ( ACR …"
type textarea "x"
type textarea "9/10 2DR RIF 300-445 KEVIN Installed new condenser fan motor and tested. ( ACR …"
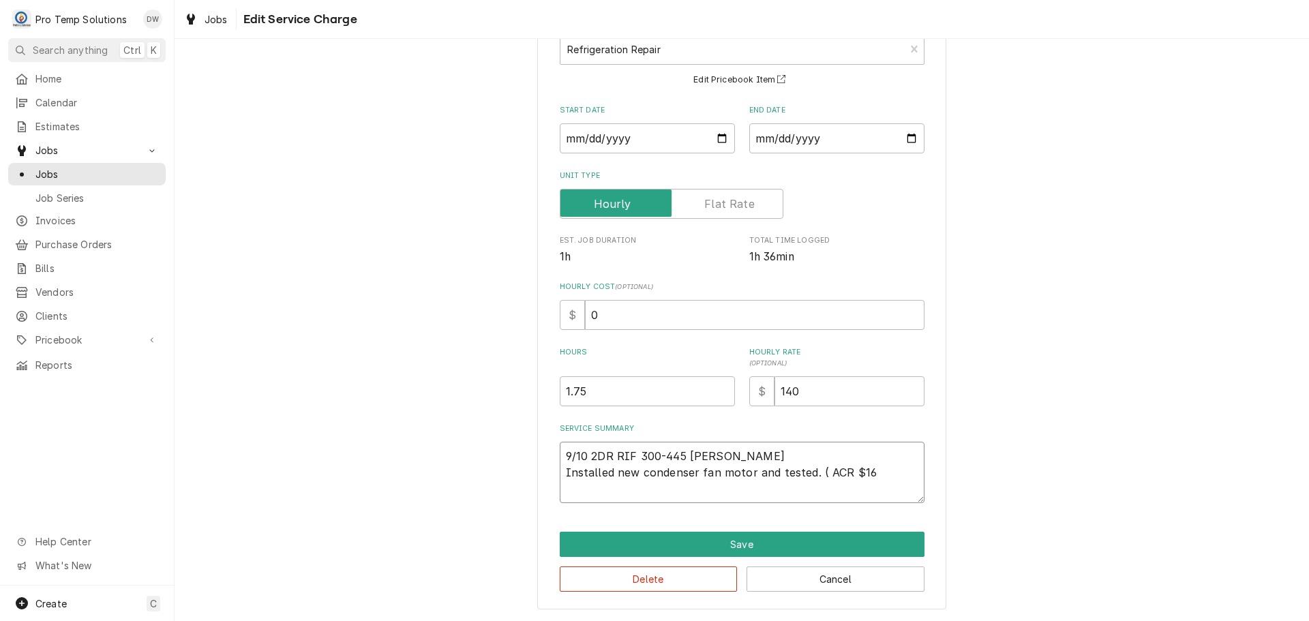
type textarea "x"
type textarea "9/10 2DR RIF 300-445 KEVIN Installed new condenser fan motor and tested. ( ACR …"
type textarea "x"
type textarea "9/10 2DR RIF 300-445 KEVIN Installed new condenser fan motor and tested. ( ACR …"
type textarea "x"
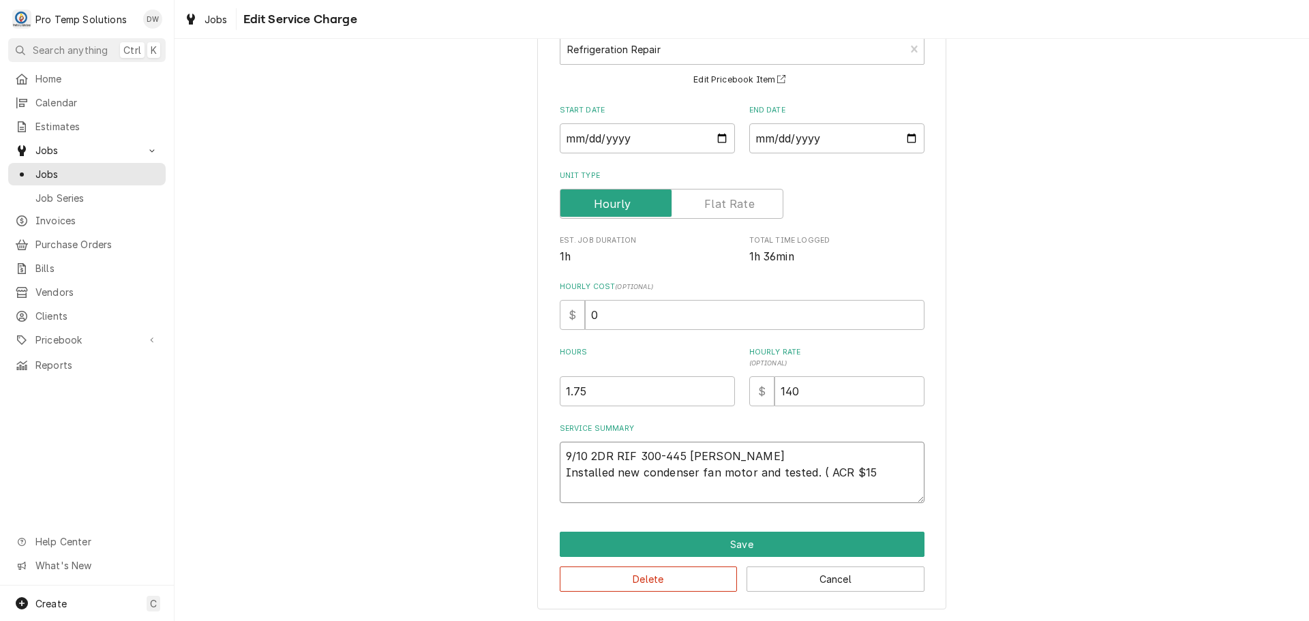
type textarea "9/10 2DR RIF 300-445 KEVIN Installed new condenser fan motor and tested. ( ACR …"
type textarea "x"
type textarea "9/10 2DR RIF 300-445 KEVIN Installed new condenser fan motor and tested. ( ACR …"
type textarea "x"
type textarea "9/10 2DR RIF 300-445 KEVIN Installed new condenser fan motor and tested. ( ACR …"
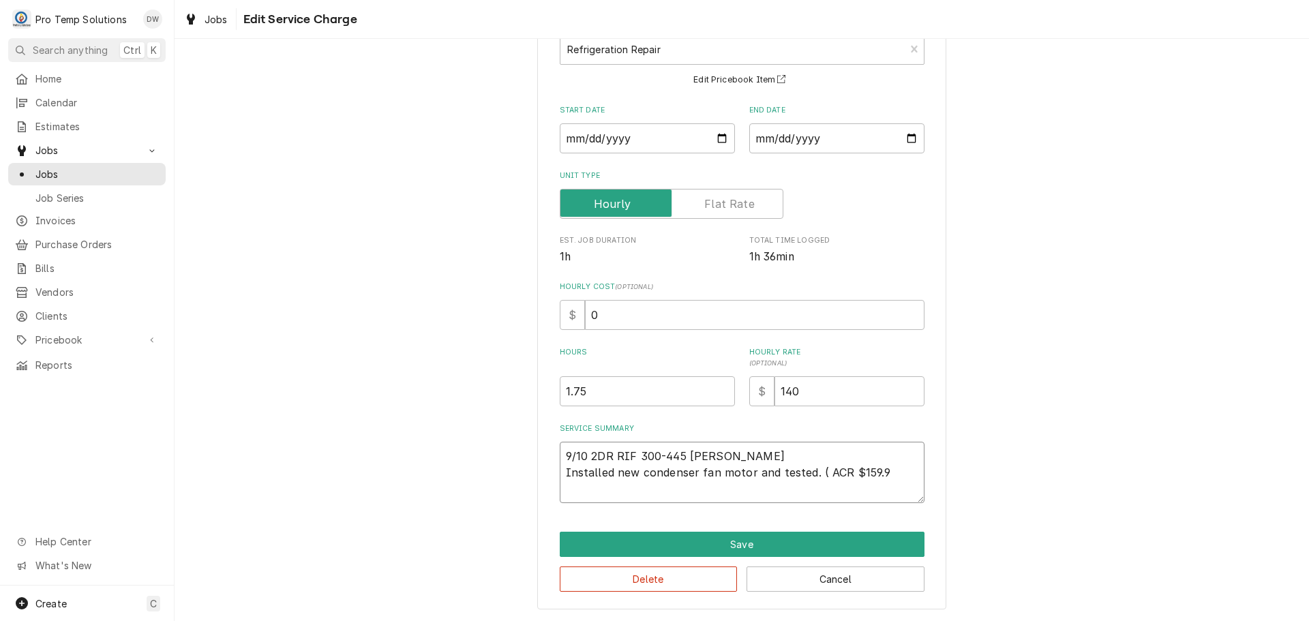
type textarea "x"
type textarea "9/10 2DR RIF 300-445 KEVIN Installed new condenser fan motor and tested. ( ACR …"
type textarea "x"
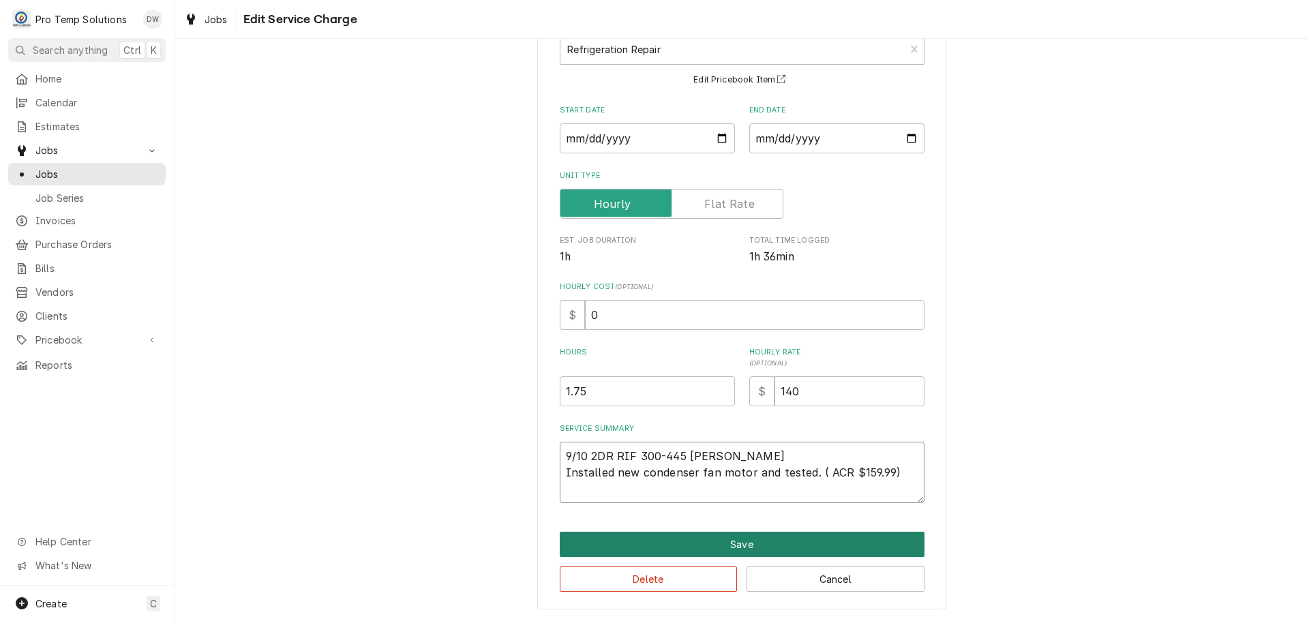
type textarea "9/10 2DR RIF 300-445 [PERSON_NAME] Installed new condenser fan motor and tested…"
click at [731, 540] on button "Save" at bounding box center [742, 544] width 365 height 25
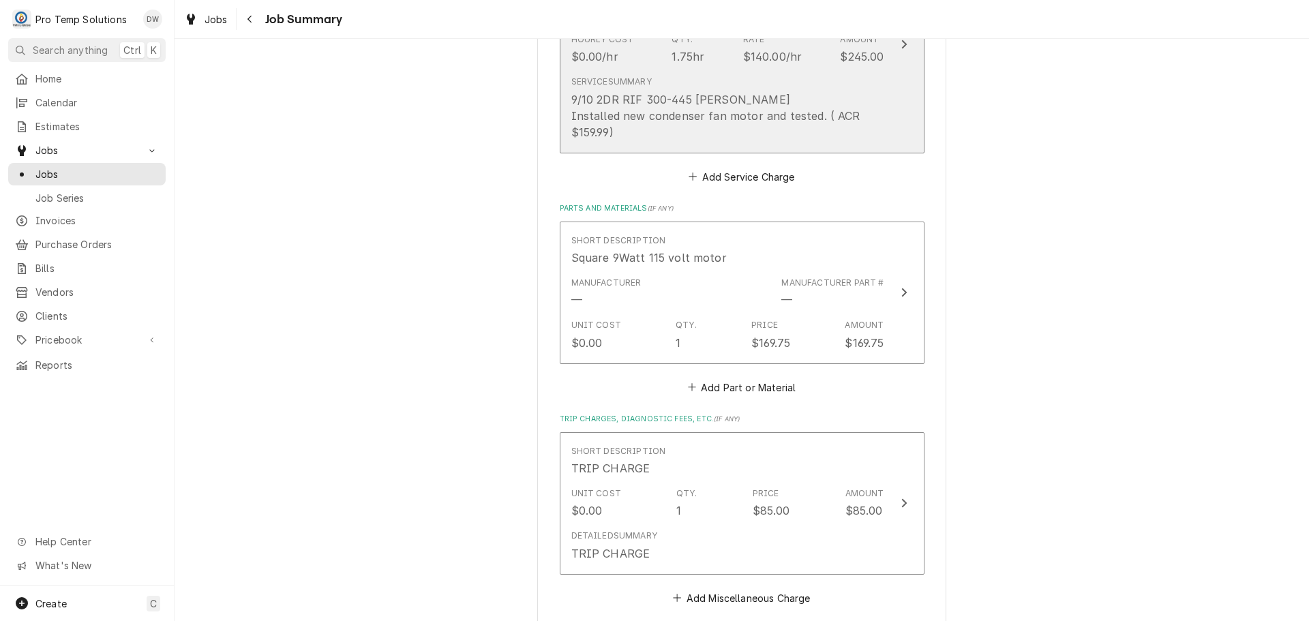
scroll to position [545, 0]
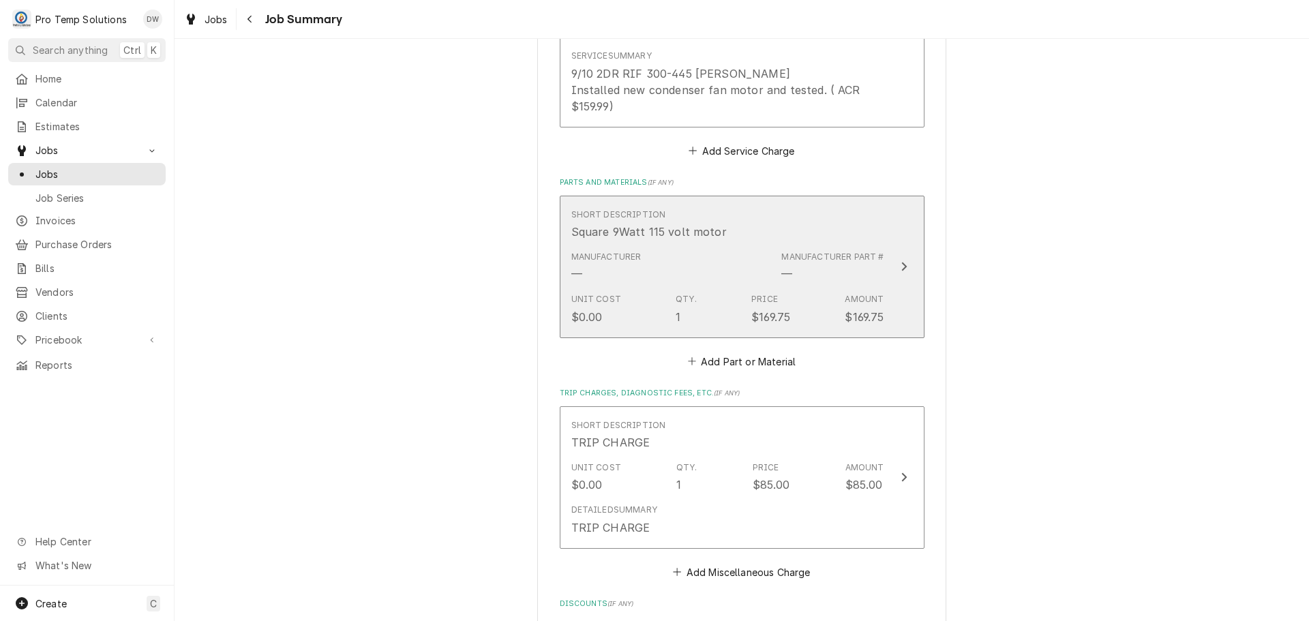
click at [900, 264] on icon "Update Line Item" at bounding box center [903, 266] width 7 height 11
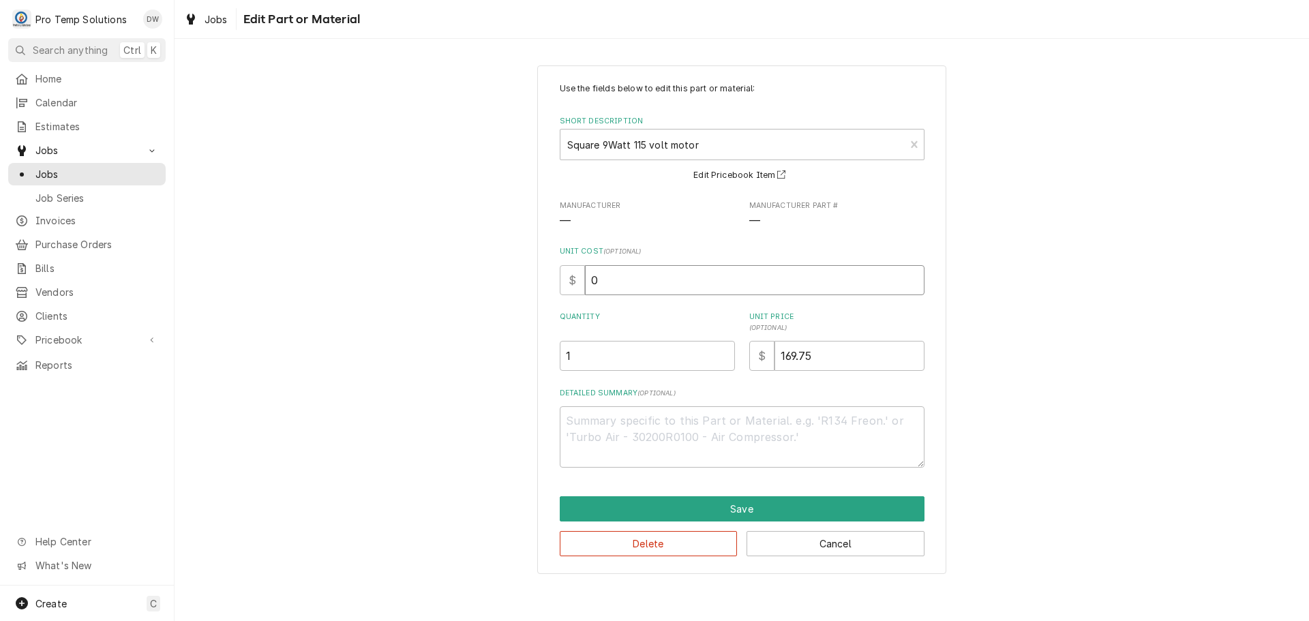
click at [613, 281] on input "0" at bounding box center [754, 280] width 339 height 30
type textarea "x"
type input "1"
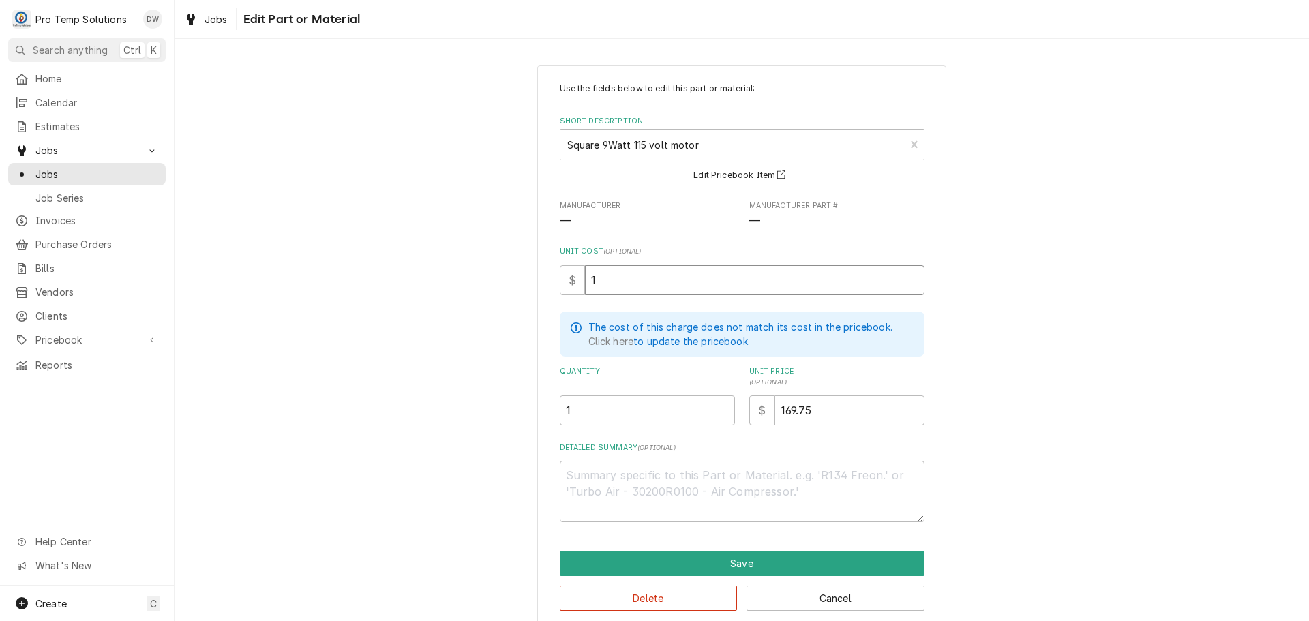
type textarea "x"
type input "15"
type textarea "x"
type input "159"
type textarea "x"
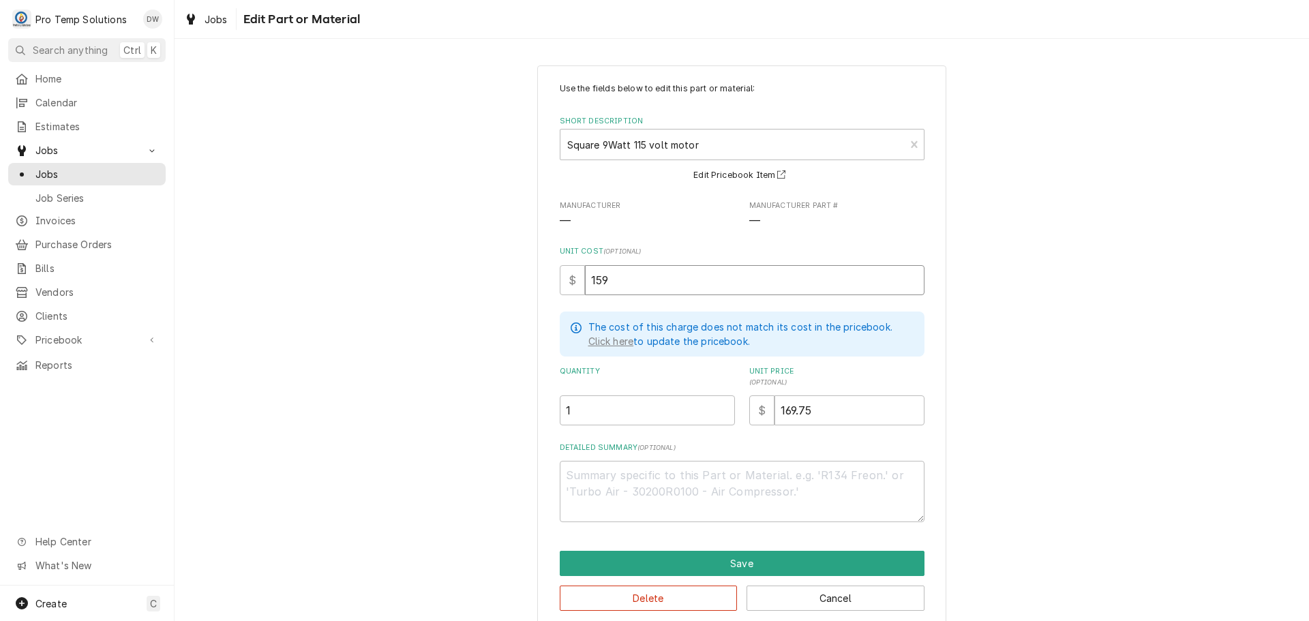
type input "159.9"
type textarea "x"
type input "159.99"
click at [573, 472] on textarea "Detailed Summary ( optional )" at bounding box center [742, 491] width 365 height 61
type textarea "x"
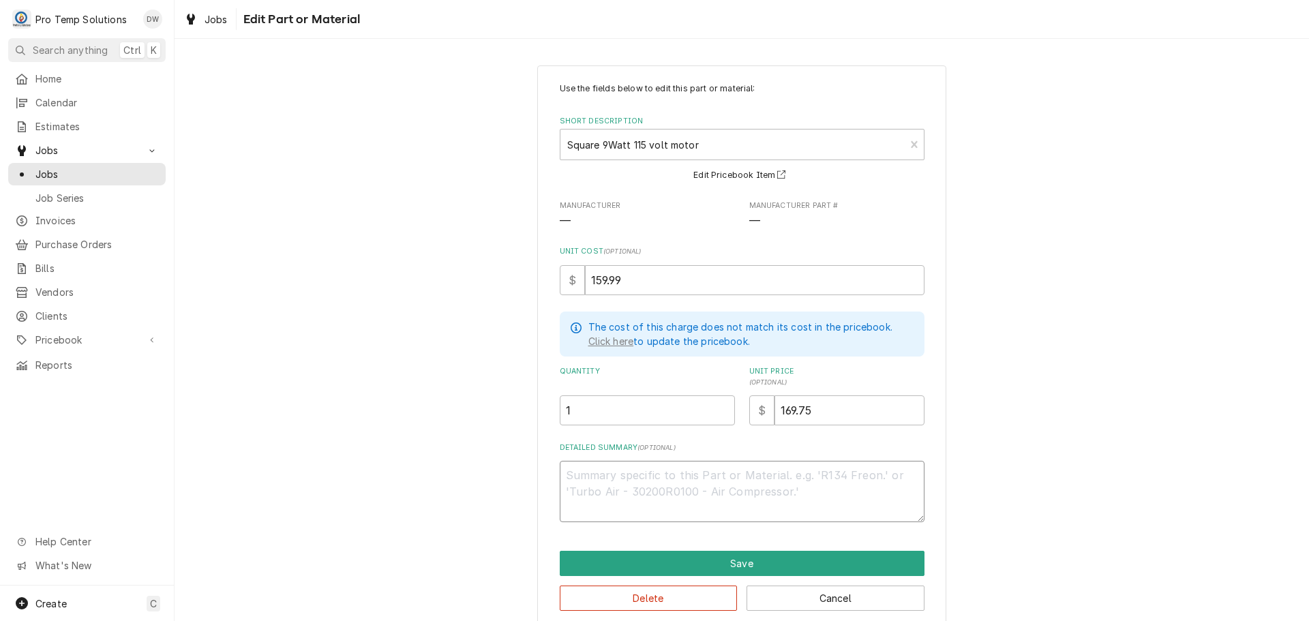
type textarea "#"
type textarea "x"
type textarea "#9"
type textarea "x"
type textarea "#9W"
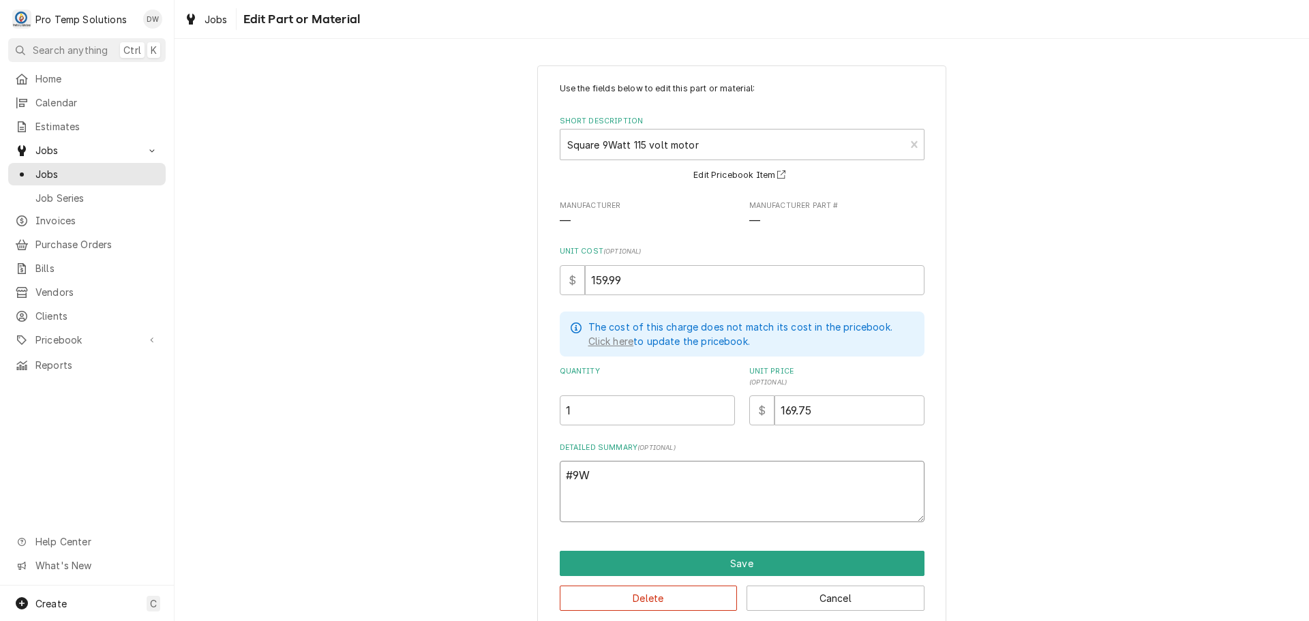
type textarea "x"
type textarea "#9W1"
type textarea "x"
type textarea "#9W11"
type textarea "x"
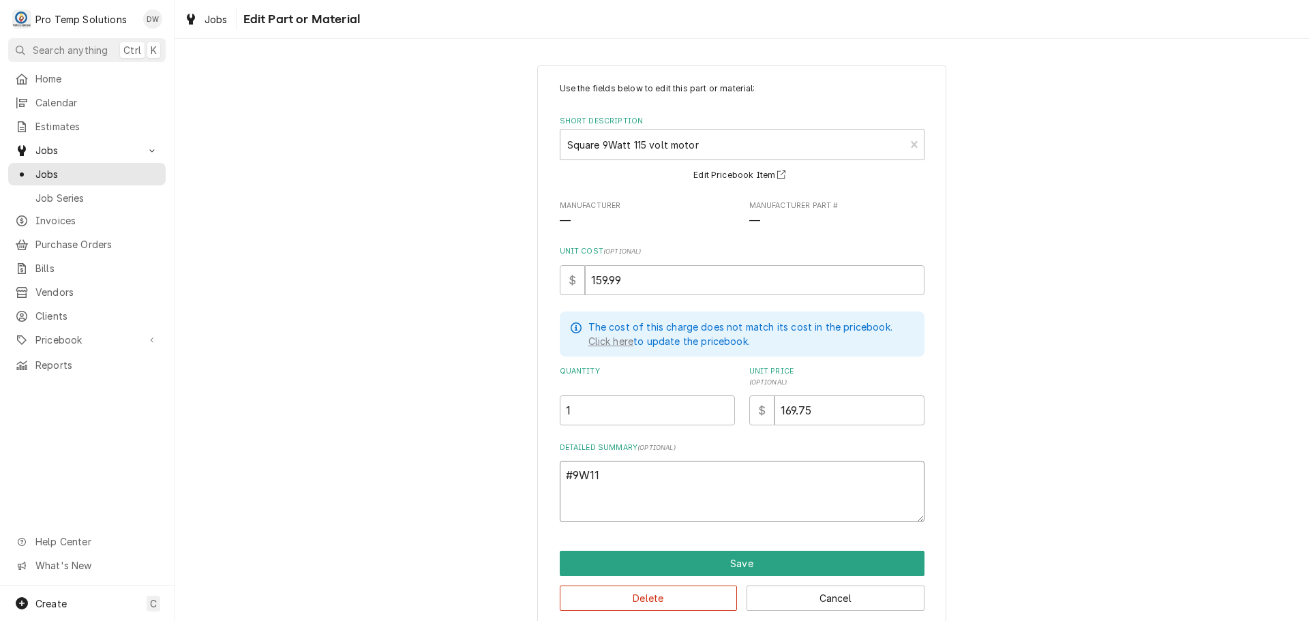
type textarea "#9W115"
type textarea "x"
type textarea "#9W115"
type textarea "x"
type textarea "#9W115 T"
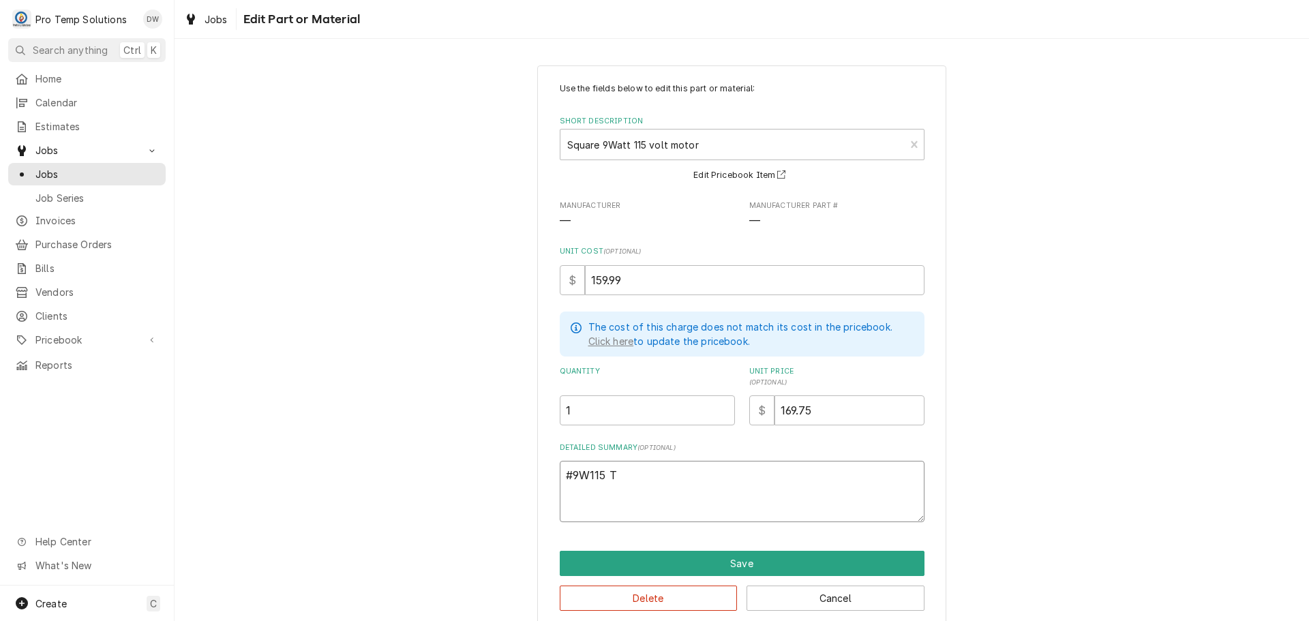
type textarea "x"
type textarea "#9W115 TE"
type textarea "x"
type textarea "#9W115 TEC"
type textarea "x"
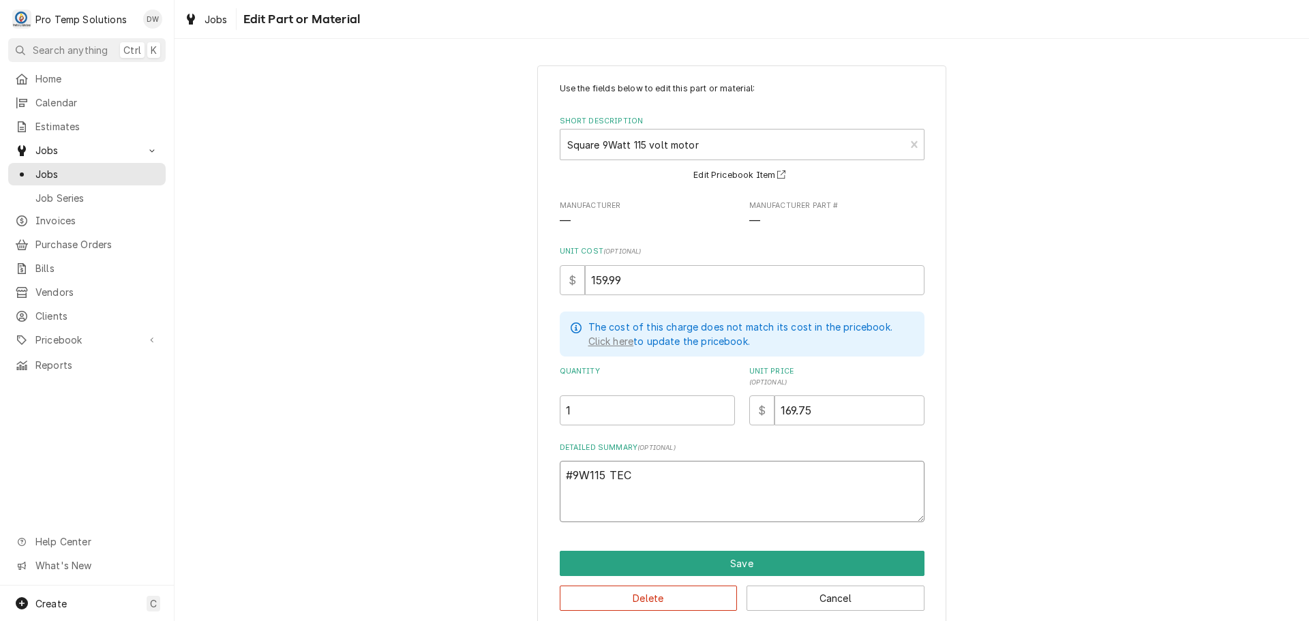
type textarea "#9W115 TECU"
type textarea "x"
type textarea "#9W115 TECUM"
type textarea "x"
type textarea "#9W115 TECUMS"
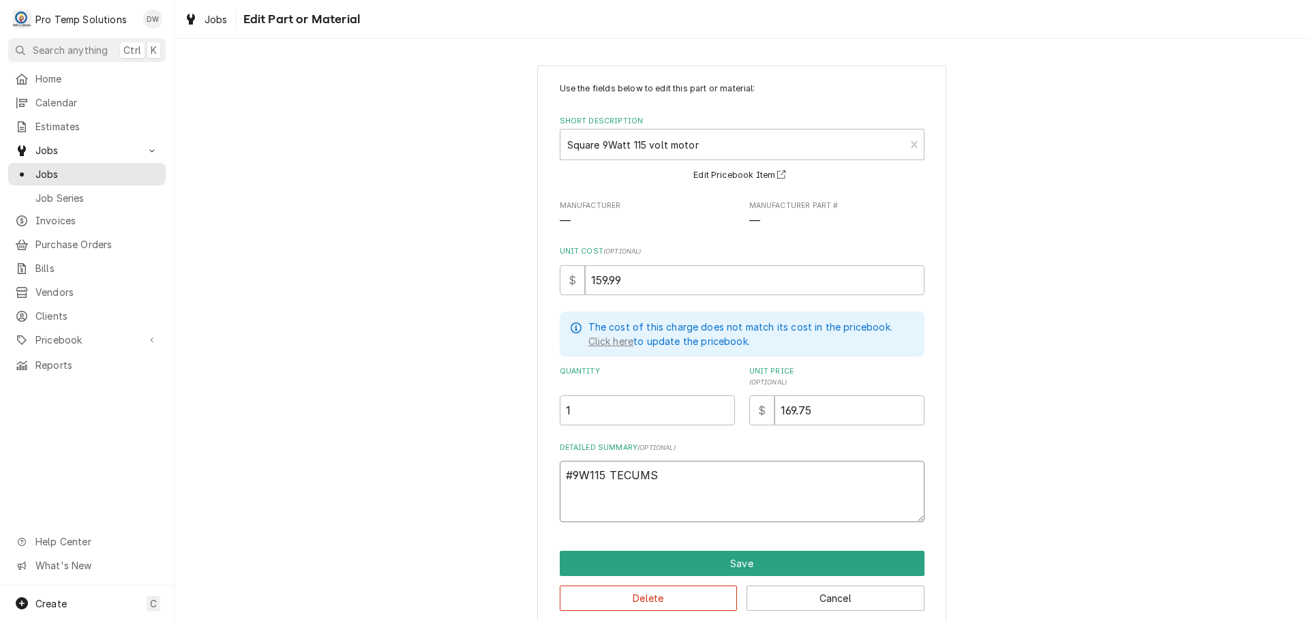
type textarea "x"
type textarea "#9W115 TECUMSE"
type textarea "x"
type textarea "#9W115 TECUMSEH"
type textarea "x"
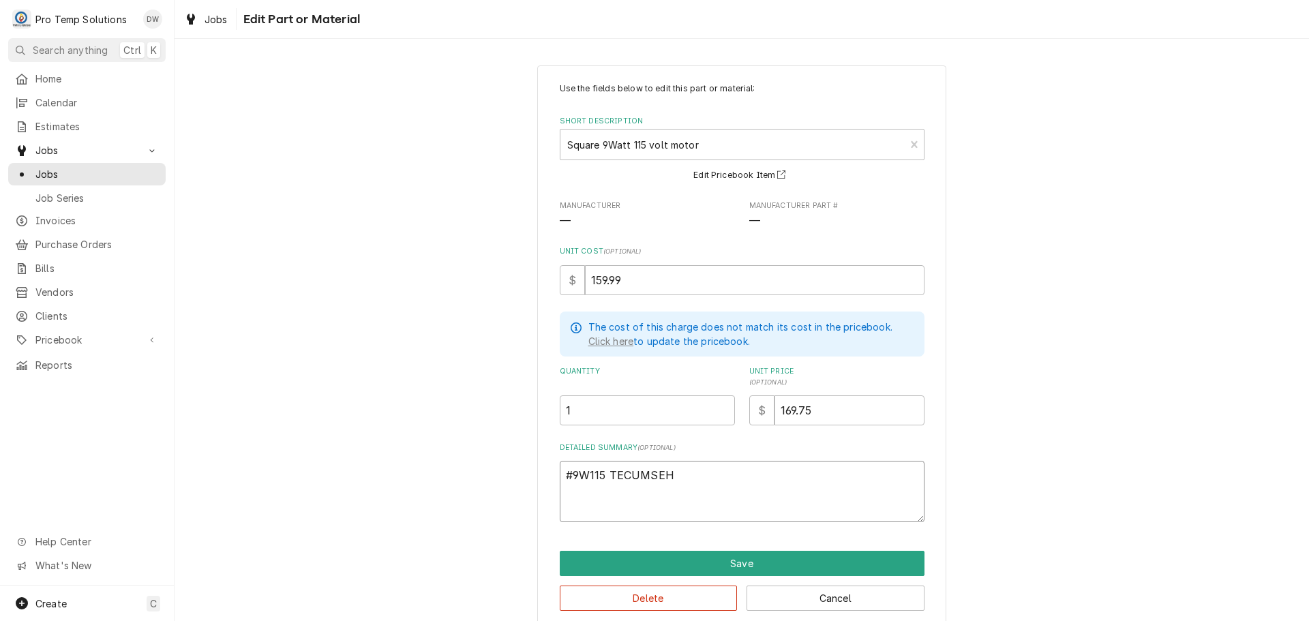
type textarea "#9W115 TECUMSEH"
type textarea "x"
type textarea "#9W115 TECUMSEH F"
type textarea "x"
type textarea "#9W115 TECUMSEH FA"
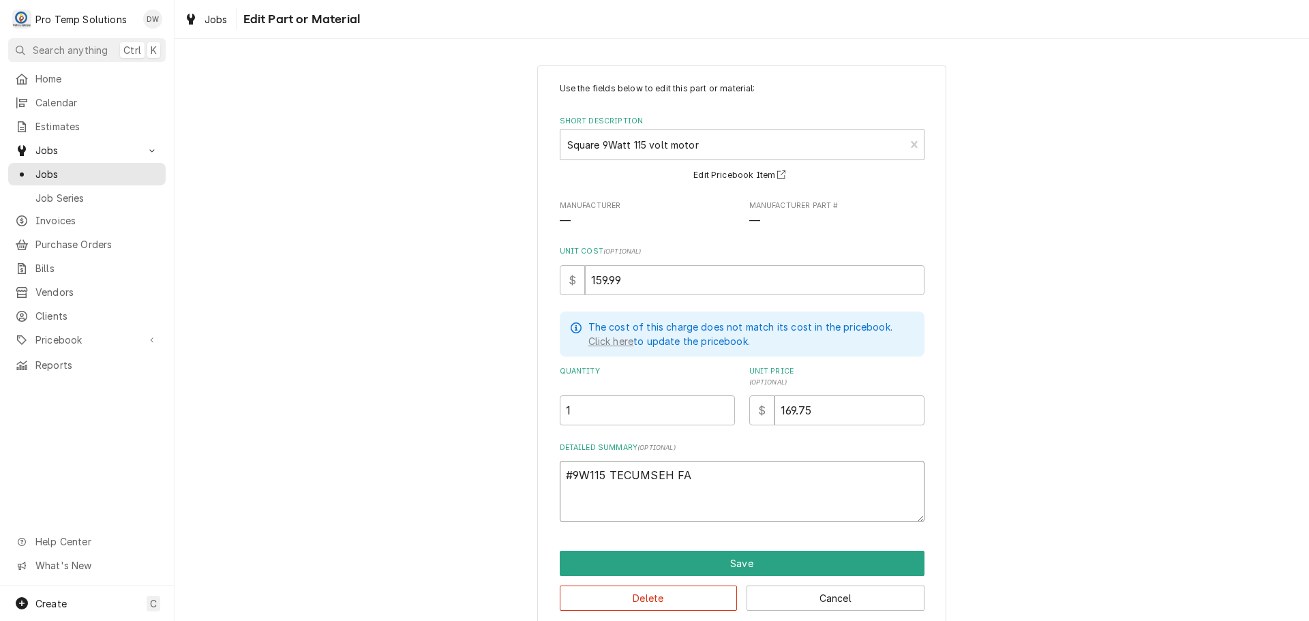
type textarea "x"
type textarea "#9W115 TECUMSEH FAN"
type textarea "x"
type textarea "#9W115 TECUMSEH FAN"
type textarea "x"
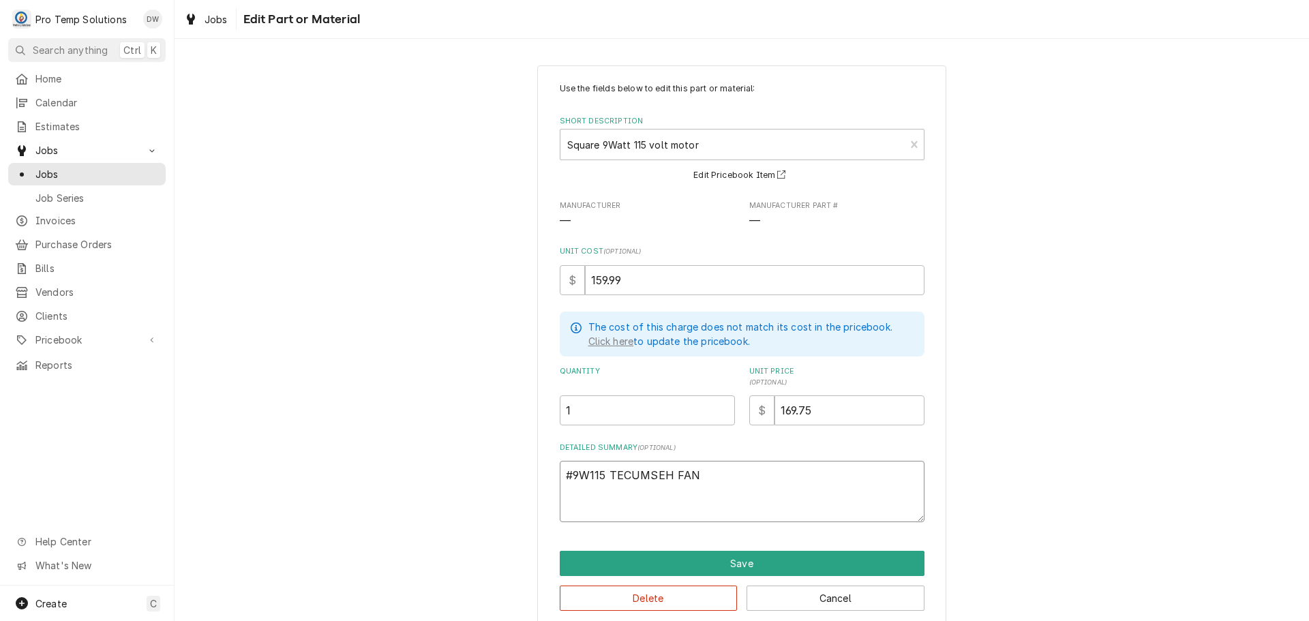
type textarea "#9W115 TECUMSEH FAN M"
type textarea "x"
type textarea "#9W115 TECUMSEH FAN MO"
type textarea "x"
type textarea "#9W115 TECUMSEH FAN MOT"
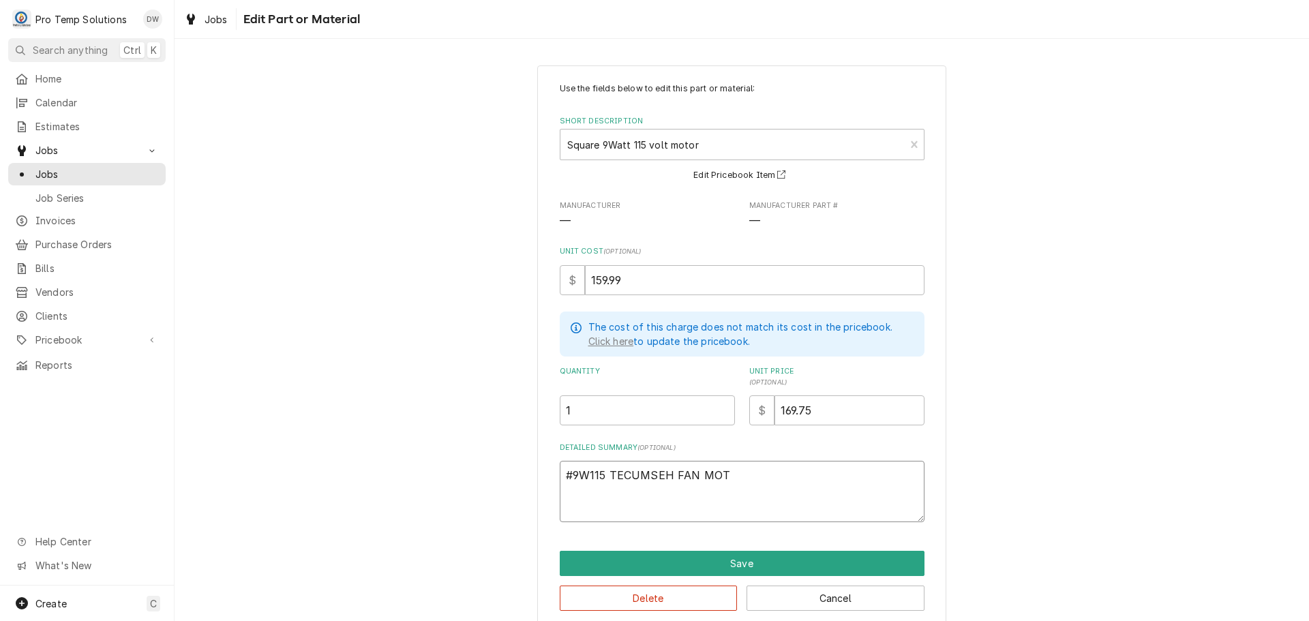
type textarea "x"
type textarea "#9W115 TECUMSEH FAN MOTO"
type textarea "x"
type textarea "#9W115 TECUMSEH FAN MOTOR"
type textarea "x"
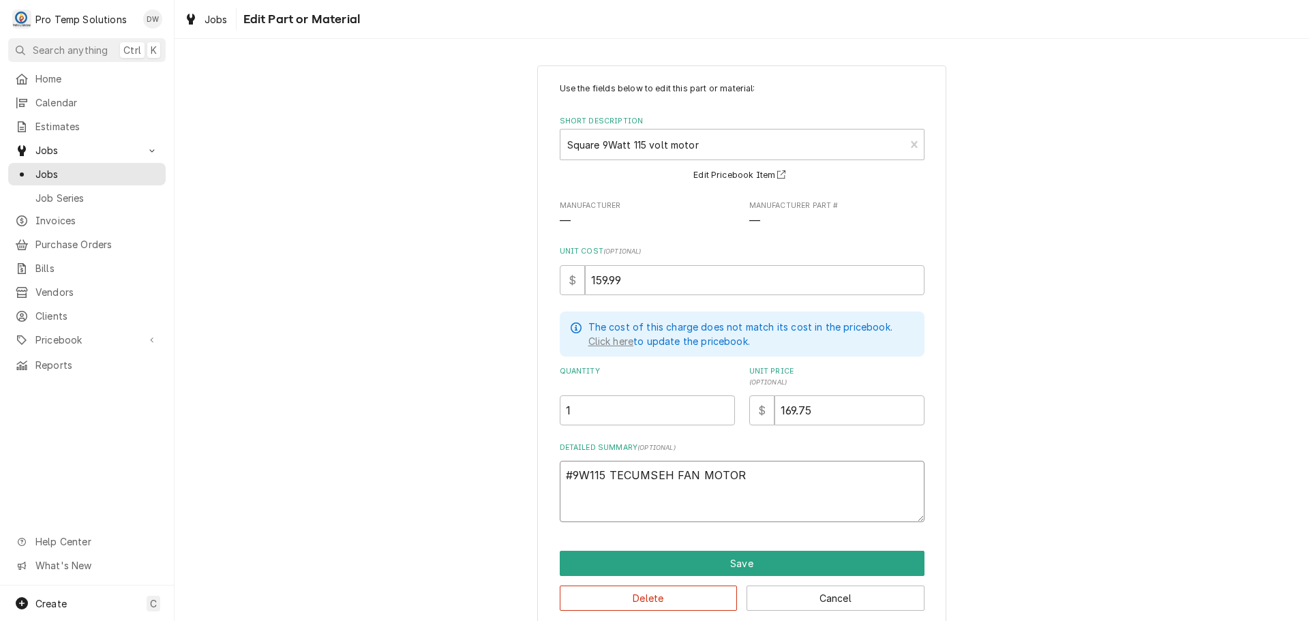
type textarea "#9W115 TECUMSEH FAN MOTOR"
type textarea "x"
type textarea "#9W115 TECUMSEH FAN MOTOR A"
type textarea "x"
type textarea "#9W115 TECUMSEH FAN MOTOR AC"
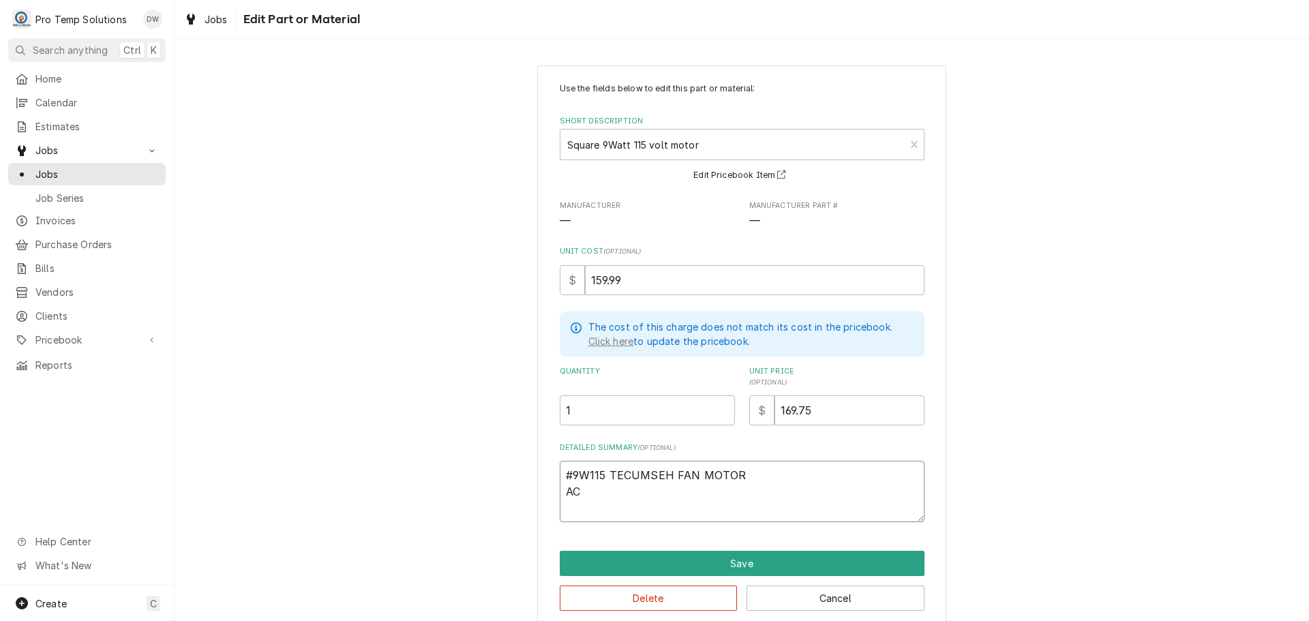
type textarea "x"
type textarea "#9W115 TECUMSEH FAN MOTOR ACR"
click at [821, 416] on input "169.75" at bounding box center [849, 410] width 150 height 30
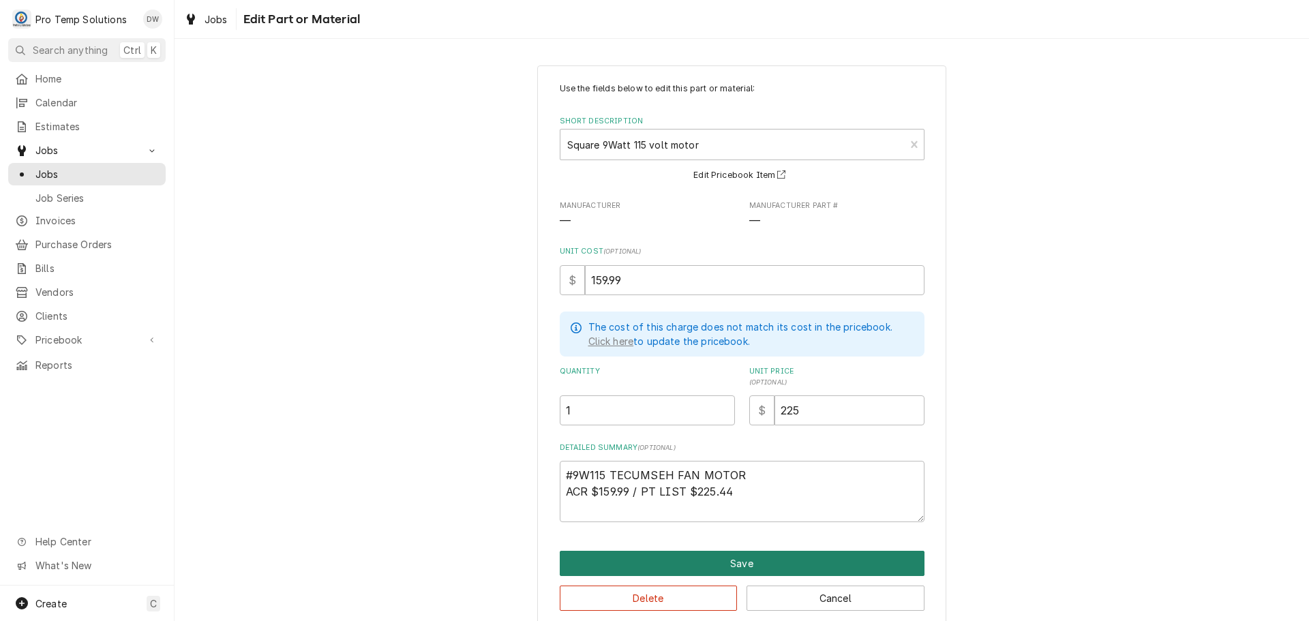
click at [740, 558] on button "Save" at bounding box center [742, 563] width 365 height 25
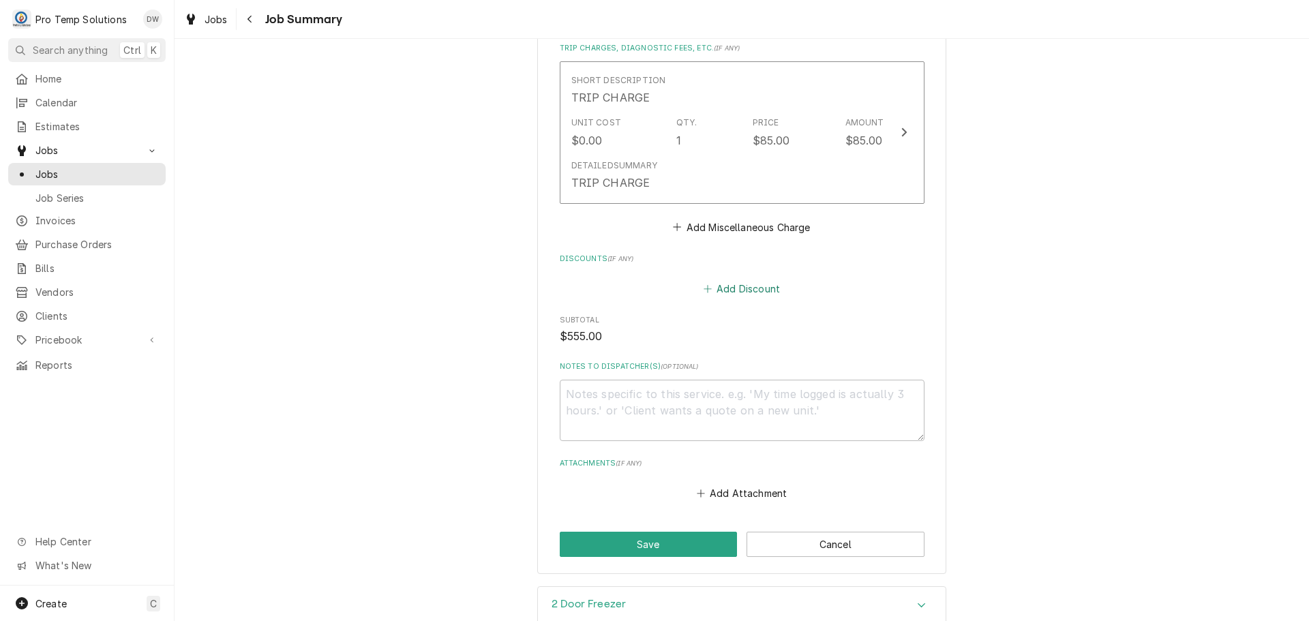
scroll to position [954, 0]
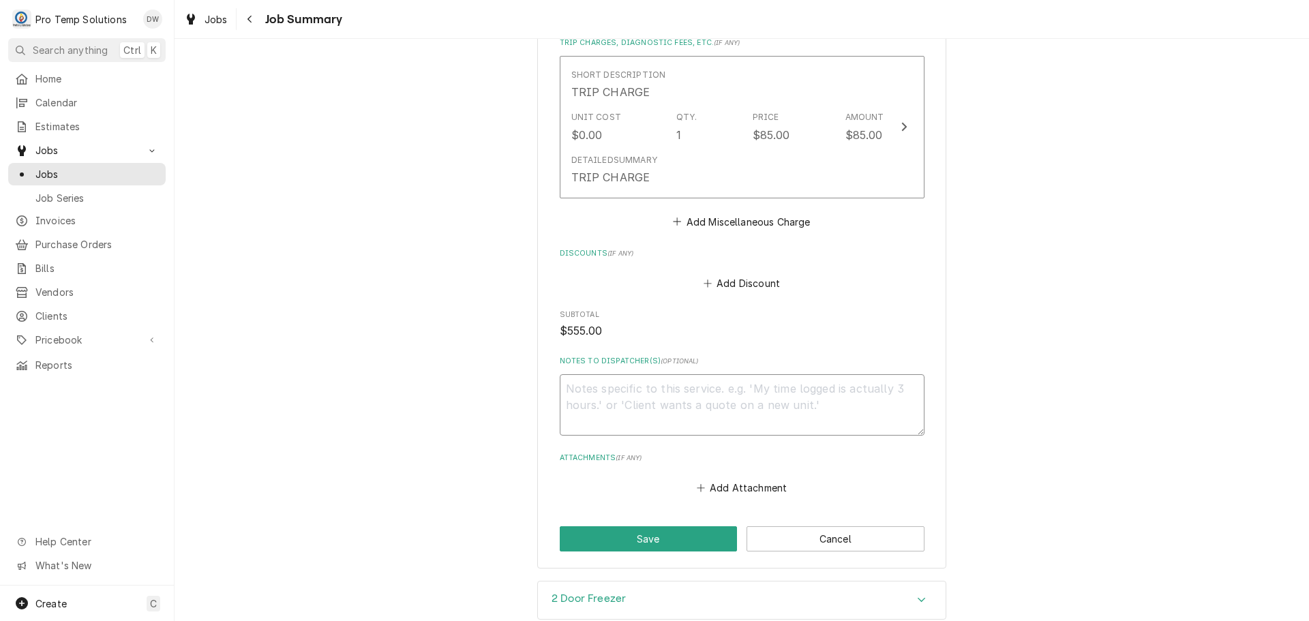
click at [613, 386] on textarea "Notes to Dispatcher(s) ( optional )" at bounding box center [742, 404] width 365 height 61
click at [649, 536] on button "Save" at bounding box center [649, 538] width 178 height 25
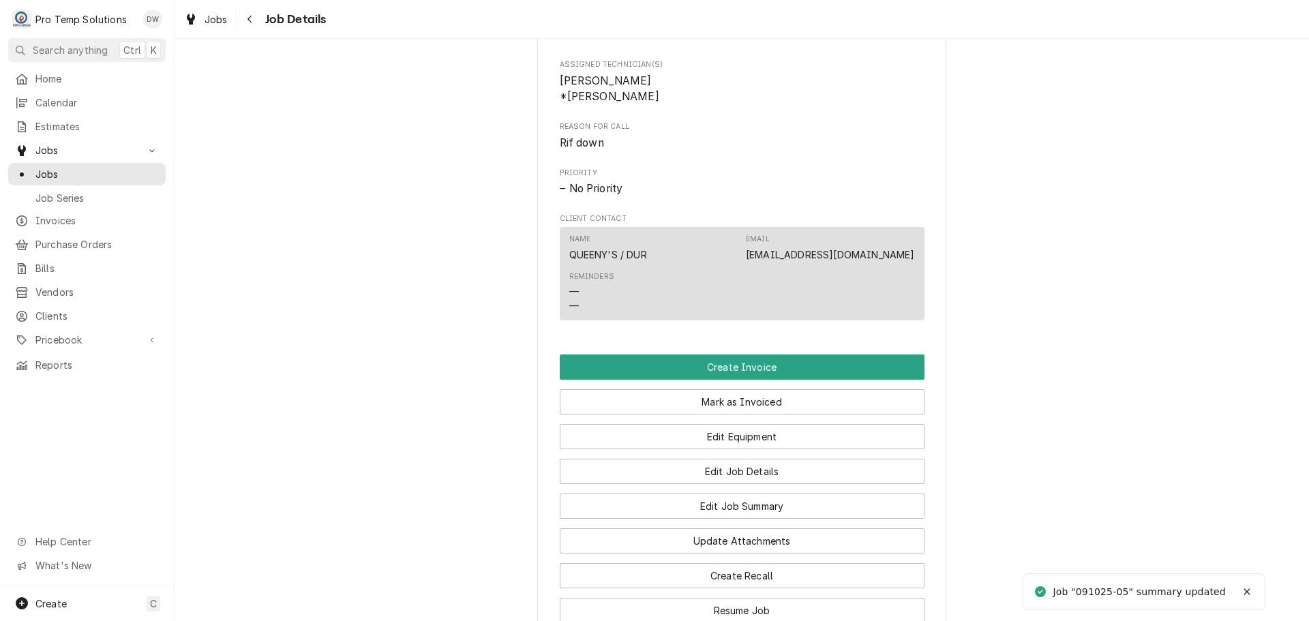
scroll to position [682, 0]
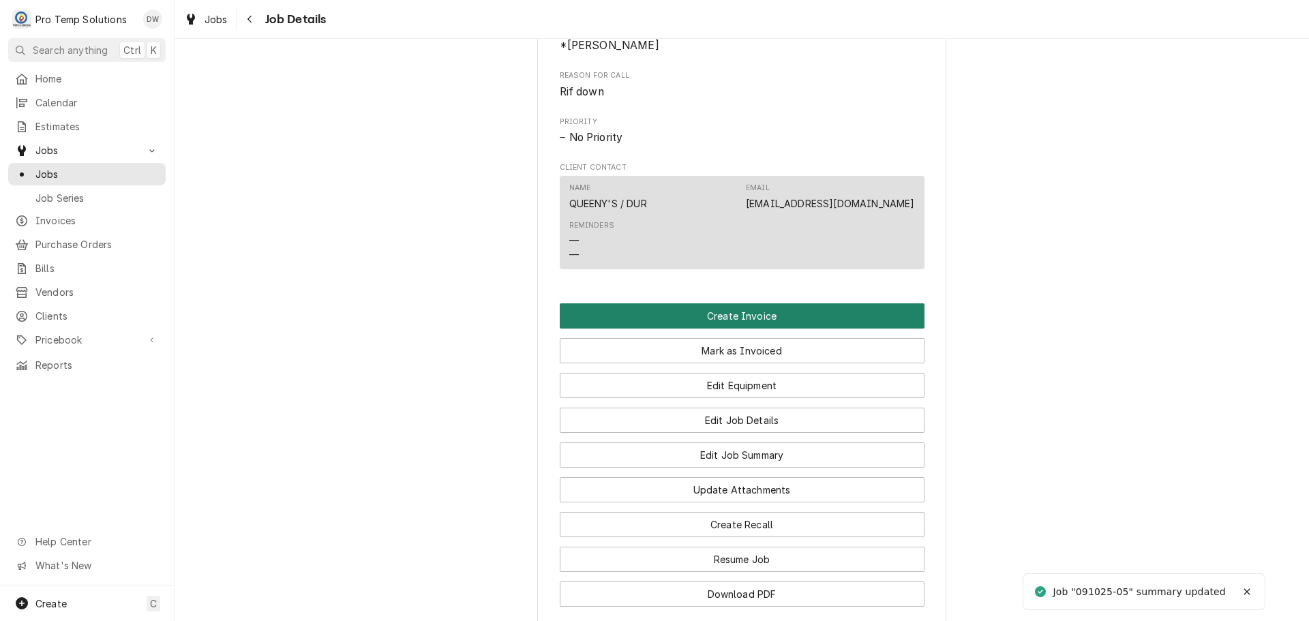
click at [727, 329] on button "Create Invoice" at bounding box center [742, 315] width 365 height 25
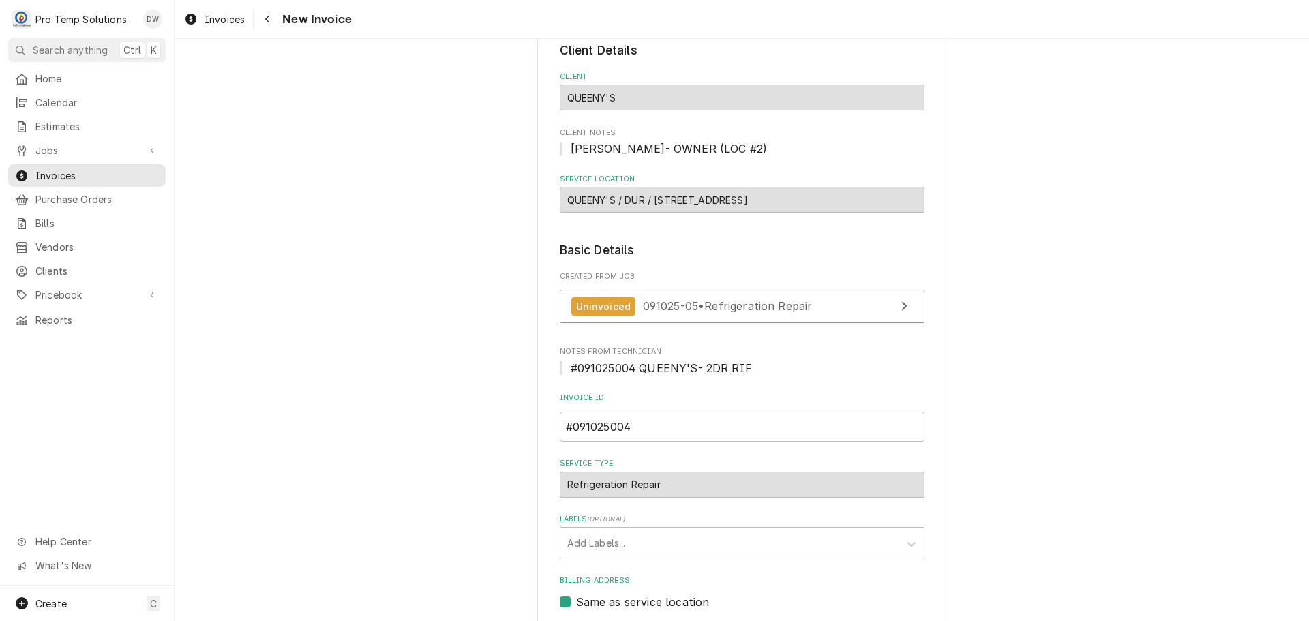
scroll to position [315, 0]
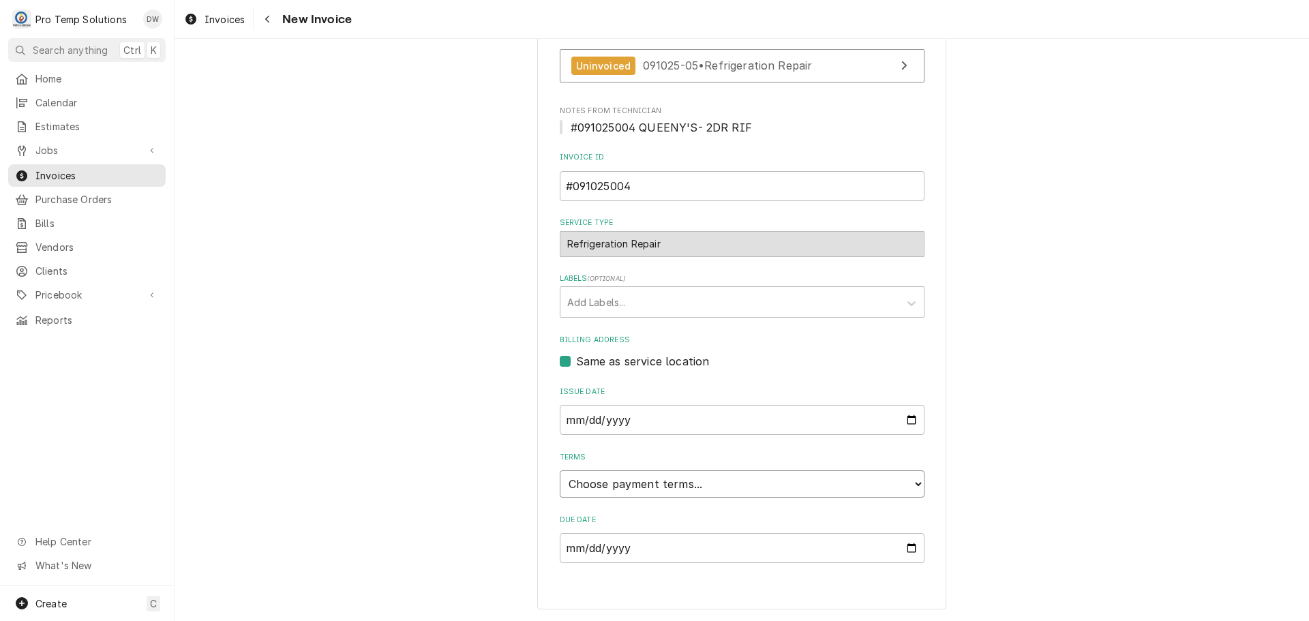
click at [599, 480] on select "Choose payment terms... Same Day Net 7 Net 14 Net 21 Net 30 Net 45 Net 60 Net 90" at bounding box center [742, 483] width 365 height 27
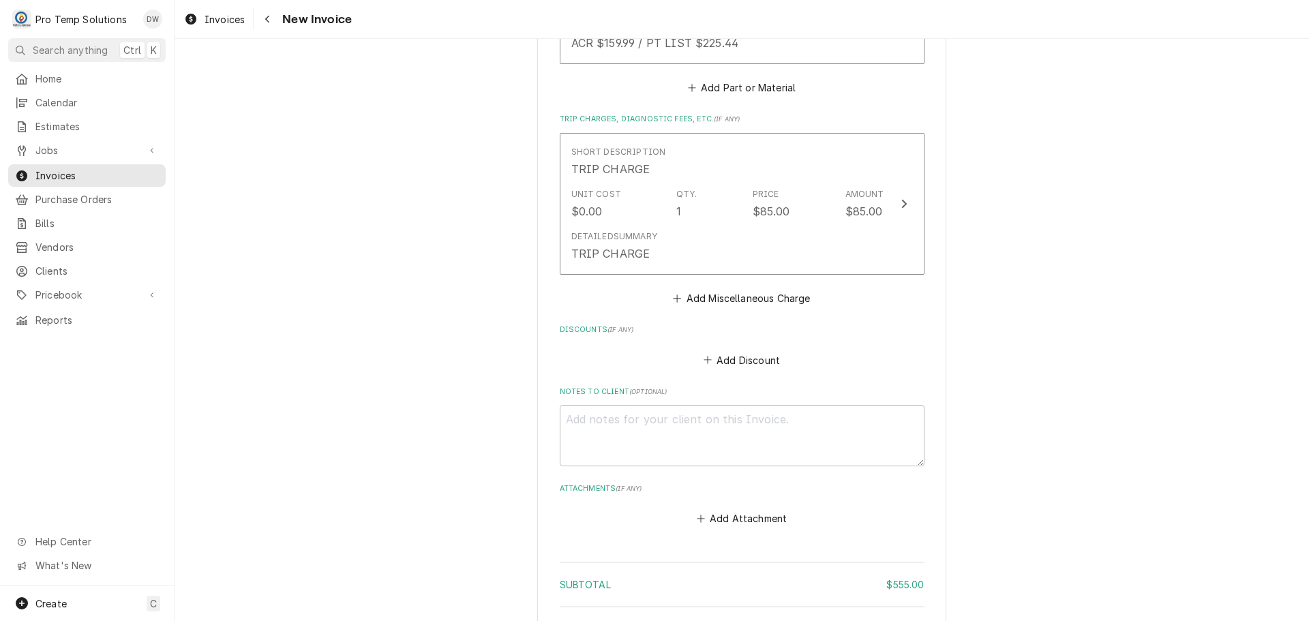
scroll to position [1544, 0]
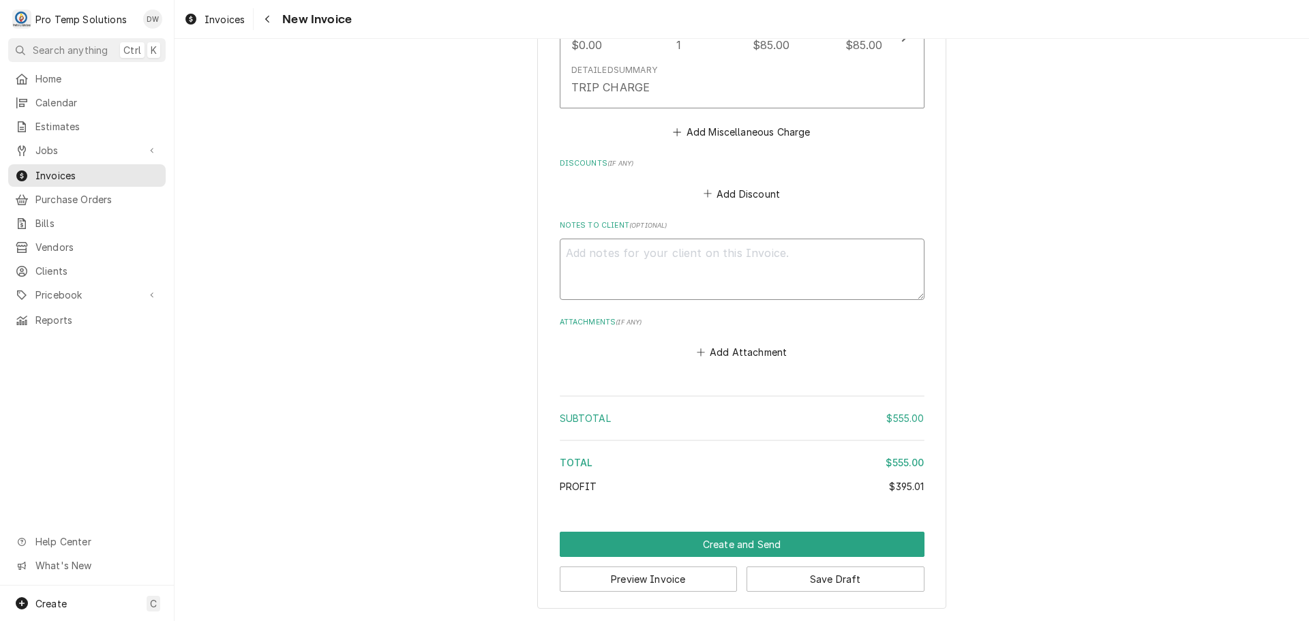
click at [587, 255] on textarea "Notes to Client ( optional )" at bounding box center [742, 269] width 365 height 61
type textarea "x"
type textarea "#"
type textarea "x"
type textarea "#0"
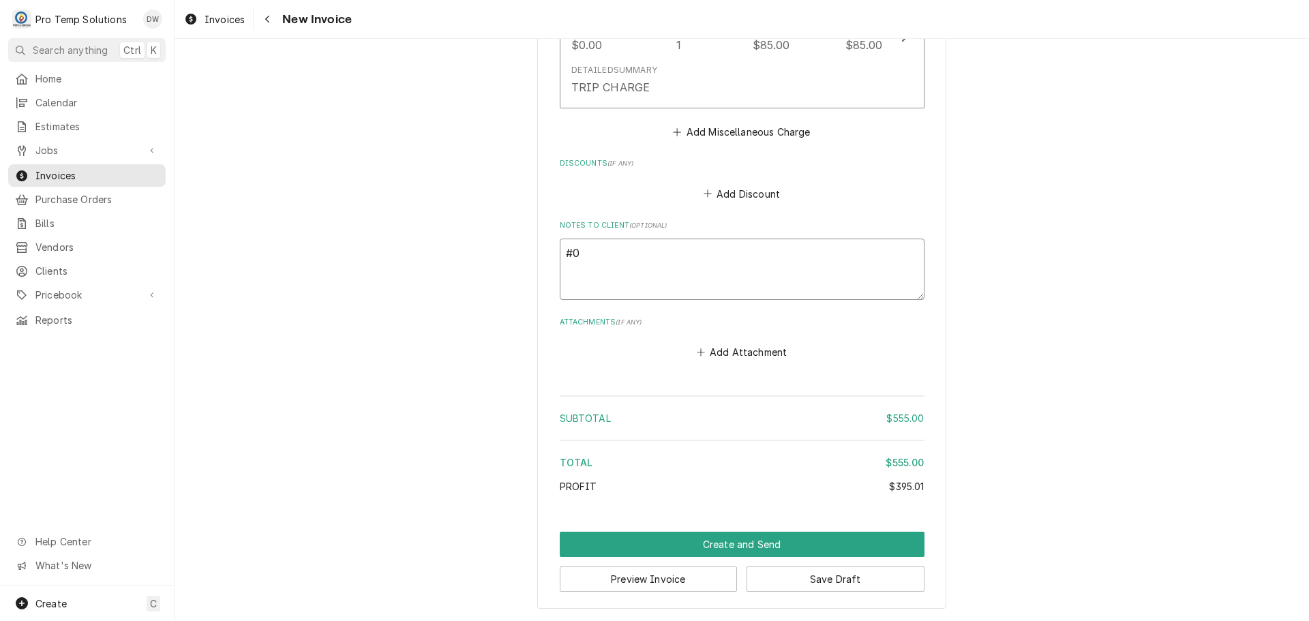
type textarea "x"
type textarea "#09"
type textarea "x"
type textarea "#091"
type textarea "x"
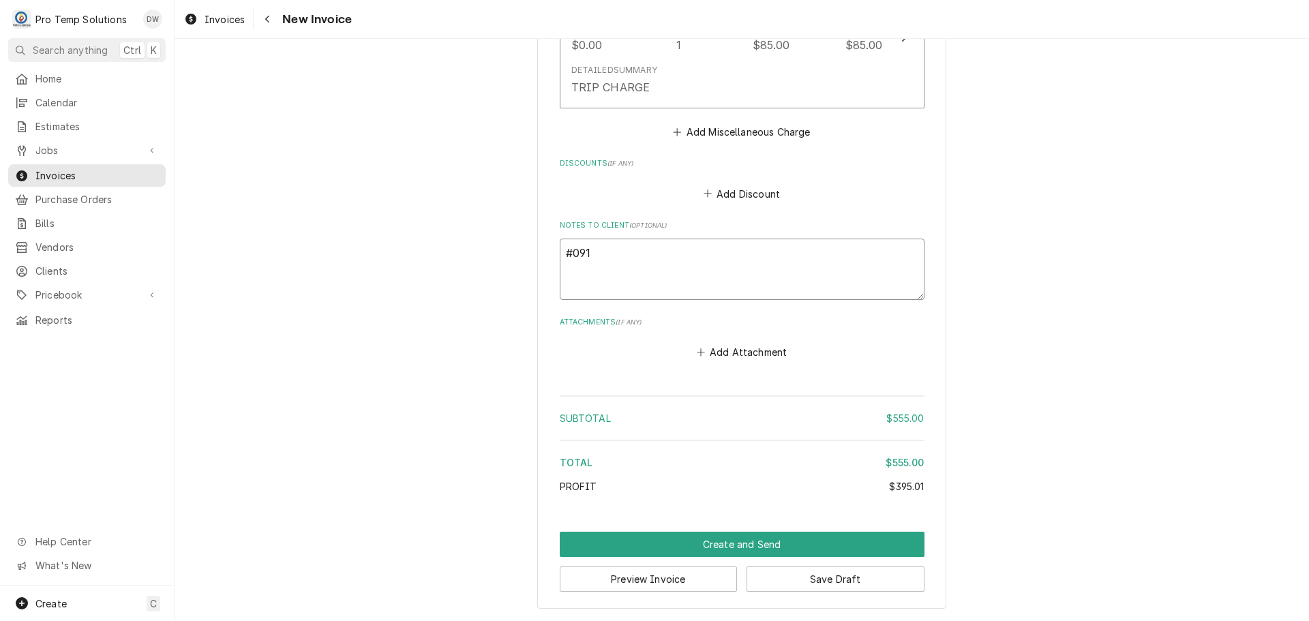
type textarea "#0910"
type textarea "x"
type textarea "#09102"
type textarea "x"
type textarea "#091025"
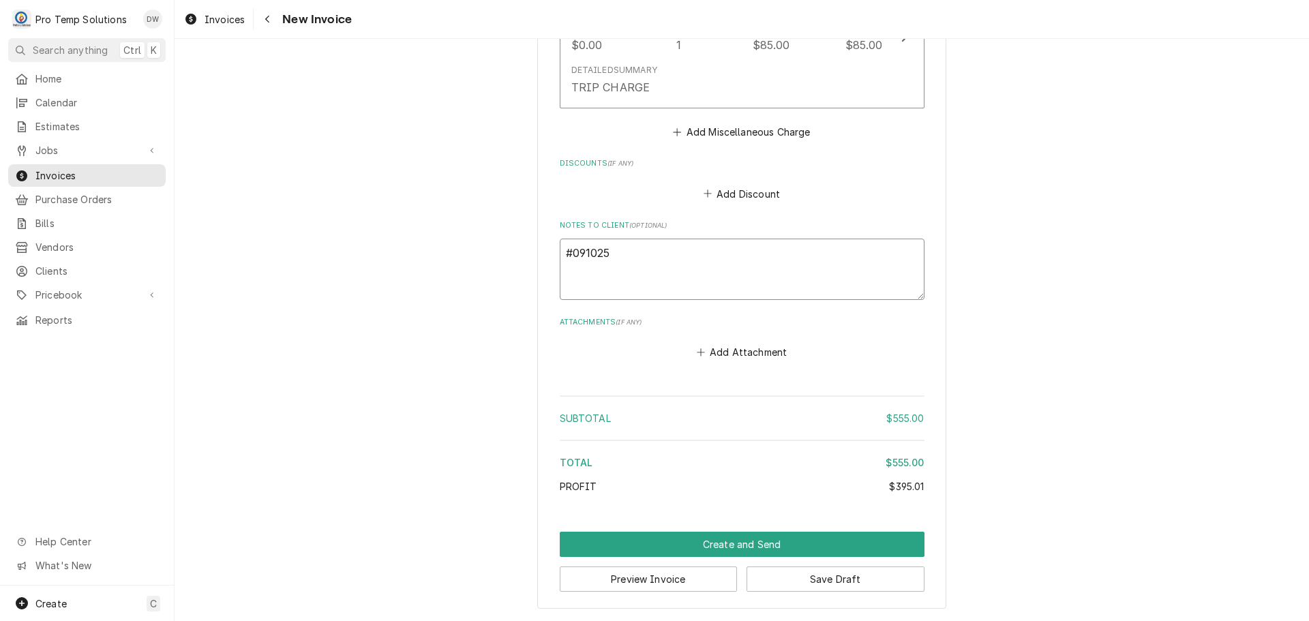
type textarea "x"
type textarea "#0910250"
type textarea "x"
type textarea "#09102500"
type textarea "x"
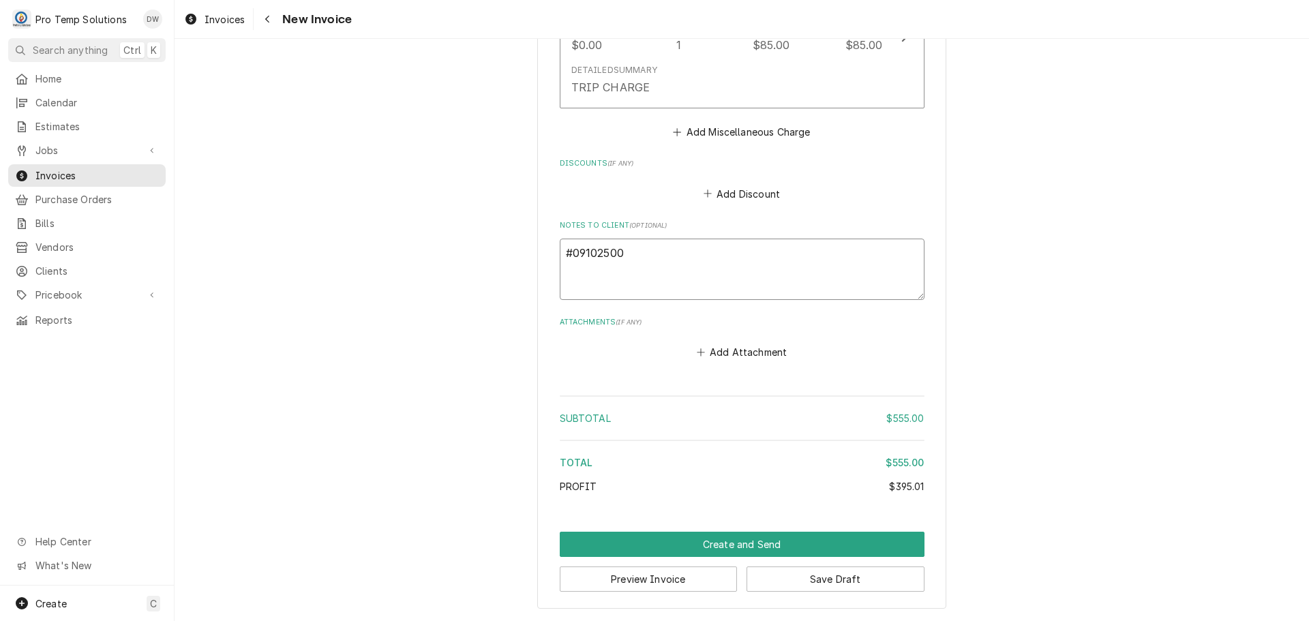
type textarea "#091025004"
type textarea "x"
type textarea "#091025004"
type textarea "x"
type textarea "#091025004 Q"
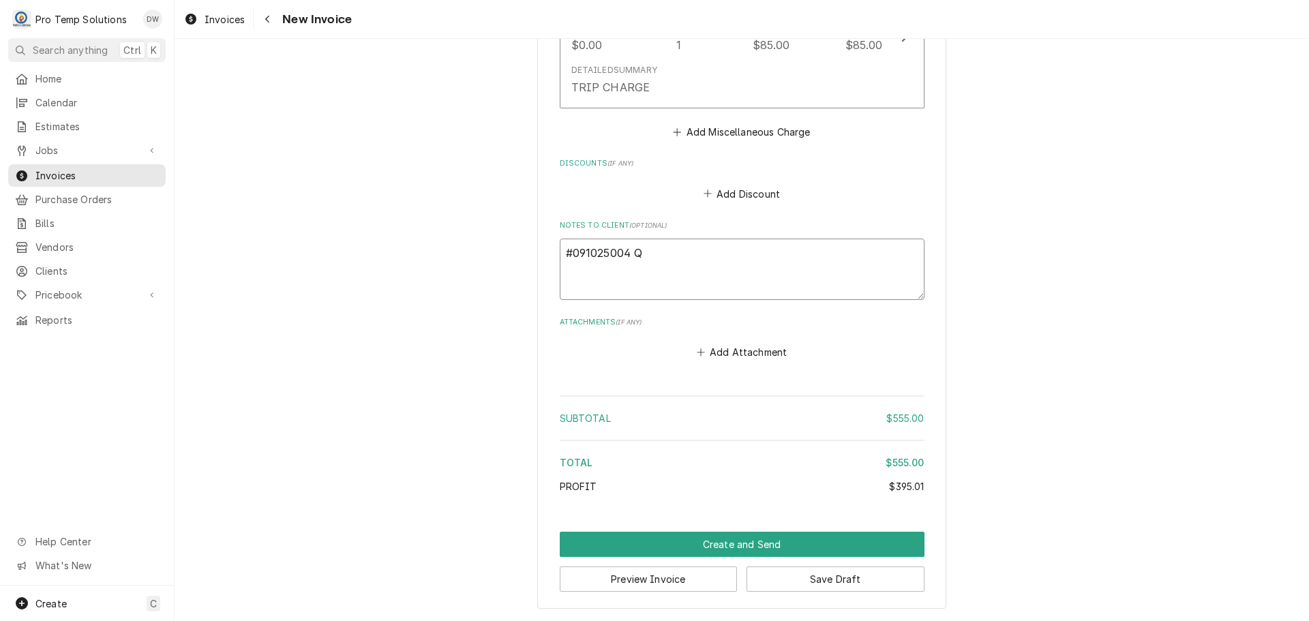
type textarea "x"
type textarea "#091025004 QU"
type textarea "x"
type textarea "#091025004 QUE"
type textarea "x"
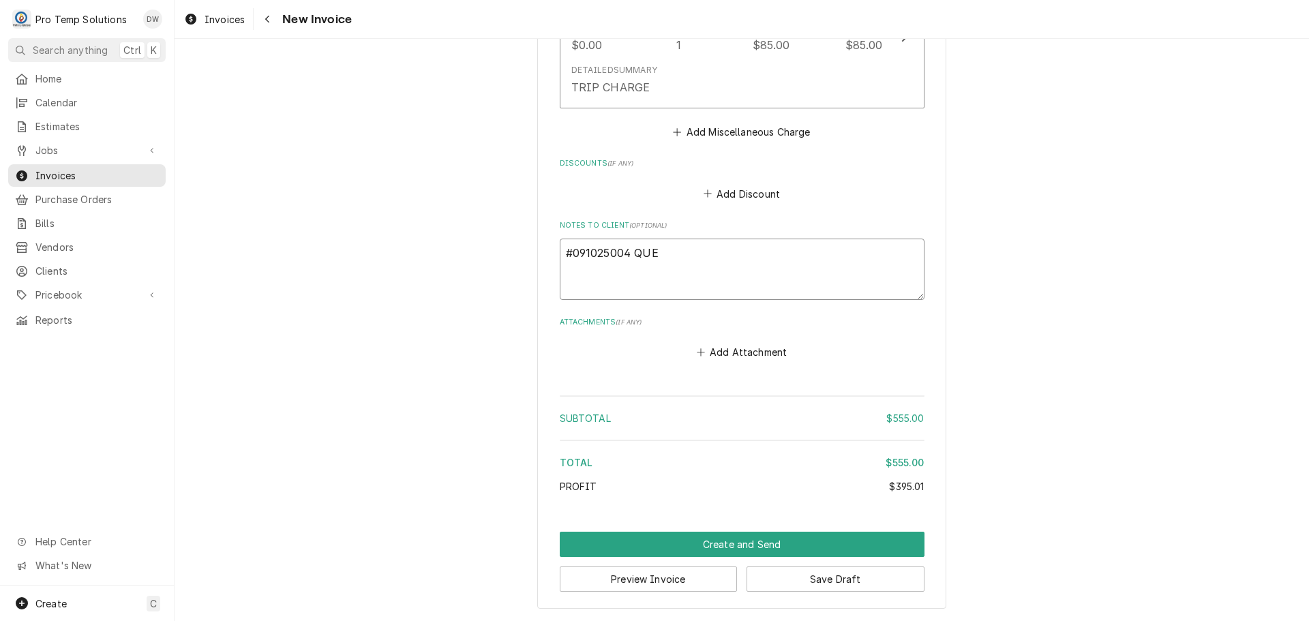
type textarea "#091025004 QUEE"
type textarea "x"
type textarea "#091025004 QUEEN"
type textarea "x"
type textarea "#091025004 QUEENY"
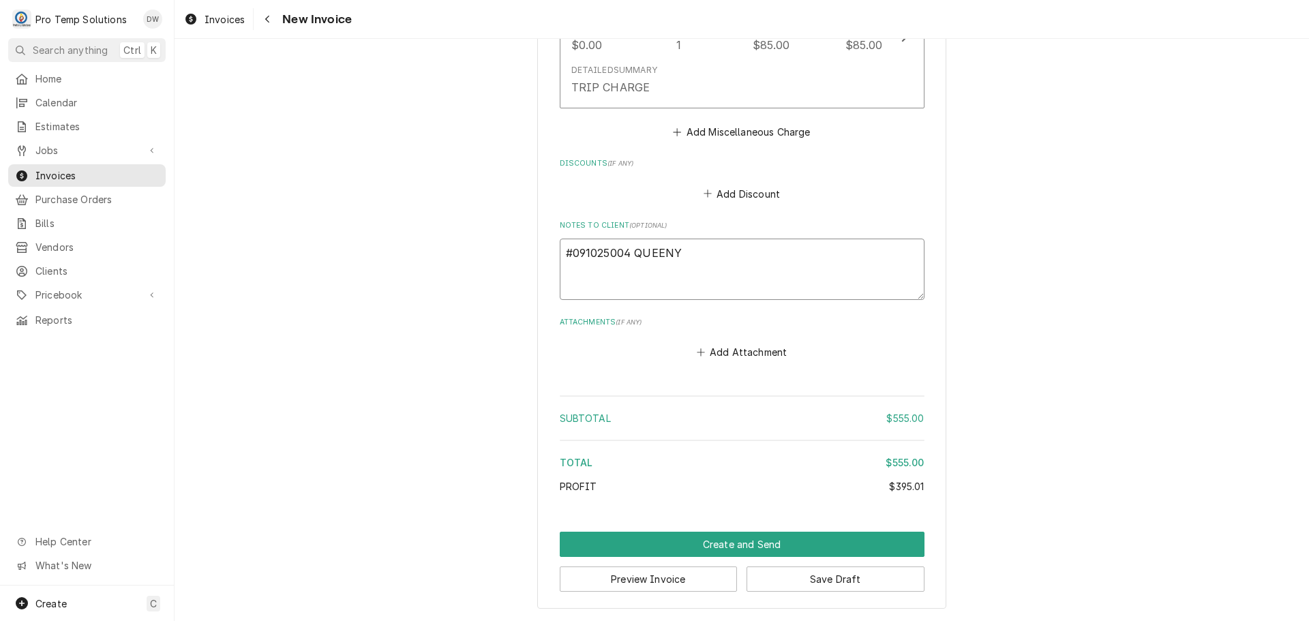
type textarea "x"
type textarea "#091025004 QUEENY'"
type textarea "x"
type textarea "#091025004 QUEENY'S-"
type textarea "x"
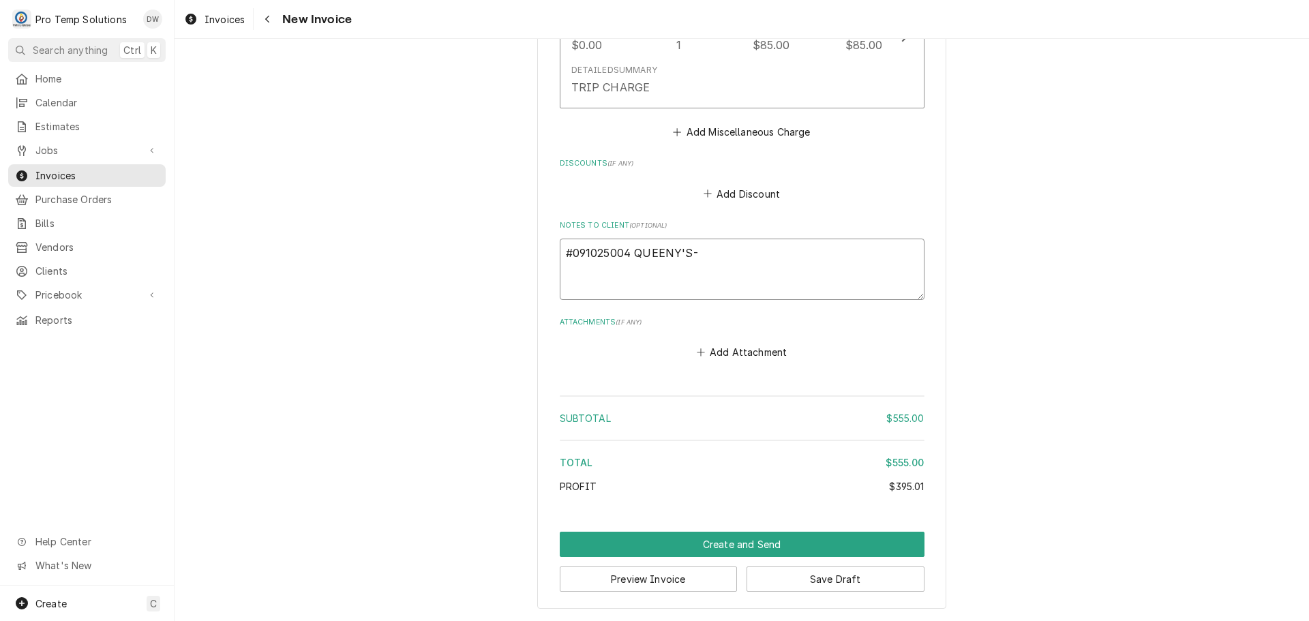
type textarea "#091025004 QUEENY'S-"
type textarea "x"
type textarea "#091025004 QUEENY'S- 2"
type textarea "x"
type textarea "#091025004 QUEENY'S- 2D"
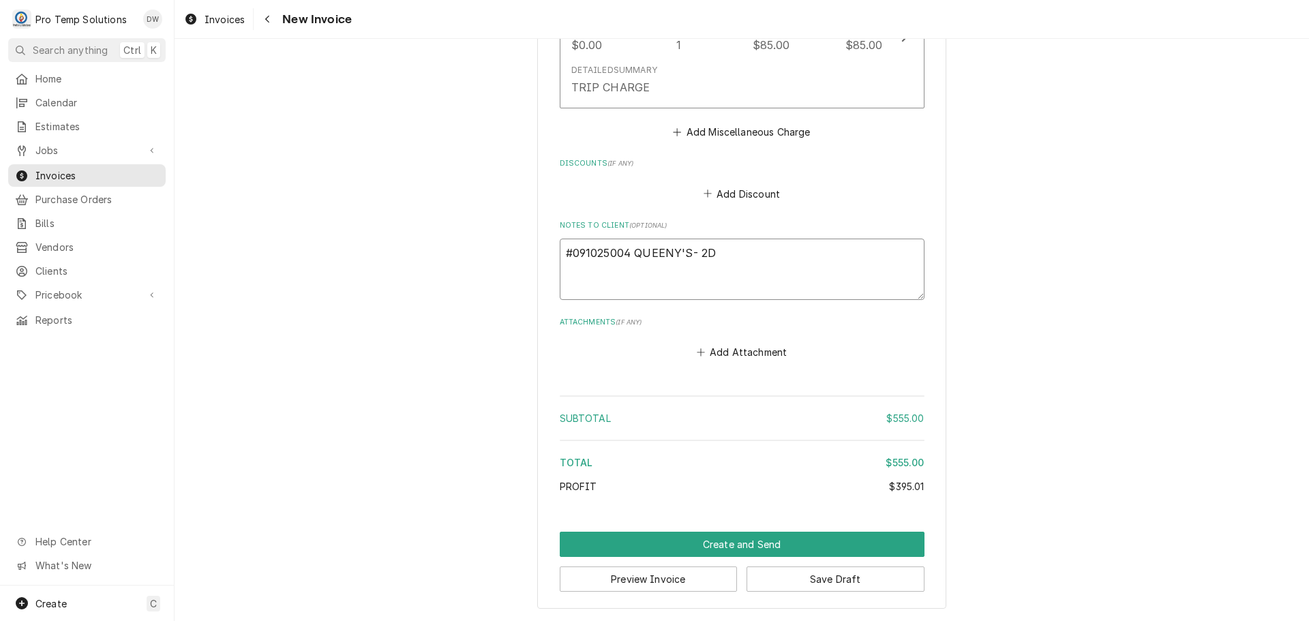
type textarea "x"
type textarea "#091025004 QUEENY'S- 2DR"
type textarea "x"
type textarea "#091025004 QUEENY'S- 2DR"
type textarea "x"
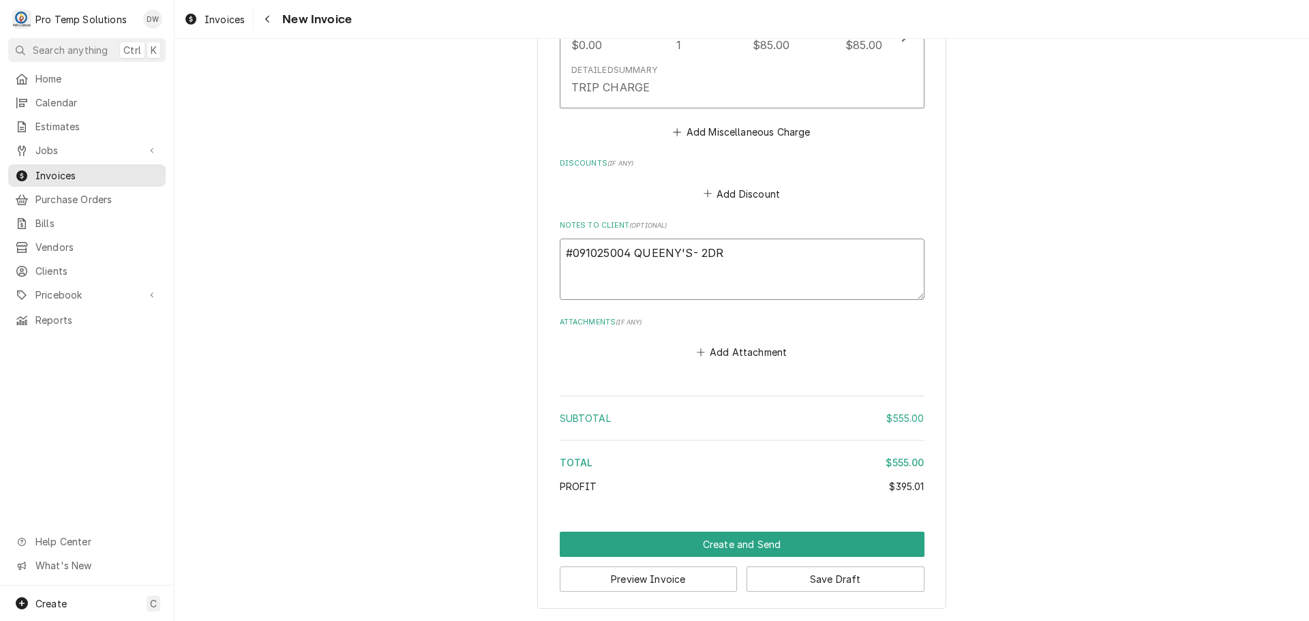
type textarea "#091025004 QUEENY'S- 2DR R"
type textarea "x"
type textarea "#091025004 QUEENY'S- 2DR RI"
type textarea "x"
type textarea "#091025004 QUEENY'S- 2DR RIF"
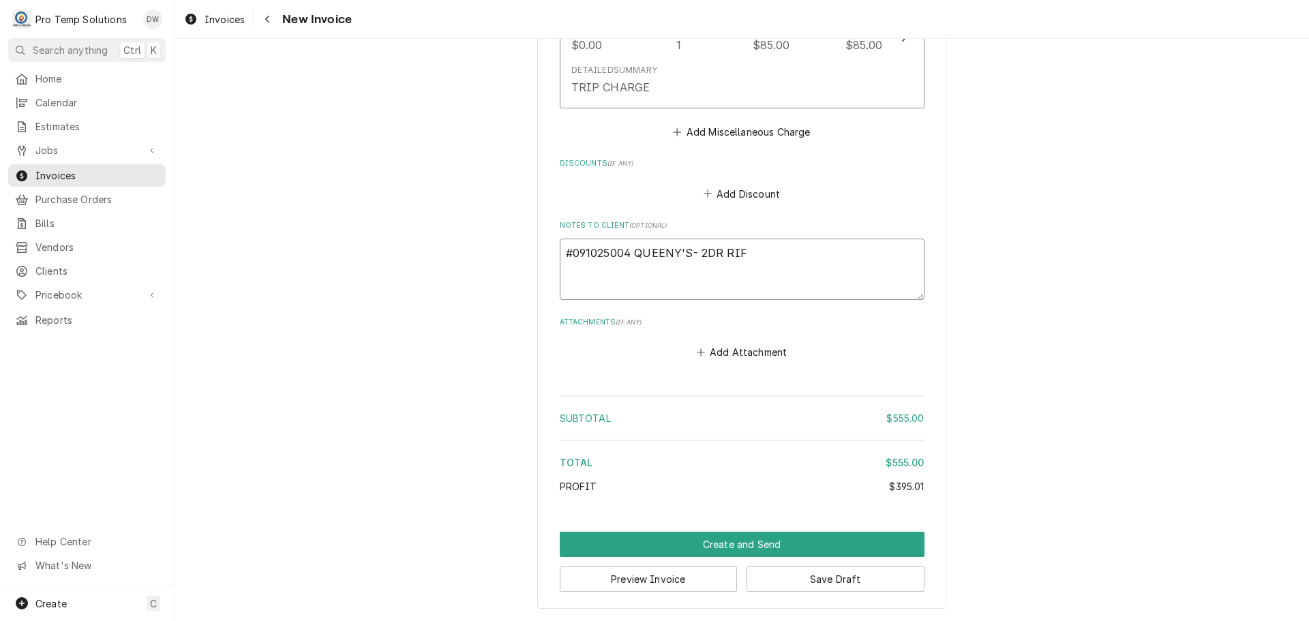
type textarea "x"
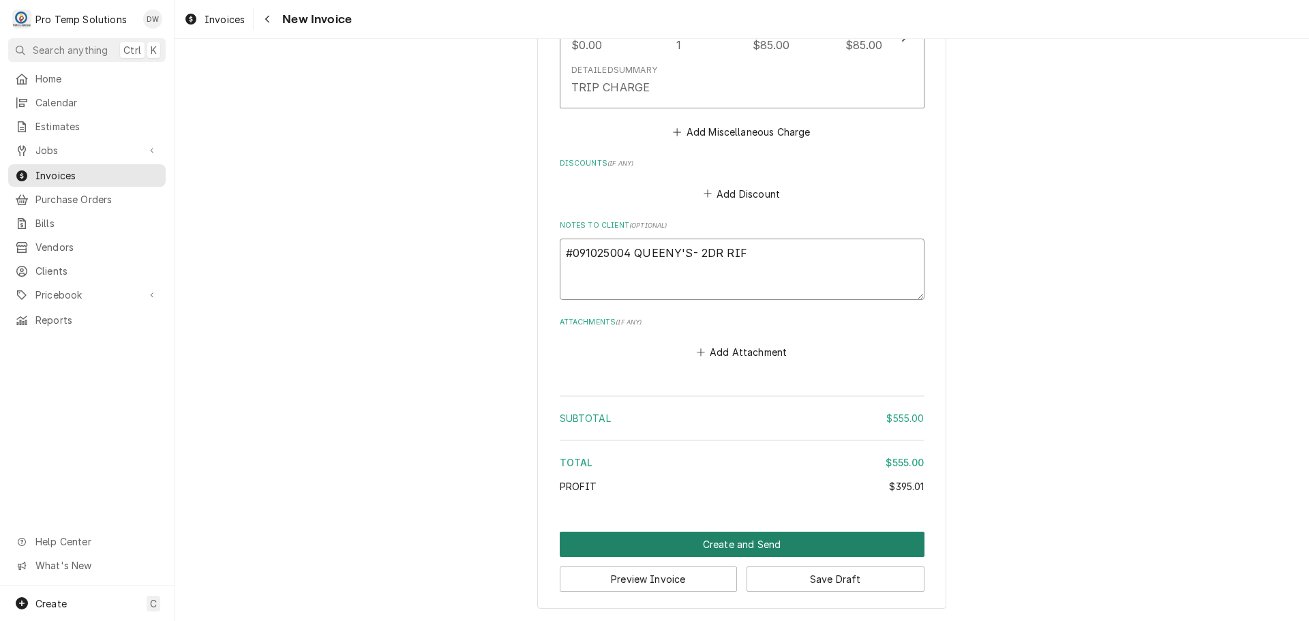
type textarea "#091025004 QUEENY'S- 2DR RIF"
click at [739, 545] on button "Create and Send" at bounding box center [742, 544] width 365 height 25
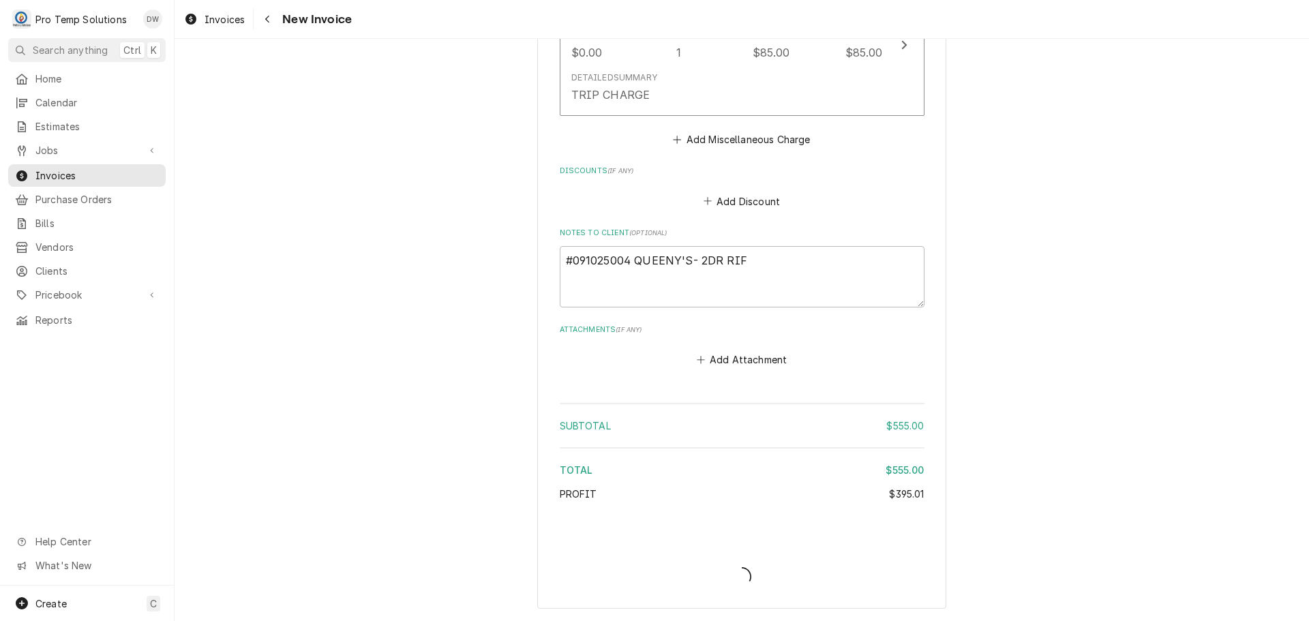
type textarea "x"
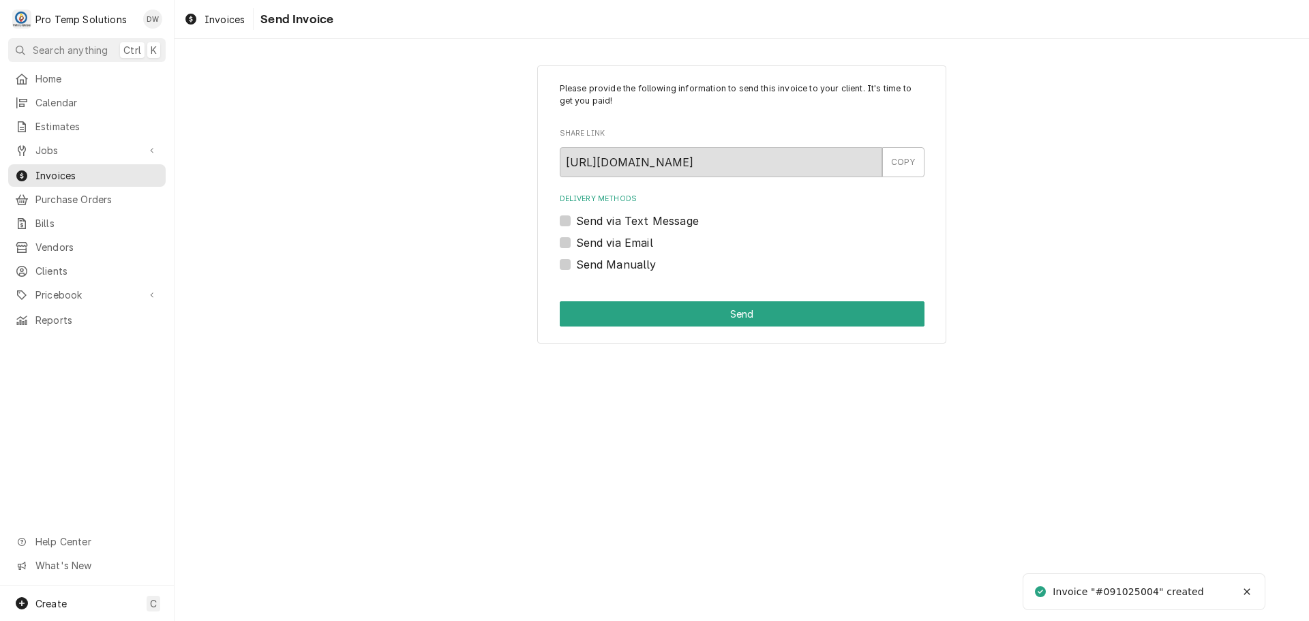
click at [576, 243] on label "Send via Email" at bounding box center [614, 242] width 77 height 16
click at [576, 243] on input "Send via Email" at bounding box center [758, 249] width 365 height 30
checkbox input "true"
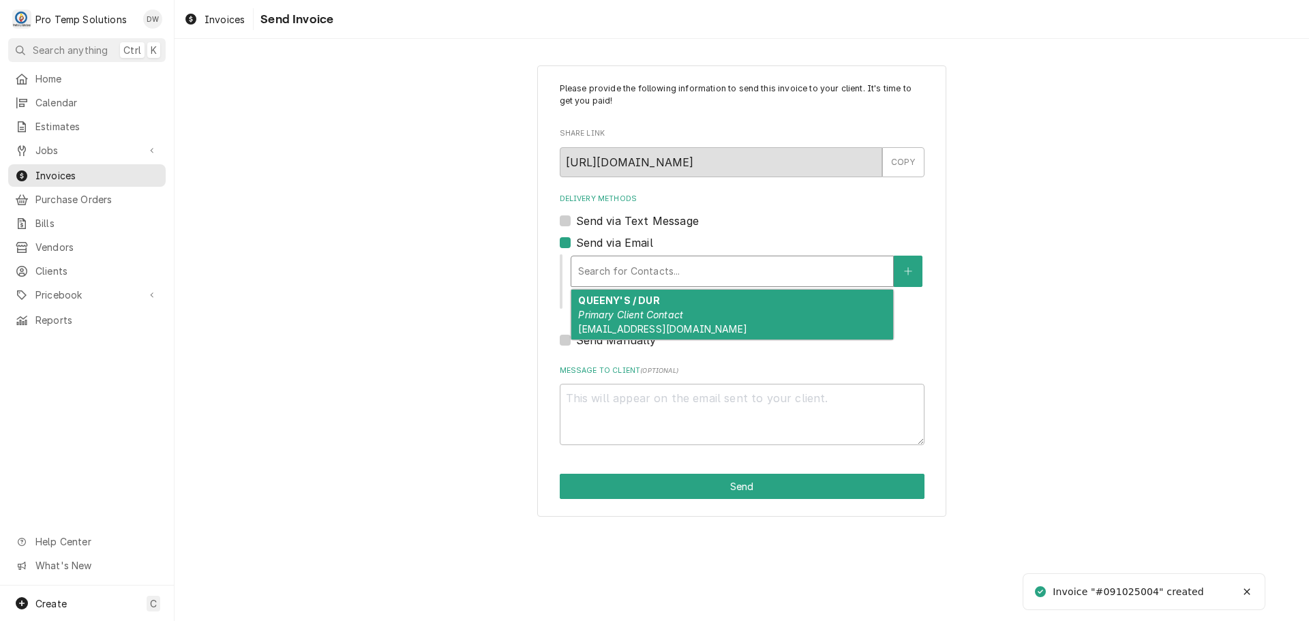
click at [673, 279] on div "Delivery Methods" at bounding box center [732, 271] width 308 height 25
click at [661, 303] on div "QUEENY'S / DUR Primary Client Contact [EMAIL_ADDRESS][DOMAIN_NAME]" at bounding box center [732, 315] width 322 height 50
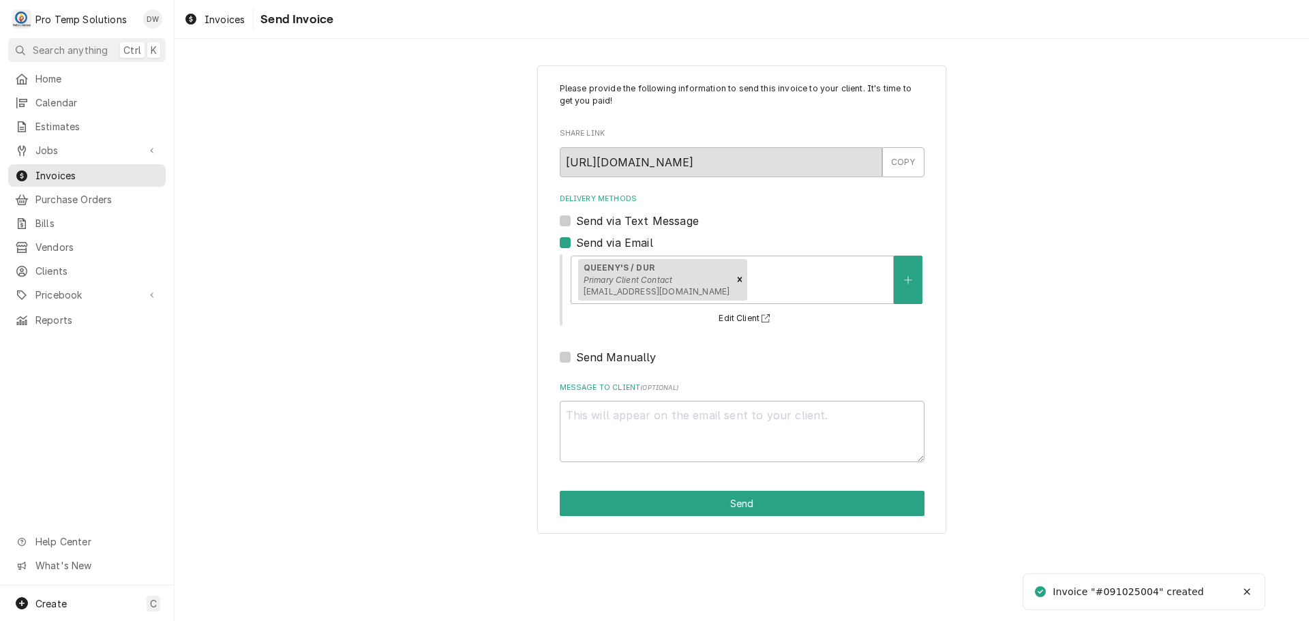
click at [617, 400] on div "Message to Client ( optional )" at bounding box center [742, 422] width 365 height 80
click at [586, 419] on textarea "Message to Client ( optional )" at bounding box center [742, 431] width 365 height 61
type textarea "x"
type textarea "#"
type textarea "x"
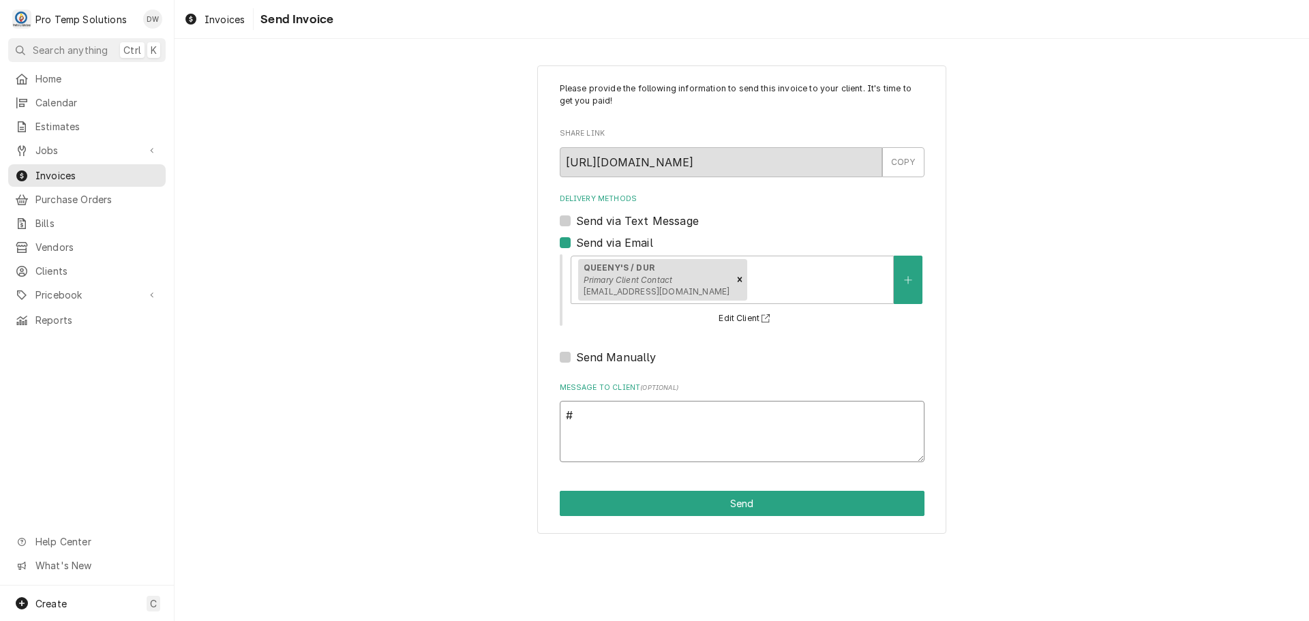
type textarea "#0"
type textarea "x"
type textarea "#09"
type textarea "x"
type textarea "#091"
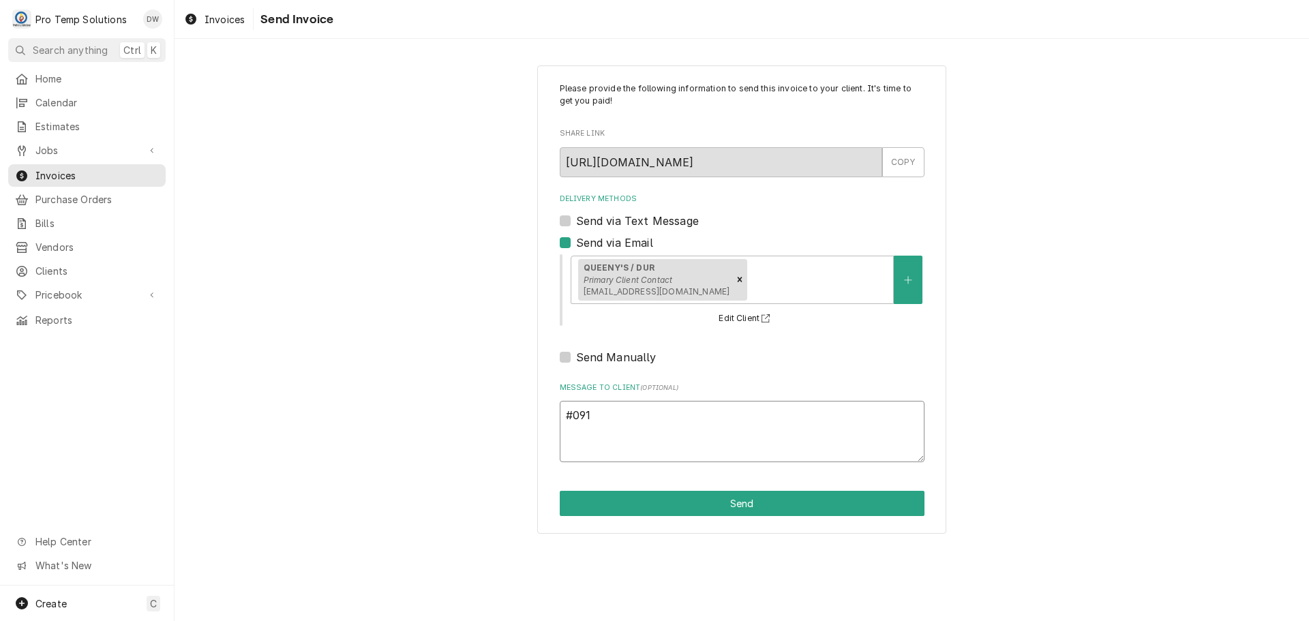
type textarea "x"
type textarea "#0910"
type textarea "x"
type textarea "#09102"
type textarea "x"
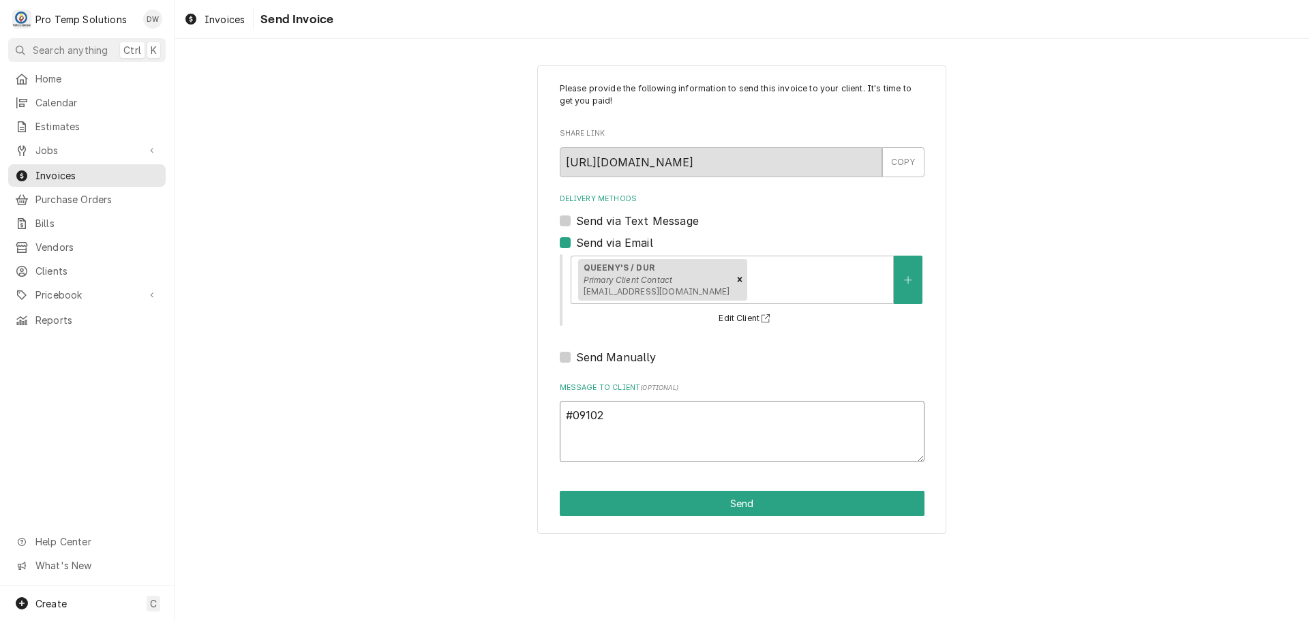
type textarea "#091025"
type textarea "x"
type textarea "#0910250"
type textarea "x"
type textarea "#09102500"
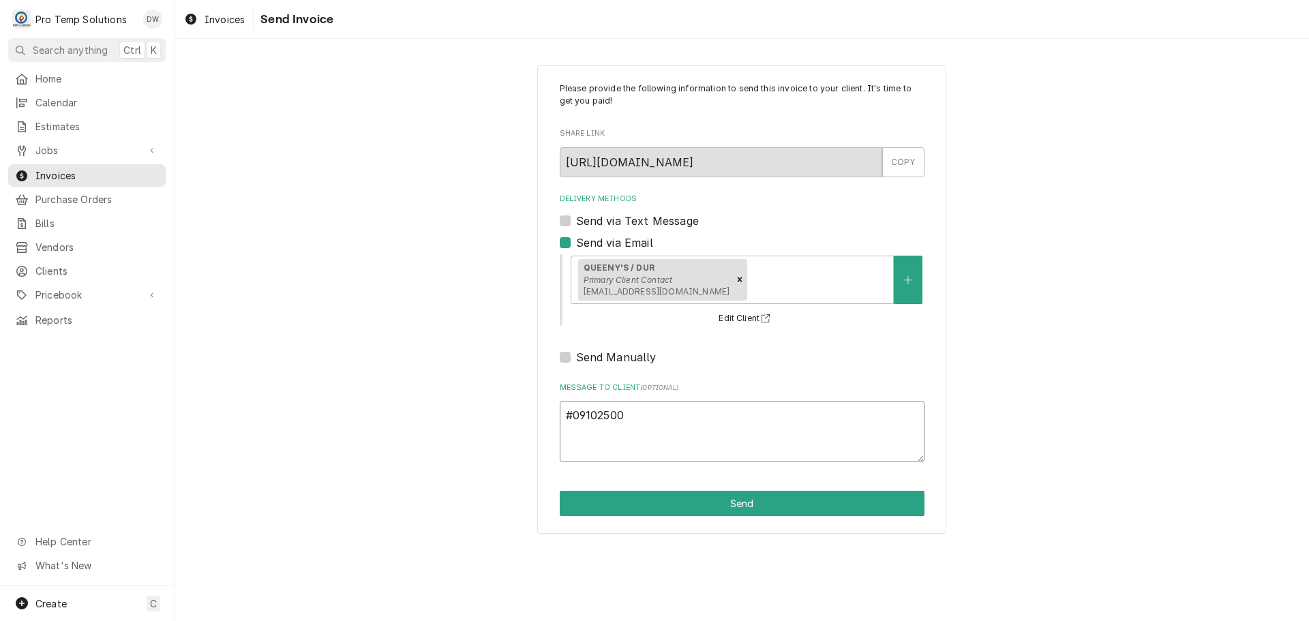
type textarea "x"
type textarea "#091025004"
type textarea "x"
type textarea "#091025004"
type textarea "x"
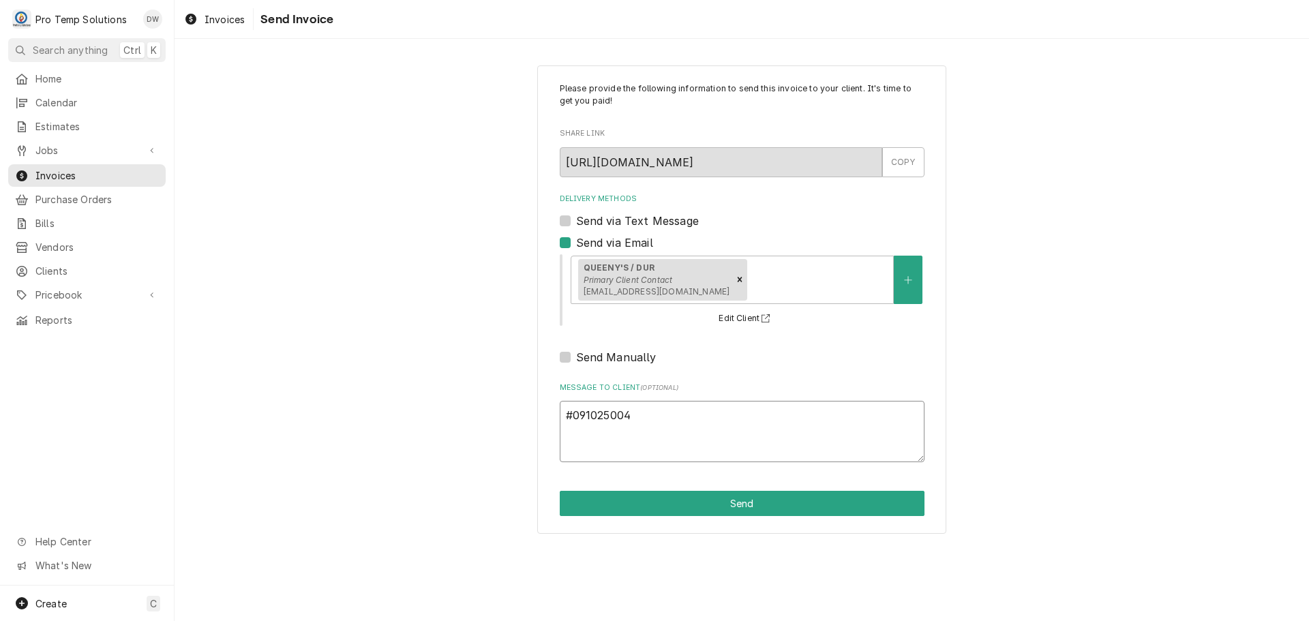
type textarea "#091025004 Q"
type textarea "x"
type textarea "#091025004 QU"
type textarea "x"
type textarea "#091025004 QUE"
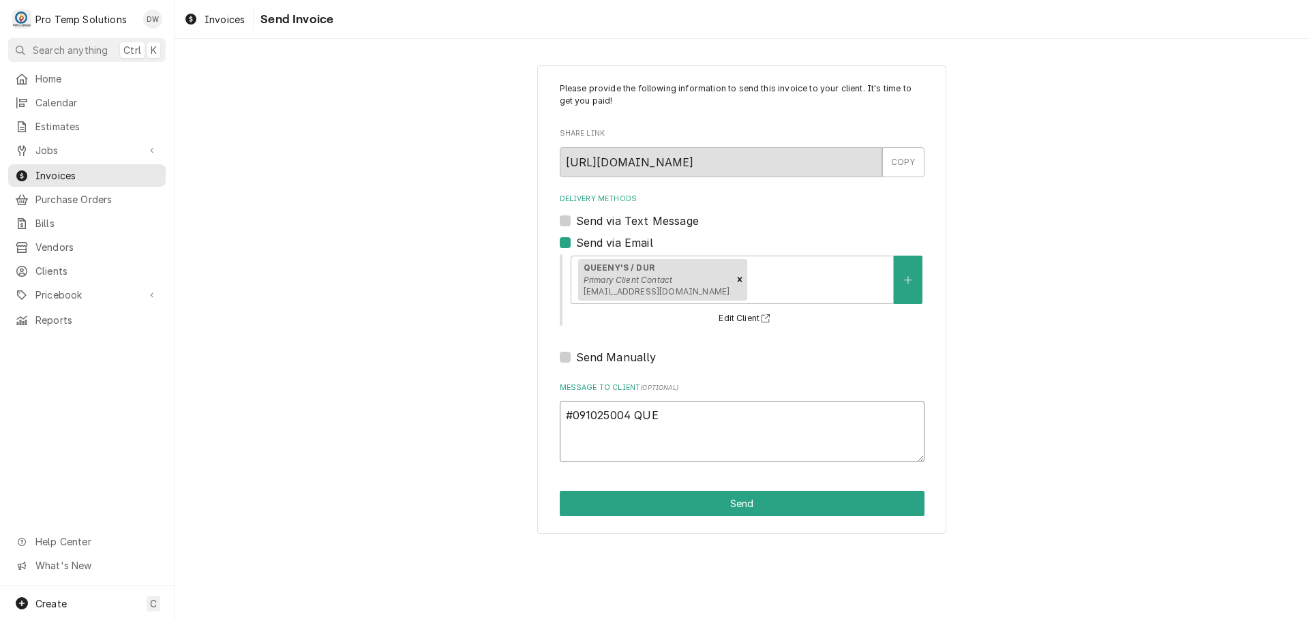
type textarea "x"
type textarea "#091025004 QUEE"
type textarea "x"
type textarea "#091025004 QUEEN"
type textarea "x"
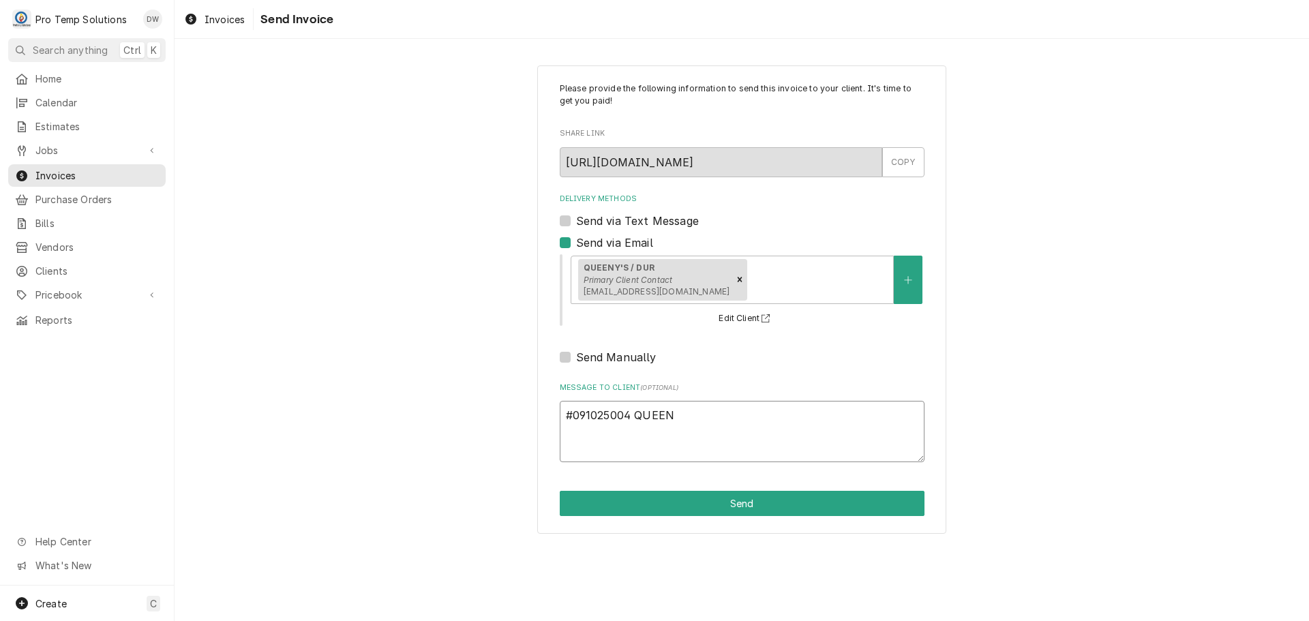
type textarea "#091025004 QUEENY"
type textarea "x"
type textarea "#091025004 QUEENY'"
type textarea "x"
type textarea "#091025004 QUEENY'S"
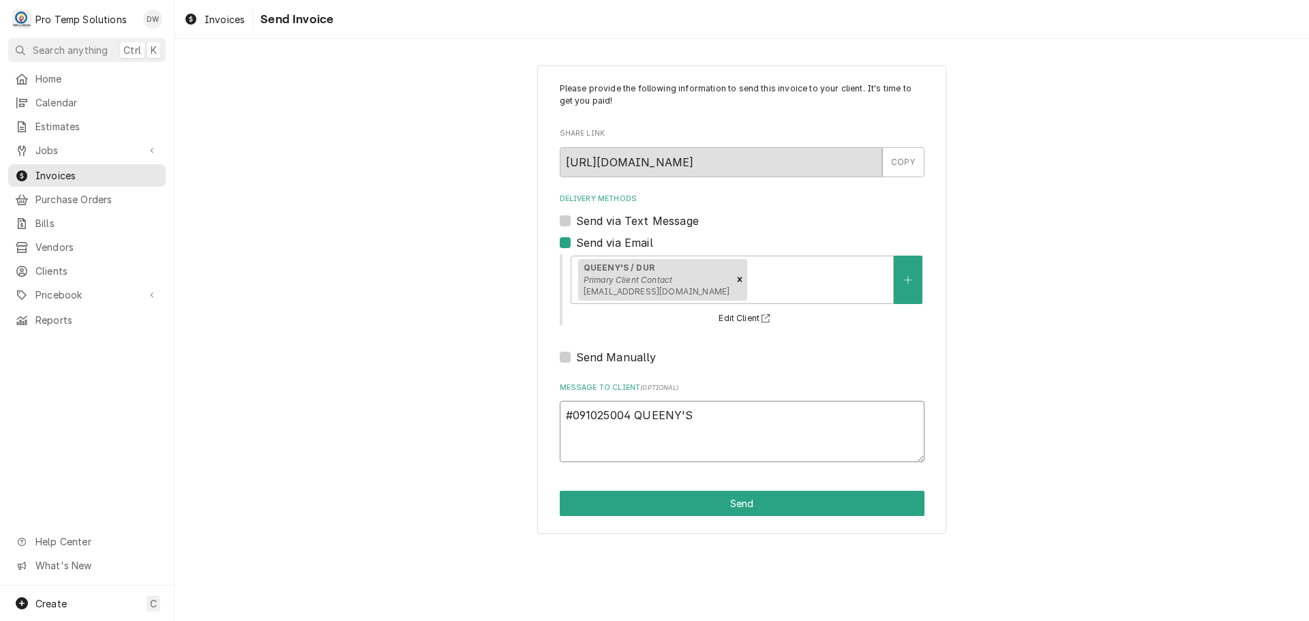
type textarea "x"
type textarea "#091025004 QUEENY'S-"
type textarea "x"
type textarea "#091025004 QUEENY'S-"
type textarea "x"
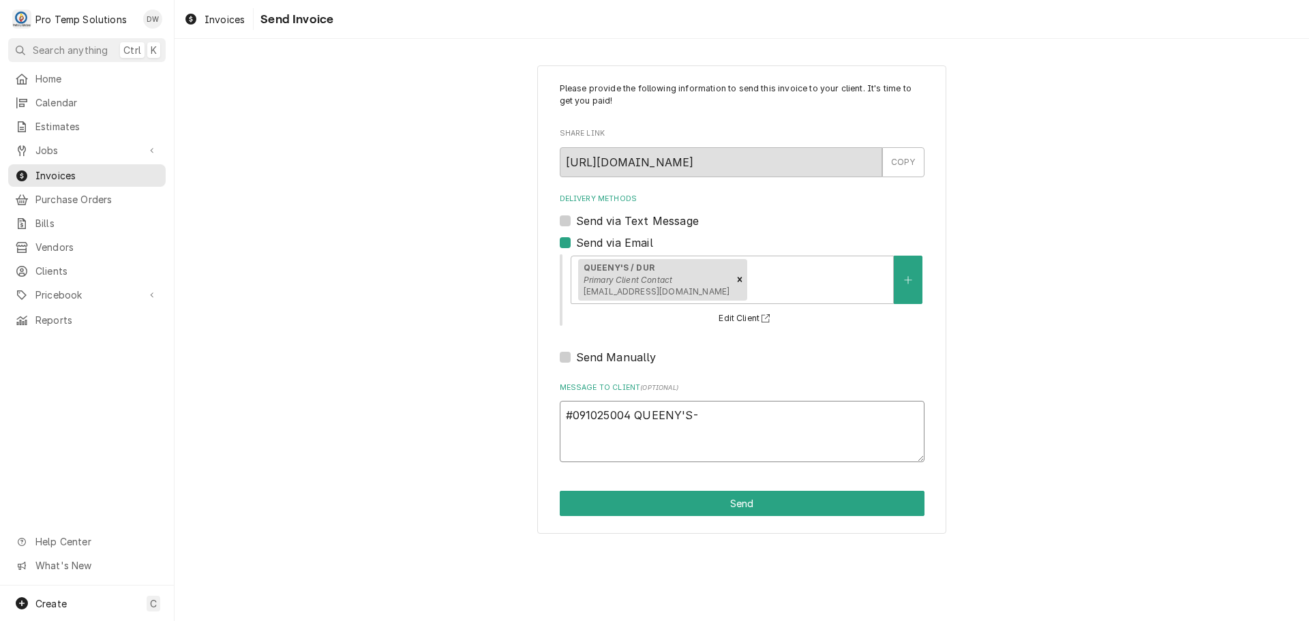
type textarea "#091025004 QUEENY'S- 2"
type textarea "x"
type textarea "#091025004 QUEENY'S- 2D"
type textarea "x"
type textarea "#091025004 QUEENY'S- 2DR"
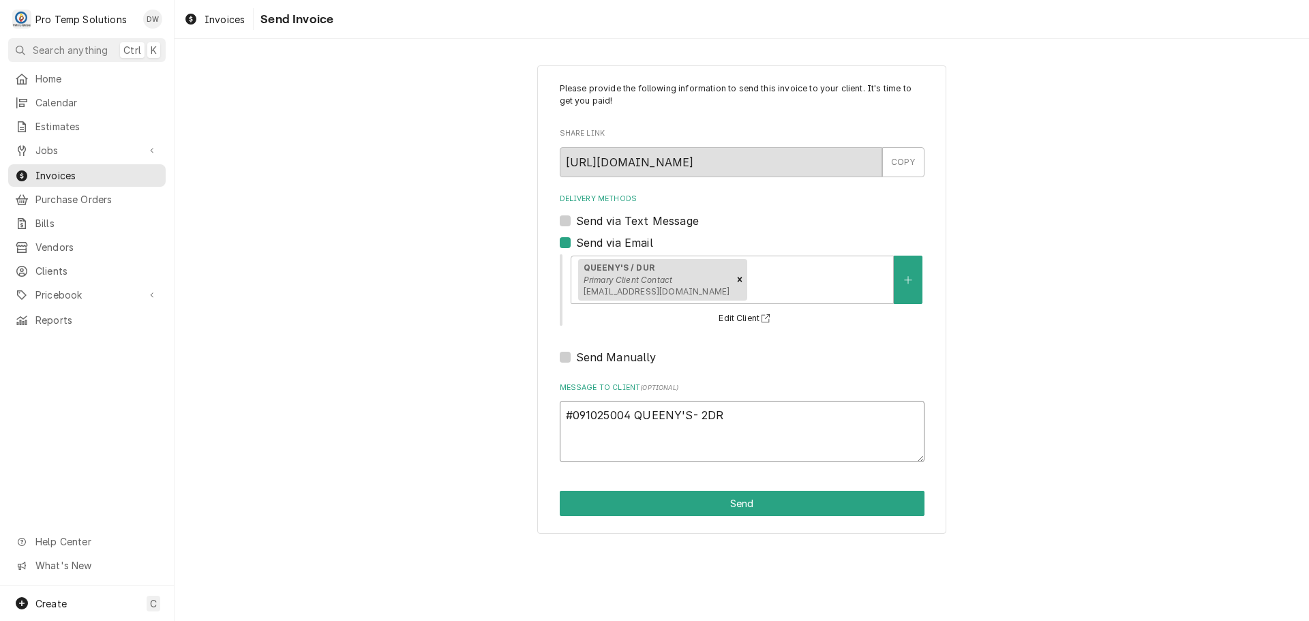
type textarea "x"
type textarea "#091025004 QUEENY'S- 2DR"
type textarea "x"
type textarea "#091025004 QUEENY'S- 2DR R"
type textarea "x"
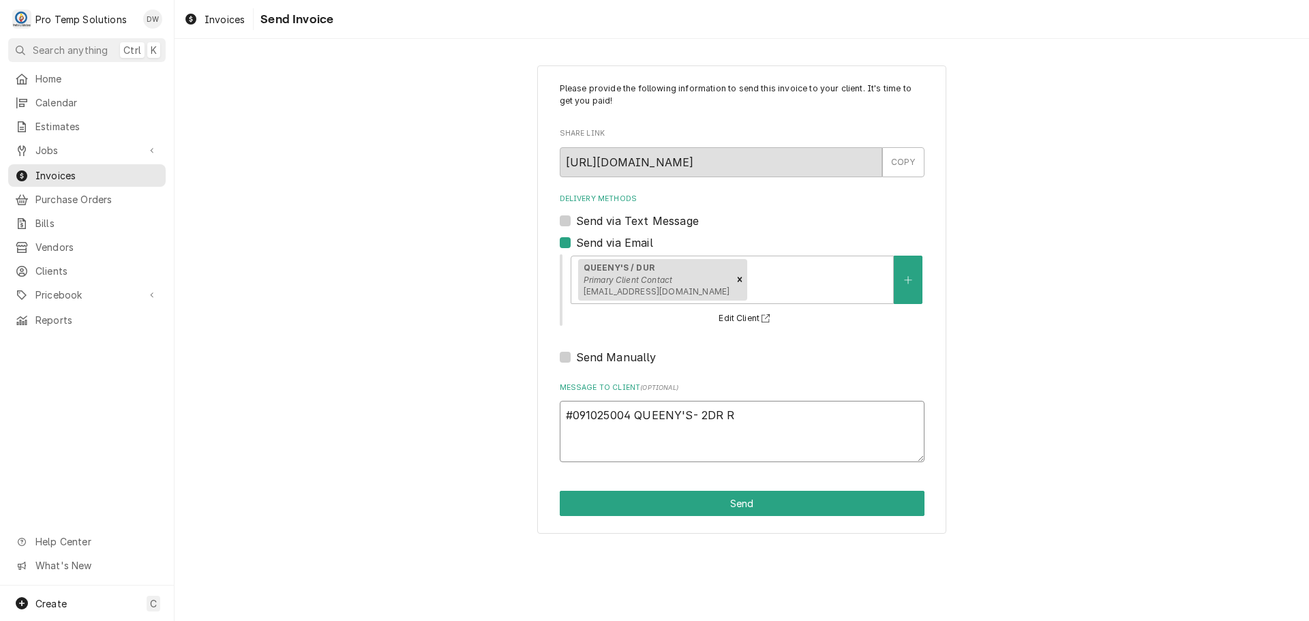
type textarea "#091025004 QUEENY'S- 2DR RI"
type textarea "x"
type textarea "#091025004 QUEENY'S- 2DR RIF"
type textarea "x"
type textarea "#091025004 QUEENY'S- 2DR RIF"
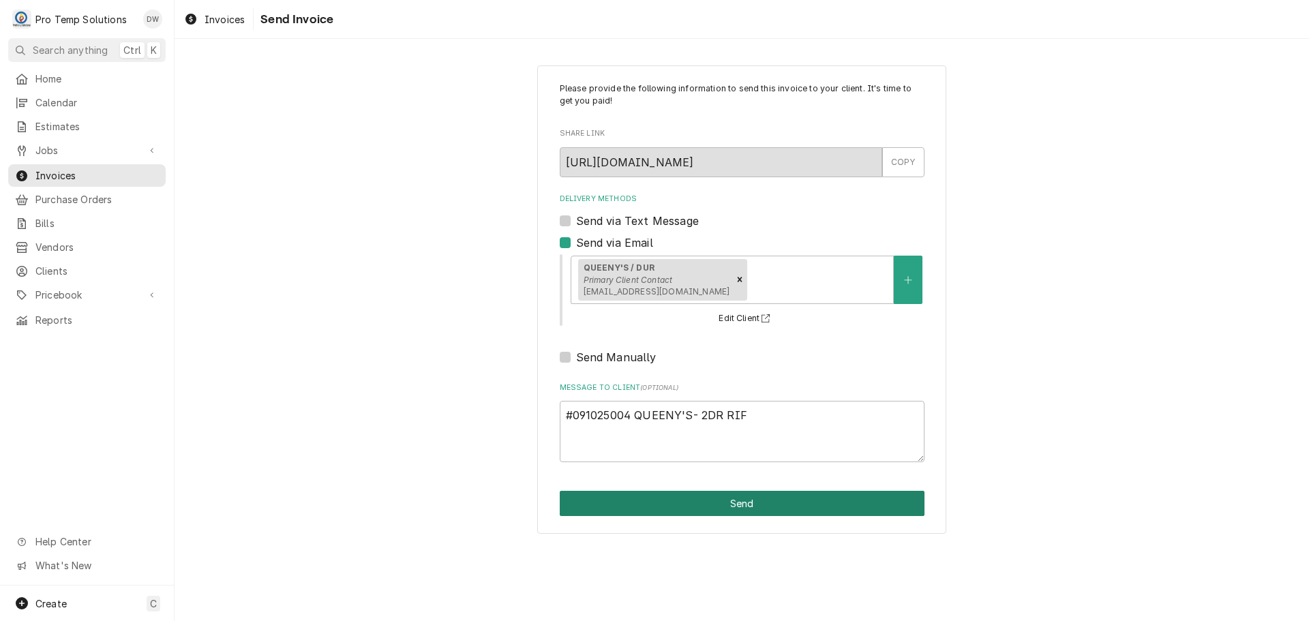
click at [750, 498] on button "Send" at bounding box center [742, 503] width 365 height 25
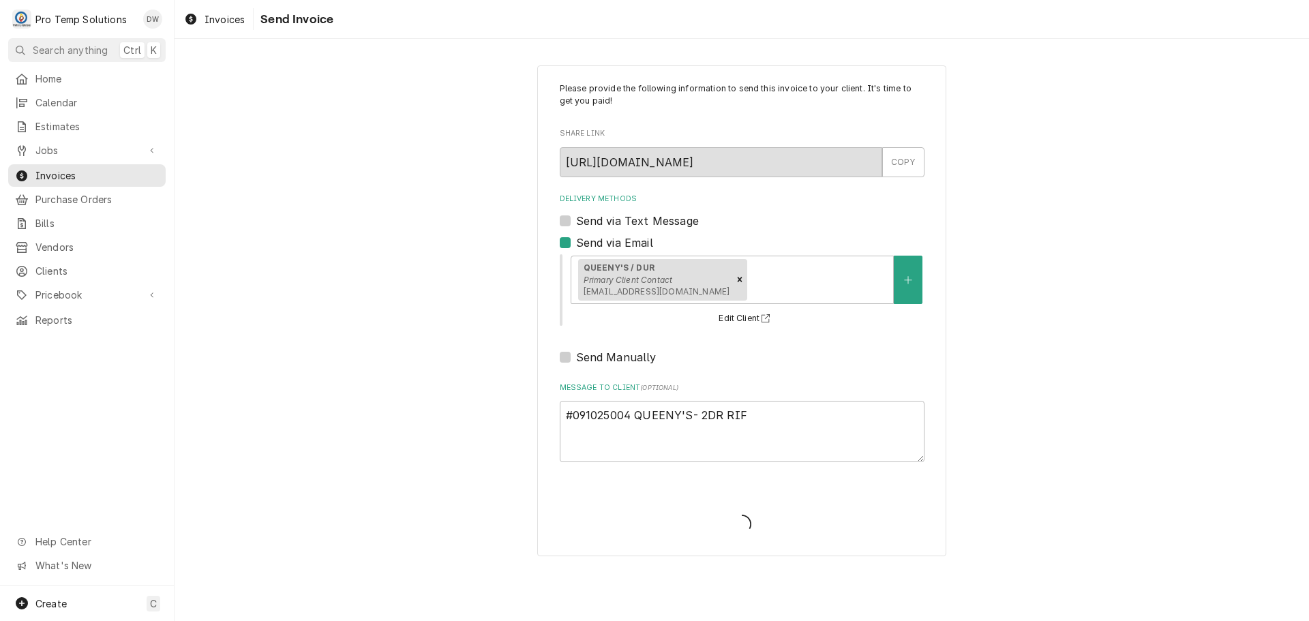
type textarea "x"
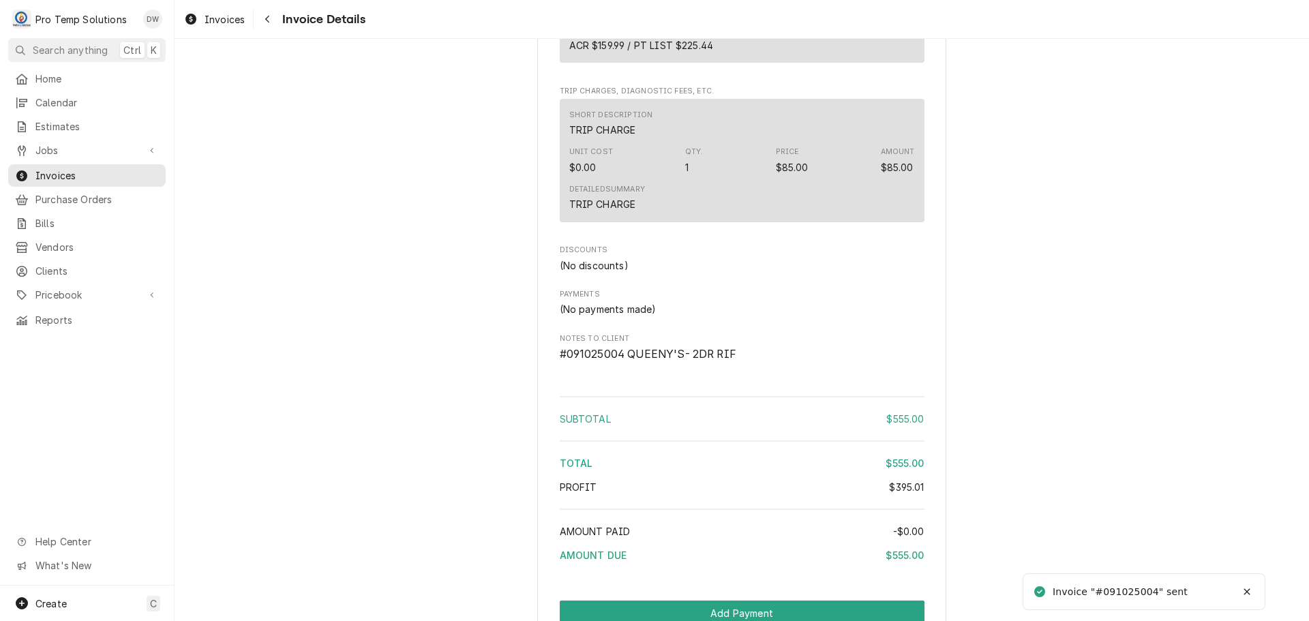
scroll to position [1405, 0]
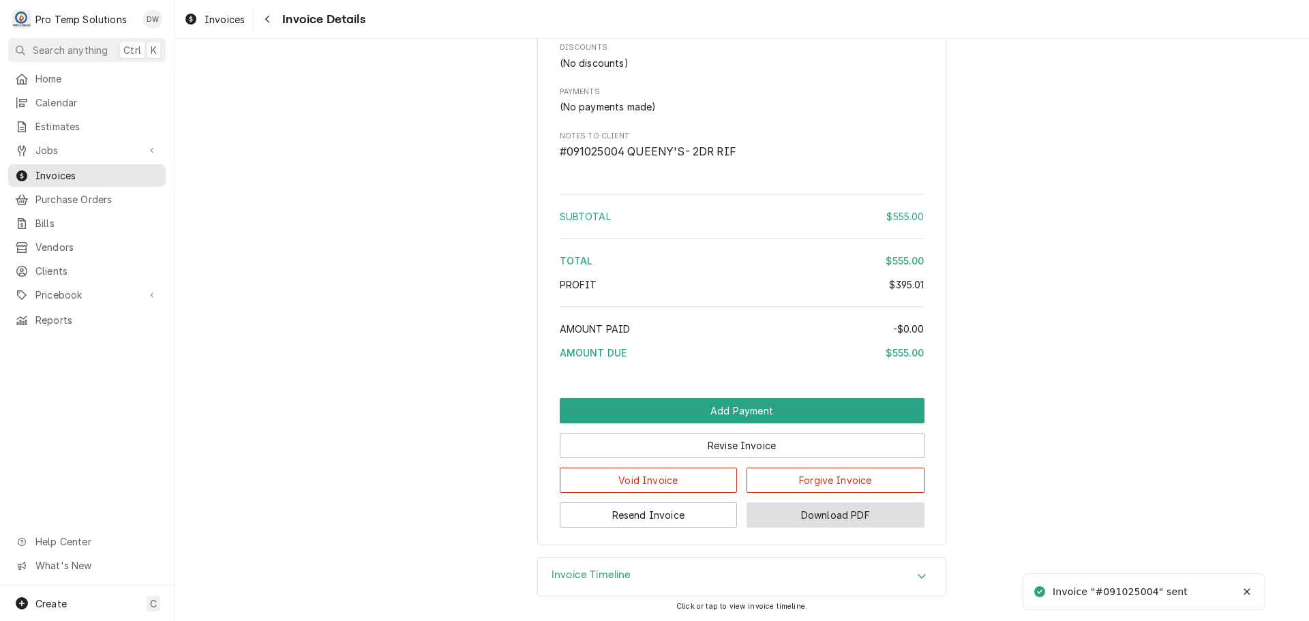
click at [828, 513] on button "Download PDF" at bounding box center [835, 514] width 178 height 25
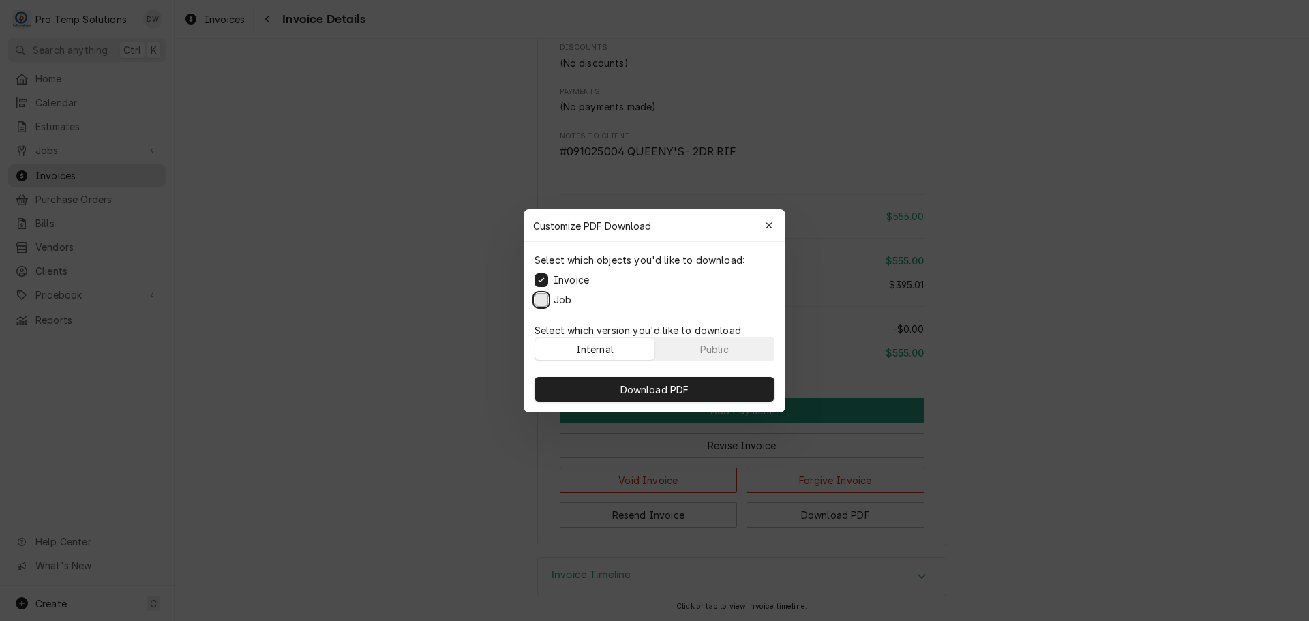
click at [540, 295] on button "Job" at bounding box center [541, 299] width 14 height 14
click at [659, 391] on span "Download PDF" at bounding box center [654, 389] width 74 height 14
